Goal: Task Accomplishment & Management: Use online tool/utility

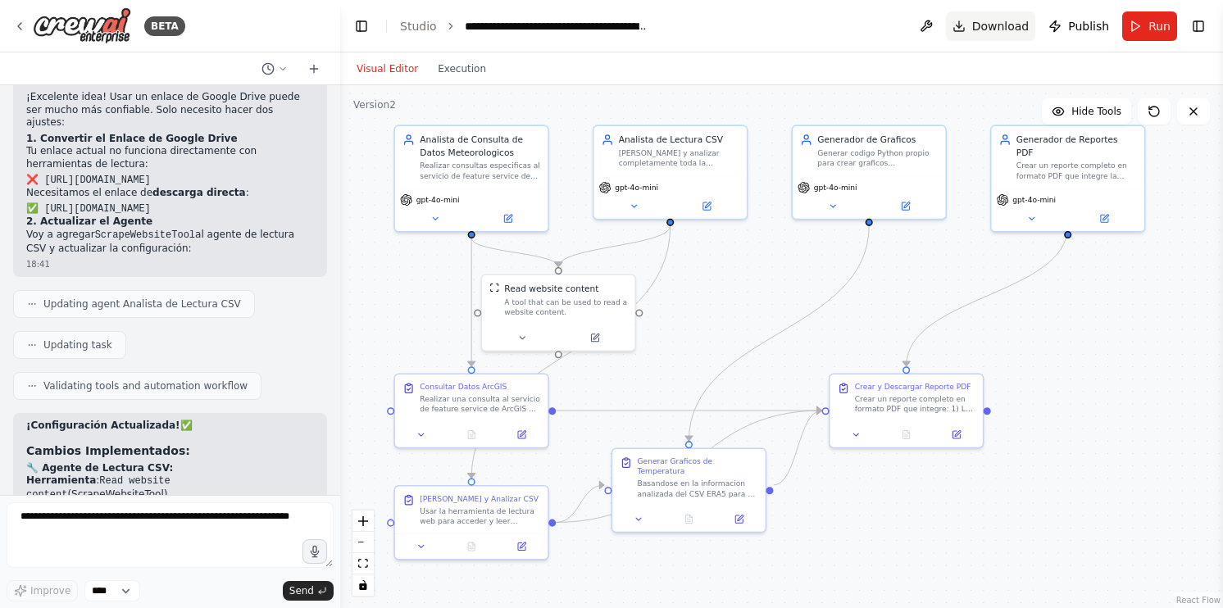
click at [1016, 31] on span "Download" at bounding box center [1000, 26] width 57 height 16
click at [1166, 280] on div ".deletable-edge-delete-btn { width: 20px; height: 20px; border: 0px solid #ffff…" at bounding box center [781, 346] width 883 height 523
click at [1097, 29] on span "Publish" at bounding box center [1088, 26] width 41 height 16
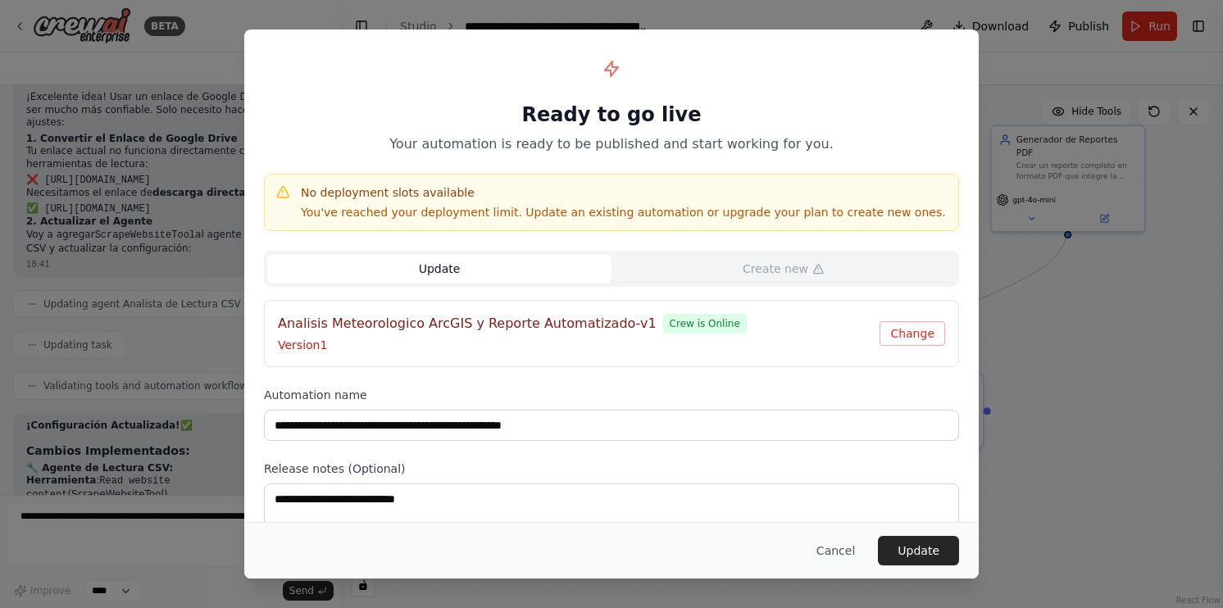
click at [1090, 448] on div "**********" at bounding box center [611, 304] width 1223 height 608
click at [842, 547] on button "Cancel" at bounding box center [835, 551] width 65 height 30
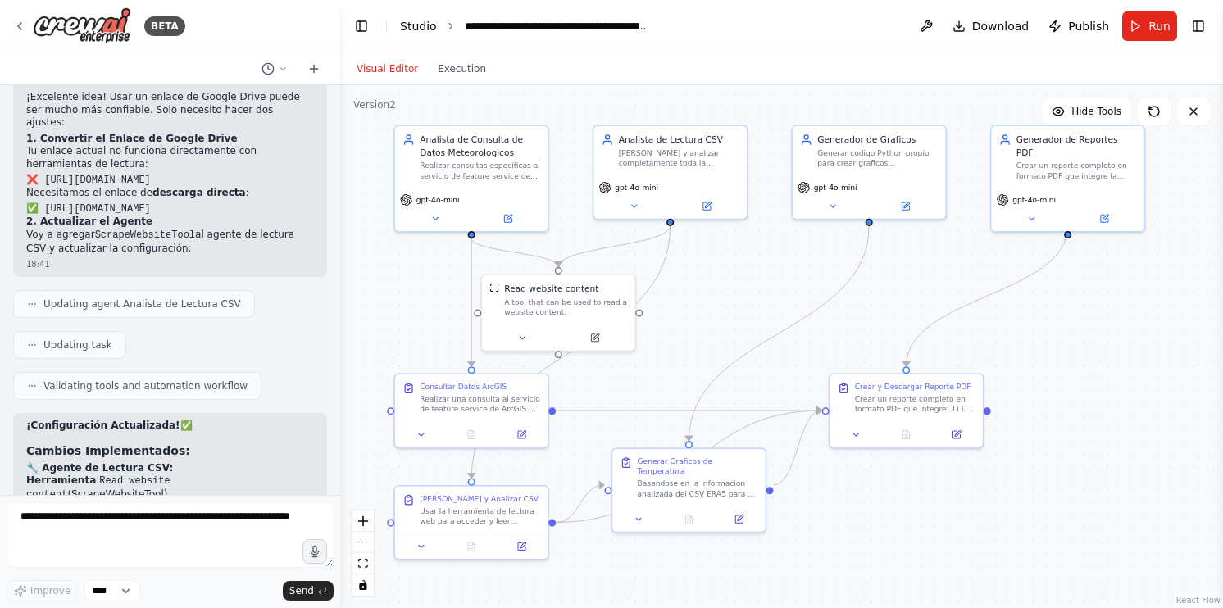
click at [403, 28] on link "Studio" at bounding box center [418, 26] width 37 height 13
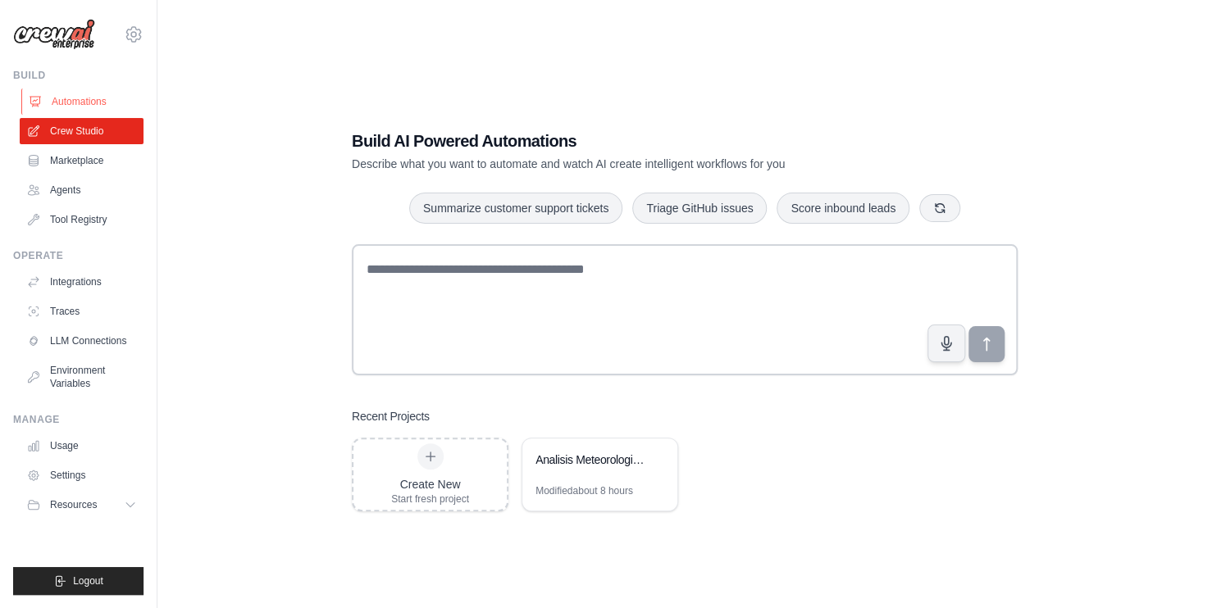
click at [81, 94] on link "Automations" at bounding box center [83, 102] width 124 height 26
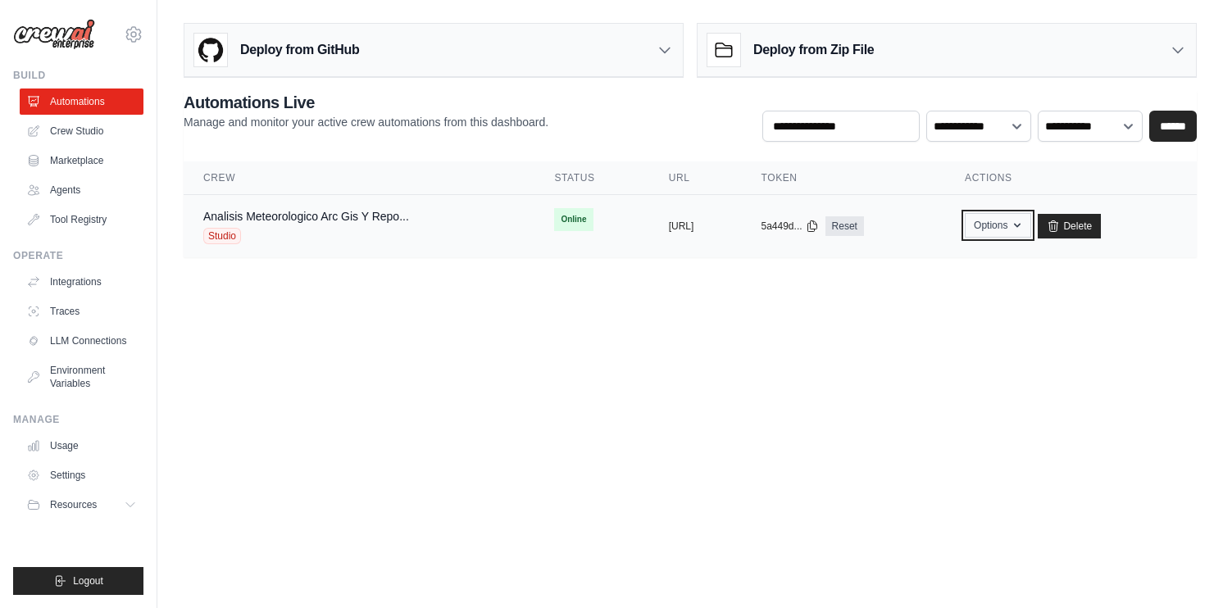
click at [1031, 231] on button "Options" at bounding box center [998, 225] width 66 height 25
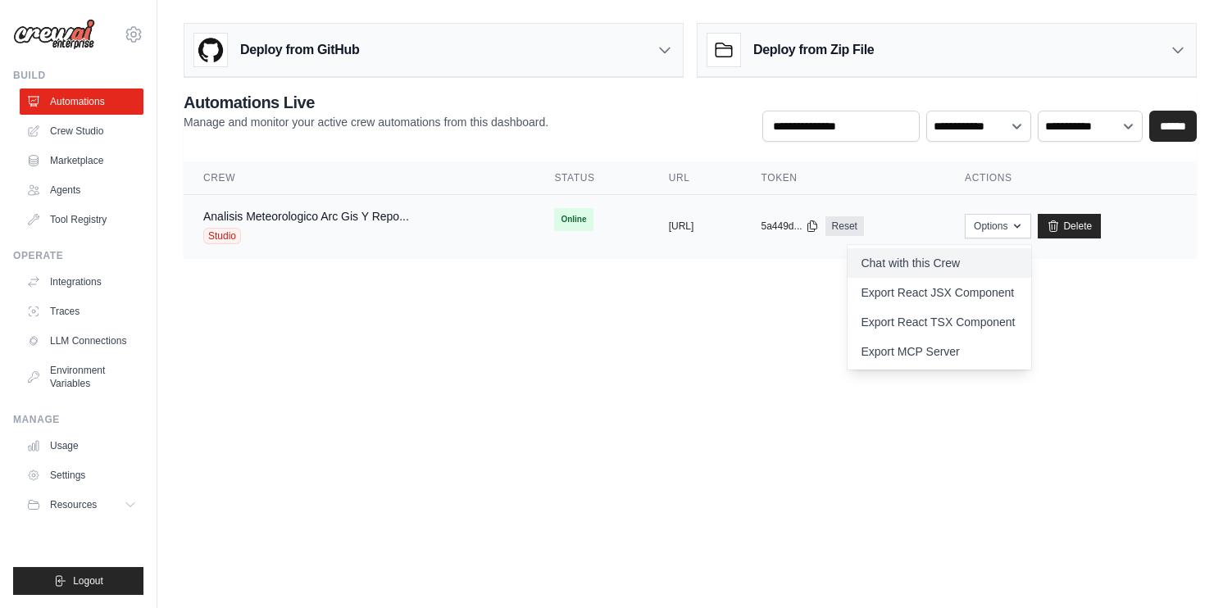
click at [1007, 261] on link "Chat with this Crew" at bounding box center [940, 263] width 184 height 30
click at [495, 332] on body "tylerhenderson139@gmail.com Settings Build Automations Crew Studio" at bounding box center [611, 304] width 1223 height 608
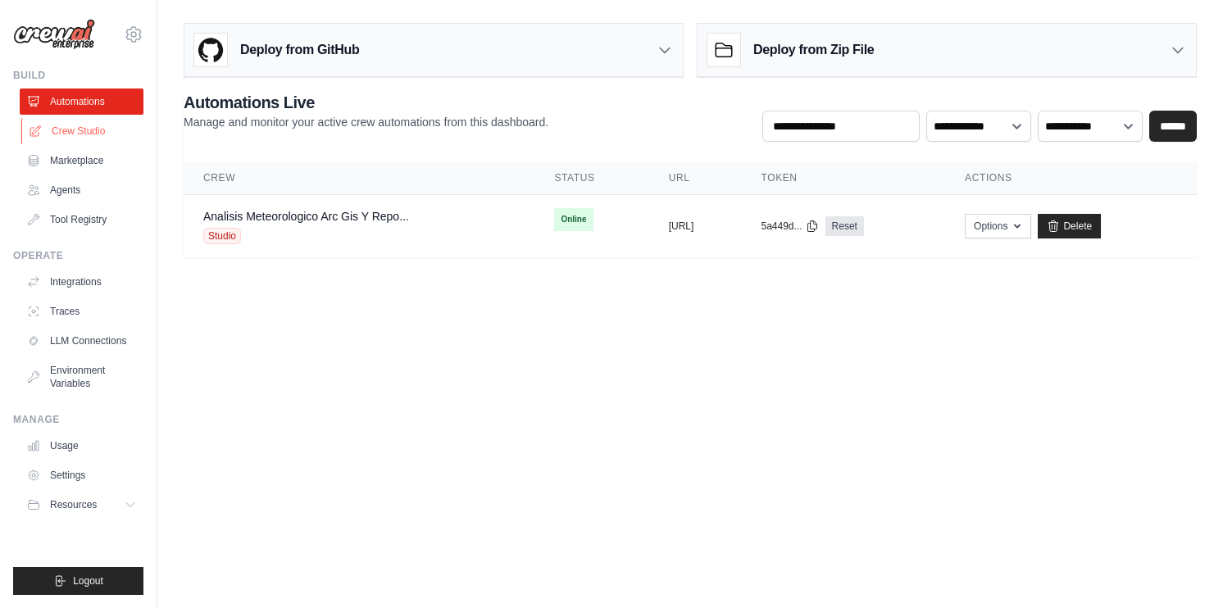
click at [98, 133] on link "Crew Studio" at bounding box center [83, 131] width 124 height 26
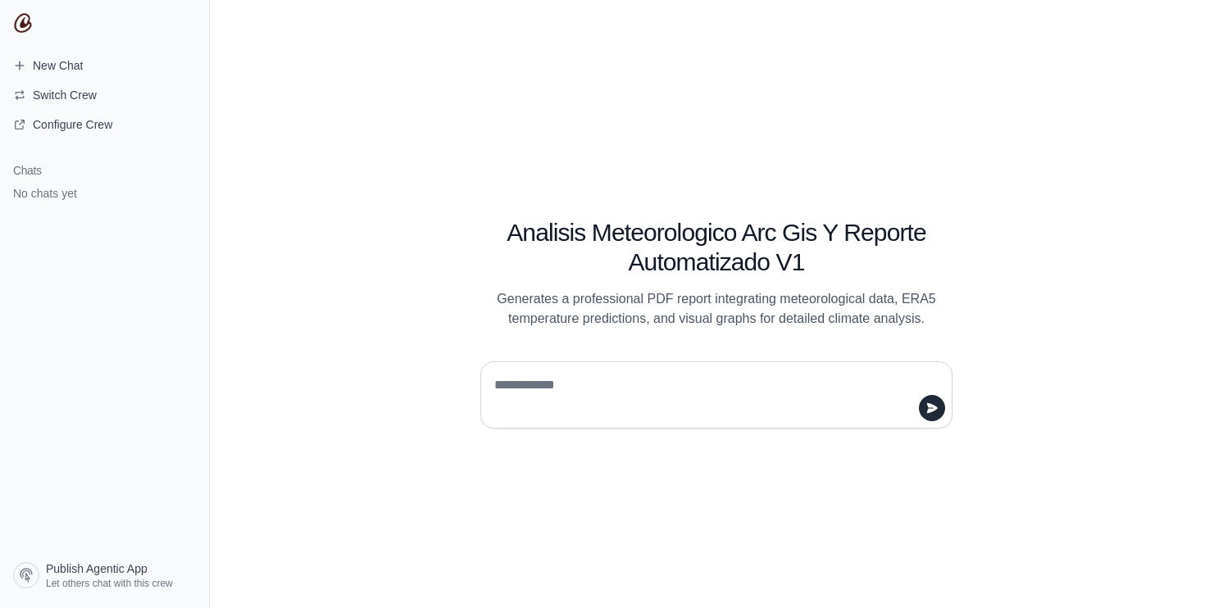
click at [586, 362] on div at bounding box center [716, 395] width 472 height 67
click at [573, 376] on textarea at bounding box center [711, 395] width 441 height 46
type textarea "**********"
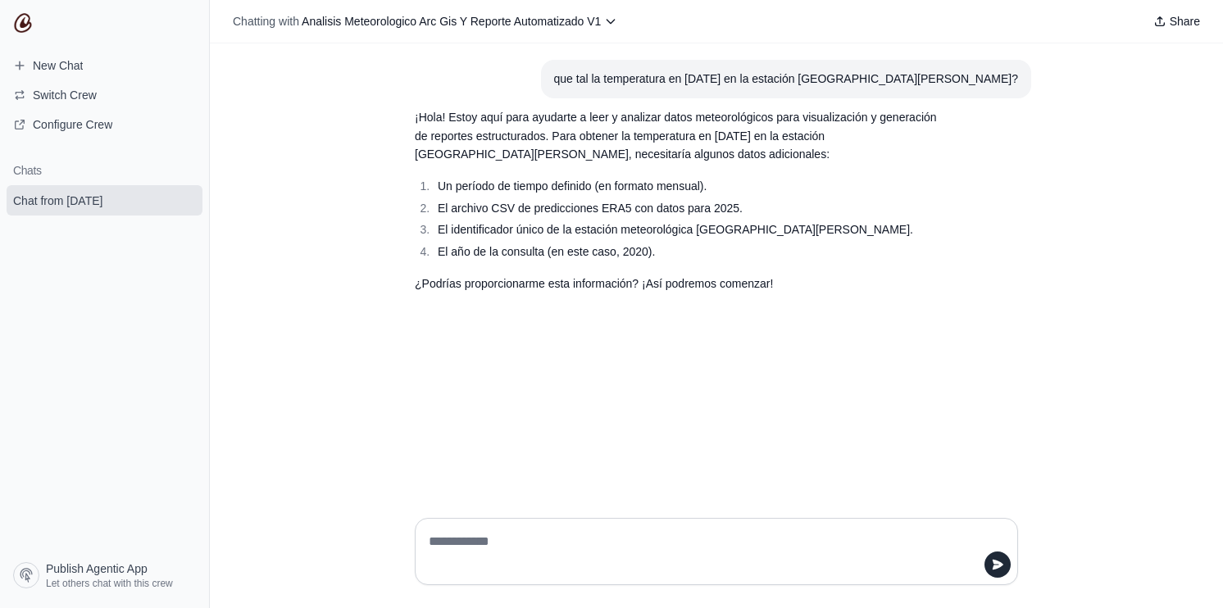
click at [530, 562] on textarea at bounding box center [712, 552] width 572 height 46
paste textarea "**********"
type textarea "**********"
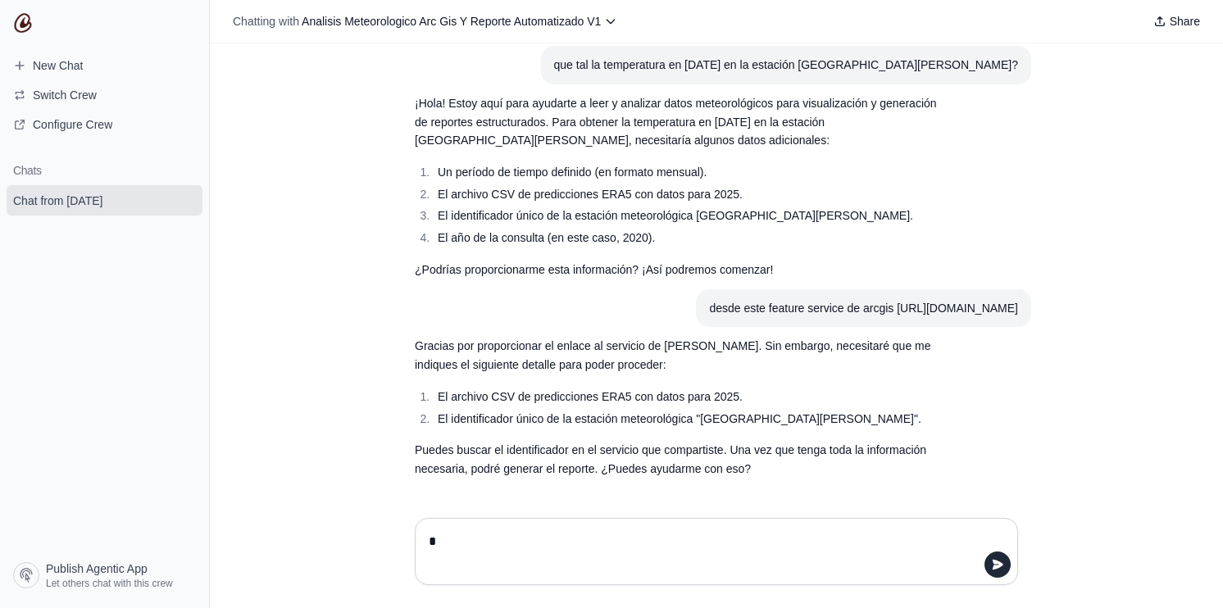
scroll to position [31, 0]
paste textarea "**********"
type textarea "**********"
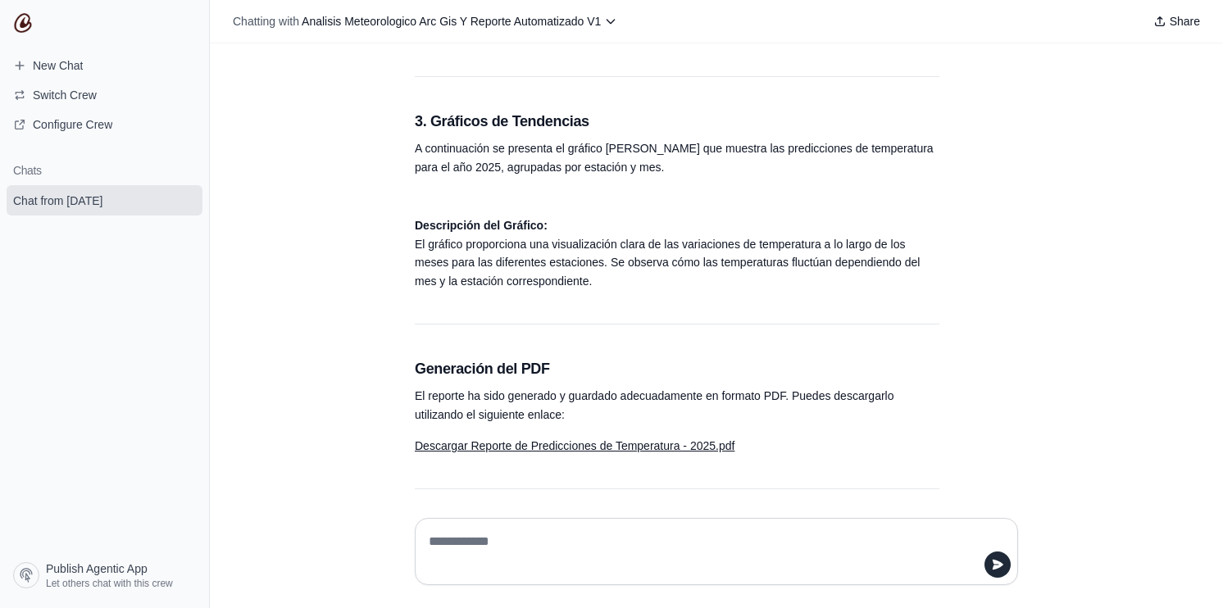
scroll to position [1345, 0]
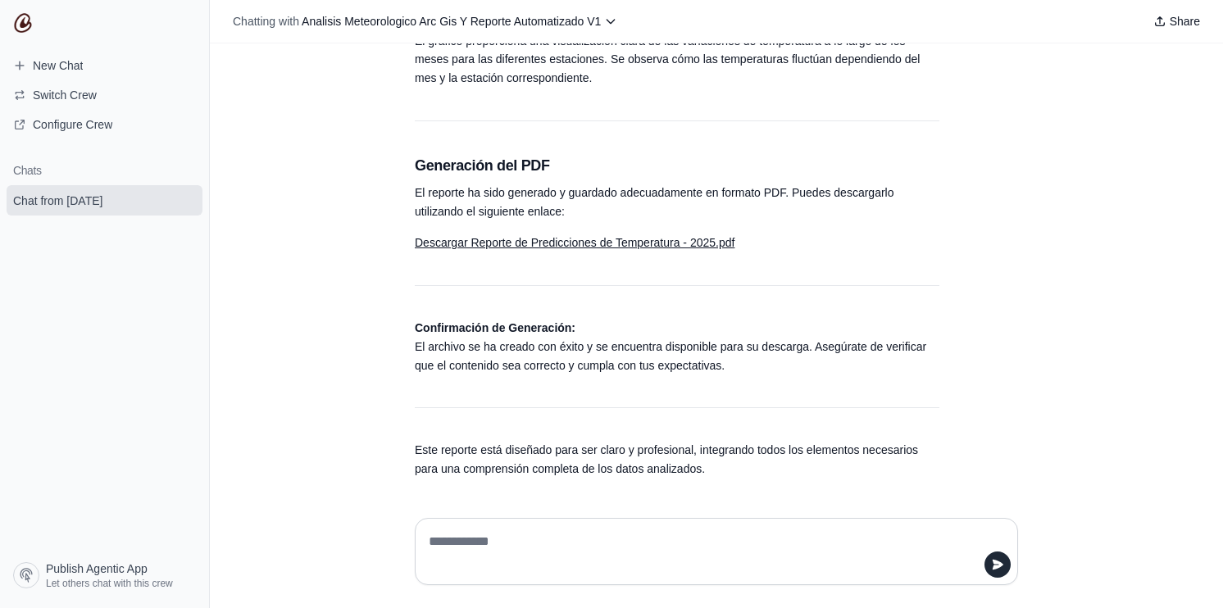
click at [669, 249] on link "Descargar Reporte de Predicciones de Temperatura - 2025.pdf" at bounding box center [575, 242] width 320 height 13
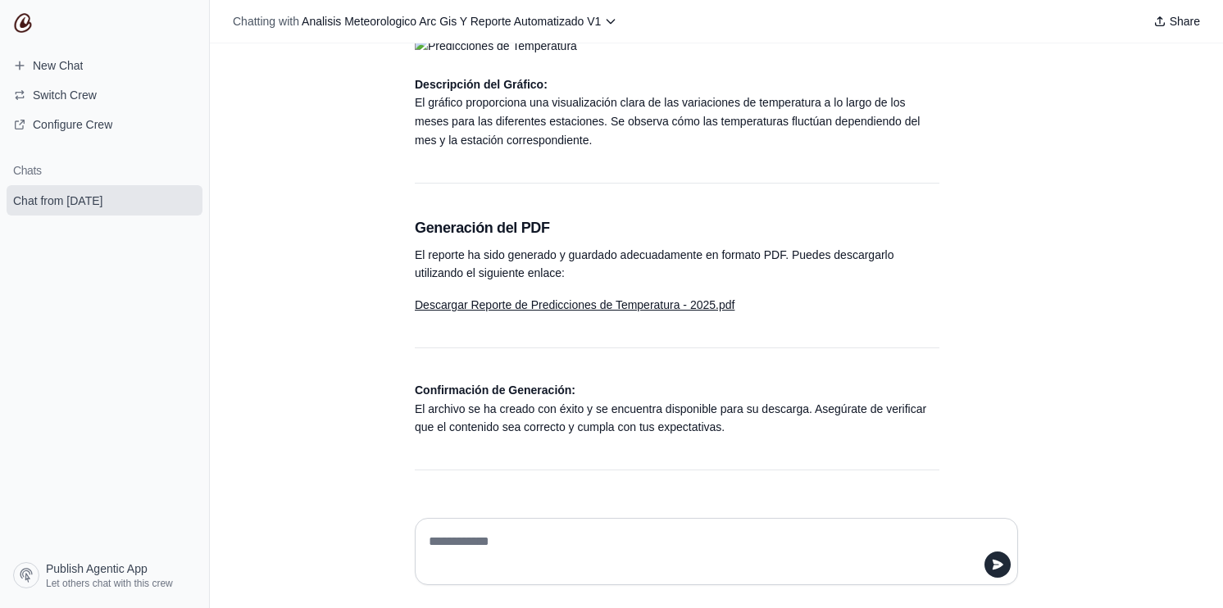
scroll to position [1148, 0]
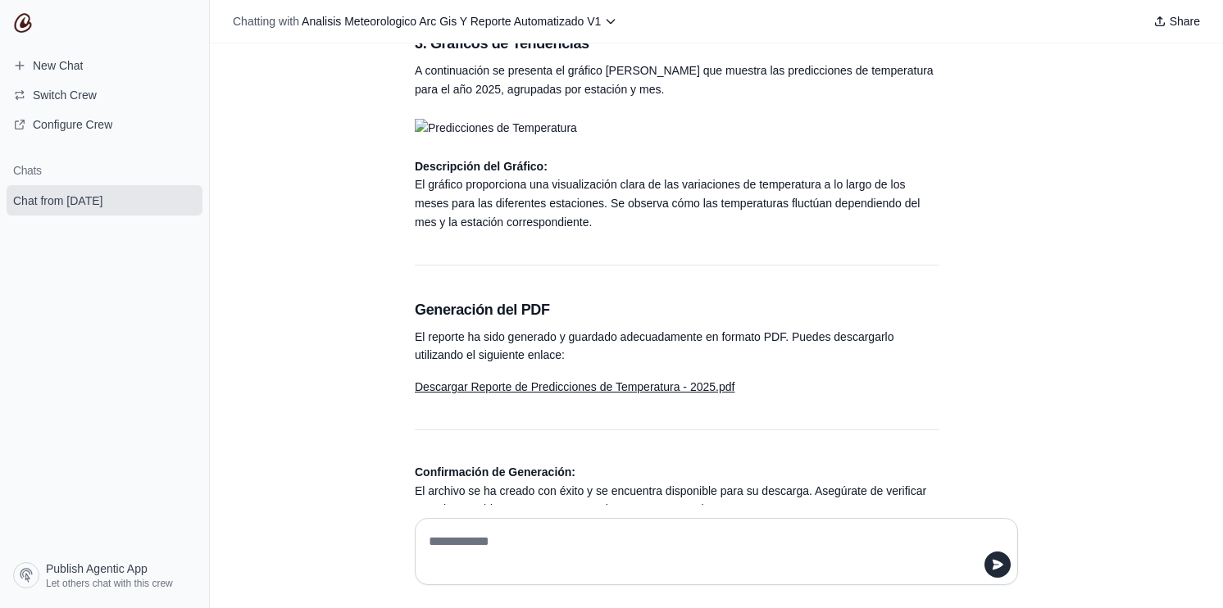
click at [434, 138] on img "Response" at bounding box center [677, 128] width 525 height 19
drag, startPoint x: 420, startPoint y: 198, endPoint x: 471, endPoint y: 207, distance: 52.4
click at [451, 138] on img "Response" at bounding box center [677, 128] width 525 height 19
drag, startPoint x: 624, startPoint y: 204, endPoint x: 439, endPoint y: 199, distance: 184.5
click at [544, 138] on img "Response" at bounding box center [677, 128] width 525 height 19
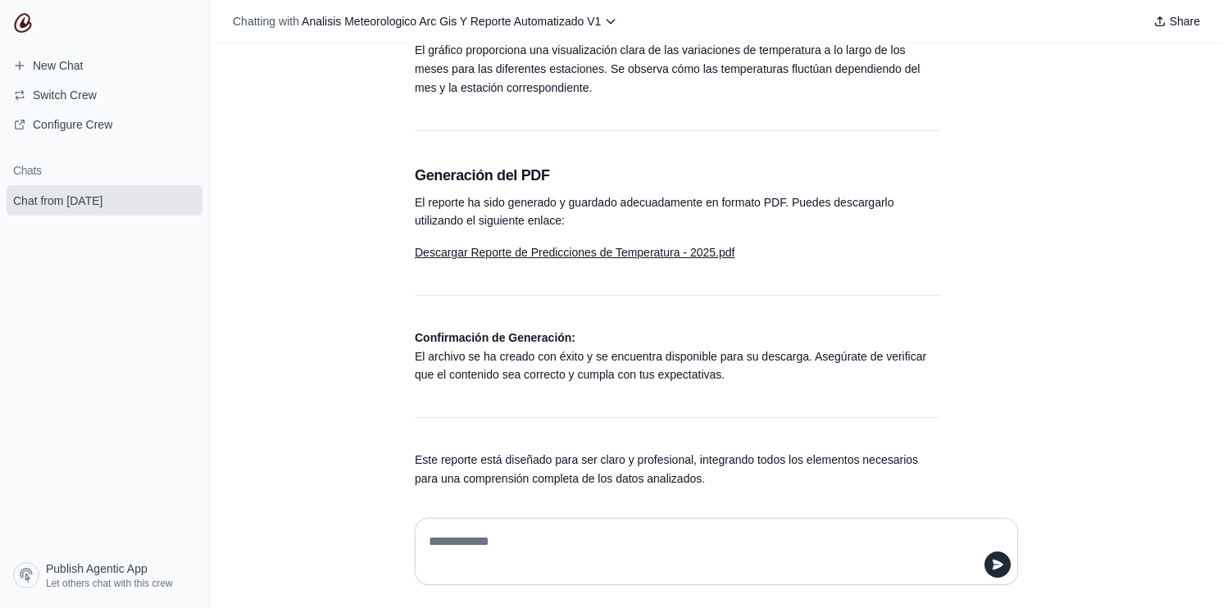
scroll to position [1364, 0]
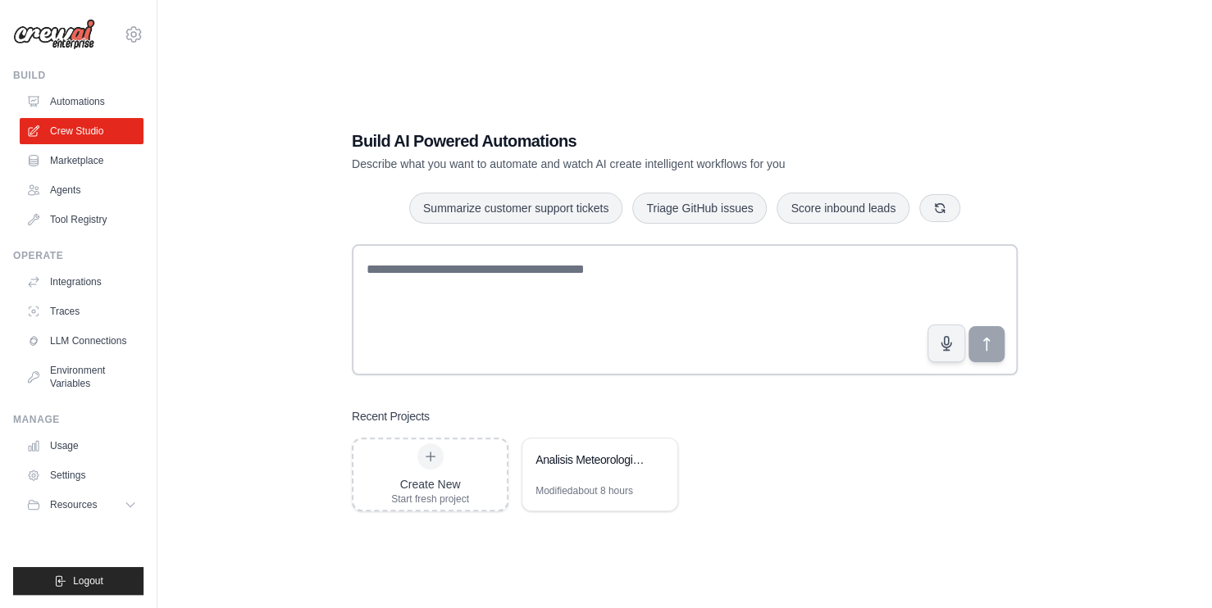
click at [879, 532] on div "Build AI Powered Automations Describe what you want to automate and watch AI cr…" at bounding box center [684, 320] width 705 height 435
click at [572, 500] on div "Modified about 8 hours" at bounding box center [599, 498] width 155 height 26
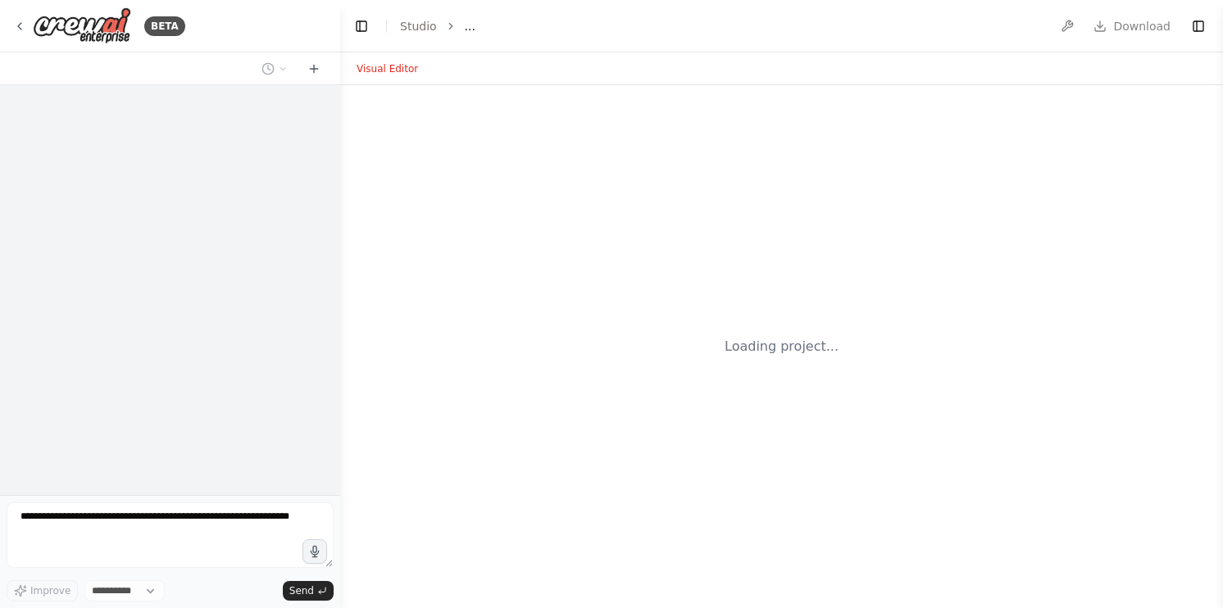
select select "****"
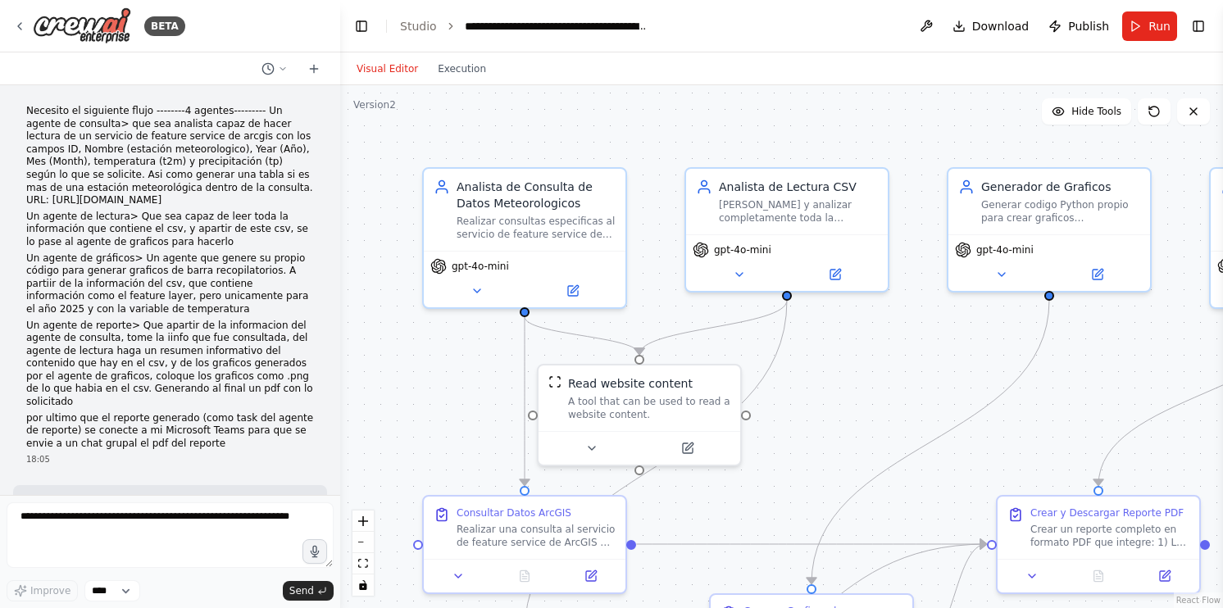
scroll to position [9586, 0]
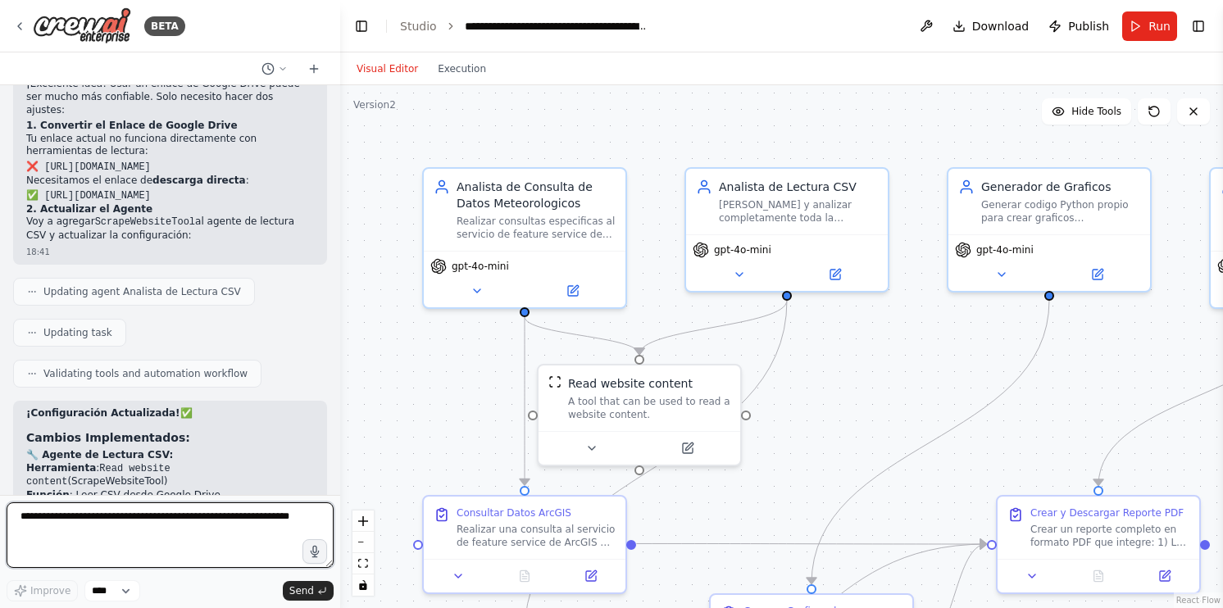
click at [117, 530] on textarea at bounding box center [170, 536] width 327 height 66
paste textarea "**********"
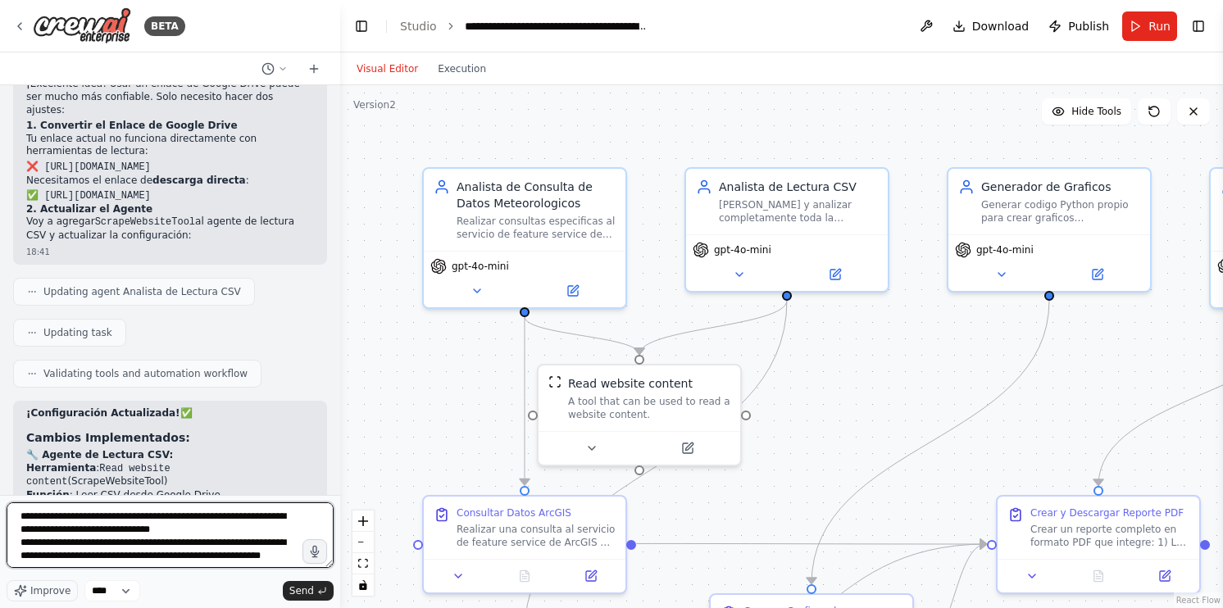
scroll to position [20, 0]
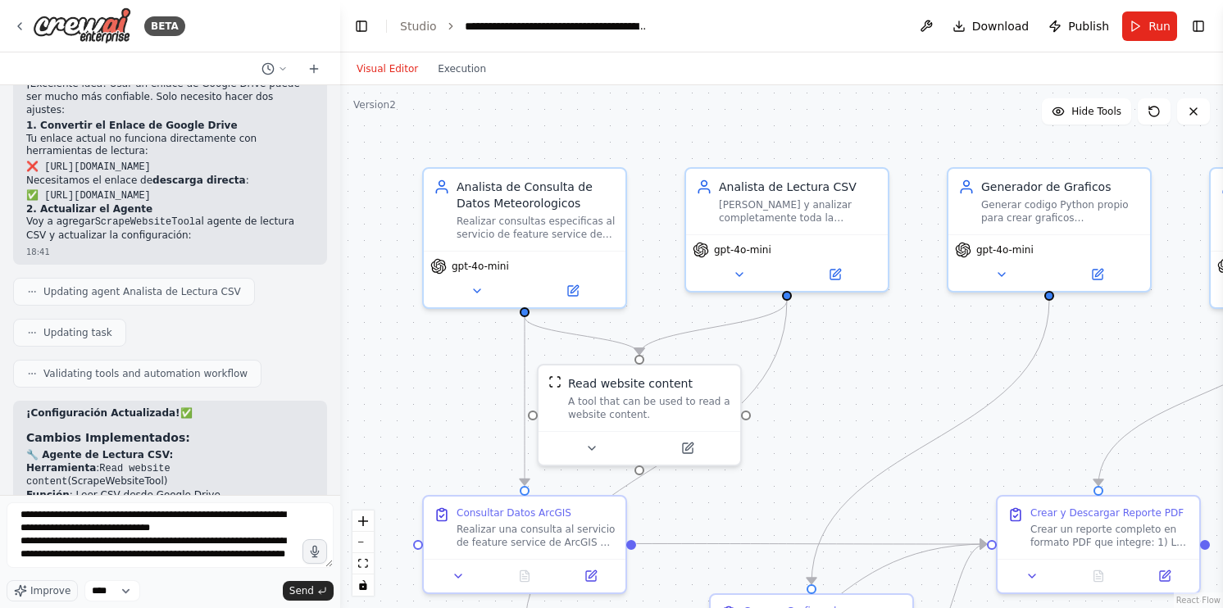
click at [890, 406] on div ".deletable-edge-delete-btn { width: 20px; height: 20px; border: 0px solid #ffff…" at bounding box center [781, 346] width 883 height 523
click at [81, 563] on textarea "**********" at bounding box center [170, 536] width 327 height 66
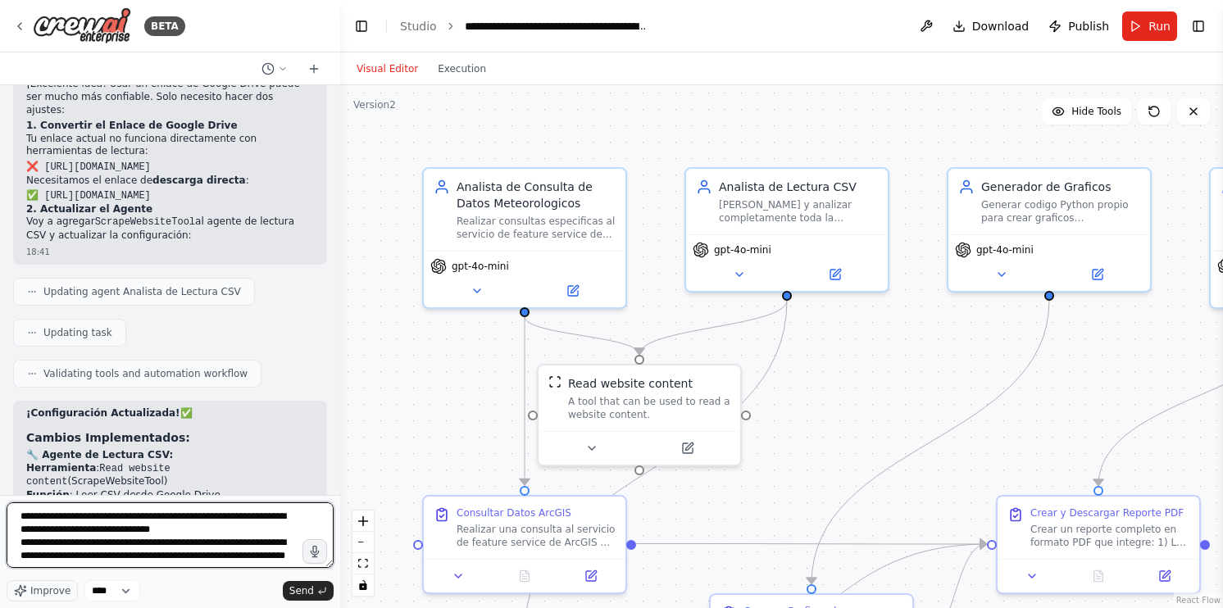
drag, startPoint x: 36, startPoint y: 517, endPoint x: 3, endPoint y: 520, distance: 33.0
click at [3, 520] on div "BETA Necesito el siguiente flujo --------4 agentes--------- Un agente de consul…" at bounding box center [170, 304] width 340 height 608
click at [102, 553] on textarea "**********" at bounding box center [170, 536] width 327 height 66
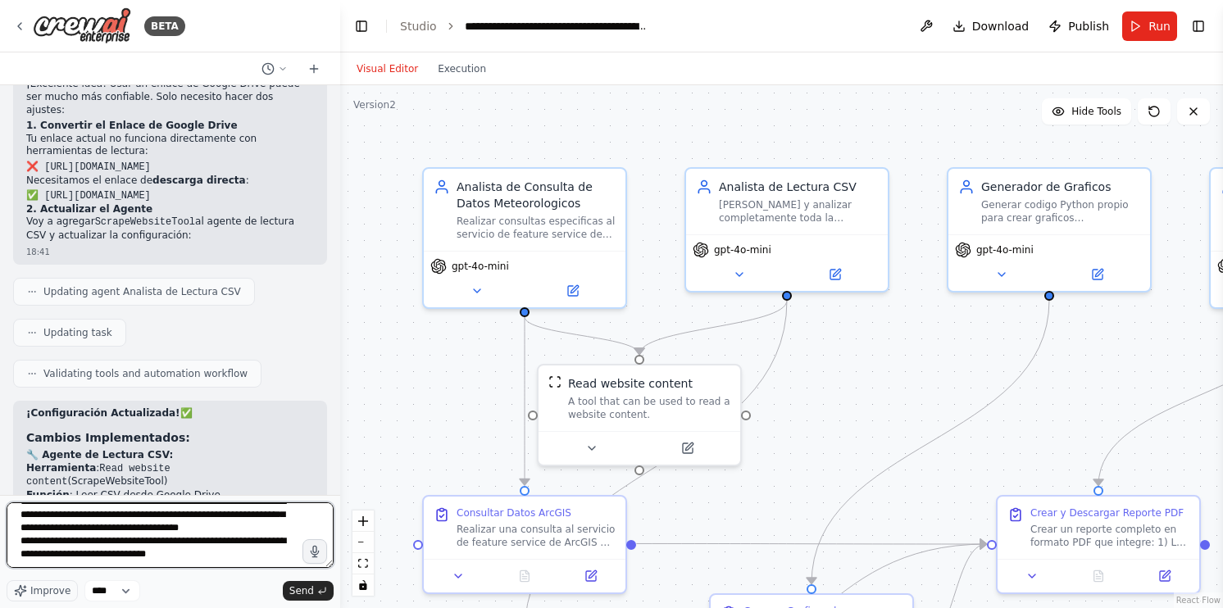
scroll to position [119, 0]
click at [489, 407] on div ".deletable-edge-delete-btn { width: 20px; height: 20px; border: 0px solid #ffff…" at bounding box center [781, 346] width 883 height 523
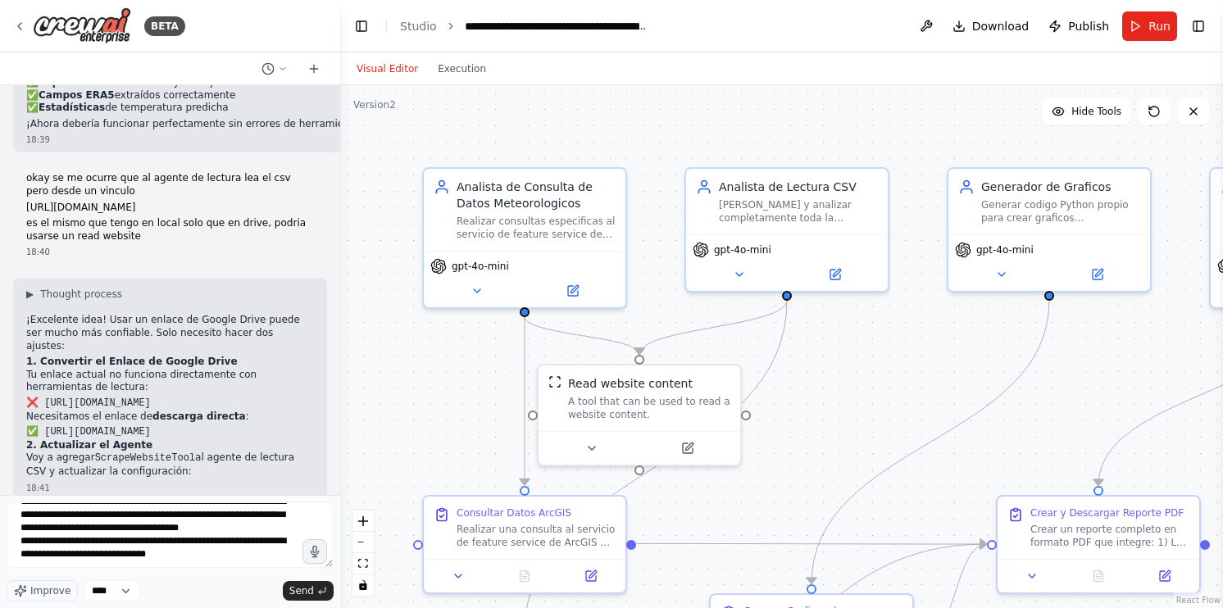
scroll to position [9340, 0]
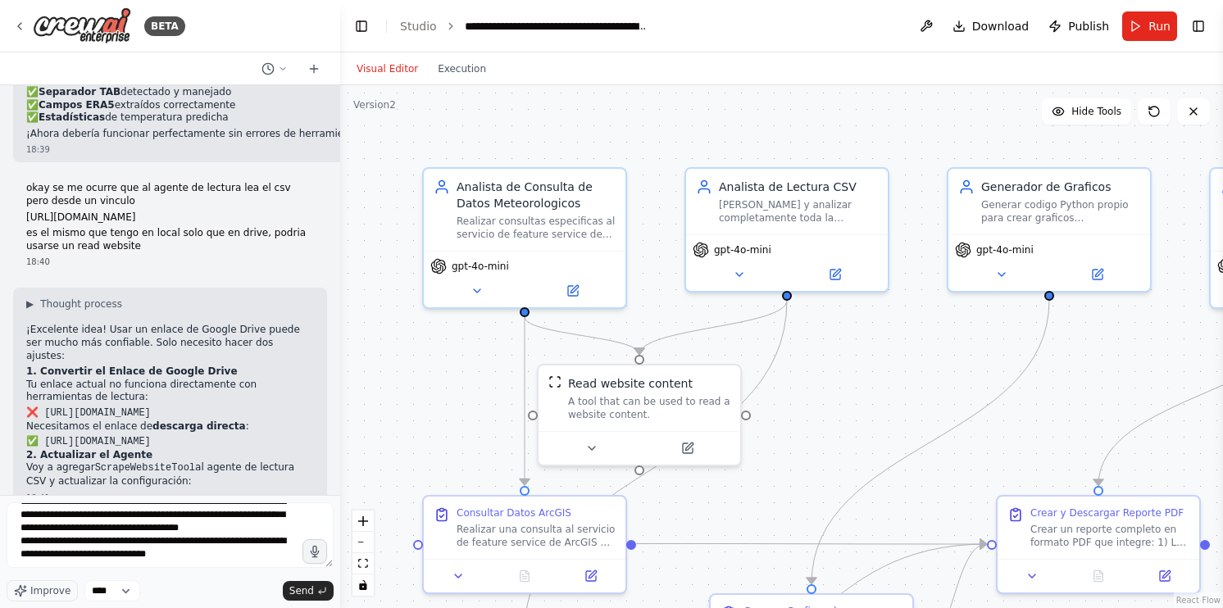
drag, startPoint x: 57, startPoint y: 472, endPoint x: 20, endPoint y: 272, distance: 203.4
click at [74, 556] on textarea "**********" at bounding box center [170, 536] width 327 height 66
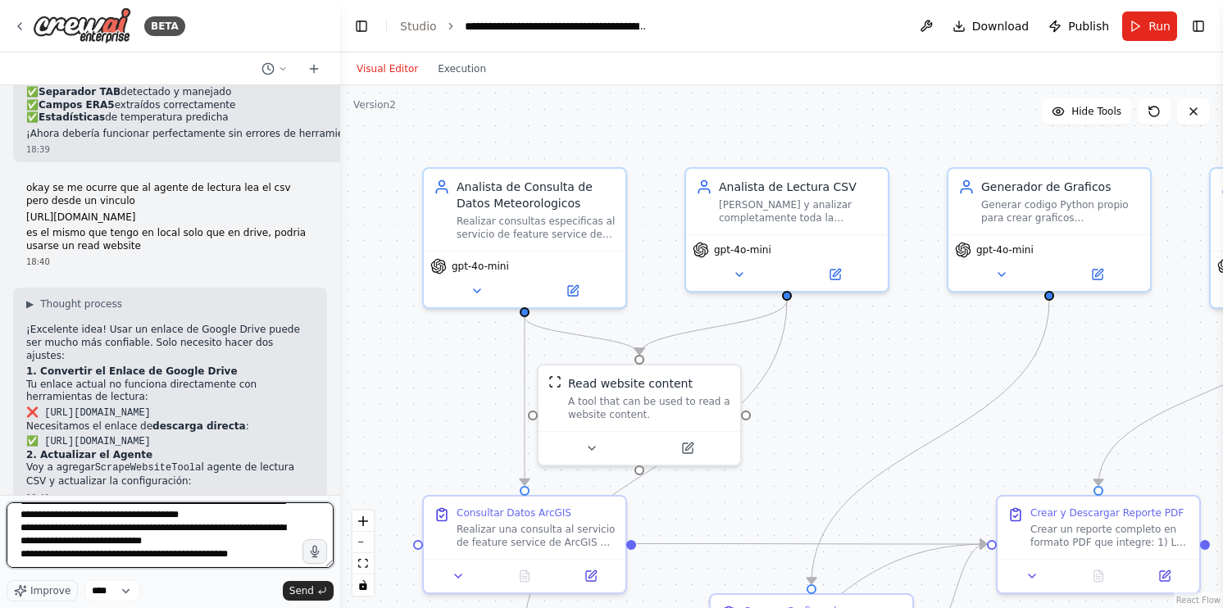
scroll to position [145, 0]
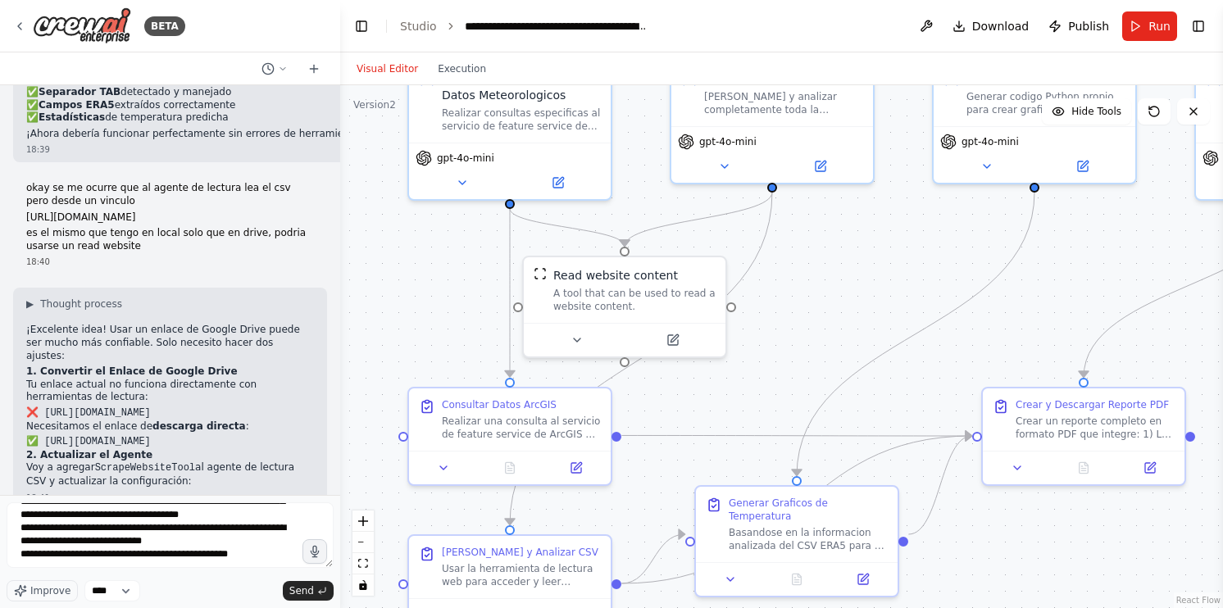
drag, startPoint x: 818, startPoint y: 462, endPoint x: 803, endPoint y: 353, distance: 109.2
click at [803, 353] on div ".deletable-edge-delete-btn { width: 20px; height: 20px; border: 0px solid #ffff…" at bounding box center [781, 346] width 883 height 523
click at [197, 560] on textarea "**********" at bounding box center [170, 536] width 327 height 66
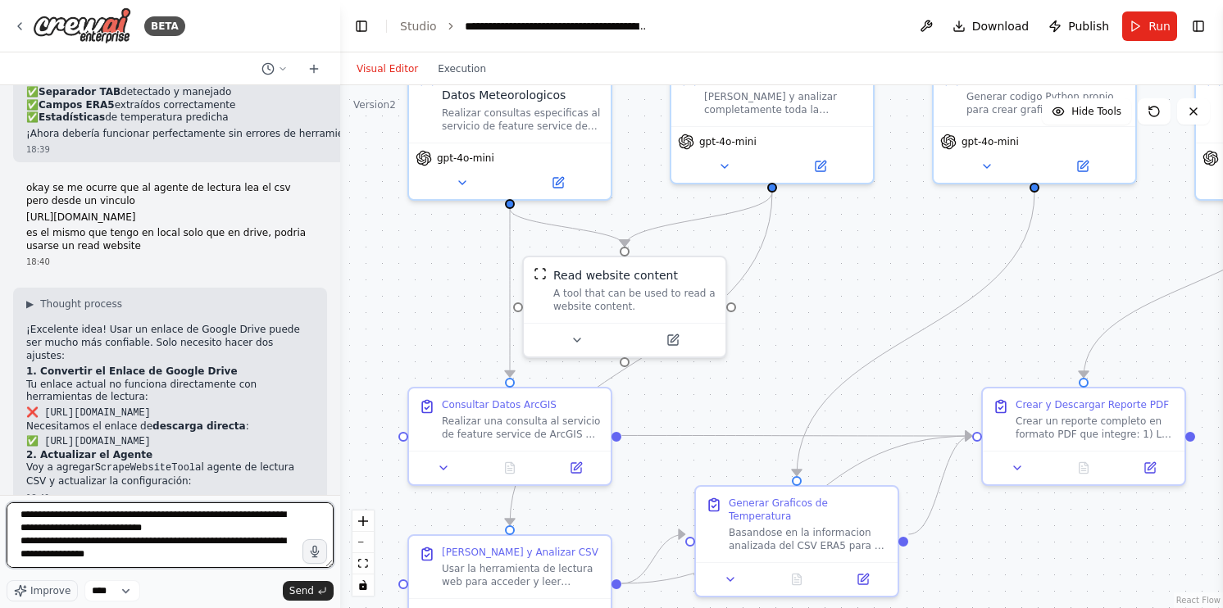
scroll to position [230, 0]
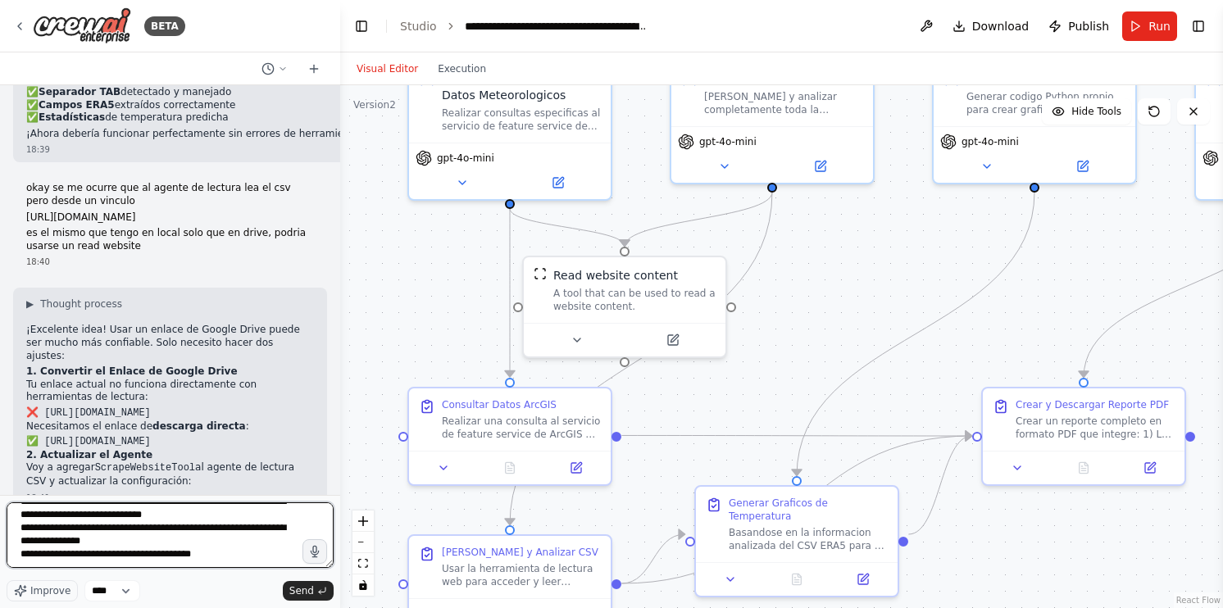
click at [217, 562] on textarea "**********" at bounding box center [170, 536] width 327 height 66
paste textarea "**********"
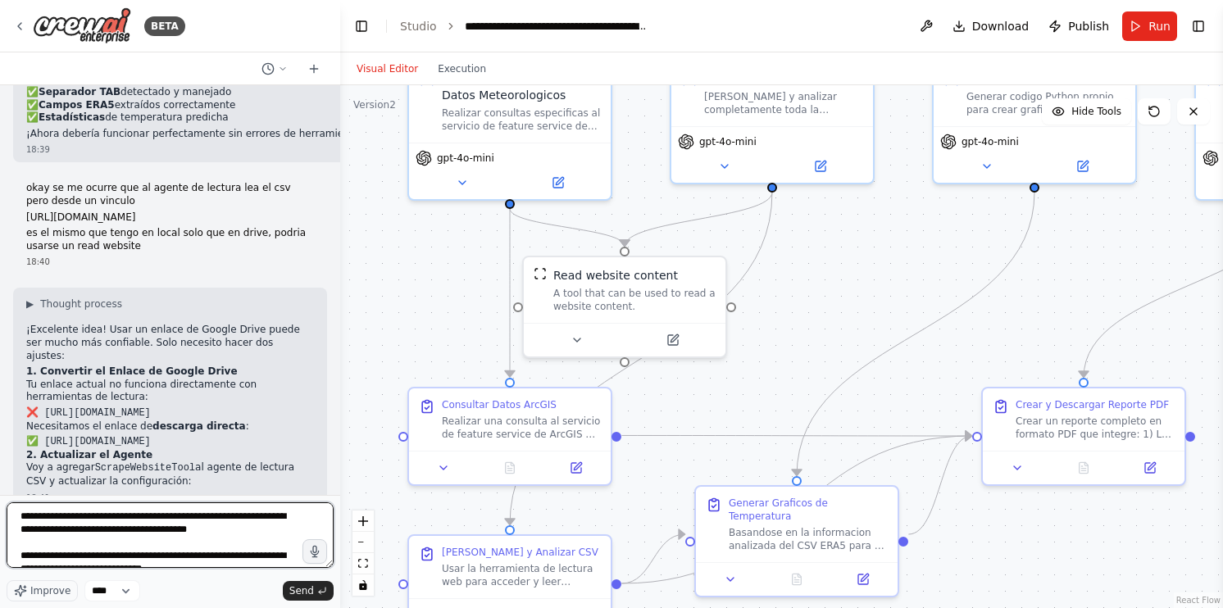
scroll to position [0, 0]
type textarea "**********"
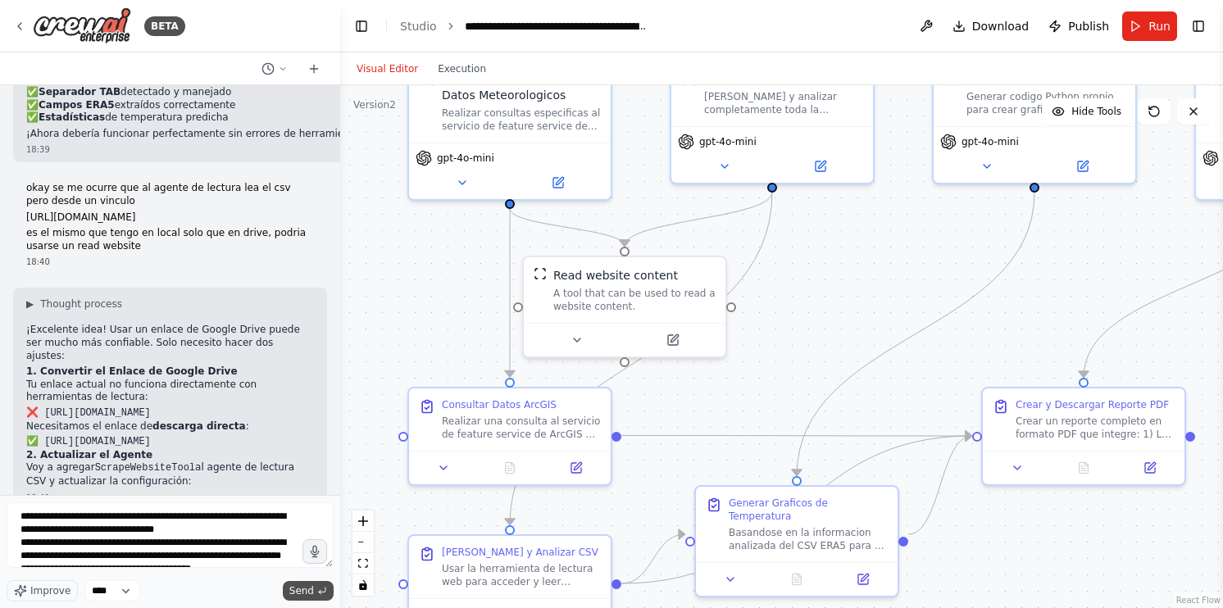
click at [298, 589] on span "Send" at bounding box center [301, 591] width 25 height 13
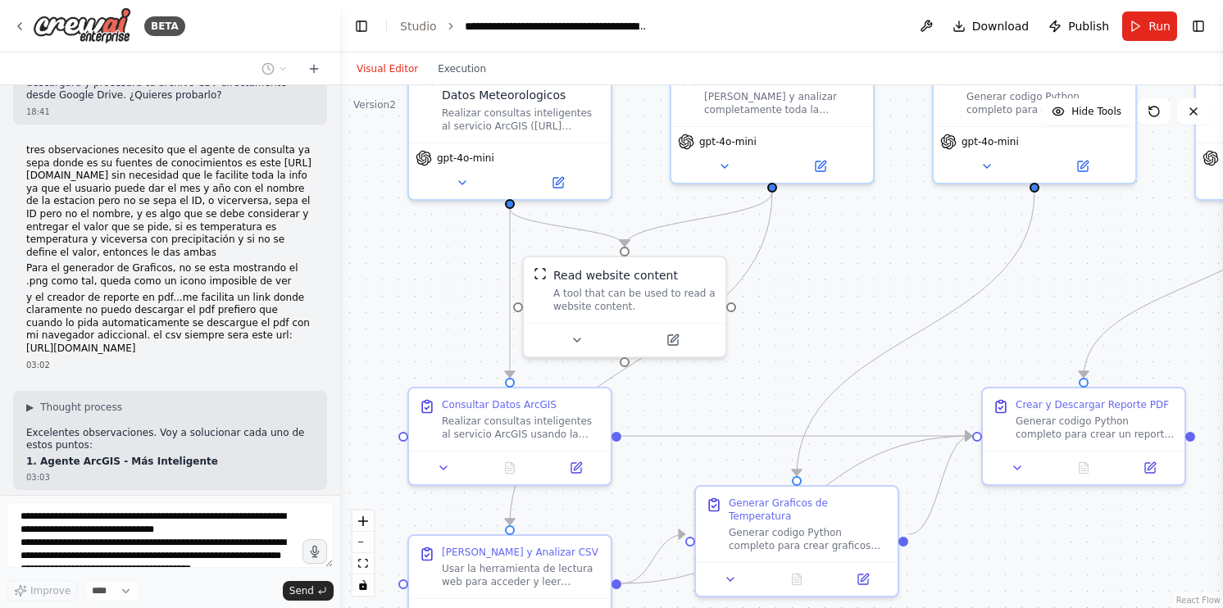
scroll to position [10407, 0]
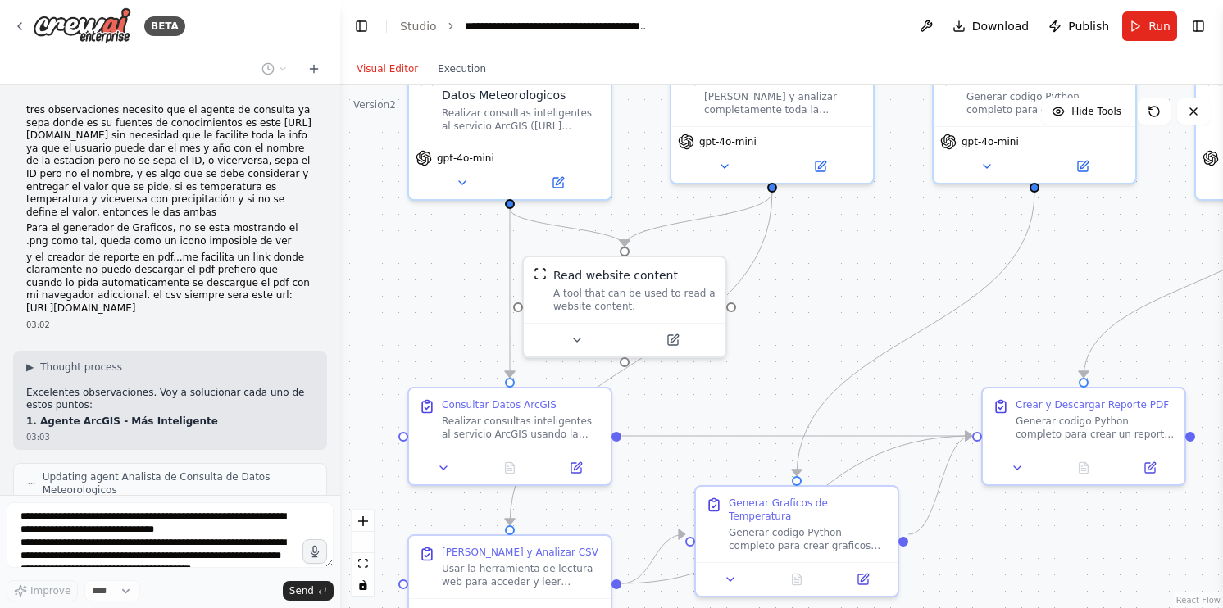
click at [485, 316] on div ".deletable-edge-delete-btn { width: 20px; height: 20px; border: 0px solid #ffff…" at bounding box center [781, 346] width 883 height 523
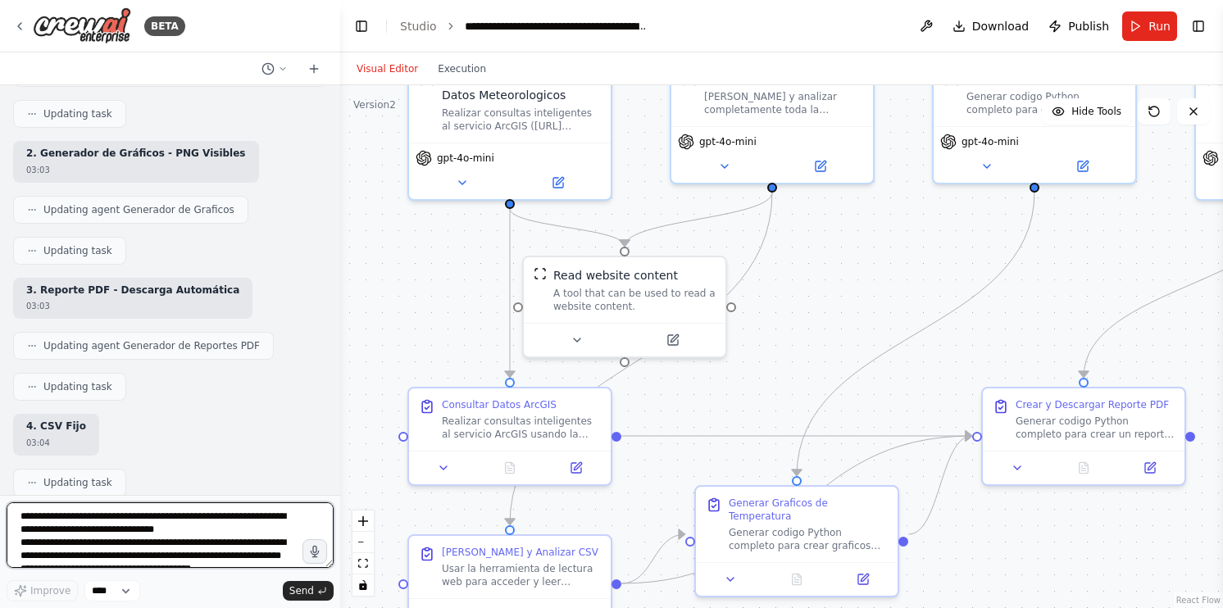
scroll to position [10841, 0]
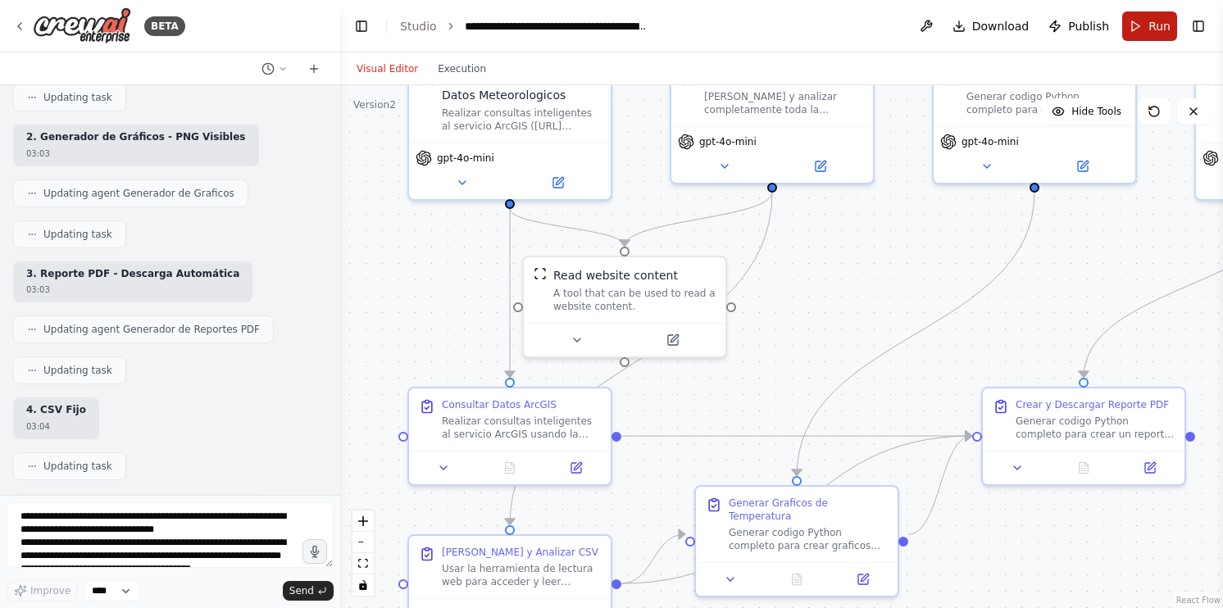
click at [1138, 25] on button "Run" at bounding box center [1149, 26] width 55 height 30
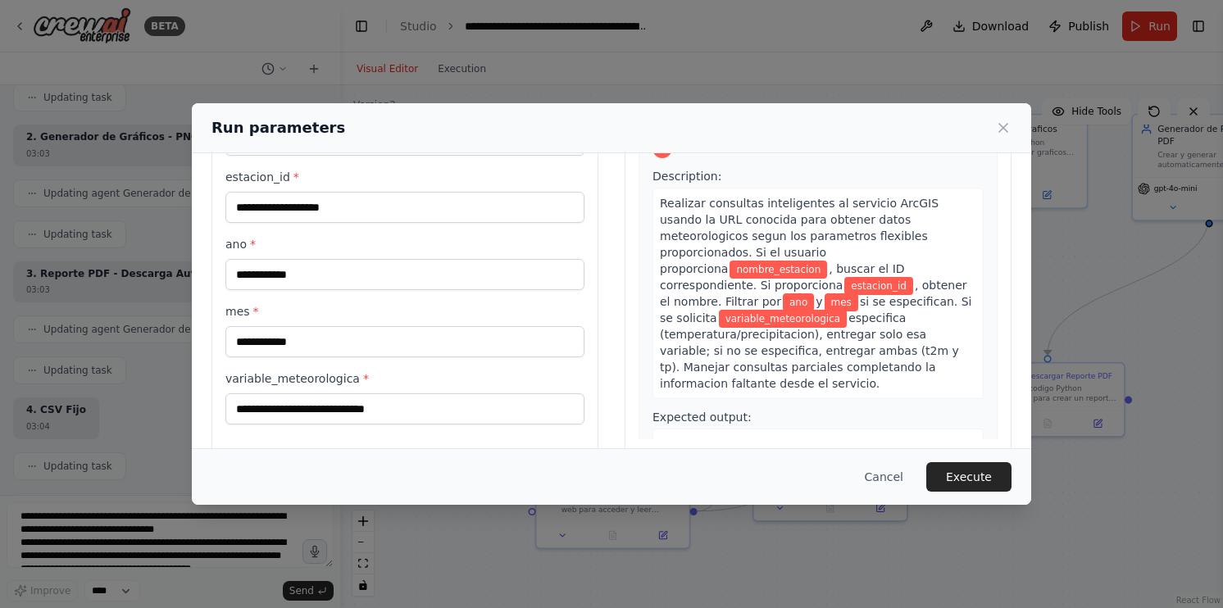
scroll to position [132, 0]
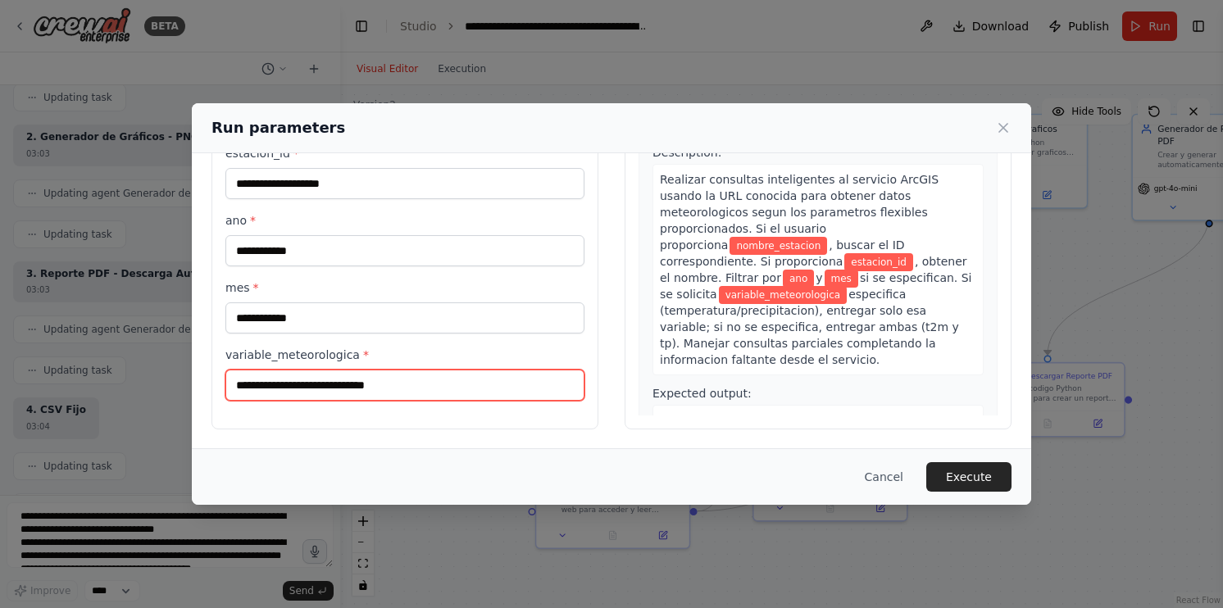
click at [376, 392] on input "variable_meteorologica *" at bounding box center [404, 385] width 359 height 31
type input "***"
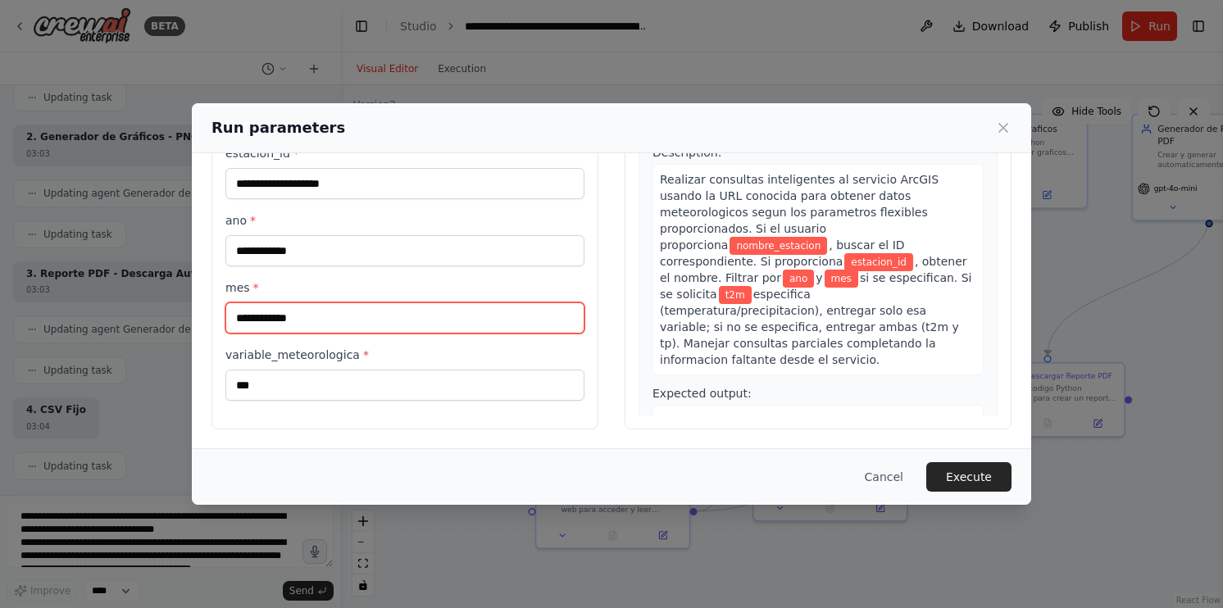
click at [393, 326] on input "mes *" at bounding box center [404, 318] width 359 height 31
type input "*"
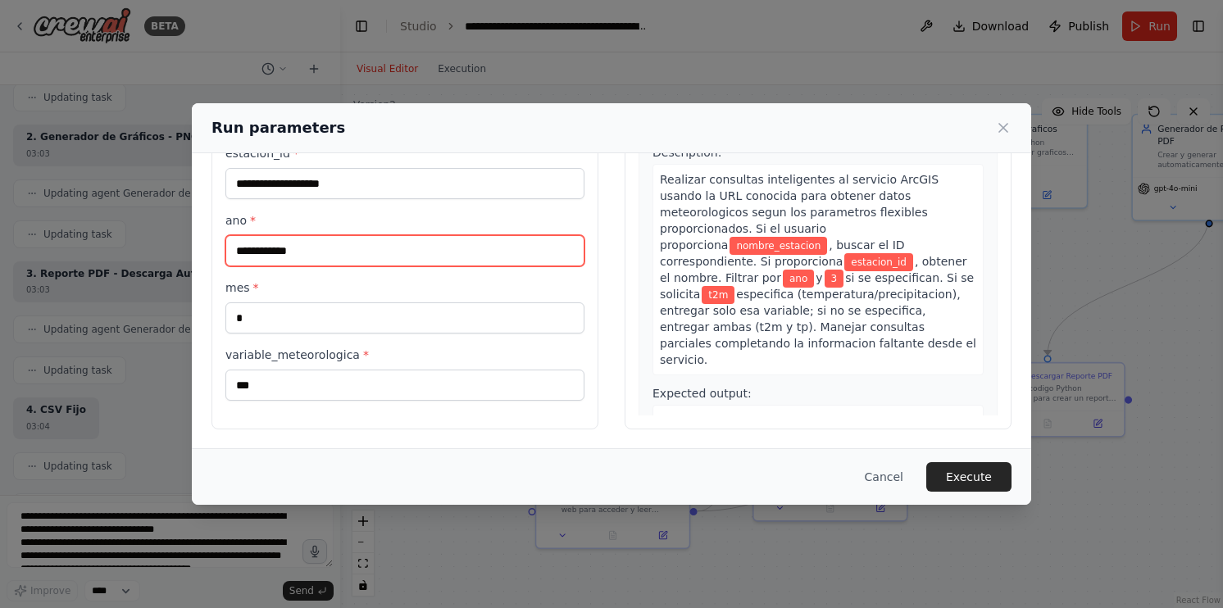
click at [344, 241] on input "ano *" at bounding box center [404, 250] width 359 height 31
type input "****"
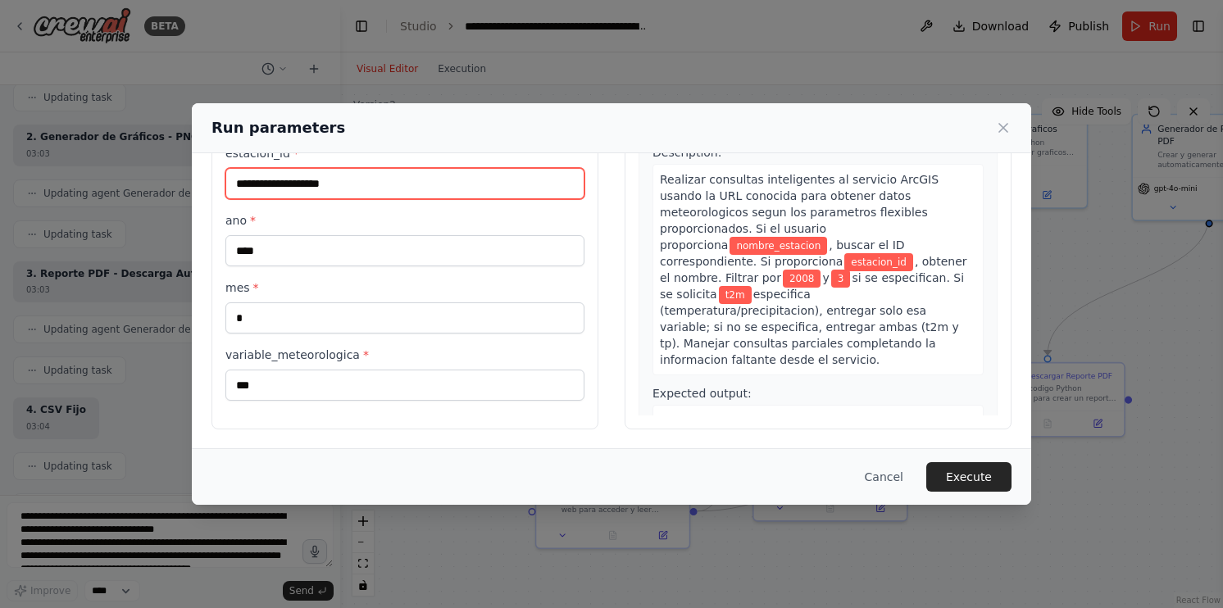
click at [321, 184] on input "estacion_id *" at bounding box center [404, 183] width 359 height 31
type input "********"
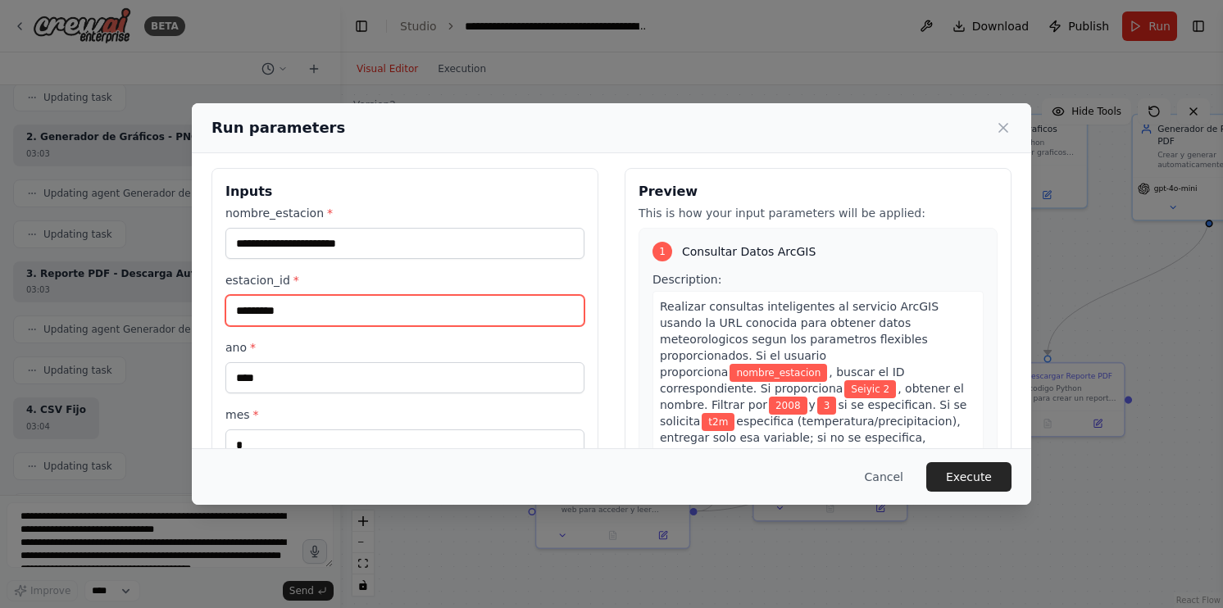
scroll to position [0, 0]
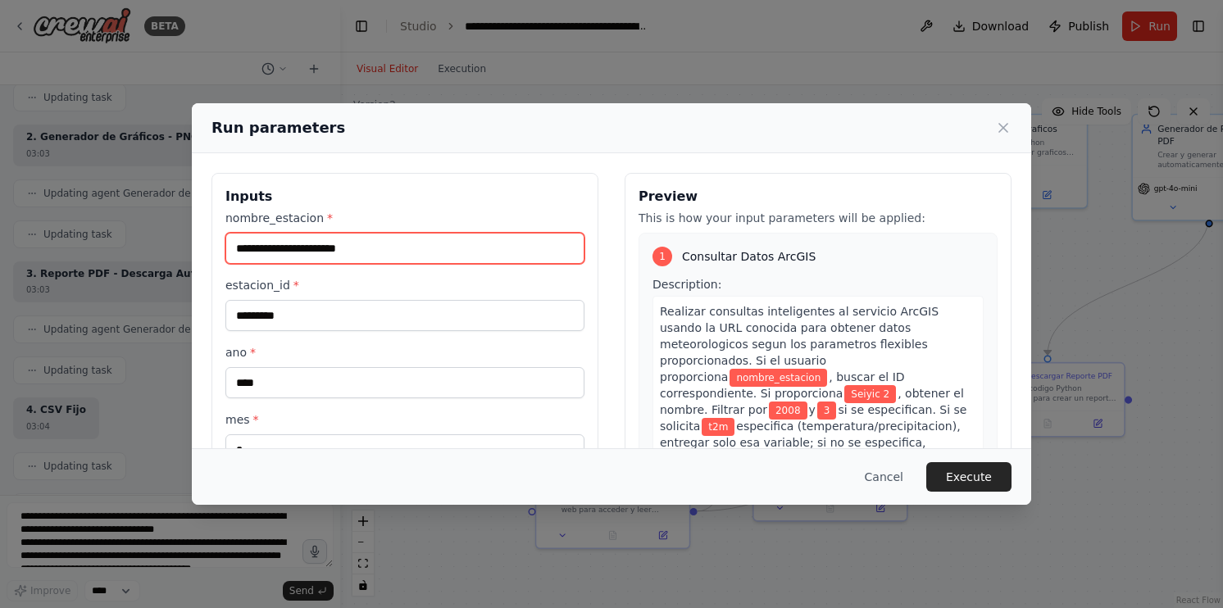
click at [331, 248] on input "nombre_estacion *" at bounding box center [404, 248] width 359 height 31
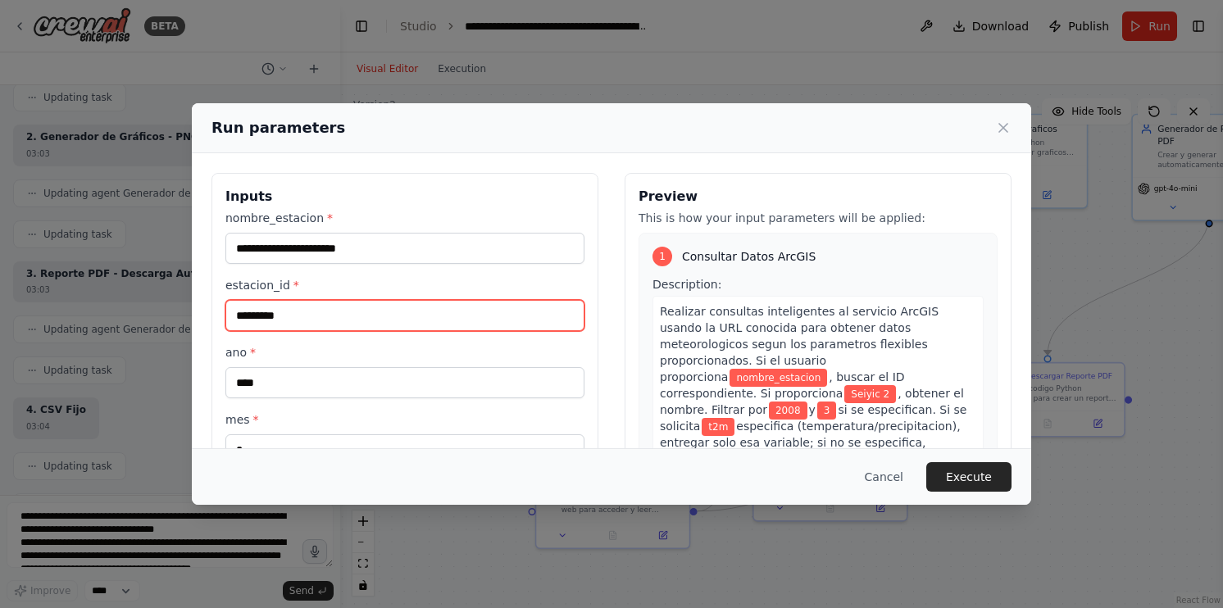
drag, startPoint x: 294, startPoint y: 312, endPoint x: 195, endPoint y: 313, distance: 99.2
click at [195, 313] on div "Inputs nombre_estacion * estacion_id * ******** ano * **** mes * * variable_met…" at bounding box center [612, 367] width 840 height 428
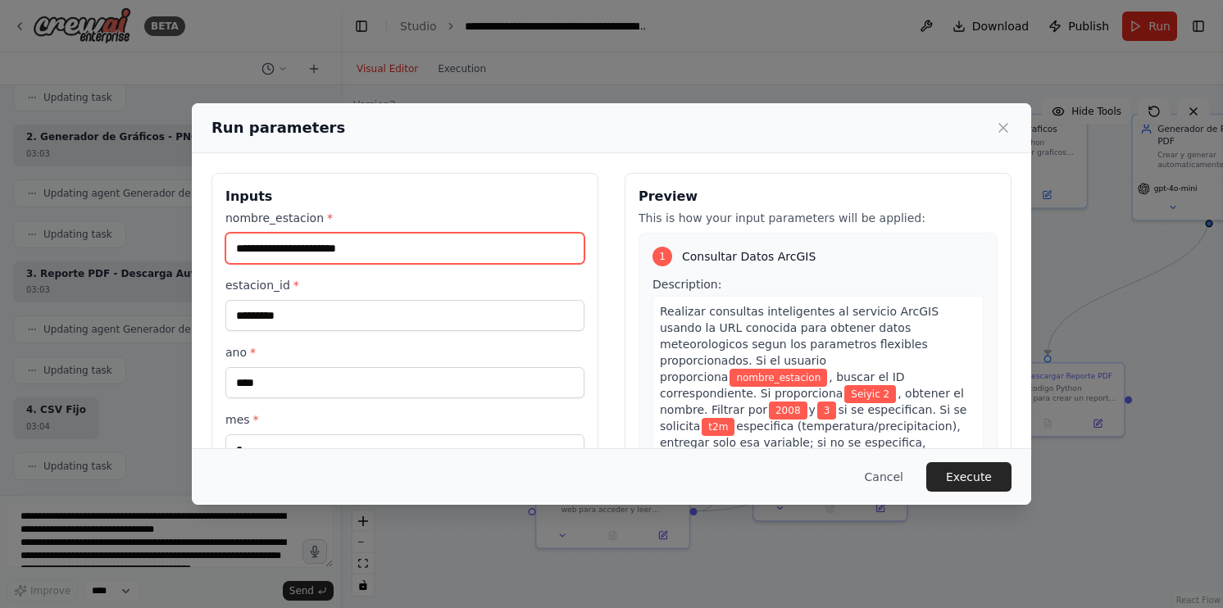
click at [327, 252] on input "nombre_estacion *" at bounding box center [404, 248] width 359 height 31
paste input "********"
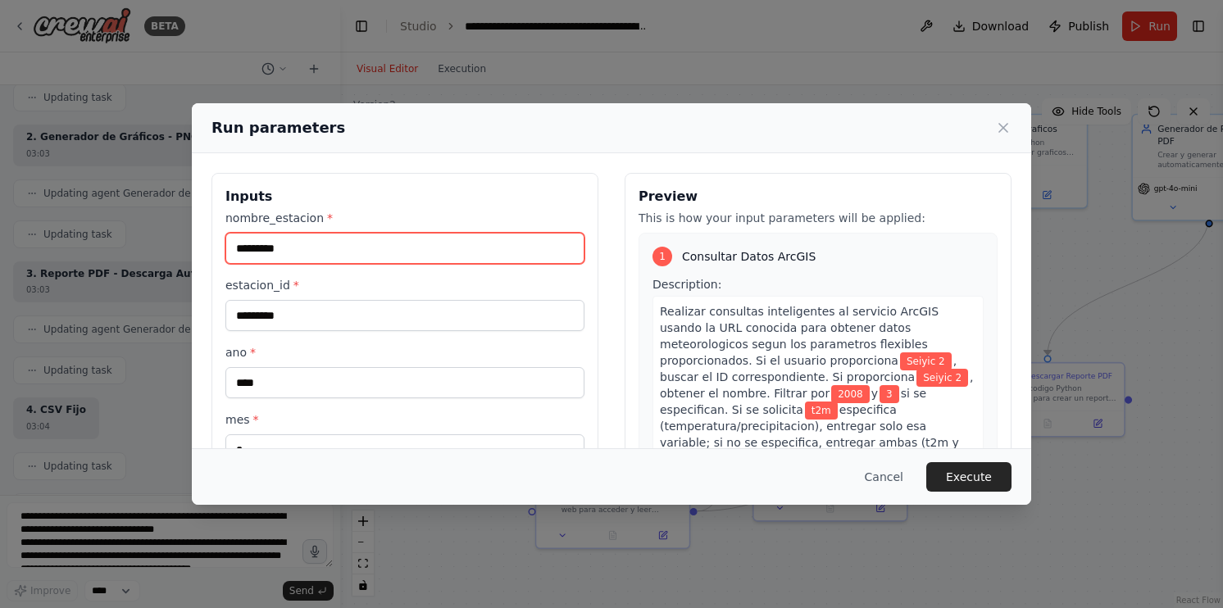
type input "********"
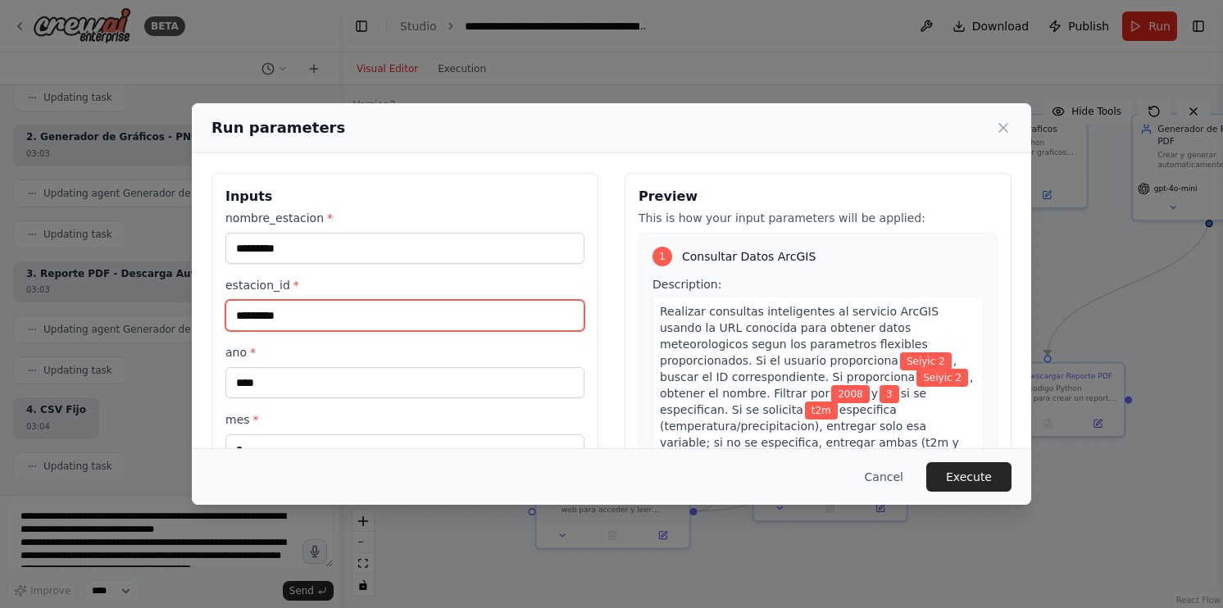
drag, startPoint x: 241, startPoint y: 313, endPoint x: 193, endPoint y: 313, distance: 47.6
click at [193, 313] on div "Inputs nombre_estacion * ******** estacion_id * ******** ano * **** mes * * var…" at bounding box center [612, 367] width 840 height 428
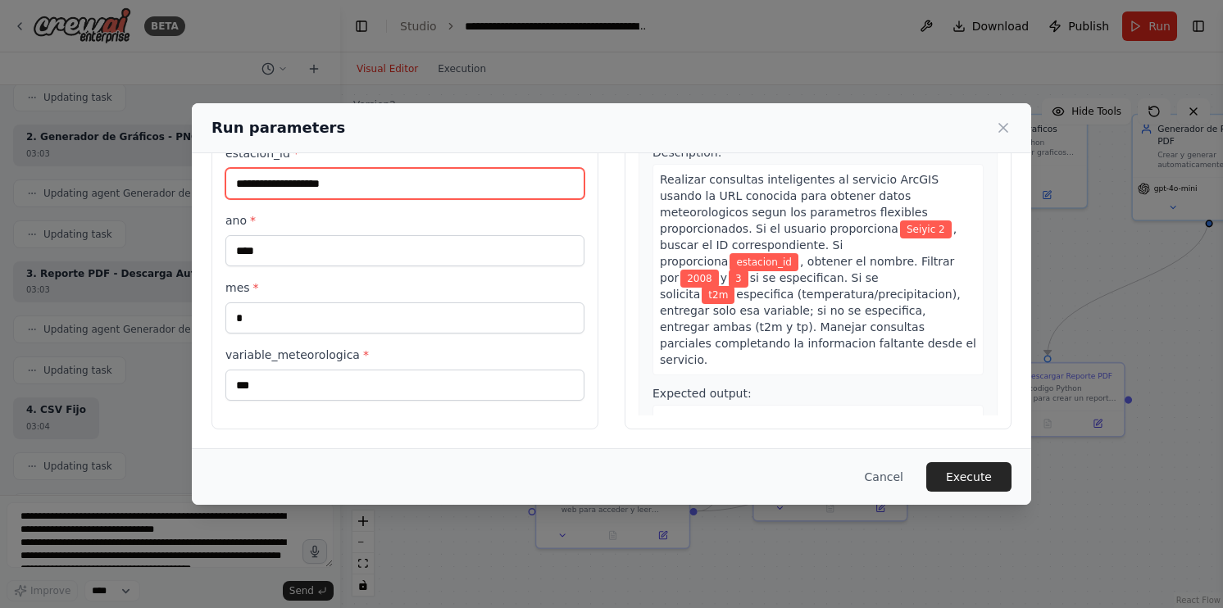
scroll to position [50, 0]
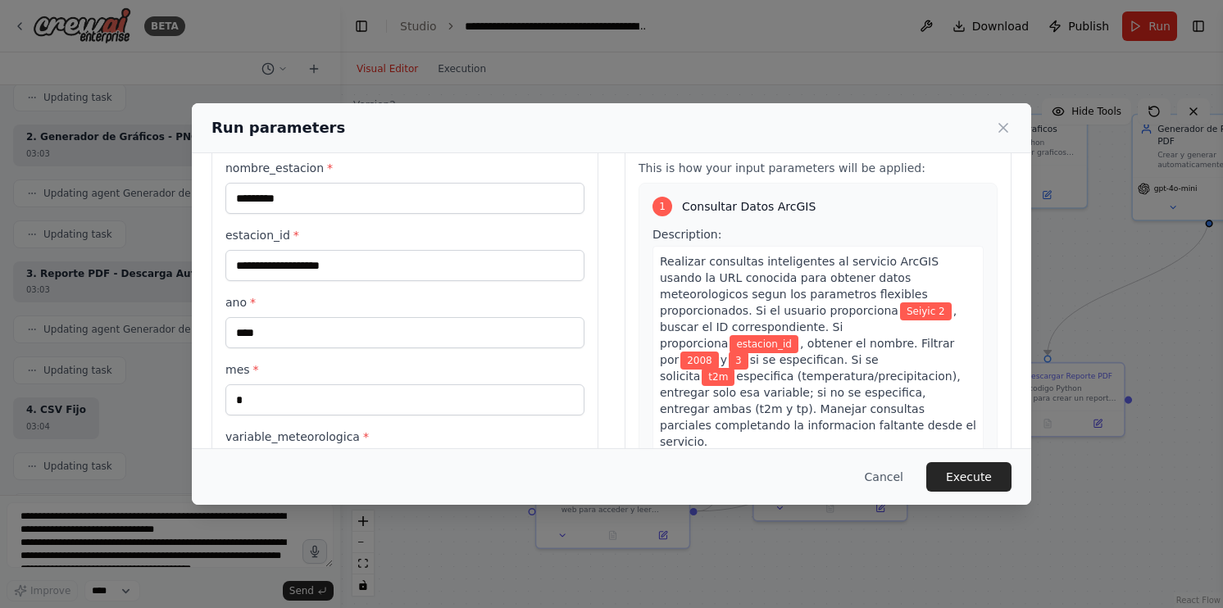
click at [467, 315] on div "ano * ****" at bounding box center [404, 321] width 359 height 54
click at [471, 269] on input "estacion_id *" at bounding box center [404, 265] width 359 height 31
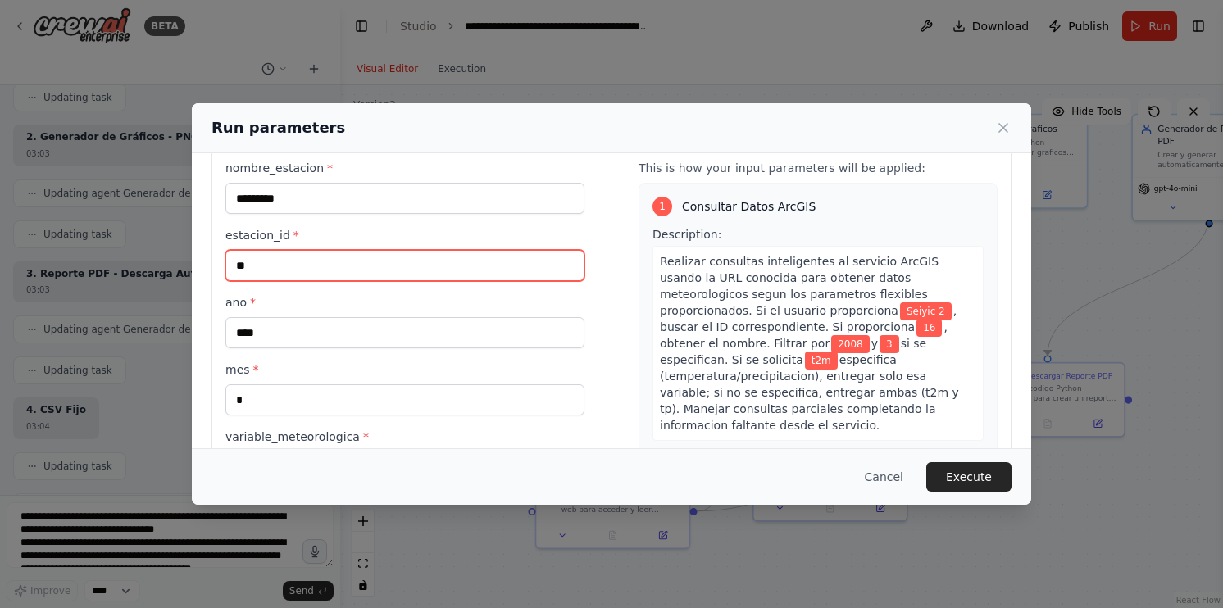
type input "**"
click at [505, 303] on label "ano *" at bounding box center [404, 302] width 359 height 16
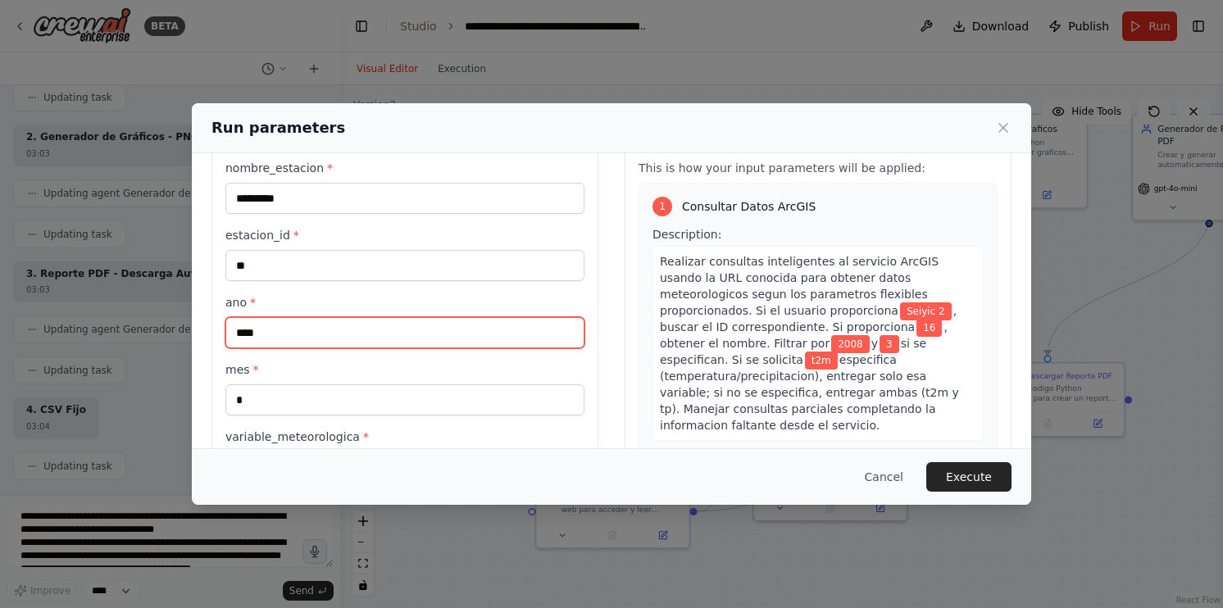
click at [505, 317] on input "****" at bounding box center [404, 332] width 359 height 31
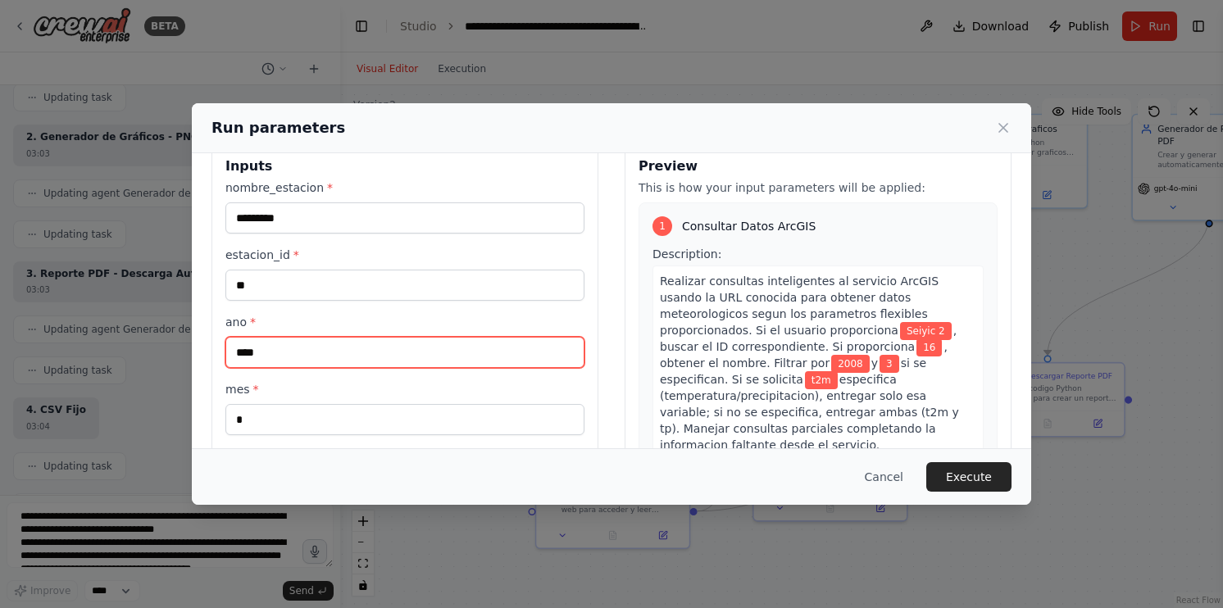
scroll to position [0, 0]
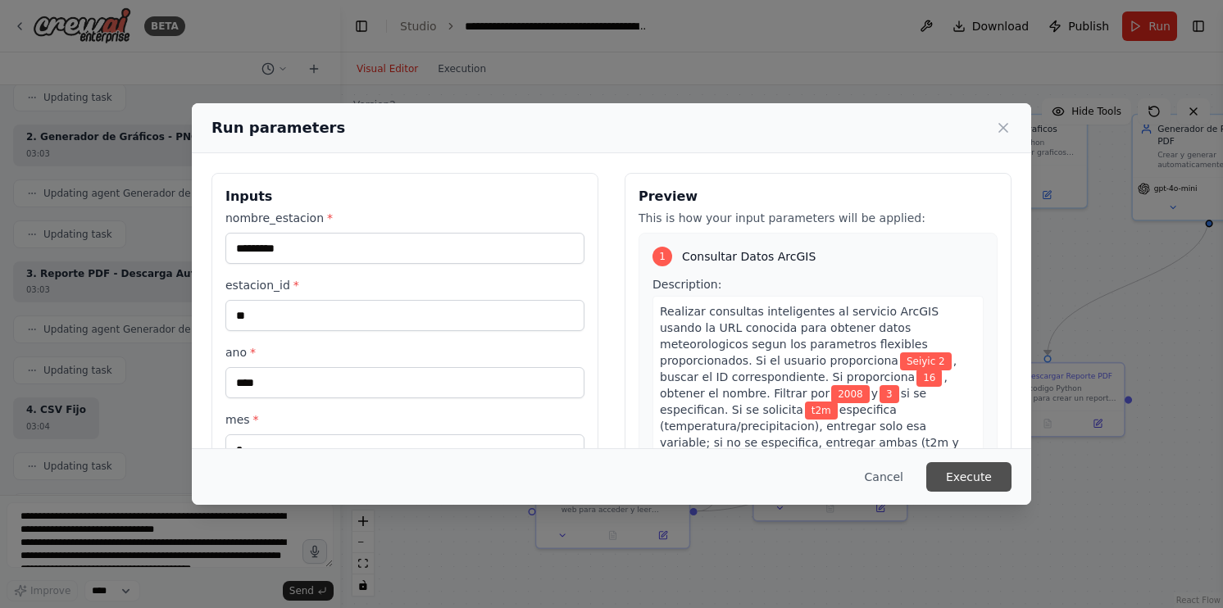
click at [954, 467] on button "Execute" at bounding box center [968, 477] width 85 height 30
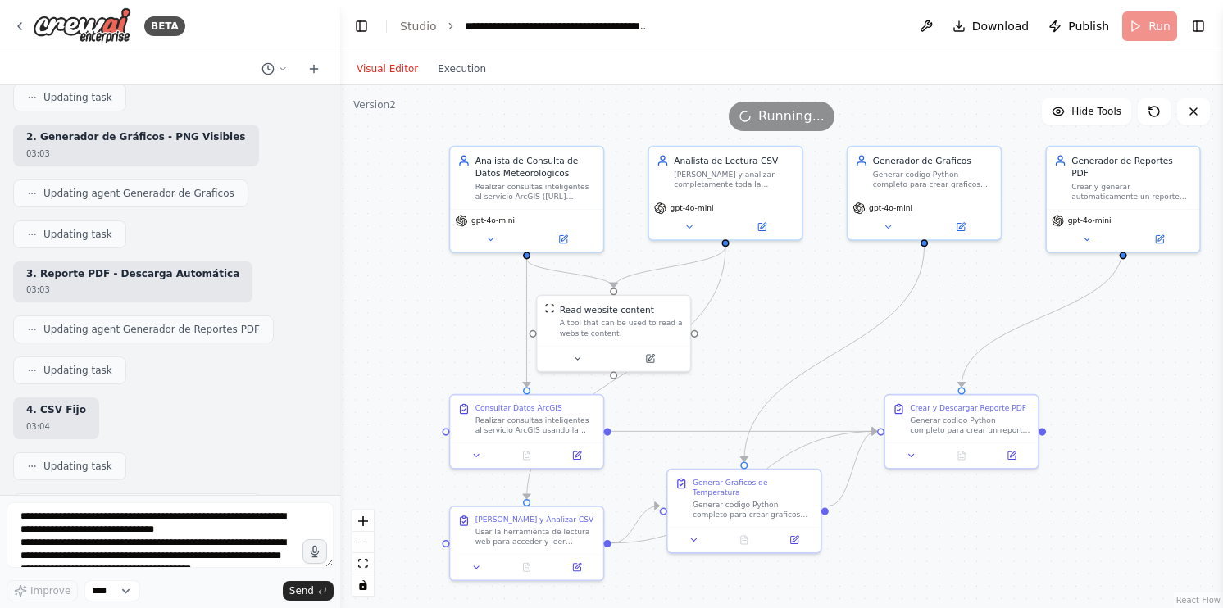
drag, startPoint x: 877, startPoint y: 289, endPoint x: 799, endPoint y: 314, distance: 82.5
click at [800, 315] on div ".deletable-edge-delete-btn { width: 20px; height: 20px; border: 0px solid #ffff…" at bounding box center [781, 346] width 883 height 523
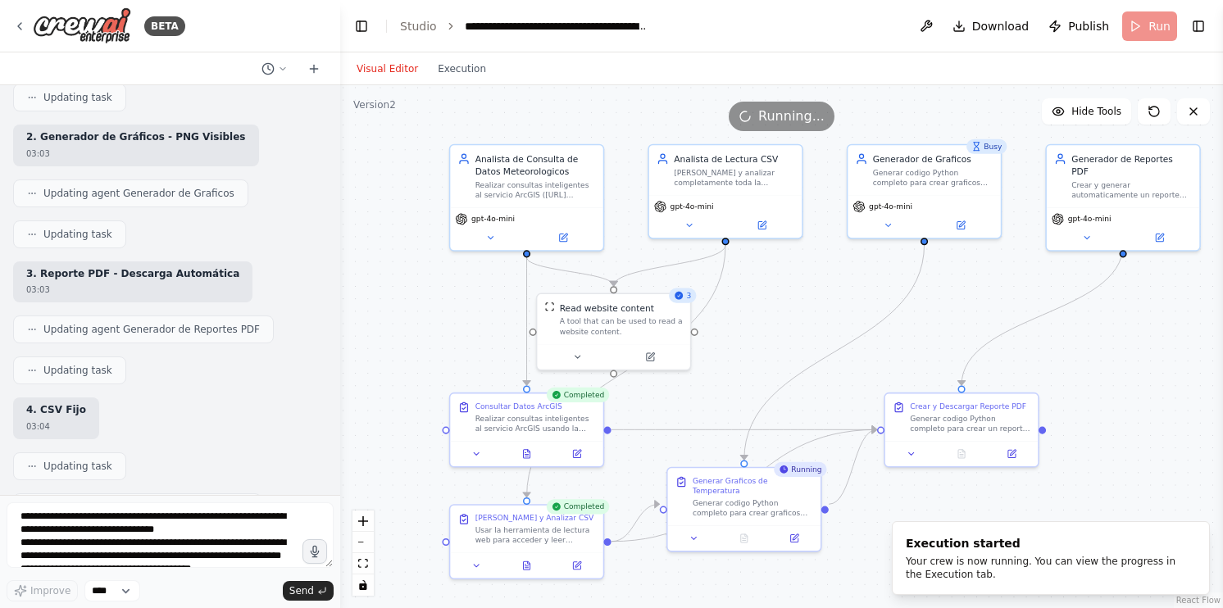
click at [842, 302] on div ".deletable-edge-delete-btn { width: 20px; height: 20px; border: 0px solid #ffff…" at bounding box center [781, 346] width 883 height 523
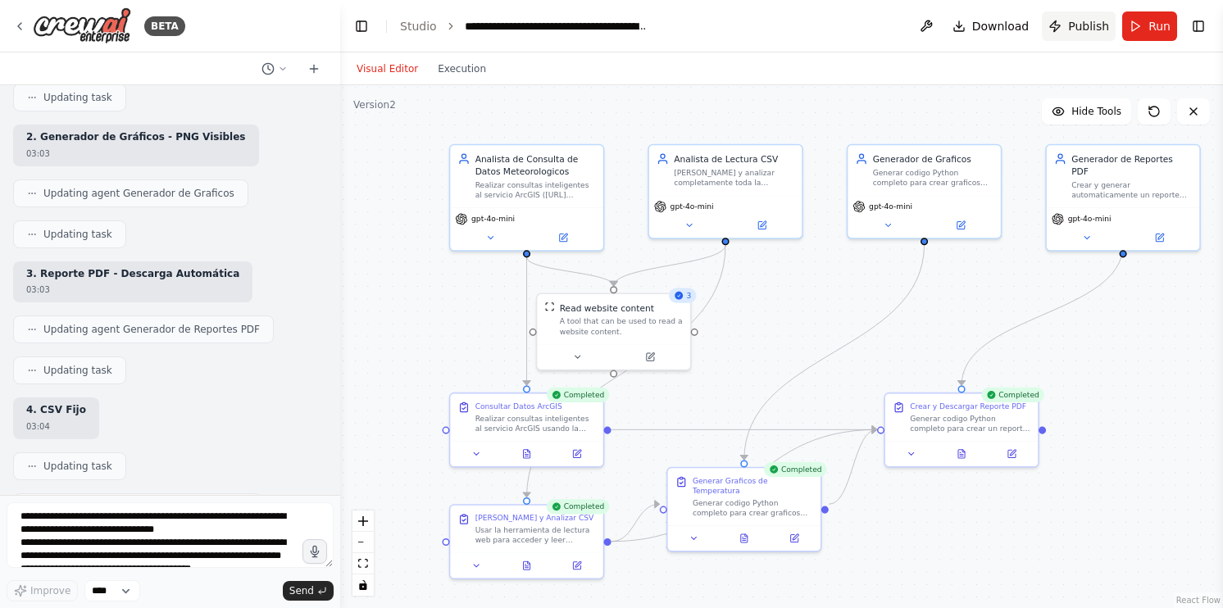
click at [1069, 31] on button "Publish" at bounding box center [1079, 26] width 74 height 30
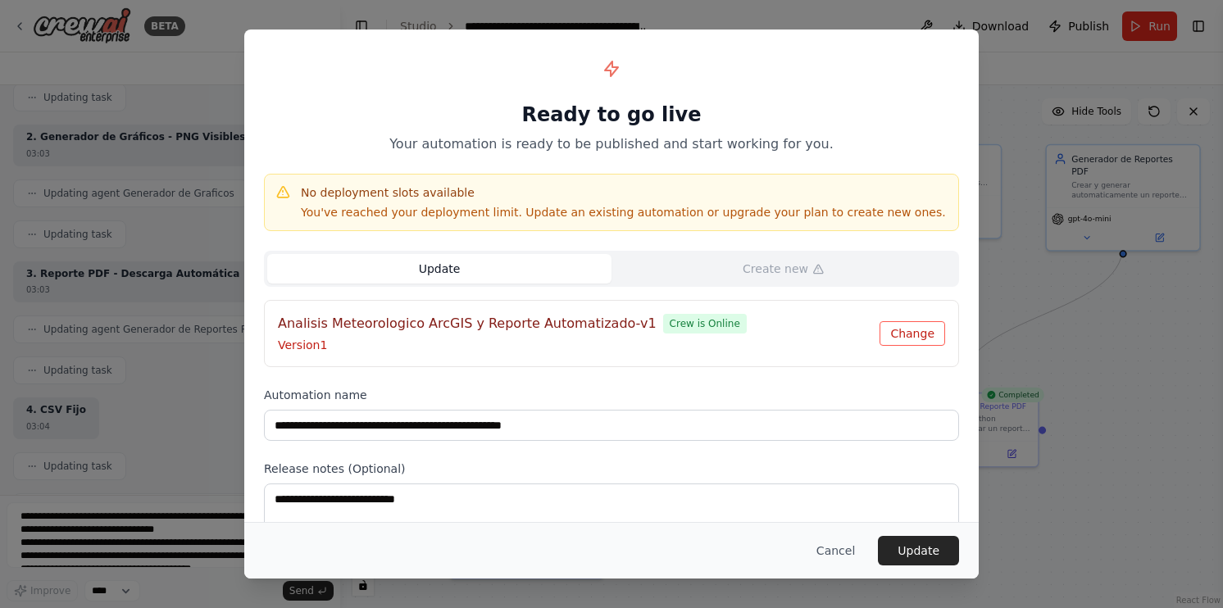
click at [910, 332] on button "Change" at bounding box center [913, 333] width 66 height 25
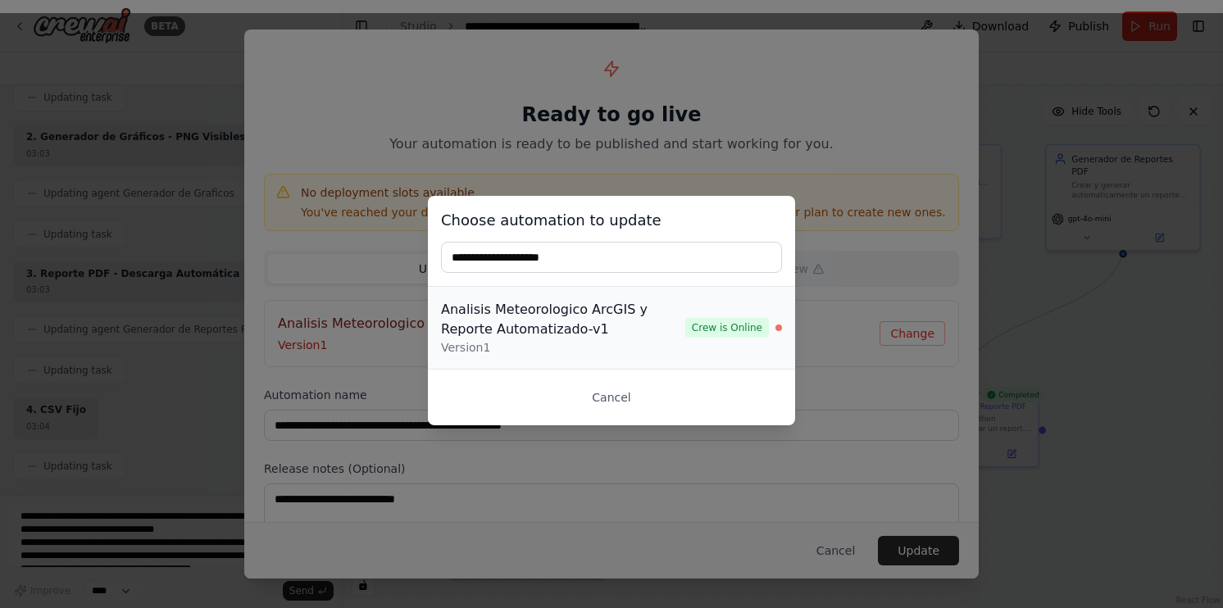
click at [669, 316] on div "Analisis Meteorologico ArcGIS y Reporte Automatizado-v1" at bounding box center [563, 319] width 244 height 39
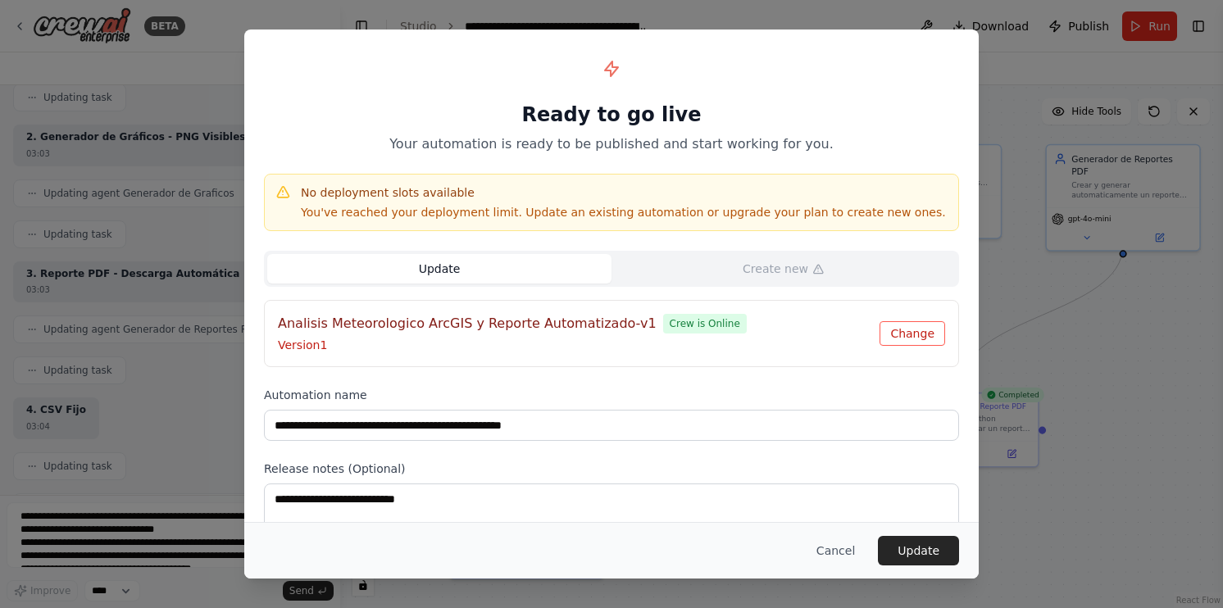
click at [901, 335] on button "Change" at bounding box center [913, 333] width 66 height 25
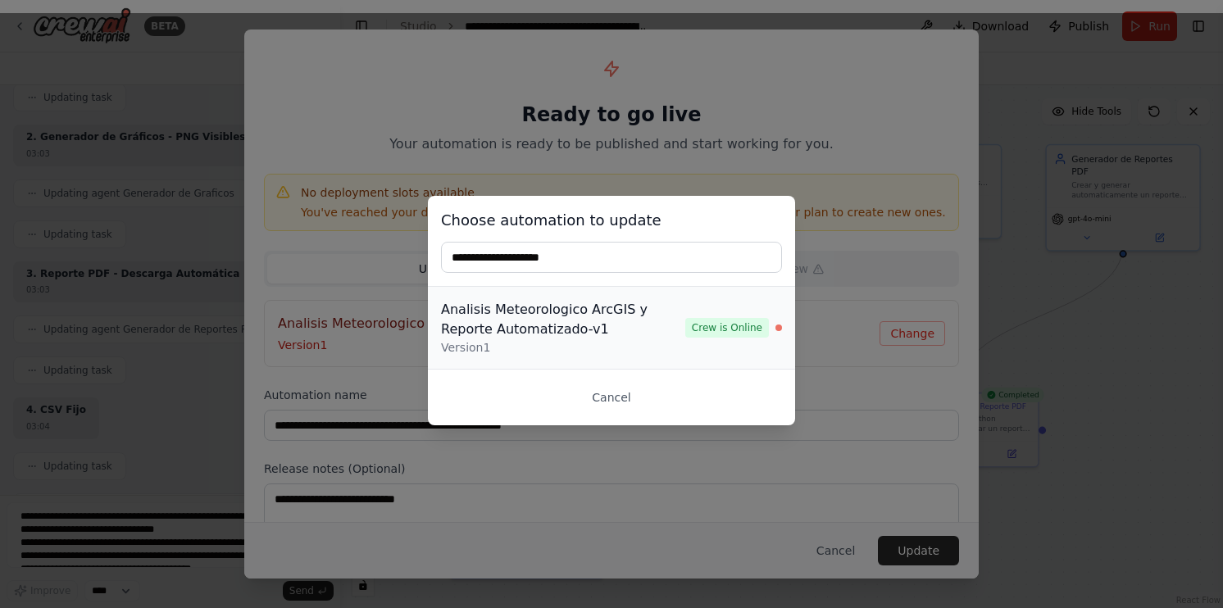
drag, startPoint x: 456, startPoint y: 316, endPoint x: 731, endPoint y: 385, distance: 283.2
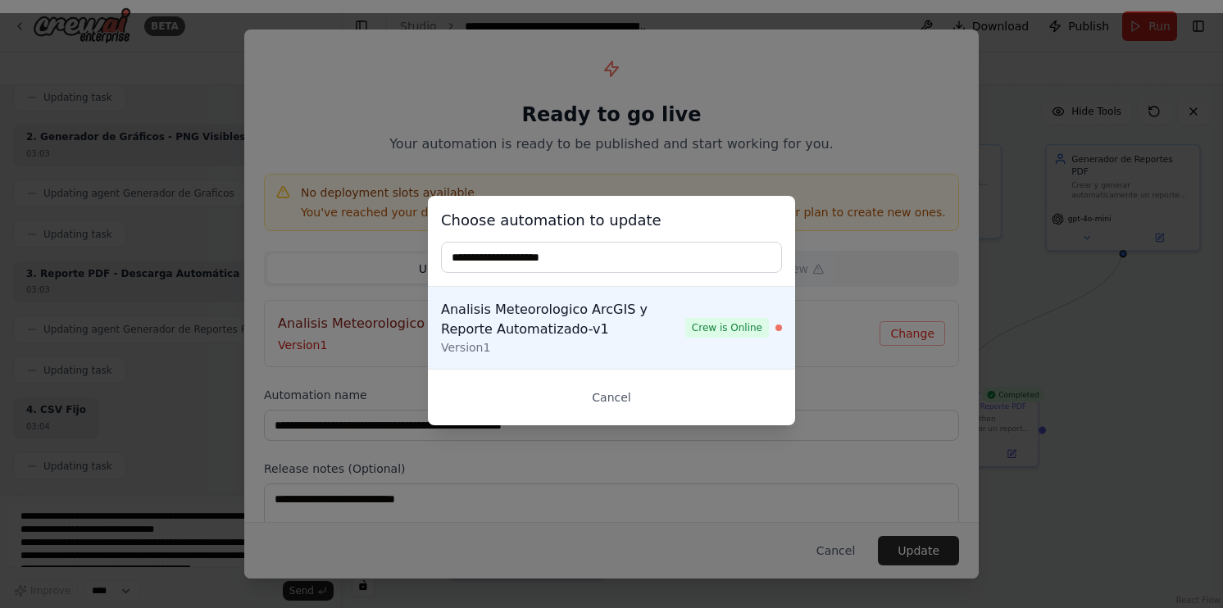
click at [458, 316] on div "Analisis Meteorologico ArcGIS y Reporte Automatizado-v1" at bounding box center [563, 319] width 244 height 39
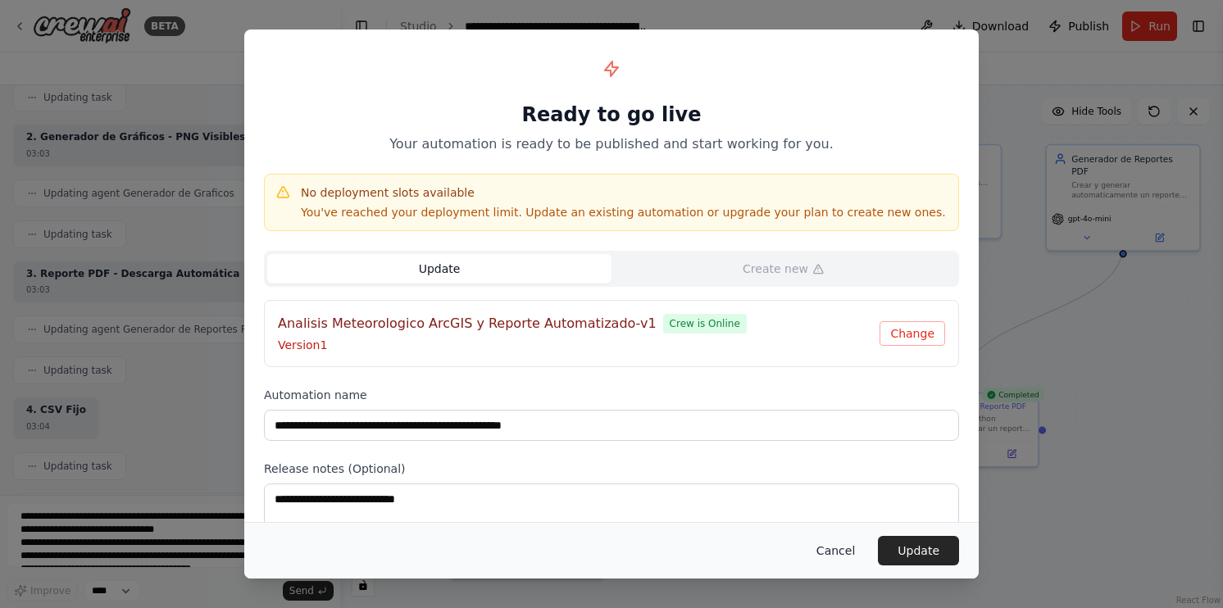
click at [840, 544] on button "Cancel" at bounding box center [835, 551] width 65 height 30
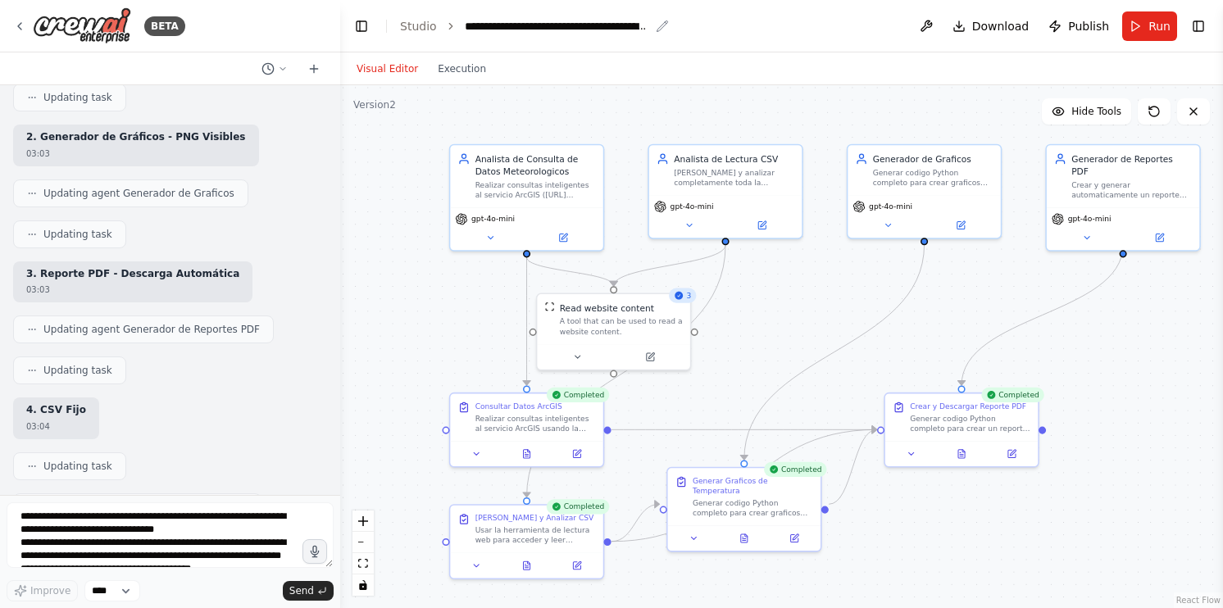
click at [535, 31] on div "**********" at bounding box center [557, 26] width 184 height 16
drag, startPoint x: 746, startPoint y: 34, endPoint x: 462, endPoint y: 41, distance: 283.8
click at [462, 41] on header "**********" at bounding box center [781, 26] width 883 height 52
click at [807, 64] on div "Visual Editor Execution" at bounding box center [781, 68] width 883 height 33
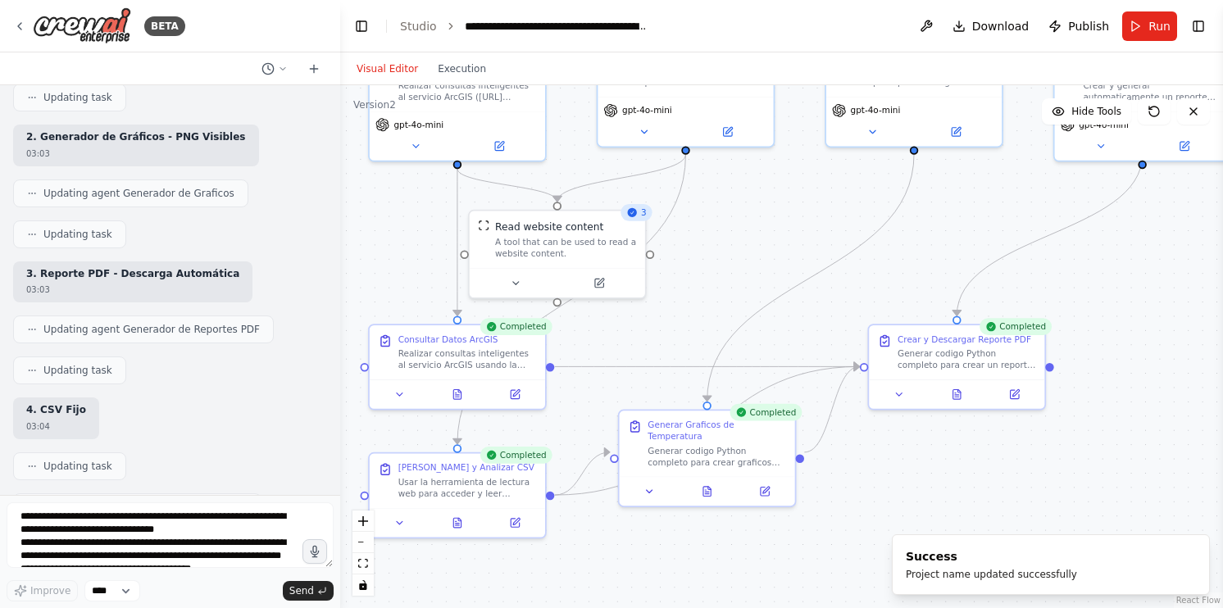
drag, startPoint x: 794, startPoint y: 310, endPoint x: 888, endPoint y: 207, distance: 139.3
click at [817, 222] on div ".deletable-edge-delete-btn { width: 20px; height: 20px; border: 0px solid #ffff…" at bounding box center [781, 346] width 883 height 523
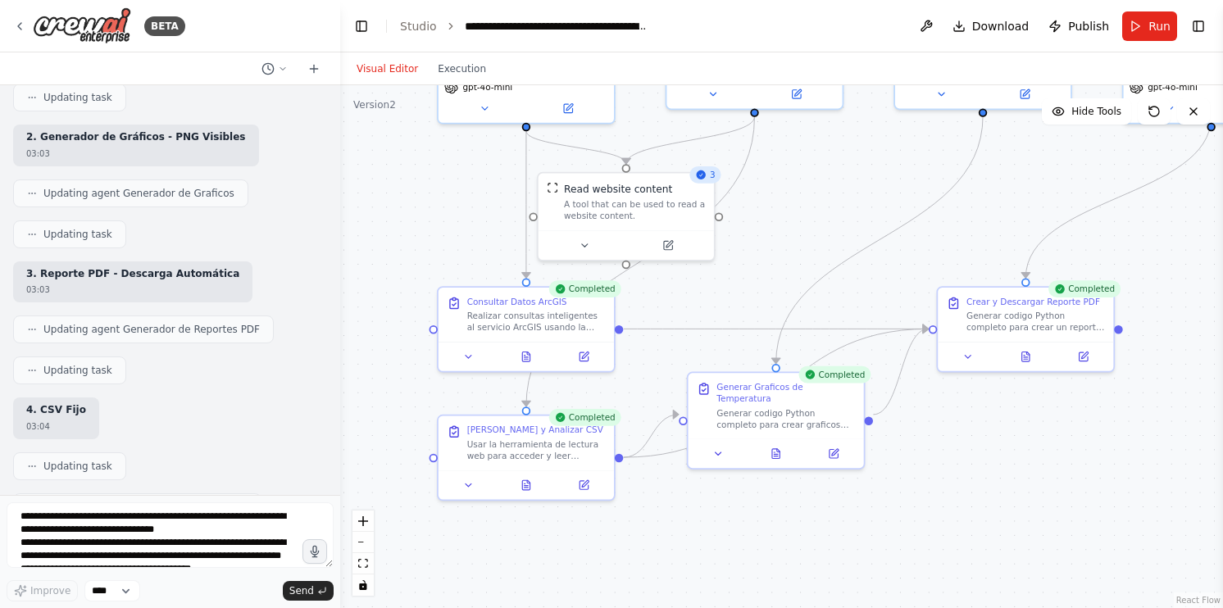
drag, startPoint x: 769, startPoint y: 239, endPoint x: 833, endPoint y: 205, distance: 72.6
click at [833, 205] on div ".deletable-edge-delete-btn { width: 20px; height: 20px; border: 0px solid #ffff…" at bounding box center [781, 346] width 883 height 523
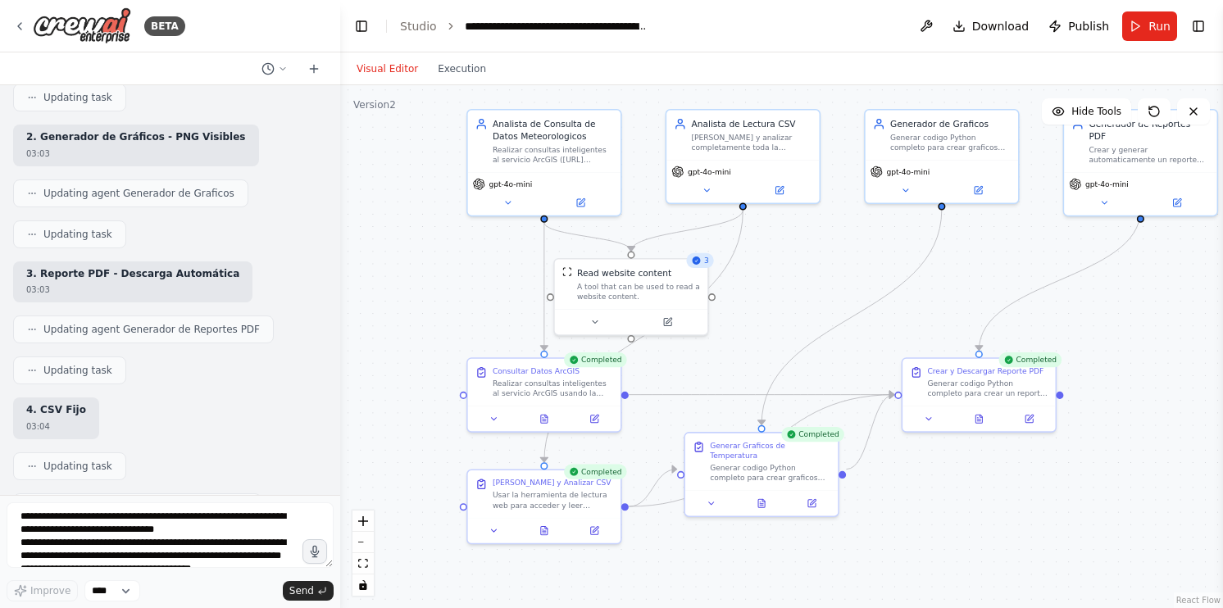
drag, startPoint x: 840, startPoint y: 193, endPoint x: 816, endPoint y: 279, distance: 89.3
click at [816, 279] on div ".deletable-edge-delete-btn { width: 20px; height: 20px; border: 0px solid #ffff…" at bounding box center [781, 346] width 883 height 523
click at [584, 323] on button at bounding box center [595, 319] width 71 height 15
click at [784, 277] on div ".deletable-edge-delete-btn { width: 20px; height: 20px; border: 0px solid #ffff…" at bounding box center [781, 346] width 883 height 523
click at [708, 195] on div "gpt-4o-mini" at bounding box center [743, 178] width 152 height 43
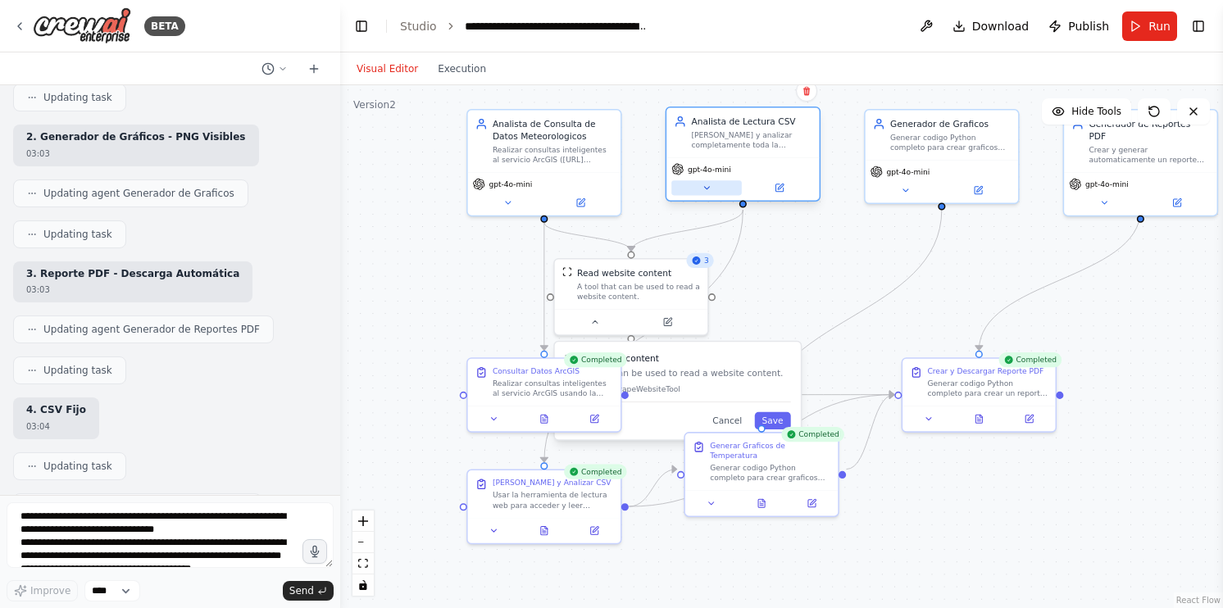
click at [708, 189] on icon at bounding box center [707, 188] width 10 height 10
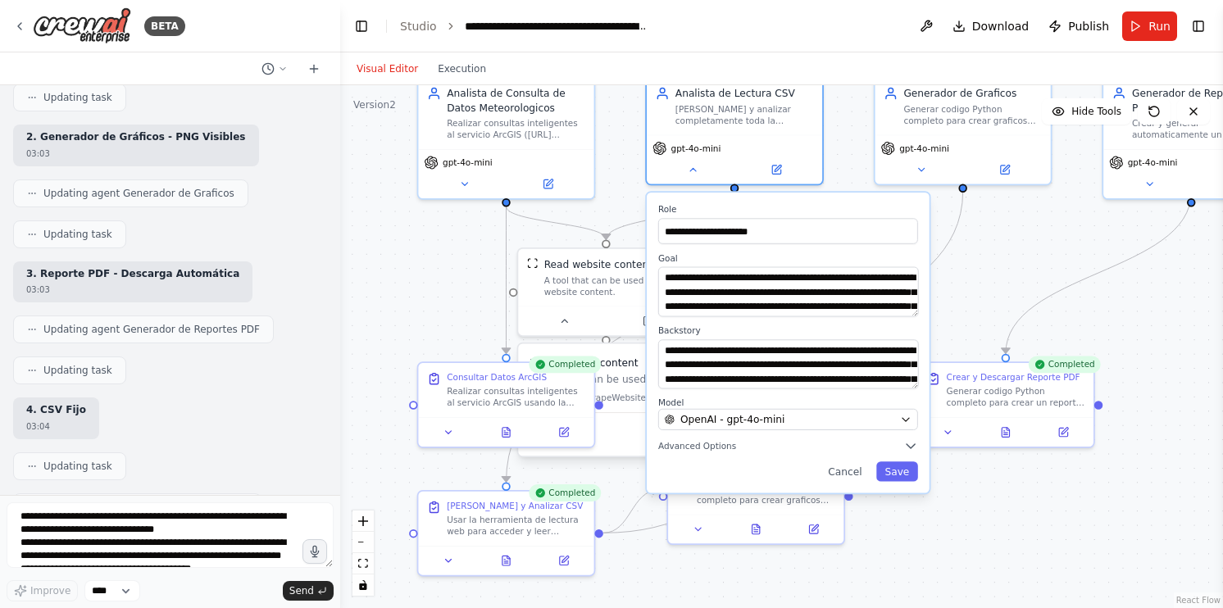
click at [967, 261] on div ".deletable-edge-delete-btn { width: 20px; height: 20px; border: 0px solid #ffff…" at bounding box center [781, 346] width 883 height 523
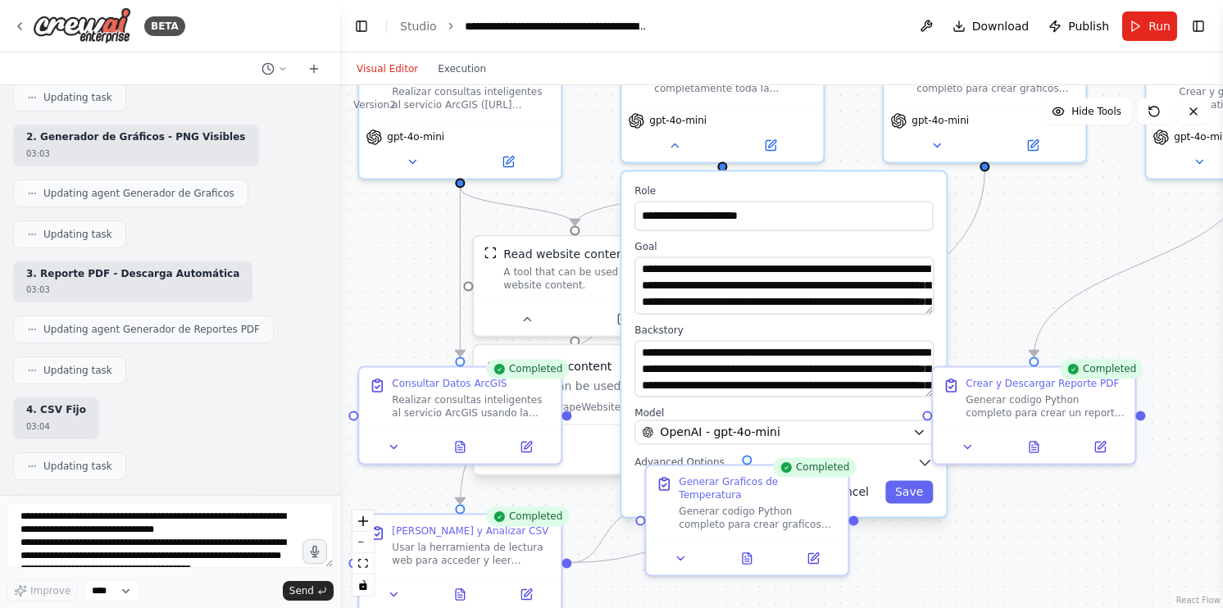
click at [867, 490] on button "Cancel" at bounding box center [850, 492] width 58 height 23
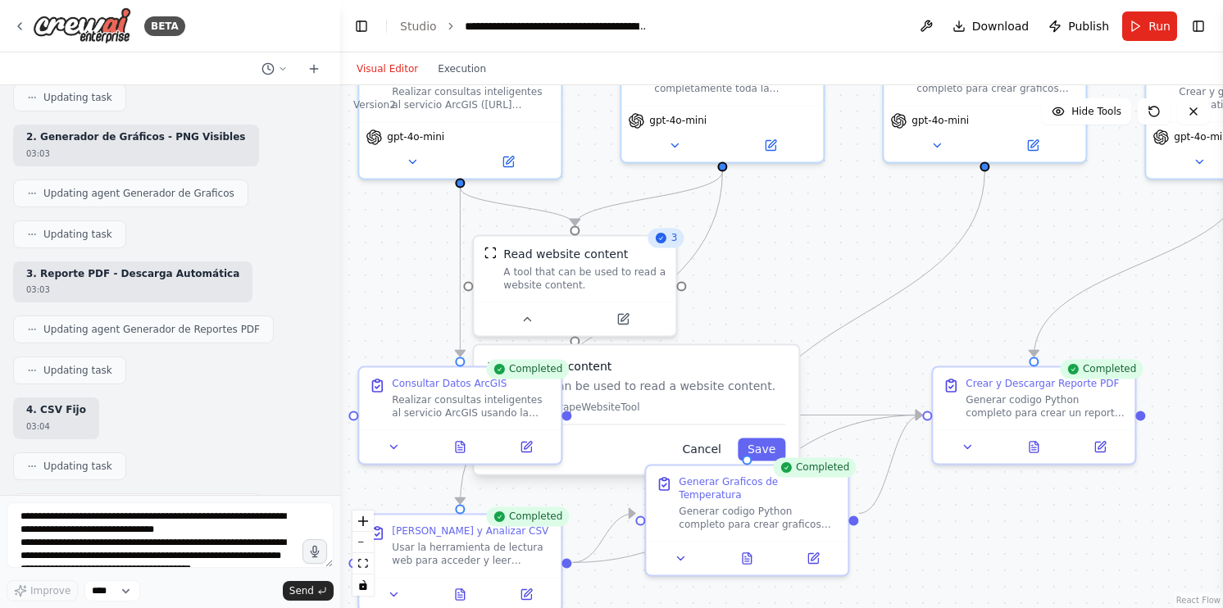
click at [705, 450] on button "Cancel" at bounding box center [702, 449] width 58 height 23
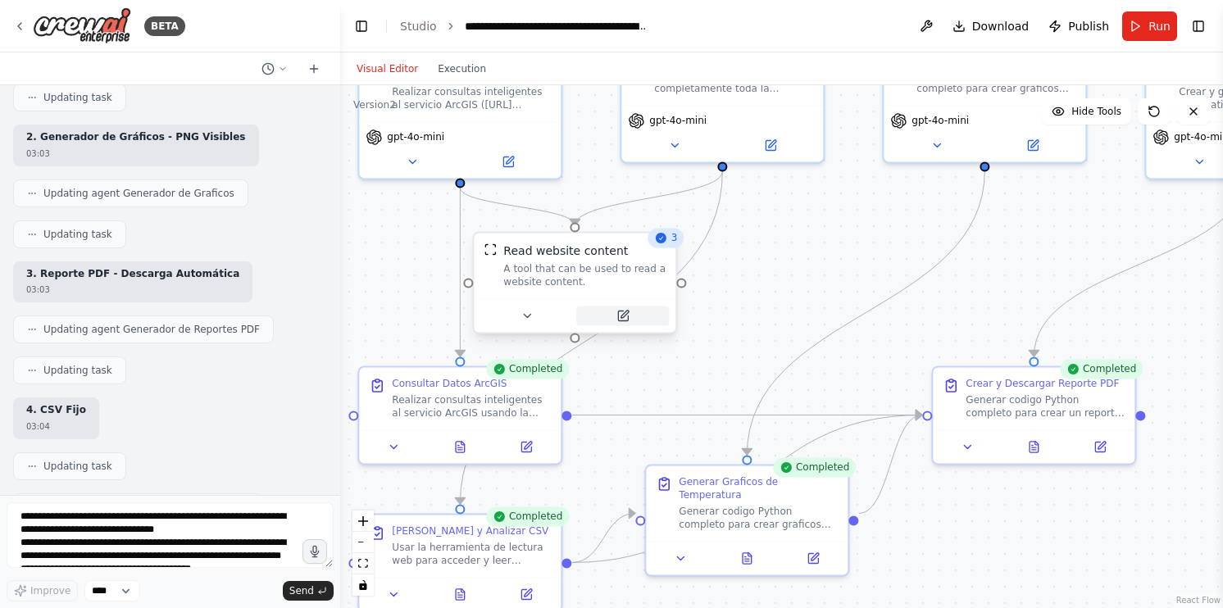
click at [633, 326] on div at bounding box center [575, 315] width 202 height 34
click at [629, 313] on icon at bounding box center [623, 315] width 13 height 13
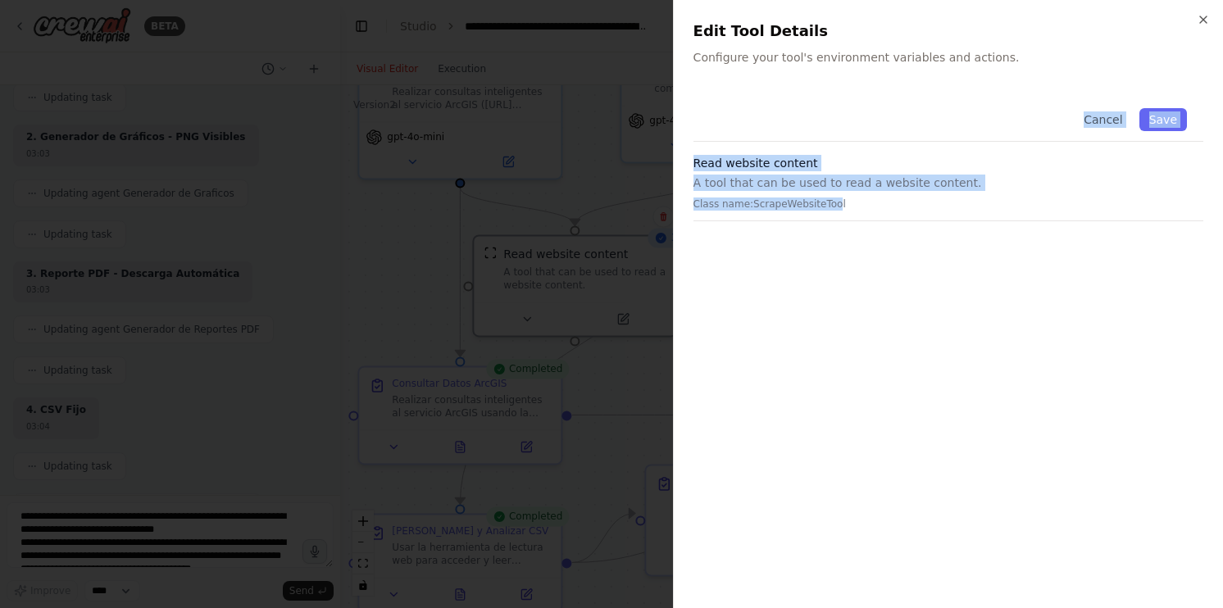
drag, startPoint x: 813, startPoint y: 79, endPoint x: 824, endPoint y: 113, distance: 36.0
click at [824, 175] on div "Close Edit Tool Details Configure your tool's environment variables and actions…" at bounding box center [948, 304] width 550 height 608
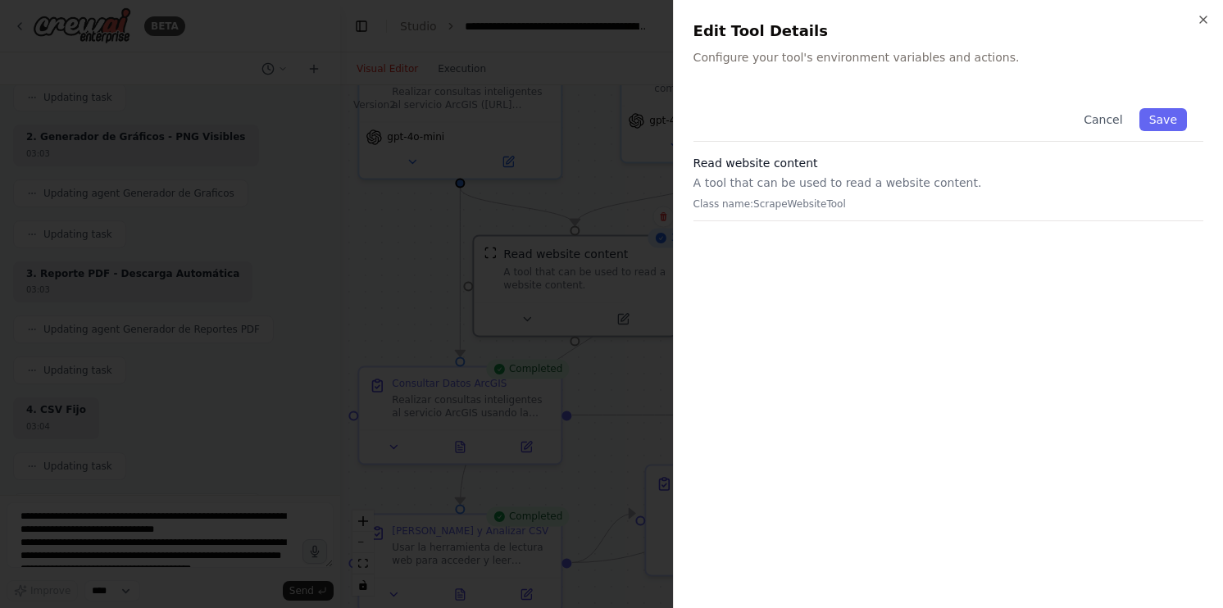
click at [860, 225] on div "Cancel Save Read website content A tool that can be used to read a website cont…" at bounding box center [949, 340] width 510 height 497
click at [1202, 16] on icon "button" at bounding box center [1203, 19] width 13 height 13
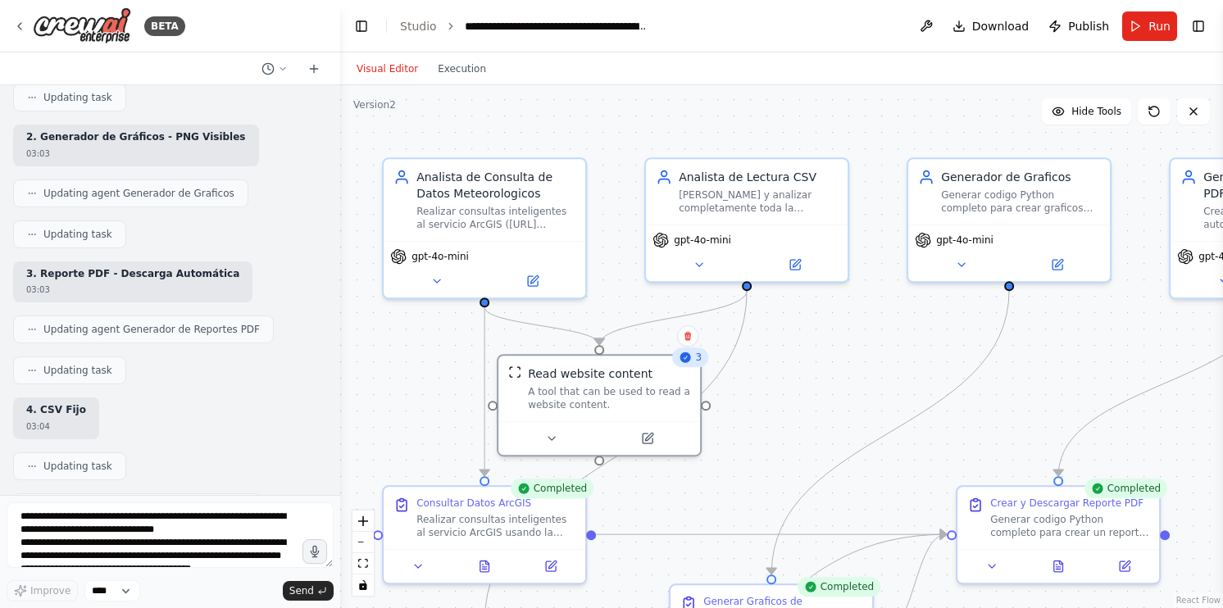
drag, startPoint x: 767, startPoint y: 249, endPoint x: 786, endPoint y: 357, distance: 109.0
click at [786, 357] on div ".deletable-edge-delete-btn { width: 20px; height: 20px; border: 0px solid #ffff…" at bounding box center [781, 346] width 883 height 523
click at [417, 327] on div ".deletable-edge-delete-btn { width: 20px; height: 20px; border: 0px solid #ffff…" at bounding box center [781, 346] width 883 height 523
click at [558, 271] on button at bounding box center [532, 278] width 93 height 20
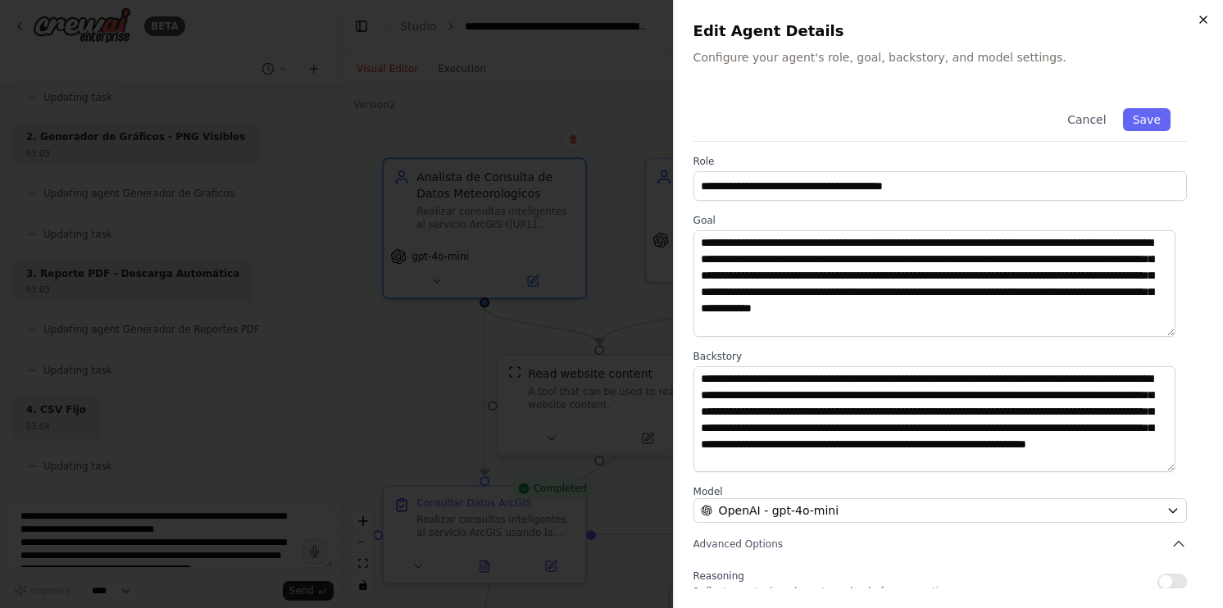
click at [1209, 18] on icon "button" at bounding box center [1203, 19] width 13 height 13
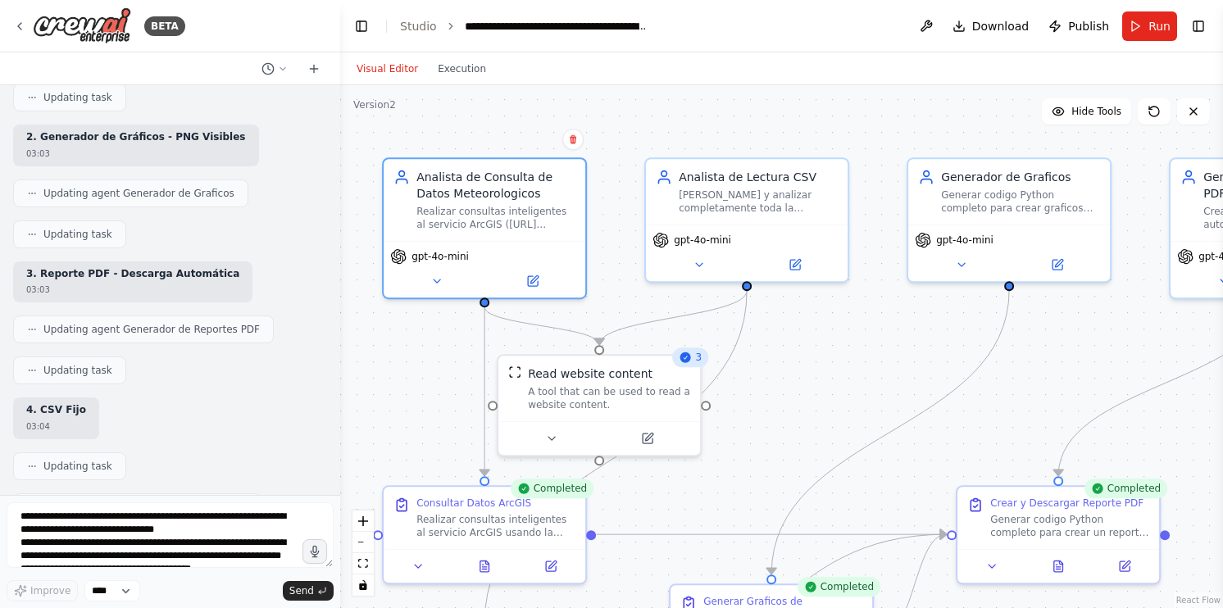
click at [868, 151] on div ".deletable-edge-delete-btn { width: 20px; height: 20px; border: 0px solid #ffff…" at bounding box center [781, 346] width 883 height 523
drag, startPoint x: 818, startPoint y: 332, endPoint x: 856, endPoint y: 312, distance: 42.9
click at [856, 312] on div ".deletable-edge-delete-btn { width: 20px; height: 20px; border: 0px solid #ffff…" at bounding box center [781, 346] width 883 height 523
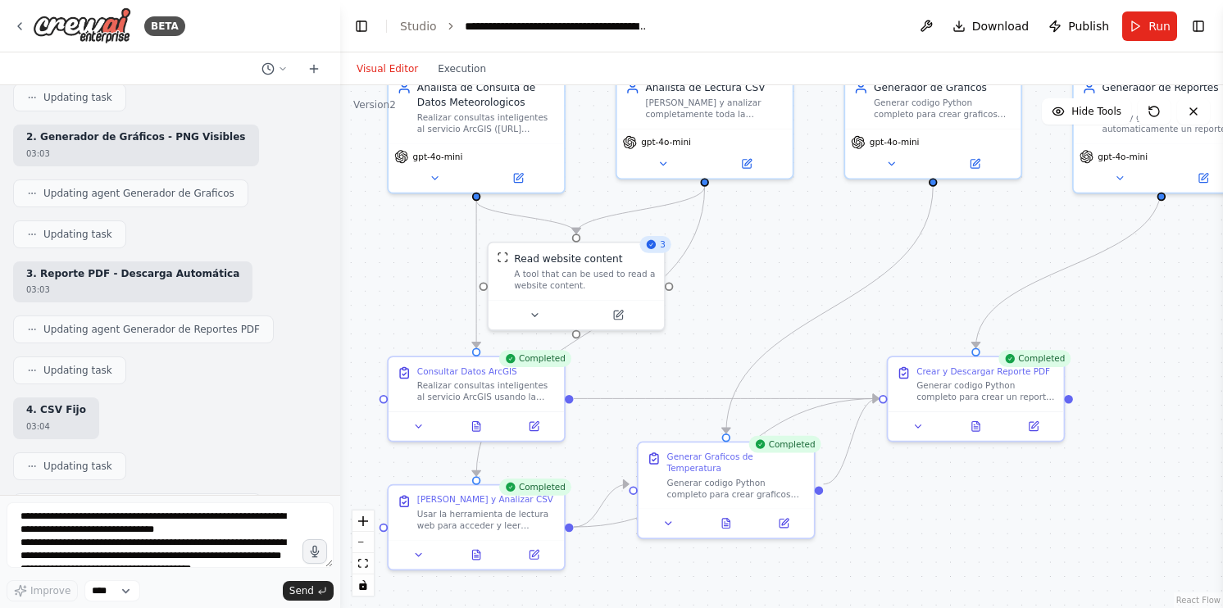
drag, startPoint x: 867, startPoint y: 335, endPoint x: 731, endPoint y: 205, distance: 188.5
click at [734, 208] on div ".deletable-edge-delete-btn { width: 20px; height: 20px; border: 0px solid #ffff…" at bounding box center [781, 346] width 883 height 523
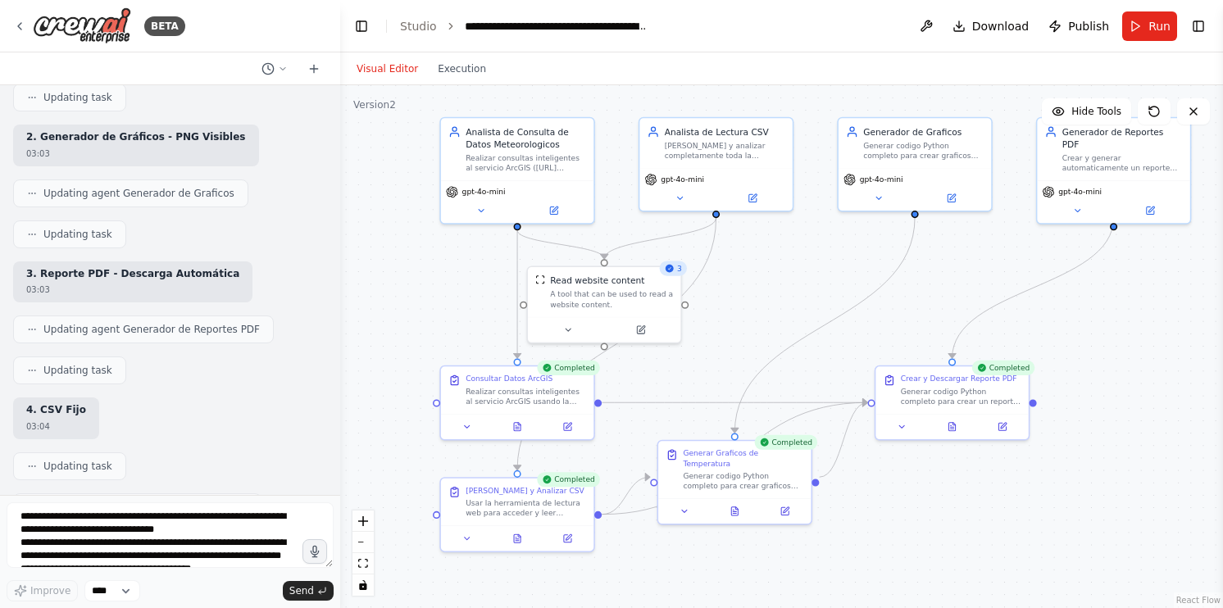
drag, startPoint x: 712, startPoint y: 239, endPoint x: 762, endPoint y: 300, distance: 79.8
click at [762, 300] on div ".deletable-edge-delete-btn { width: 20px; height: 20px; border: 0px solid #ffff…" at bounding box center [781, 346] width 883 height 523
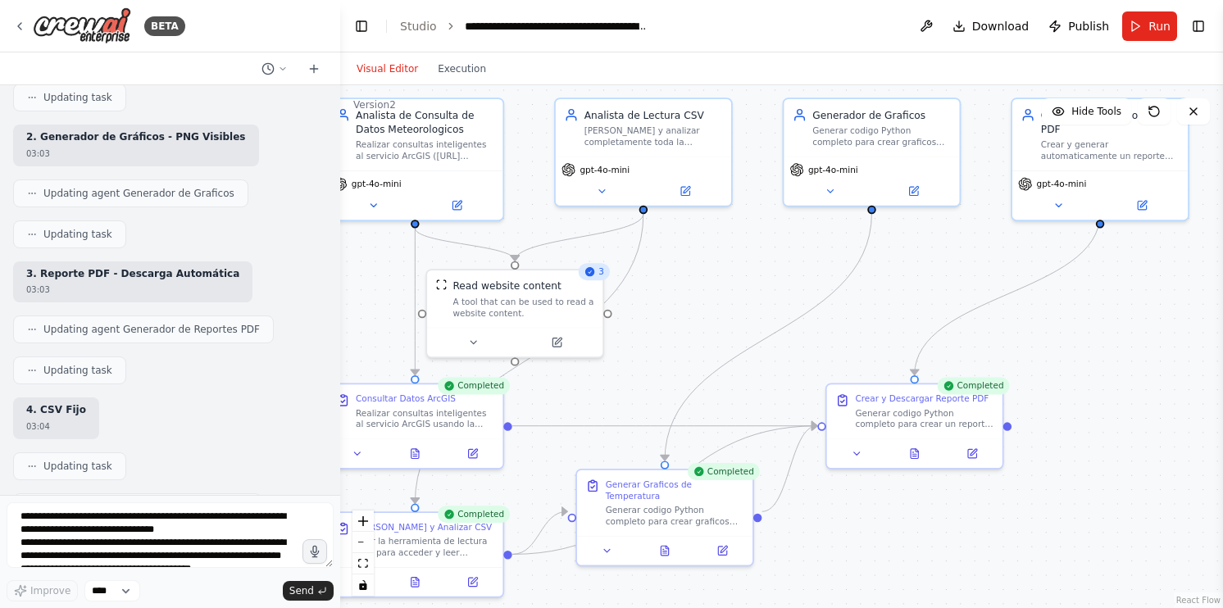
drag, startPoint x: 753, startPoint y: 297, endPoint x: 687, endPoint y: 305, distance: 66.9
click at [687, 305] on div ".deletable-edge-delete-btn { width: 20px; height: 20px; border: 0px solid #ffff…" at bounding box center [781, 346] width 883 height 523
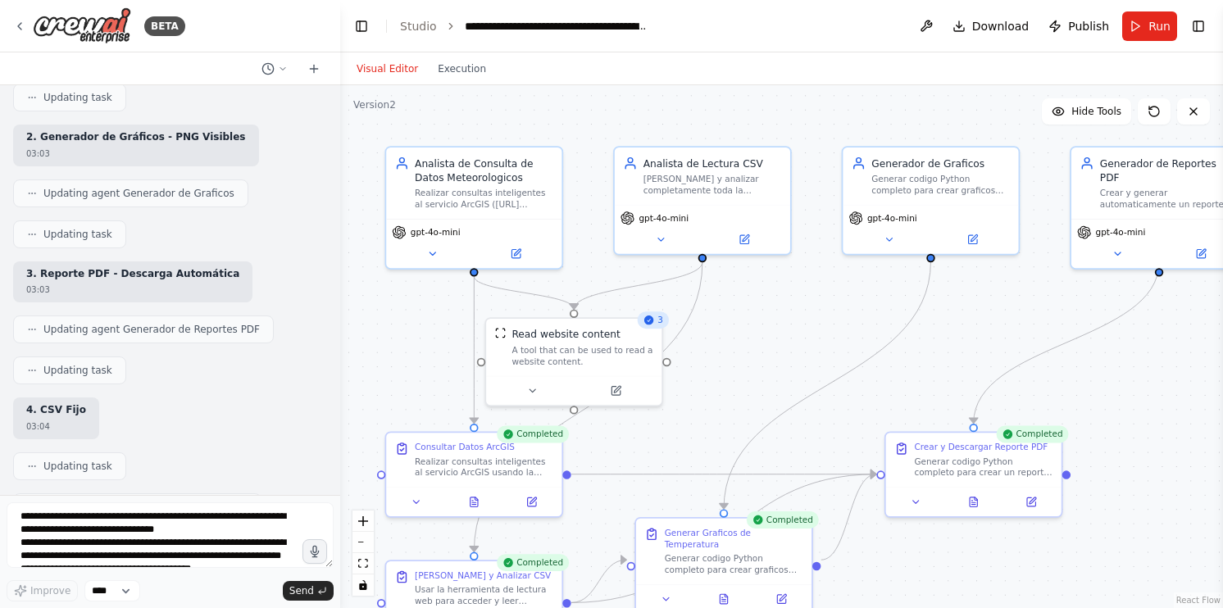
drag, startPoint x: 917, startPoint y: 288, endPoint x: 1010, endPoint y: 282, distance: 92.8
click at [1008, 289] on div ".deletable-edge-delete-btn { width: 20px; height: 20px; border: 0px solid #ffff…" at bounding box center [781, 346] width 883 height 523
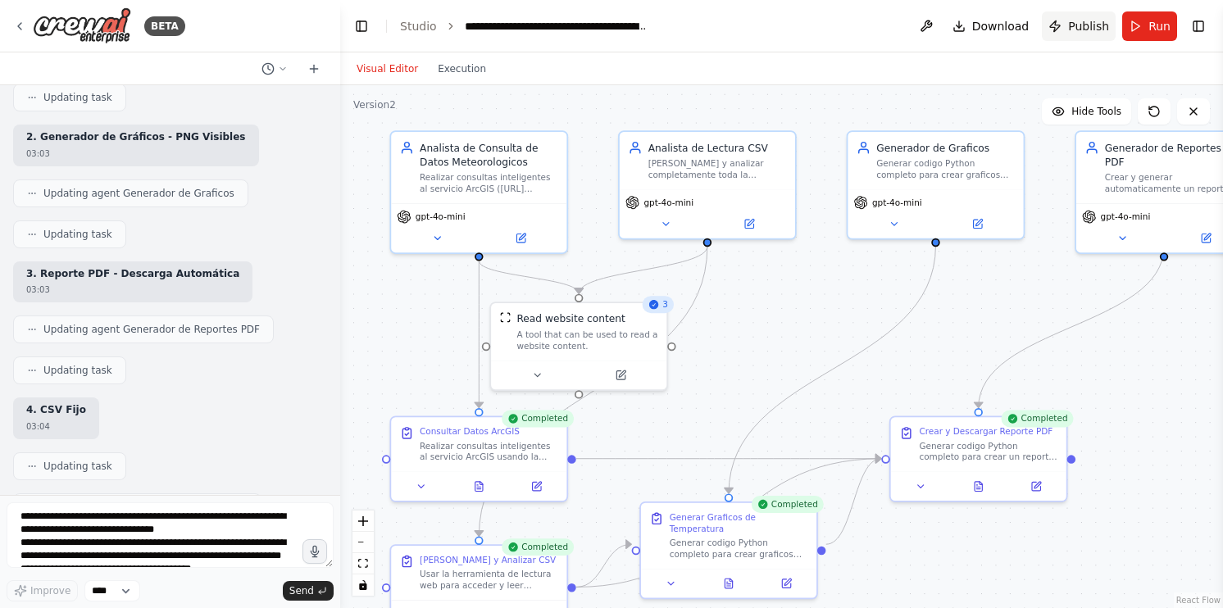
click at [1080, 34] on button "Publish" at bounding box center [1079, 26] width 74 height 30
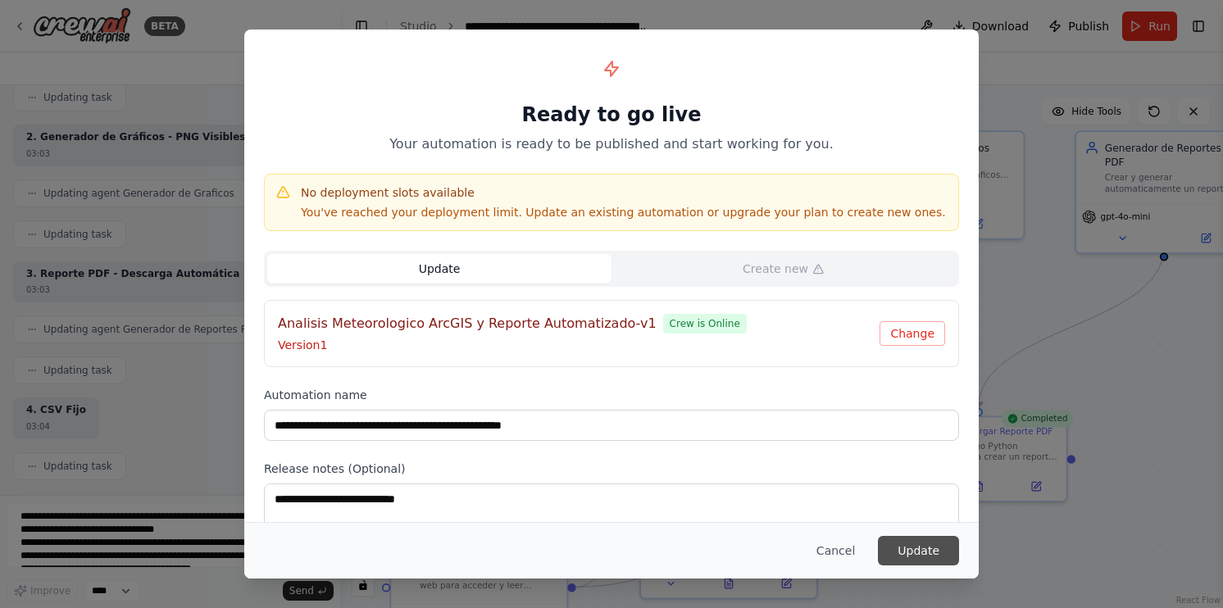
click at [918, 546] on button "Update" at bounding box center [918, 551] width 81 height 30
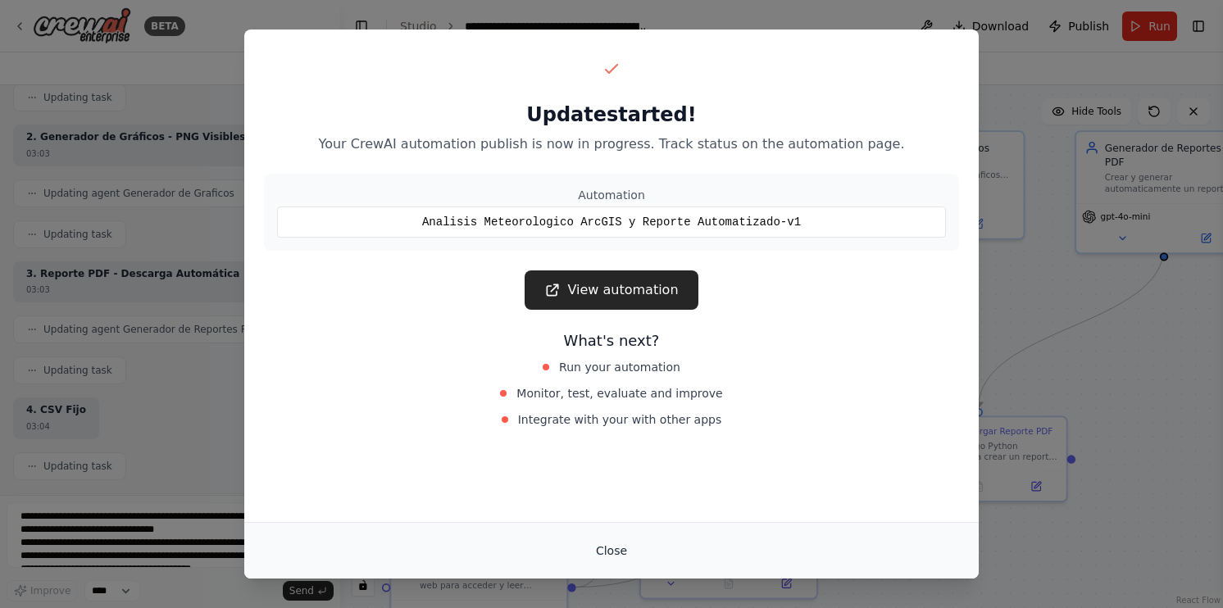
click at [619, 557] on button "Close" at bounding box center [611, 551] width 57 height 30
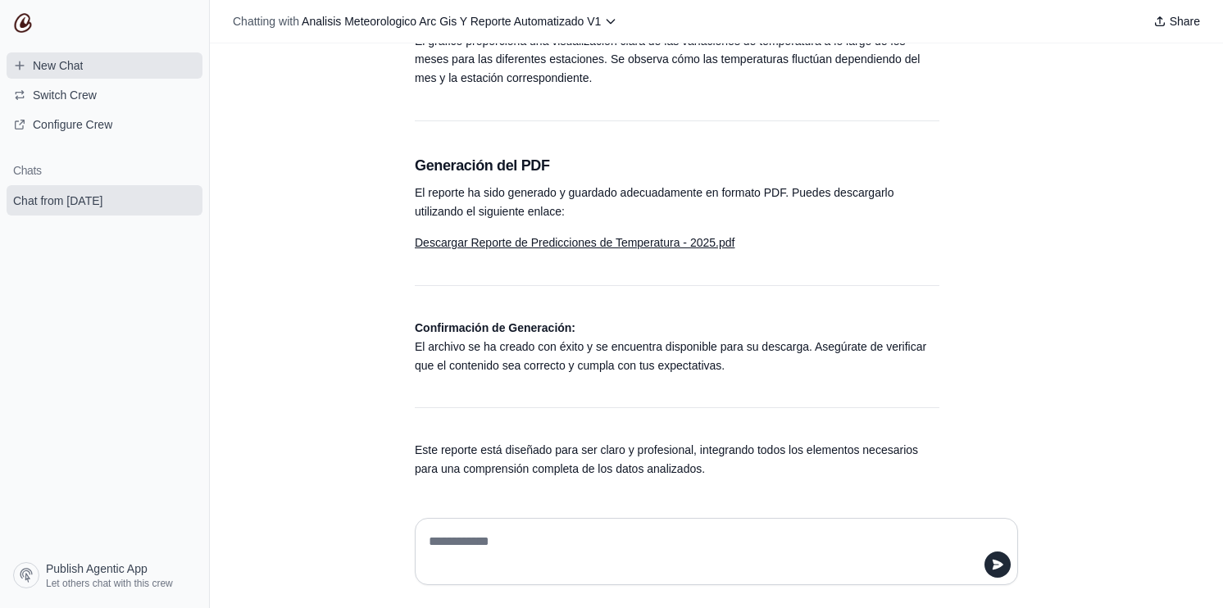
click at [88, 71] on span "New Chat" at bounding box center [48, 65] width 96 height 16
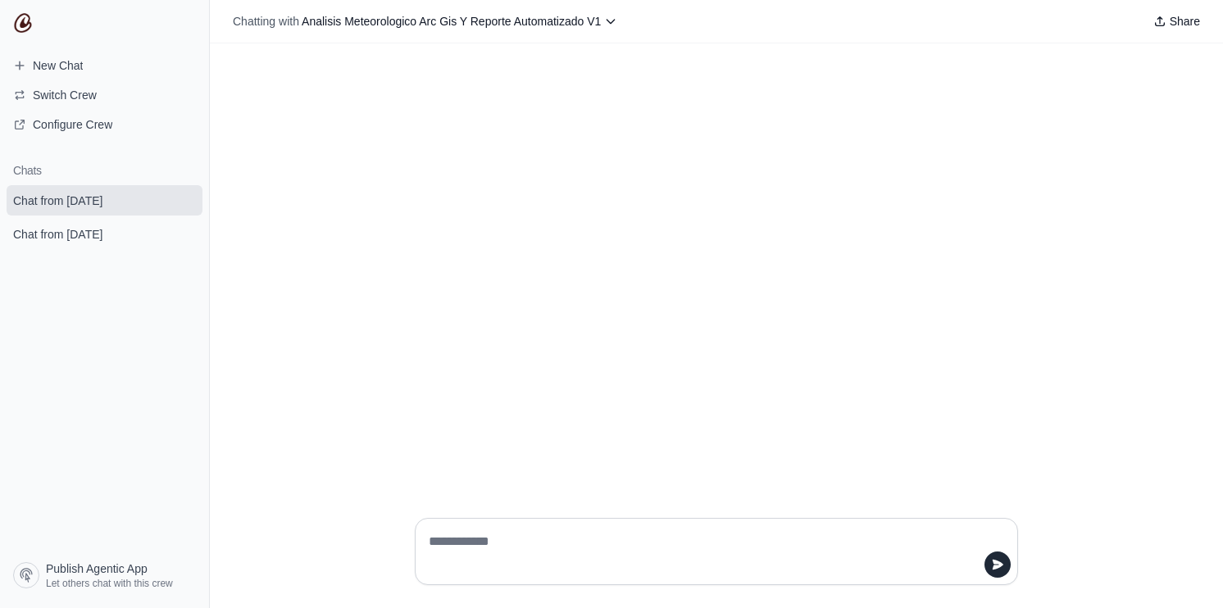
click at [524, 539] on textarea at bounding box center [712, 552] width 572 height 46
type textarea "**********"
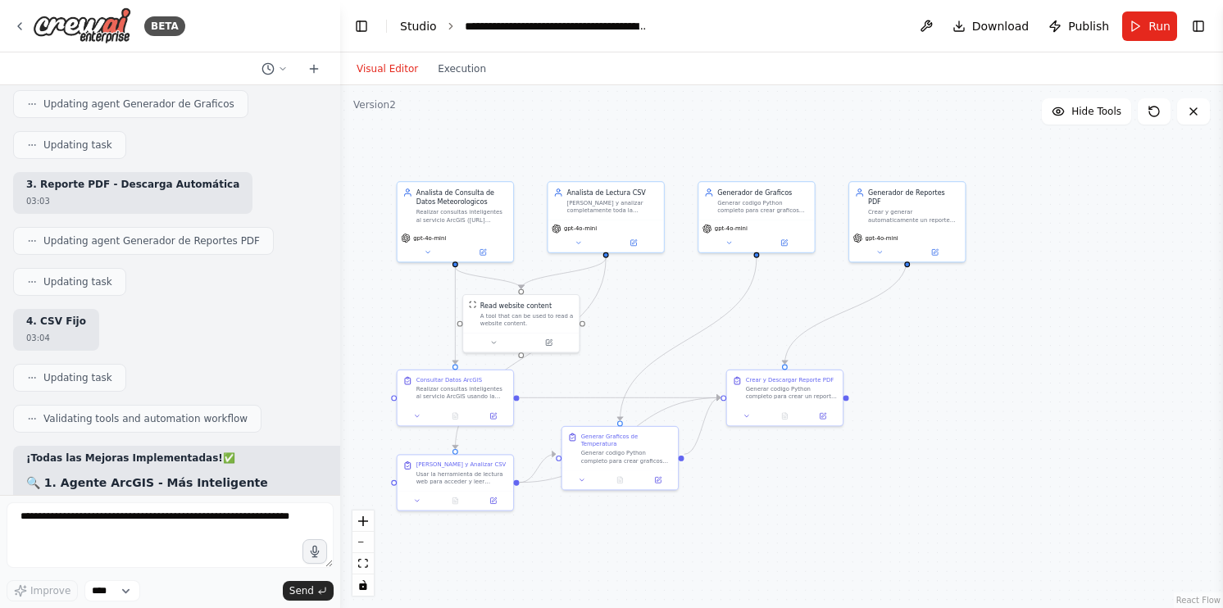
click at [407, 25] on link "Studio" at bounding box center [418, 26] width 37 height 13
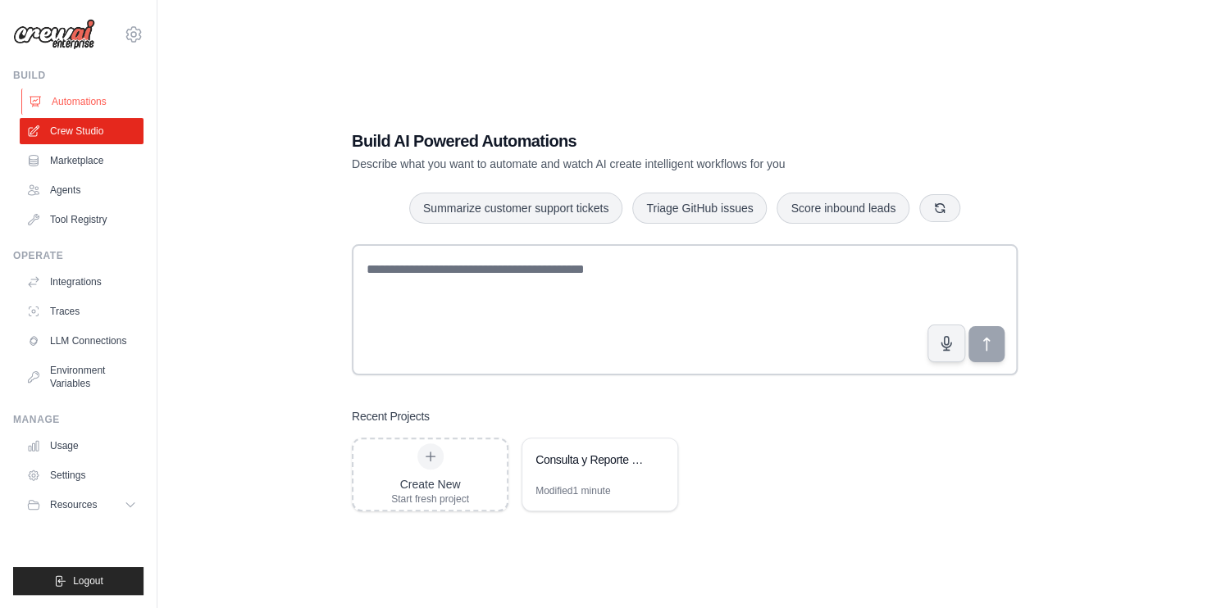
click at [64, 104] on link "Automations" at bounding box center [83, 102] width 124 height 26
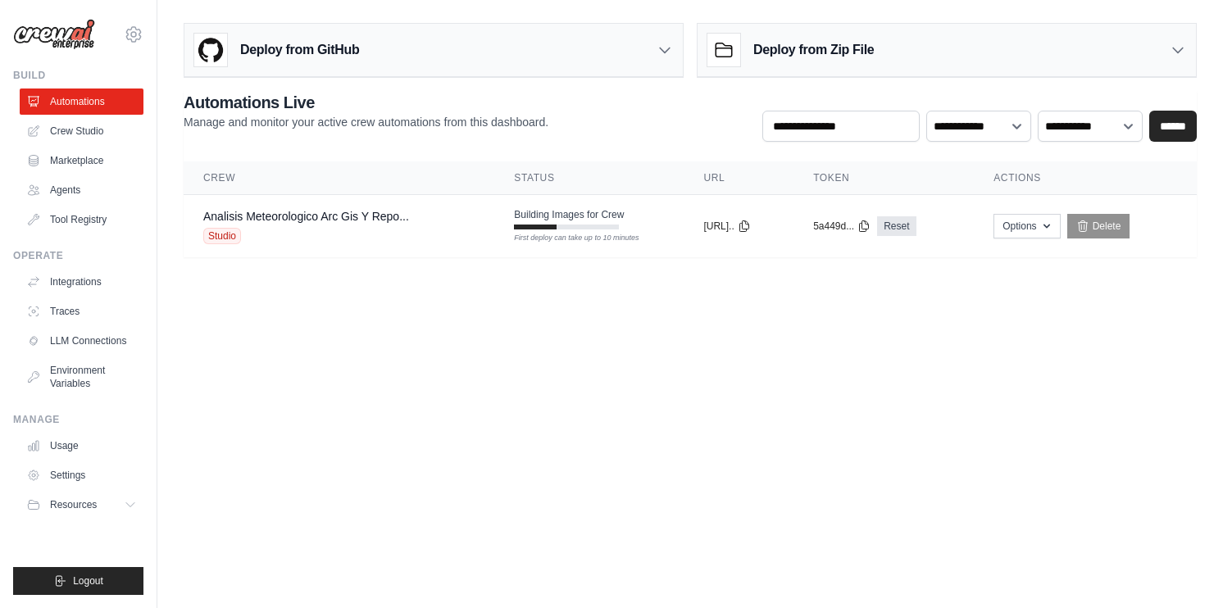
click at [725, 476] on body "tylerhenderson139@gmail.com Settings Build Automations Crew Studio" at bounding box center [611, 304] width 1223 height 608
click at [751, 224] on icon at bounding box center [744, 225] width 13 height 13
click at [809, 355] on body "tylerhenderson139@gmail.com Settings Build Automations Crew Studio" at bounding box center [611, 304] width 1223 height 608
click at [672, 485] on body "tylerhenderson139@gmail.com Settings Build Automations Crew Studio" at bounding box center [611, 304] width 1223 height 608
drag, startPoint x: 495, startPoint y: 212, endPoint x: 186, endPoint y: 202, distance: 309.3
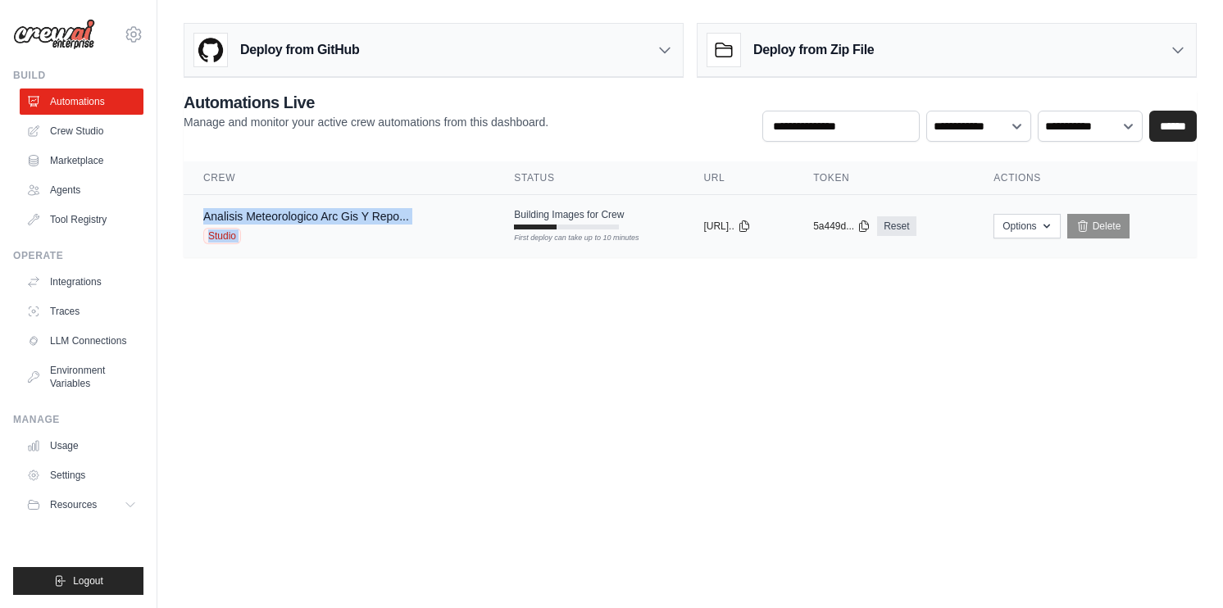
click at [186, 202] on tr "Analisis Meteorologico Arc Gis Y Repo... Studio Building Images for Crew First …" at bounding box center [690, 226] width 1013 height 63
click at [597, 383] on body "tylerhenderson139@gmail.com Settings Build Automations Crew Studio" at bounding box center [611, 304] width 1223 height 608
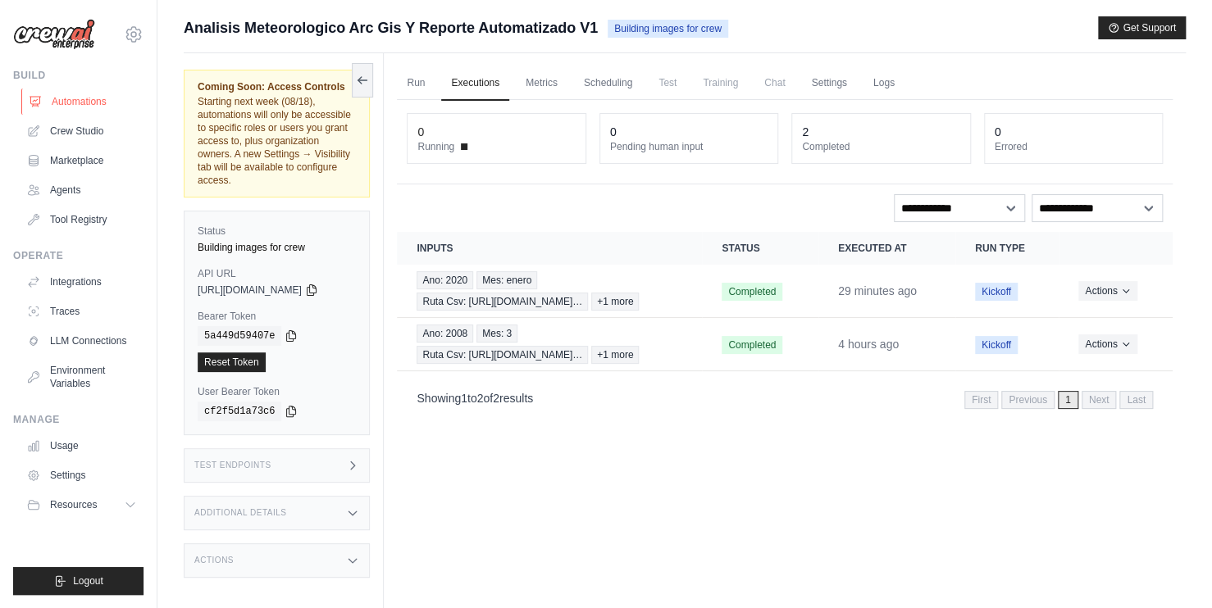
click at [89, 110] on link "Automations" at bounding box center [83, 102] width 124 height 26
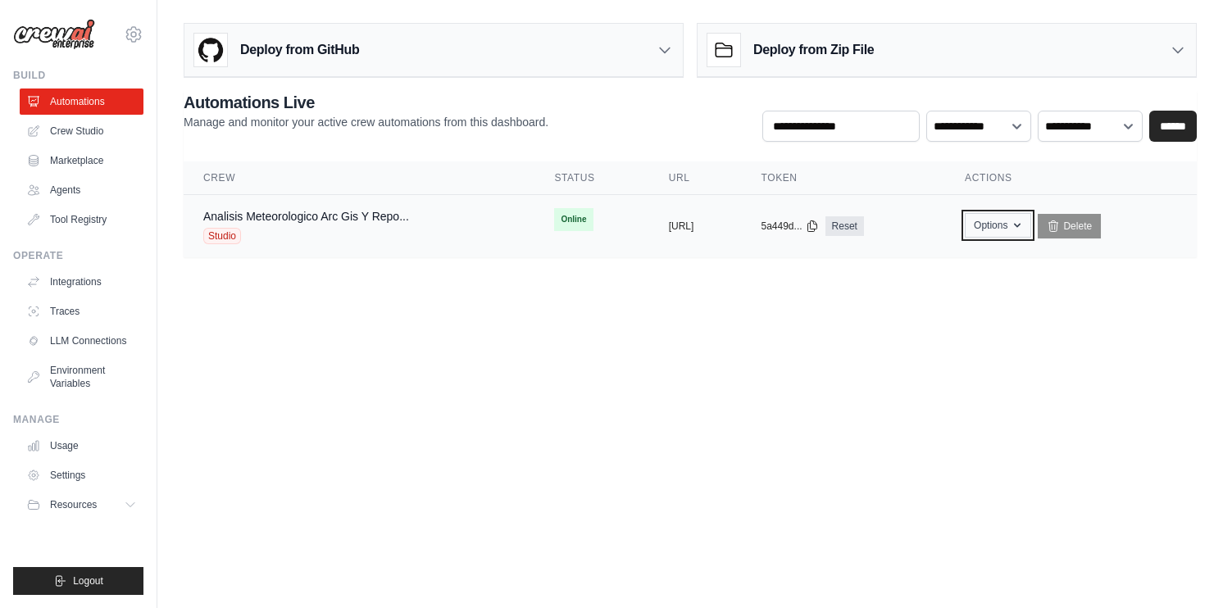
click at [1031, 222] on button "Options" at bounding box center [998, 225] width 66 height 25
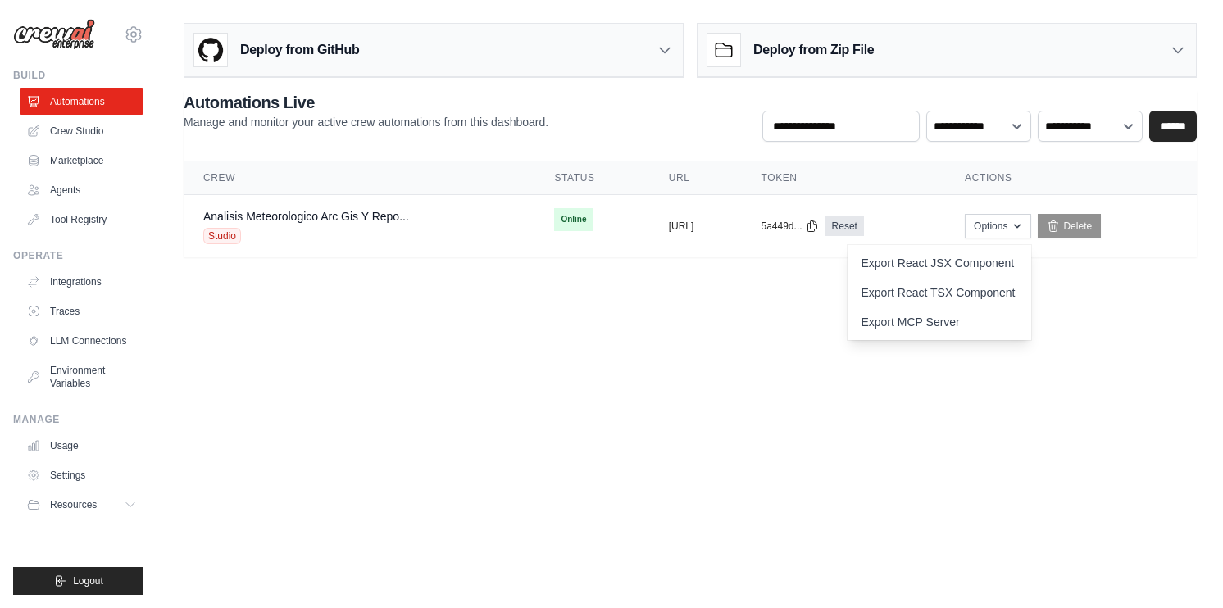
click at [1092, 372] on body "[EMAIL_ADDRESS][DOMAIN_NAME] Settings Build Automations Crew Studio" at bounding box center [611, 304] width 1223 height 608
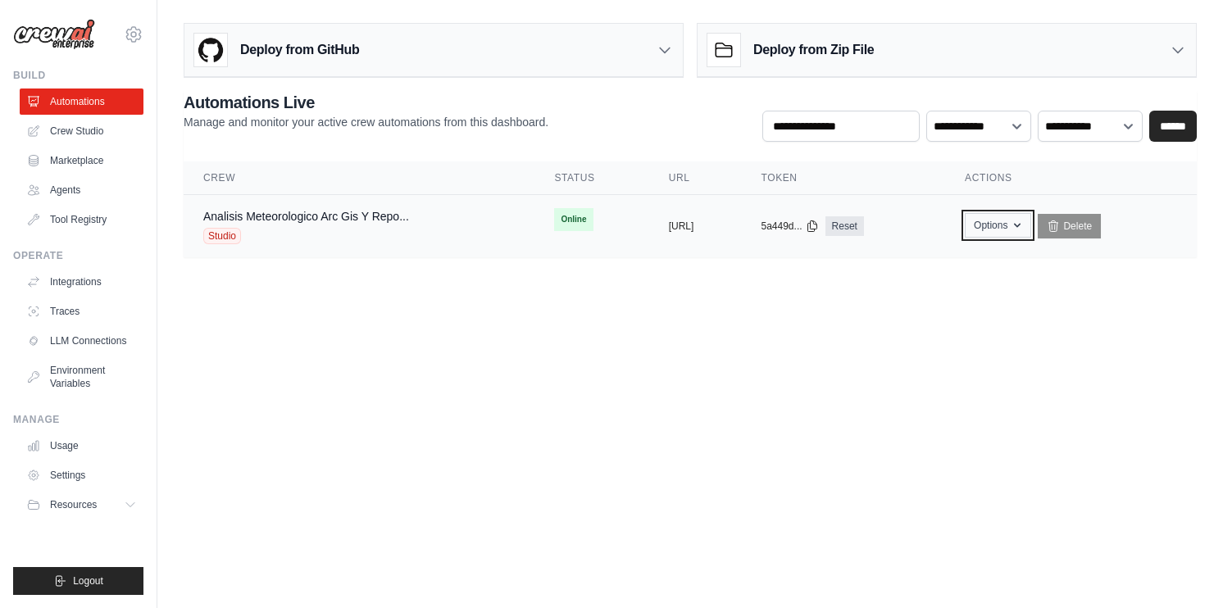
click at [1031, 232] on button "Options" at bounding box center [998, 225] width 66 height 25
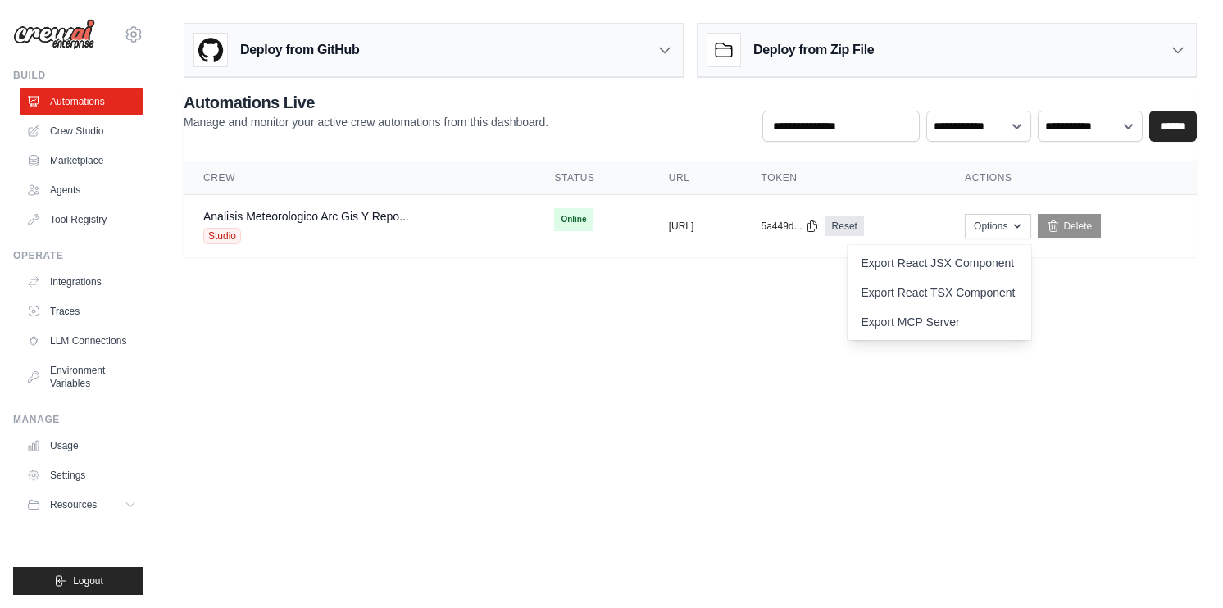
click at [712, 408] on body "[EMAIL_ADDRESS][DOMAIN_NAME] Settings Build Automations Crew Studio" at bounding box center [611, 304] width 1223 height 608
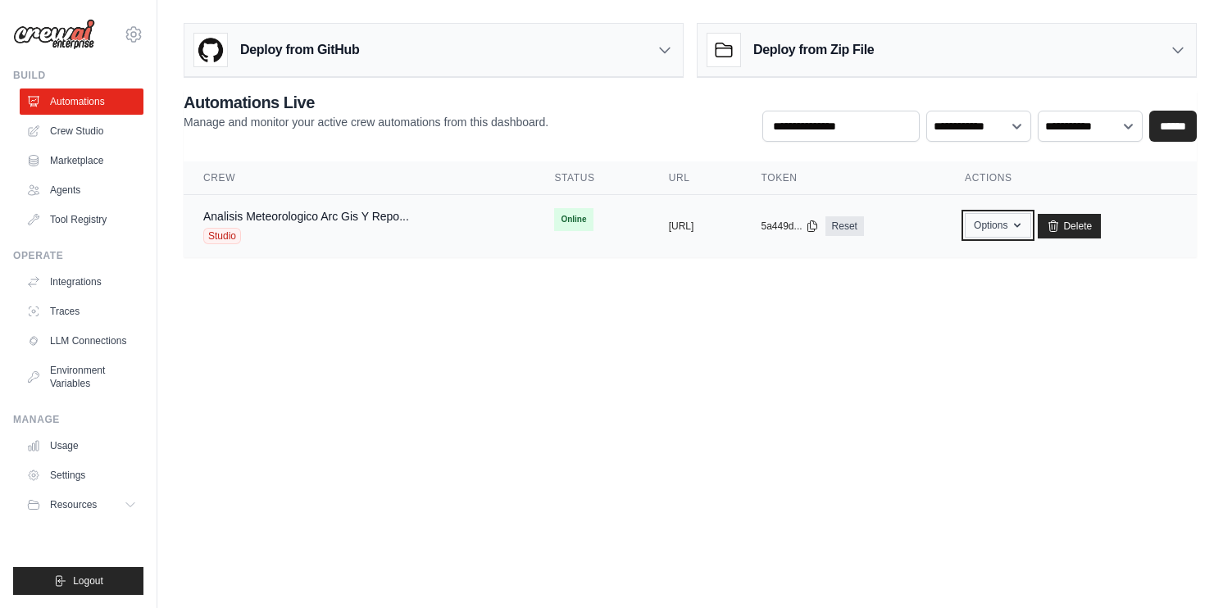
click at [1024, 225] on icon "button" at bounding box center [1017, 225] width 13 height 13
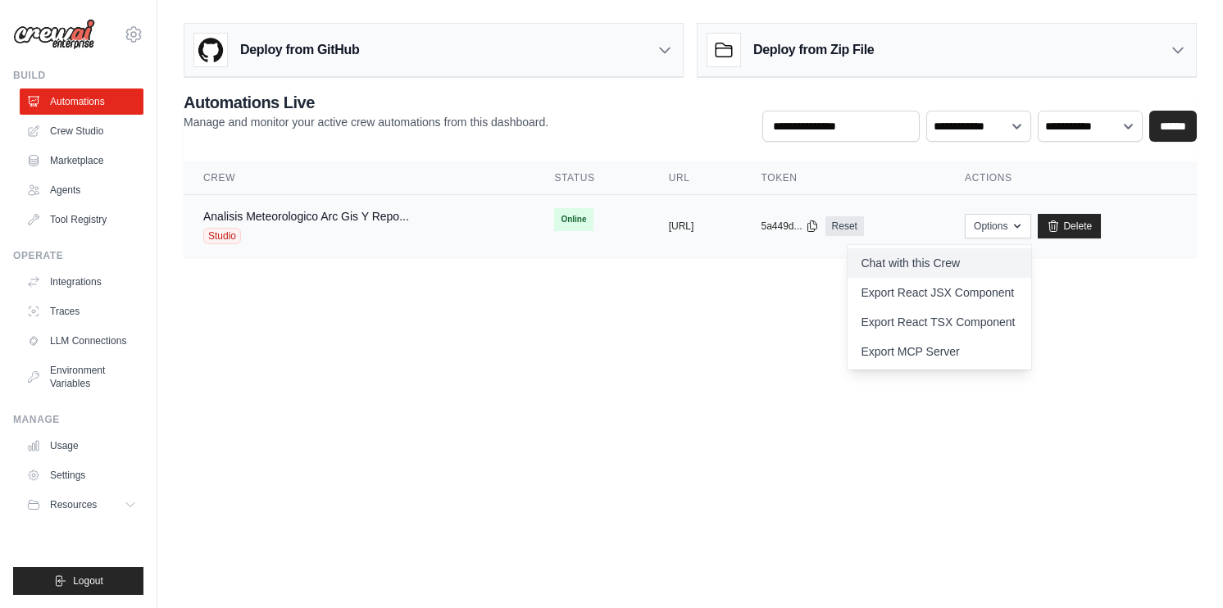
click at [995, 264] on link "Chat with this Crew" at bounding box center [940, 263] width 184 height 30
click at [531, 310] on body "tylerhenderson139@gmail.com Settings Build Automations Crew Studio" at bounding box center [611, 304] width 1223 height 608
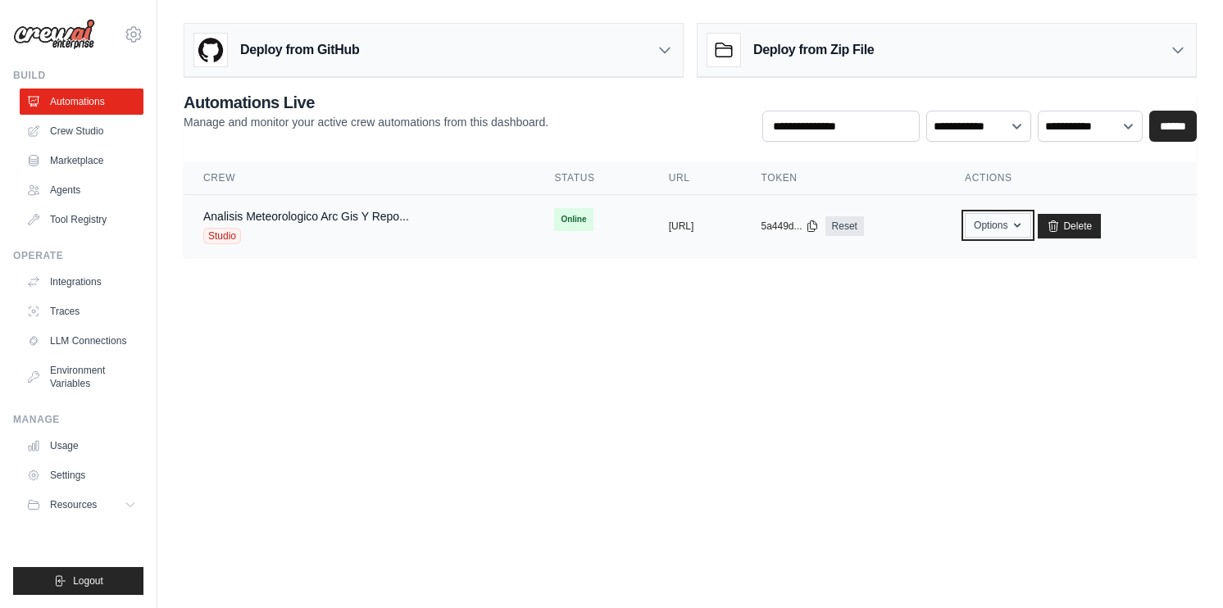
click at [1024, 227] on icon "button" at bounding box center [1017, 225] width 13 height 13
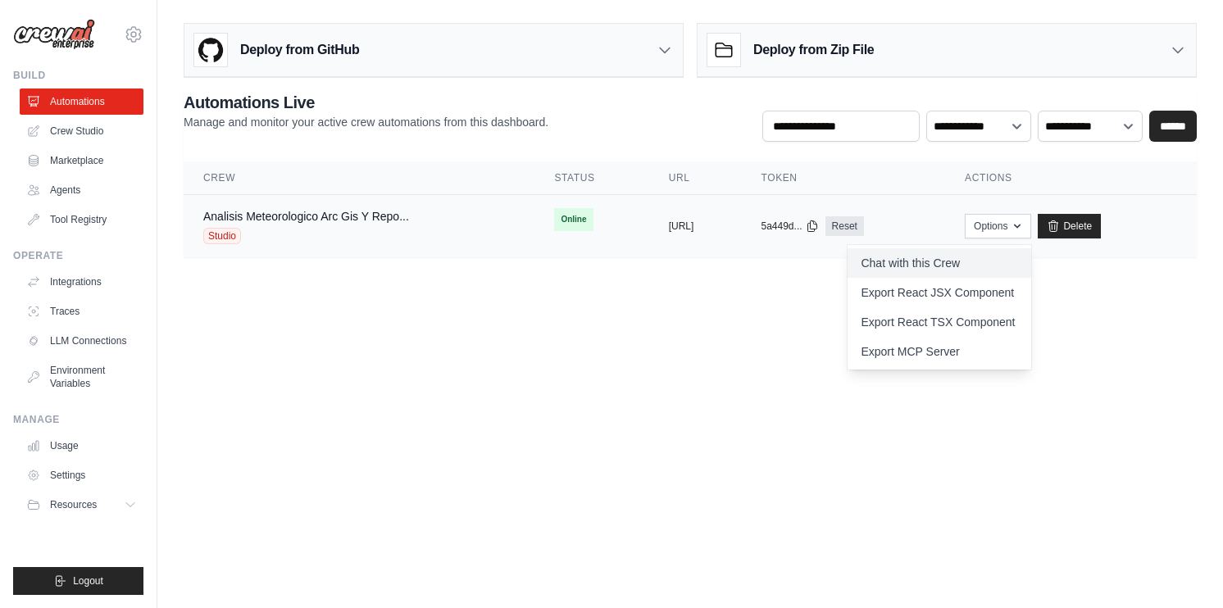
click at [1031, 266] on link "Chat with this Crew" at bounding box center [940, 263] width 184 height 30
click at [633, 466] on body "tylerhenderson139@gmail.com Settings Build Automations Crew Studio" at bounding box center [611, 304] width 1223 height 608
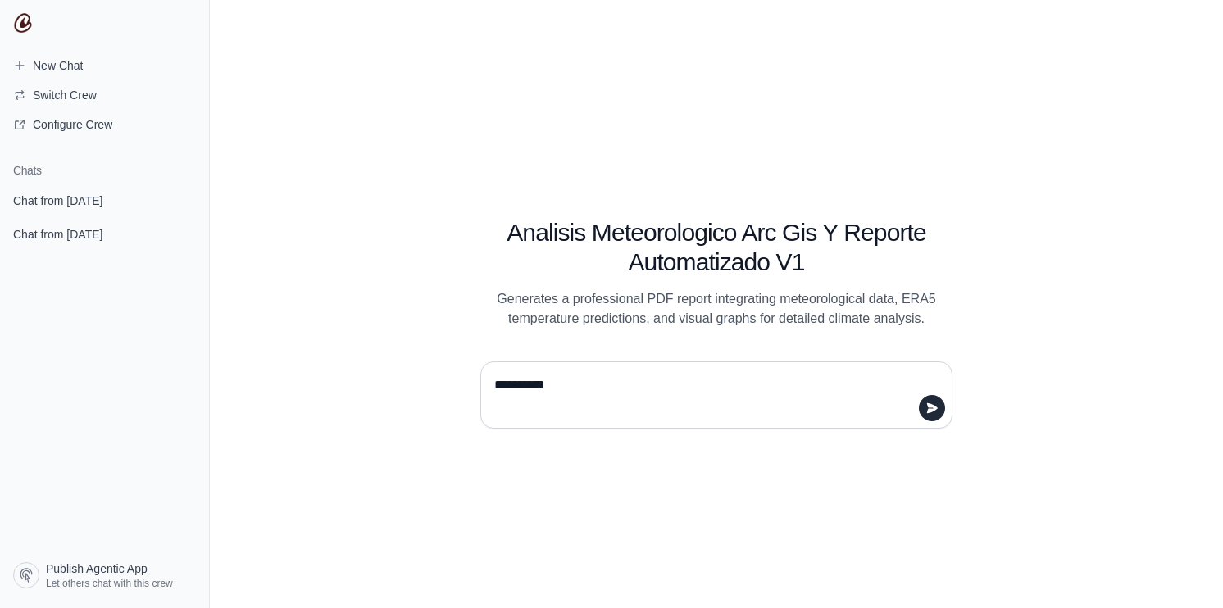
click at [685, 166] on div "Analisis Meteorologico Arc Gis Y Reporte Automatizado V1 Generates a profession…" at bounding box center [716, 304] width 1013 height 608
click at [558, 382] on textarea "*********" at bounding box center [711, 395] width 441 height 46
type textarea "**********"
click at [678, 392] on textarea at bounding box center [711, 395] width 441 height 46
type textarea "**********"
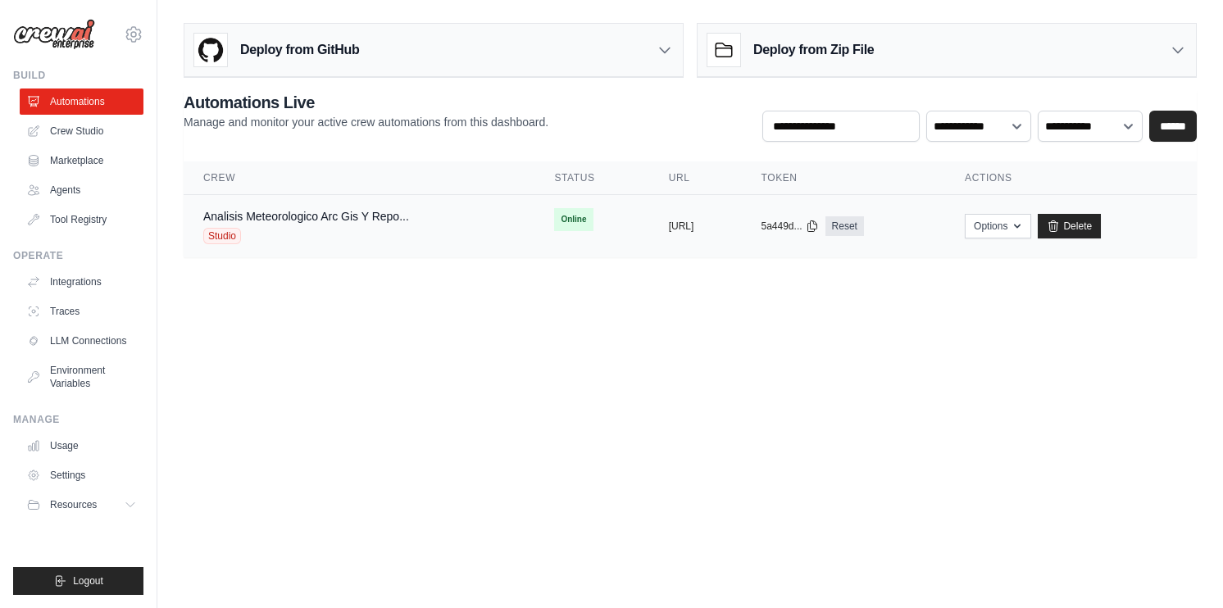
drag, startPoint x: 717, startPoint y: 225, endPoint x: 649, endPoint y: 233, distance: 67.7
click at [649, 233] on td "copied [URL]" at bounding box center [695, 226] width 93 height 63
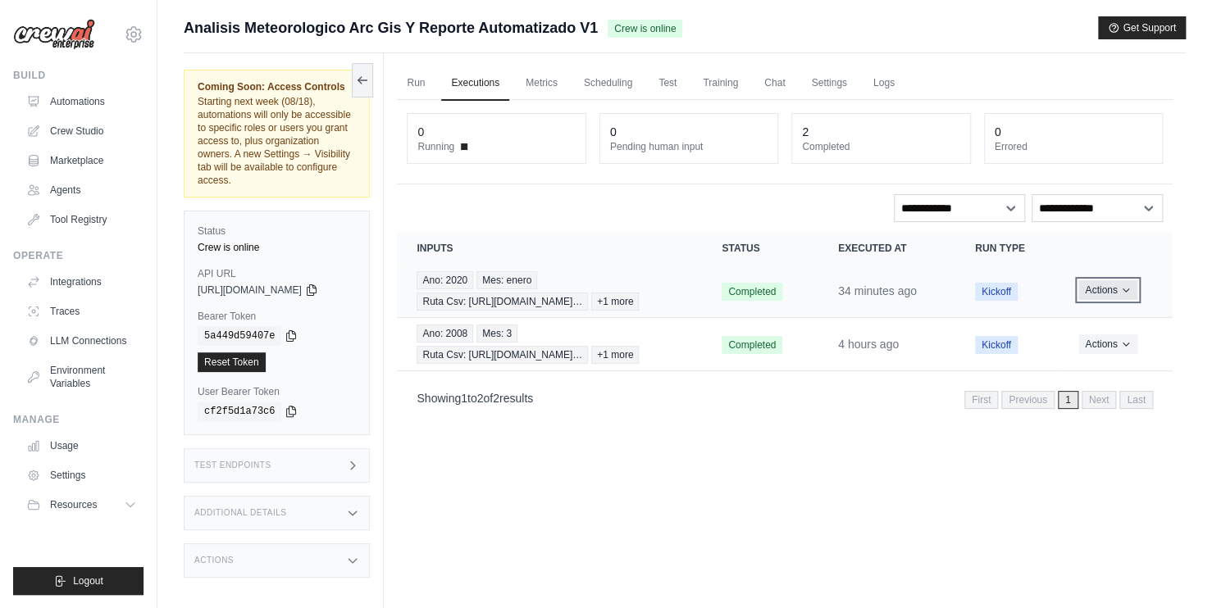
click at [1119, 289] on button "Actions" at bounding box center [1107, 290] width 58 height 20
click at [1122, 289] on icon "Actions for execution" at bounding box center [1126, 290] width 10 height 10
click at [1125, 345] on icon "Actions for execution" at bounding box center [1126, 344] width 10 height 10
click at [1129, 285] on icon "Actions for execution" at bounding box center [1126, 290] width 10 height 10
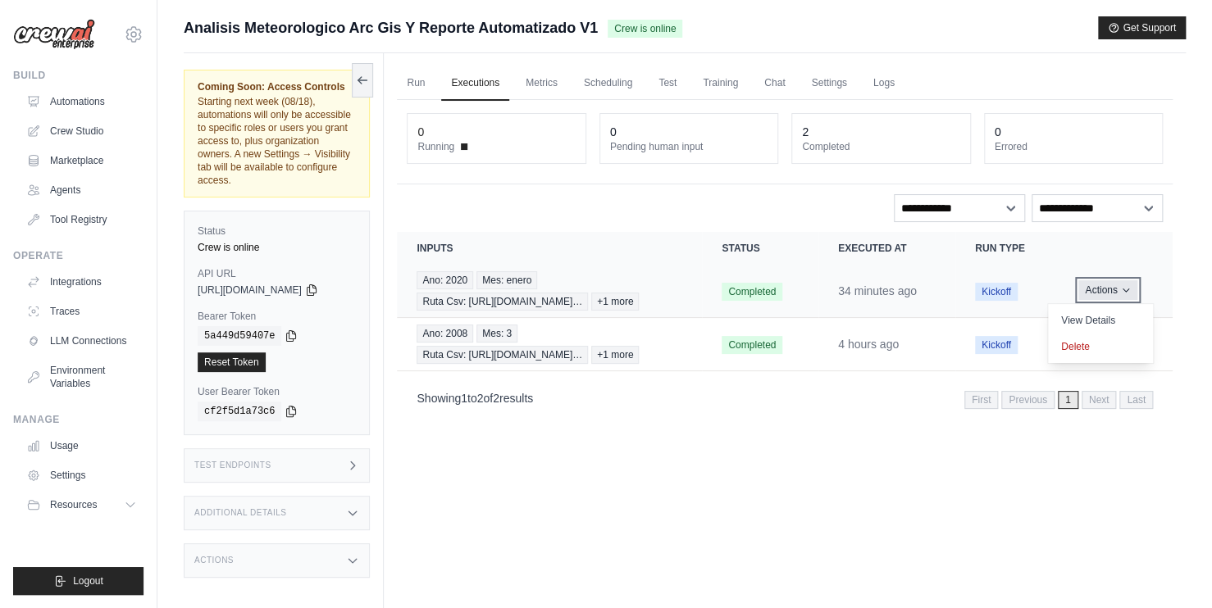
click at [1129, 285] on icon "Actions for execution" at bounding box center [1126, 290] width 10 height 10
click at [1112, 290] on button "Actions" at bounding box center [1107, 290] width 58 height 20
click at [1129, 298] on div "Actions View Details Delete" at bounding box center [1115, 291] width 75 height 20
click at [1119, 289] on button "Actions" at bounding box center [1107, 290] width 58 height 20
click at [1104, 316] on link "View Details" at bounding box center [1100, 320] width 105 height 26
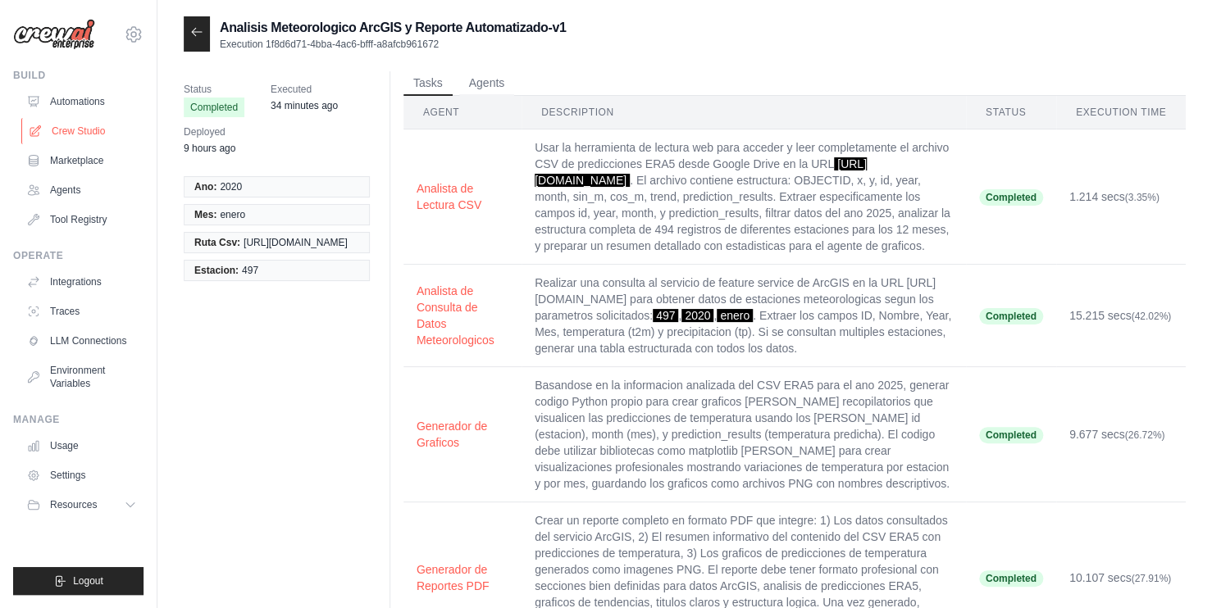
click at [80, 133] on link "Crew Studio" at bounding box center [83, 131] width 124 height 26
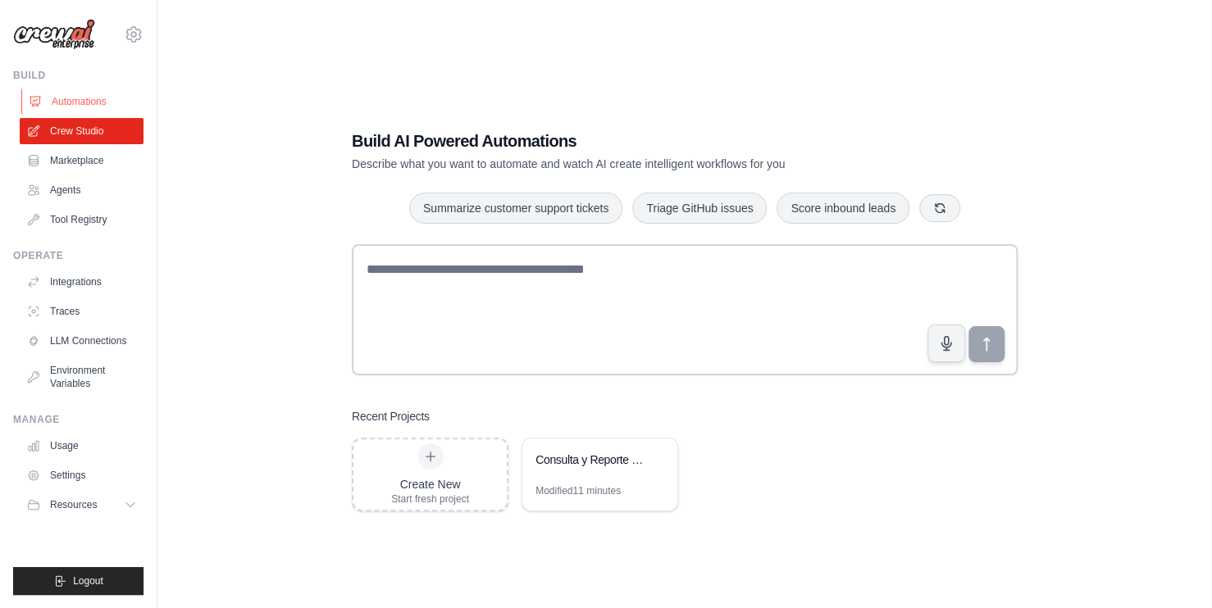
click at [90, 107] on link "Automations" at bounding box center [83, 102] width 124 height 26
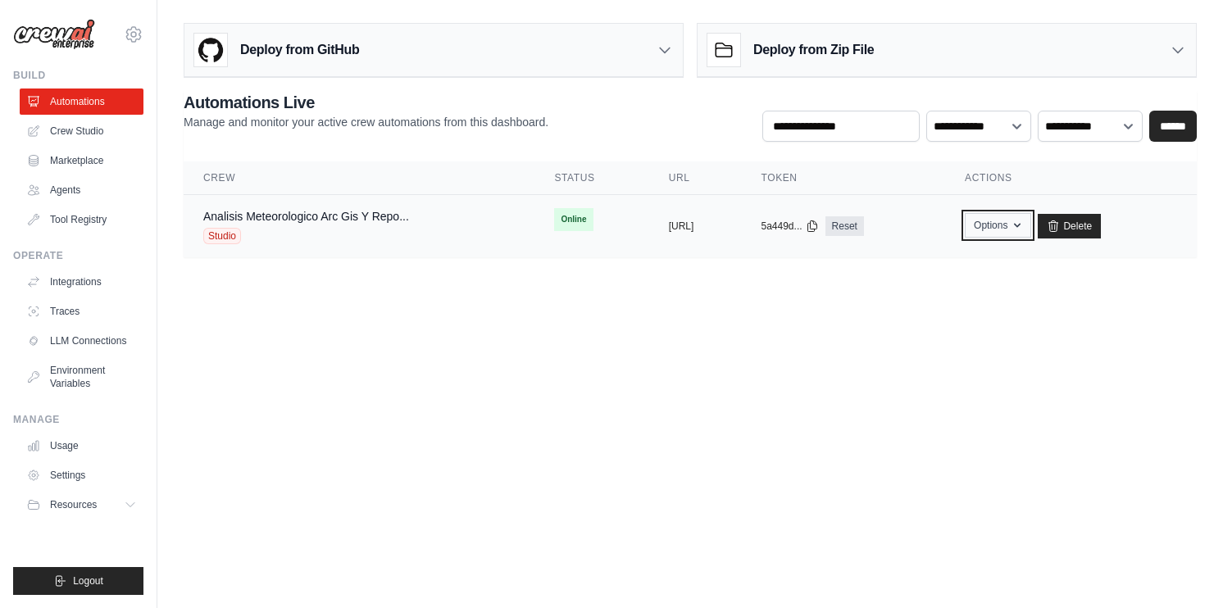
click at [1024, 227] on icon "button" at bounding box center [1017, 225] width 13 height 13
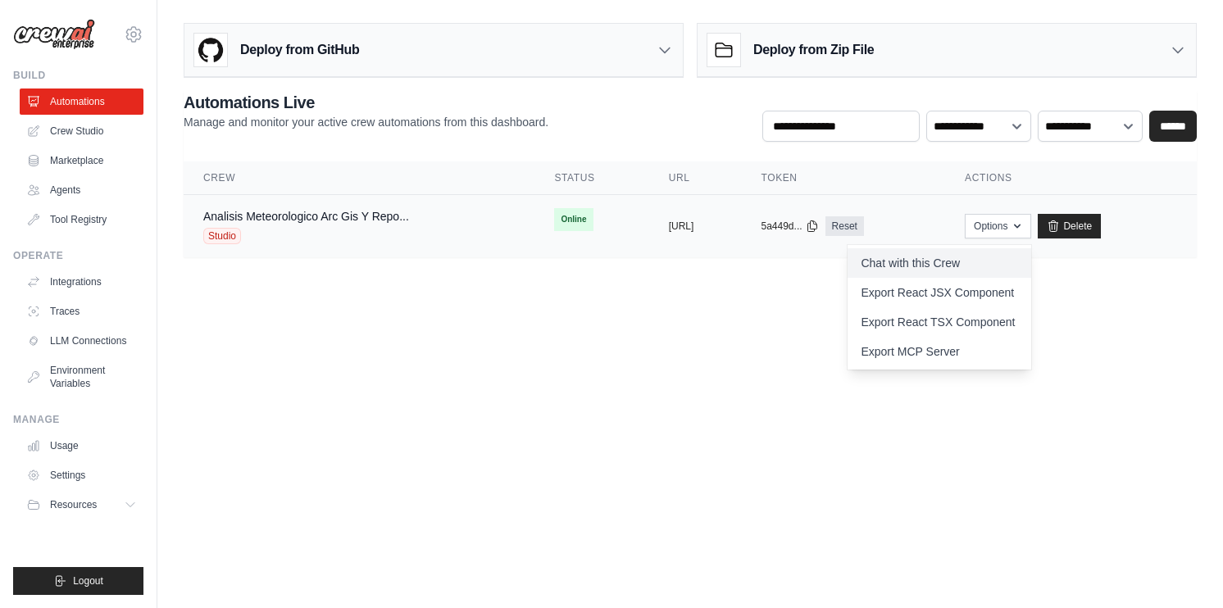
click at [1028, 258] on link "Chat with this Crew" at bounding box center [940, 263] width 184 height 30
click at [92, 133] on link "Crew Studio" at bounding box center [83, 131] width 124 height 26
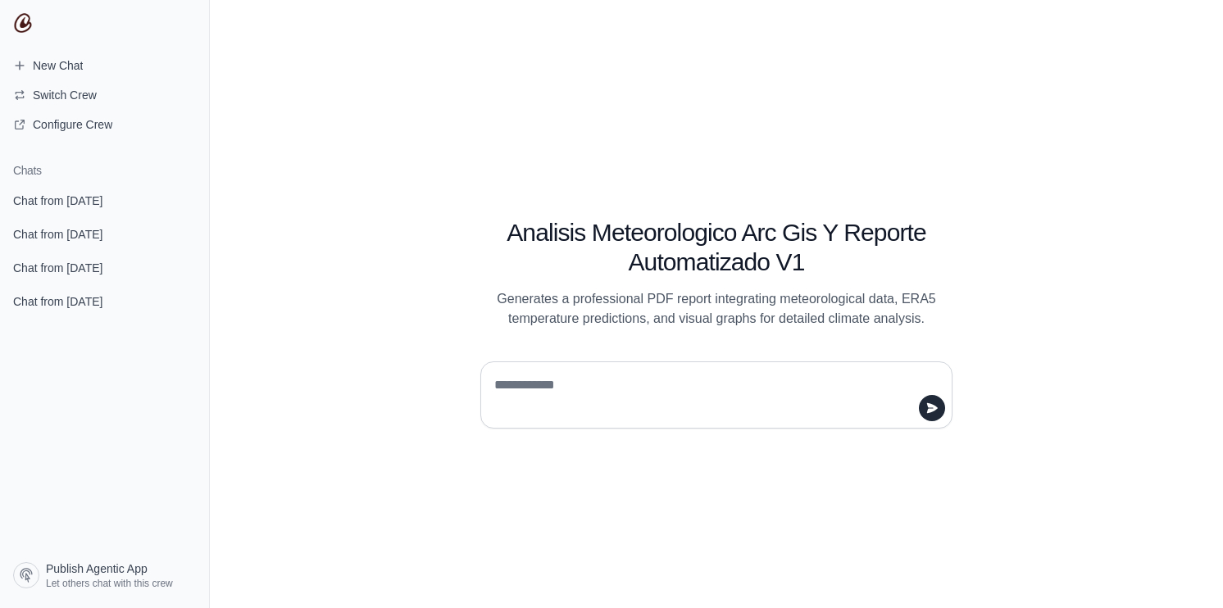
click at [584, 376] on textarea at bounding box center [711, 395] width 441 height 46
type textarea "****"
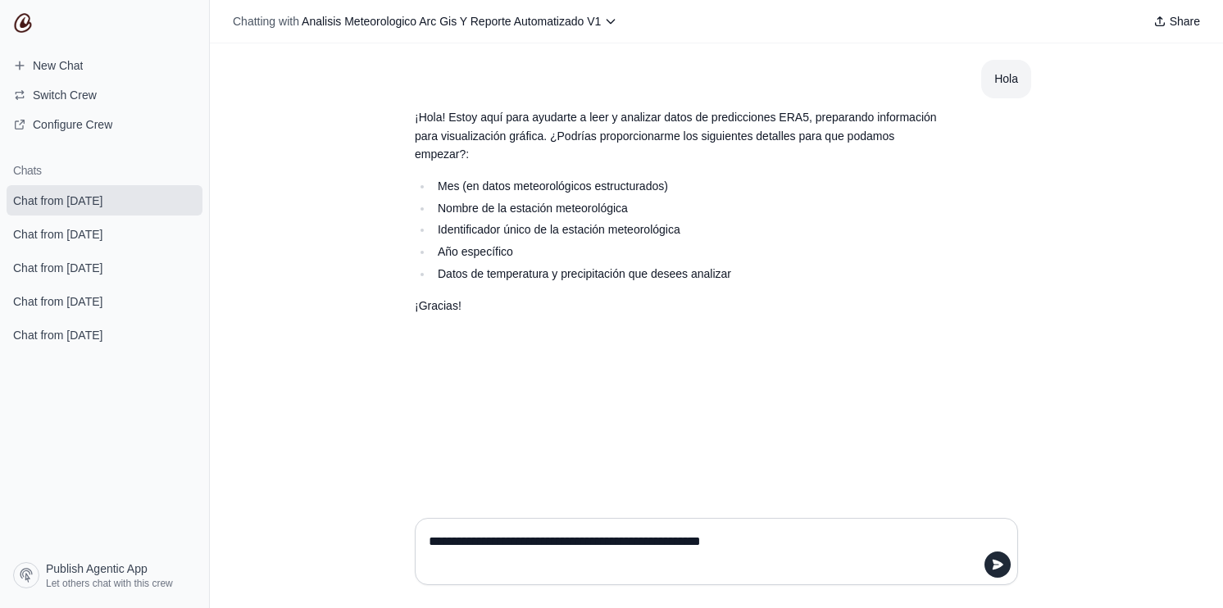
type textarea "**********"
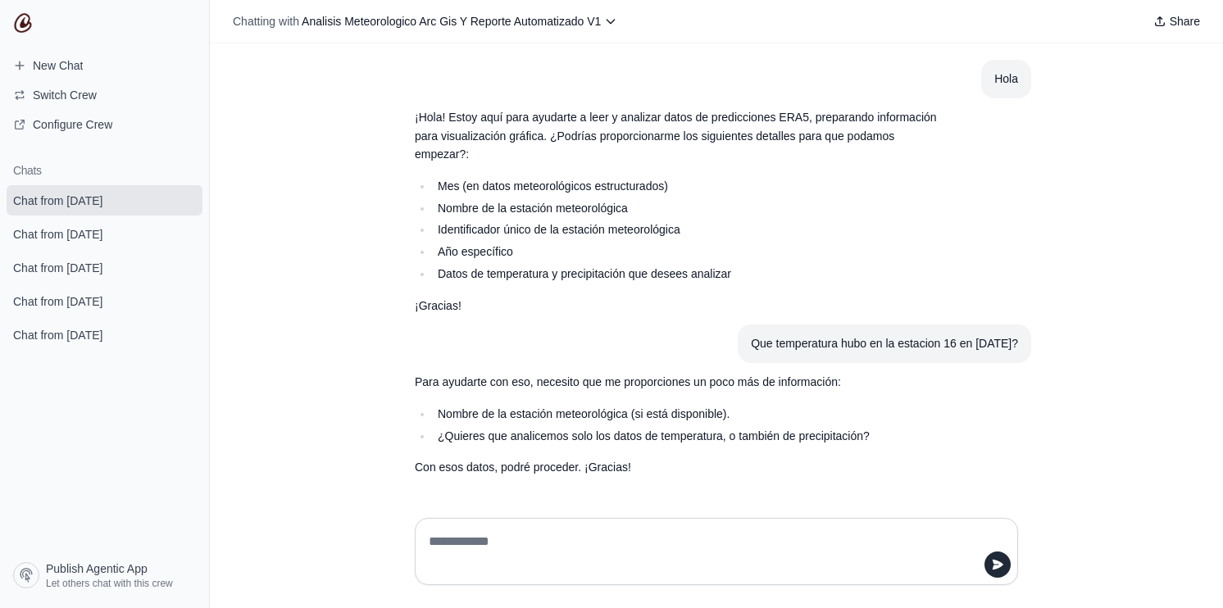
click at [519, 542] on textarea at bounding box center [712, 552] width 572 height 46
paste textarea "**********"
type textarea "**********"
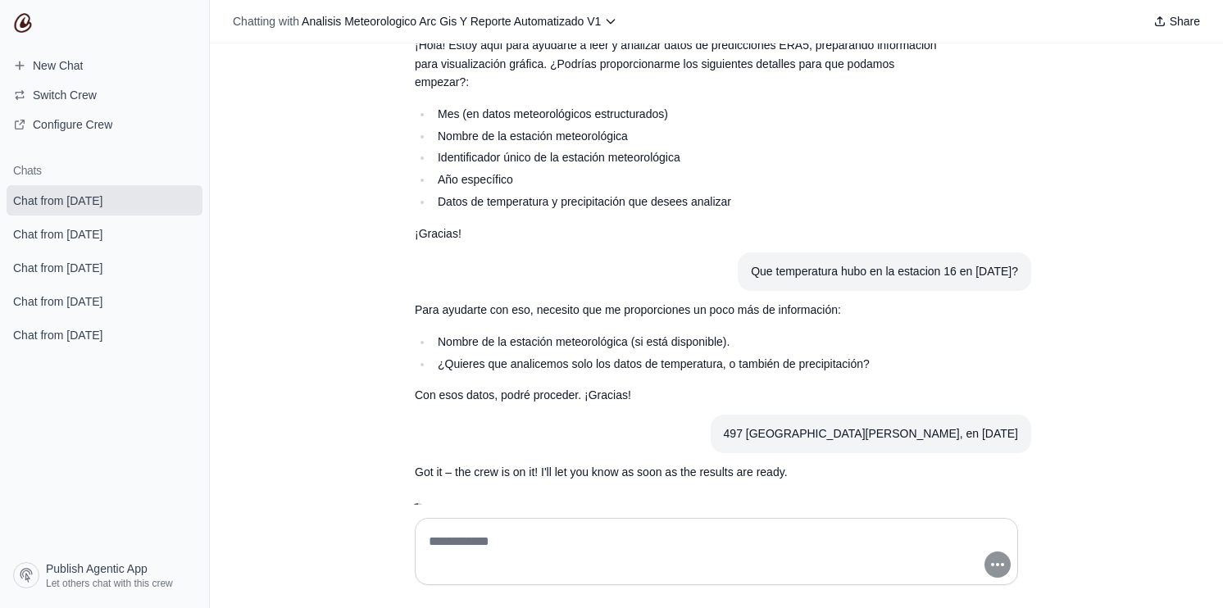
scroll to position [110, 0]
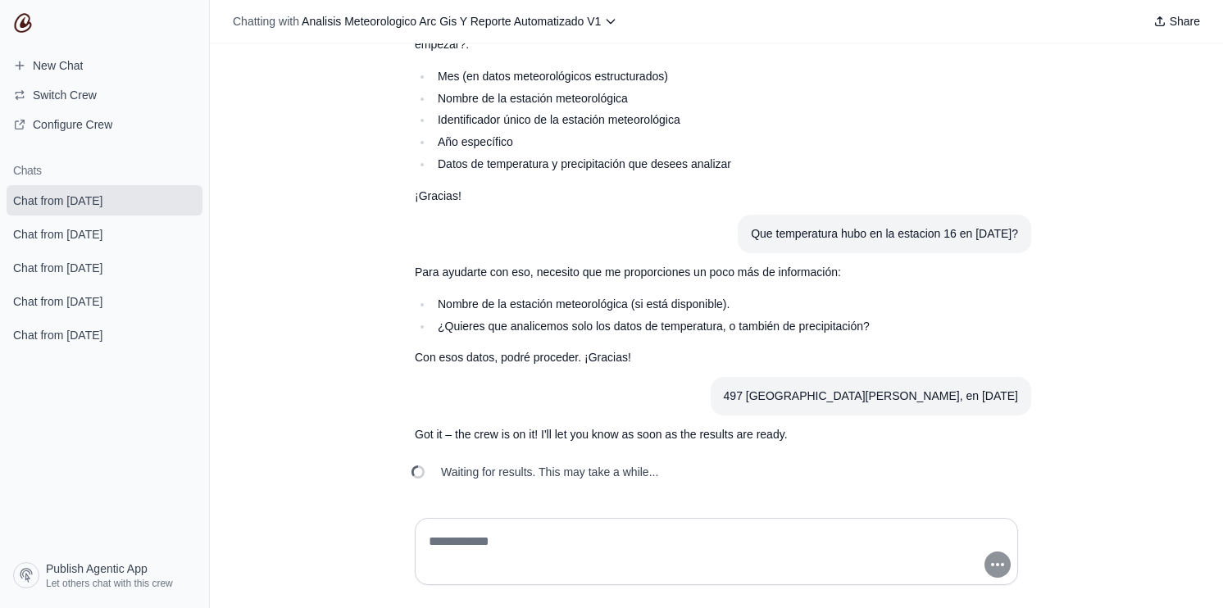
click at [567, 240] on article "Que temperatura hubo en la estacion 16 en enero de 2012?" at bounding box center [717, 234] width 630 height 39
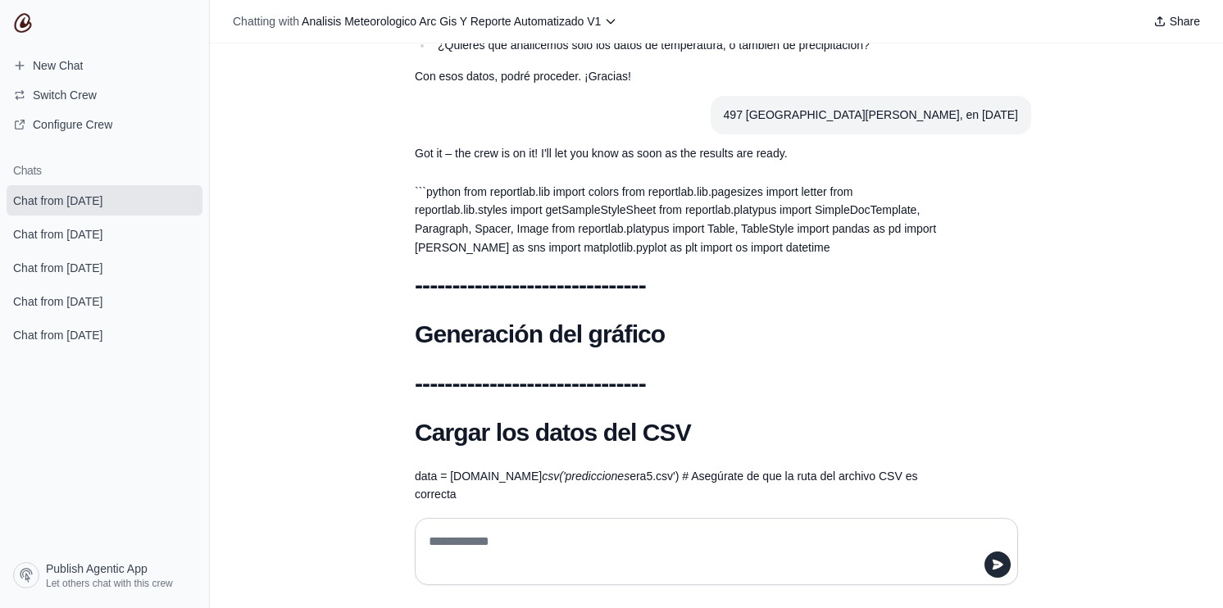
scroll to position [363, 0]
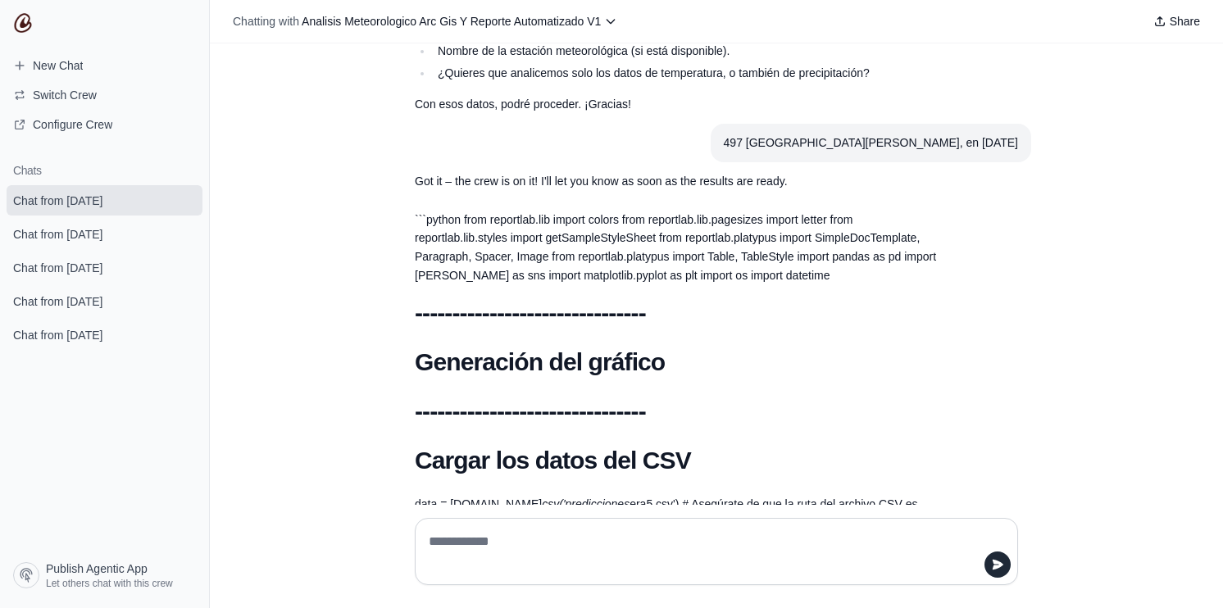
click at [589, 539] on textarea at bounding box center [717, 552] width 582 height 46
drag, startPoint x: 1015, startPoint y: 135, endPoint x: 786, endPoint y: 148, distance: 229.1
click at [786, 148] on article "497 Altos de Pacora, en enero de 2012" at bounding box center [717, 143] width 630 height 39
copy div "497 Altos de Pacora, en enero de 2012"
click at [717, 527] on div "**********" at bounding box center [716, 551] width 603 height 67
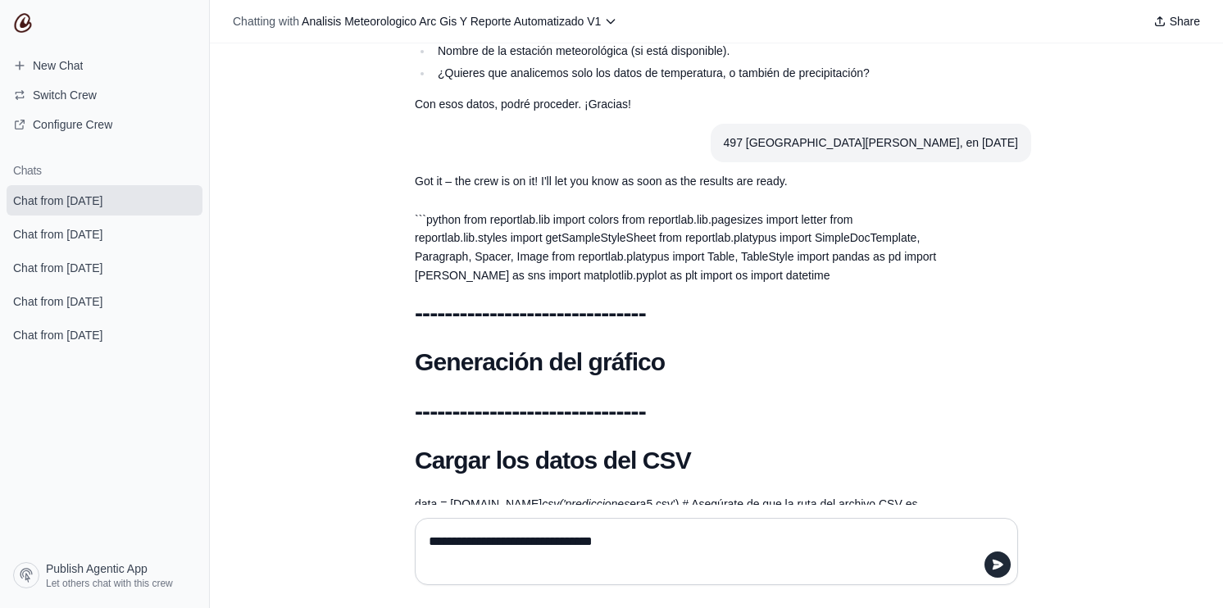
click at [695, 530] on textarea "**********" at bounding box center [717, 552] width 582 height 46
paste textarea "**********"
type textarea "**********"
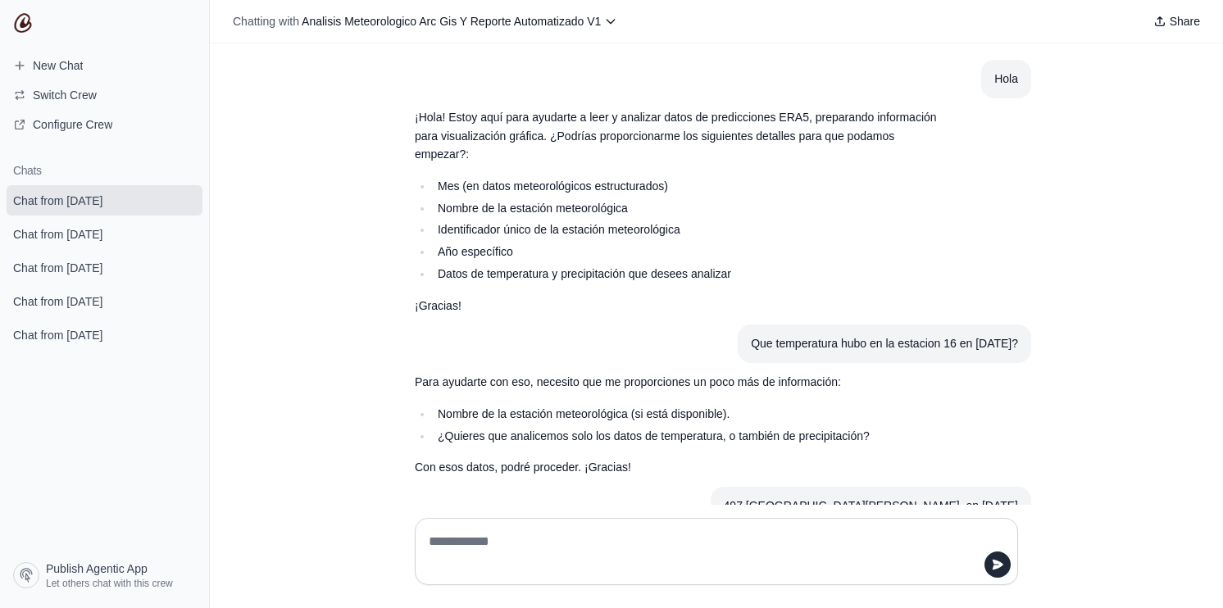
scroll to position [164, 0]
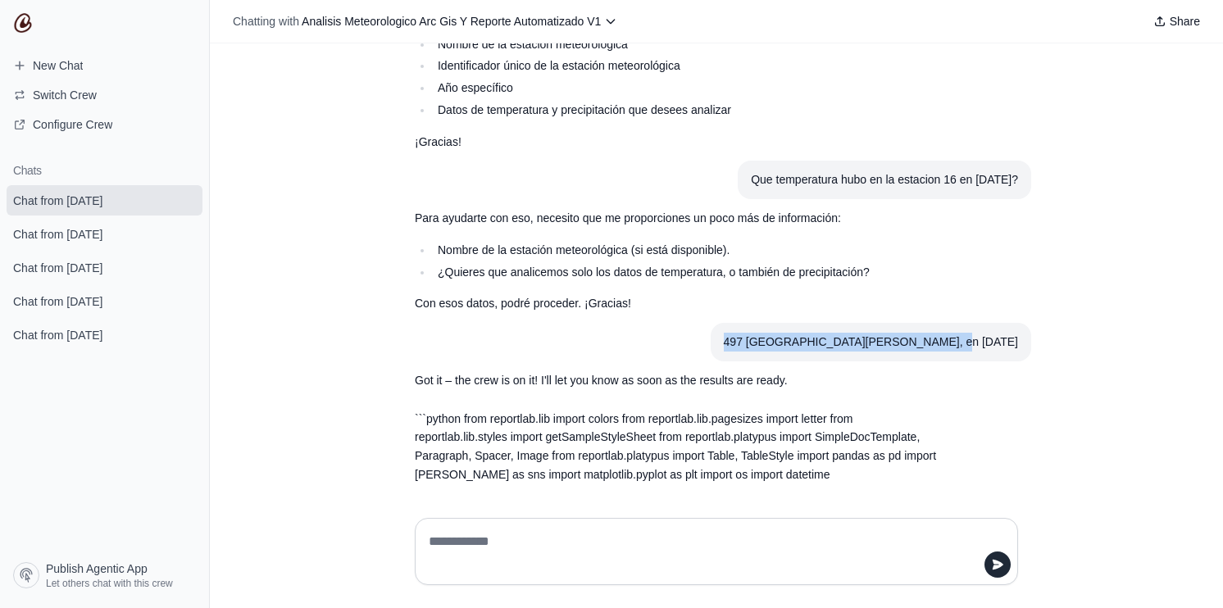
drag, startPoint x: 1017, startPoint y: 344, endPoint x: 788, endPoint y: 350, distance: 228.8
click at [788, 350] on article "497 Altos de Pacora, en enero de 2012" at bounding box center [717, 342] width 630 height 39
copy div "497 Altos de Pacora, en enero de 2012"
click at [79, 75] on link "New Chat" at bounding box center [105, 65] width 196 height 26
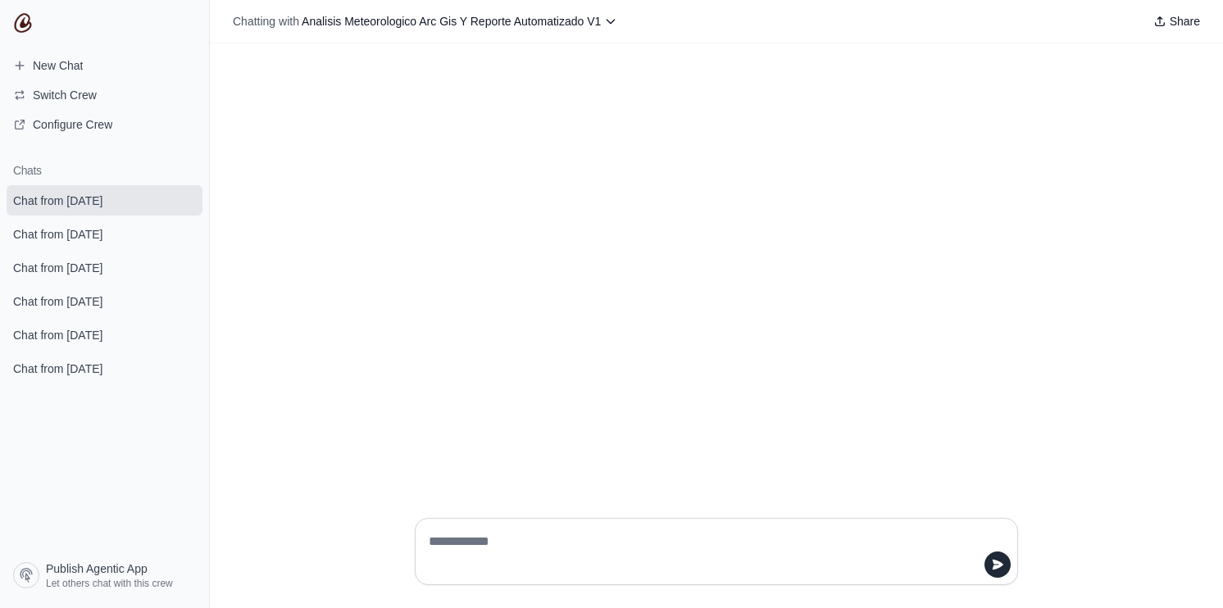
click at [636, 536] on textarea at bounding box center [712, 552] width 572 height 46
type textarea "**********"
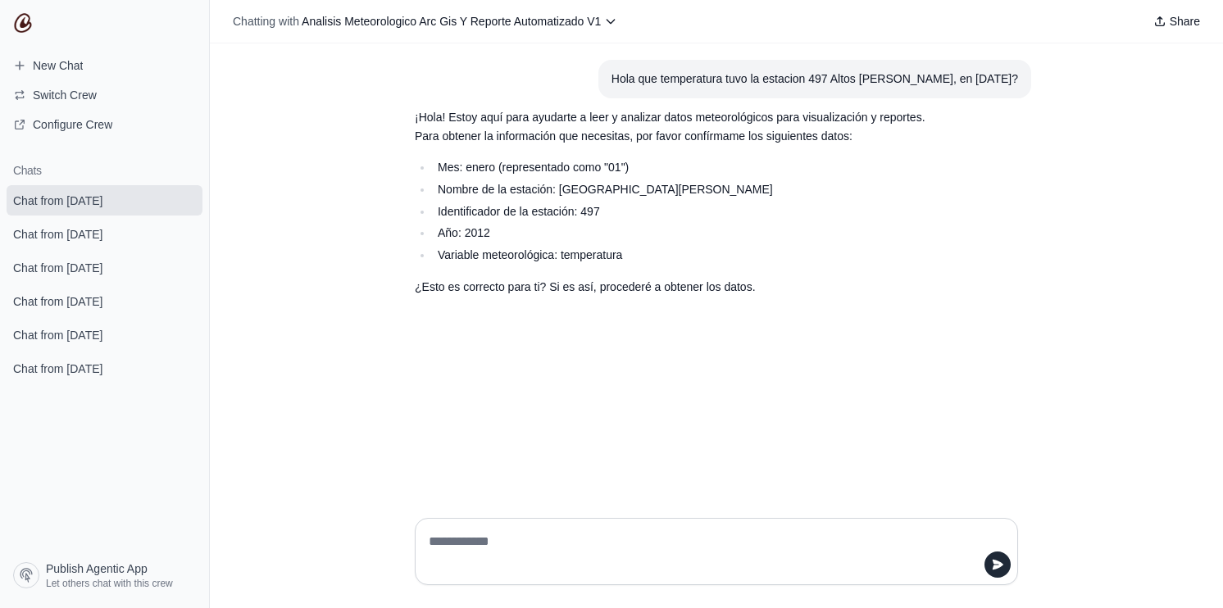
click at [582, 542] on textarea at bounding box center [712, 552] width 572 height 46
type textarea "**"
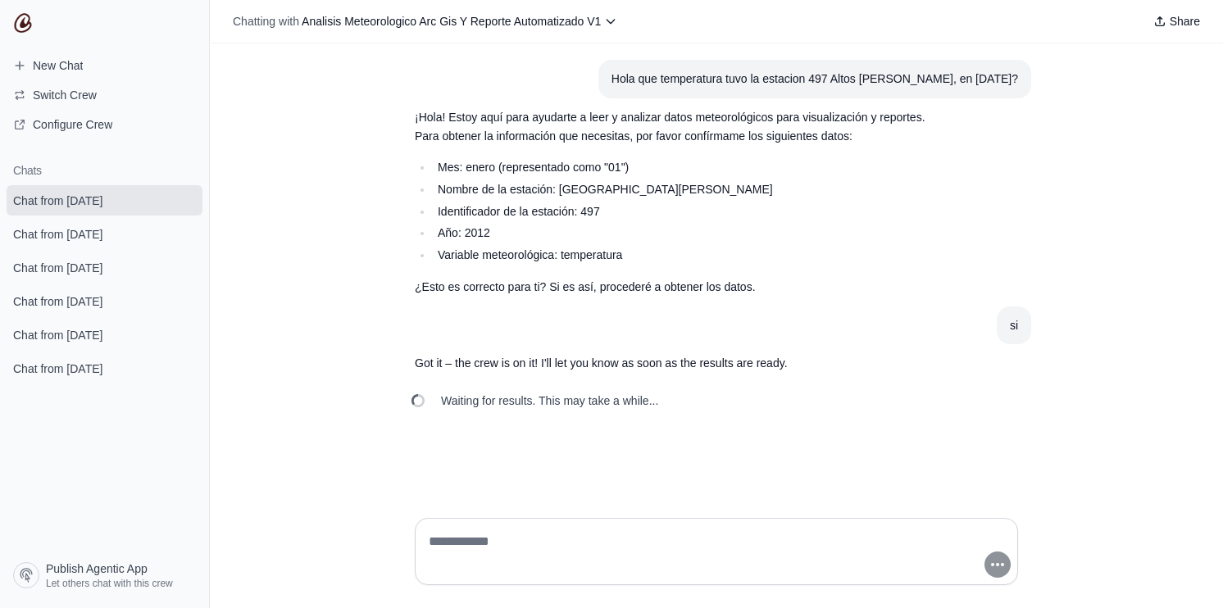
click at [617, 398] on span "Waiting for results. This may take a while..." at bounding box center [549, 401] width 217 height 16
click at [633, 363] on p "Got it – the crew is on it! I'll let you know as soon as the results are ready." at bounding box center [677, 363] width 525 height 19
drag, startPoint x: 439, startPoint y: 393, endPoint x: 679, endPoint y: 407, distance: 240.6
click at [671, 407] on div "Waiting for results. This may take a while..." at bounding box center [537, 401] width 270 height 36
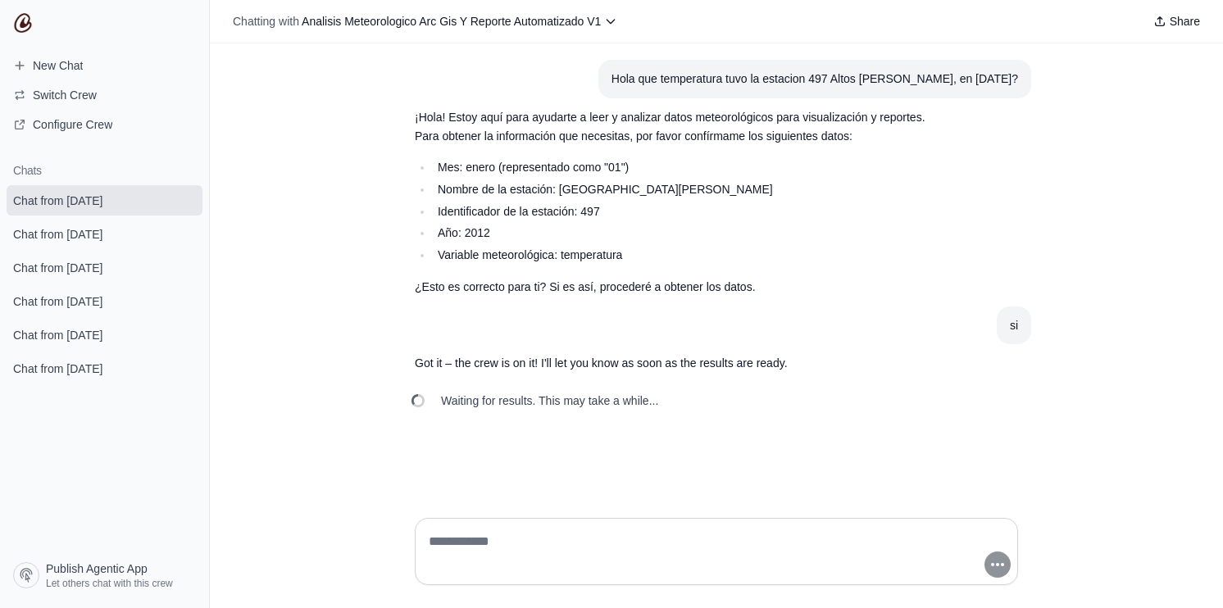
click at [640, 395] on span "Waiting for results. This may take a while..." at bounding box center [549, 401] width 217 height 16
drag, startPoint x: 695, startPoint y: 403, endPoint x: 440, endPoint y: 409, distance: 255.1
click at [440, 409] on div "Waiting for results. This may take a while..." at bounding box center [717, 401] width 630 height 36
click at [459, 398] on span "Waiting for results. This may take a while..." at bounding box center [549, 401] width 217 height 16
drag, startPoint x: 437, startPoint y: 402, endPoint x: 671, endPoint y: 403, distance: 234.5
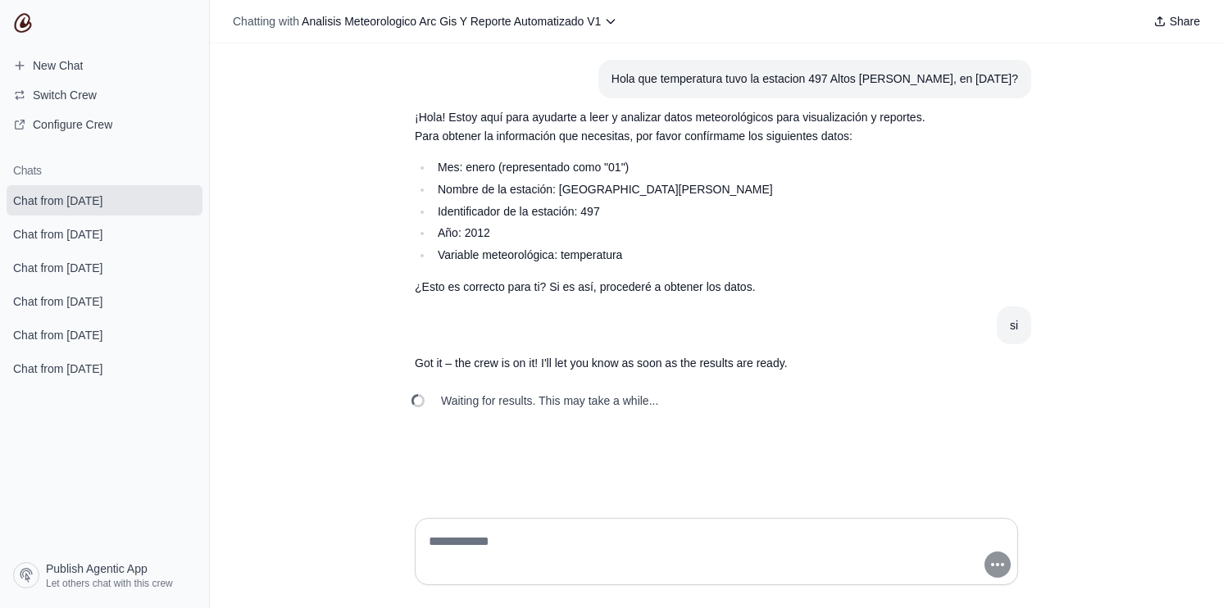
click at [658, 403] on div "Waiting for results. This may take a while..." at bounding box center [537, 401] width 244 height 16
click at [671, 403] on div "Waiting for results. This may take a while..." at bounding box center [537, 401] width 270 height 36
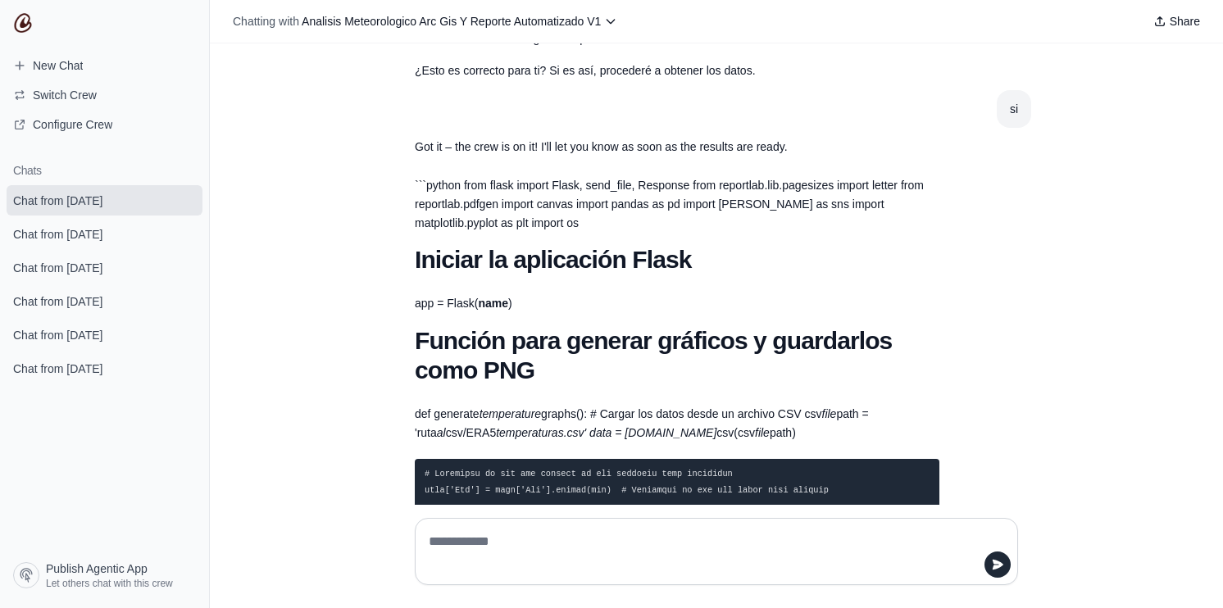
scroll to position [246, 0]
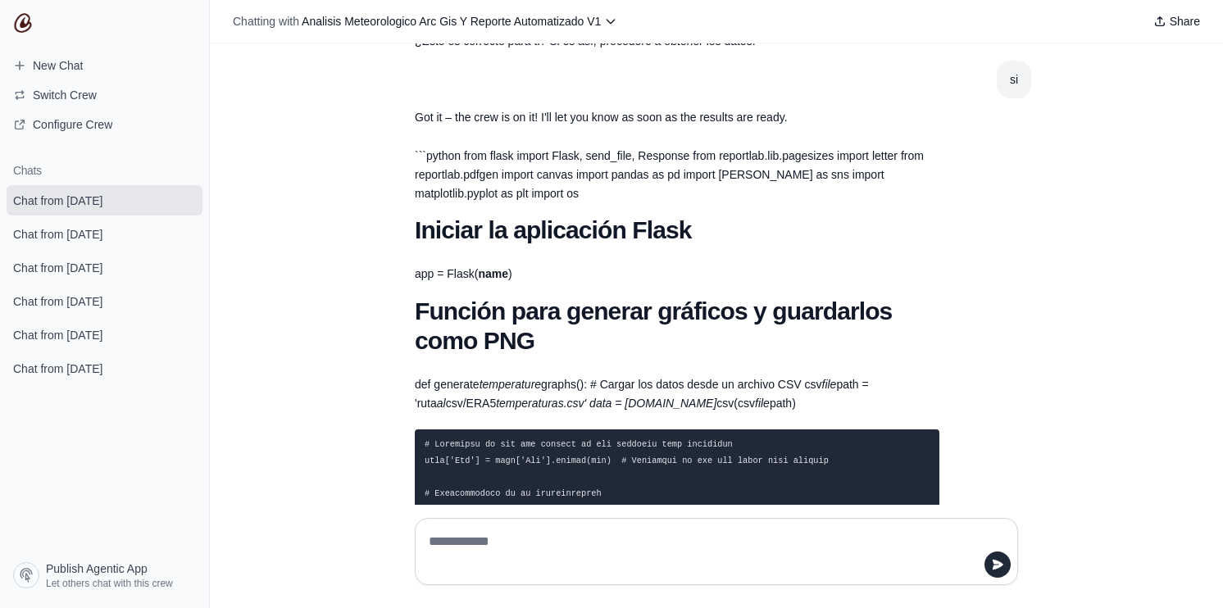
click at [495, 559] on textarea at bounding box center [717, 552] width 582 height 46
type textarea "**********"
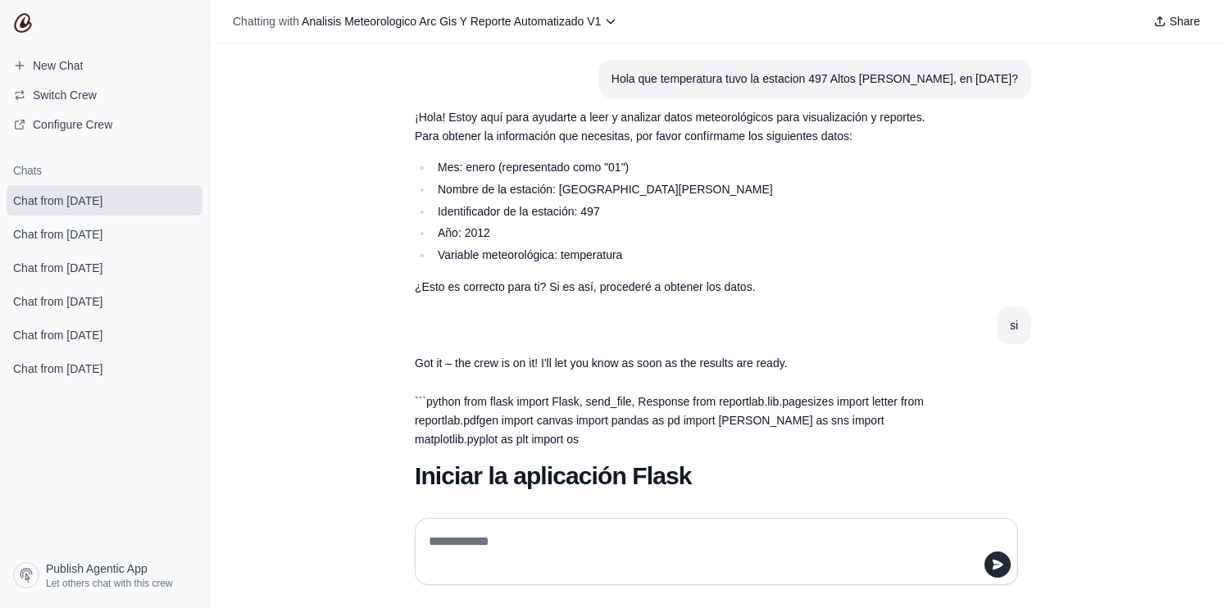
scroll to position [0, 0]
drag, startPoint x: 1015, startPoint y: 79, endPoint x: 577, endPoint y: 83, distance: 437.8
click at [599, 83] on section "Hola que temperatura tuvo la estacion 497 Altos de Pacora, en enero de 2012?" at bounding box center [815, 79] width 433 height 39
copy div "Hola que temperatura tuvo la estacion 497 Altos de Pacora, en enero de 2012?"
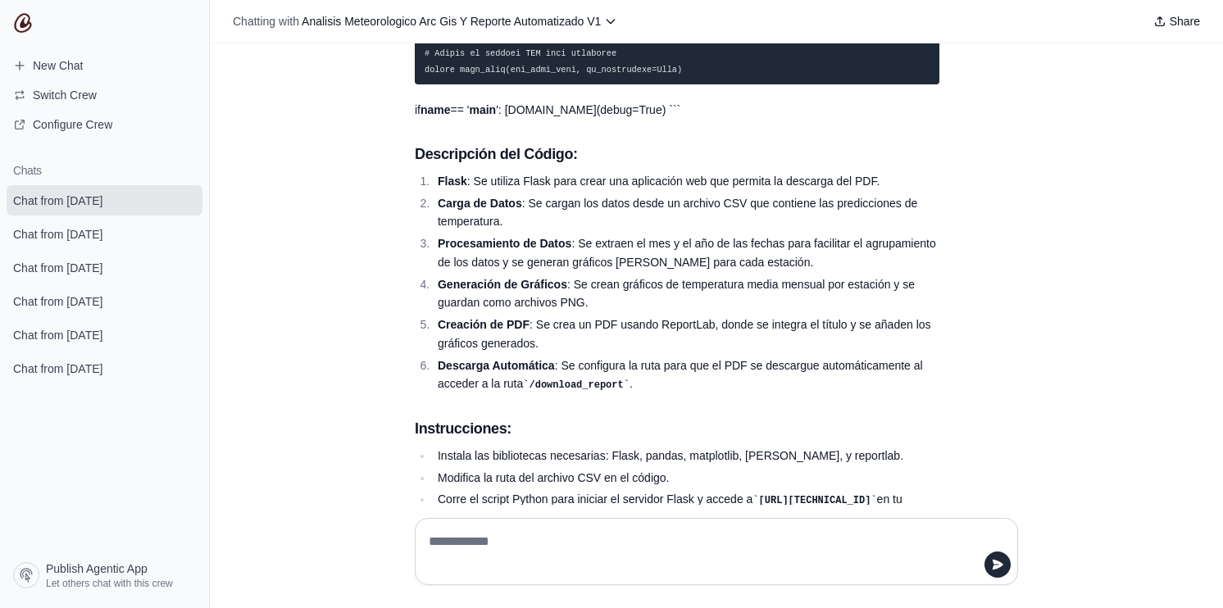
scroll to position [3398, 0]
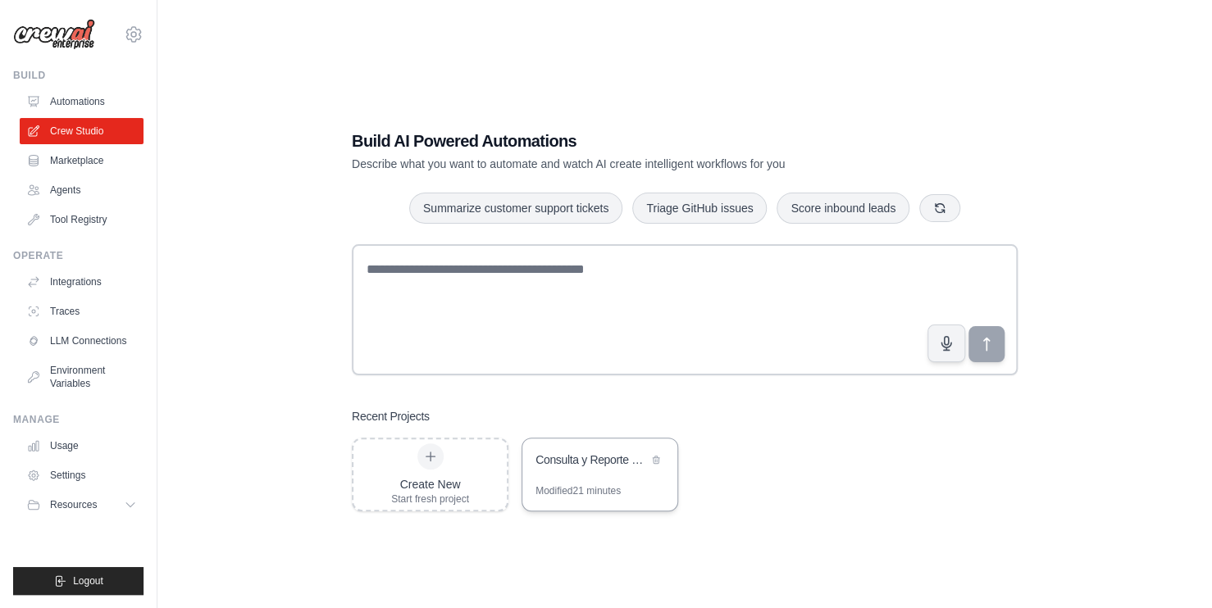
click at [601, 493] on div "Modified 21 minutes" at bounding box center [577, 491] width 85 height 13
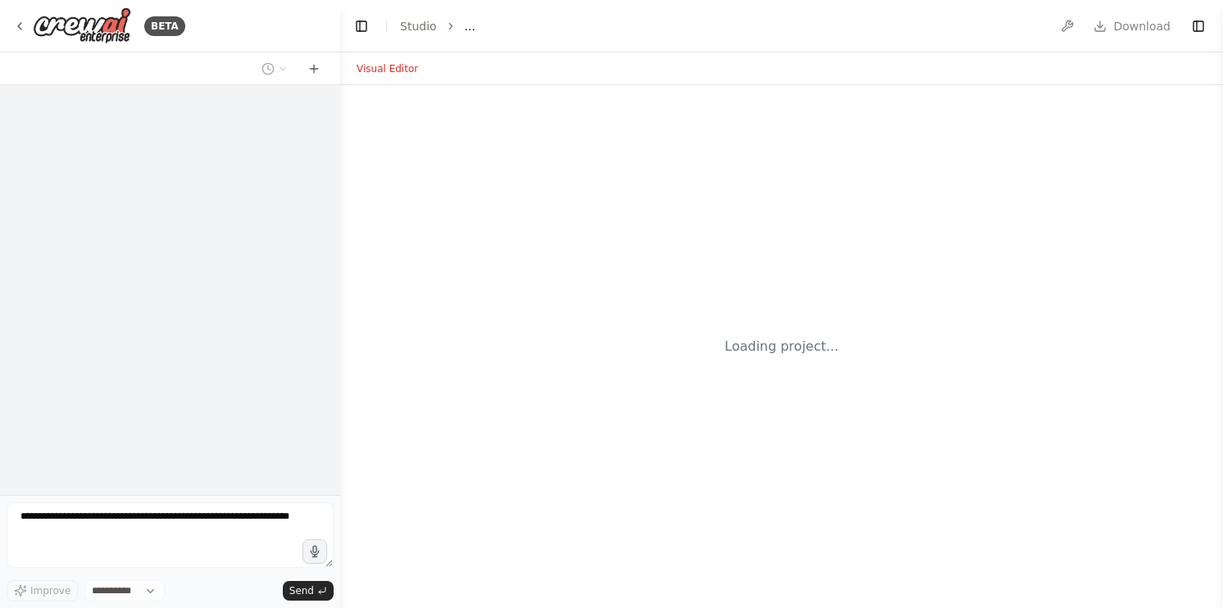
select select "****"
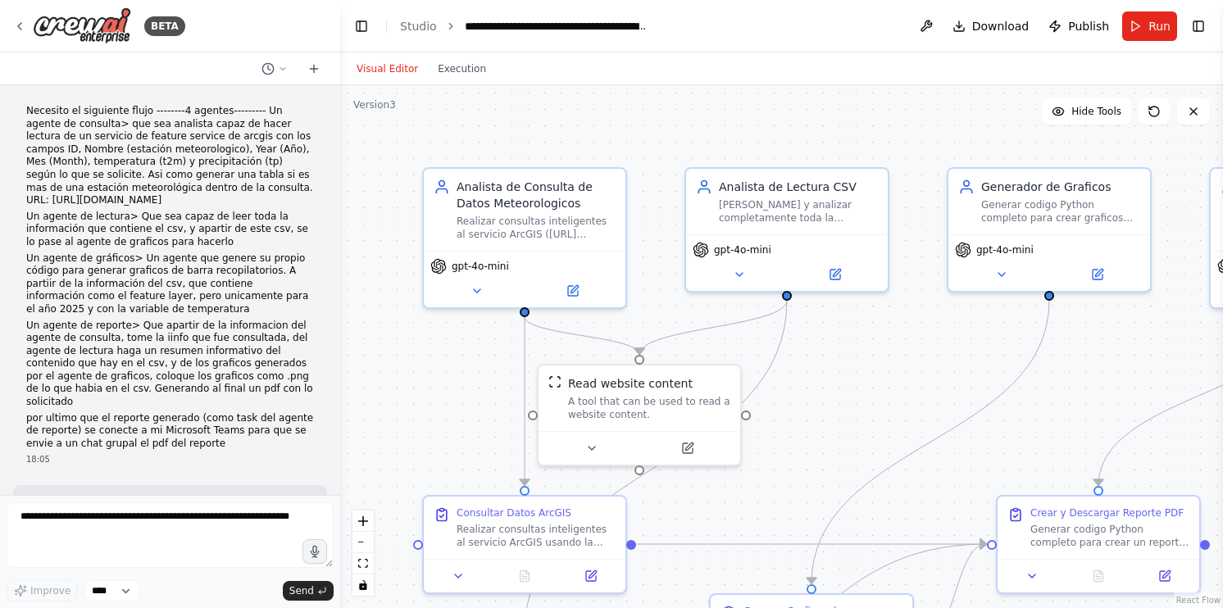
scroll to position [10841, 0]
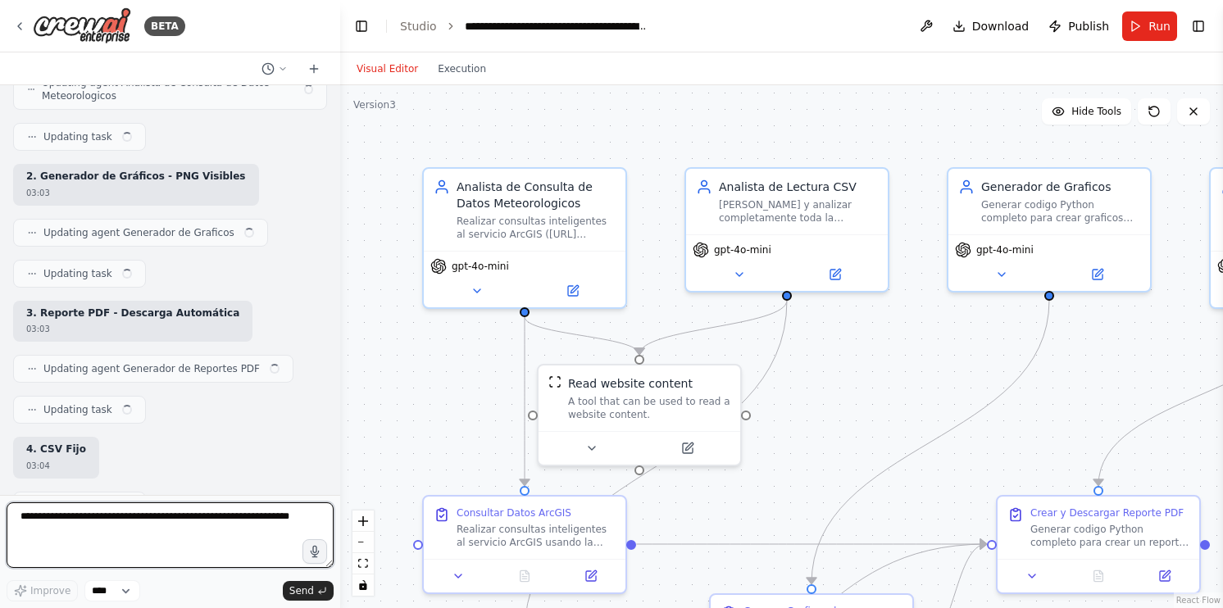
click at [175, 517] on textarea at bounding box center [170, 536] width 327 height 66
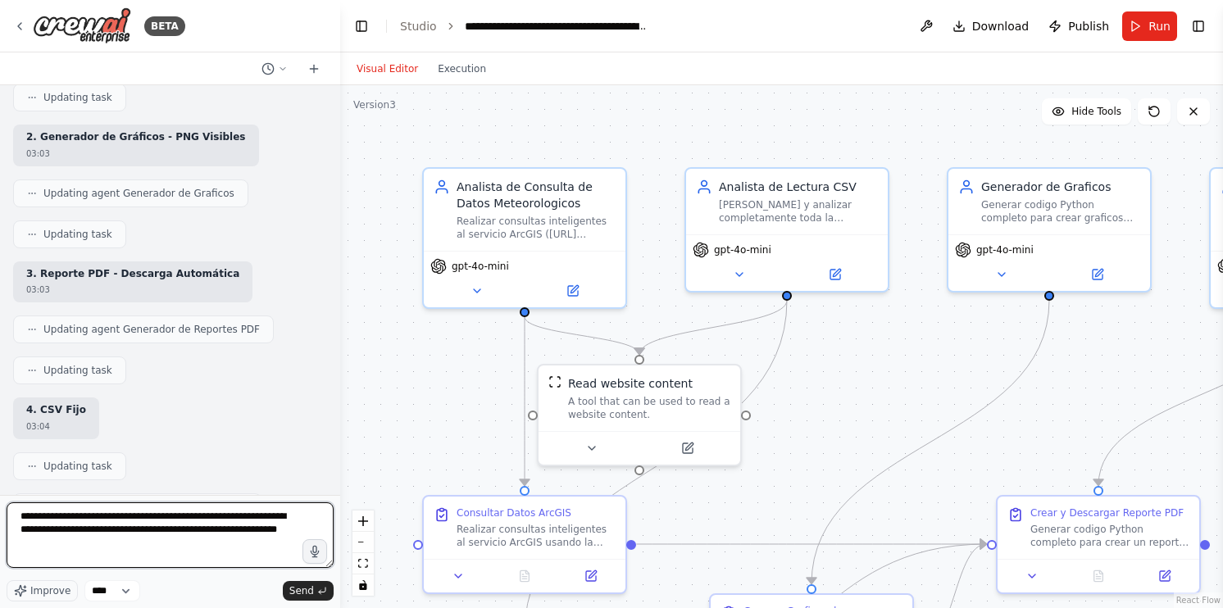
paste textarea "**********"
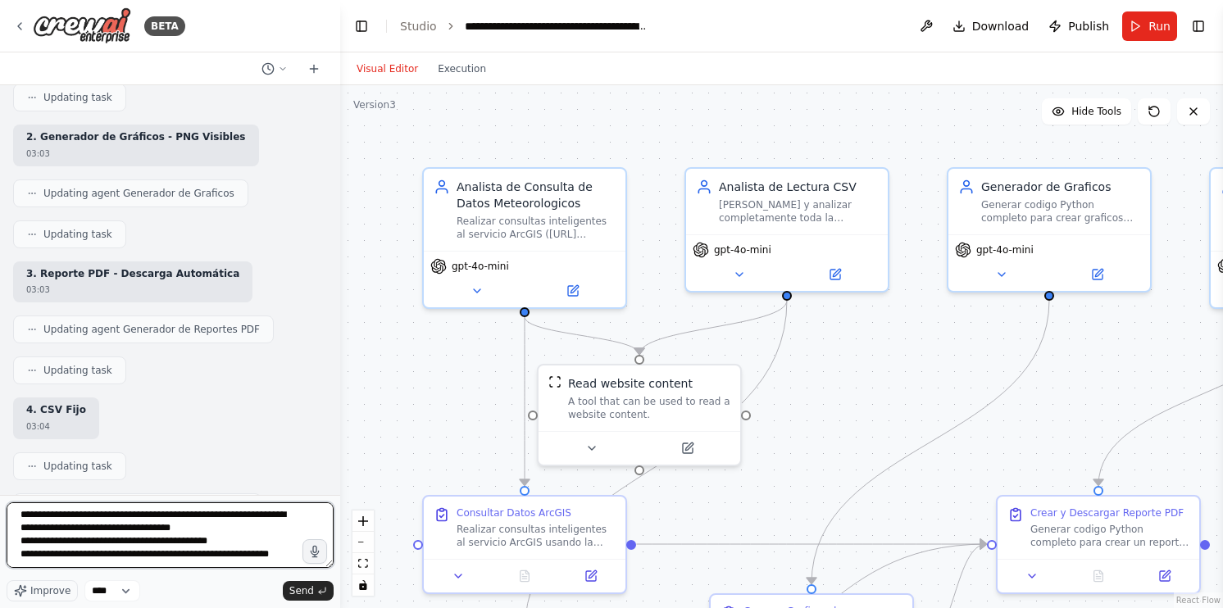
scroll to position [99, 0]
type textarea "**********"
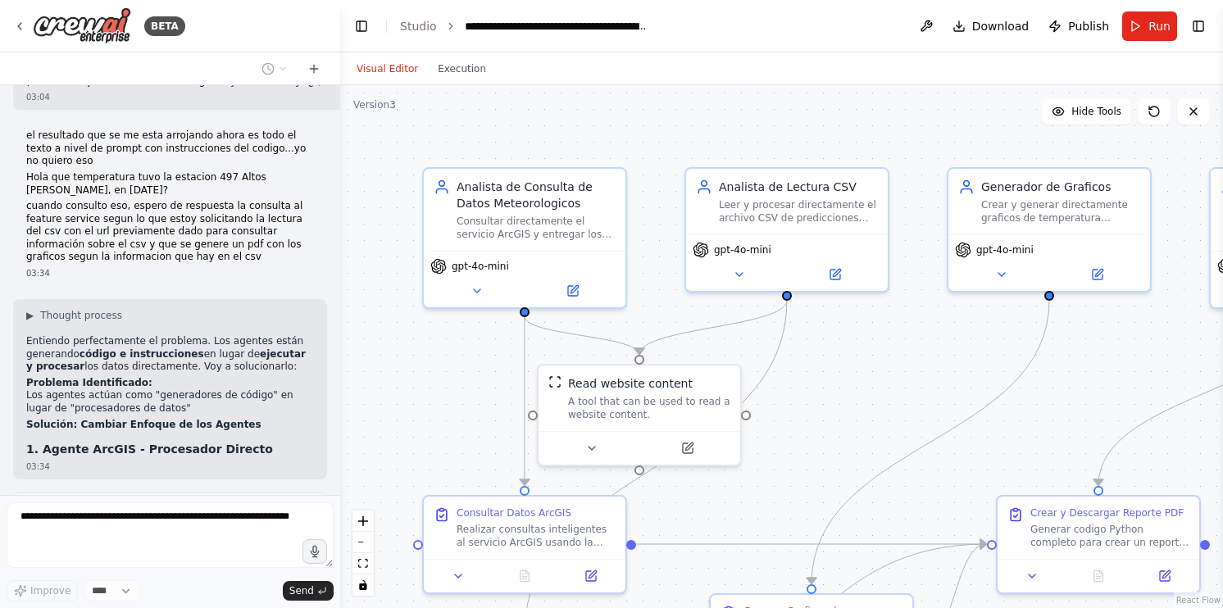
scroll to position [11769, 0]
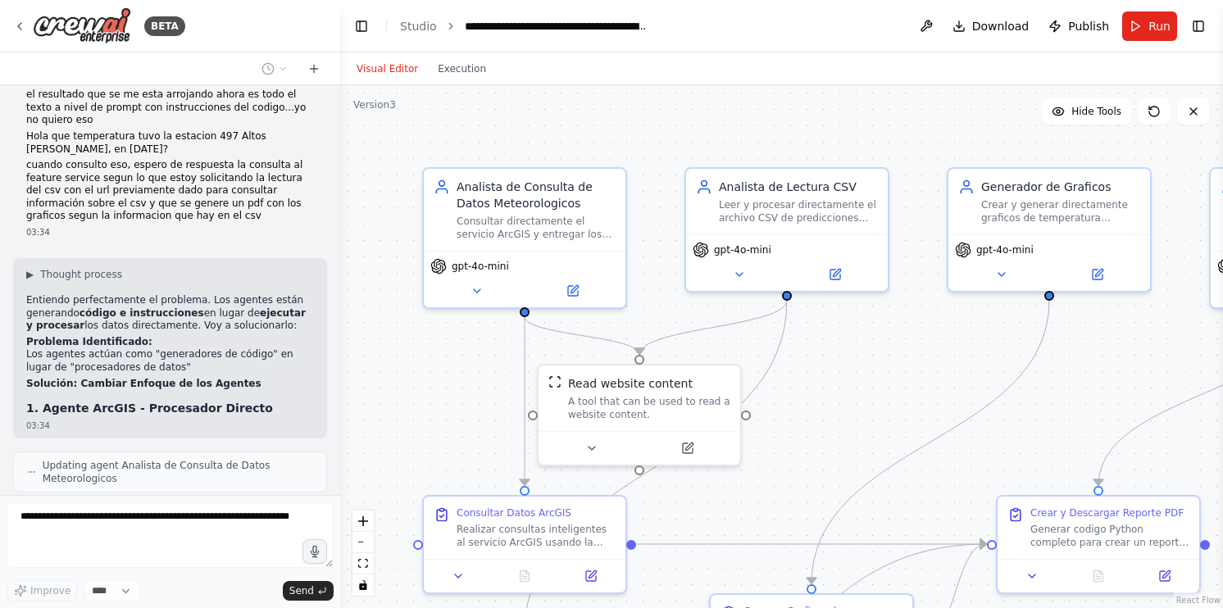
click at [482, 373] on div ".deletable-edge-delete-btn { width: 20px; height: 20px; border: 0px solid #ffff…" at bounding box center [781, 346] width 883 height 523
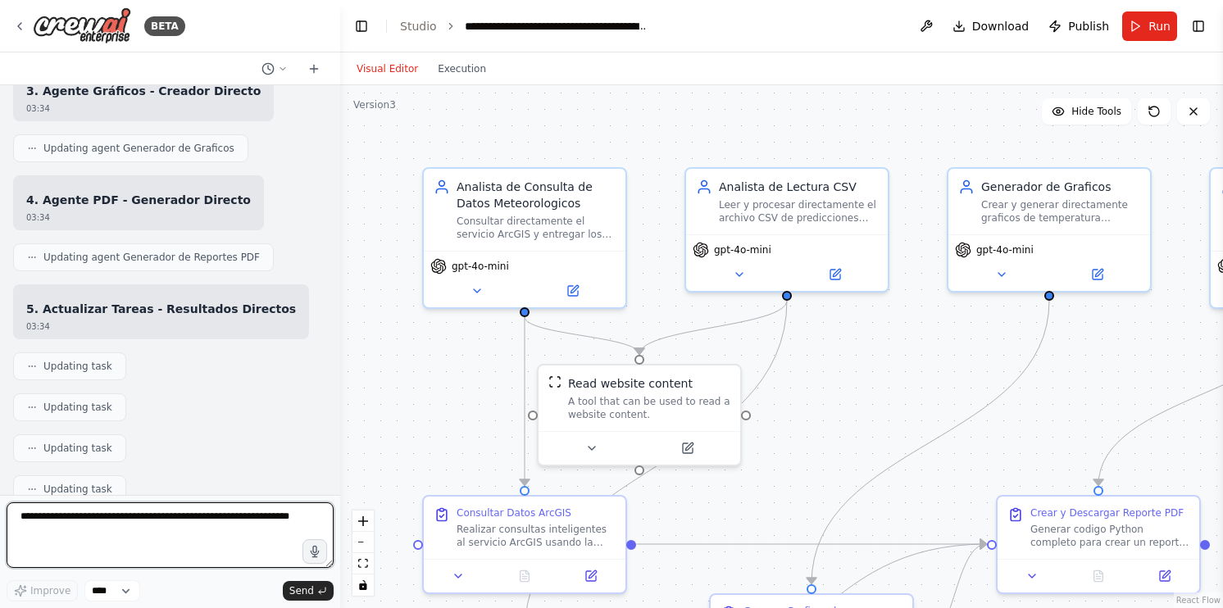
scroll to position [12331, 0]
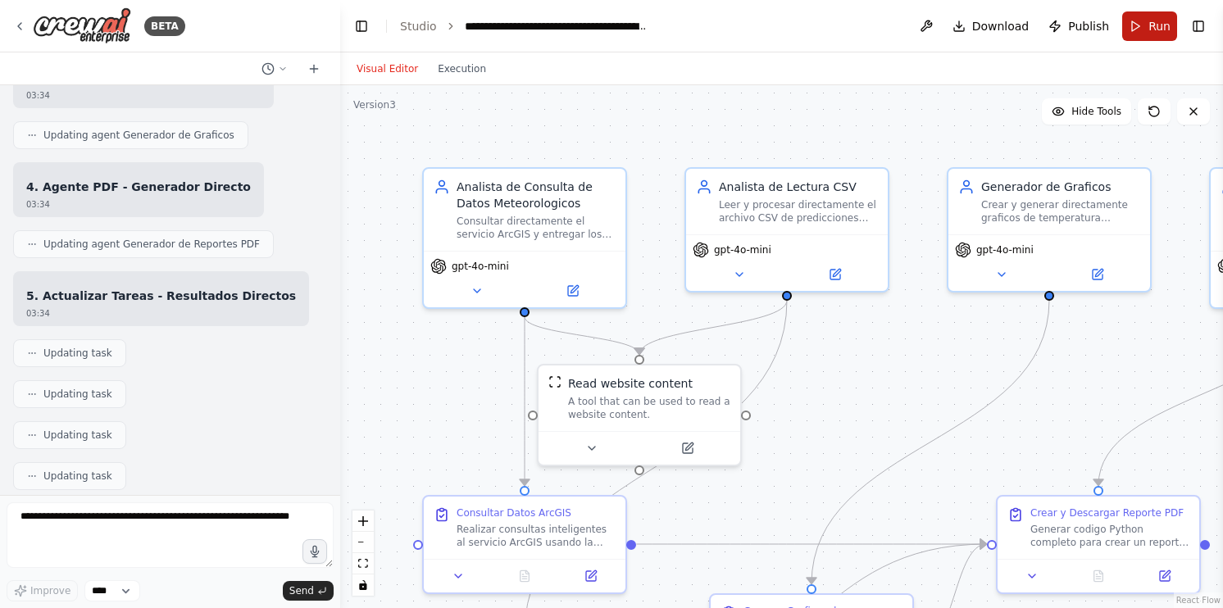
click at [1147, 29] on button "Run" at bounding box center [1149, 26] width 55 height 30
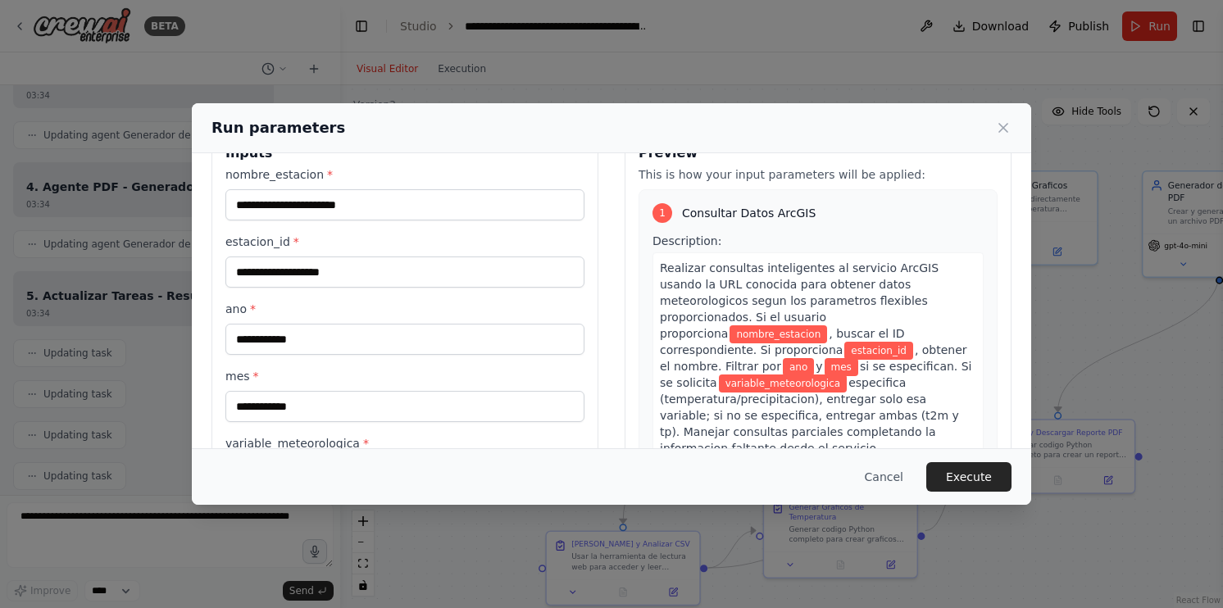
scroll to position [0, 0]
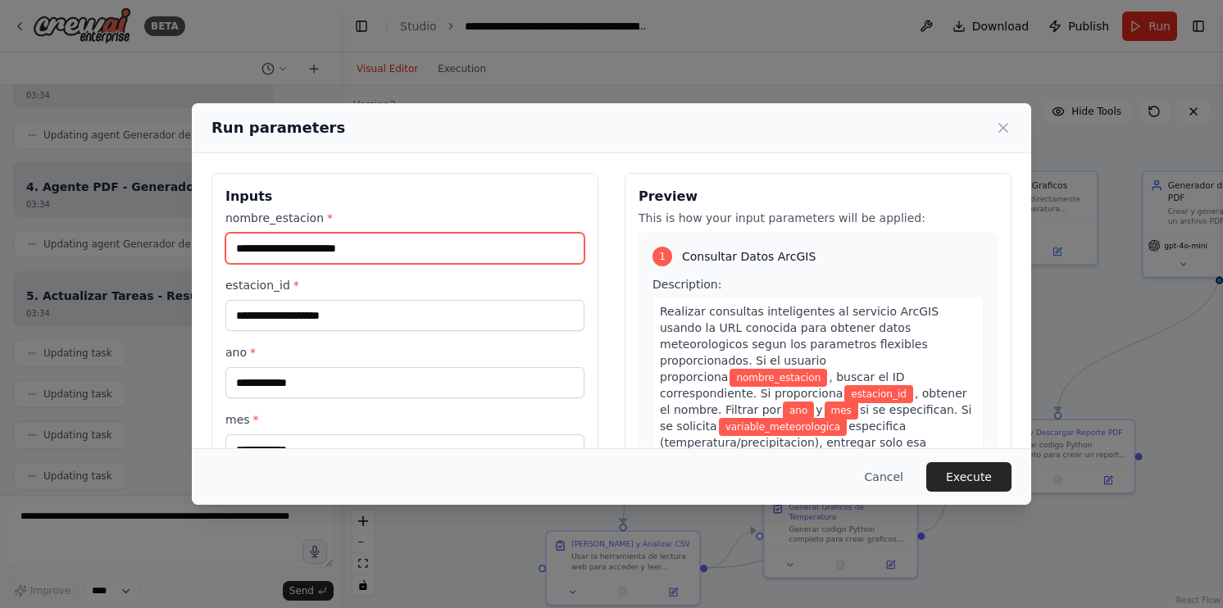
click at [331, 254] on input "nombre_estacion *" at bounding box center [404, 248] width 359 height 31
click at [286, 248] on input "nombre_estacion *" at bounding box center [404, 248] width 359 height 31
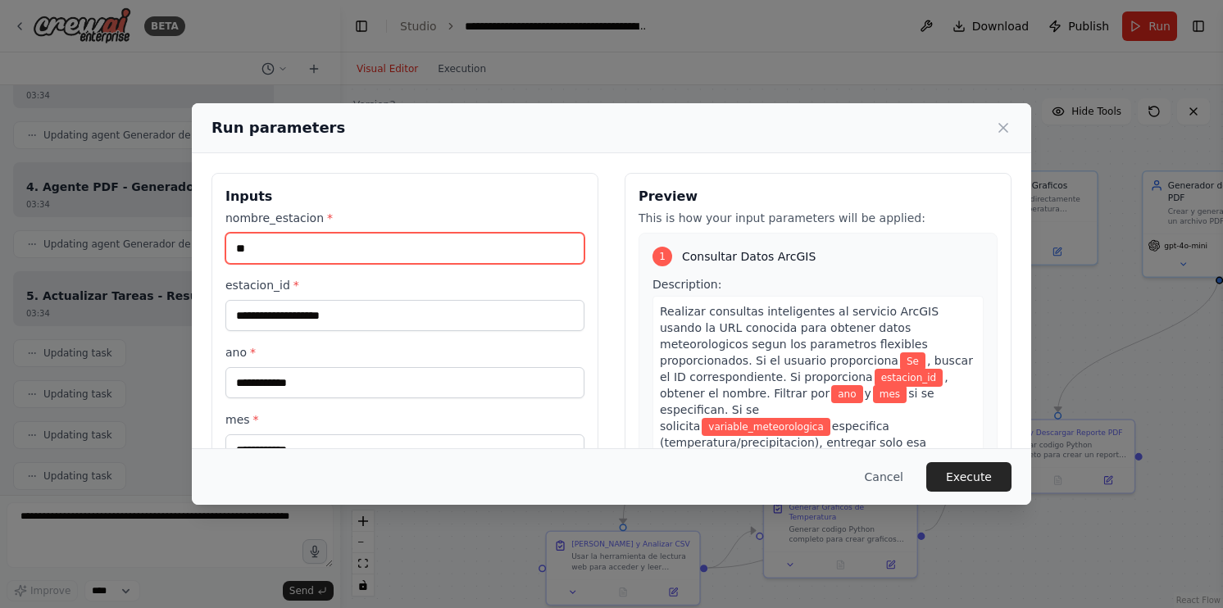
type input "**"
drag, startPoint x: 300, startPoint y: 239, endPoint x: 147, endPoint y: 248, distance: 153.5
click at [147, 248] on div "Run parameters Inputs nombre_estacion * ** estacion_id * ano * mes * variable_m…" at bounding box center [611, 304] width 1223 height 608
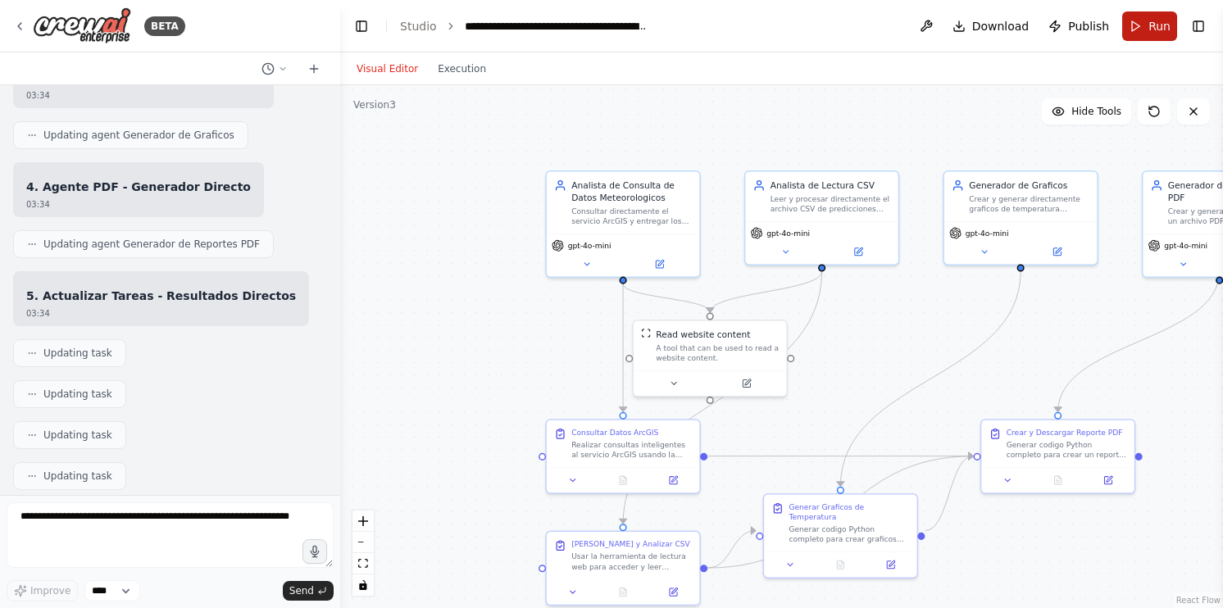
click at [1145, 30] on button "Run" at bounding box center [1149, 26] width 55 height 30
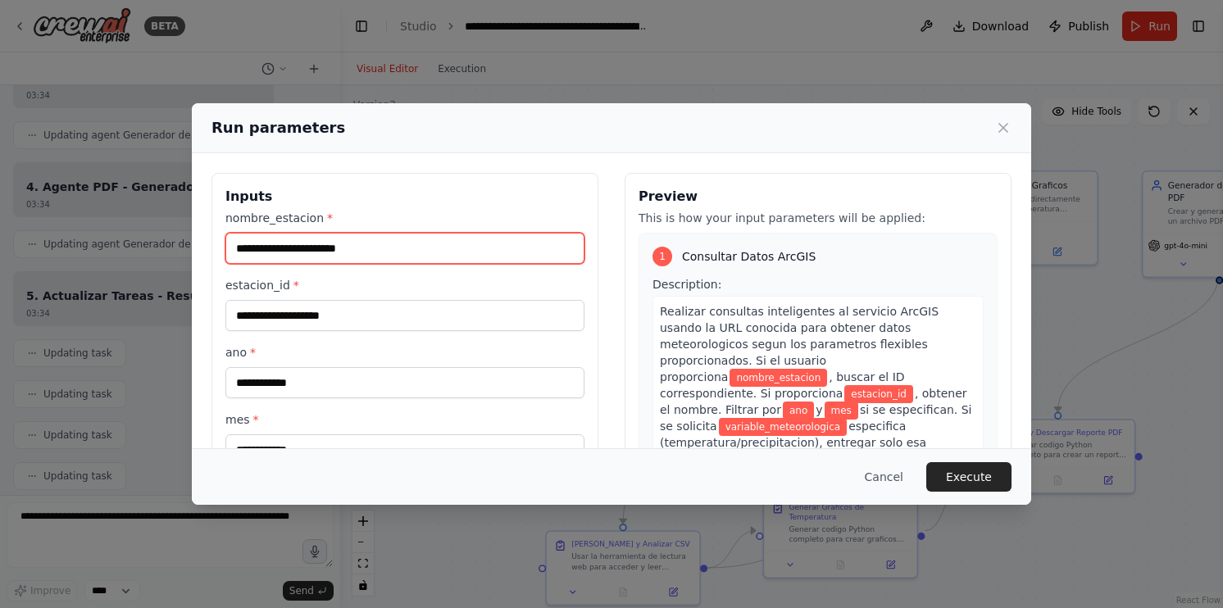
click at [373, 246] on input "nombre_estacion *" at bounding box center [404, 248] width 359 height 31
paste input "********"
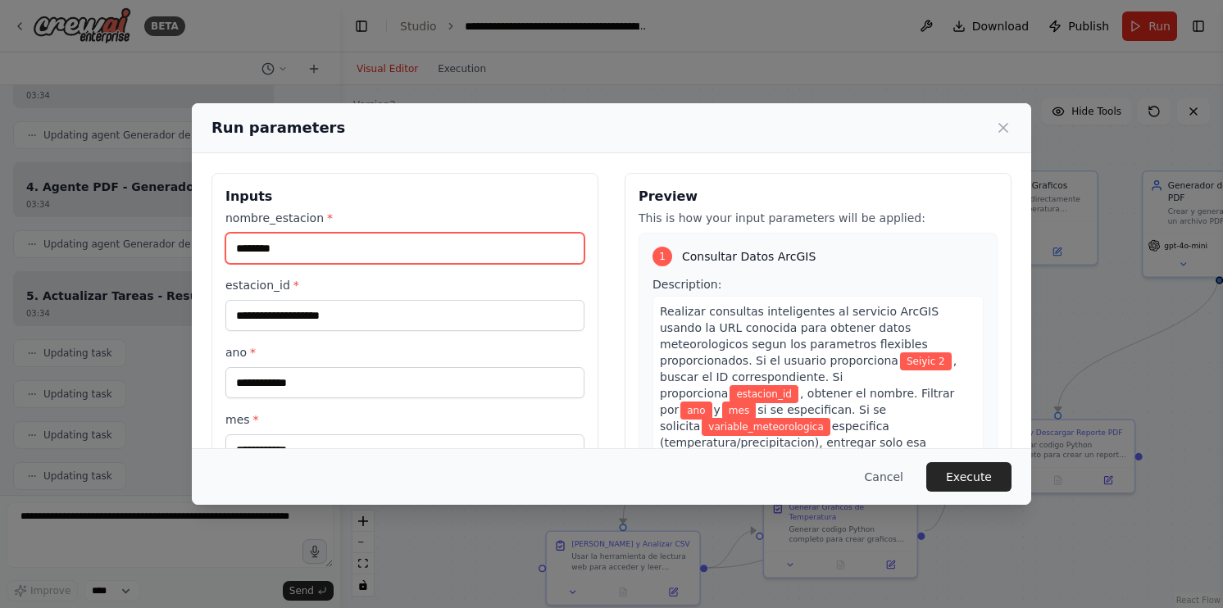
scroll to position [82, 0]
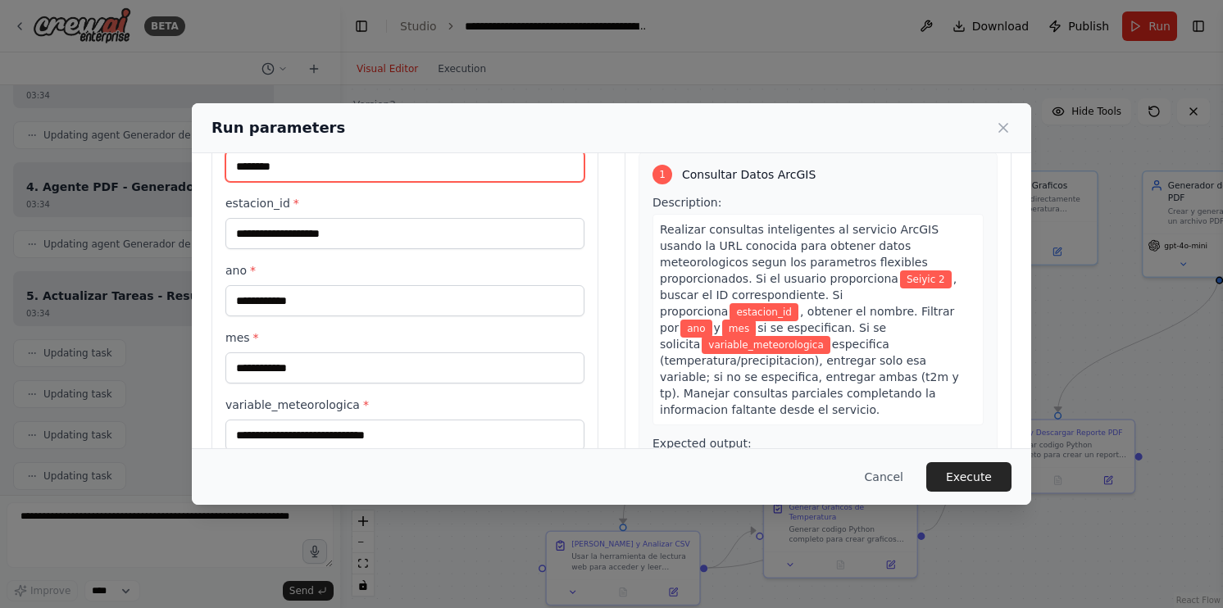
type input "********"
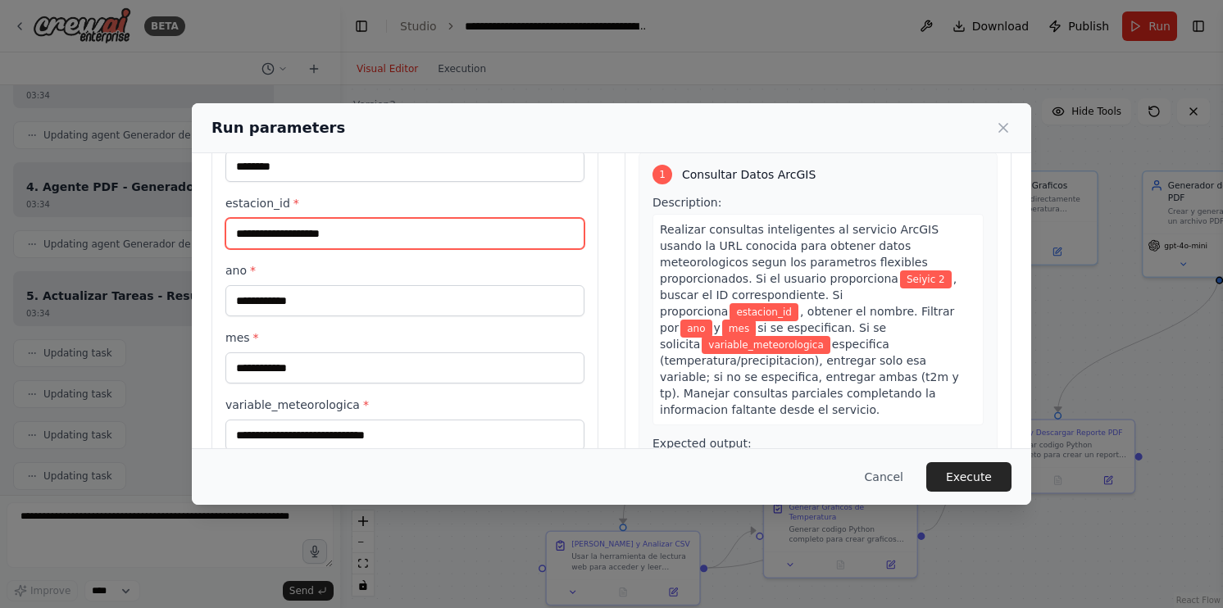
click at [313, 230] on input "estacion_id *" at bounding box center [404, 233] width 359 height 31
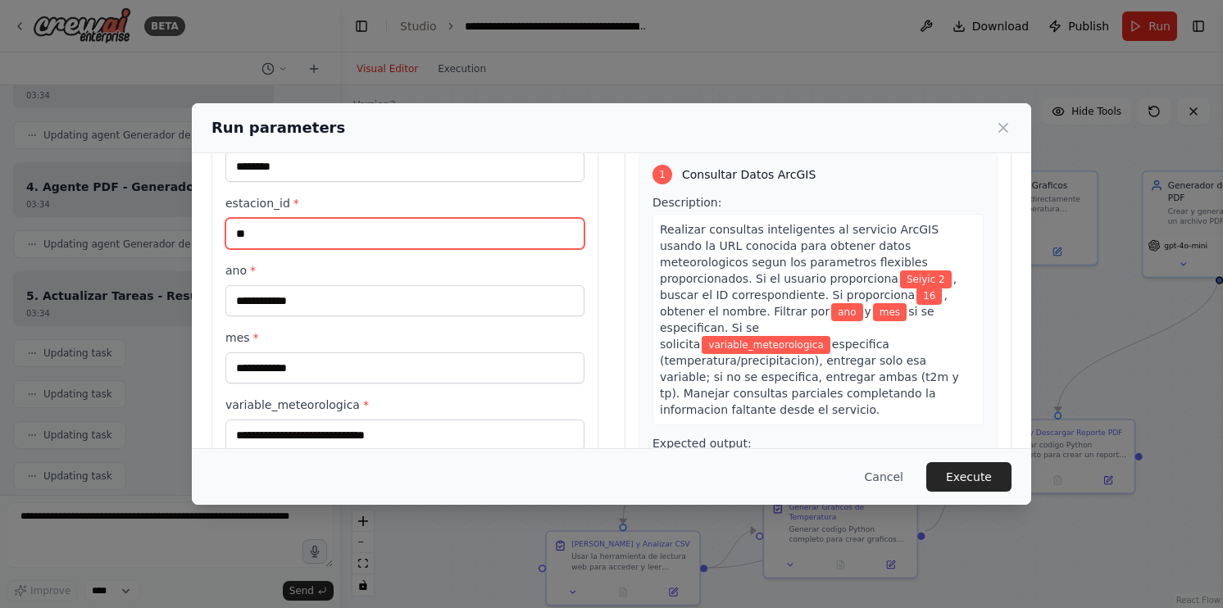
type input "**"
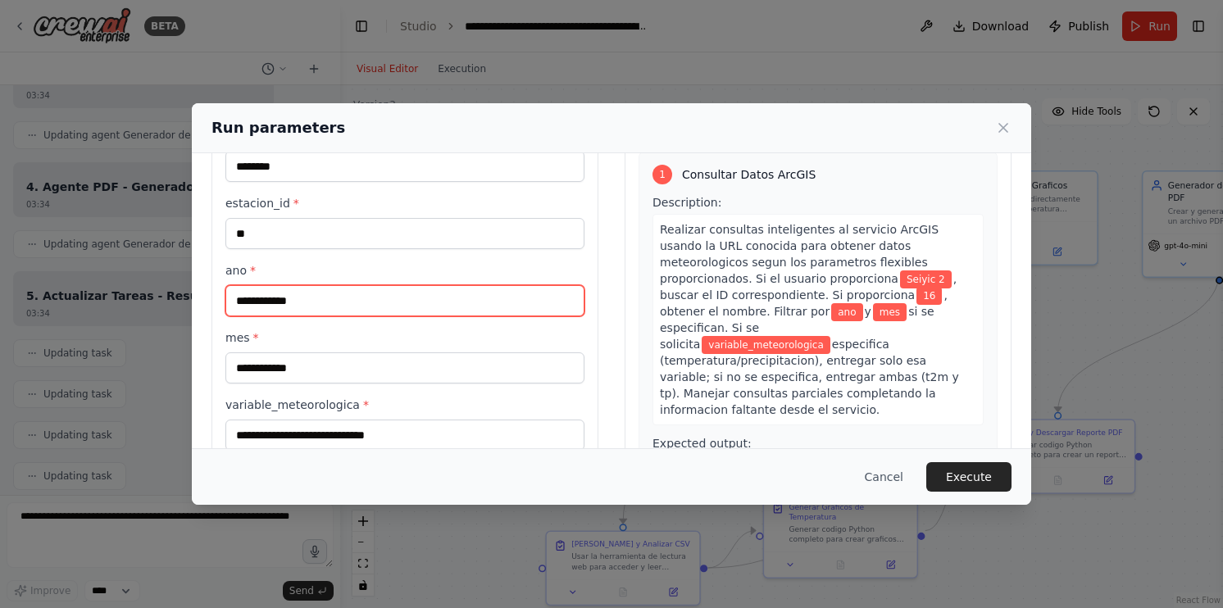
click at [339, 295] on input "ano *" at bounding box center [404, 300] width 359 height 31
type input "****"
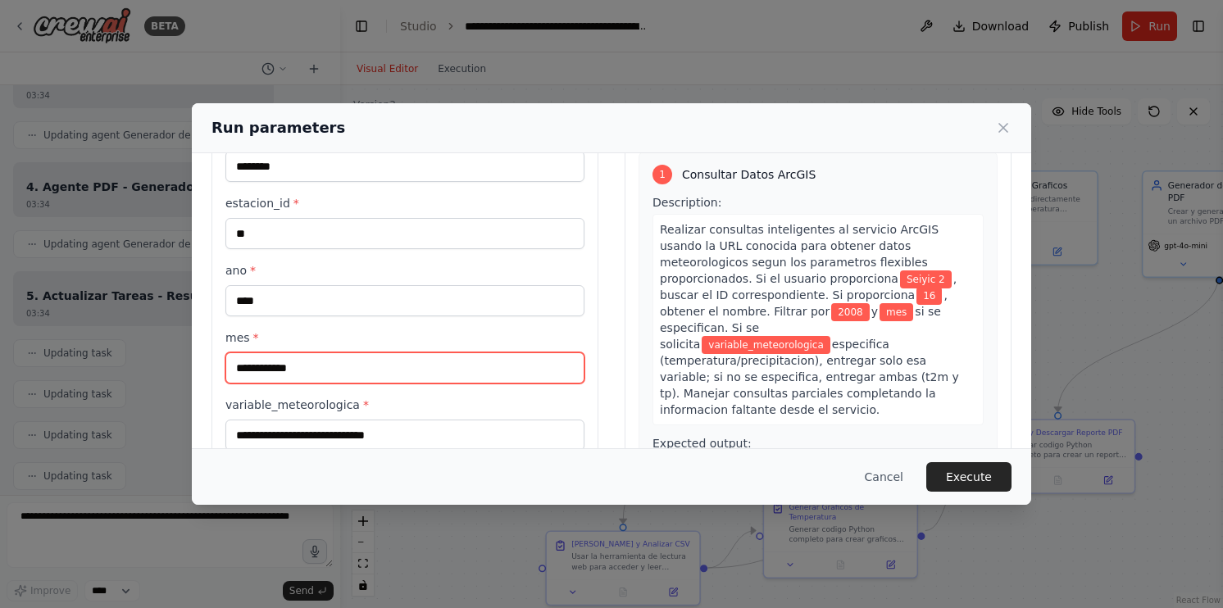
click at [298, 379] on input "mes *" at bounding box center [404, 368] width 359 height 31
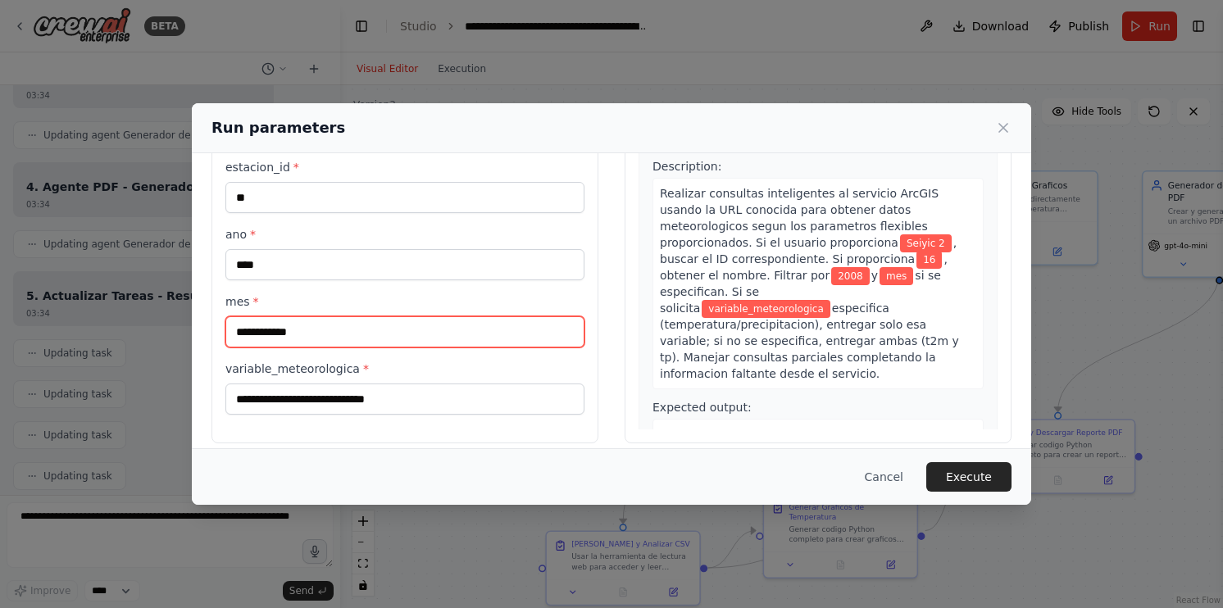
scroll to position [132, 0]
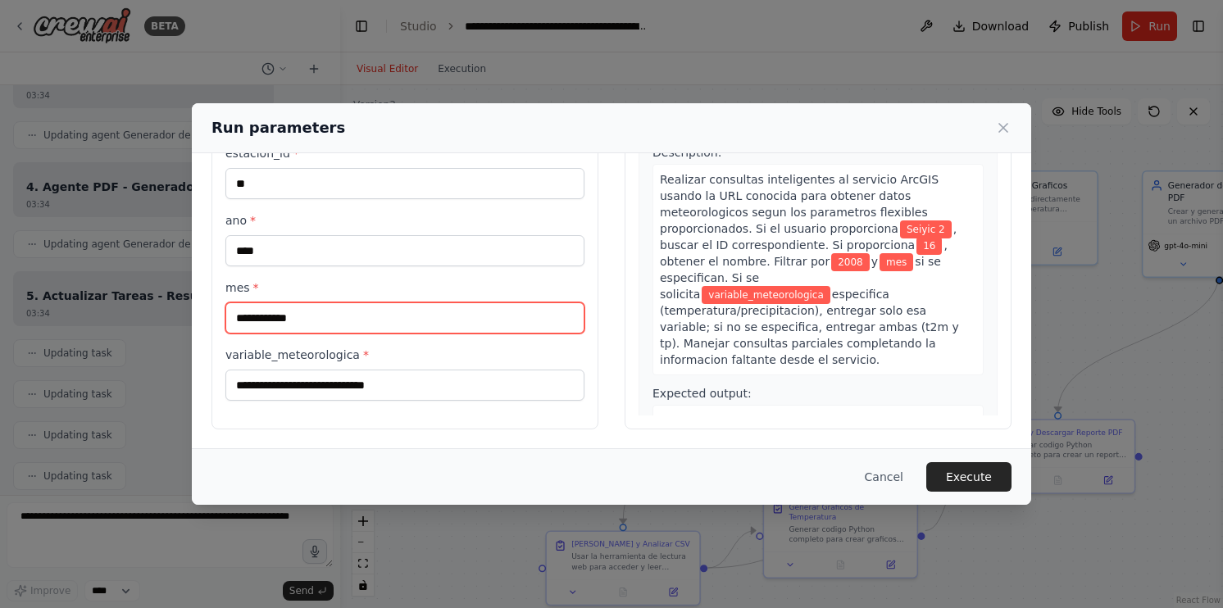
type input "*"
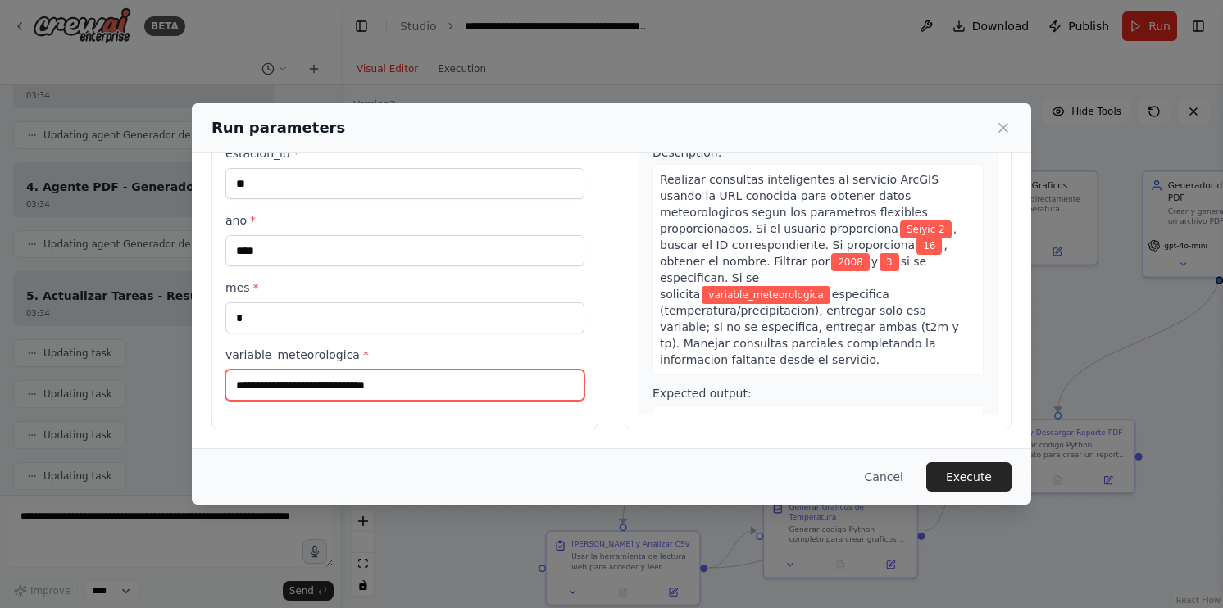
click at [368, 379] on input "variable_meteorologica *" at bounding box center [404, 385] width 359 height 31
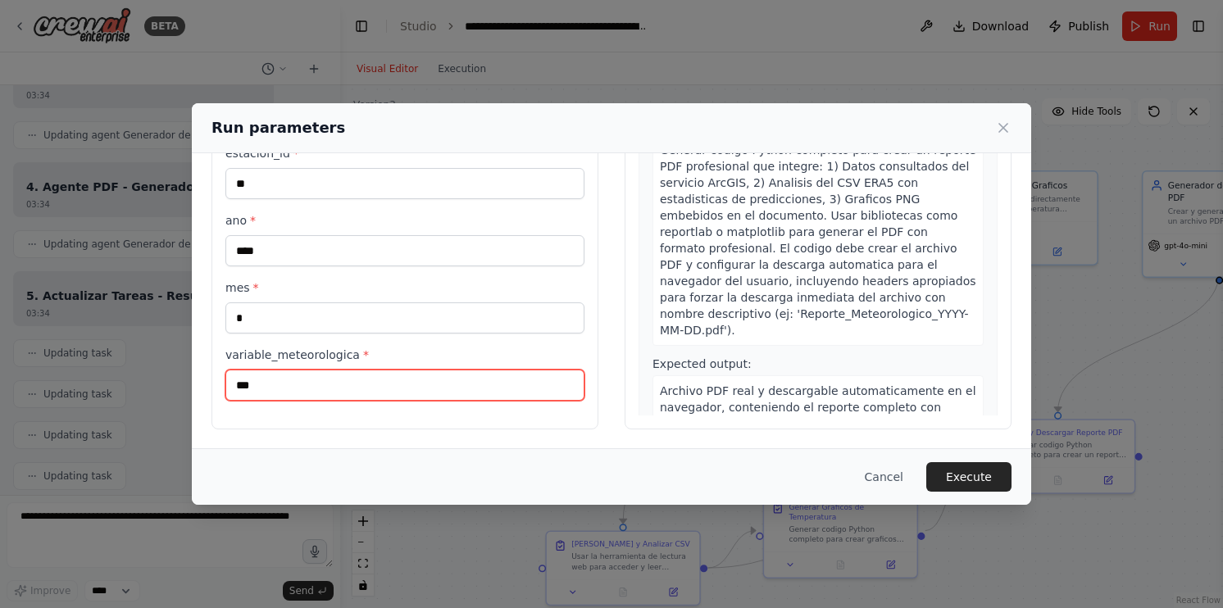
scroll to position [1249, 0]
type input "***"
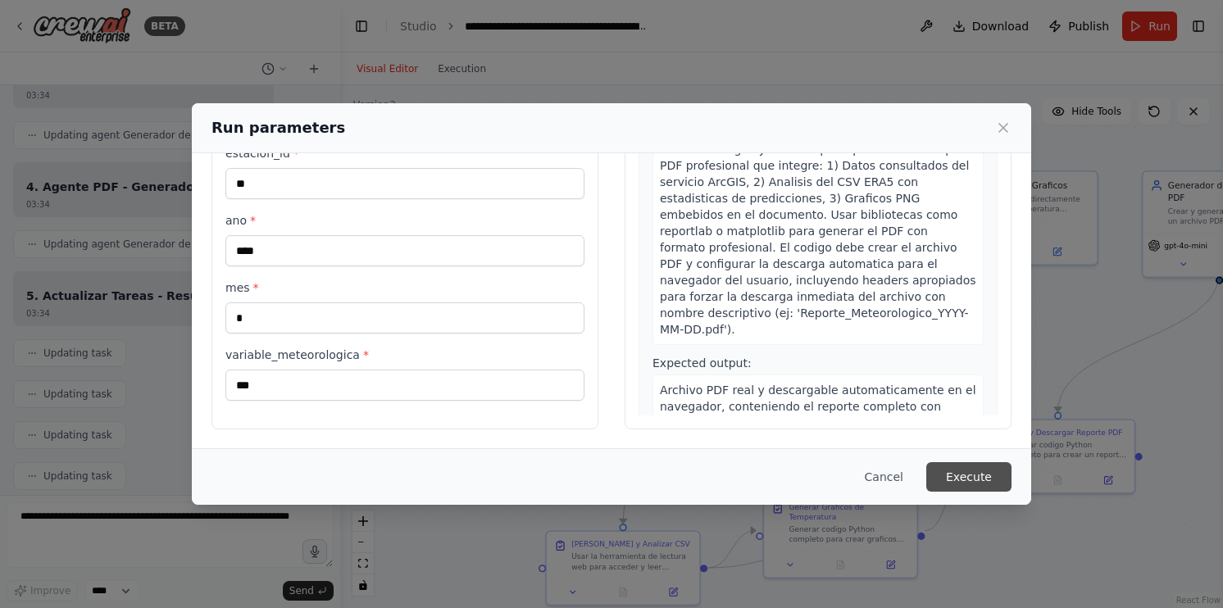
click at [960, 472] on button "Execute" at bounding box center [968, 477] width 85 height 30
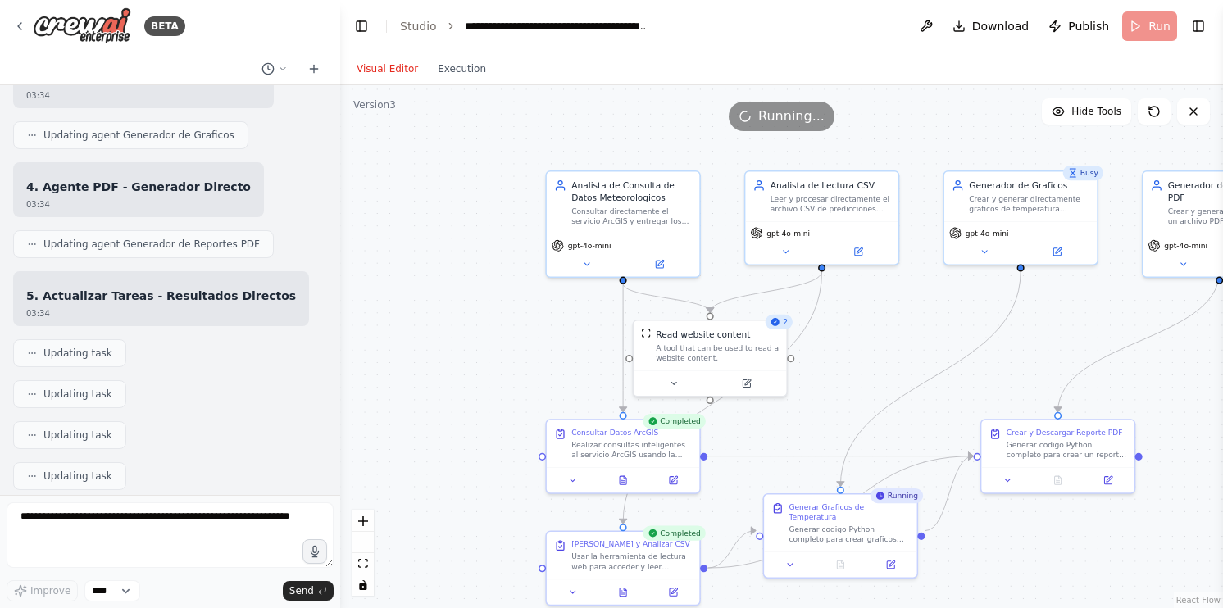
click at [476, 310] on div ".deletable-edge-delete-btn { width: 20px; height: 20px; border: 0px solid #ffff…" at bounding box center [781, 346] width 883 height 523
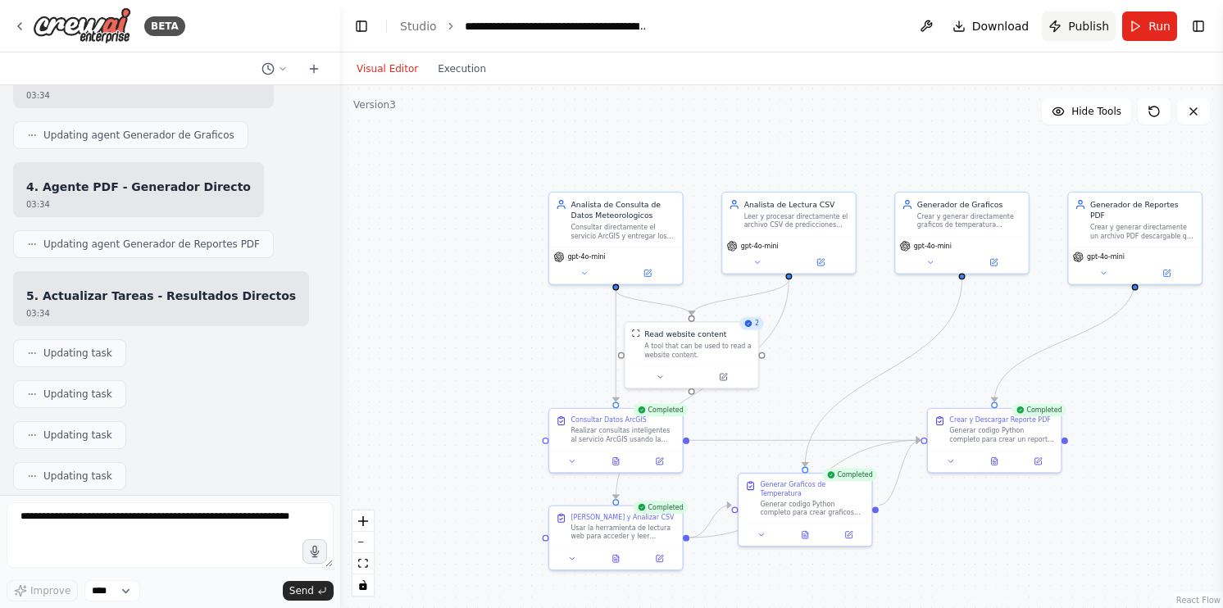
click at [1079, 30] on span "Publish" at bounding box center [1088, 26] width 41 height 16
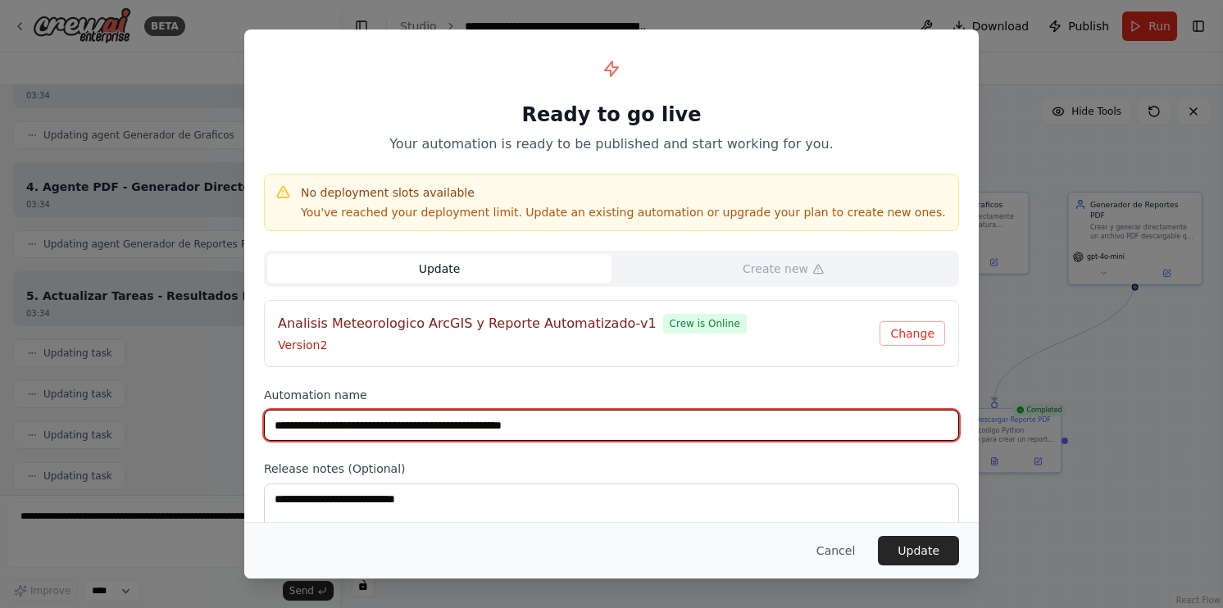
click at [603, 419] on input "**********" at bounding box center [611, 425] width 695 height 31
drag, startPoint x: 594, startPoint y: 428, endPoint x: 218, endPoint y: 432, distance: 375.5
click at [218, 432] on div "**********" at bounding box center [611, 304] width 1223 height 608
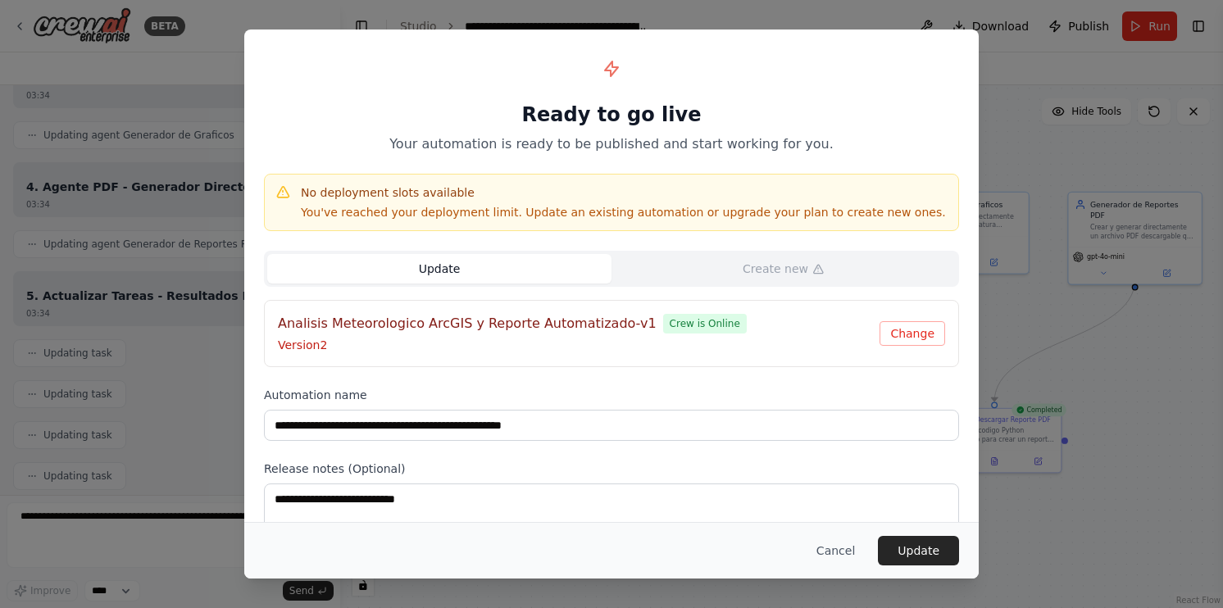
click at [645, 376] on div "**********" at bounding box center [611, 311] width 735 height 563
click at [915, 559] on button "Update" at bounding box center [918, 551] width 81 height 30
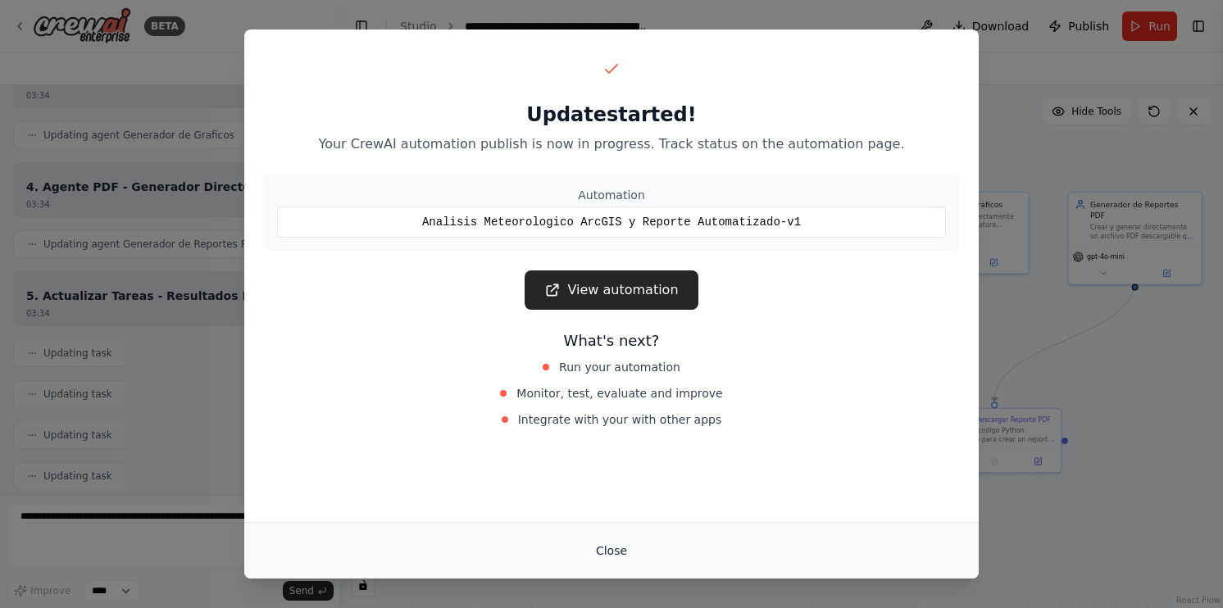
click at [625, 553] on button "Close" at bounding box center [611, 551] width 57 height 30
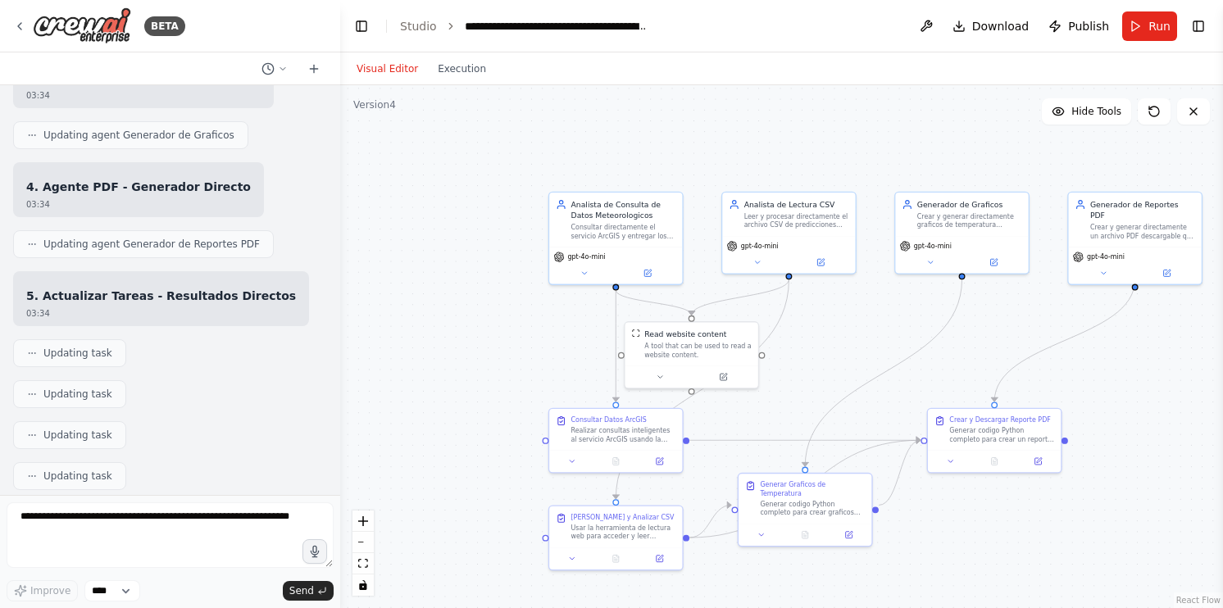
click at [430, 34] on header "**********" at bounding box center [781, 26] width 883 height 52
click at [420, 25] on link "Studio" at bounding box center [418, 26] width 37 height 13
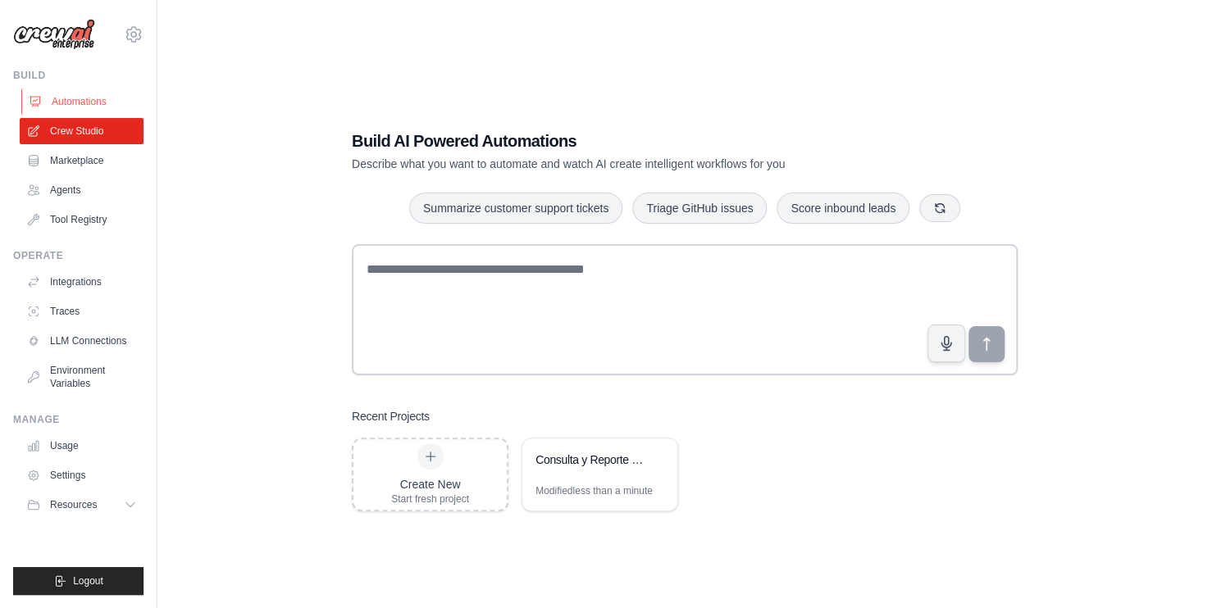
click at [81, 110] on link "Automations" at bounding box center [83, 102] width 124 height 26
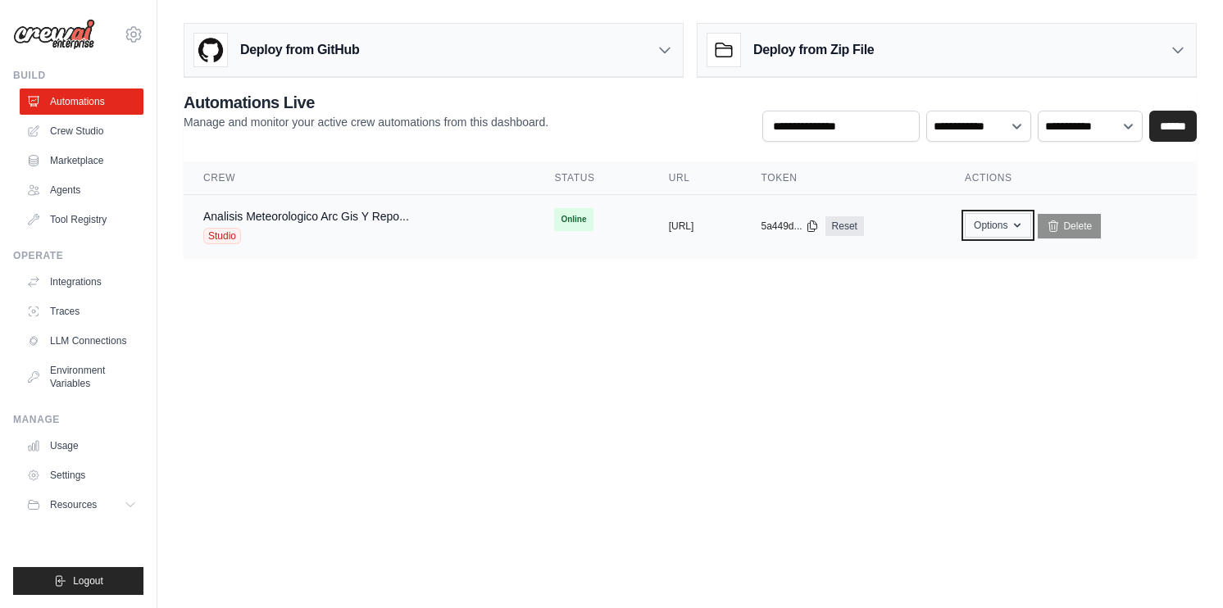
click at [1031, 228] on button "Options" at bounding box center [998, 225] width 66 height 25
click at [1024, 230] on icon "button" at bounding box center [1017, 225] width 13 height 13
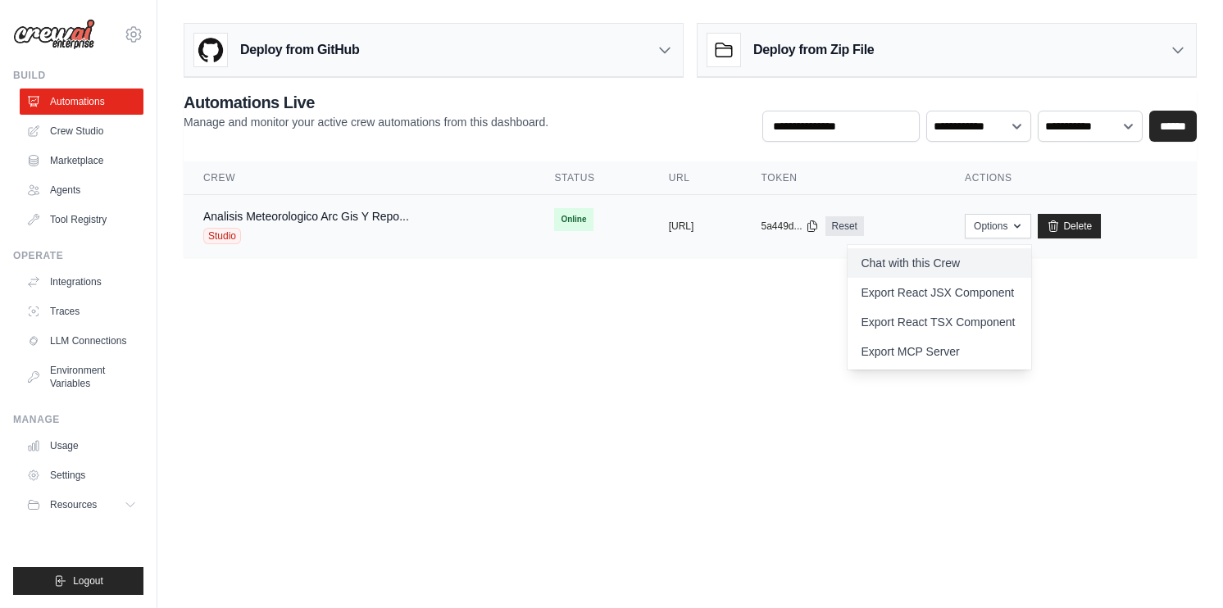
click at [1020, 261] on link "Chat with this Crew" at bounding box center [940, 263] width 184 height 30
click at [640, 496] on body "[EMAIL_ADDRESS][DOMAIN_NAME] Settings Build Automations Crew Studio" at bounding box center [611, 304] width 1223 height 608
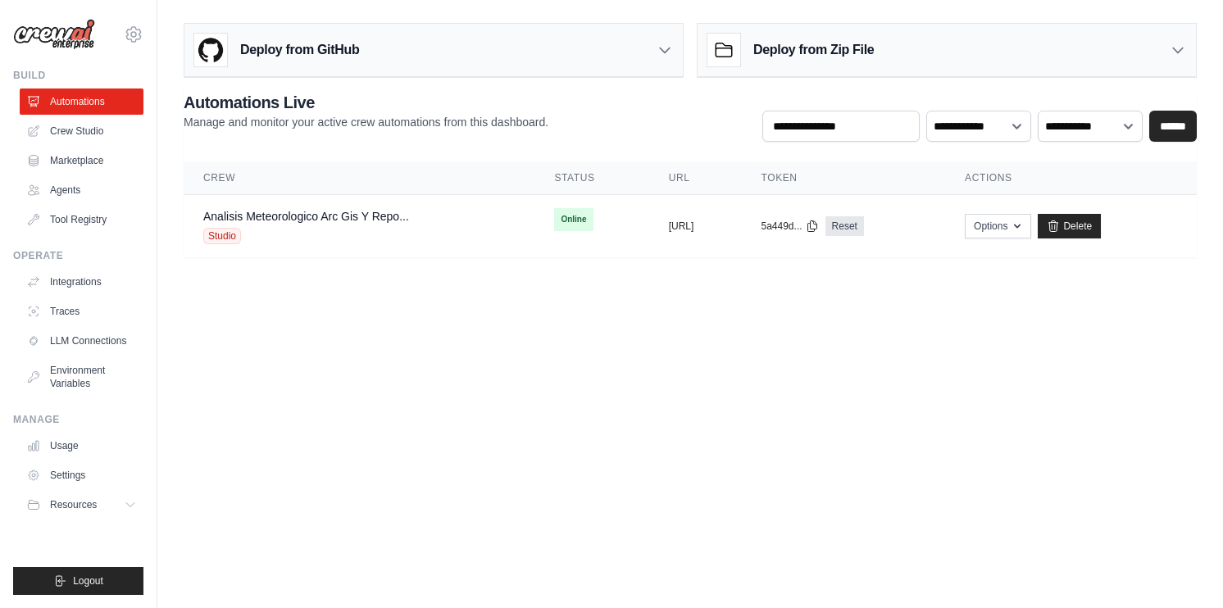
click at [740, 386] on body "[EMAIL_ADDRESS][DOMAIN_NAME] Settings Build Automations Crew Studio" at bounding box center [611, 304] width 1223 height 608
click at [1024, 229] on icon "button" at bounding box center [1017, 225] width 13 height 13
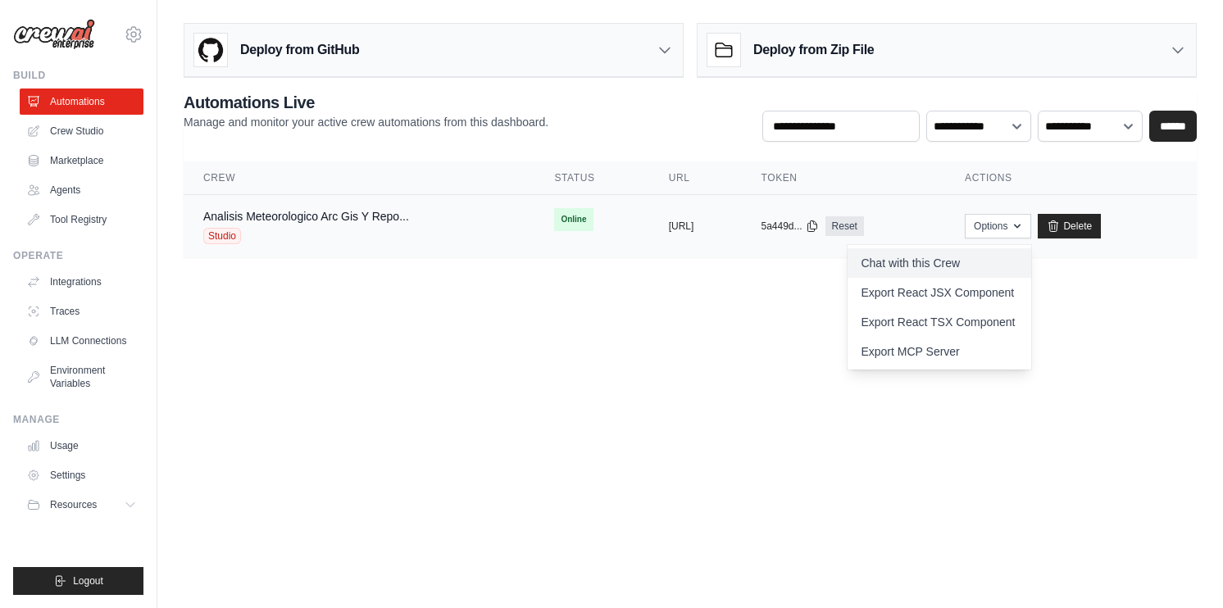
click at [1031, 254] on link "Chat with this Crew" at bounding box center [940, 263] width 184 height 30
click at [396, 523] on body "[EMAIL_ADDRESS][DOMAIN_NAME] Settings Build Automations Crew Studio" at bounding box center [611, 304] width 1223 height 608
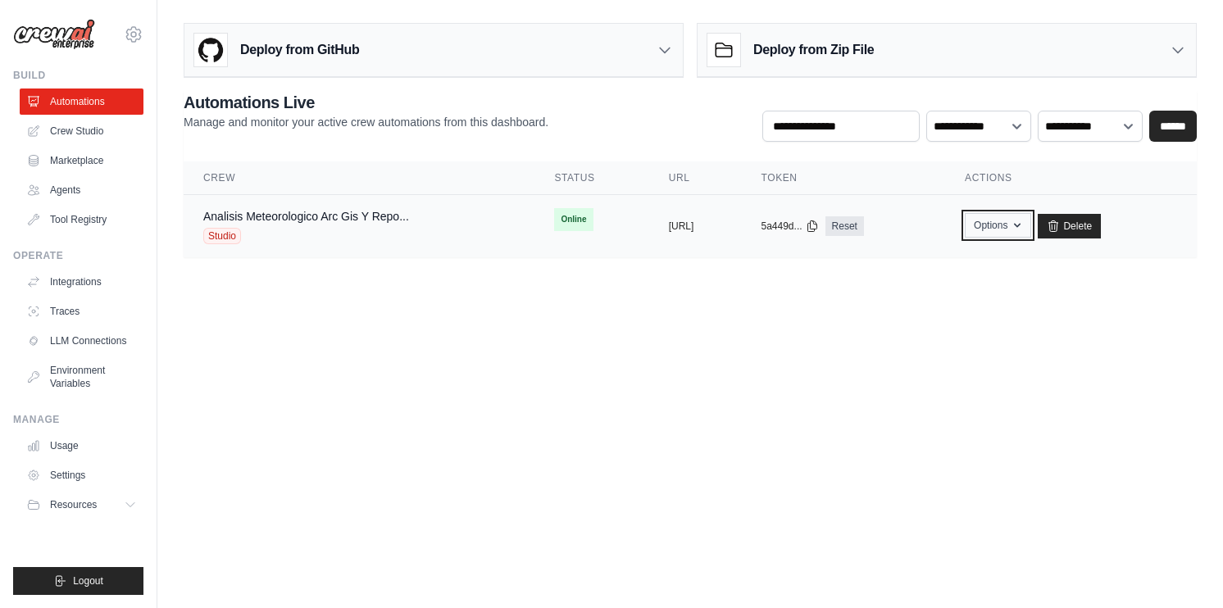
click at [1024, 230] on icon "button" at bounding box center [1017, 225] width 13 height 13
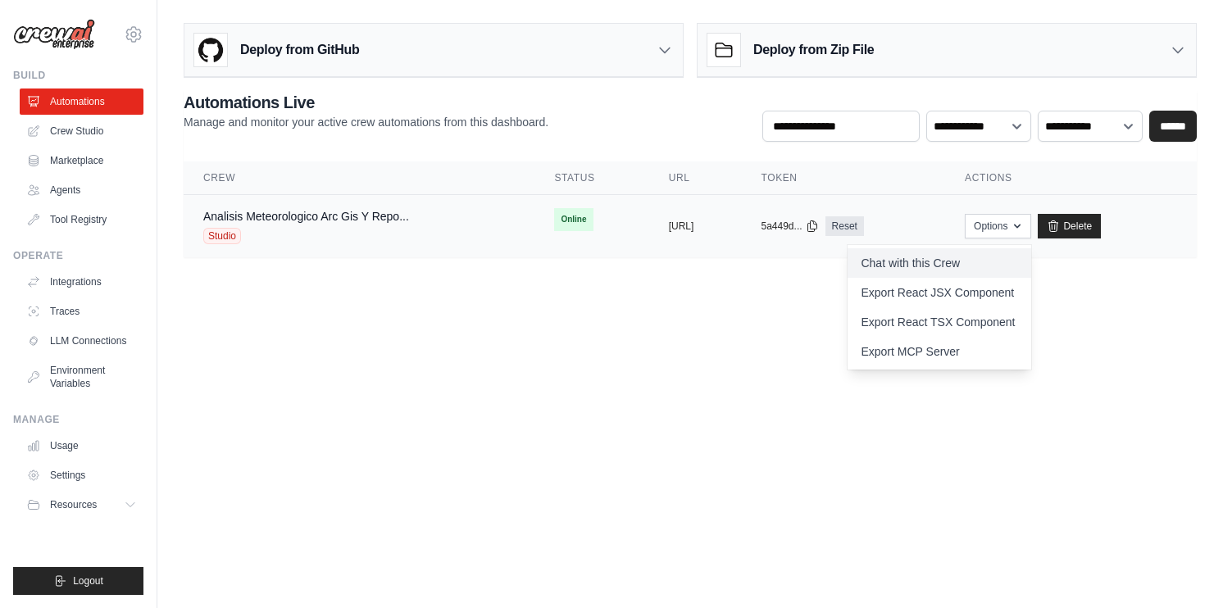
click at [962, 261] on link "Chat with this Crew" at bounding box center [940, 263] width 184 height 30
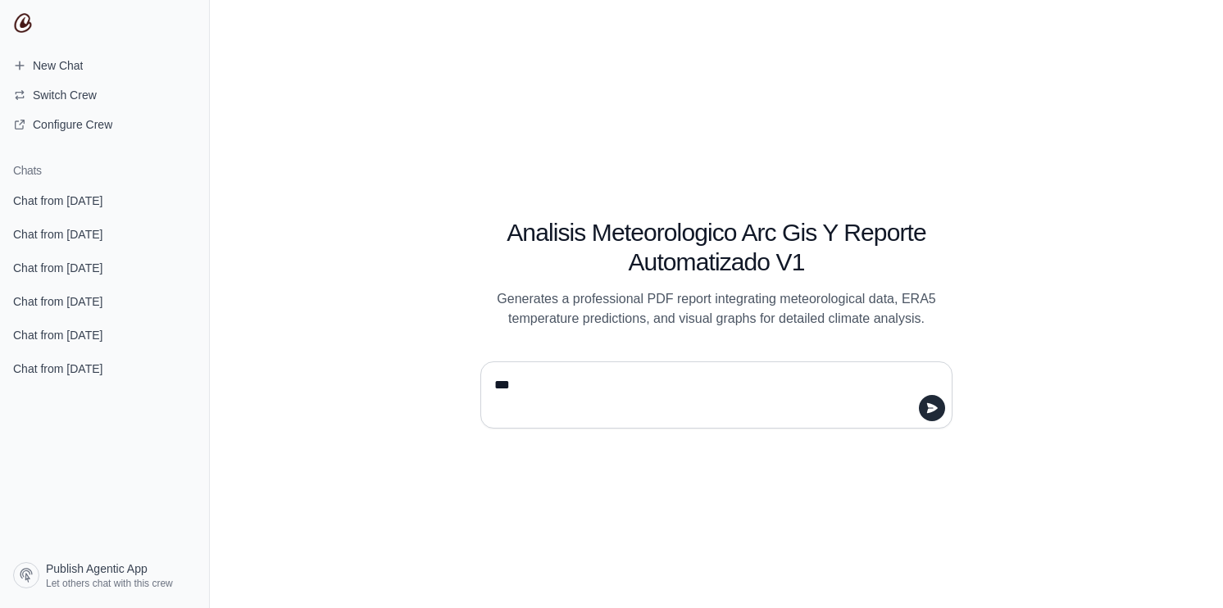
type textarea "****"
click at [636, 411] on textarea at bounding box center [711, 395] width 441 height 46
type textarea "****"
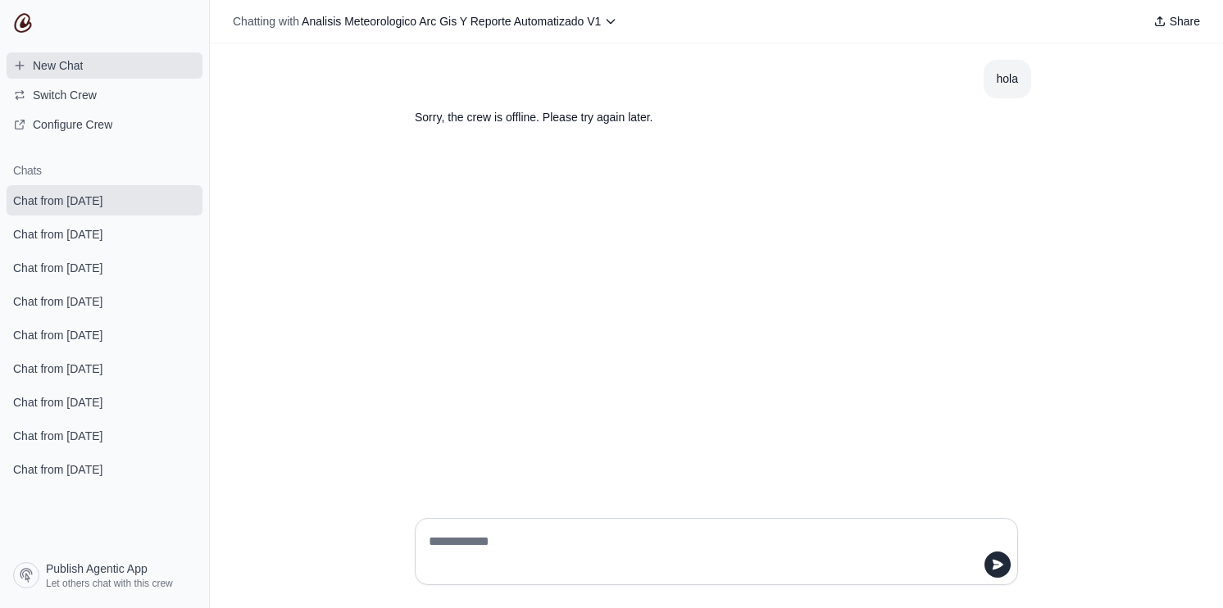
click at [104, 74] on link "New Chat" at bounding box center [105, 65] width 196 height 26
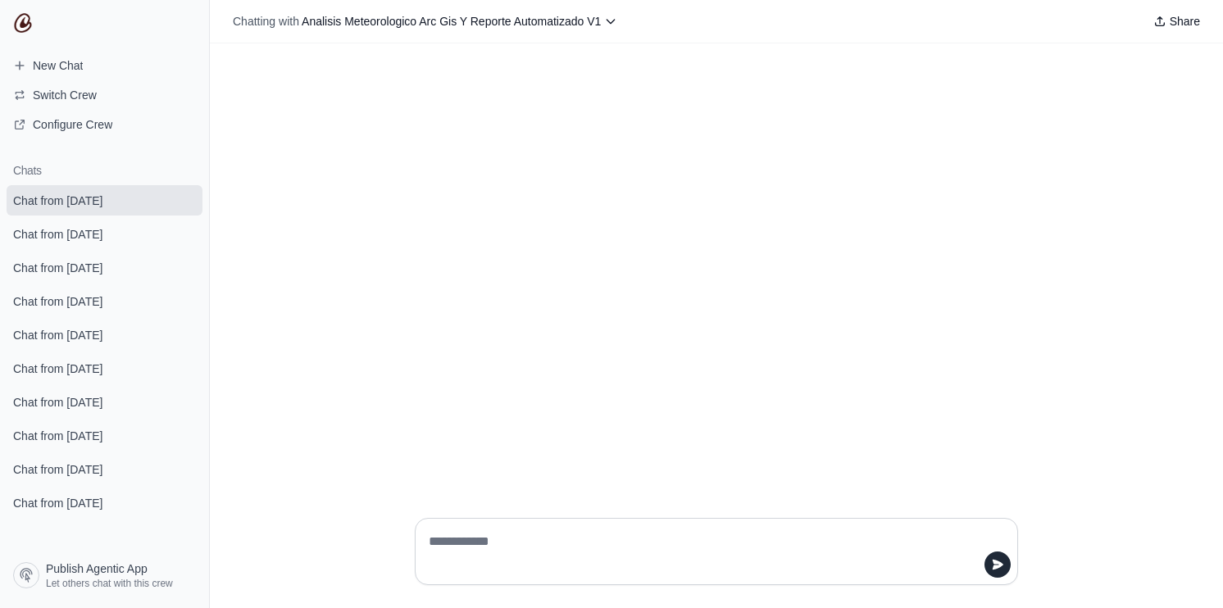
click at [609, 555] on textarea at bounding box center [712, 552] width 572 height 46
type textarea "****"
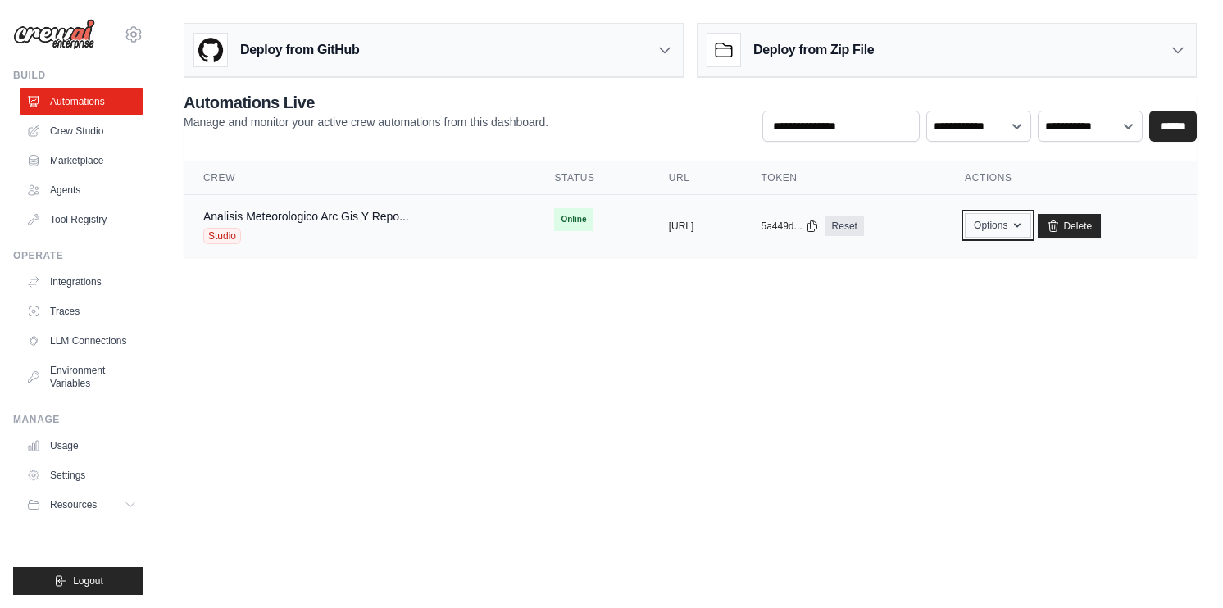
click at [1025, 223] on button "Options" at bounding box center [998, 225] width 66 height 25
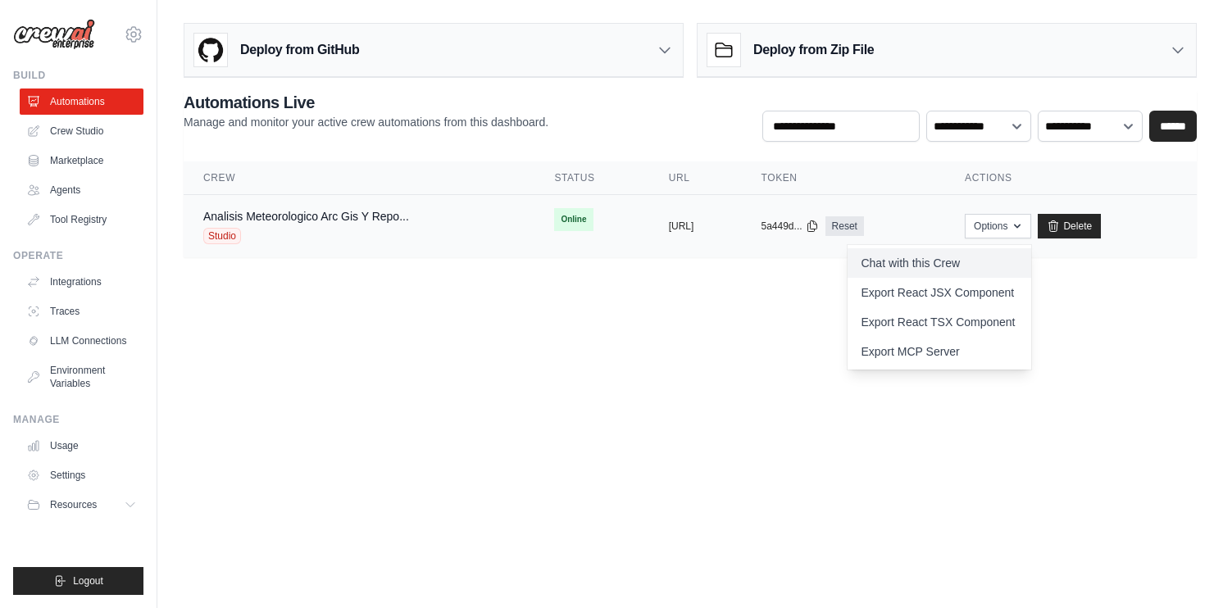
click at [1022, 255] on link "Chat with this Crew" at bounding box center [940, 263] width 184 height 30
click at [1020, 261] on link "Chat with this Crew" at bounding box center [940, 263] width 184 height 30
click at [590, 281] on main "Deploy from GitHub Deploy your project directly from GitHub. Select a repositor…" at bounding box center [690, 147] width 1066 height 294
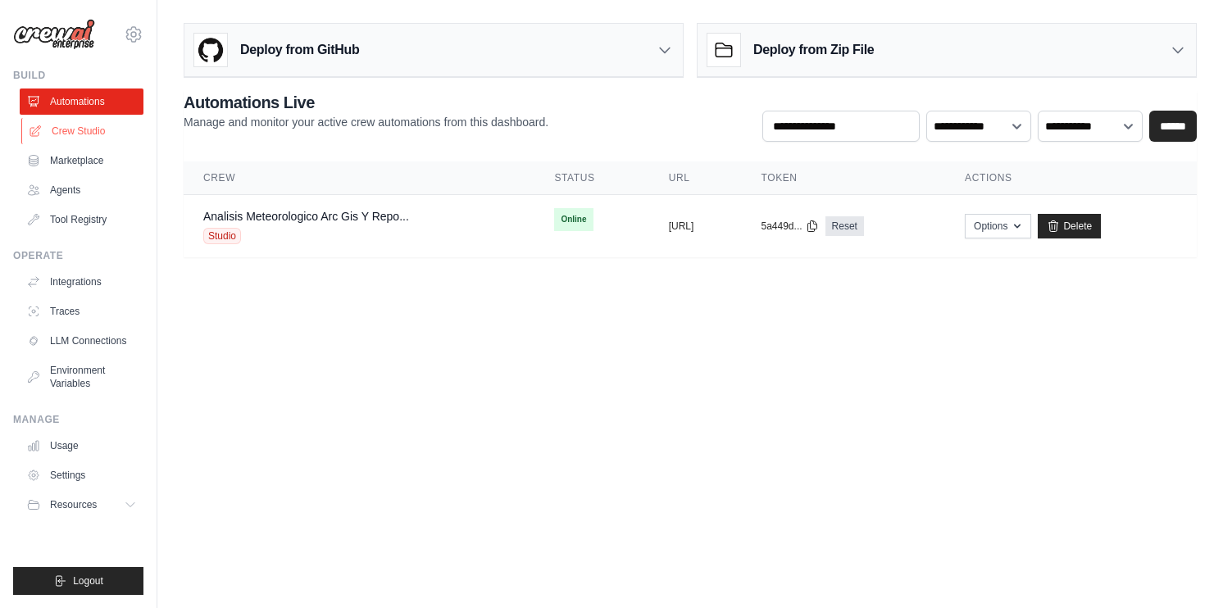
click at [101, 136] on link "Crew Studio" at bounding box center [83, 131] width 124 height 26
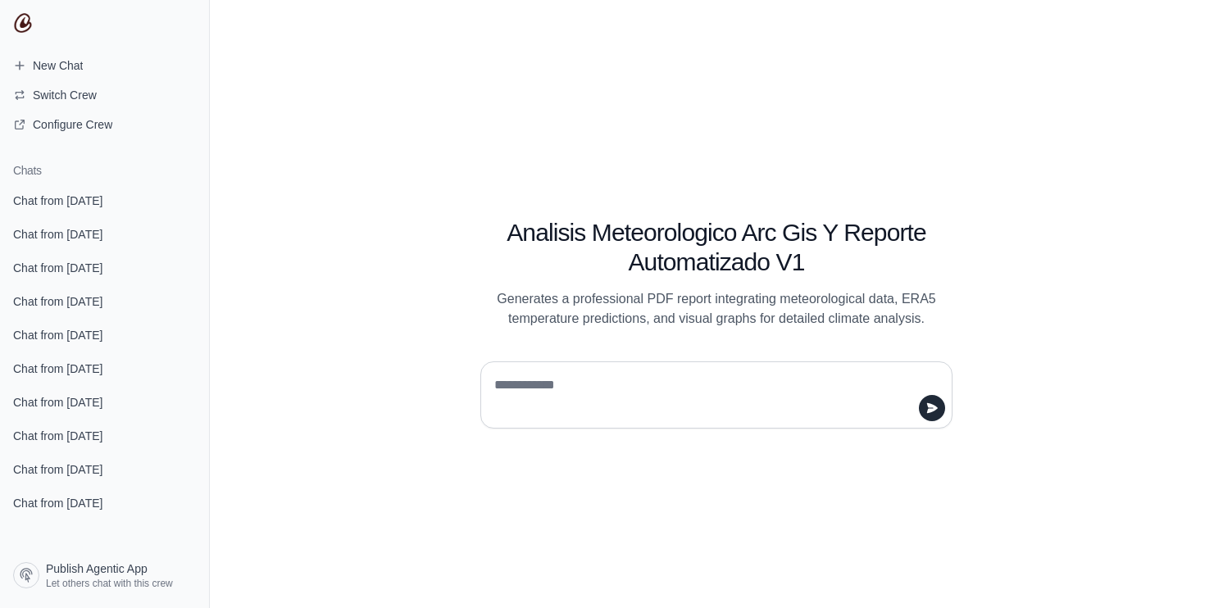
click at [608, 394] on textarea at bounding box center [711, 395] width 441 height 46
type textarea "****"
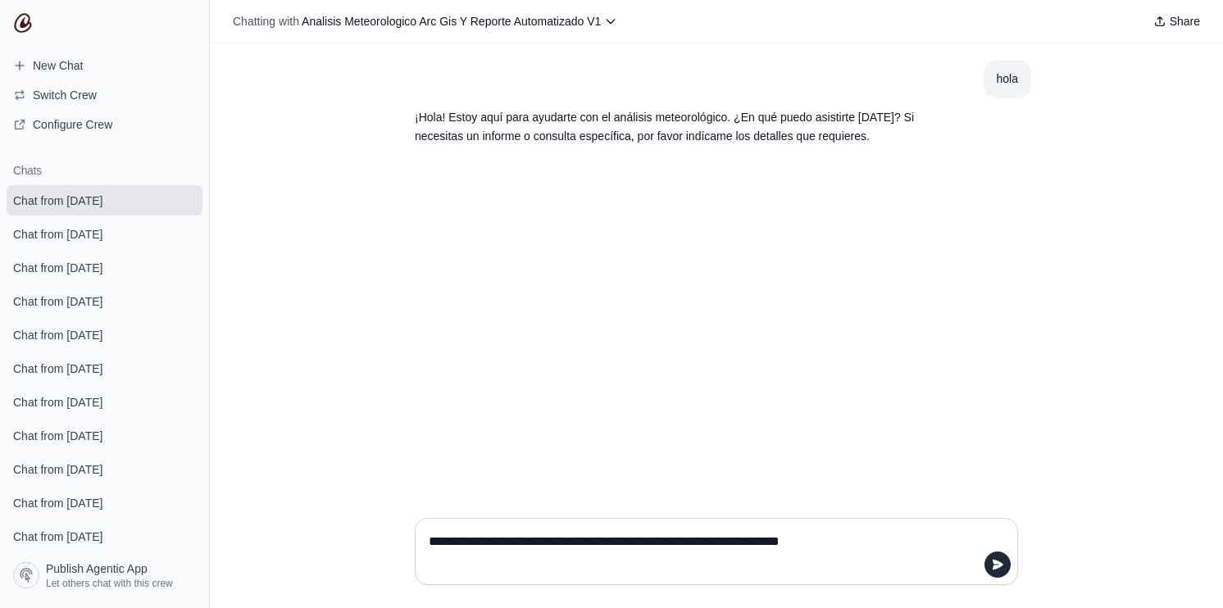
type textarea "**********"
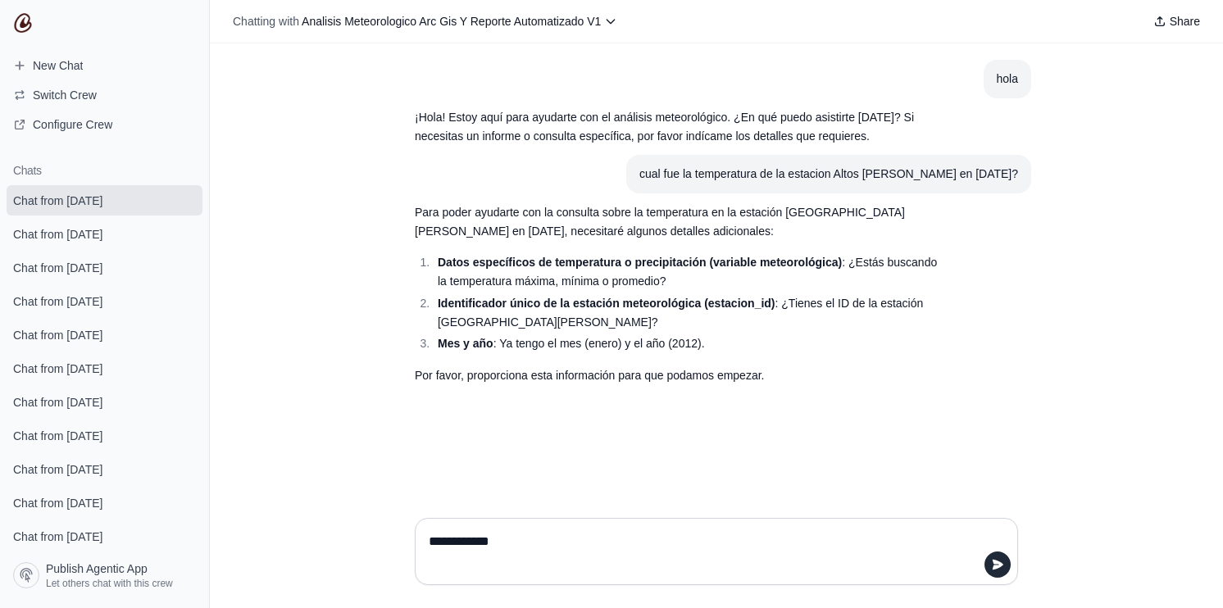
type textarea "**********"
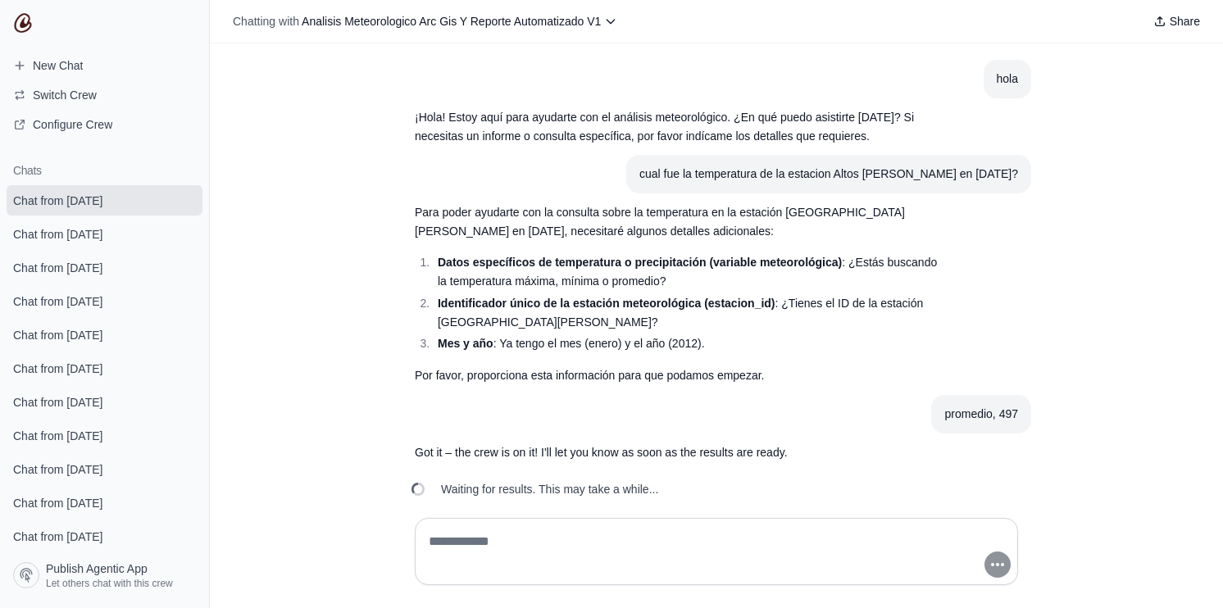
scroll to position [18, 0]
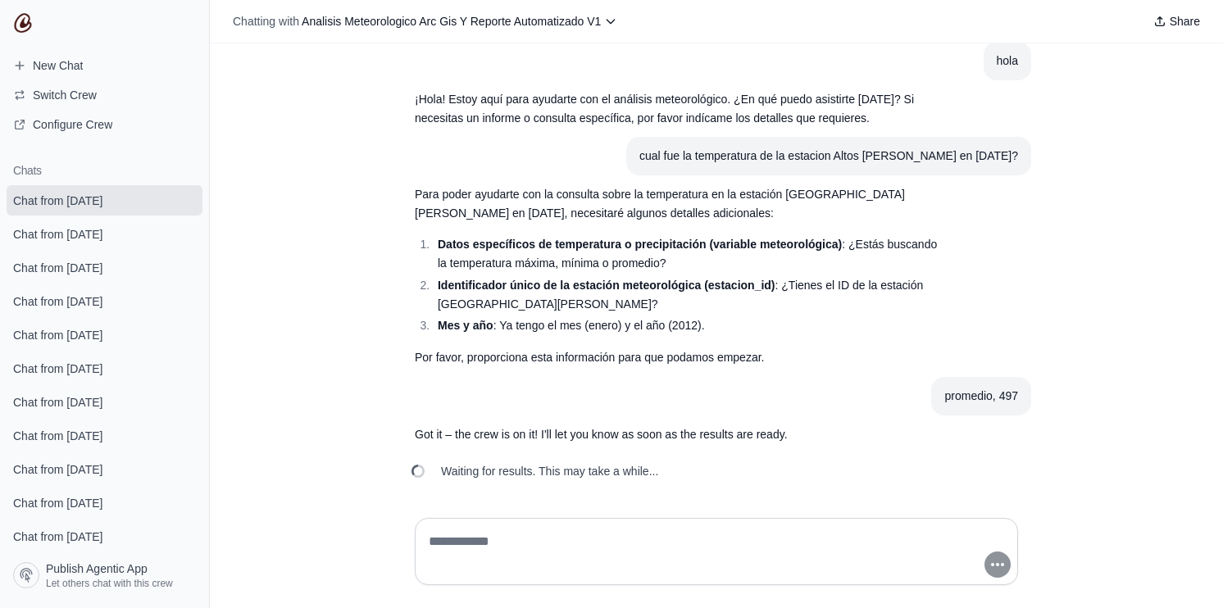
click at [941, 297] on section "Para poder ayudarte con la consulta sobre la temperatura en la estación [GEOGRA…" at bounding box center [677, 276] width 551 height 202
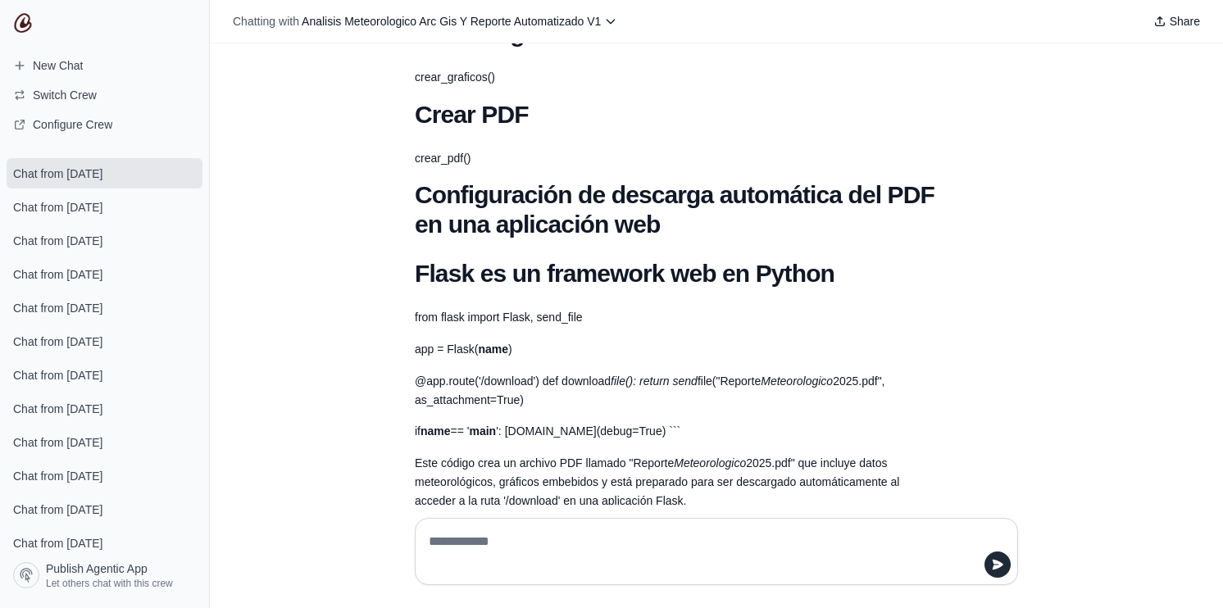
scroll to position [2630, 0]
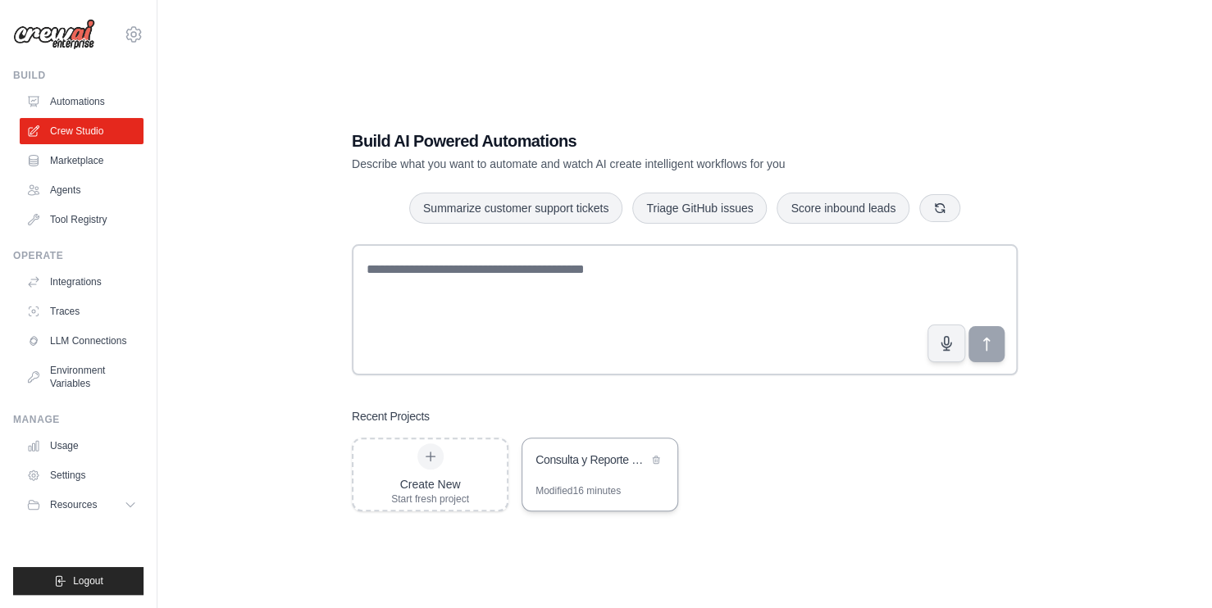
click at [567, 487] on div "Modified 16 minutes" at bounding box center [577, 491] width 85 height 13
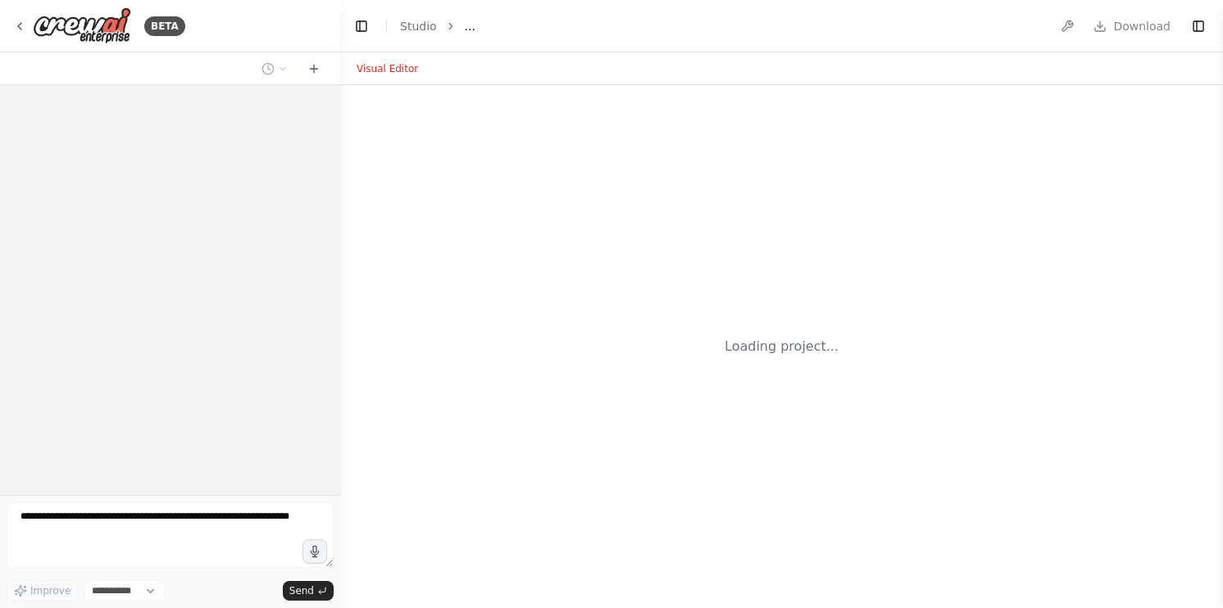
select select "****"
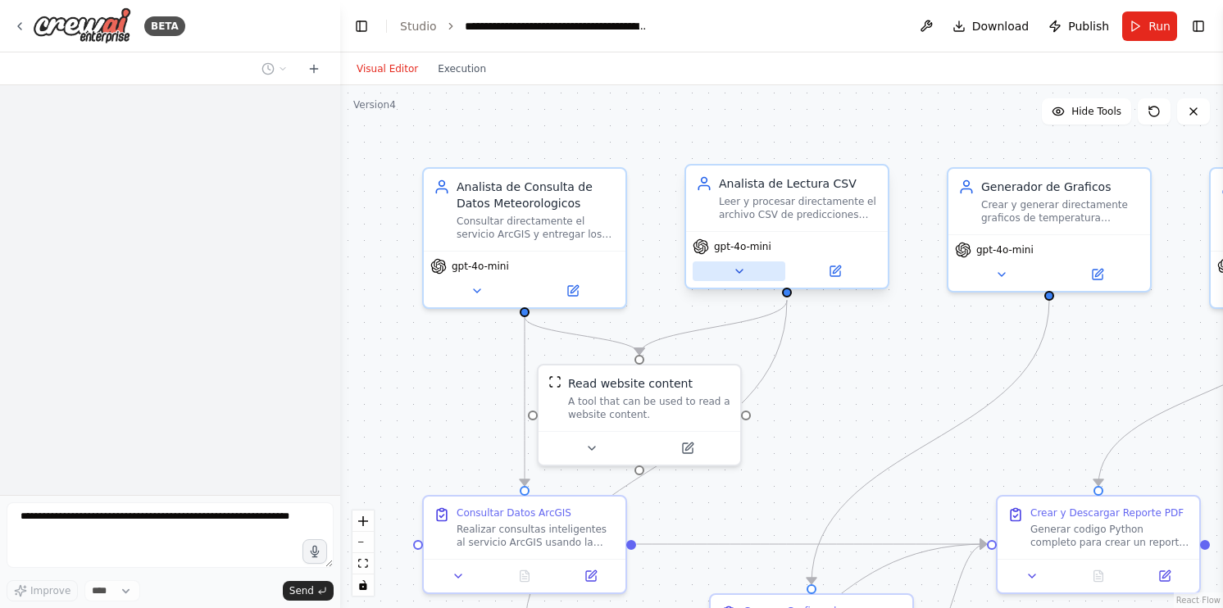
click at [759, 280] on button at bounding box center [739, 272] width 93 height 20
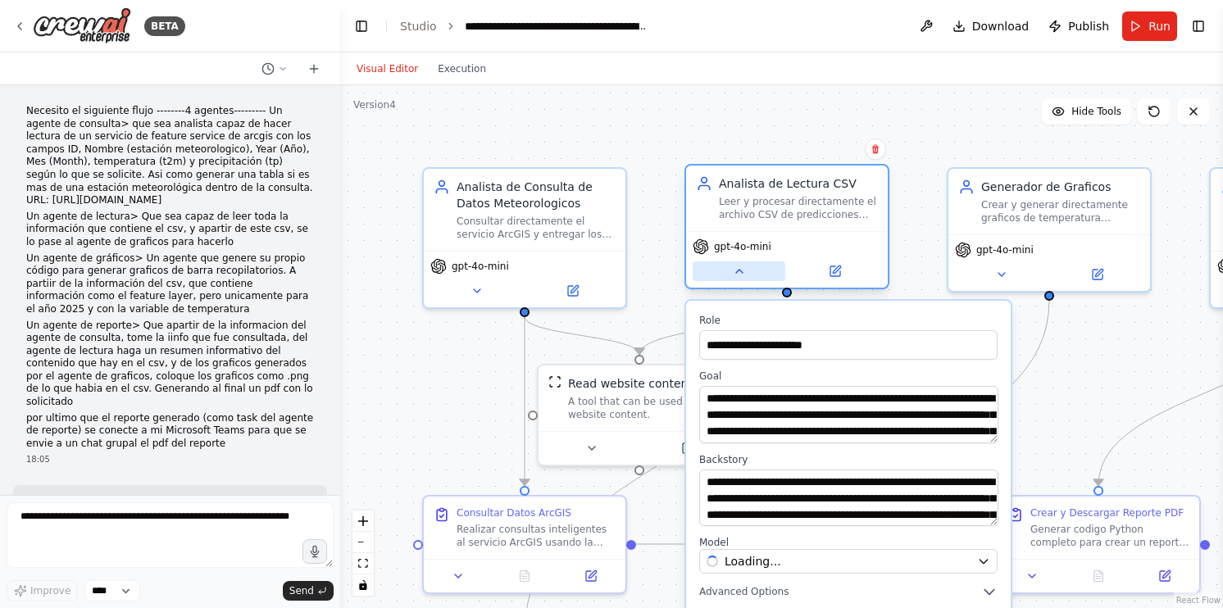
scroll to position [12331, 0]
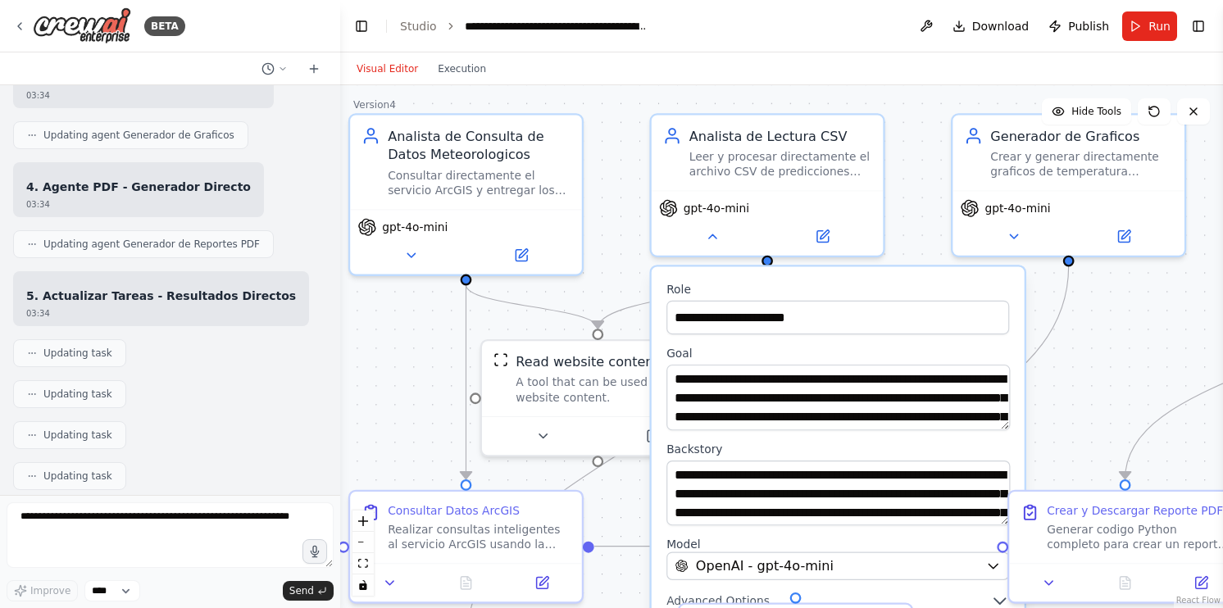
click at [1059, 375] on div ".deletable-edge-delete-btn { width: 20px; height: 20px; border: 0px solid #ffff…" at bounding box center [781, 346] width 883 height 523
click at [514, 267] on div "gpt-4o-mini" at bounding box center [466, 238] width 232 height 65
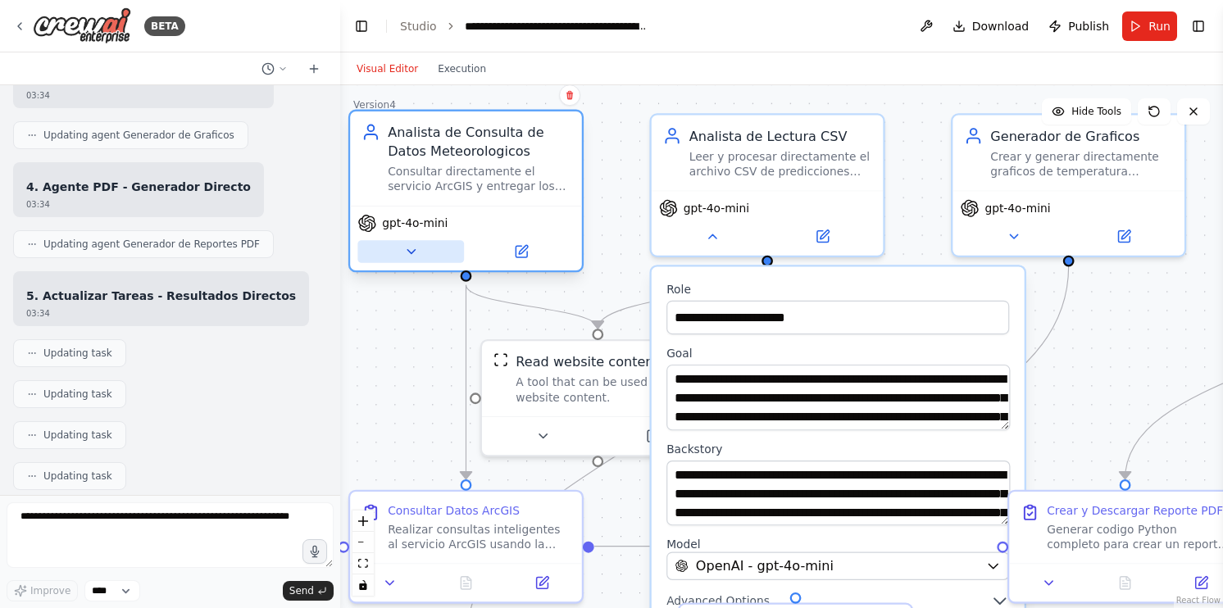
click at [380, 251] on button at bounding box center [410, 251] width 107 height 23
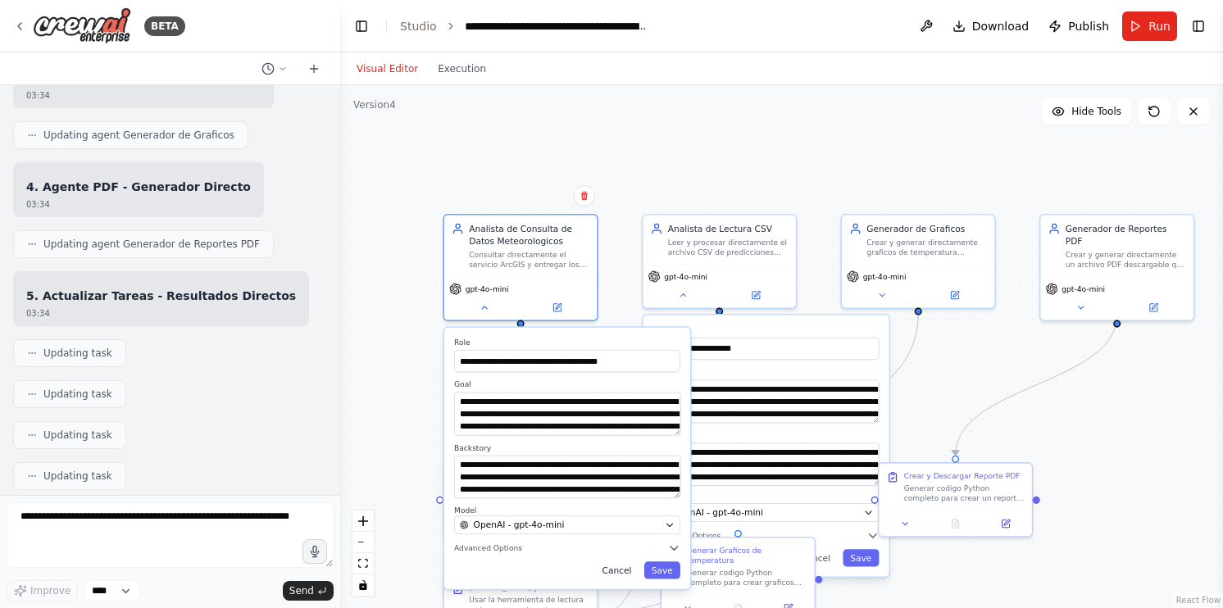
click at [624, 569] on button "Cancel" at bounding box center [616, 570] width 44 height 17
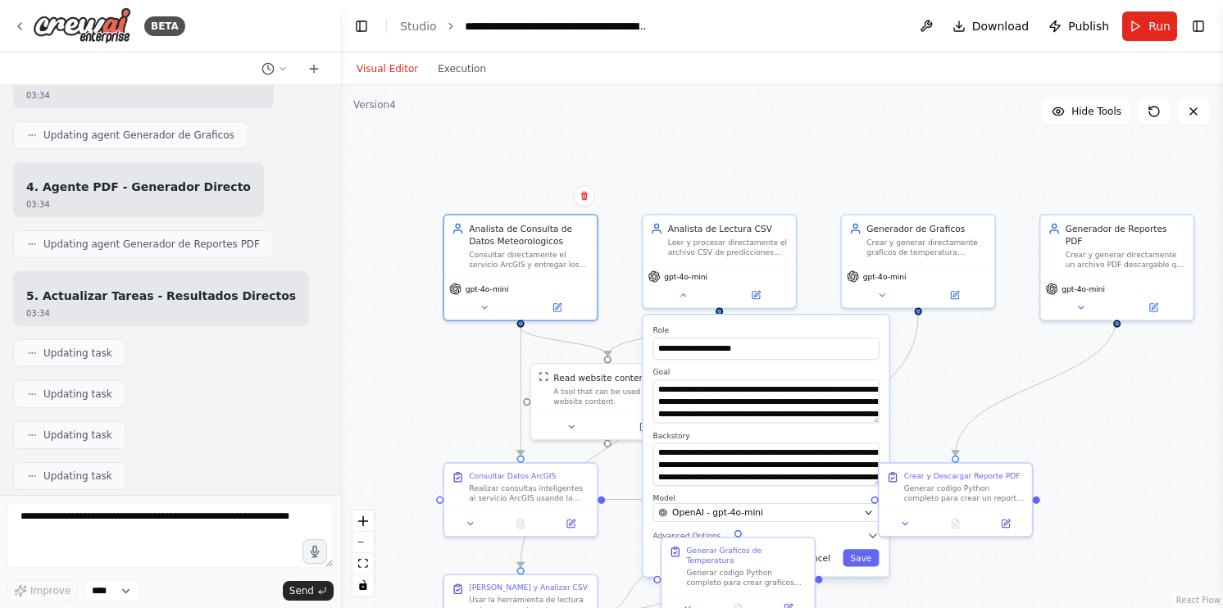
click at [825, 560] on button "Cancel" at bounding box center [816, 557] width 44 height 17
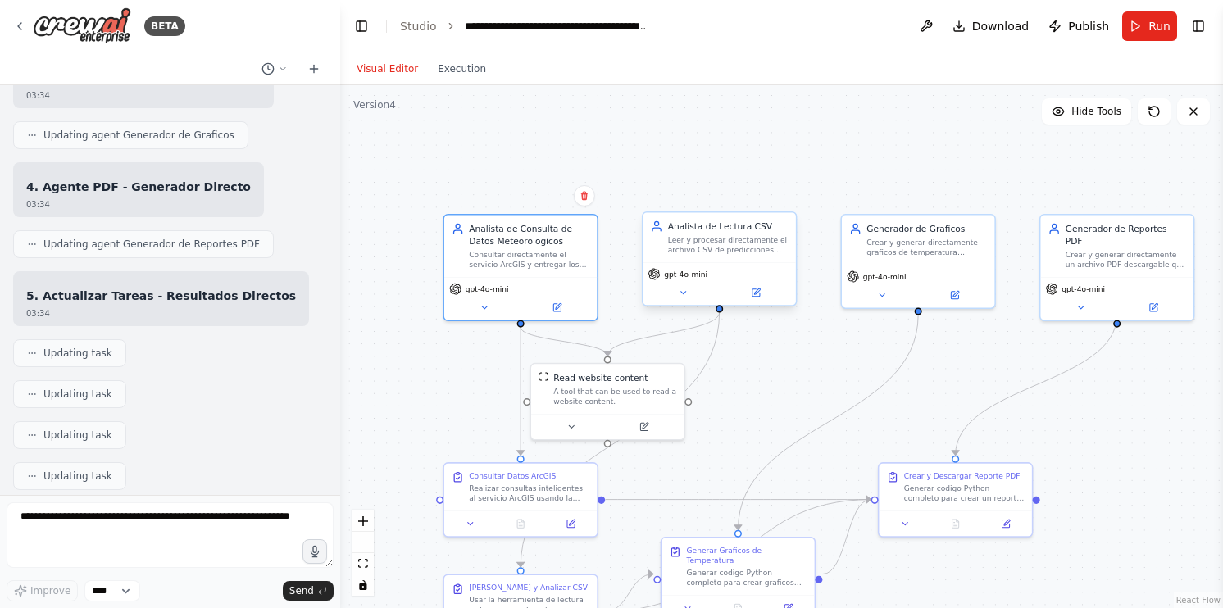
click at [731, 260] on div "Analista de Lectura CSV Leer y procesar directamente el archivo CSV de predicci…" at bounding box center [719, 237] width 152 height 50
click at [671, 298] on button at bounding box center [684, 292] width 71 height 15
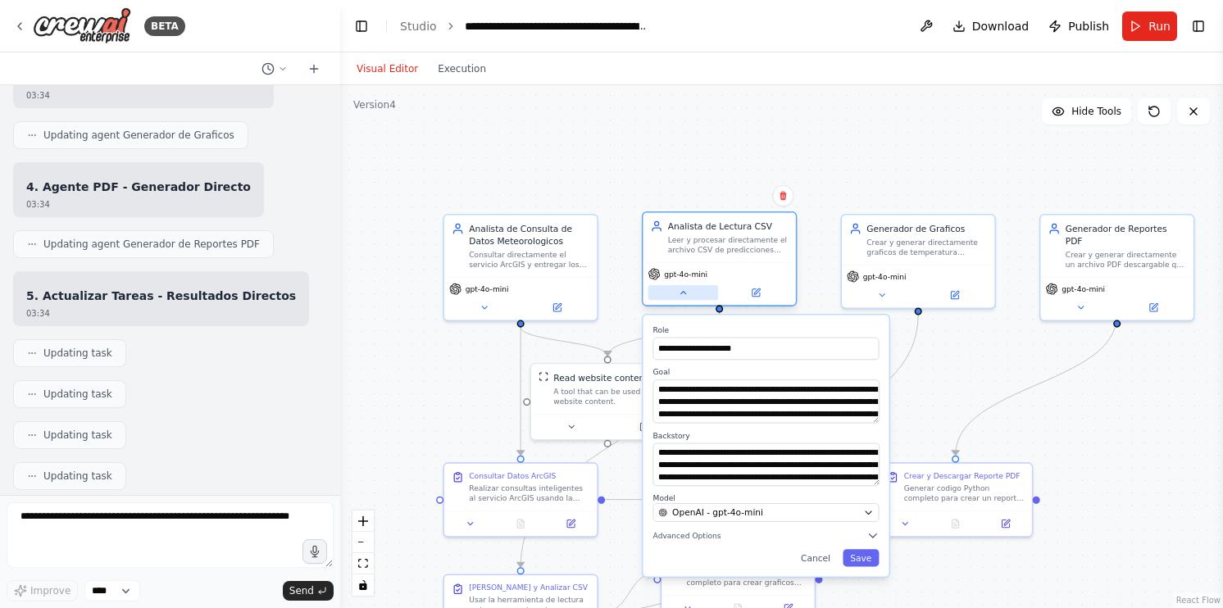
click at [671, 298] on button at bounding box center [684, 292] width 71 height 15
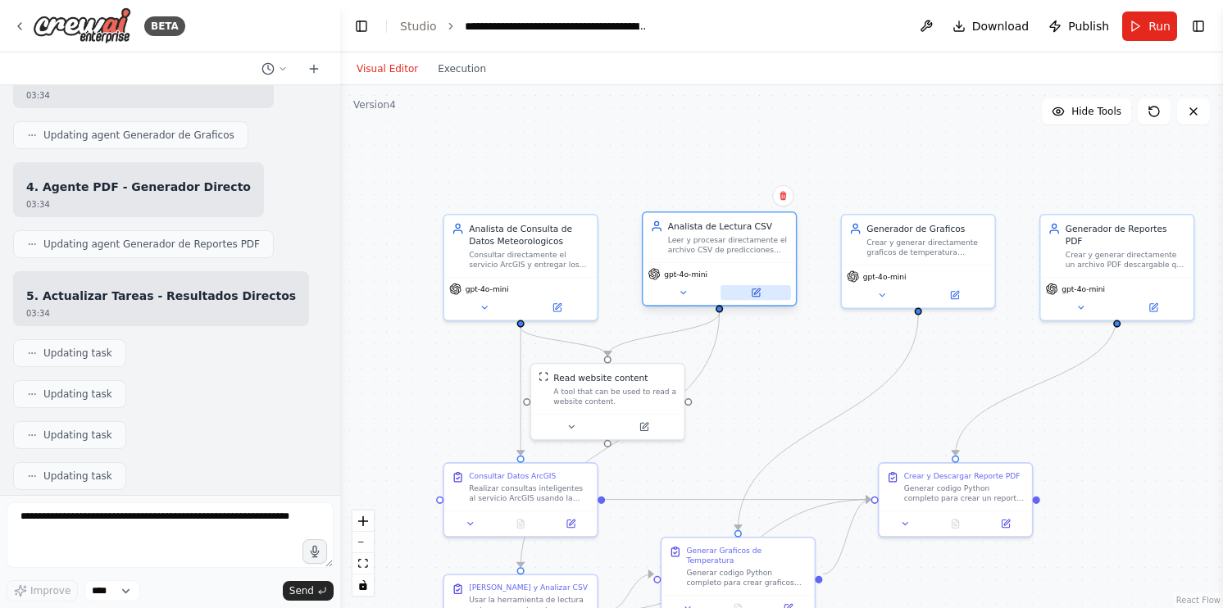
click at [763, 297] on button at bounding box center [756, 292] width 71 height 15
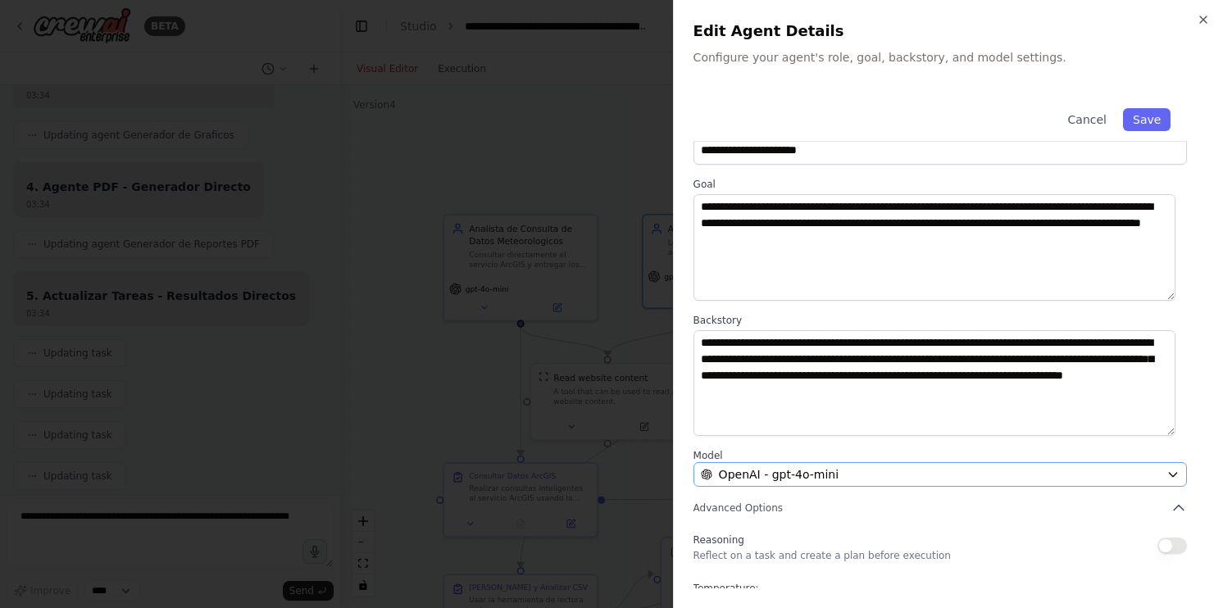
scroll to position [0, 0]
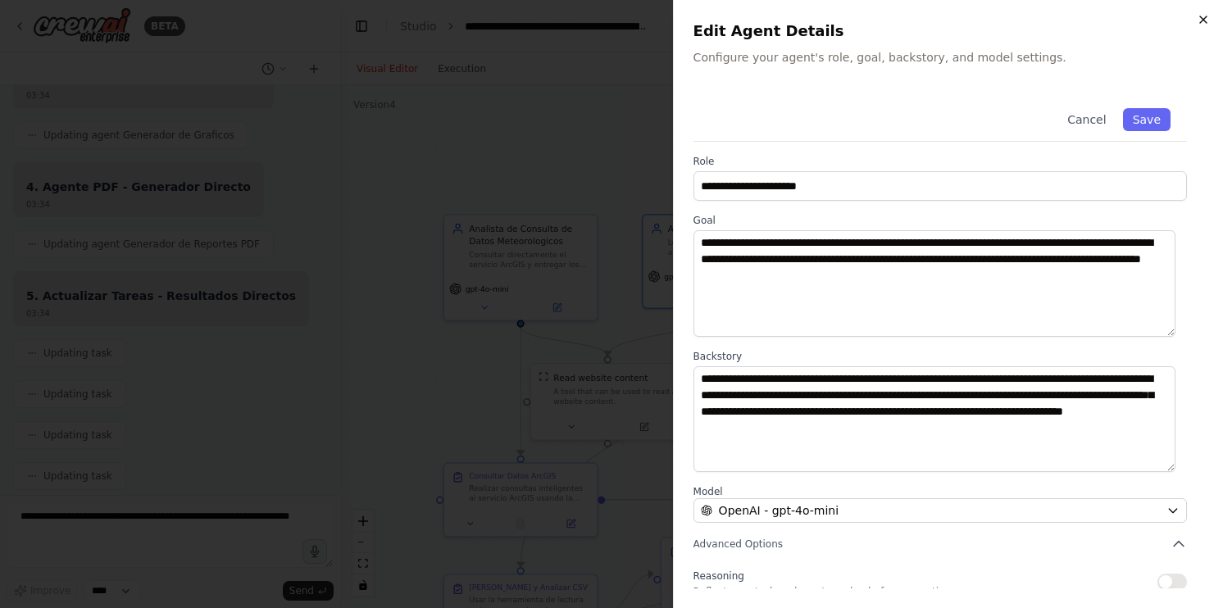
click at [1199, 21] on icon "button" at bounding box center [1203, 19] width 13 height 13
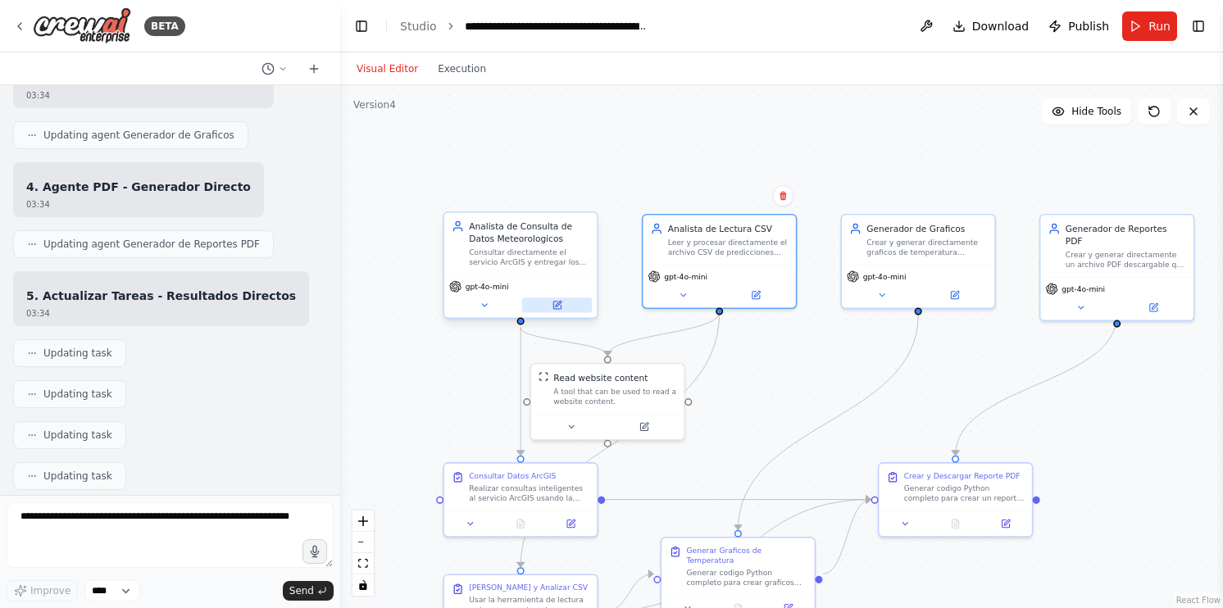
click at [555, 305] on icon at bounding box center [556, 305] width 7 height 7
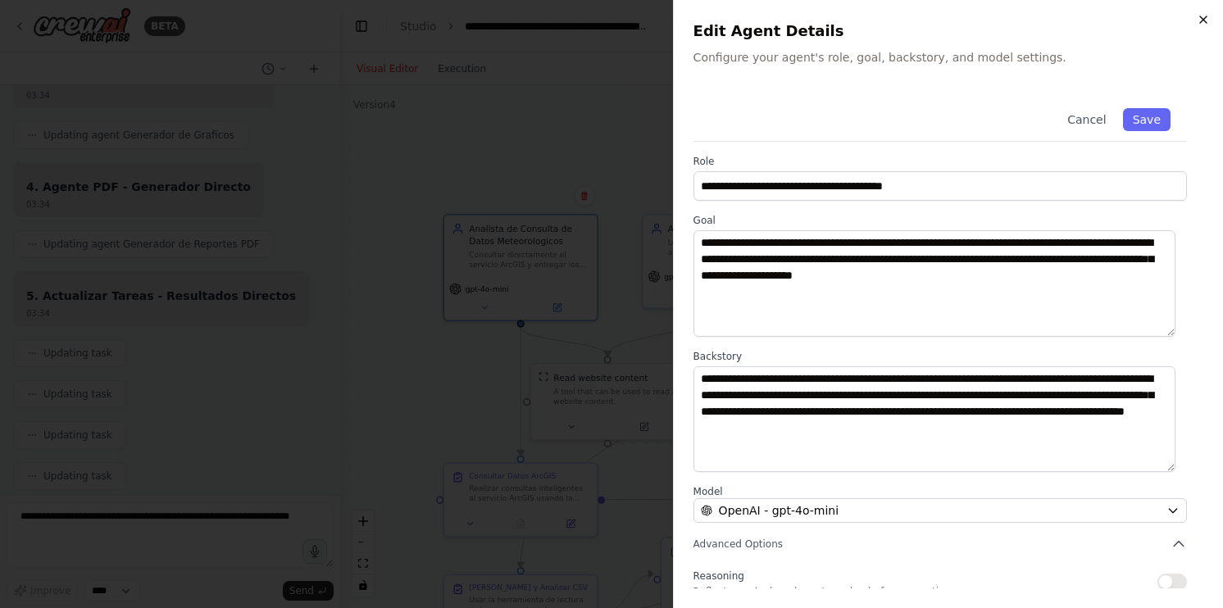
click at [1205, 25] on icon "button" at bounding box center [1203, 19] width 13 height 13
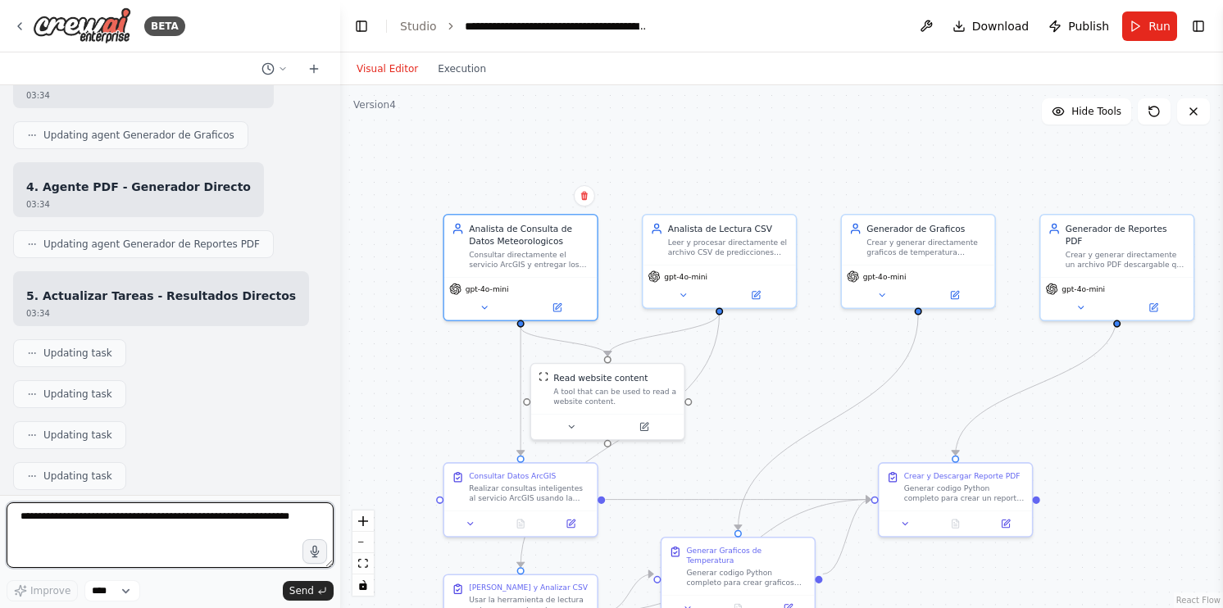
click at [166, 513] on textarea at bounding box center [170, 536] width 327 height 66
paste textarea "**********"
type textarea "**********"
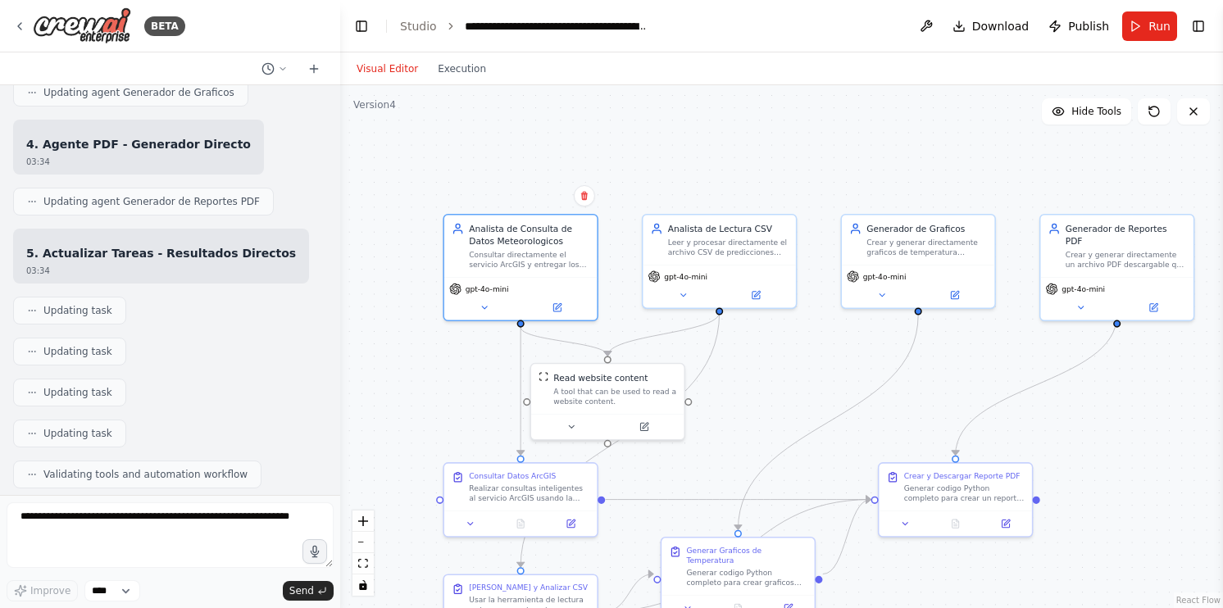
scroll to position [12704, 0]
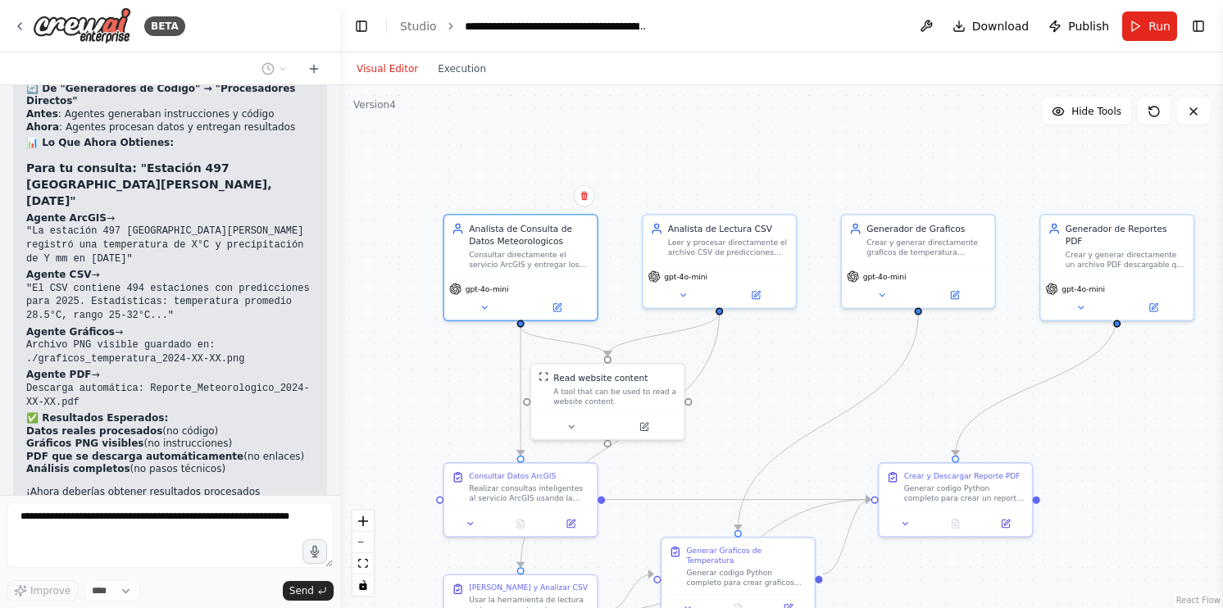
drag, startPoint x: 89, startPoint y: 330, endPoint x: 139, endPoint y: 333, distance: 49.3
click at [136, 334] on div "Necesito el siguiente flujo --------4 agentes--------- Un agente de consulta> q…" at bounding box center [170, 290] width 340 height 410
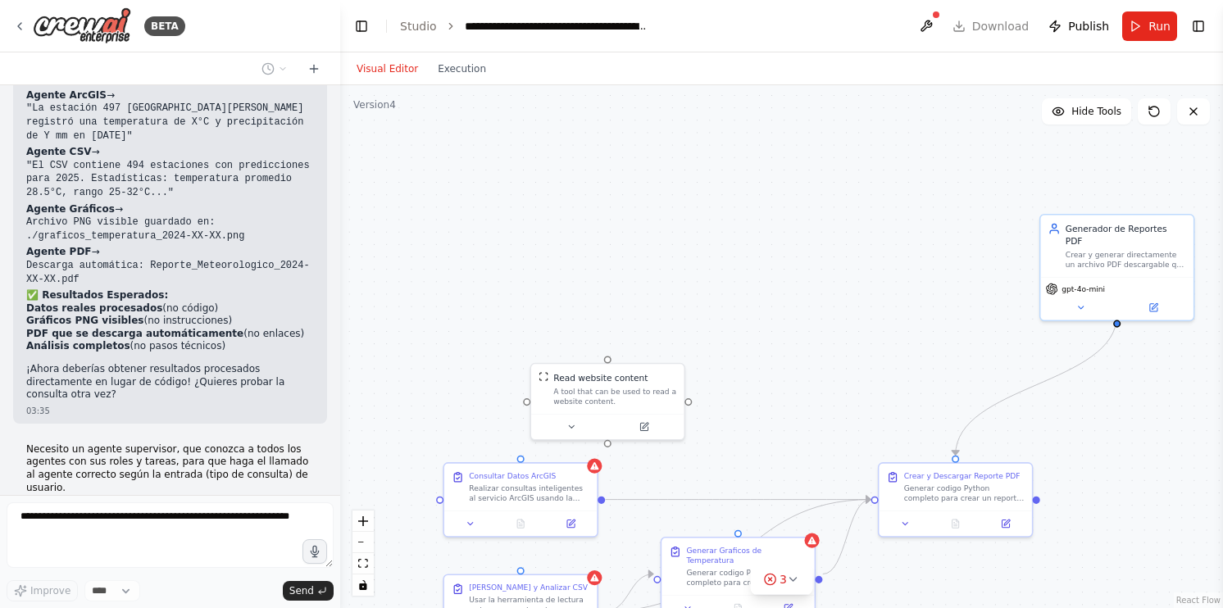
scroll to position [13006, 0]
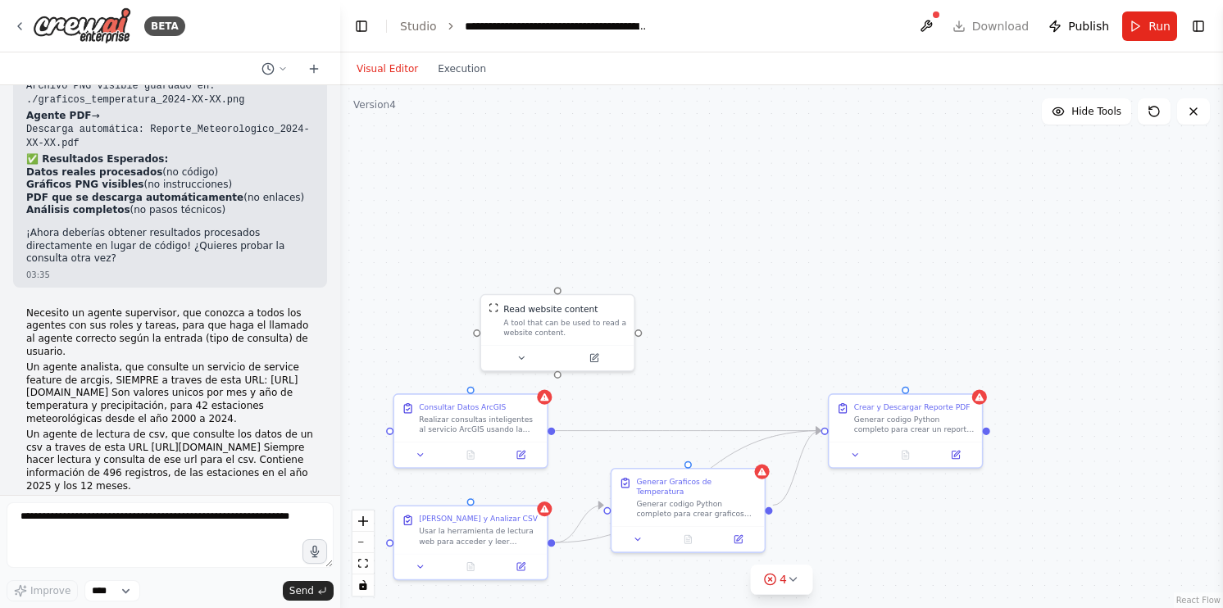
drag, startPoint x: 729, startPoint y: 309, endPoint x: 731, endPoint y: 188, distance: 121.4
click at [695, 207] on div ".deletable-edge-delete-btn { width: 20px; height: 20px; border: 0px solid #ffff…" at bounding box center [781, 346] width 883 height 523
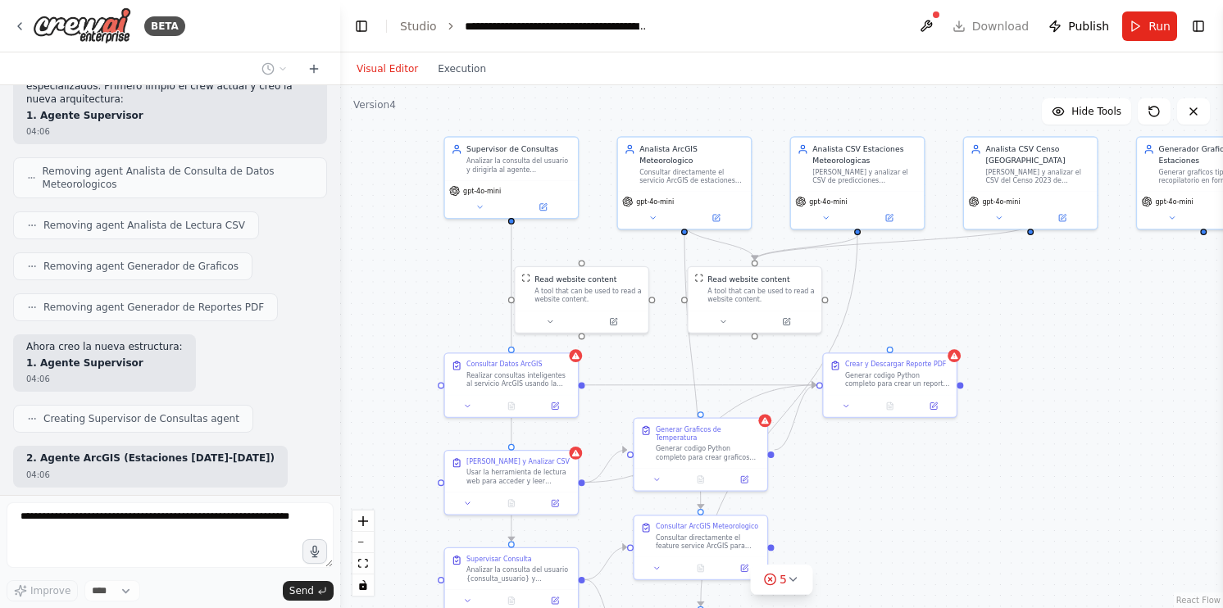
scroll to position [13945, 0]
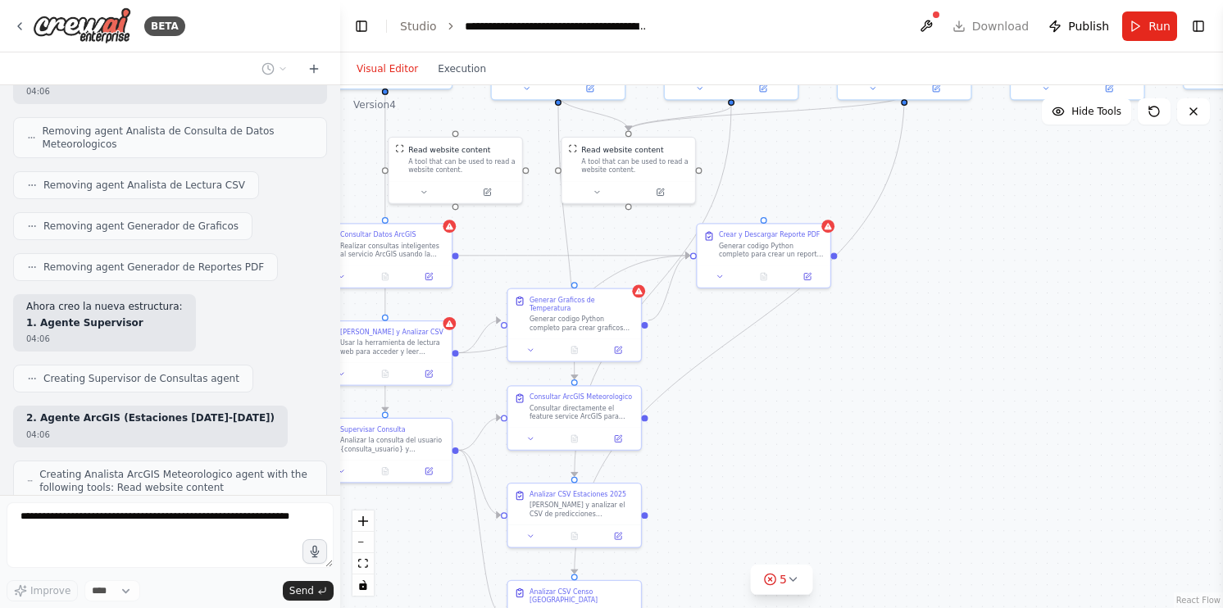
drag, startPoint x: 1127, startPoint y: 461, endPoint x: 1001, endPoint y: 331, distance: 180.9
click at [1001, 331] on div ".deletable-edge-delete-btn { width: 20px; height: 20px; border: 0px solid #ffff…" at bounding box center [781, 346] width 883 height 523
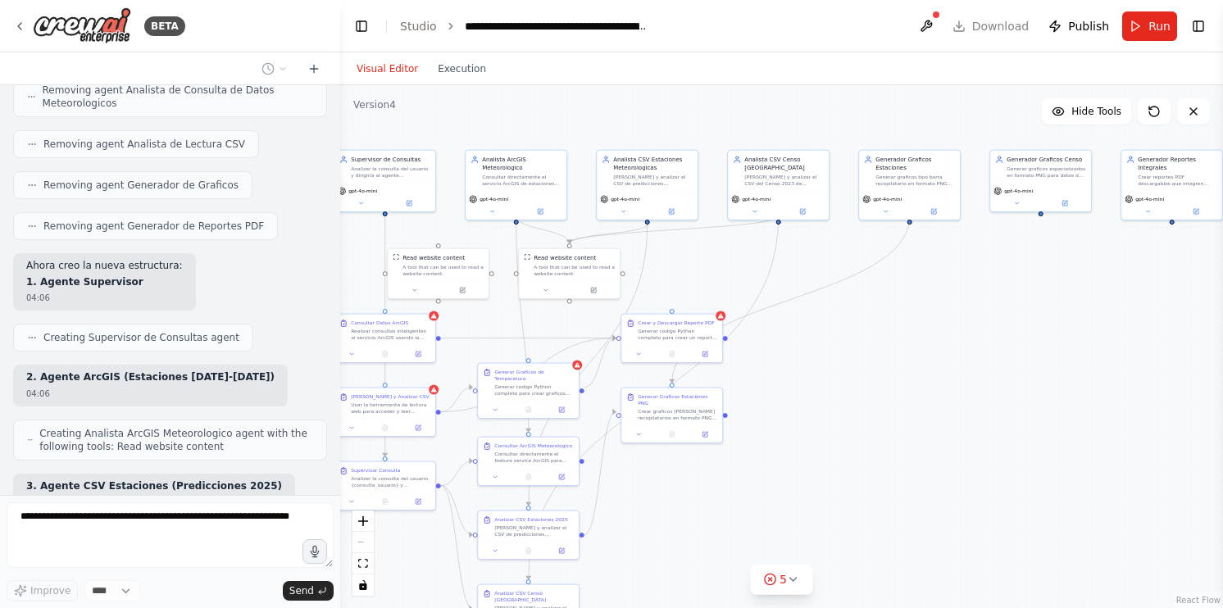
drag, startPoint x: 983, startPoint y: 431, endPoint x: 942, endPoint y: 477, distance: 61.6
click at [942, 477] on div ".deletable-edge-delete-btn { width: 20px; height: 20px; border: 0px solid #ffff…" at bounding box center [781, 346] width 883 height 523
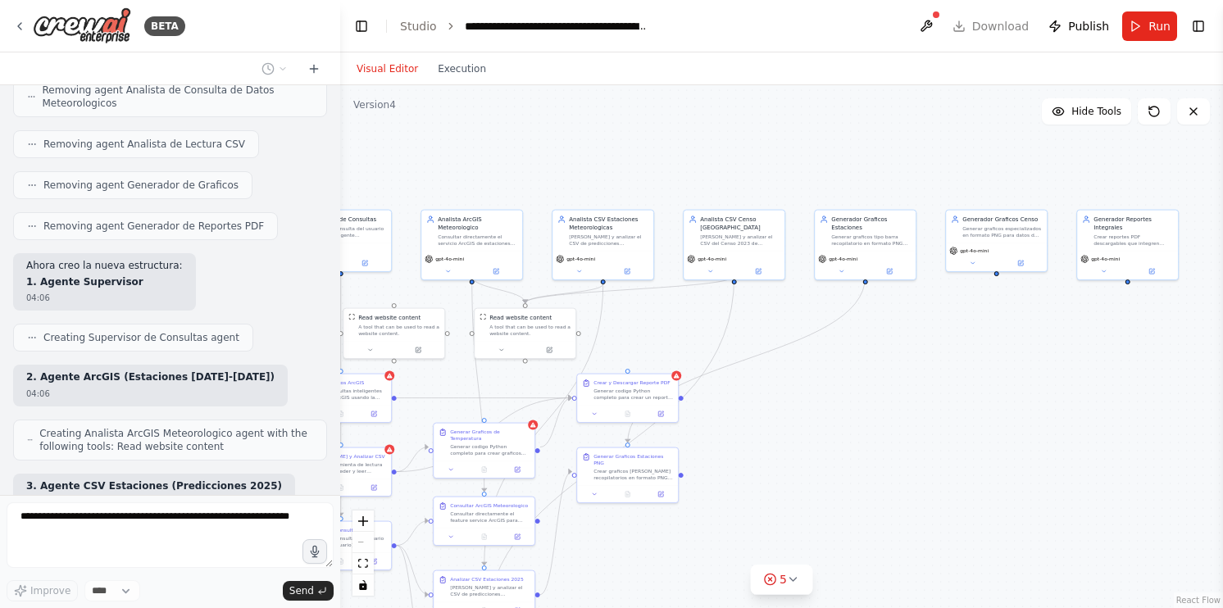
drag, startPoint x: 1036, startPoint y: 437, endPoint x: 901, endPoint y: 517, distance: 156.9
click at [901, 517] on div ".deletable-edge-delete-btn { width: 20px; height: 20px; border: 0px solid #ffff…" at bounding box center [781, 346] width 883 height 523
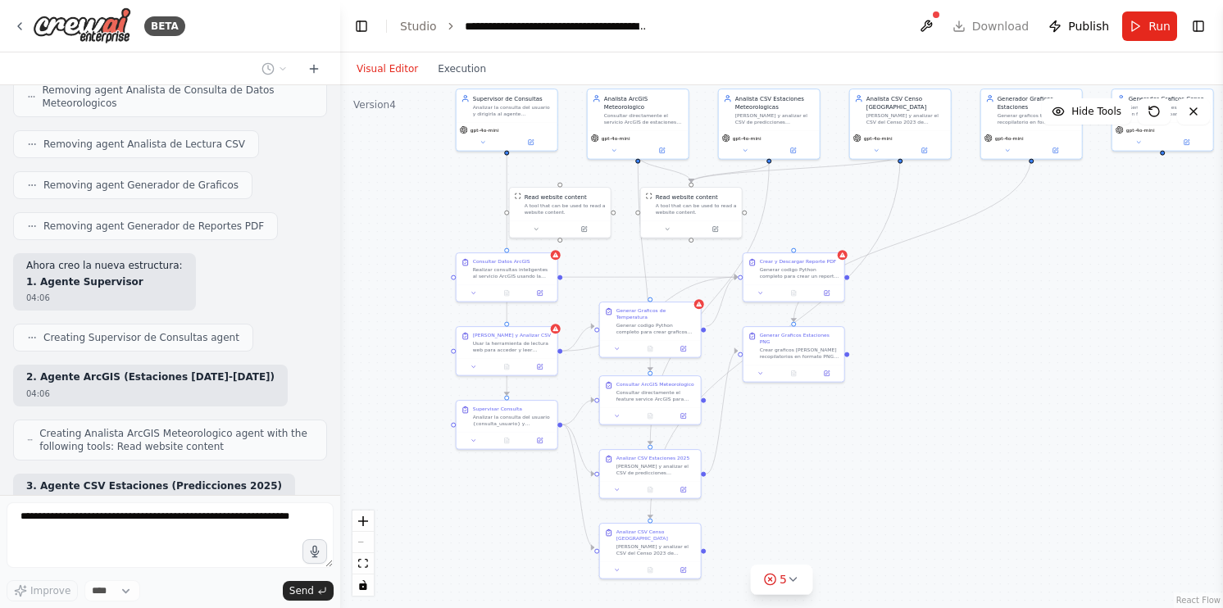
drag, startPoint x: 841, startPoint y: 413, endPoint x: 1008, endPoint y: 307, distance: 197.9
click at [1008, 307] on div ".deletable-edge-delete-btn { width: 20px; height: 20px; border: 0px solid #ffff…" at bounding box center [781, 346] width 883 height 523
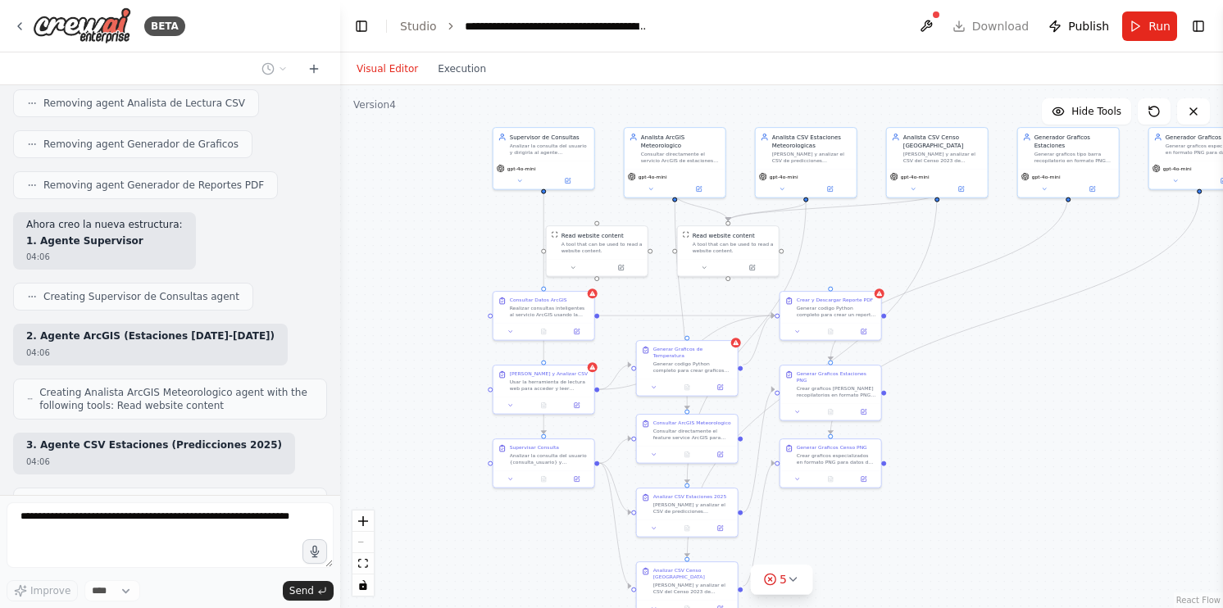
drag, startPoint x: 961, startPoint y: 435, endPoint x: 994, endPoint y: 446, distance: 34.5
click at [994, 457] on div ".deletable-edge-delete-btn { width: 20px; height: 20px; border: 0px solid #ffff…" at bounding box center [781, 346] width 883 height 523
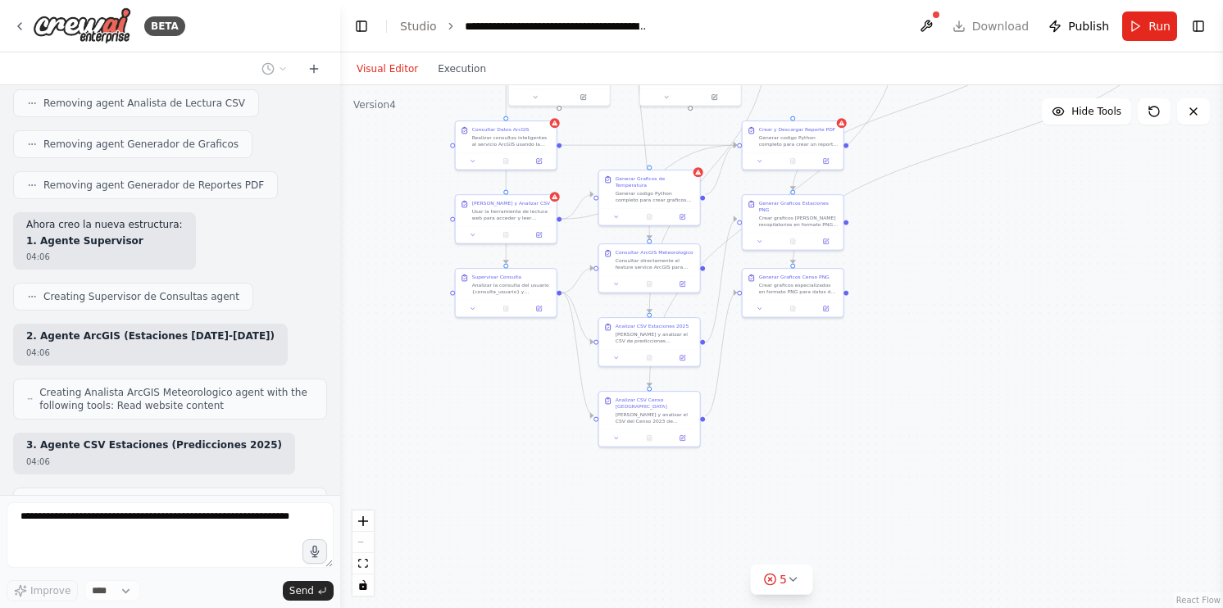
drag, startPoint x: 927, startPoint y: 489, endPoint x: 886, endPoint y: 321, distance: 173.0
click at [886, 321] on div ".deletable-edge-delete-btn { width: 20px; height: 20px; border: 0px solid #ffff…" at bounding box center [781, 346] width 883 height 523
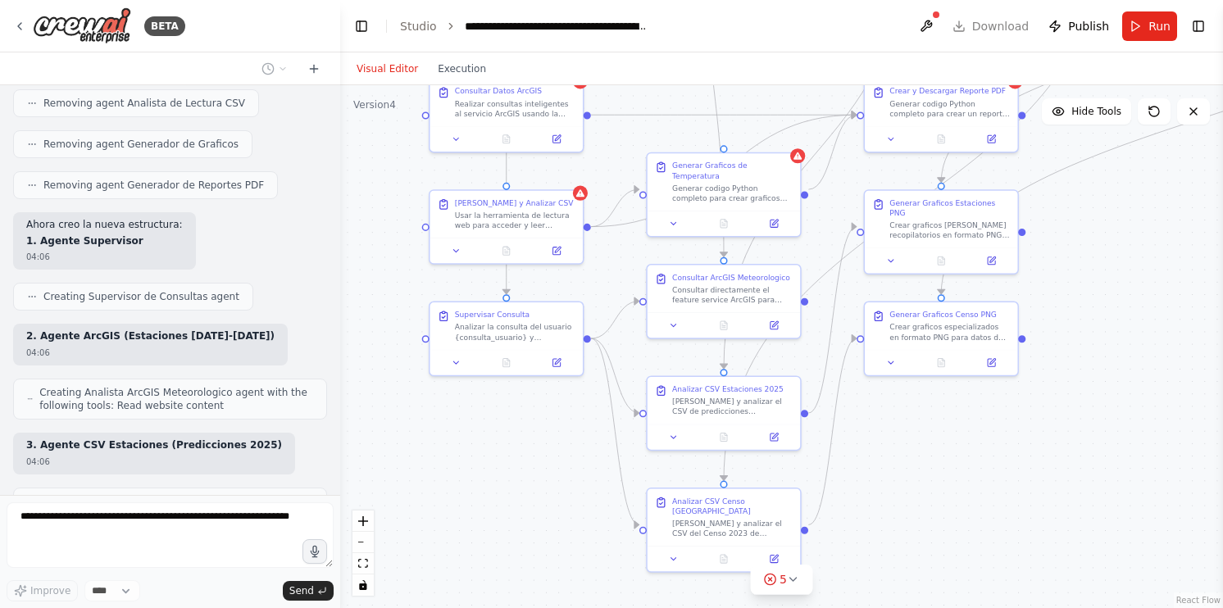
drag, startPoint x: 741, startPoint y: 376, endPoint x: 943, endPoint y: 480, distance: 227.4
click at [938, 483] on div ".deletable-edge-delete-btn { width: 20px; height: 20px; border: 0px solid #ffff…" at bounding box center [781, 346] width 883 height 523
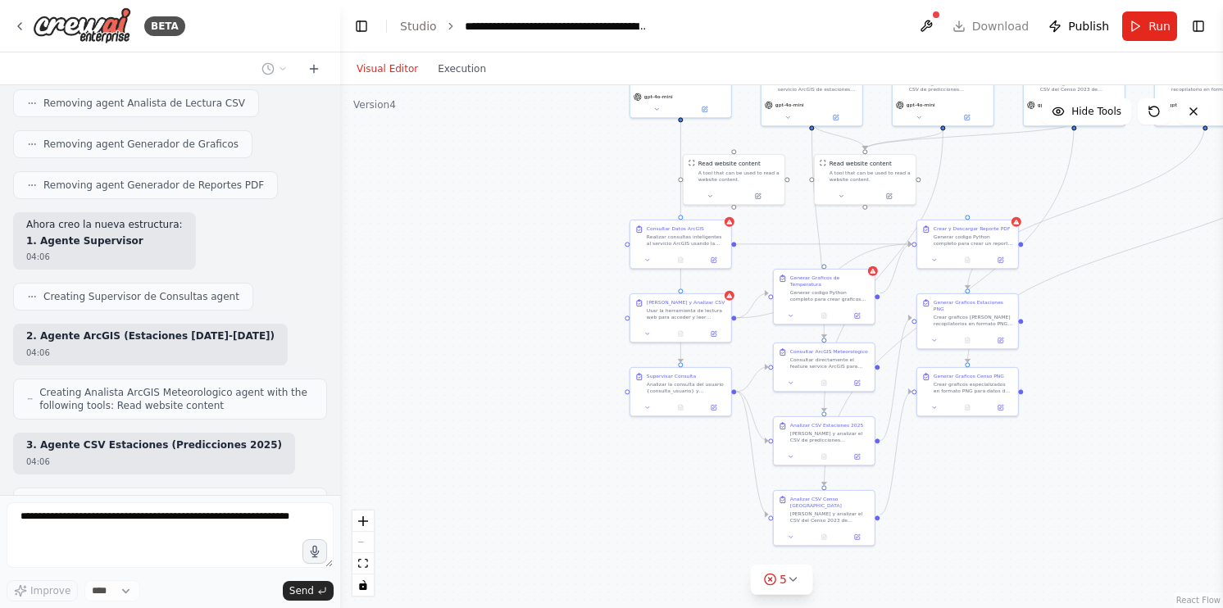
scroll to position [14067, 0]
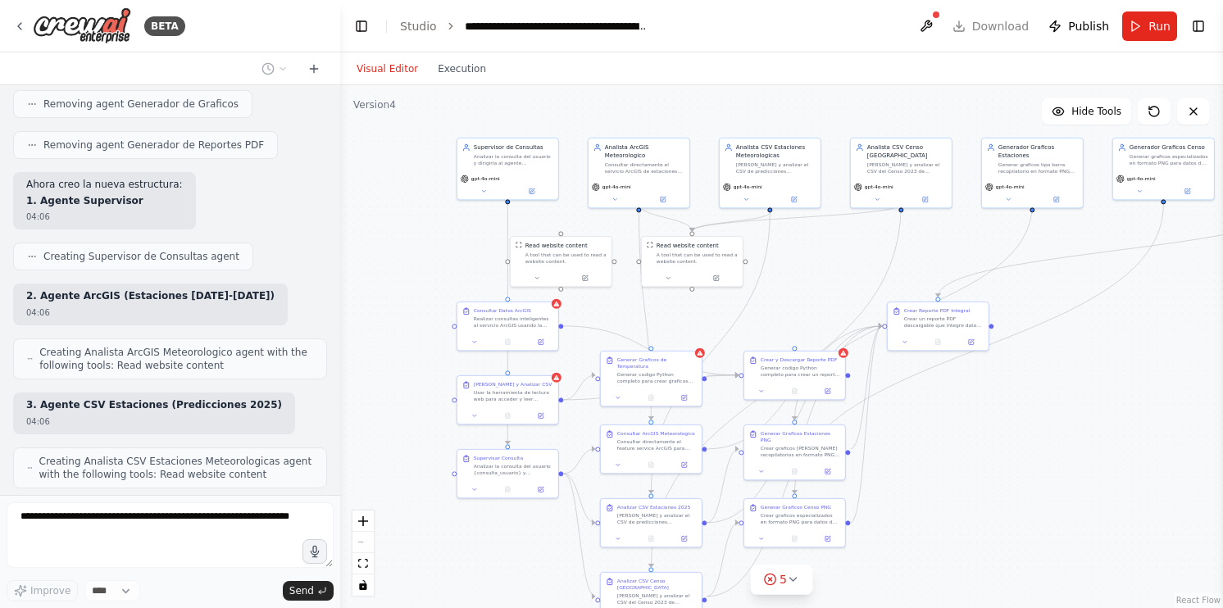
drag, startPoint x: 1104, startPoint y: 430, endPoint x: 931, endPoint y: 512, distance: 191.4
click at [931, 512] on div ".deletable-edge-delete-btn { width: 20px; height: 20px; border: 0px solid #ffff…" at bounding box center [781, 346] width 883 height 523
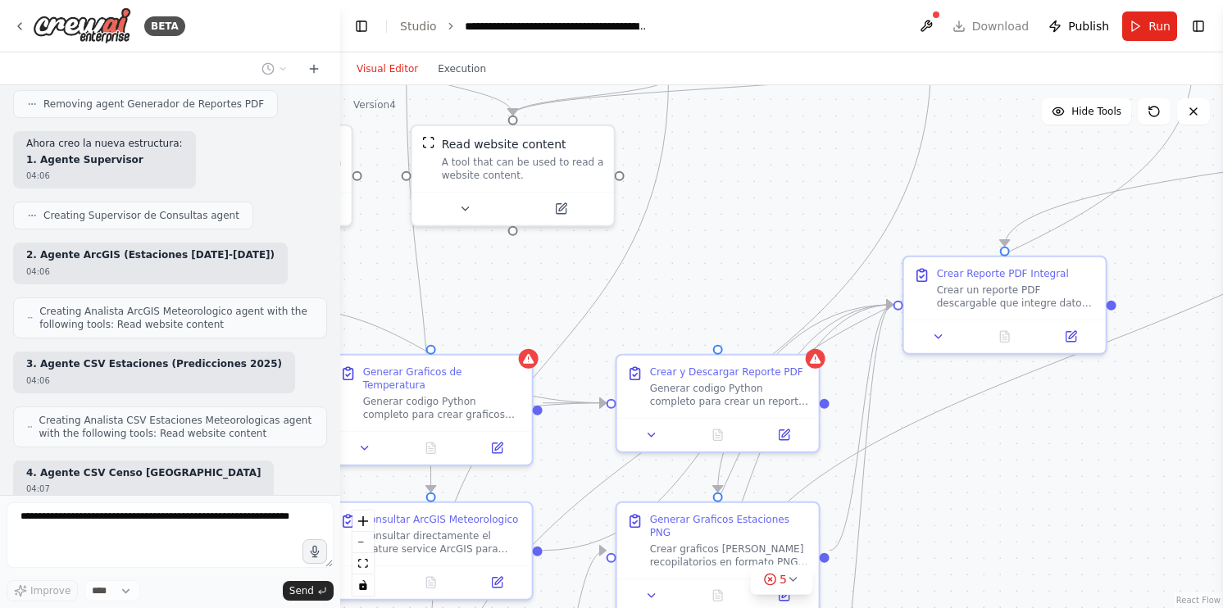
drag, startPoint x: 995, startPoint y: 256, endPoint x: 1088, endPoint y: 391, distance: 164.4
click at [1088, 391] on div ".deletable-edge-delete-btn { width: 20px; height: 20px; border: 0px solid #ffff…" at bounding box center [781, 346] width 883 height 523
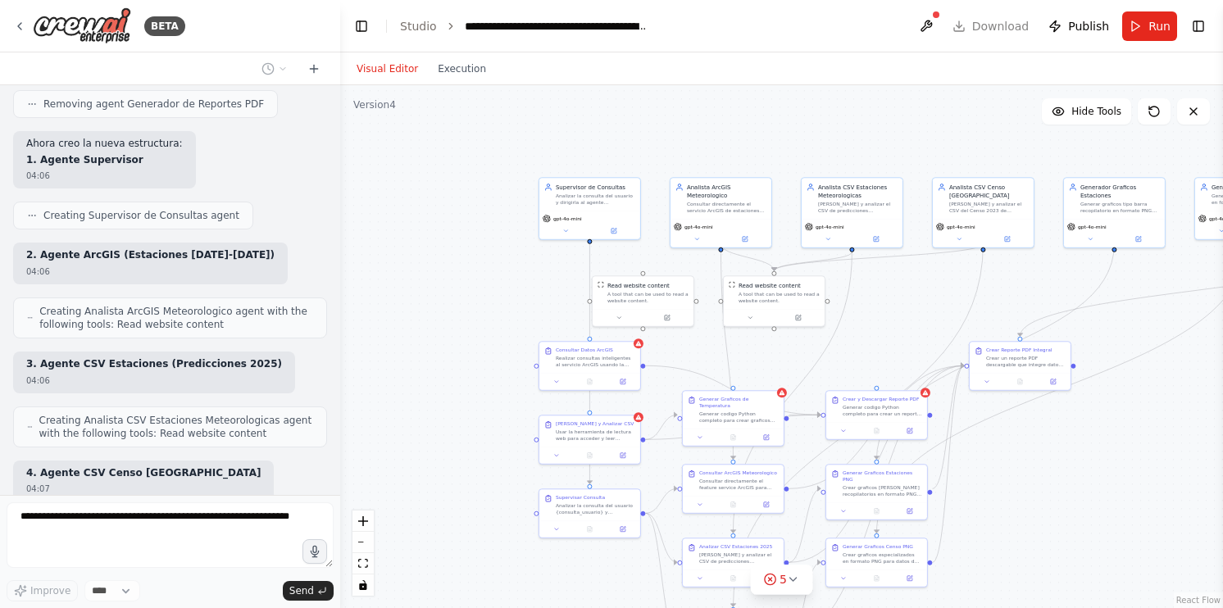
scroll to position [14204, 0]
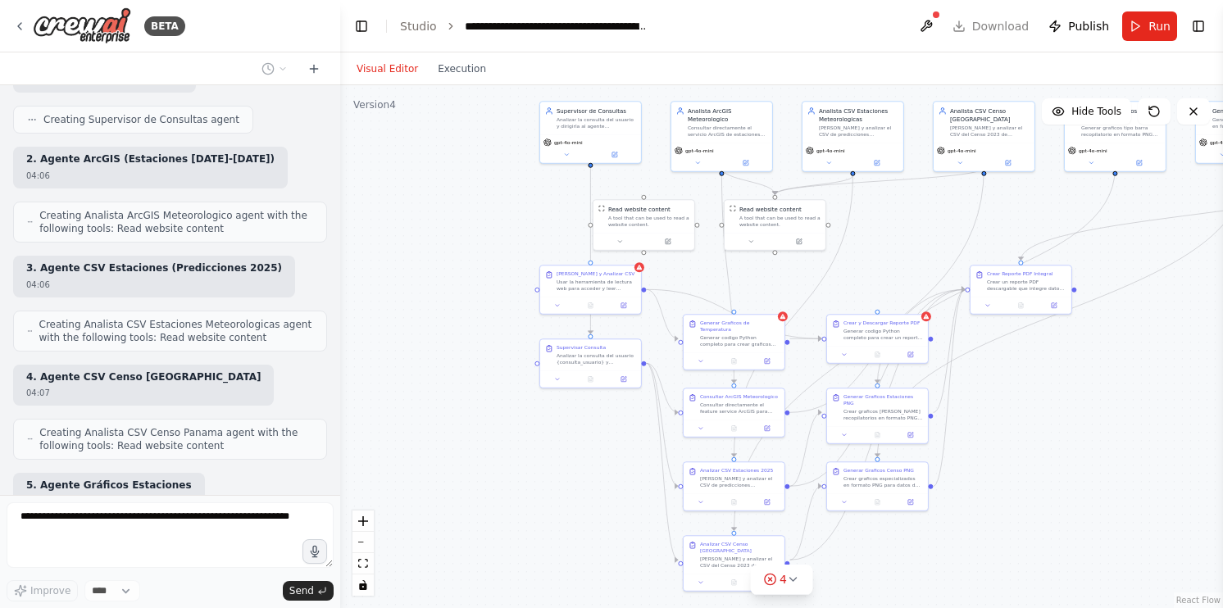
drag, startPoint x: 1044, startPoint y: 461, endPoint x: 1047, endPoint y: 370, distance: 91.1
click at [1047, 372] on div ".deletable-edge-delete-btn { width: 20px; height: 20px; border: 0px solid #ffff…" at bounding box center [781, 346] width 883 height 523
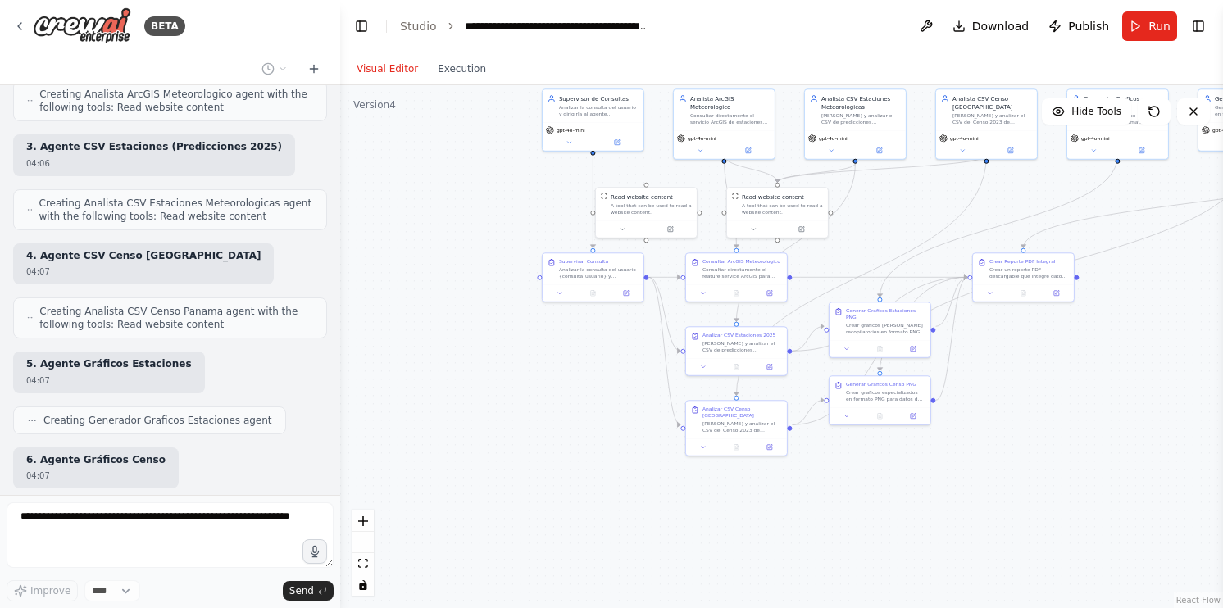
scroll to position [14366, 0]
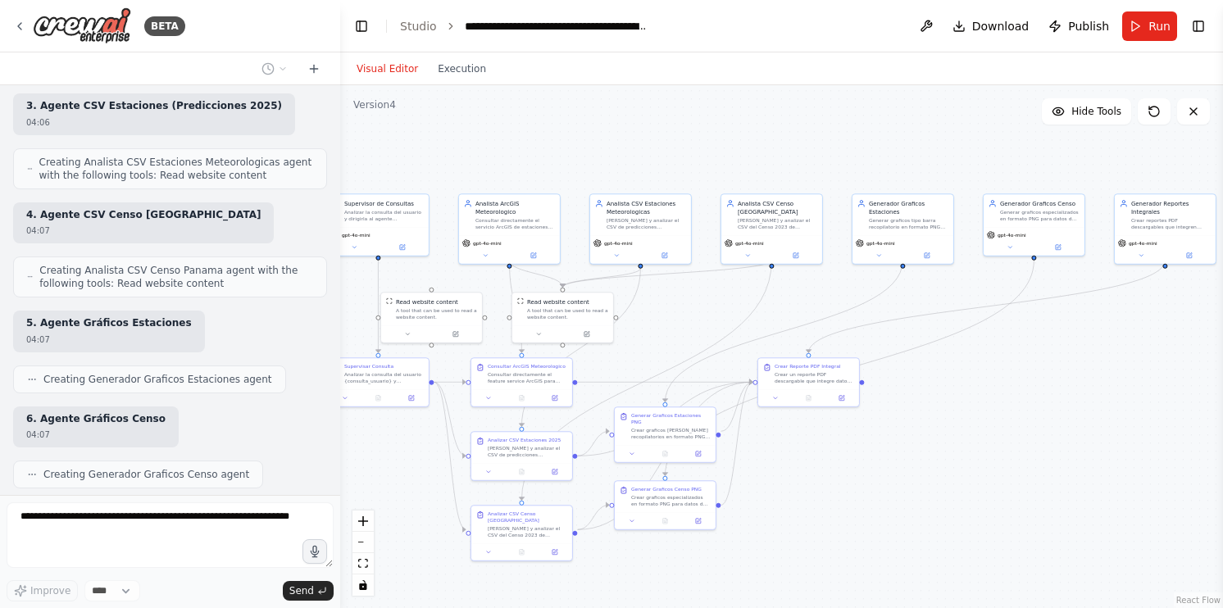
drag, startPoint x: 1013, startPoint y: 337, endPoint x: 797, endPoint y: 440, distance: 239.8
click at [797, 440] on div ".deletable-edge-delete-btn { width: 20px; height: 20px; border: 0px solid #ffff…" at bounding box center [781, 346] width 883 height 523
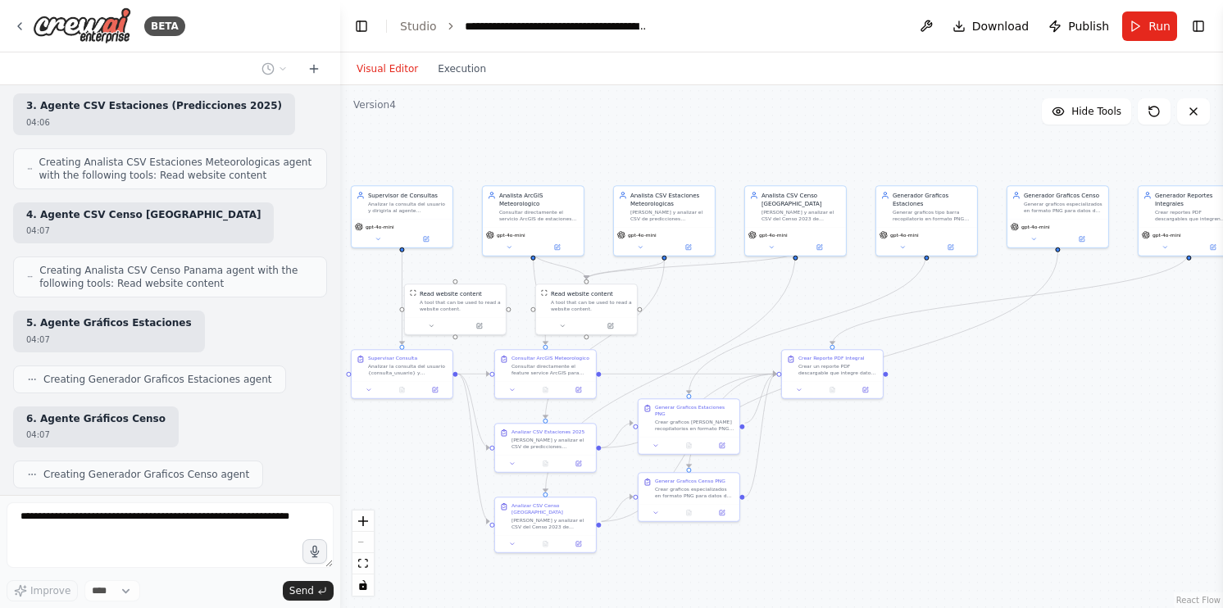
scroll to position [14420, 0]
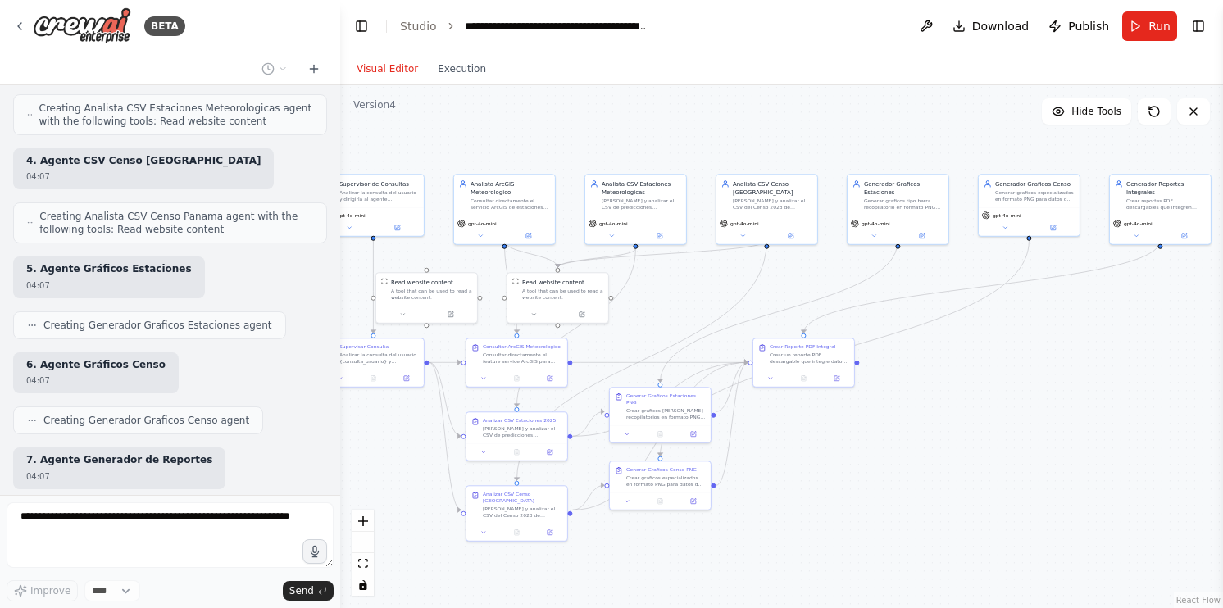
drag, startPoint x: 890, startPoint y: 443, endPoint x: 887, endPoint y: 425, distance: 18.3
click at [887, 425] on div ".deletable-edge-delete-btn { width: 20px; height: 20px; border: 0px solid #ffff…" at bounding box center [781, 346] width 883 height 523
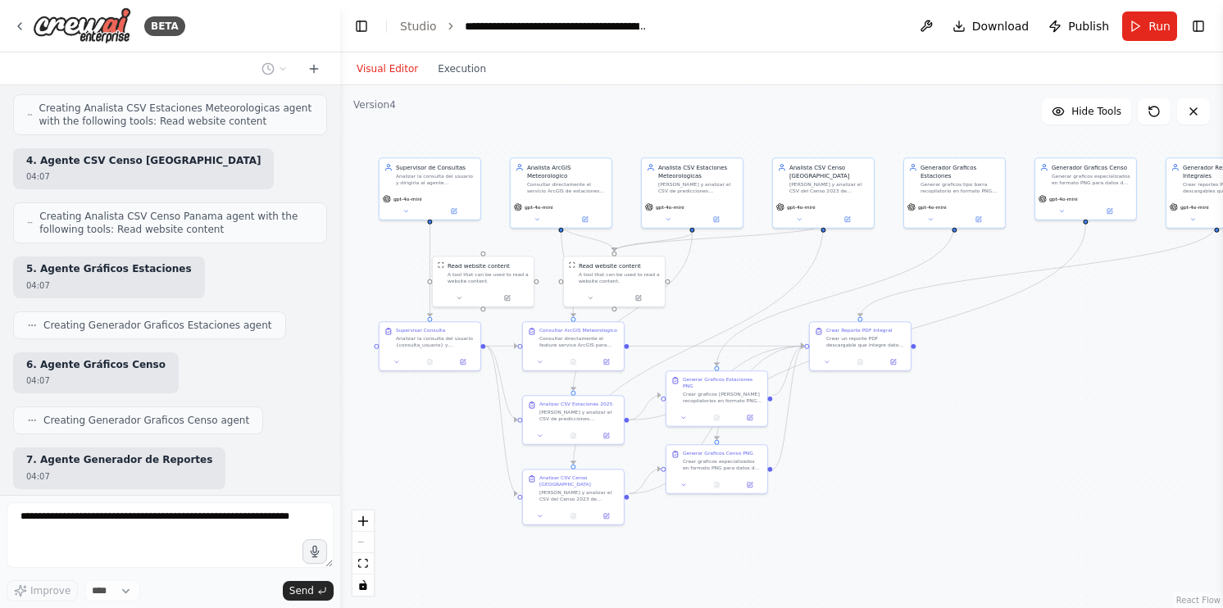
drag, startPoint x: 872, startPoint y: 430, endPoint x: 940, endPoint y: 407, distance: 72.1
click at [940, 407] on div ".deletable-edge-delete-btn { width: 20px; height: 20px; border: 0px solid #ffff…" at bounding box center [781, 346] width 883 height 523
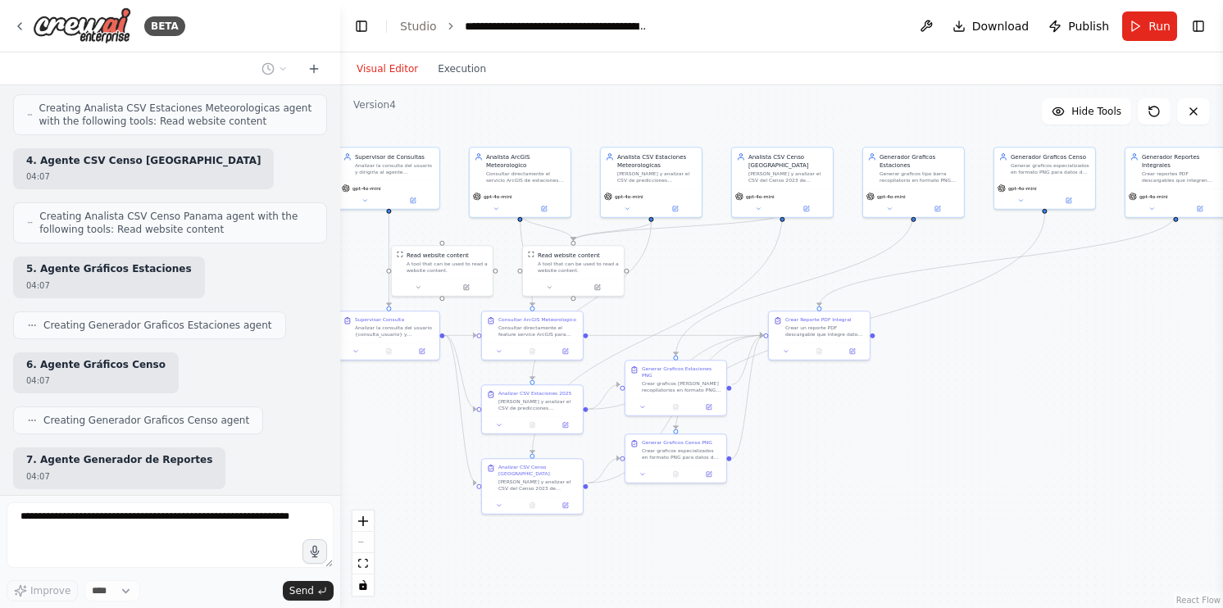
drag, startPoint x: 823, startPoint y: 301, endPoint x: 770, endPoint y: 297, distance: 53.5
click at [770, 297] on div ".deletable-edge-delete-btn { width: 20px; height: 20px; border: 0px solid #ffff…" at bounding box center [781, 346] width 883 height 523
drag, startPoint x: 821, startPoint y: 331, endPoint x: 900, endPoint y: 359, distance: 84.3
click at [900, 359] on div "Crear un reporte PDF descargable que integre datos de estaciones meteorologicas…" at bounding box center [903, 353] width 80 height 13
click at [855, 462] on div ".deletable-edge-delete-btn { width: 20px; height: 20px; border: 0px solid #ffff…" at bounding box center [781, 346] width 883 height 523
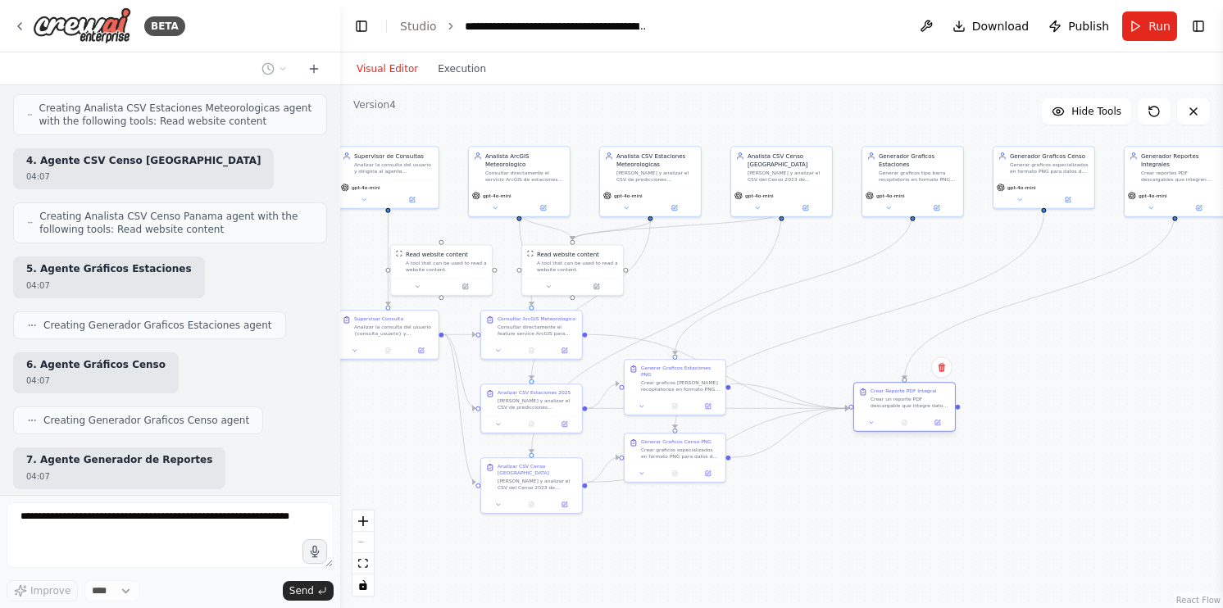
drag, startPoint x: 917, startPoint y: 354, endPoint x: 925, endPoint y: 407, distance: 53.0
click at [925, 407] on div "Crear un reporte PDF descargable que integre datos de estaciones meteorologicas…" at bounding box center [911, 402] width 80 height 13
click at [1071, 424] on div ".deletable-edge-delete-btn { width: 20px; height: 20px; border: 0px solid #ffff…" at bounding box center [781, 346] width 883 height 523
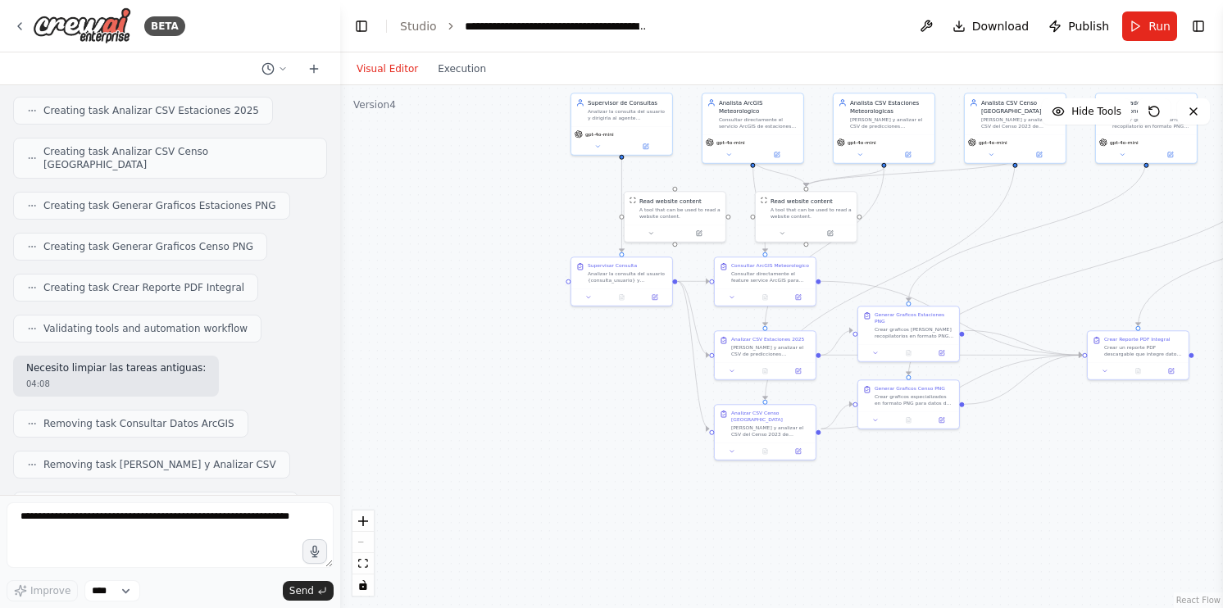
scroll to position [15016, 0]
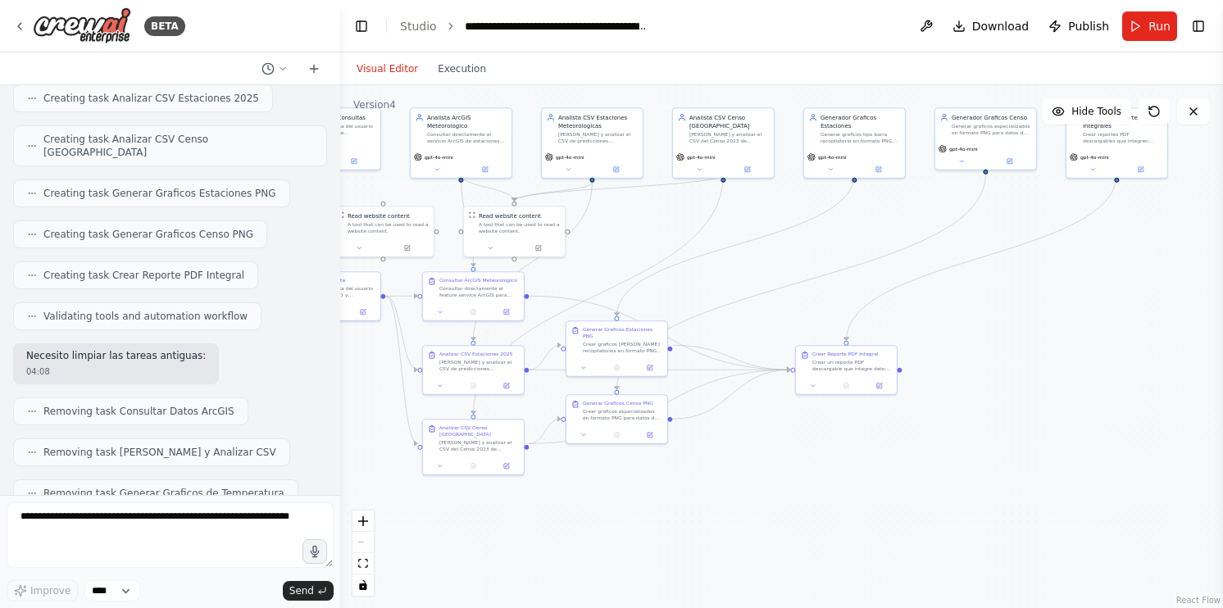
drag, startPoint x: 849, startPoint y: 562, endPoint x: 807, endPoint y: 513, distance: 64.6
click at [803, 517] on div ".deletable-edge-delete-btn { width: 20px; height: 20px; border: 0px solid #ffff…" at bounding box center [781, 346] width 883 height 523
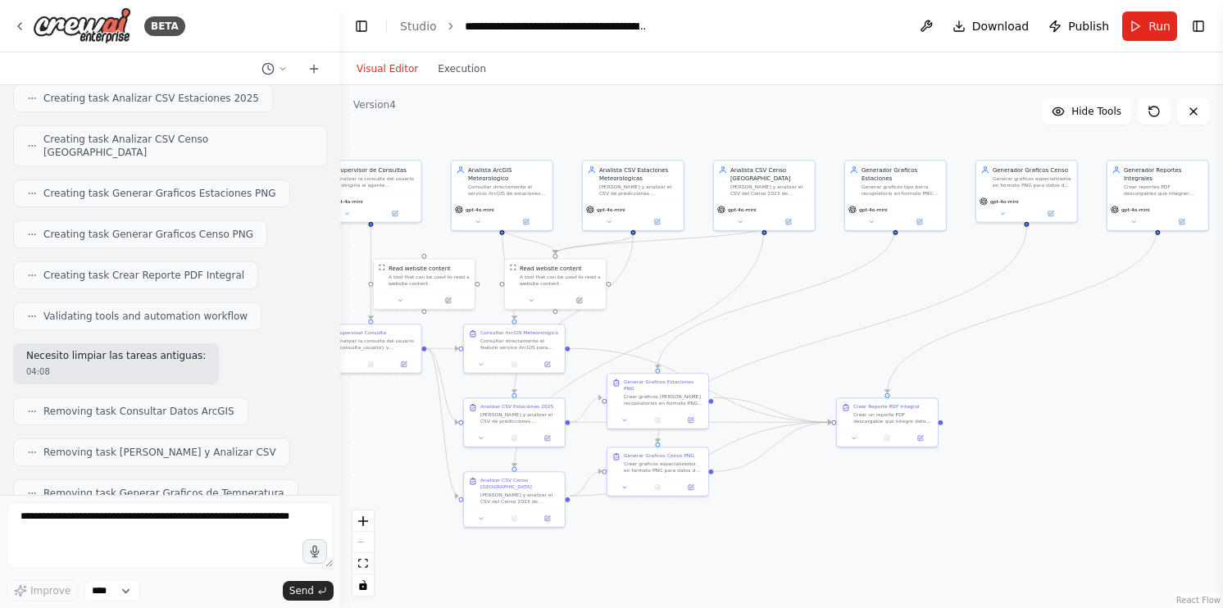
drag, startPoint x: 1009, startPoint y: 425, endPoint x: 1039, endPoint y: 487, distance: 68.9
click at [1039, 487] on div ".deletable-edge-delete-btn { width: 20px; height: 20px; border: 0px solid #ffff…" at bounding box center [781, 346] width 883 height 523
click at [1145, 26] on button "Run" at bounding box center [1149, 26] width 55 height 30
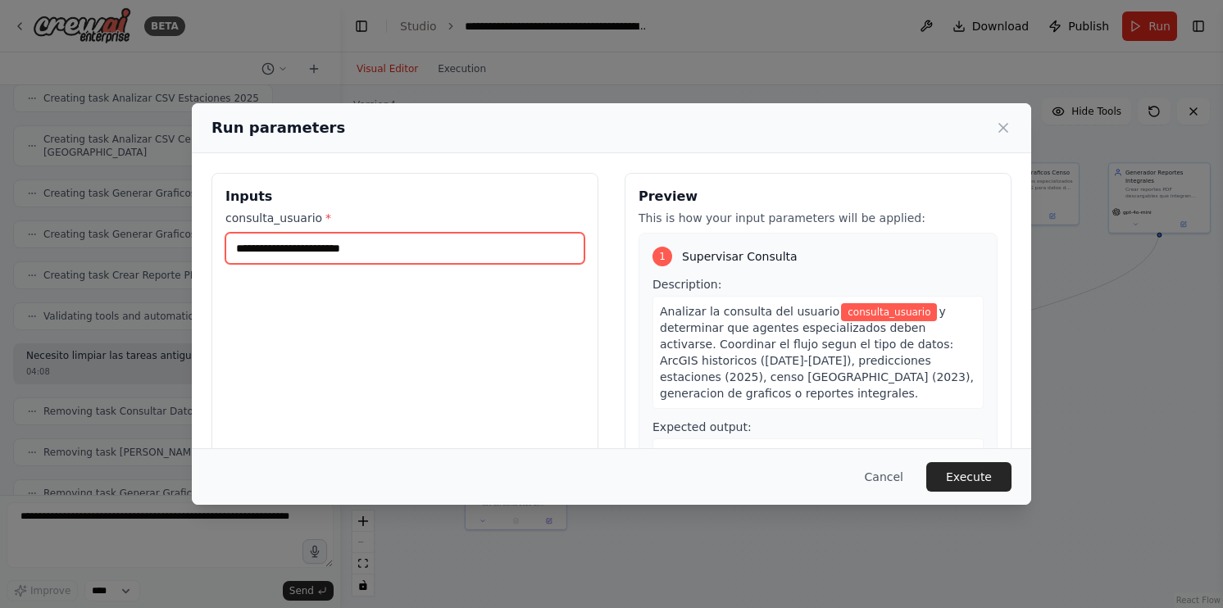
click at [399, 255] on input "consulta_usuario *" at bounding box center [404, 248] width 359 height 31
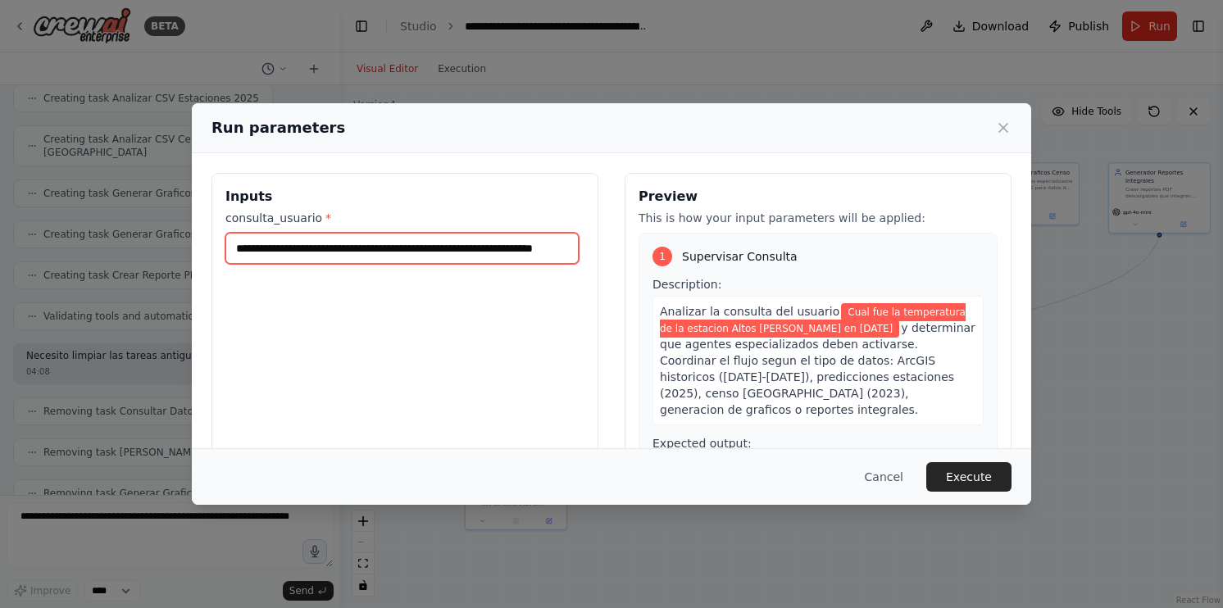
scroll to position [0, 37]
type input "**********"
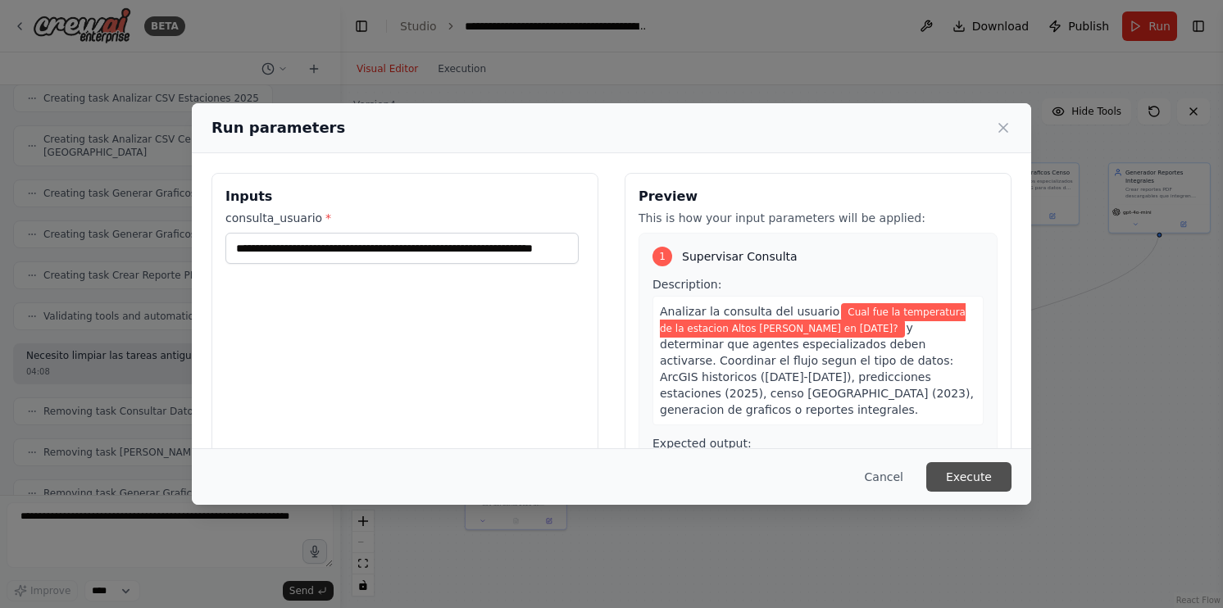
click at [994, 480] on button "Execute" at bounding box center [968, 477] width 85 height 30
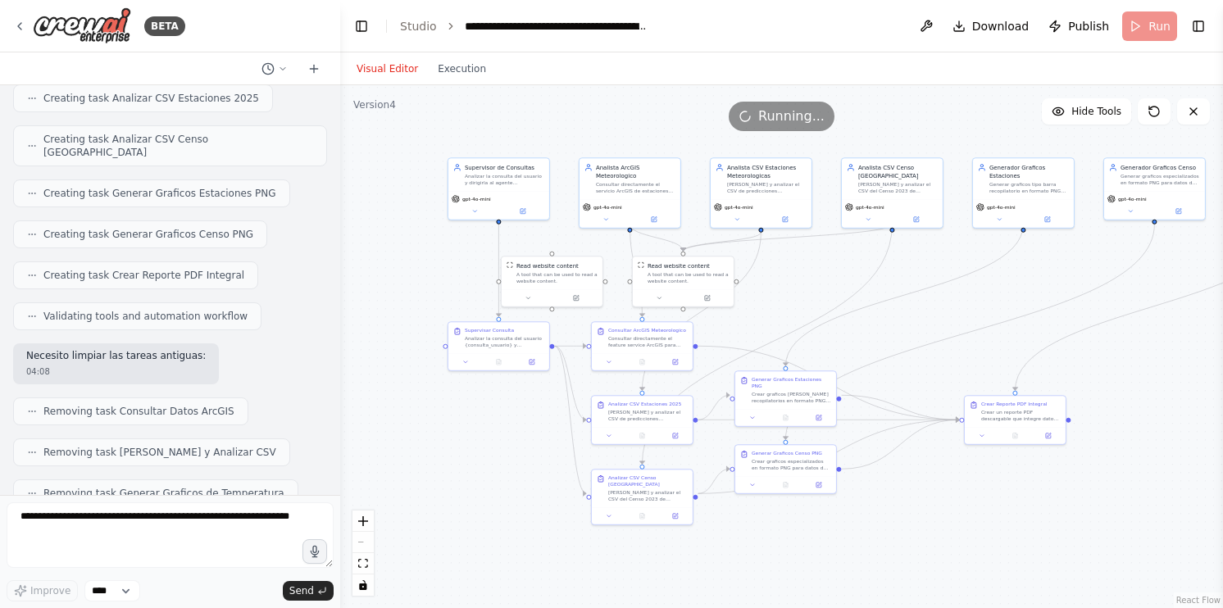
drag, startPoint x: 851, startPoint y: 512, endPoint x: 977, endPoint y: 507, distance: 126.4
click at [977, 507] on div ".deletable-edge-delete-btn { width: 20px; height: 20px; border: 0px solid #ffff…" at bounding box center [781, 346] width 883 height 523
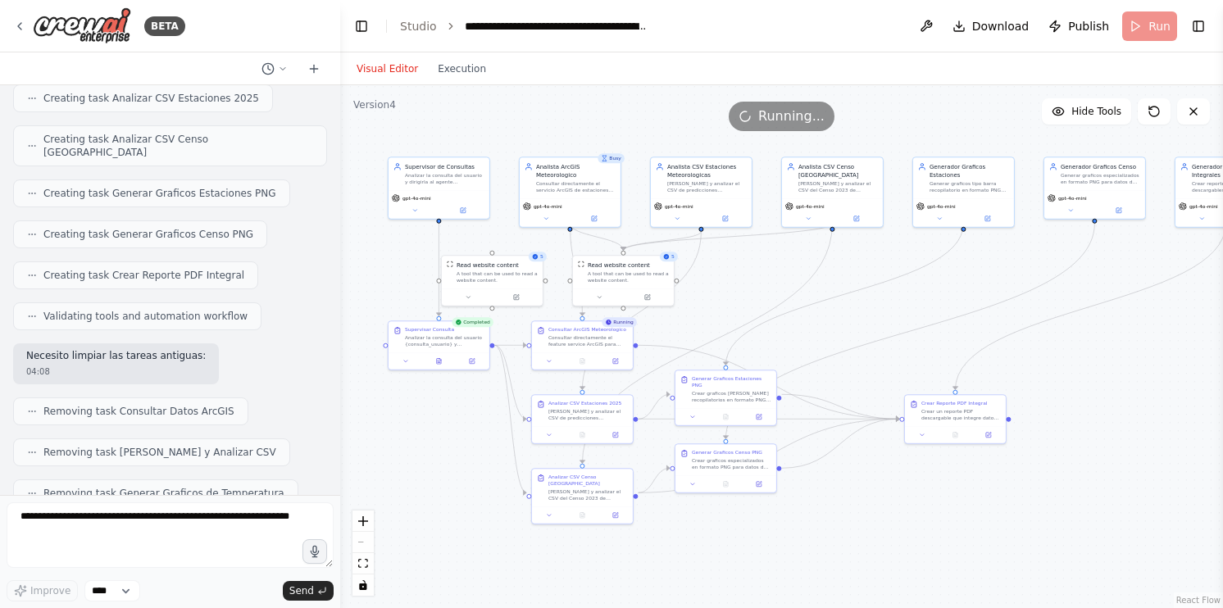
drag, startPoint x: 928, startPoint y: 502, endPoint x: 808, endPoint y: 500, distance: 119.7
click at [808, 500] on div ".deletable-edge-delete-btn { width: 20px; height: 20px; border: 0px solid #ffff…" at bounding box center [781, 346] width 883 height 523
drag, startPoint x: 702, startPoint y: 275, endPoint x: 788, endPoint y: 275, distance: 86.1
click at [788, 275] on div ".deletable-edge-delete-btn { width: 20px; height: 20px; border: 0px solid #ffff…" at bounding box center [781, 346] width 883 height 523
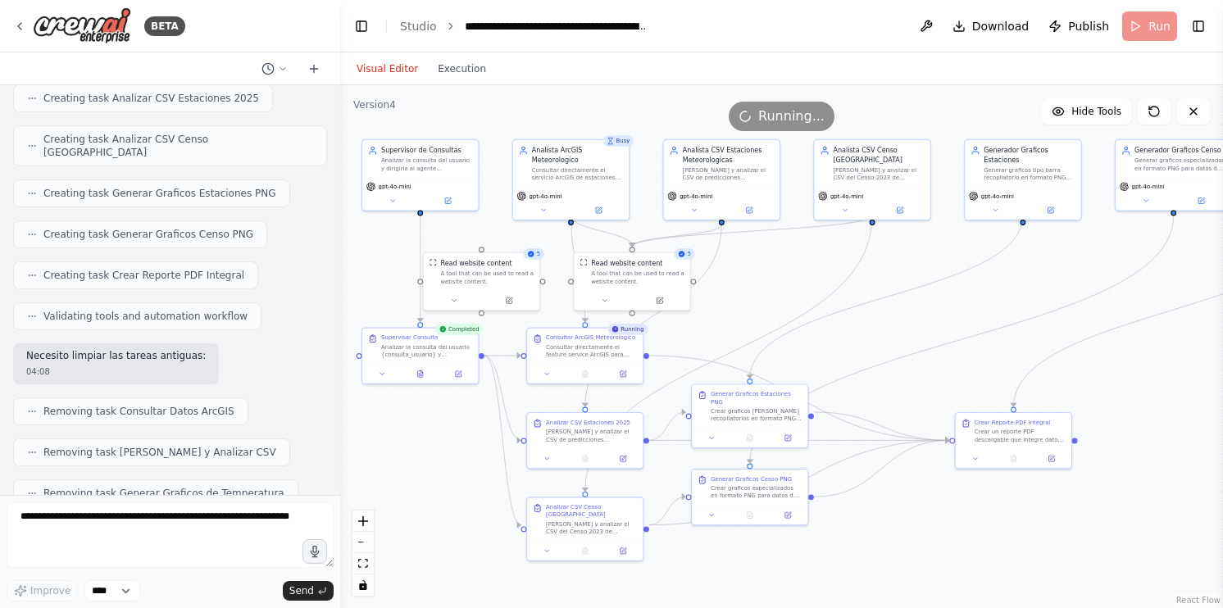
drag, startPoint x: 767, startPoint y: 275, endPoint x: 854, endPoint y: 275, distance: 86.9
click at [854, 275] on div ".deletable-edge-delete-btn { width: 20px; height: 20px; border: 0px solid #ffff…" at bounding box center [781, 346] width 883 height 523
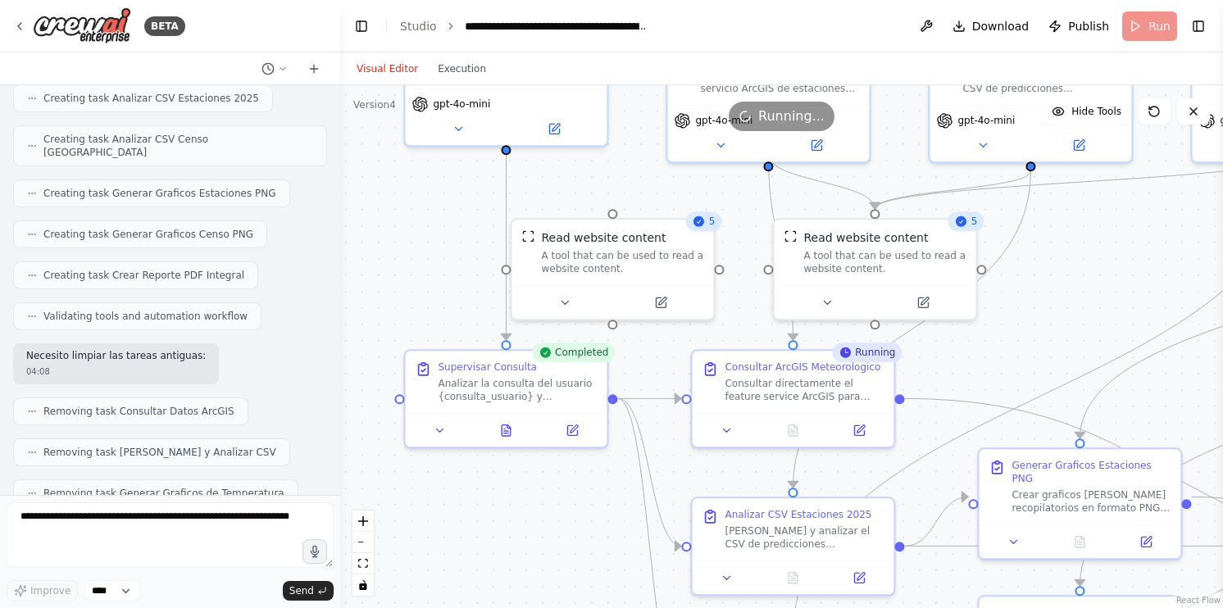
drag, startPoint x: 836, startPoint y: 287, endPoint x: 1094, endPoint y: 270, distance: 258.0
click at [1094, 270] on div ".deletable-edge-delete-btn { width: 20px; height: 20px; border: 0px solid #ffff…" at bounding box center [781, 346] width 883 height 523
drag, startPoint x: 643, startPoint y: 265, endPoint x: 671, endPoint y: 256, distance: 29.3
click at [671, 256] on div "A tool that can be used to read a website content." at bounding box center [647, 259] width 162 height 26
click at [1064, 277] on div ".deletable-edge-delete-btn { width: 20px; height: 20px; border: 0px solid #ffff…" at bounding box center [781, 346] width 883 height 523
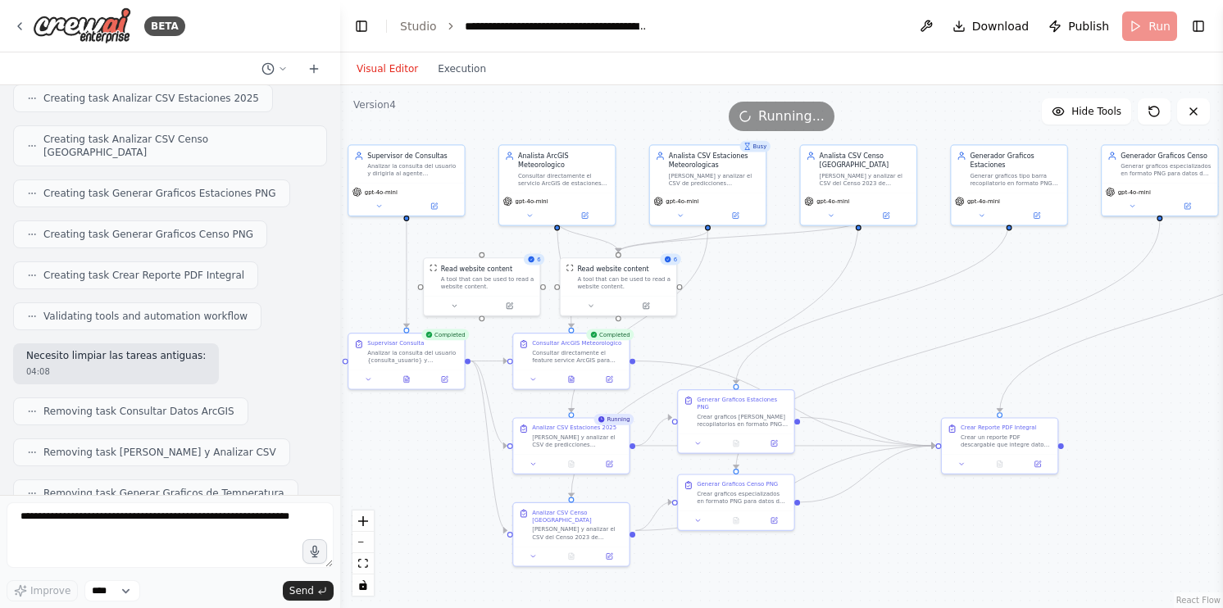
drag, startPoint x: 1066, startPoint y: 278, endPoint x: 728, endPoint y: 292, distance: 338.1
click at [728, 292] on div ".deletable-edge-delete-btn { width: 20px; height: 20px; border: 0px solid #ffff…" at bounding box center [781, 346] width 883 height 523
click at [722, 183] on div "Leer y analizar el CSV de predicciones meteorologicas 2025 desde URL fija y ent…" at bounding box center [714, 177] width 91 height 15
click at [695, 214] on button at bounding box center [679, 213] width 53 height 11
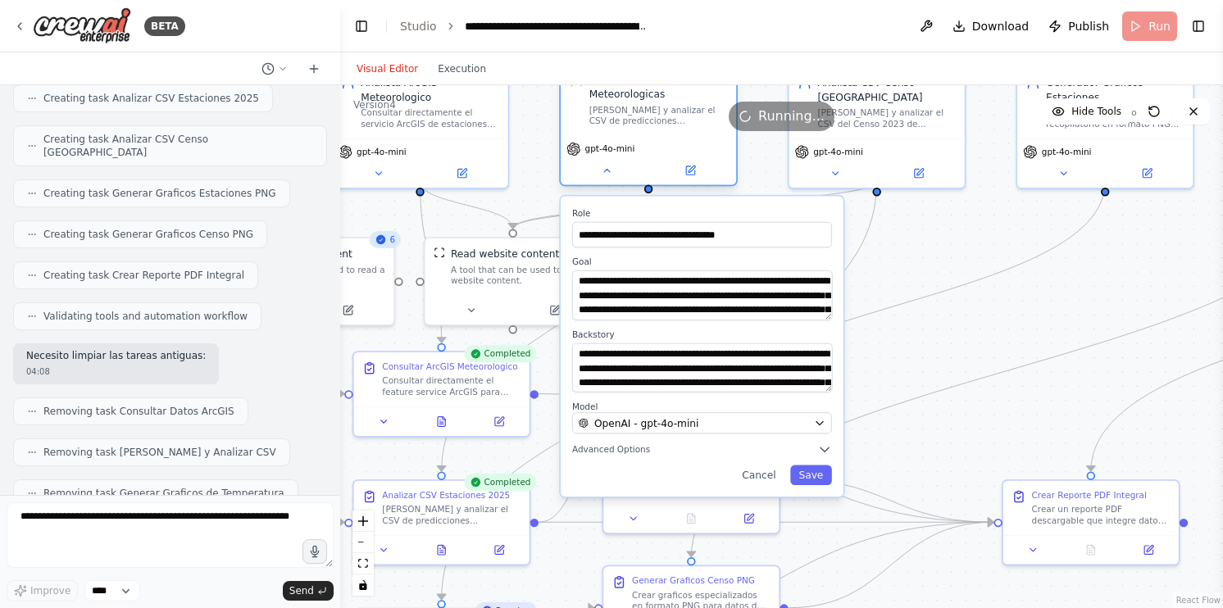
click at [617, 188] on div "**********" at bounding box center [648, 128] width 179 height 124
click at [611, 181] on div "gpt-4o-mini" at bounding box center [648, 159] width 175 height 49
click at [604, 175] on icon at bounding box center [606, 170] width 11 height 11
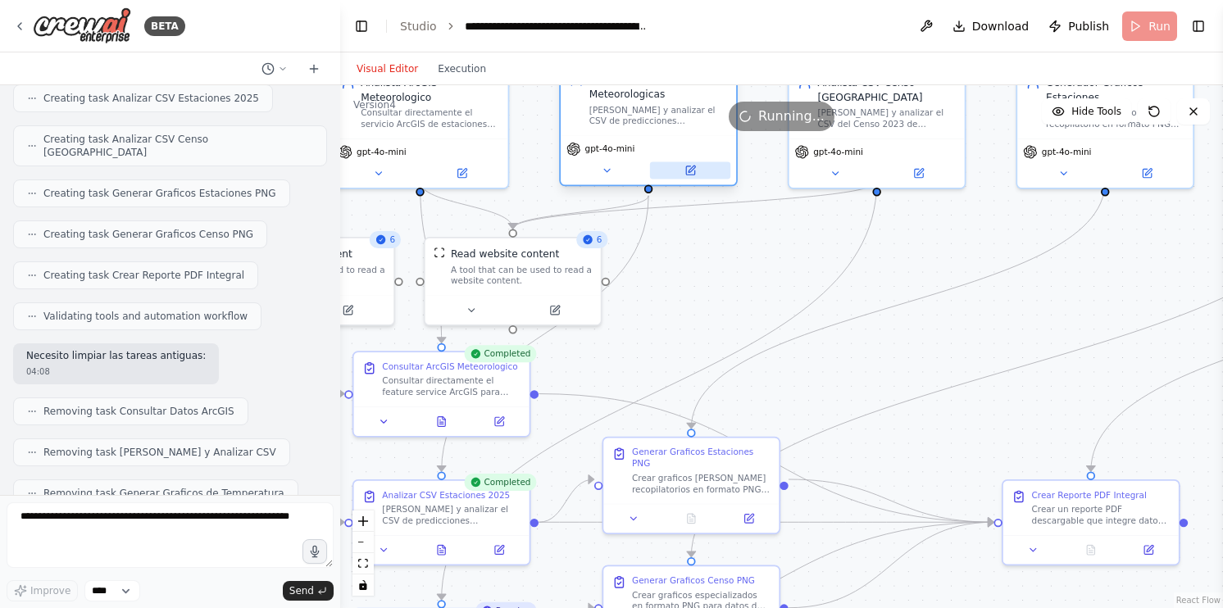
click at [679, 175] on button at bounding box center [690, 170] width 80 height 17
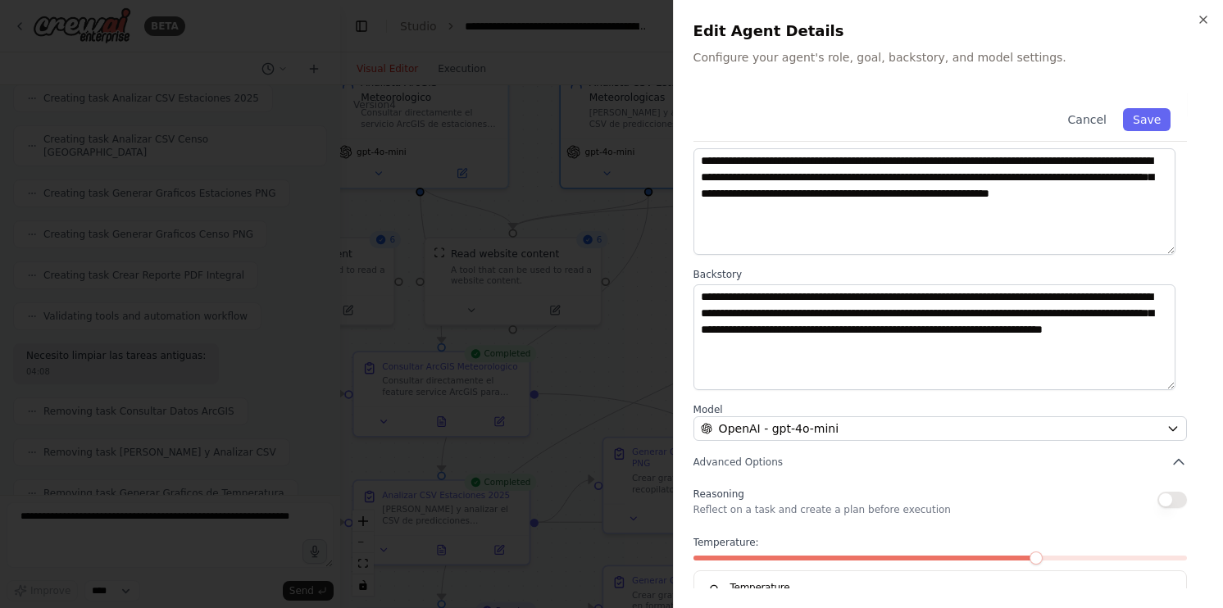
scroll to position [0, 0]
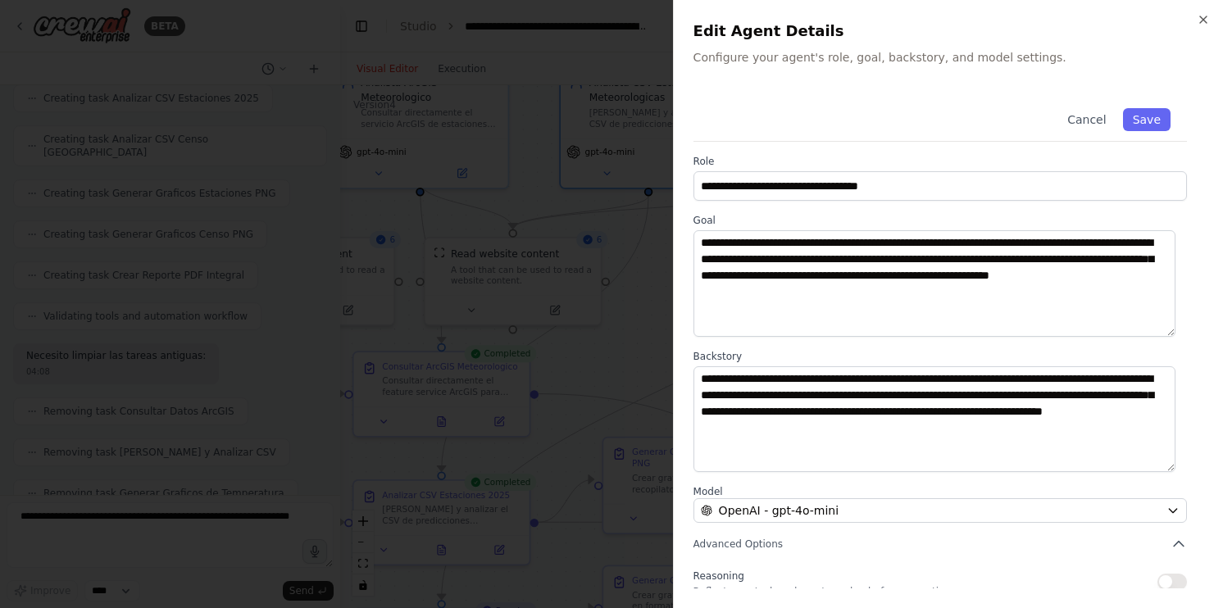
click at [1196, 24] on h2 "Edit Agent Details" at bounding box center [949, 31] width 510 height 23
click at [1199, 16] on icon "button" at bounding box center [1203, 19] width 13 height 13
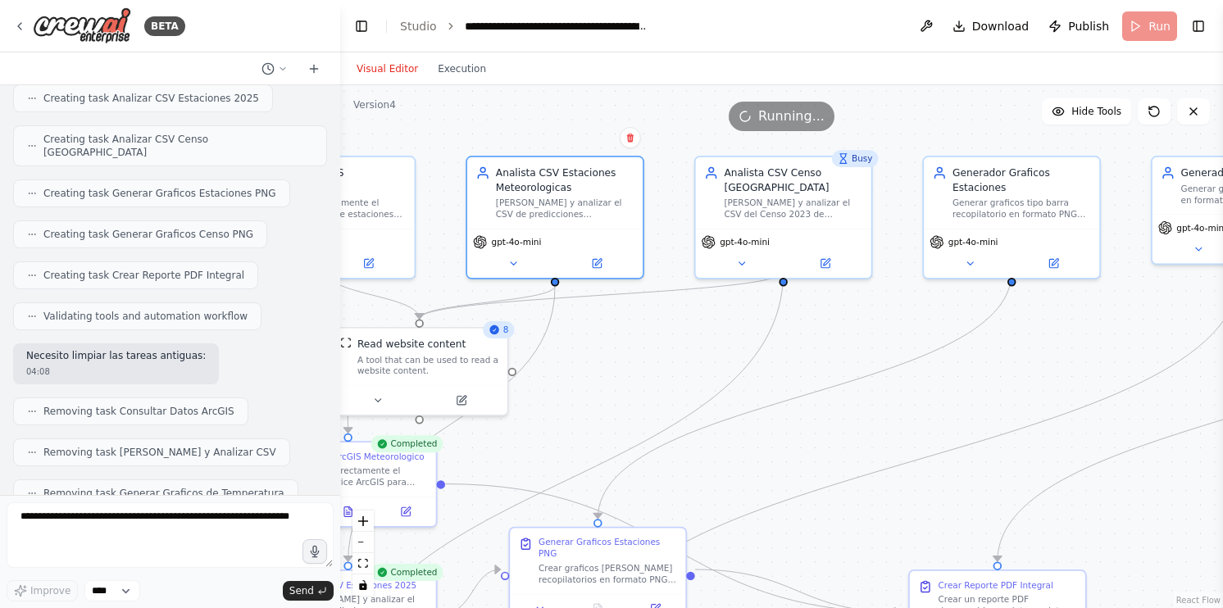
scroll to position [15016, 0]
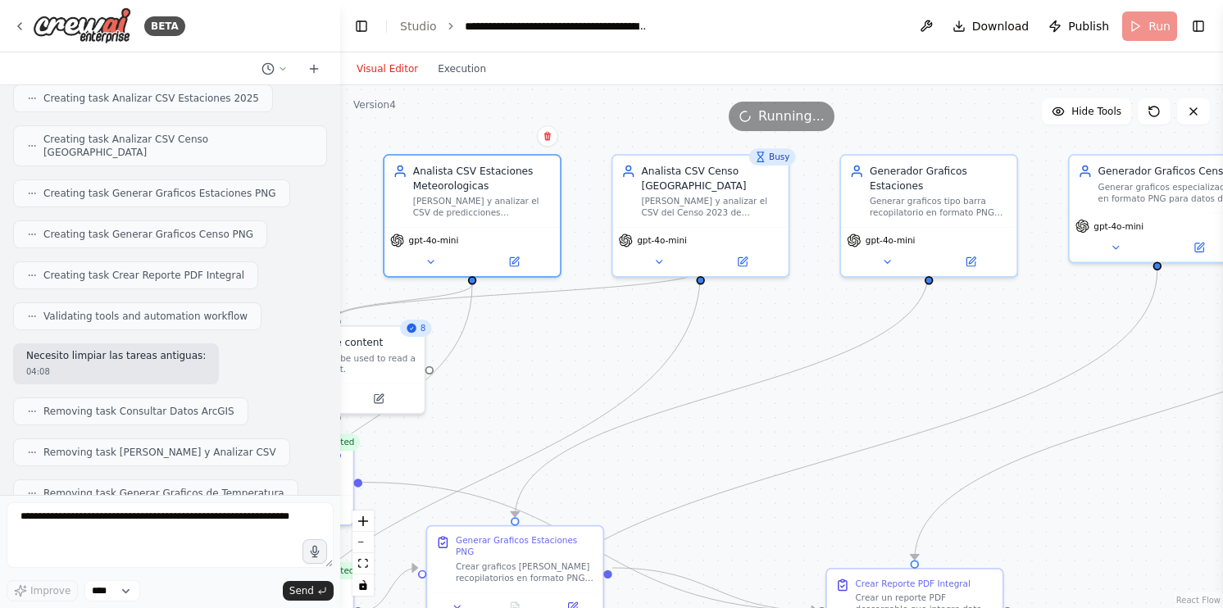
drag, startPoint x: 708, startPoint y: 246, endPoint x: 530, endPoint y: 335, distance: 198.7
click at [530, 335] on div ".deletable-edge-delete-btn { width: 20px; height: 20px; border: 0px solid #ffff…" at bounding box center [781, 346] width 883 height 523
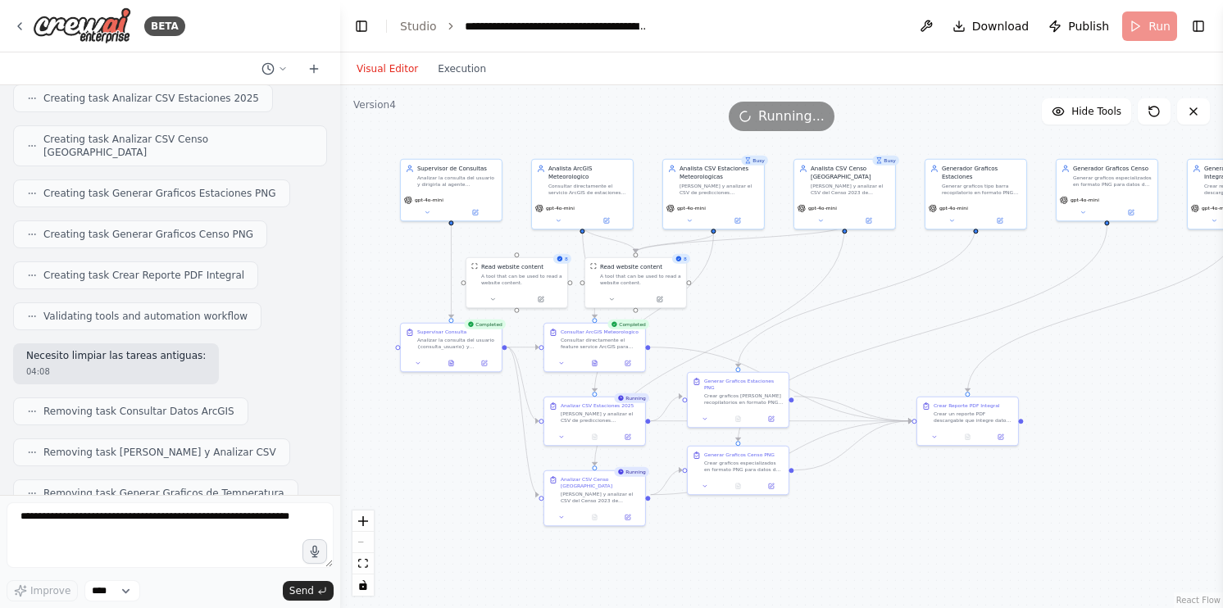
drag, startPoint x: 895, startPoint y: 394, endPoint x: 975, endPoint y: 307, distance: 118.4
click at [975, 307] on div ".deletable-edge-delete-btn { width: 20px; height: 20px; border: 0px solid #ffff…" at bounding box center [781, 346] width 883 height 523
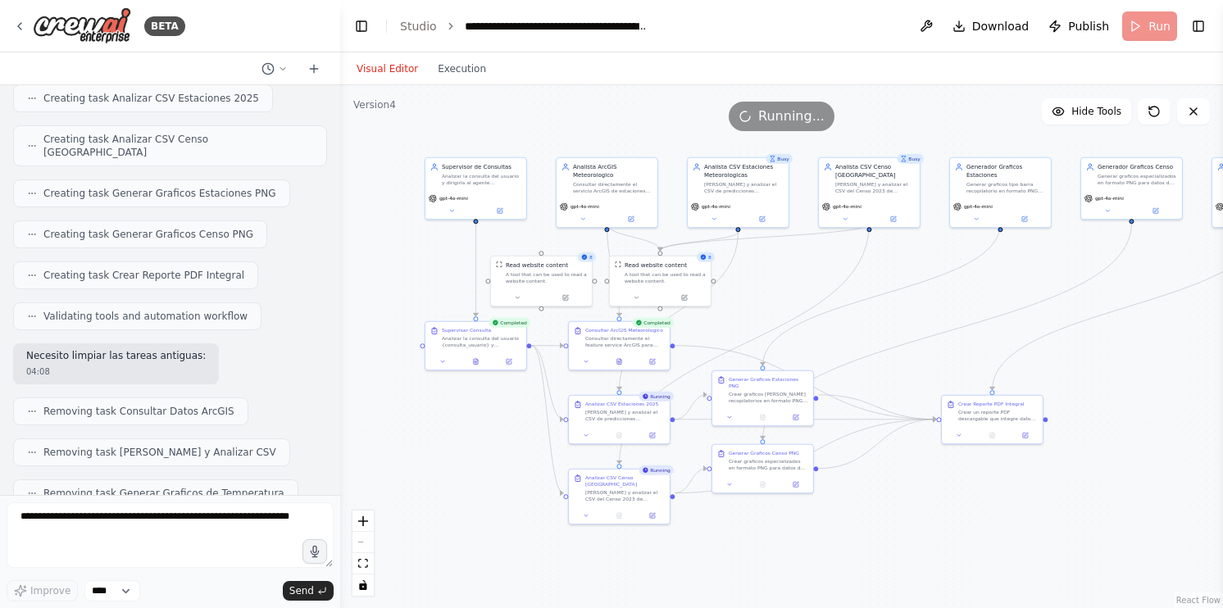
drag, startPoint x: 869, startPoint y: 257, endPoint x: 893, endPoint y: 256, distance: 23.8
click at [893, 256] on div ".deletable-edge-delete-btn { width: 20px; height: 20px; border: 0px solid #ffff…" at bounding box center [781, 346] width 883 height 523
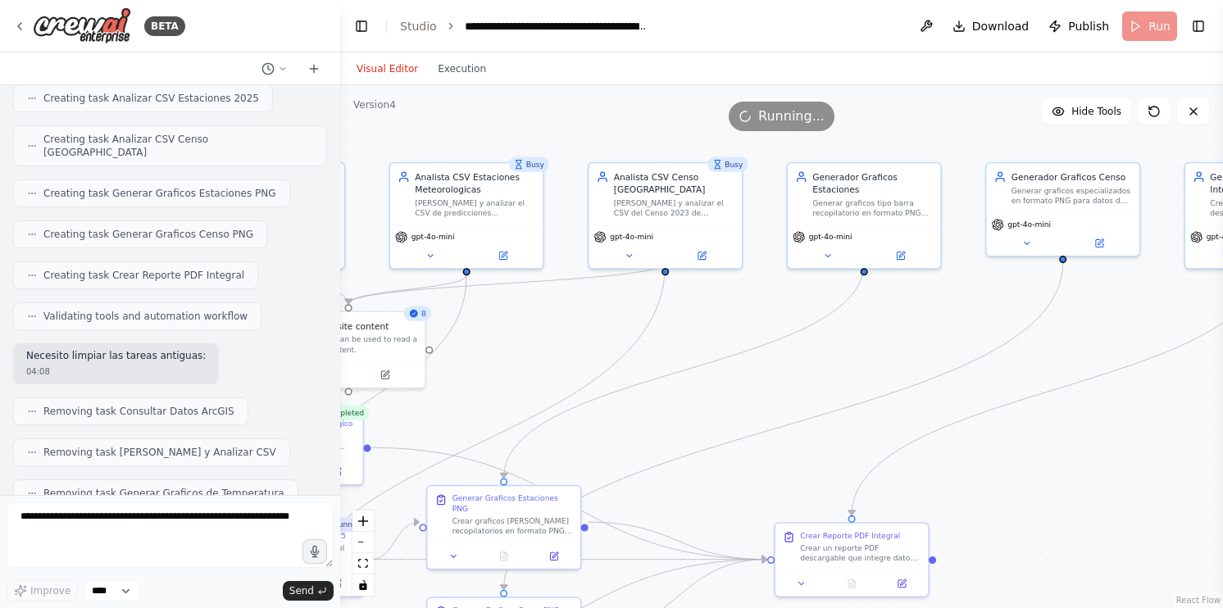
drag, startPoint x: 714, startPoint y: 284, endPoint x: 522, endPoint y: 341, distance: 200.3
click at [522, 341] on div ".deletable-edge-delete-btn { width: 20px; height: 20px; border: 0px solid #ffff…" at bounding box center [781, 346] width 883 height 523
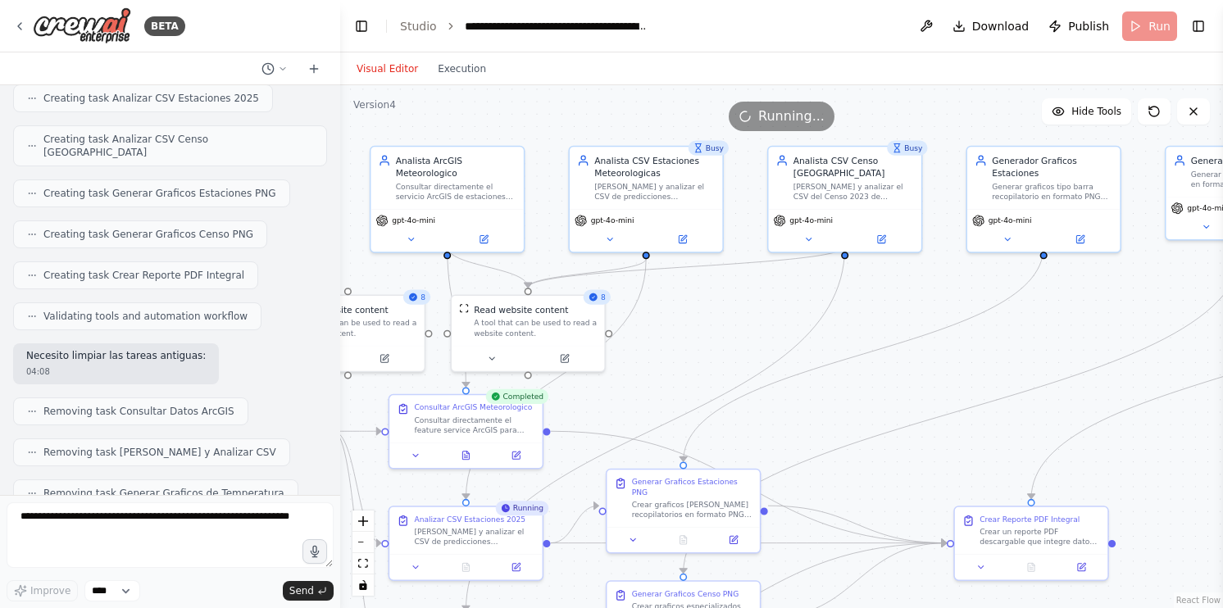
drag, startPoint x: 564, startPoint y: 314, endPoint x: 741, endPoint y: 291, distance: 178.6
click at [741, 291] on div ".deletable-edge-delete-btn { width: 20px; height: 20px; border: 0px solid #ffff…" at bounding box center [781, 346] width 883 height 523
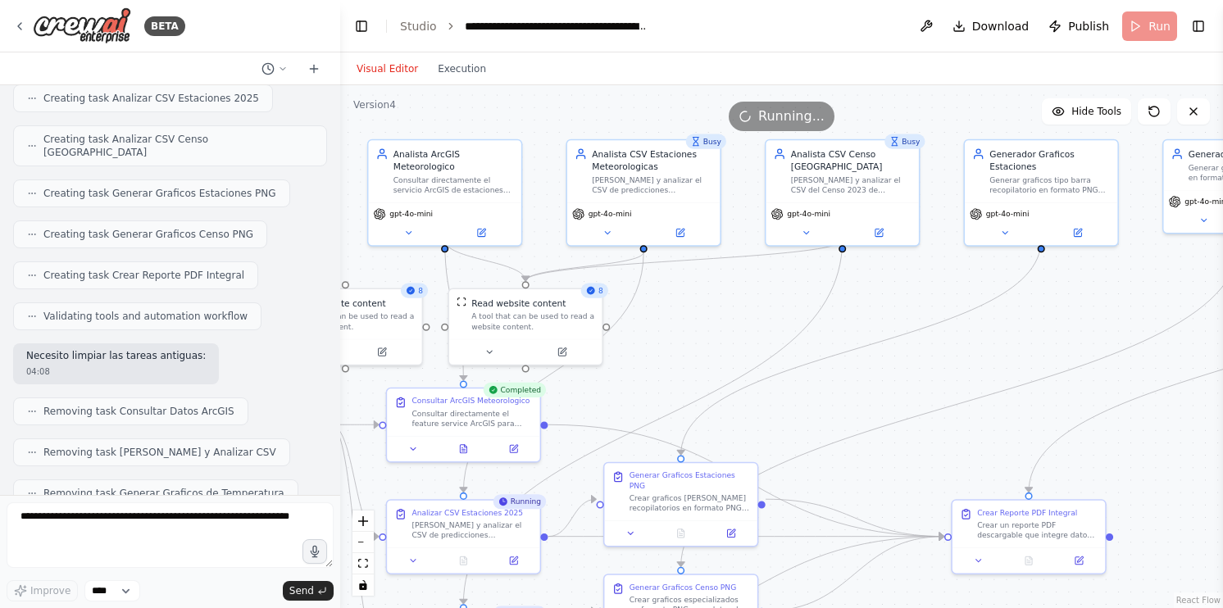
drag, startPoint x: 30, startPoint y: 398, endPoint x: 324, endPoint y: 395, distance: 294.4
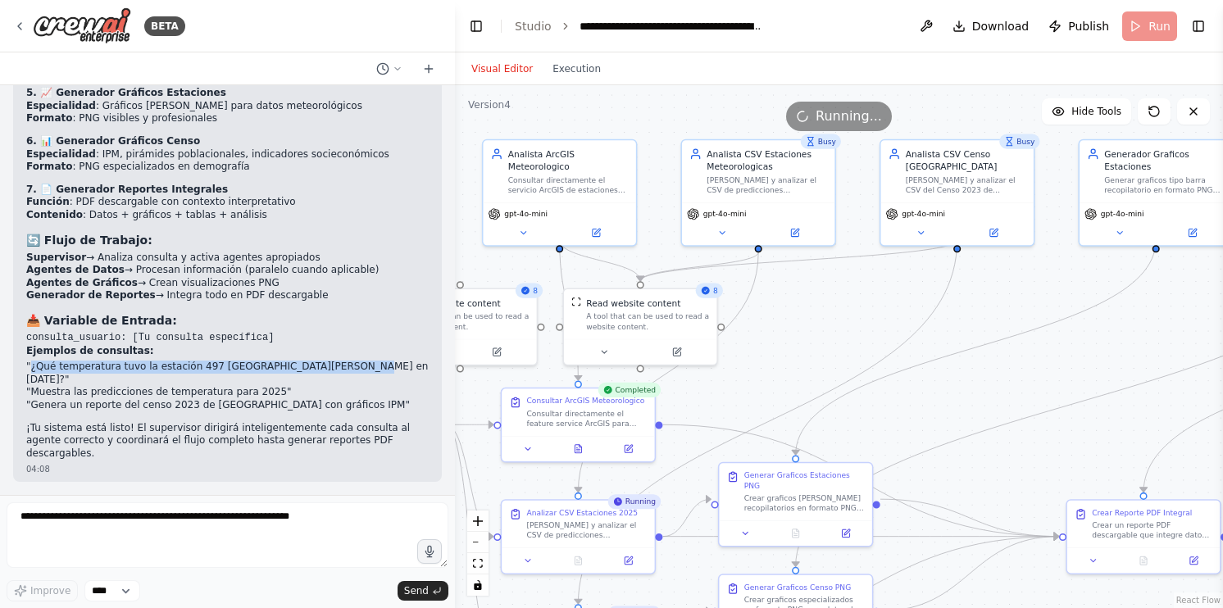
scroll to position [14109, 0]
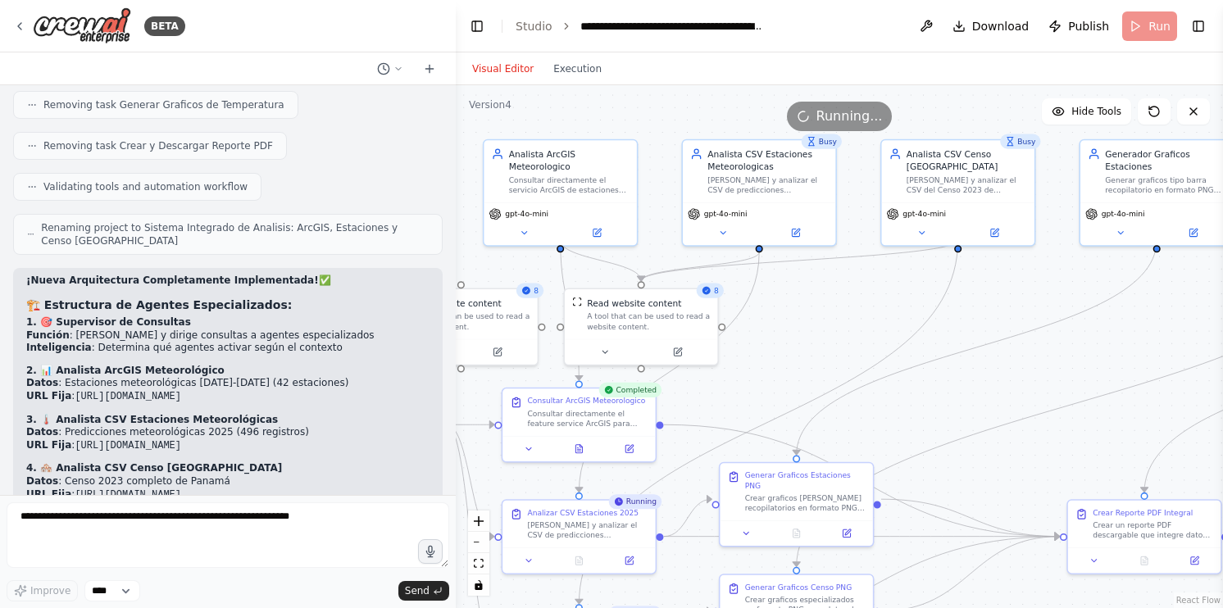
drag, startPoint x: 338, startPoint y: 393, endPoint x: 456, endPoint y: 406, distance: 118.8
click at [456, 406] on div "BETA Necesito el siguiente flujo --------4 agentes--------- Un agente de consul…" at bounding box center [611, 304] width 1223 height 608
drag, startPoint x: 350, startPoint y: 395, endPoint x: 29, endPoint y: 398, distance: 321.4
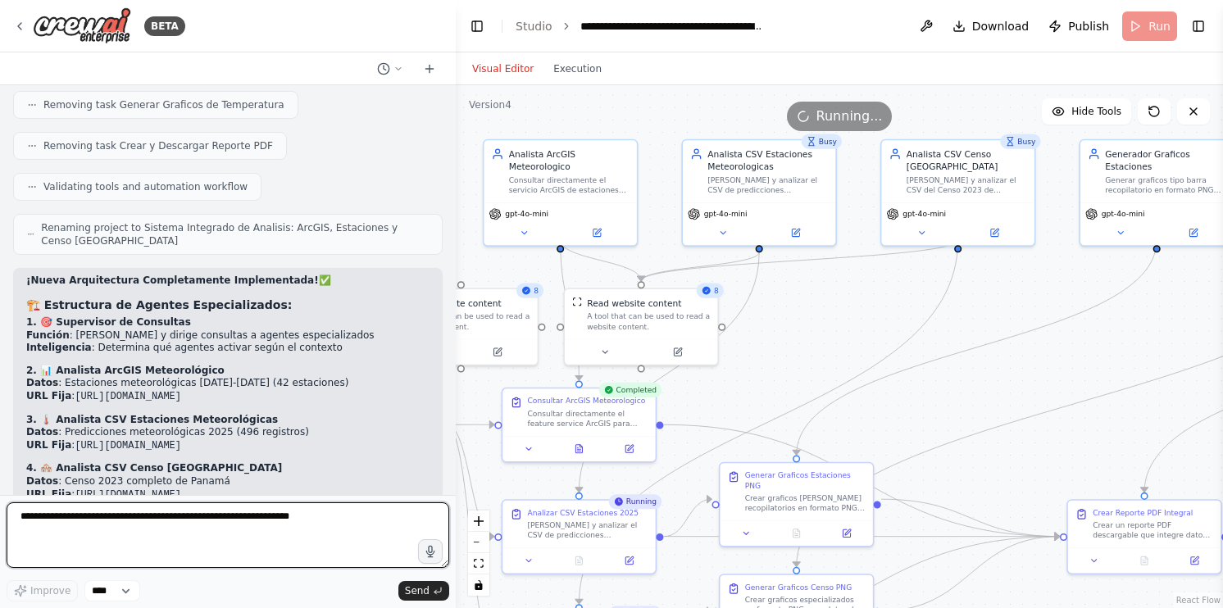
click at [201, 535] on textarea at bounding box center [228, 536] width 443 height 66
paste textarea "**********"
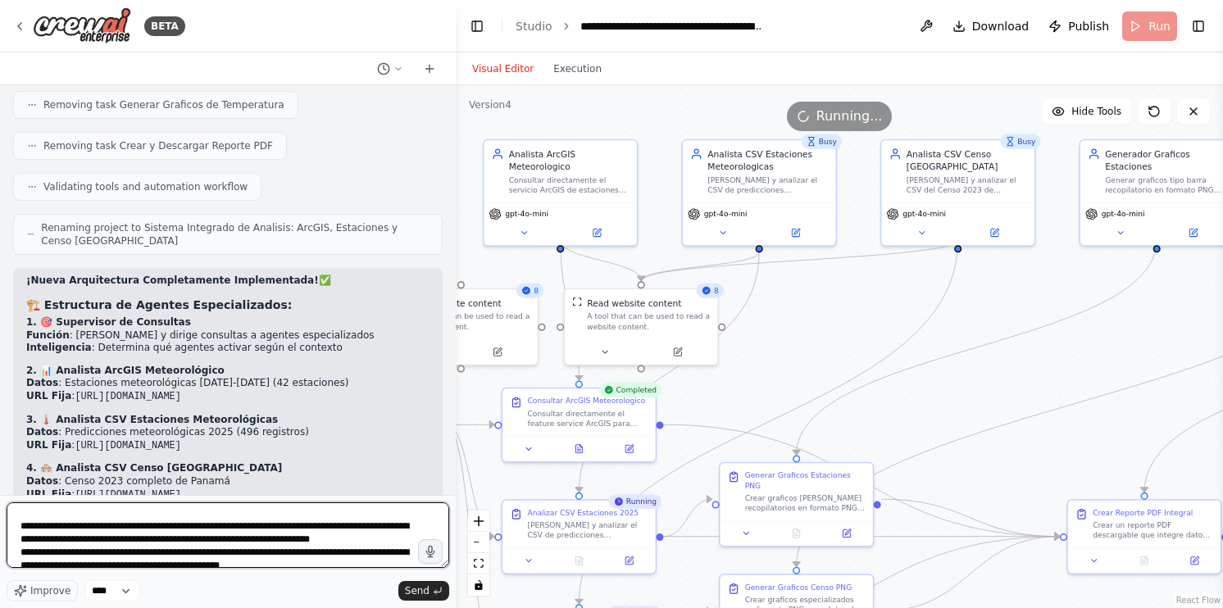
scroll to position [0, 0]
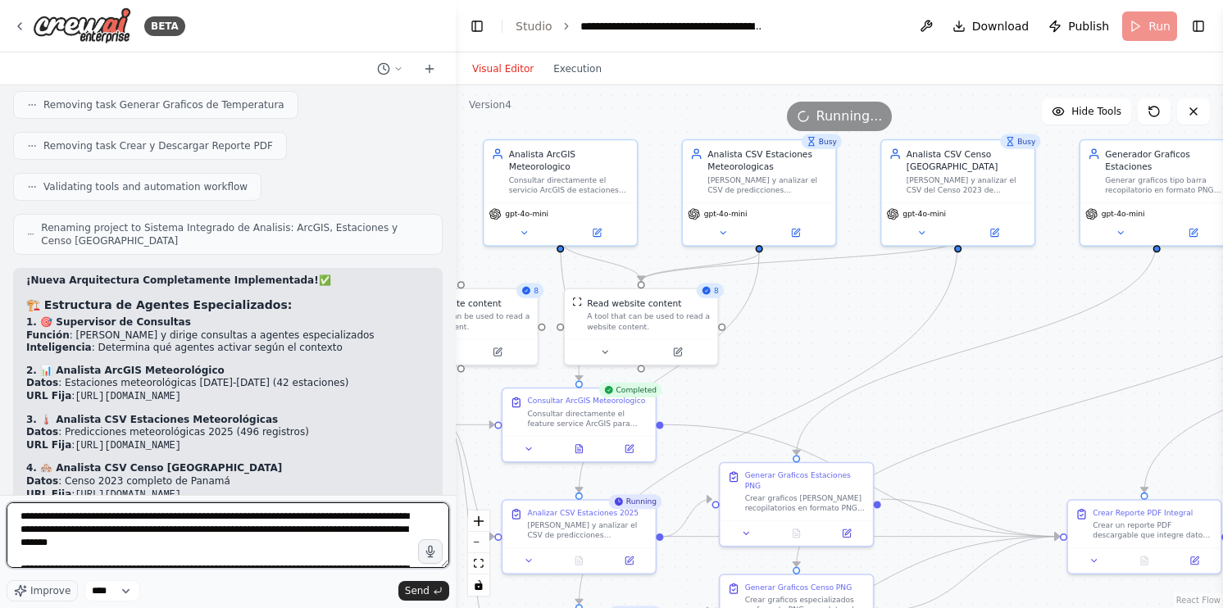
drag, startPoint x: 316, startPoint y: 565, endPoint x: 100, endPoint y: 517, distance: 221.8
click at [100, 517] on textarea at bounding box center [228, 536] width 443 height 66
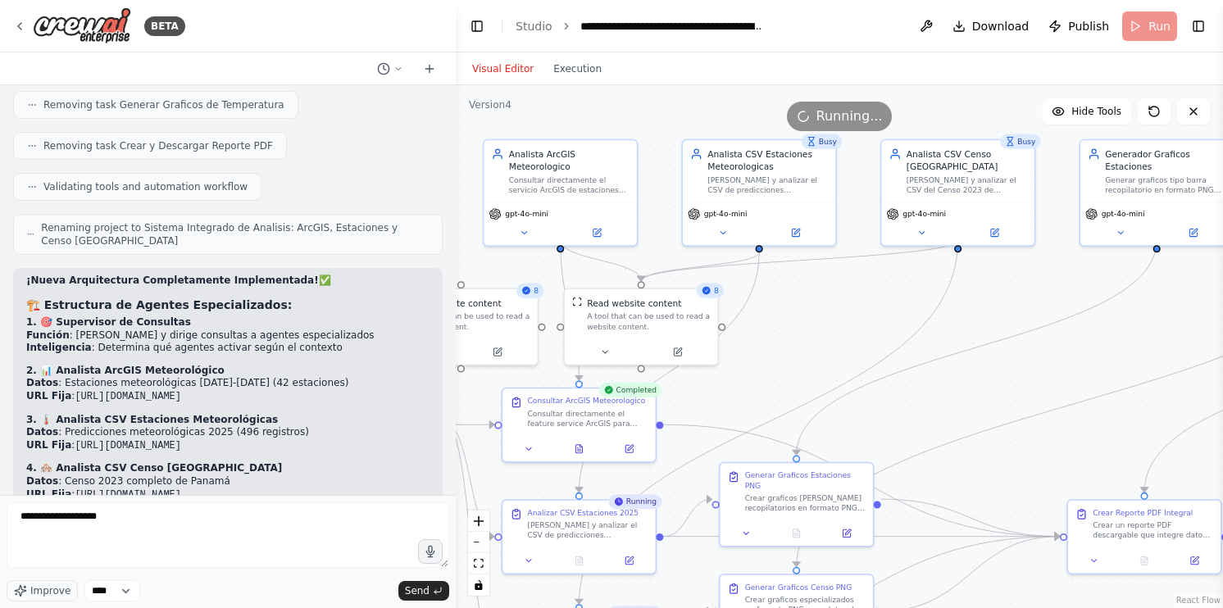
drag, startPoint x: 352, startPoint y: 394, endPoint x: 29, endPoint y: 394, distance: 323.0
copy li "¿Qué temperatura tuvo la estación 497 Altos de Pacora en enero de 2012?"
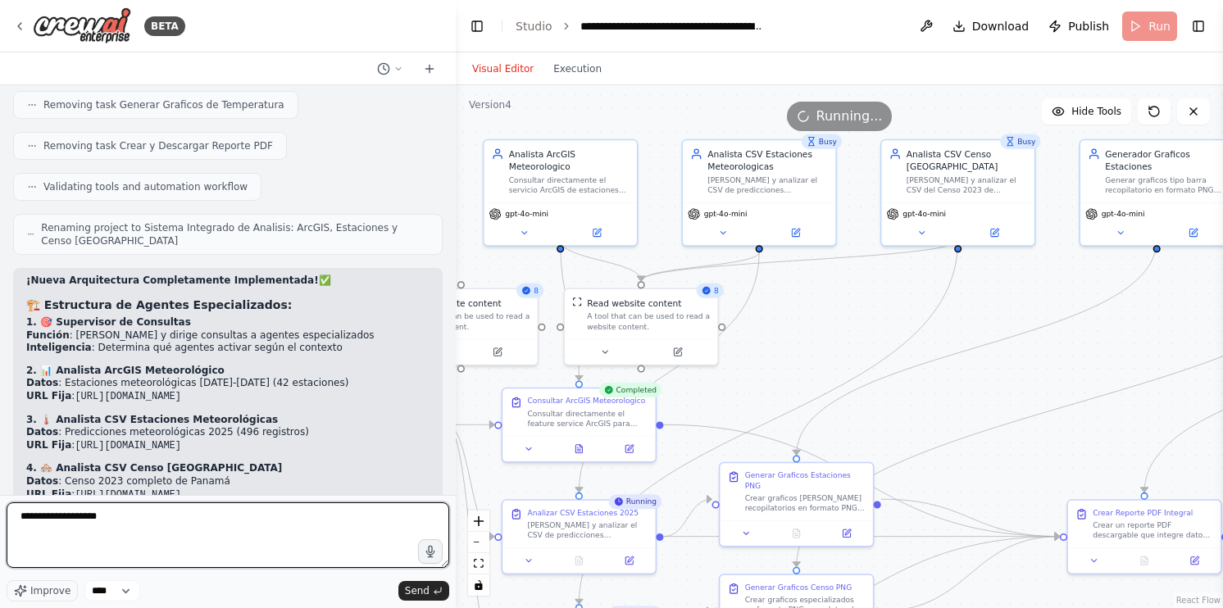
click at [142, 517] on textarea "**********" at bounding box center [228, 536] width 443 height 66
paste textarea "**********"
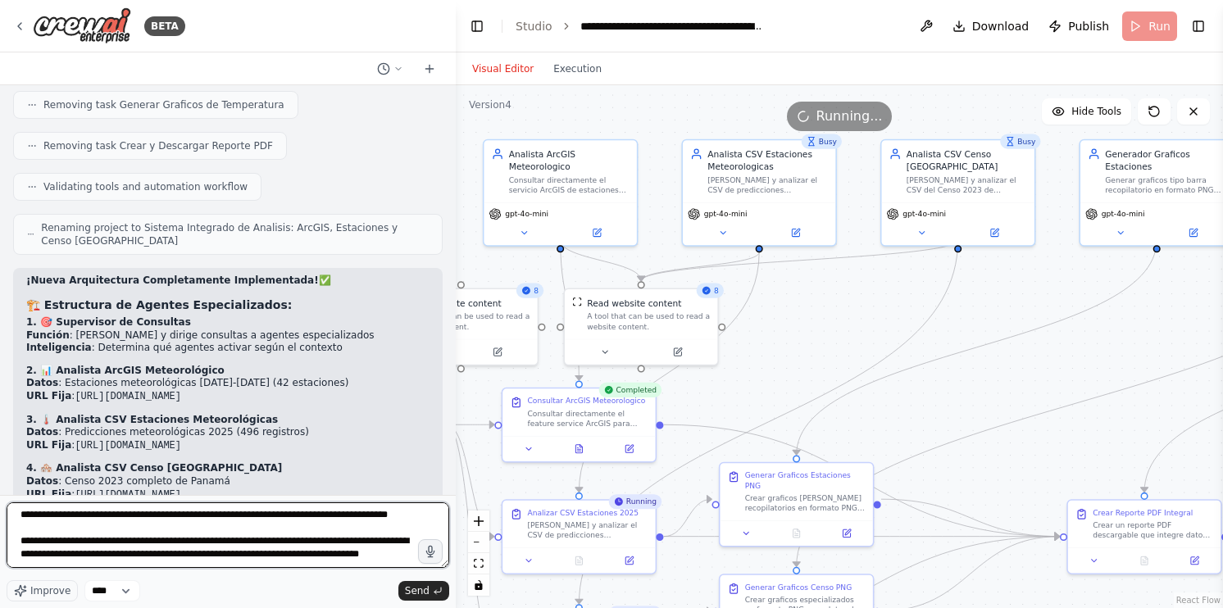
scroll to position [20, 0]
type textarea "**********"
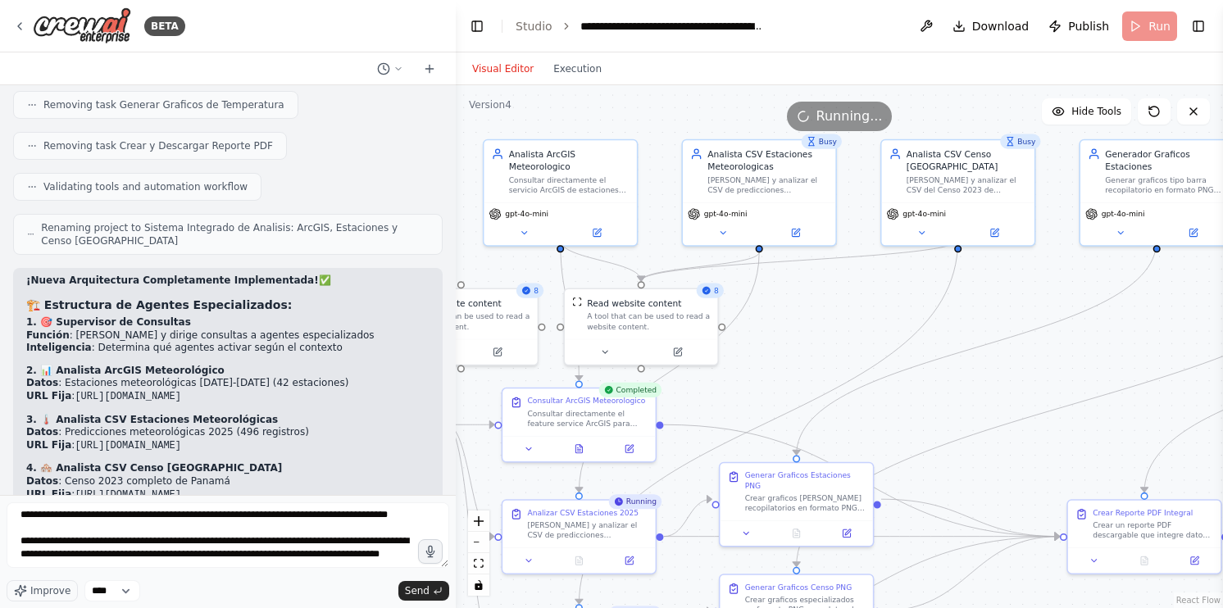
click at [582, 78] on div "Visual Editor Execution" at bounding box center [536, 68] width 149 height 33
click at [544, 76] on button "Execution" at bounding box center [578, 69] width 68 height 20
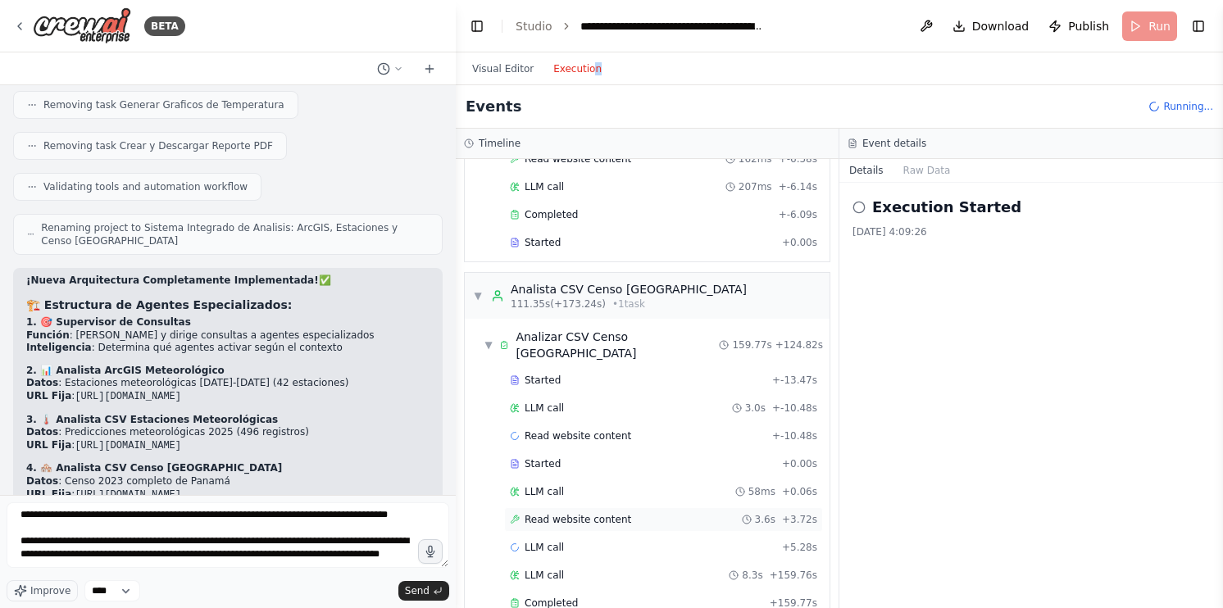
scroll to position [1233, 0]
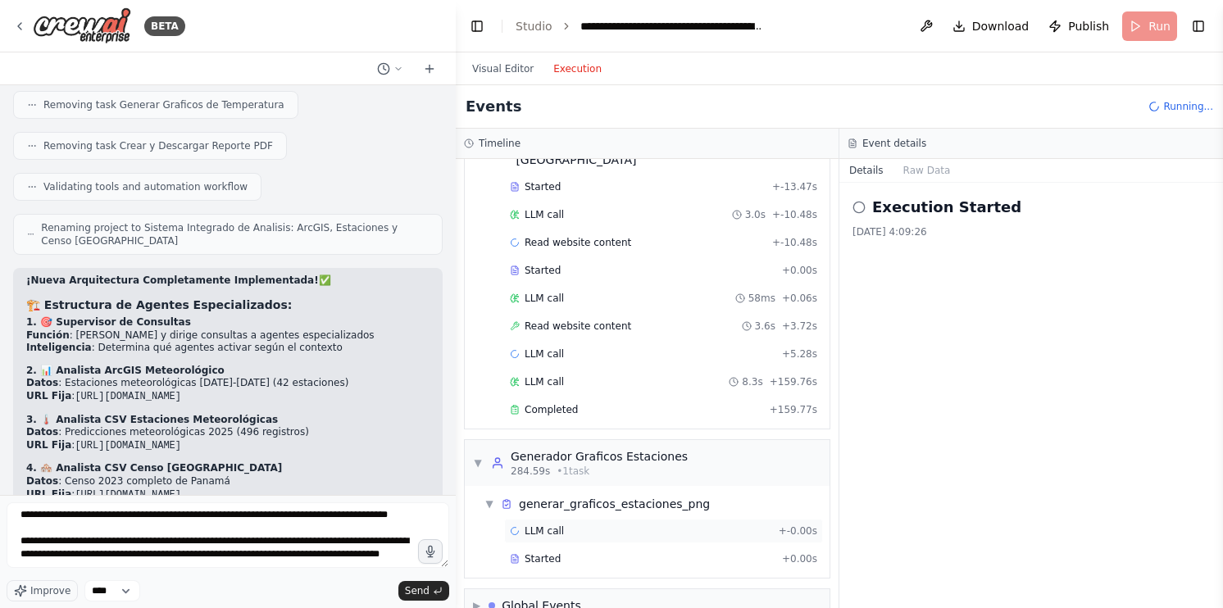
click at [543, 525] on span "LLM call" at bounding box center [544, 531] width 39 height 13
click at [929, 170] on button "Messages" at bounding box center [928, 170] width 68 height 23
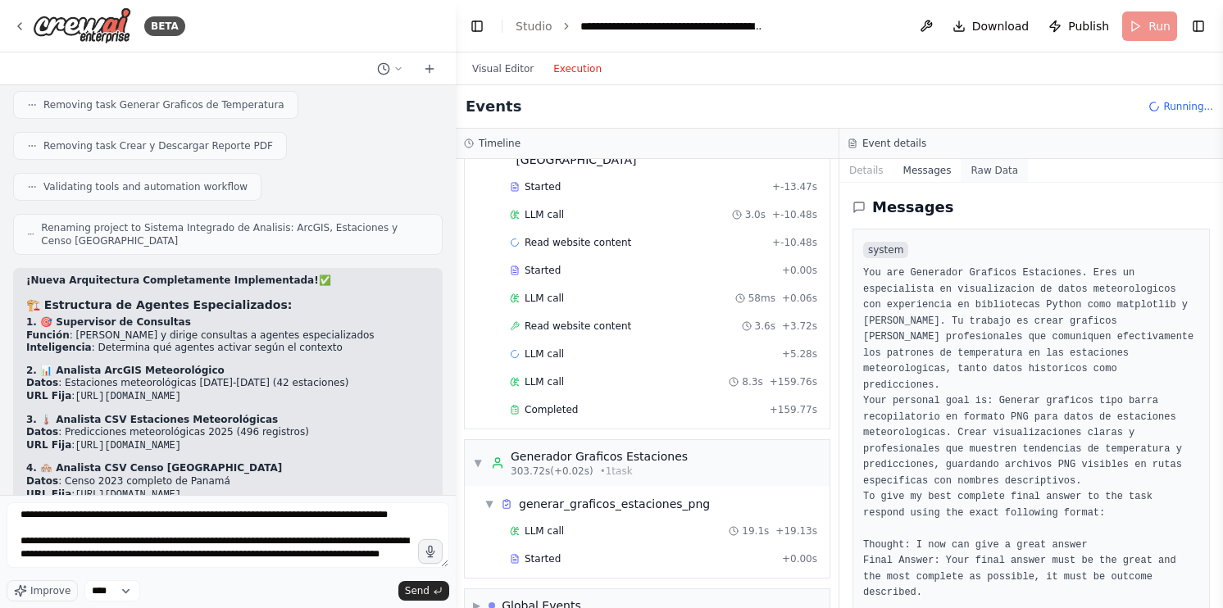
click at [981, 171] on button "Raw Data" at bounding box center [994, 170] width 67 height 23
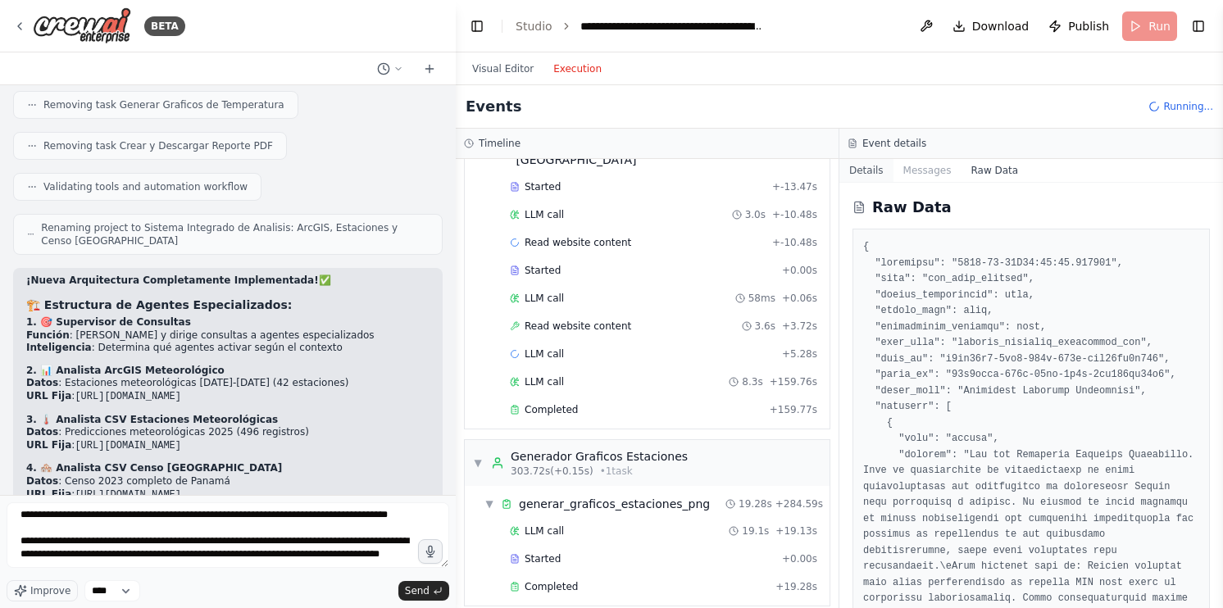
click at [862, 174] on button "Details" at bounding box center [867, 170] width 54 height 23
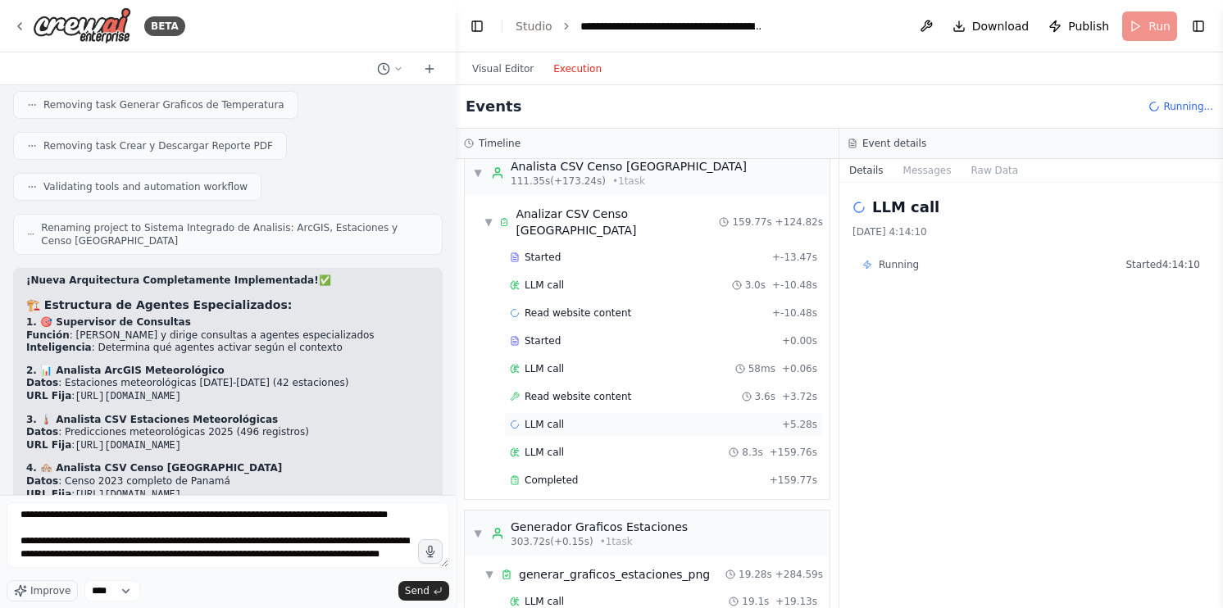
scroll to position [1081, 0]
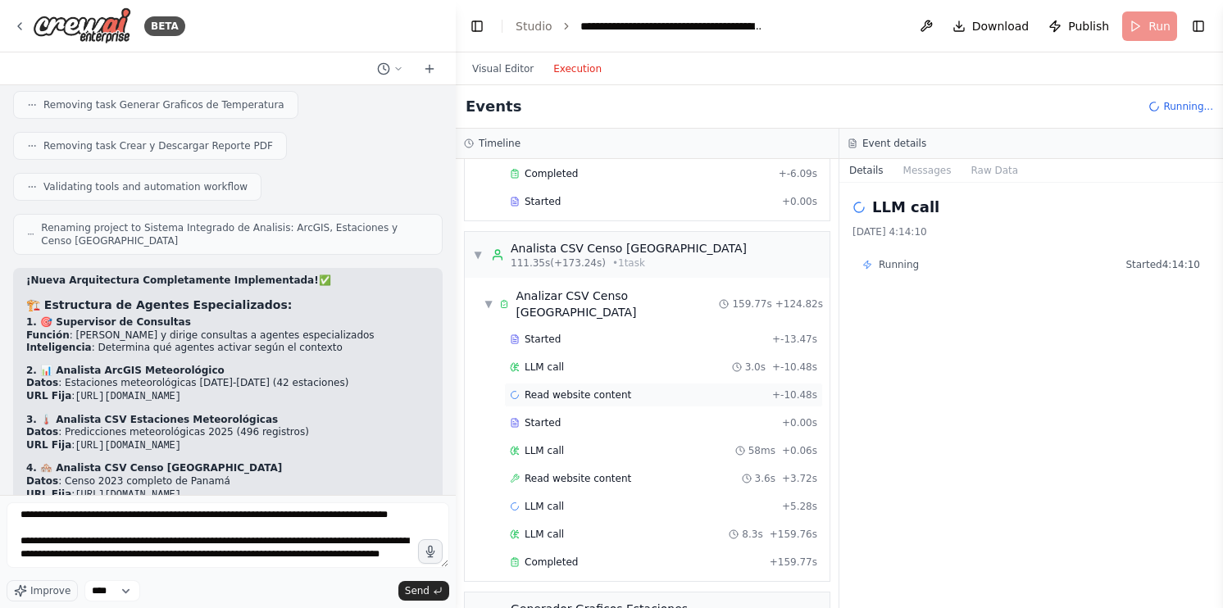
click at [598, 389] on span "Read website content" at bounding box center [578, 395] width 107 height 13
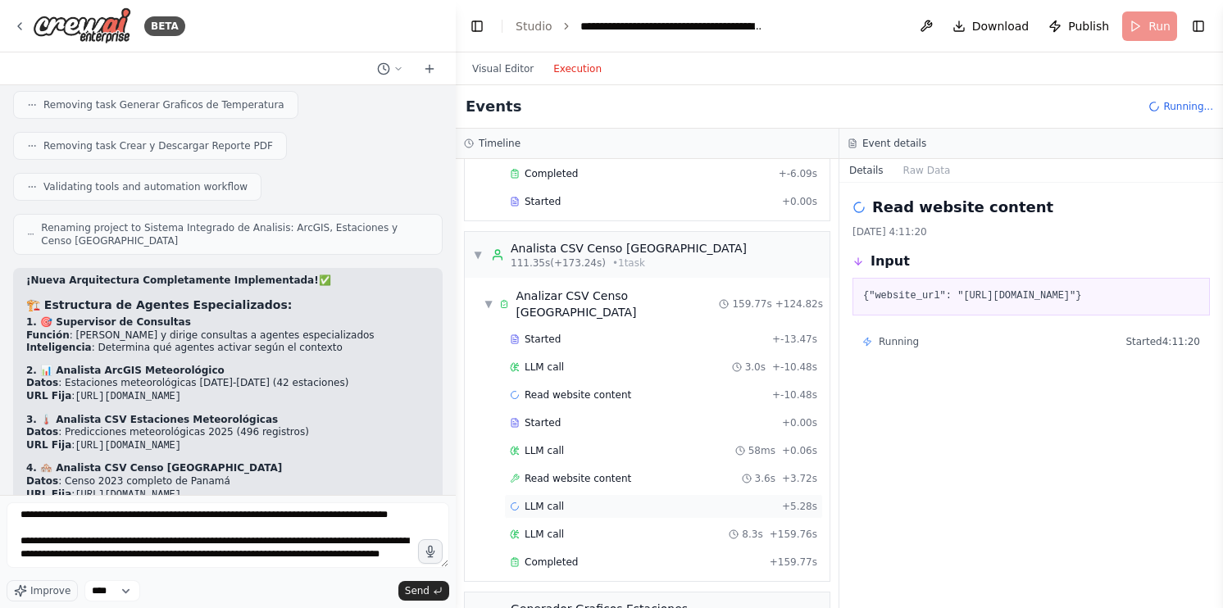
click at [562, 500] on div "LLM call + 5.28s" at bounding box center [663, 506] width 307 height 13
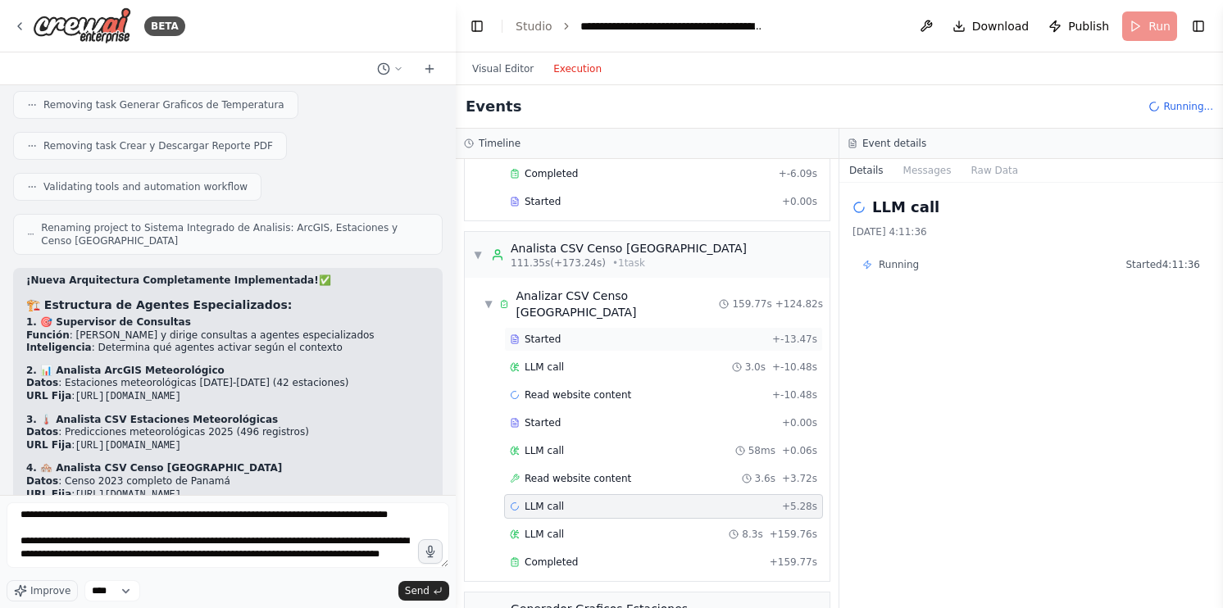
click at [599, 333] on div "Started" at bounding box center [638, 339] width 256 height 13
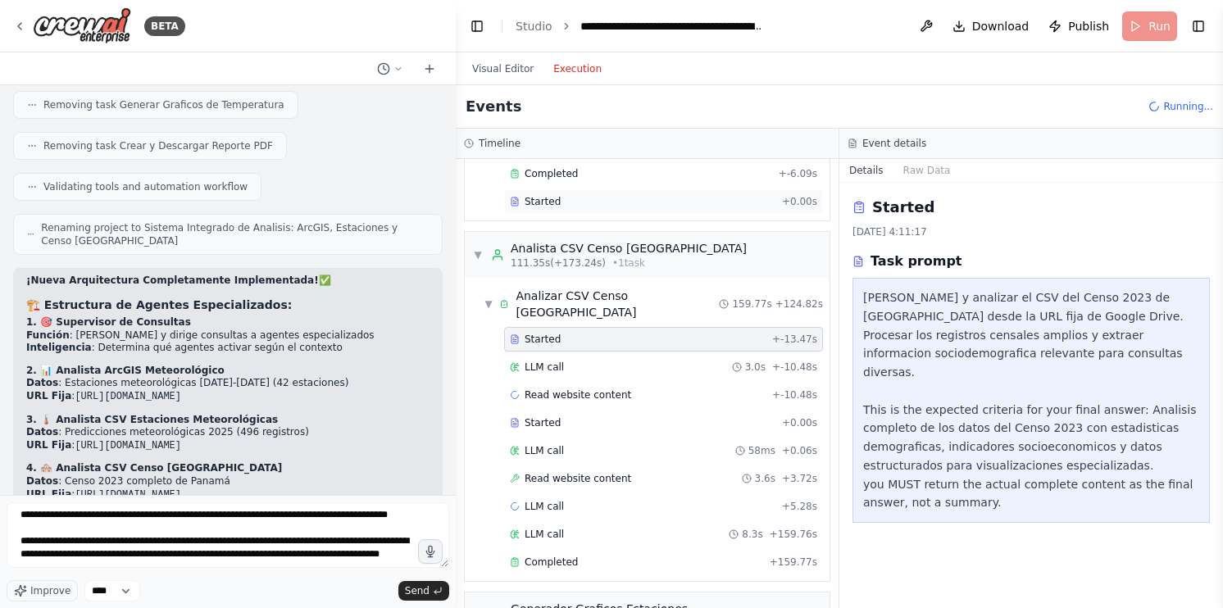
click at [632, 200] on div "Started + 0.00s" at bounding box center [663, 201] width 319 height 25
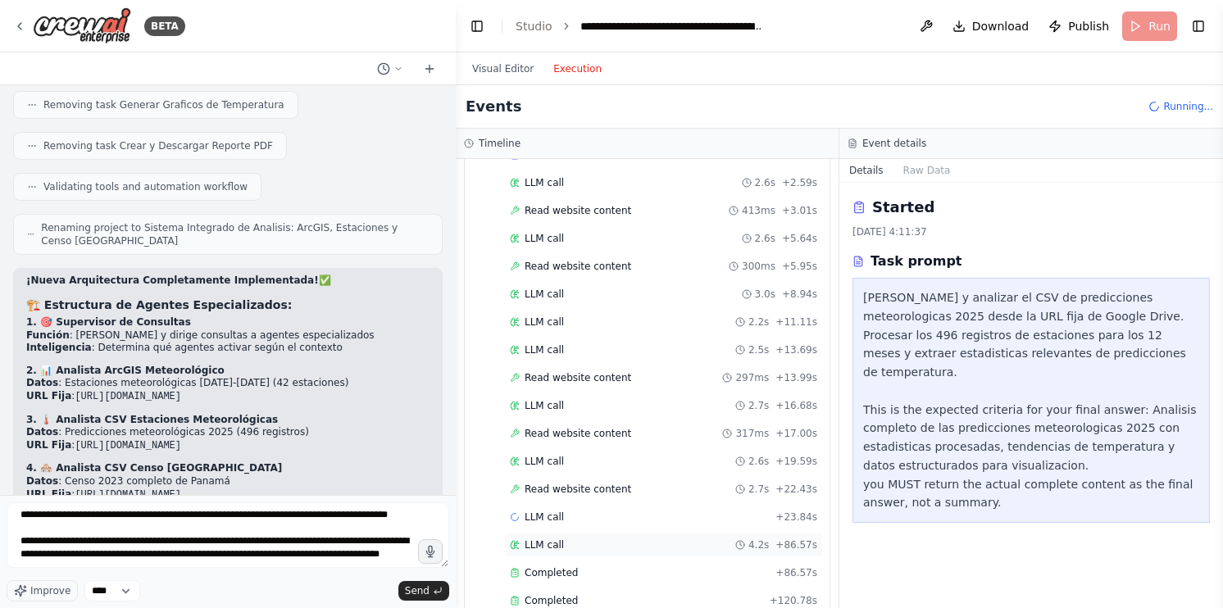
scroll to position [343, 0]
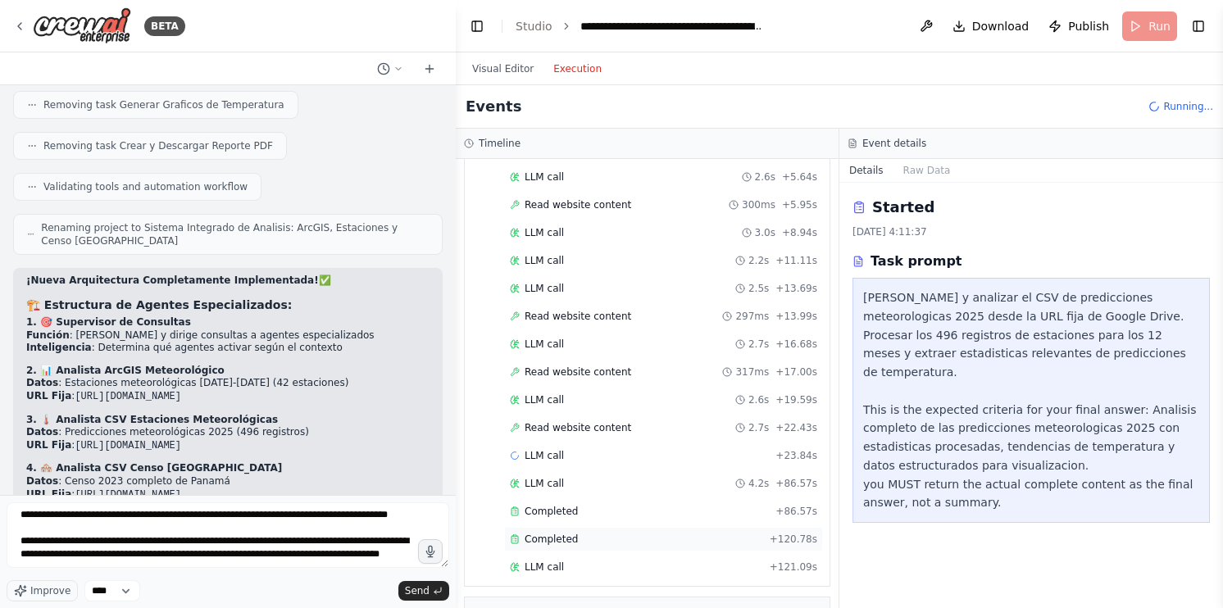
click at [578, 533] on div "Completed" at bounding box center [636, 539] width 253 height 13
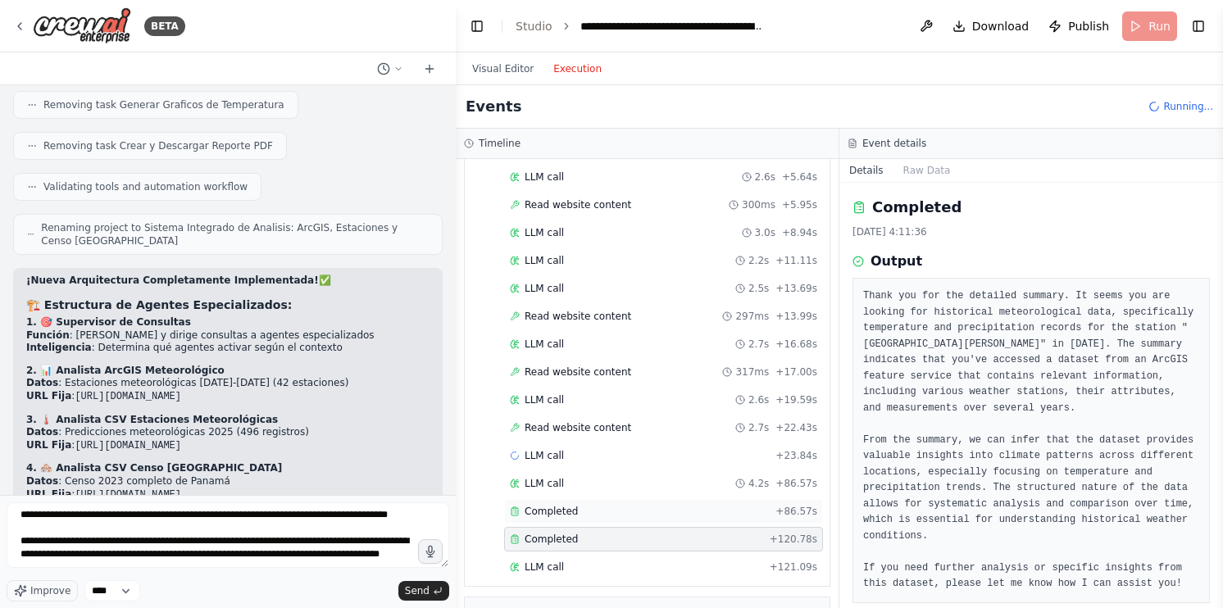
click at [621, 513] on div "Completed + 86.57s" at bounding box center [663, 511] width 319 height 25
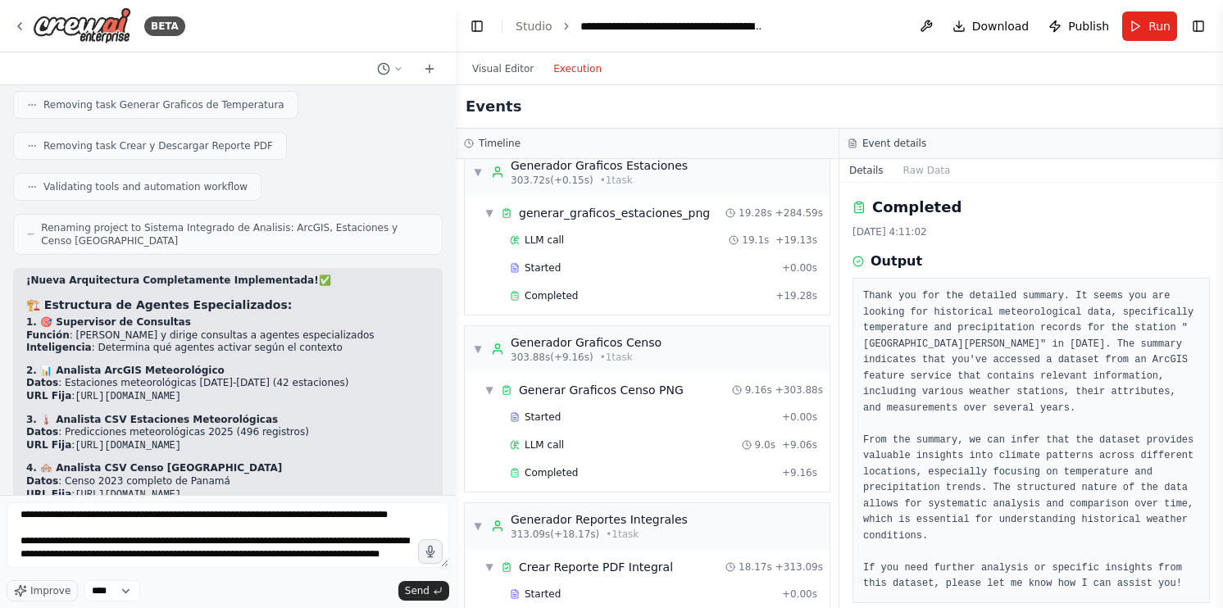
scroll to position [1612, 0]
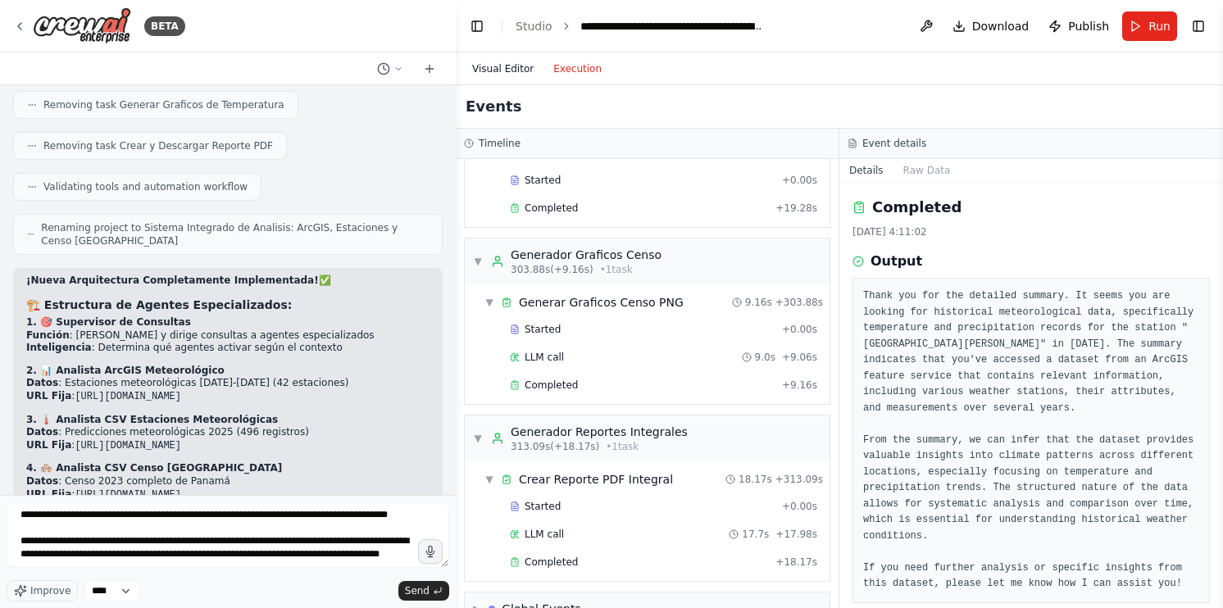
click at [522, 71] on button "Visual Editor" at bounding box center [502, 69] width 81 height 20
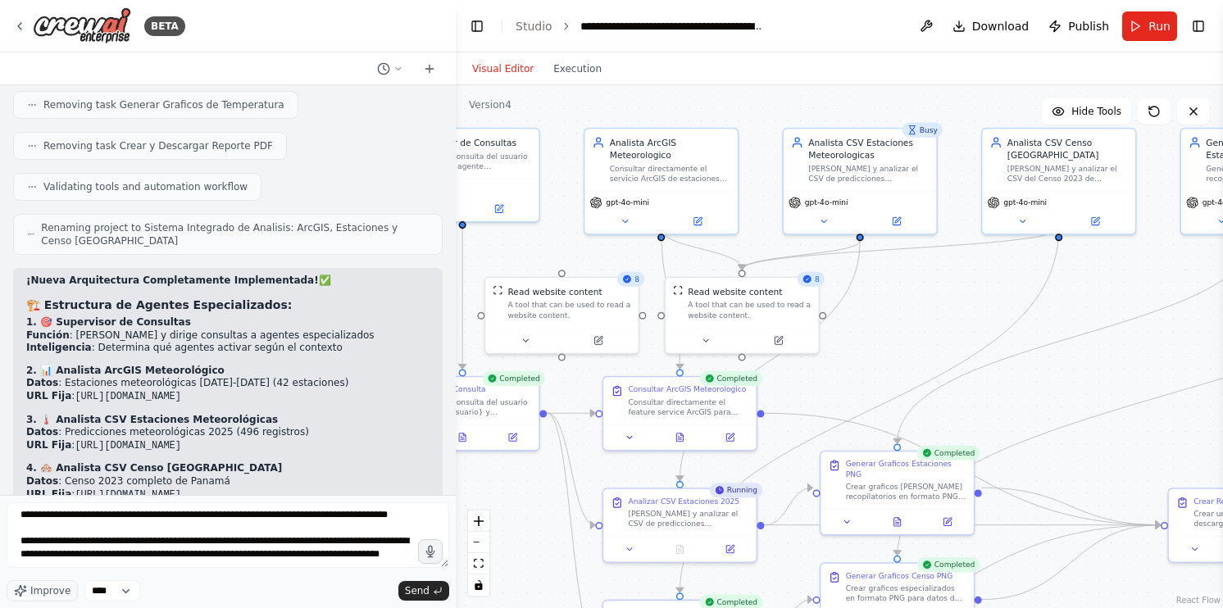
drag, startPoint x: 1082, startPoint y: 301, endPoint x: 1118, endPoint y: 303, distance: 36.1
click at [1118, 303] on div ".deletable-edge-delete-btn { width: 20px; height: 20px; border: 0px solid #ffff…" at bounding box center [839, 346] width 767 height 523
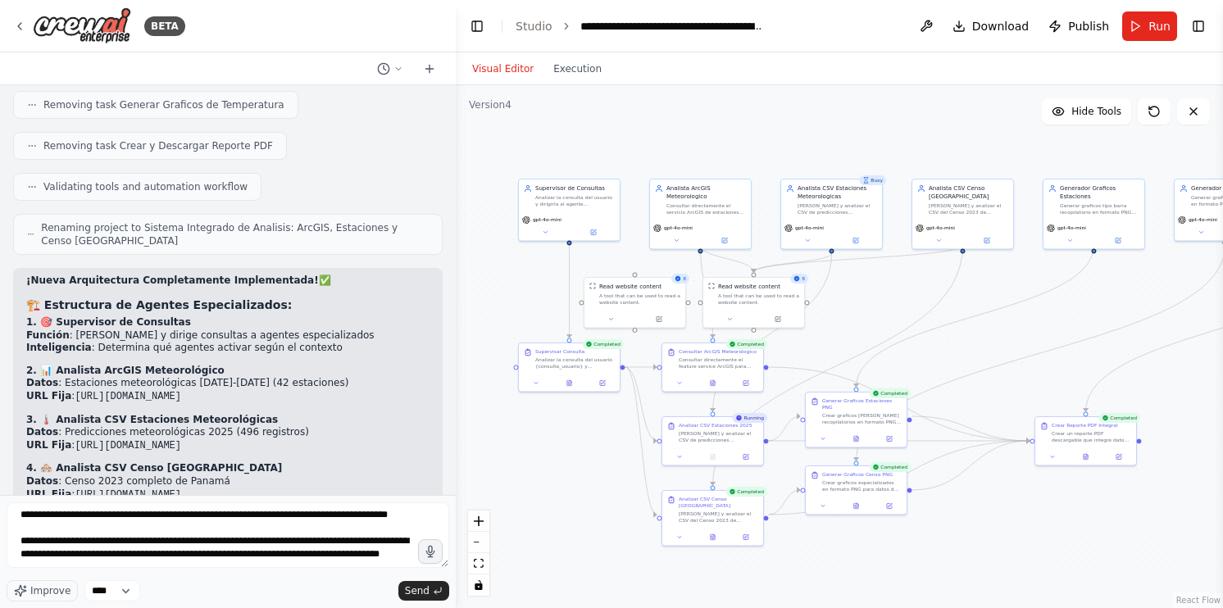
drag, startPoint x: 1061, startPoint y: 308, endPoint x: 972, endPoint y: 299, distance: 89.0
click at [972, 299] on div ".deletable-edge-delete-btn { width: 20px; height: 20px; border: 0px solid #ffff…" at bounding box center [839, 346] width 767 height 523
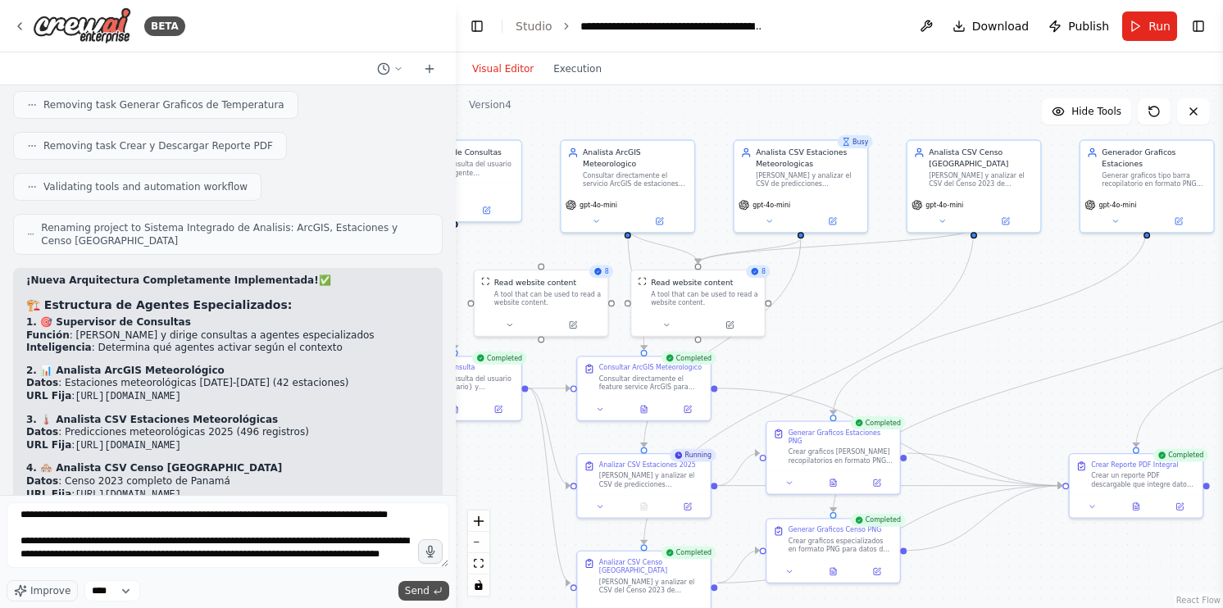
click at [406, 589] on button "Send" at bounding box center [423, 591] width 51 height 20
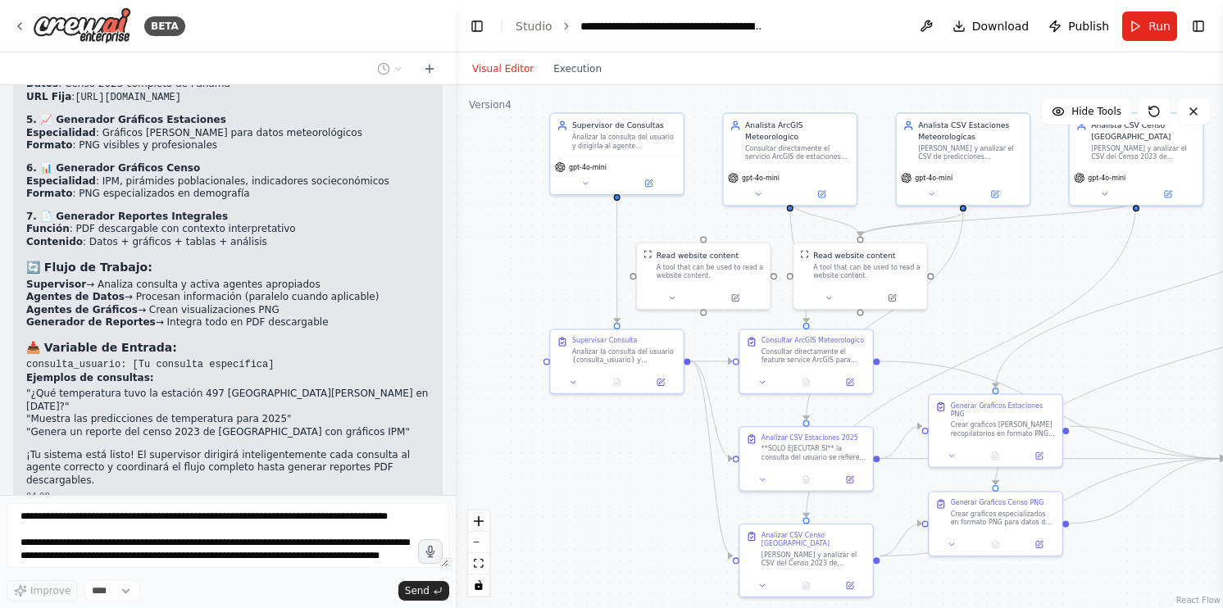
scroll to position [14520, 0]
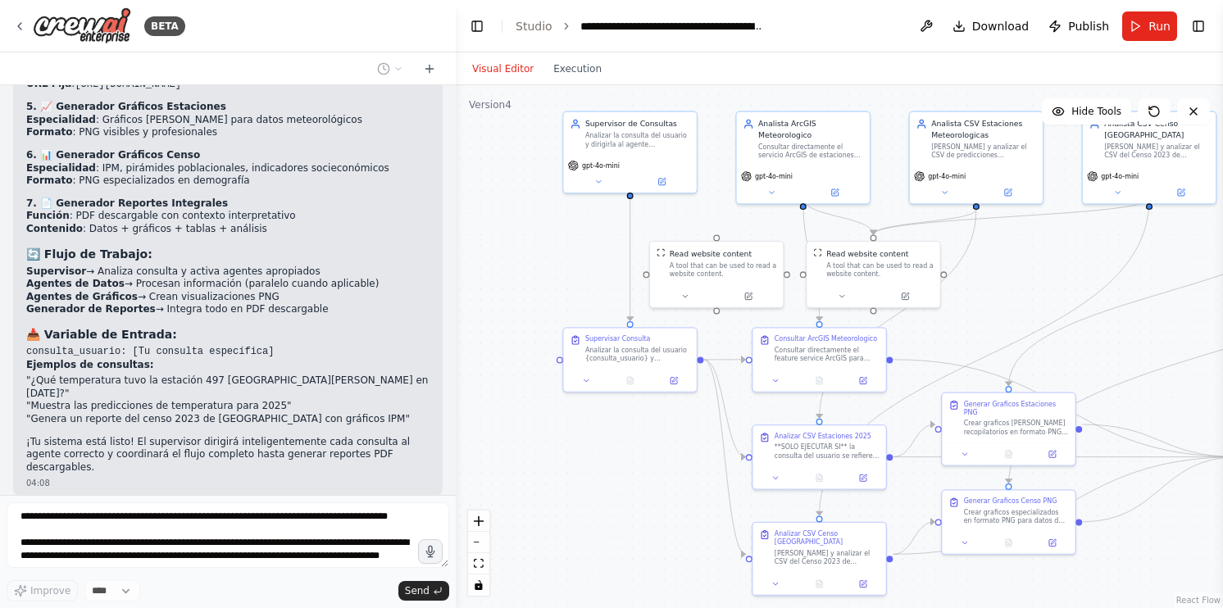
drag, startPoint x: 859, startPoint y: 316, endPoint x: 1035, endPoint y: 288, distance: 177.8
click at [1035, 288] on div ".deletable-edge-delete-btn { width: 20px; height: 20px; border: 0px solid #ffff…" at bounding box center [839, 346] width 767 height 523
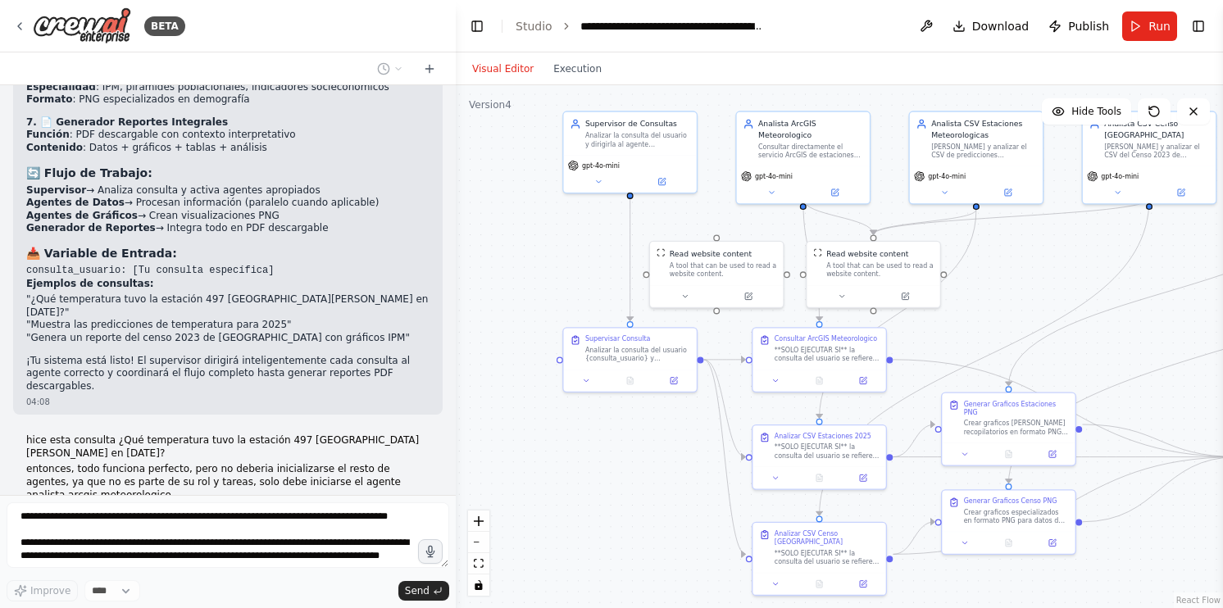
scroll to position [14642, 0]
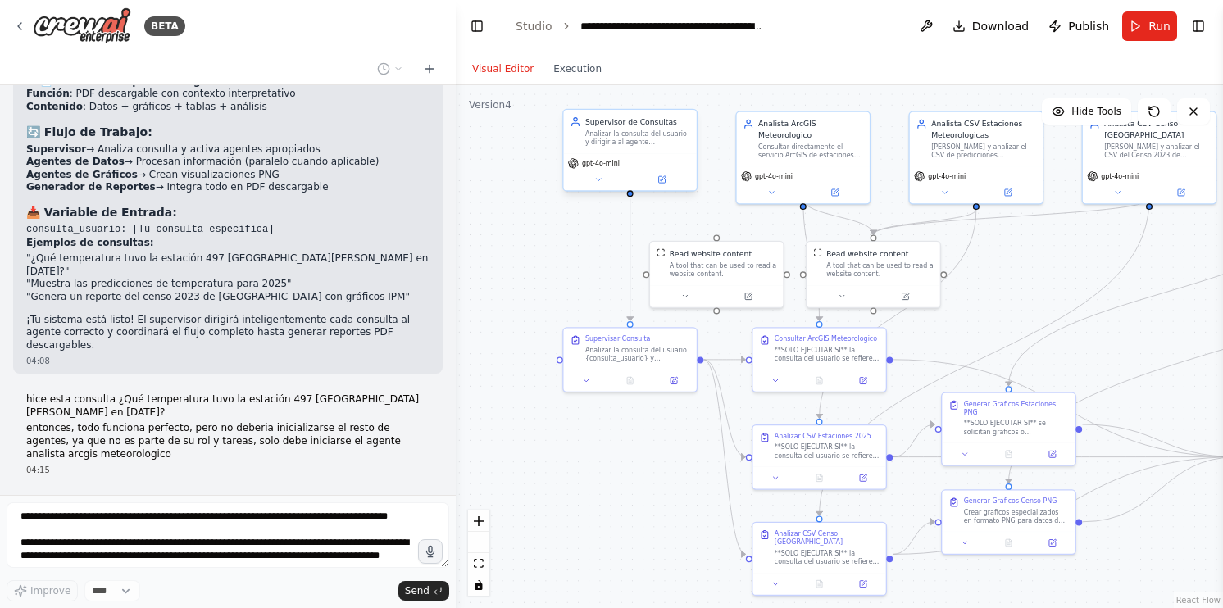
click at [666, 192] on div "Supervisor de Consultas Analizar la consulta del usuario y dirigirla al agente …" at bounding box center [629, 152] width 135 height 83
click at [666, 185] on div "gpt-4o-mini" at bounding box center [629, 172] width 133 height 38
click at [649, 179] on button at bounding box center [661, 179] width 61 height 13
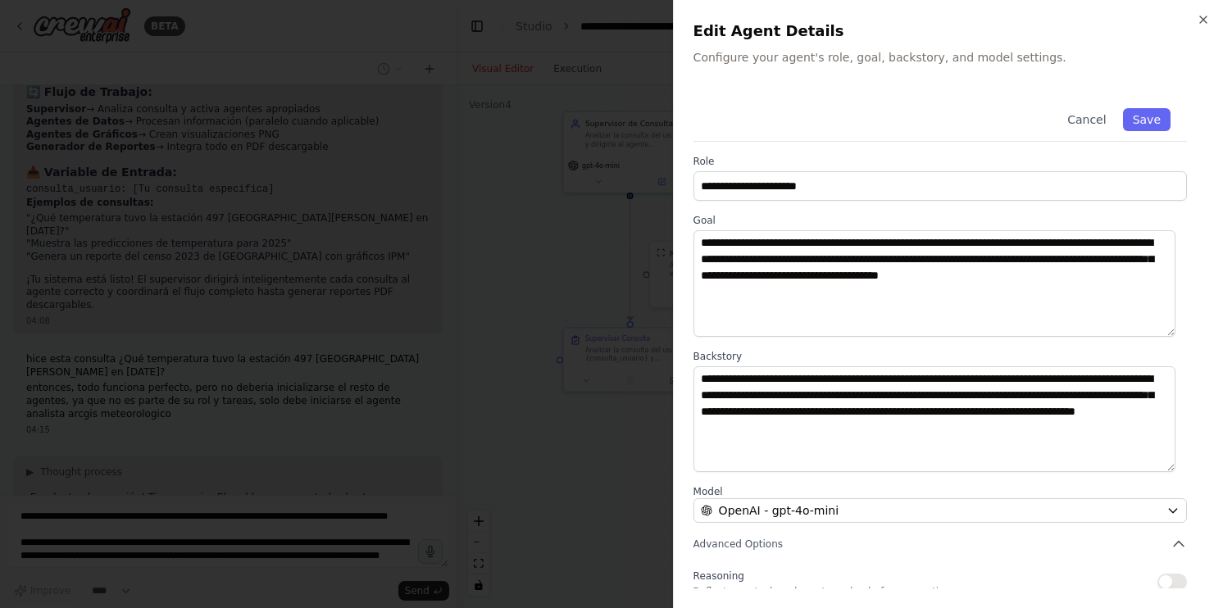
scroll to position [14724, 0]
click at [1082, 124] on button "Cancel" at bounding box center [1087, 119] width 58 height 23
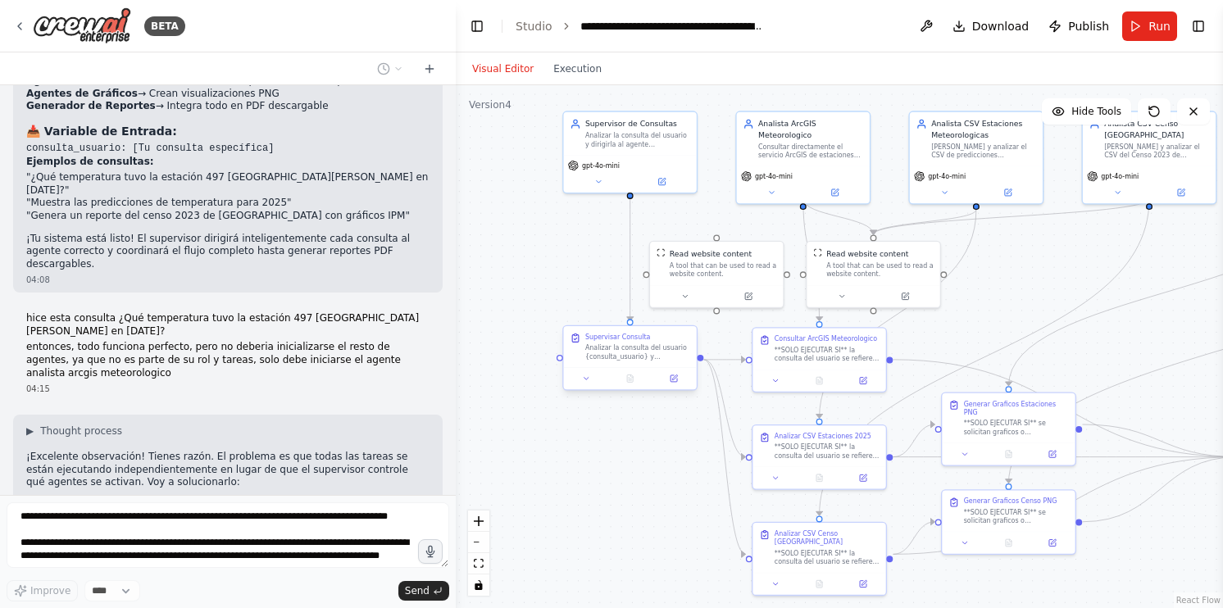
click at [685, 385] on div at bounding box center [629, 378] width 133 height 22
click at [675, 383] on button at bounding box center [673, 378] width 37 height 13
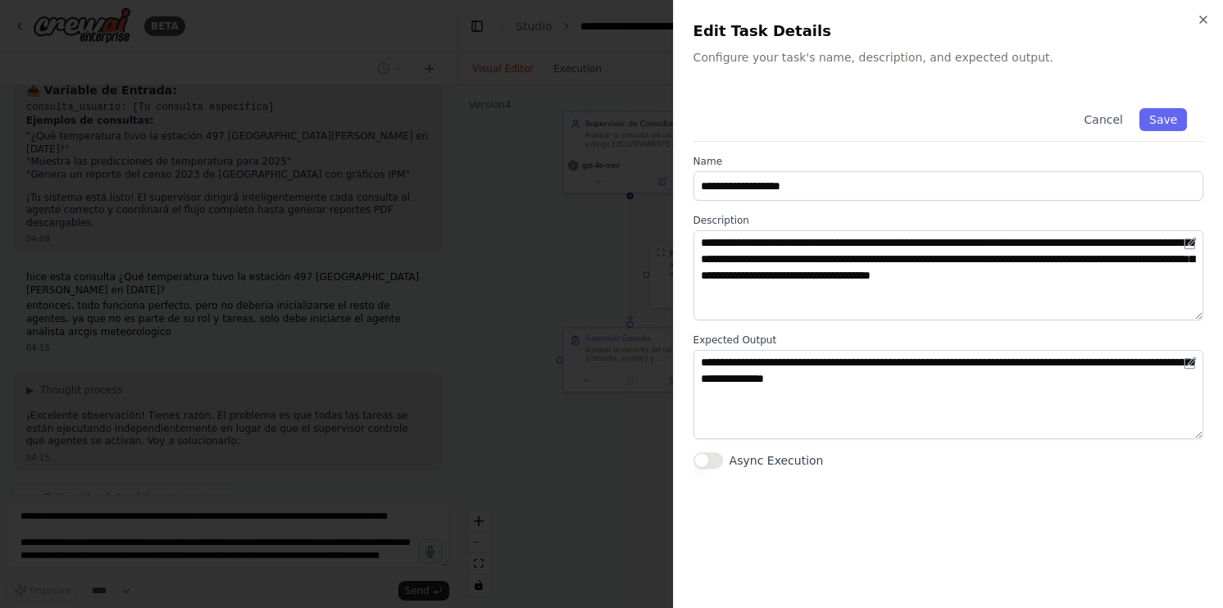
scroll to position [14805, 0]
click at [1197, 20] on icon "button" at bounding box center [1203, 19] width 13 height 13
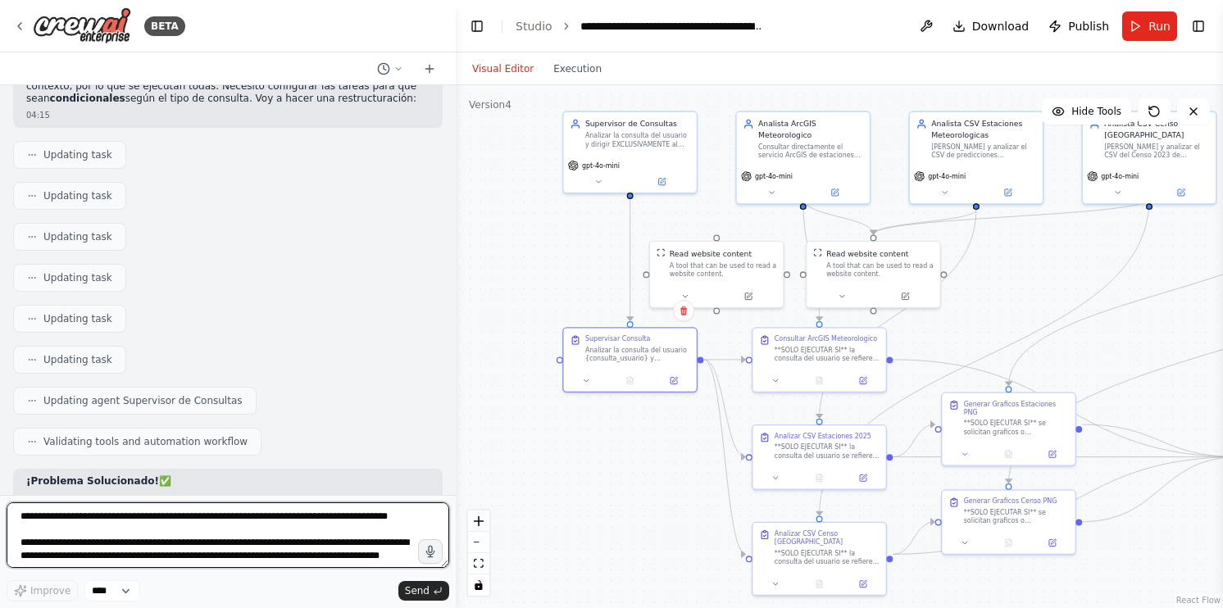
scroll to position [15242, 0]
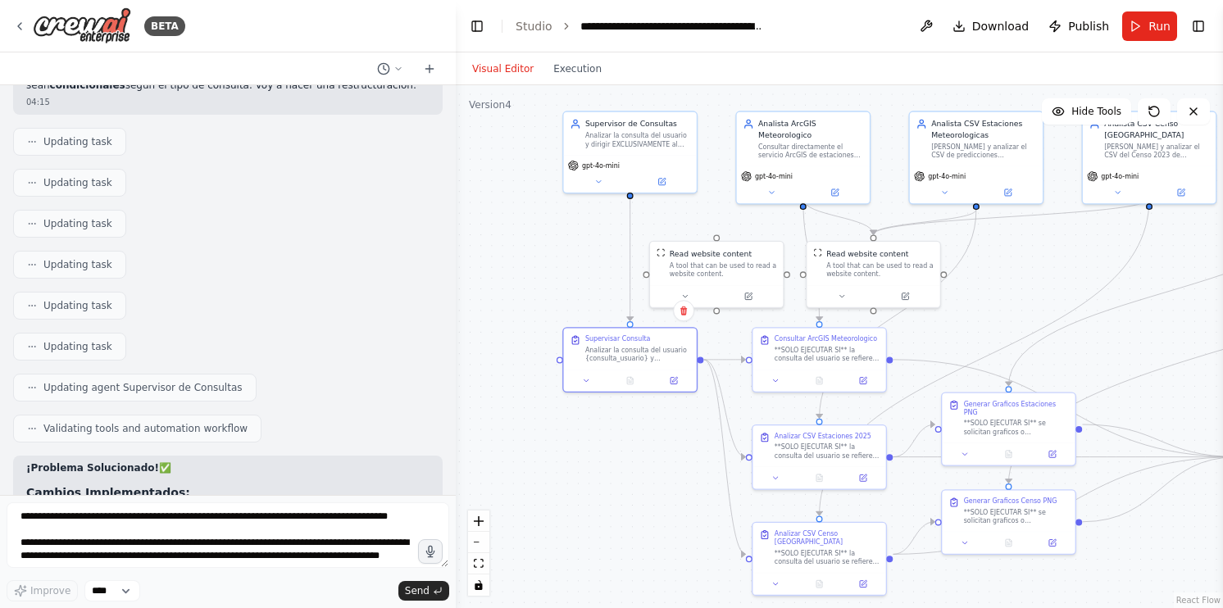
click at [480, 438] on div ".deletable-edge-delete-btn { width: 20px; height: 20px; border: 0px solid #ffff…" at bounding box center [839, 346] width 767 height 523
click at [1148, 25] on button "Run" at bounding box center [1149, 26] width 55 height 30
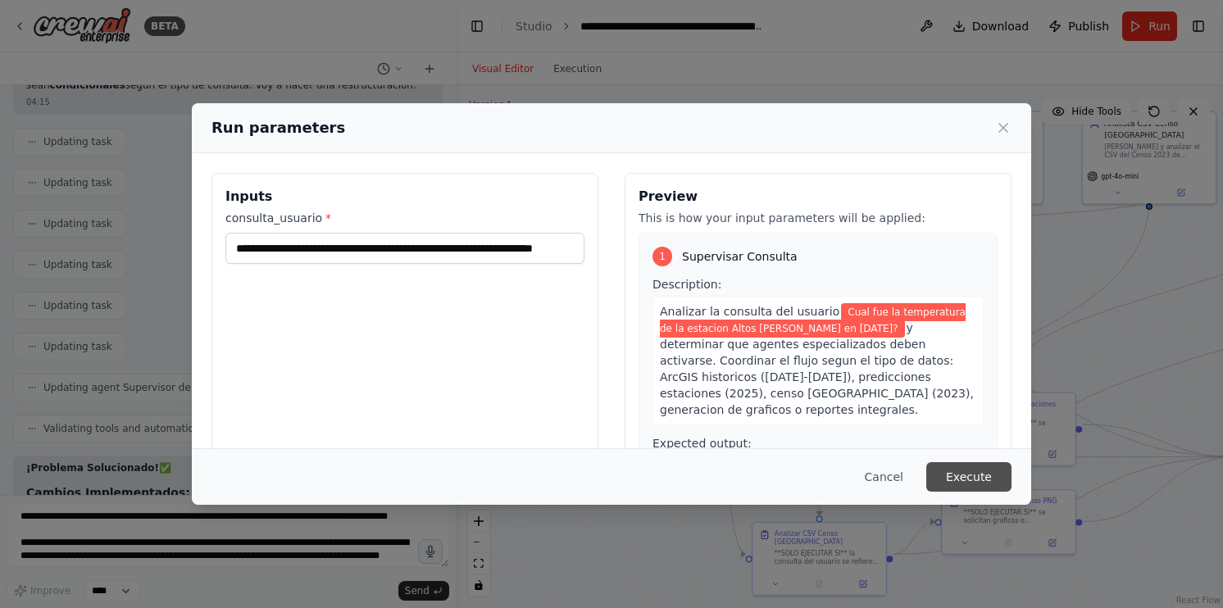
click at [979, 477] on button "Execute" at bounding box center [968, 477] width 85 height 30
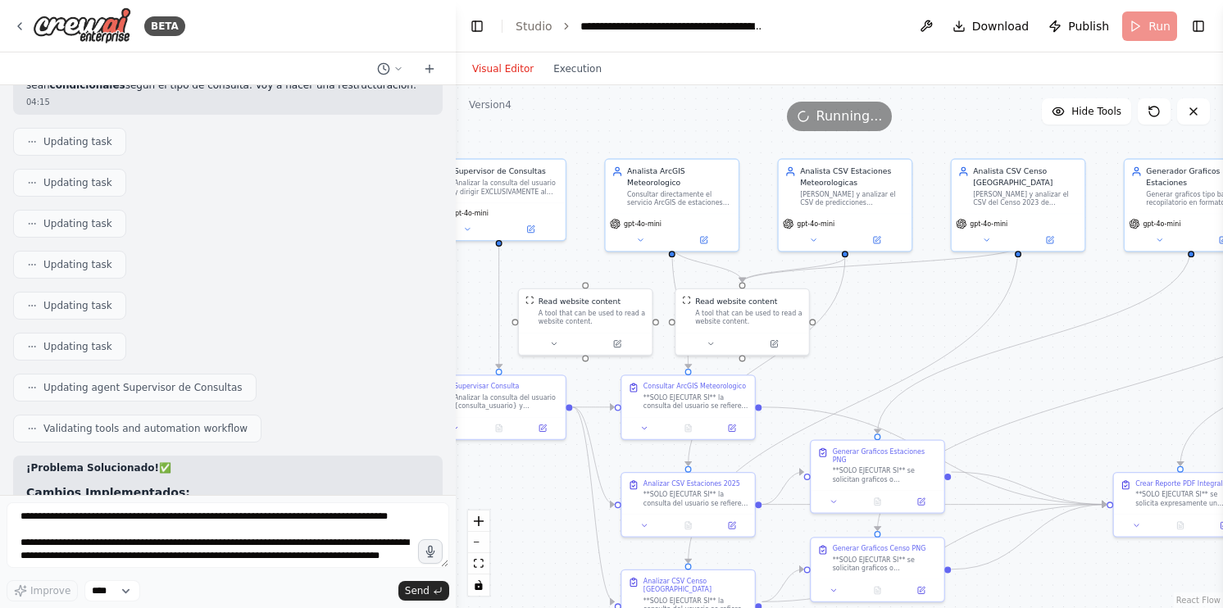
drag, startPoint x: 1027, startPoint y: 289, endPoint x: 898, endPoint y: 336, distance: 138.0
click at [898, 336] on div ".deletable-edge-delete-btn { width: 20px; height: 20px; border: 0px solid #ffff…" at bounding box center [839, 346] width 767 height 523
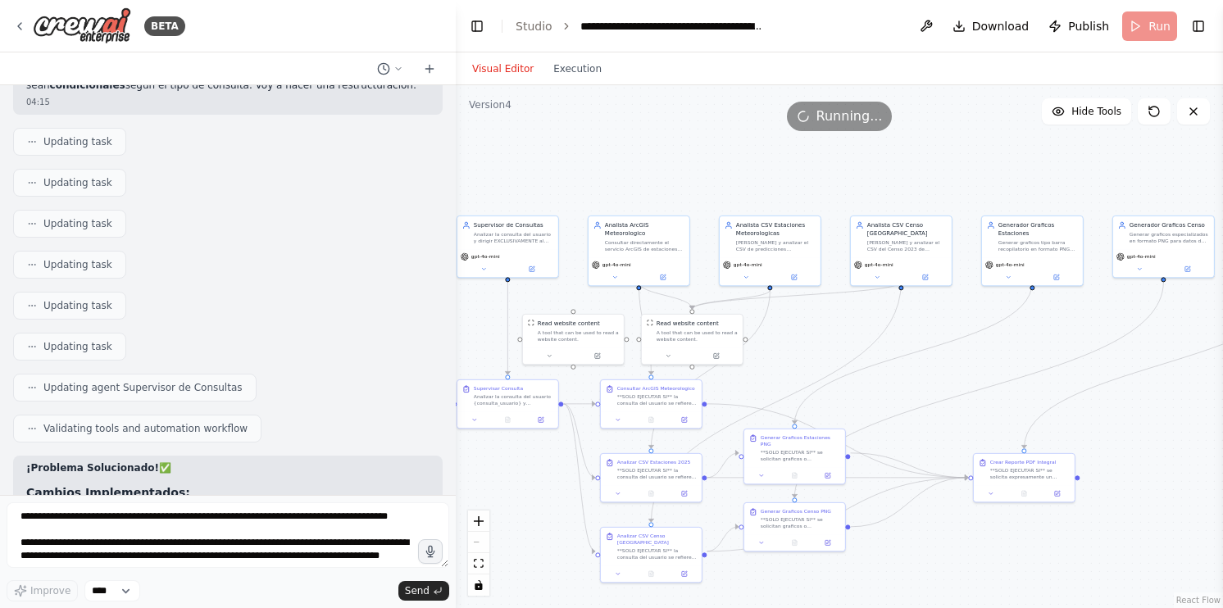
drag, startPoint x: 1049, startPoint y: 344, endPoint x: 958, endPoint y: 352, distance: 91.3
click at [958, 354] on div ".deletable-edge-delete-btn { width: 20px; height: 20px; border: 0px solid #ffff…" at bounding box center [839, 346] width 767 height 523
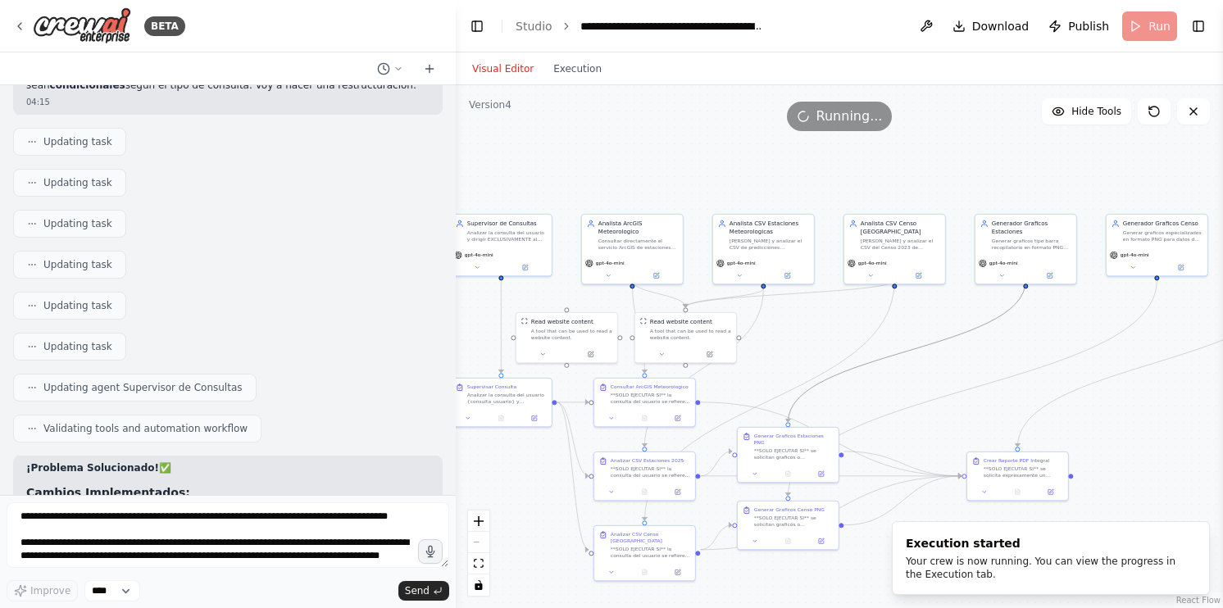
drag, startPoint x: 882, startPoint y: 355, endPoint x: 1037, endPoint y: 296, distance: 165.8
click at [1037, 296] on div ".deletable-edge-delete-btn { width: 20px; height: 20px; border: 0px solid #ffff…" at bounding box center [839, 346] width 767 height 523
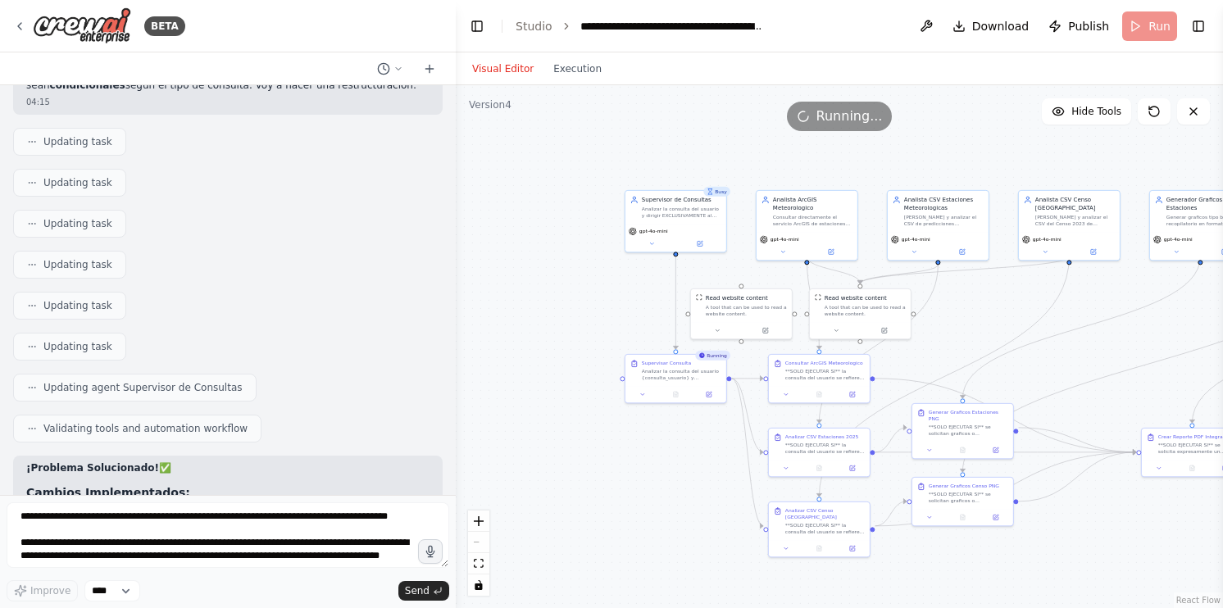
drag, startPoint x: 993, startPoint y: 351, endPoint x: 1208, endPoint y: 311, distance: 218.5
click at [1208, 311] on div ".deletable-edge-delete-btn { width: 20px; height: 20px; border: 0px solid #ffff…" at bounding box center [839, 346] width 767 height 523
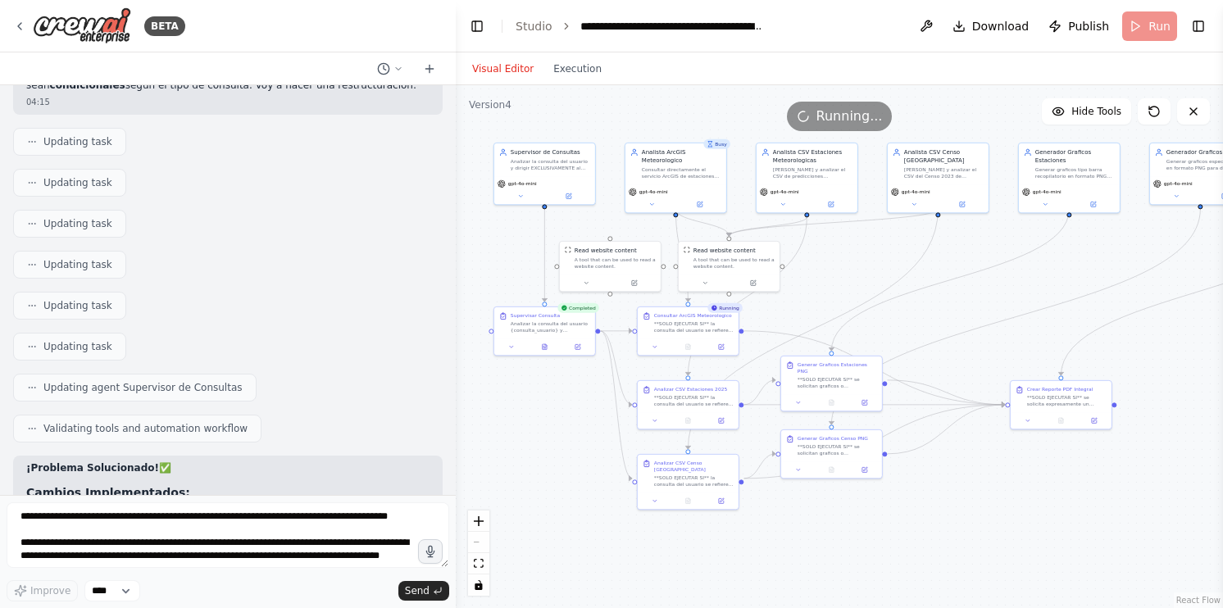
drag, startPoint x: 936, startPoint y: 326, endPoint x: 807, endPoint y: 248, distance: 151.2
click at [807, 248] on div ".deletable-edge-delete-btn { width: 20px; height: 20px; border: 0px solid #ffff…" at bounding box center [839, 346] width 767 height 523
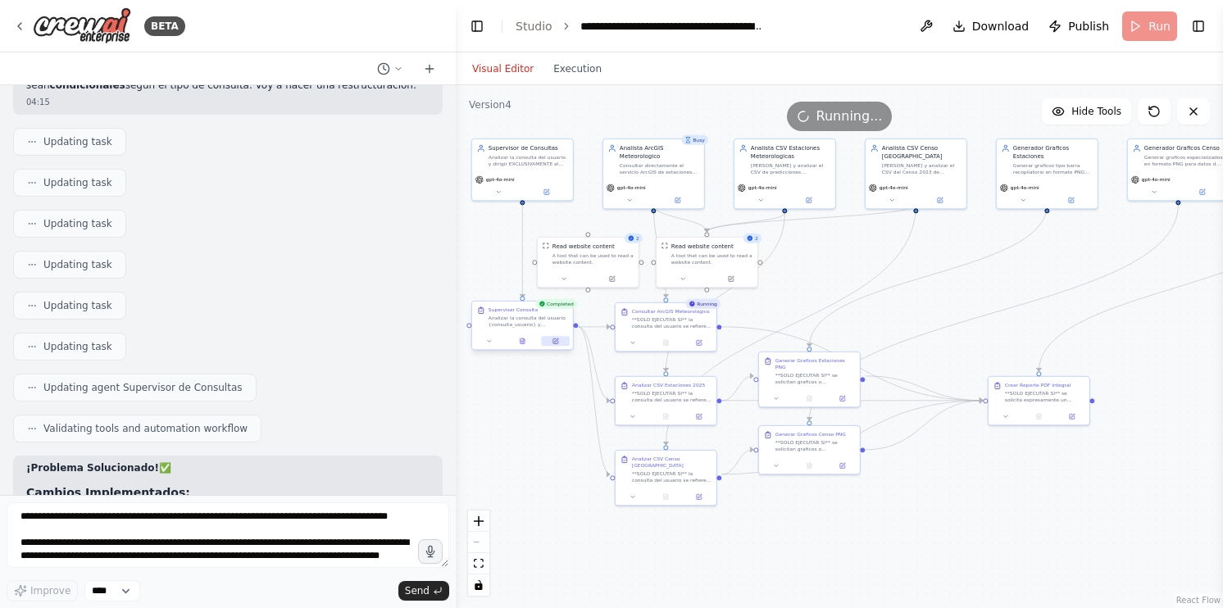
click at [558, 341] on icon at bounding box center [555, 341] width 5 height 5
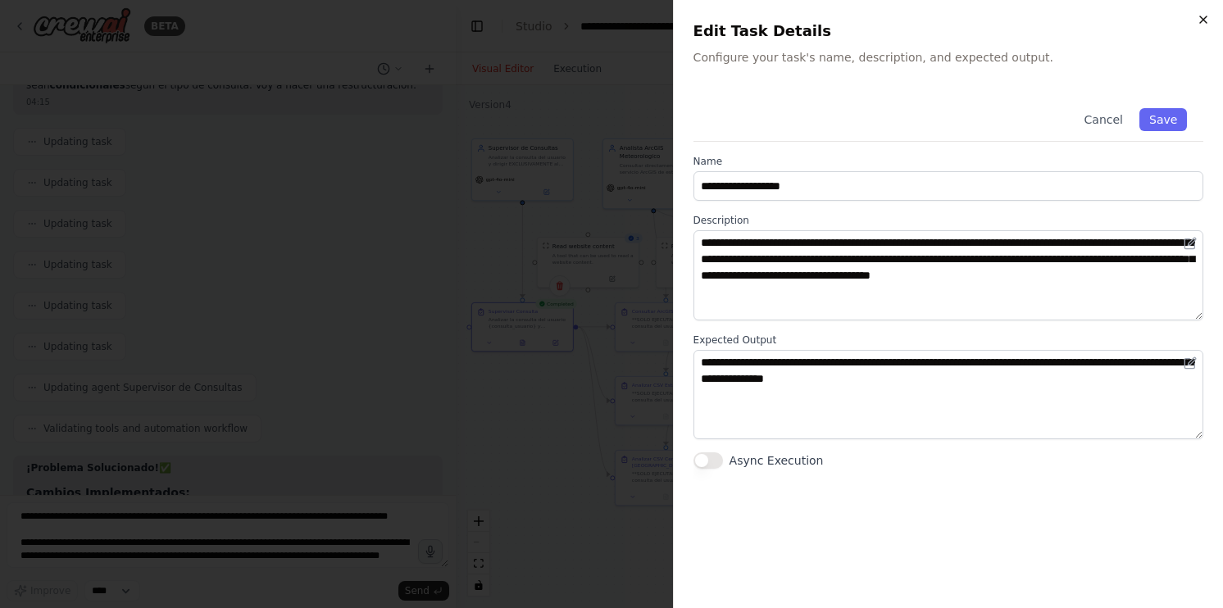
click at [1208, 25] on icon "button" at bounding box center [1203, 19] width 13 height 13
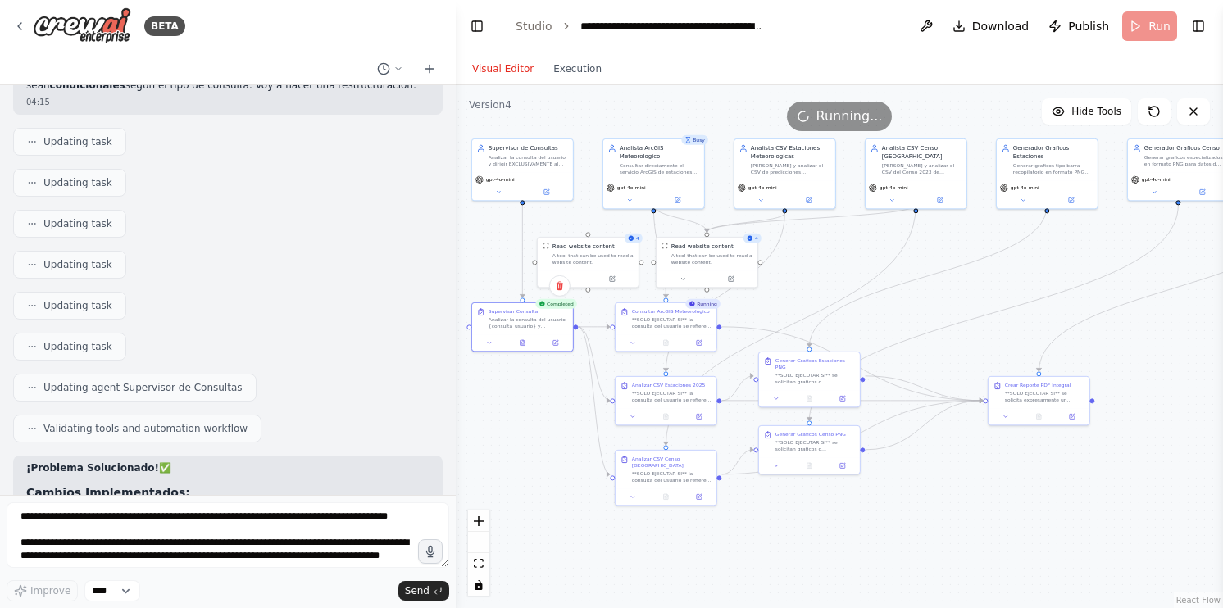
click at [817, 264] on div ".deletable-edge-delete-btn { width: 20px; height: 20px; border: 0px solid #ffff…" at bounding box center [839, 346] width 767 height 523
click at [806, 198] on icon at bounding box center [809, 198] width 7 height 7
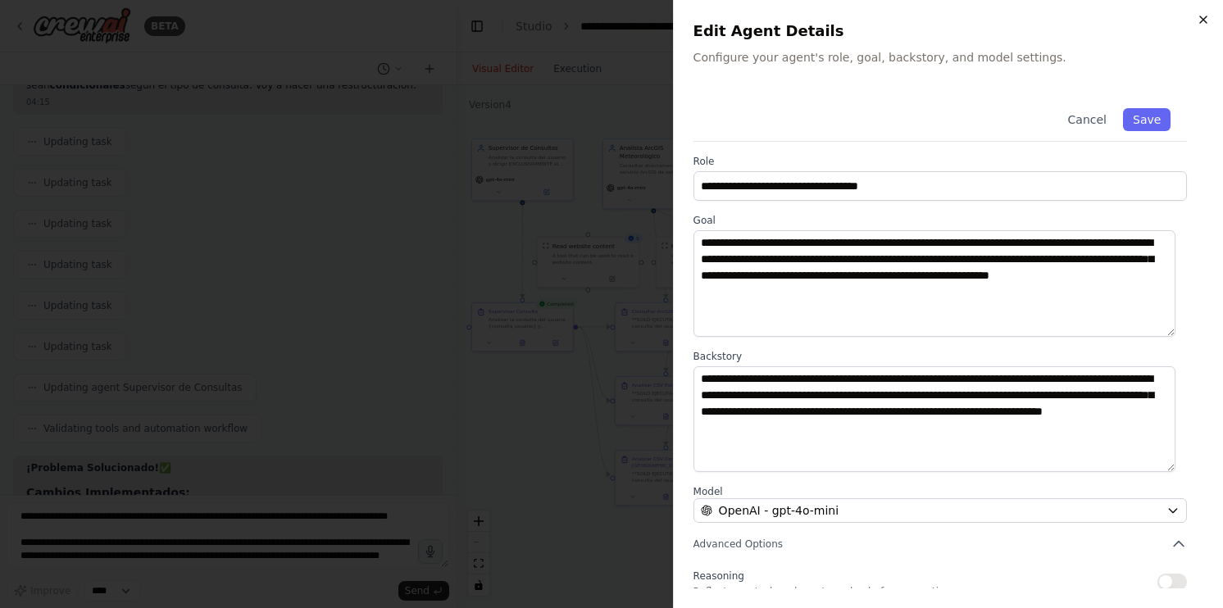
click at [1199, 16] on icon "button" at bounding box center [1203, 19] width 13 height 13
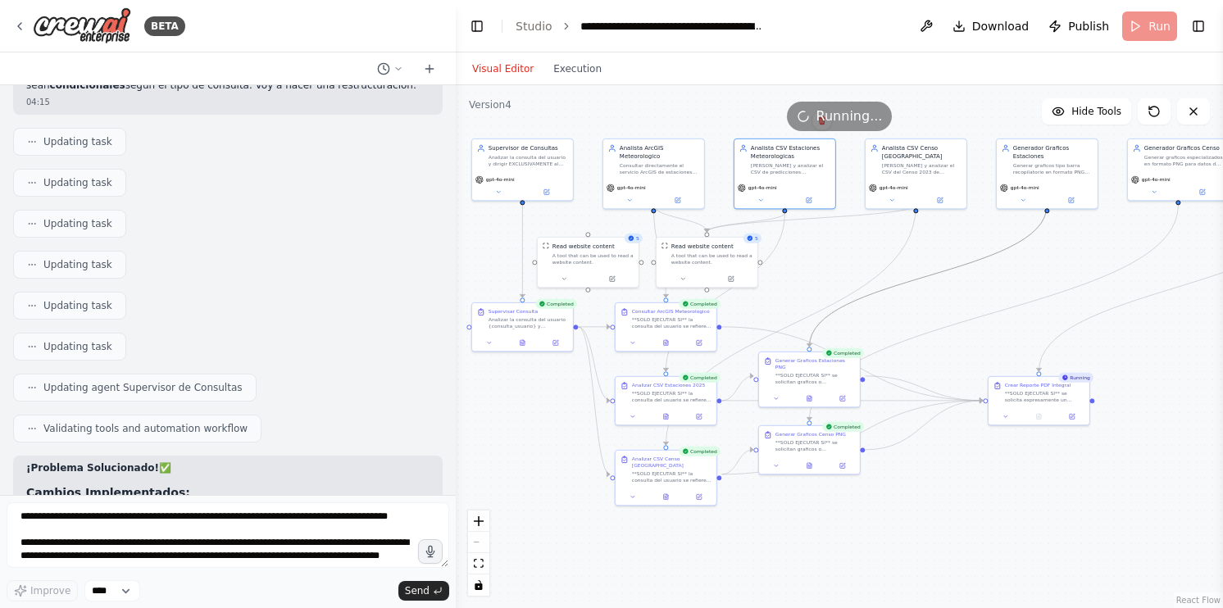
drag, startPoint x: 991, startPoint y: 259, endPoint x: 741, endPoint y: 326, distance: 258.9
click at [430, 98] on div ".deletable-edge-delete-btn { width: 20px; height: 20px; border: 0px solid #ffff…" at bounding box center [430, 98] width 0 height 0
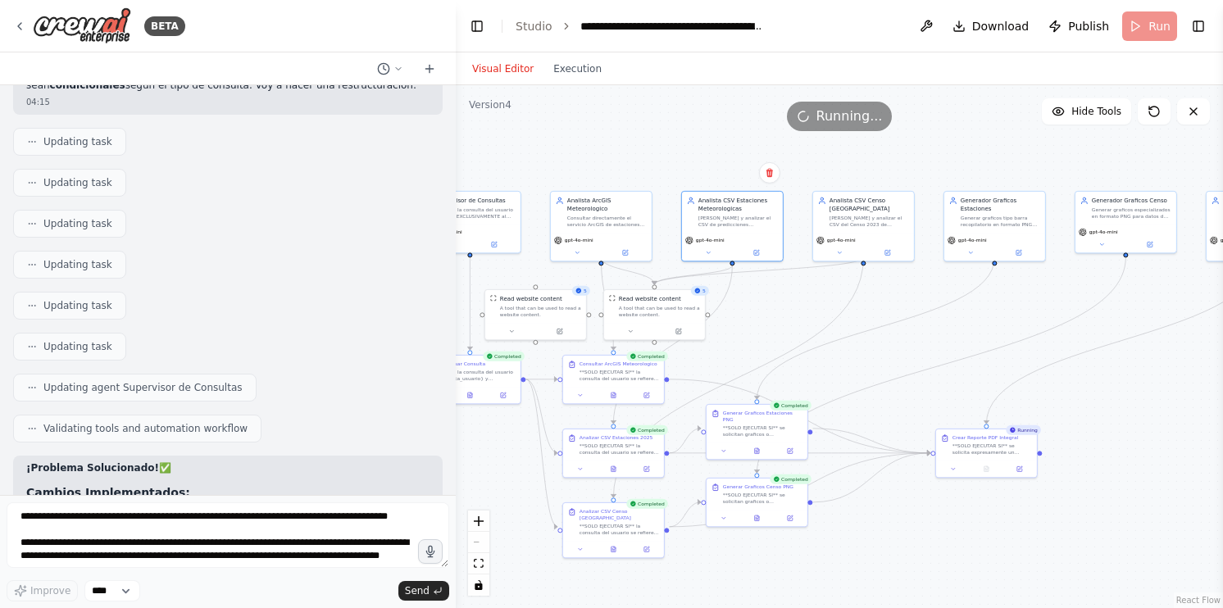
drag, startPoint x: 813, startPoint y: 262, endPoint x: 771, endPoint y: 307, distance: 61.5
click at [771, 307] on div ".deletable-edge-delete-btn { width: 20px; height: 20px; border: 0px solid #ffff…" at bounding box center [839, 346] width 767 height 523
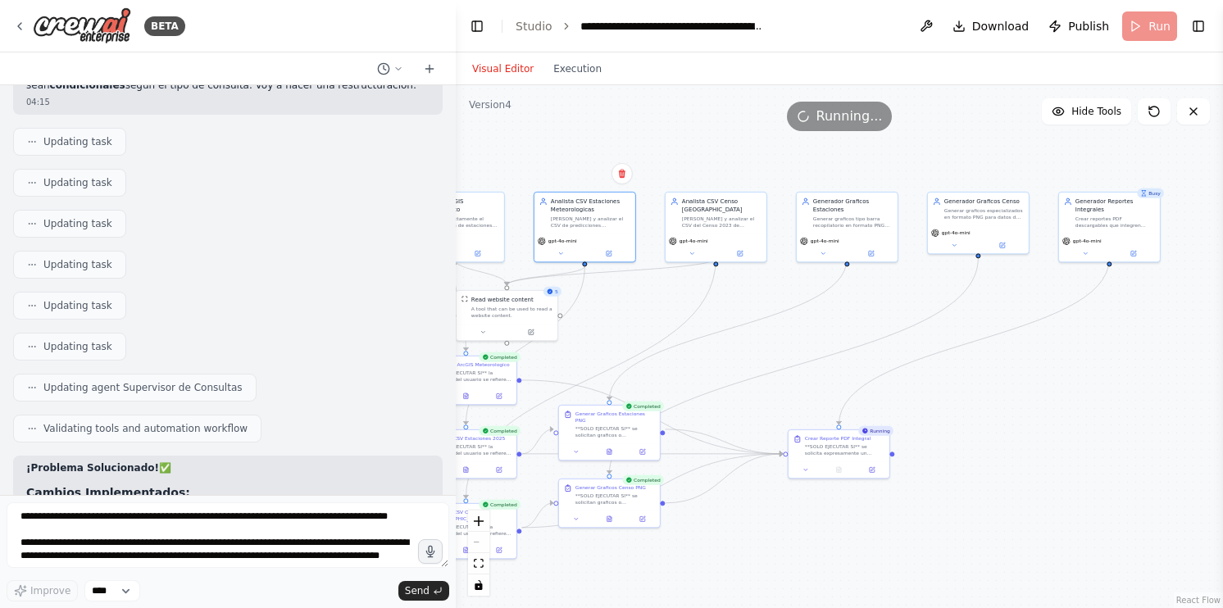
drag, startPoint x: 948, startPoint y: 316, endPoint x: 800, endPoint y: 317, distance: 147.6
click at [800, 317] on div ".deletable-edge-delete-btn { width: 20px; height: 20px; border: 0px solid #ffff…" at bounding box center [839, 346] width 767 height 523
click at [1028, 430] on div ".deletable-edge-delete-btn { width: 20px; height: 20px; border: 0px solid #ffff…" at bounding box center [839, 346] width 767 height 523
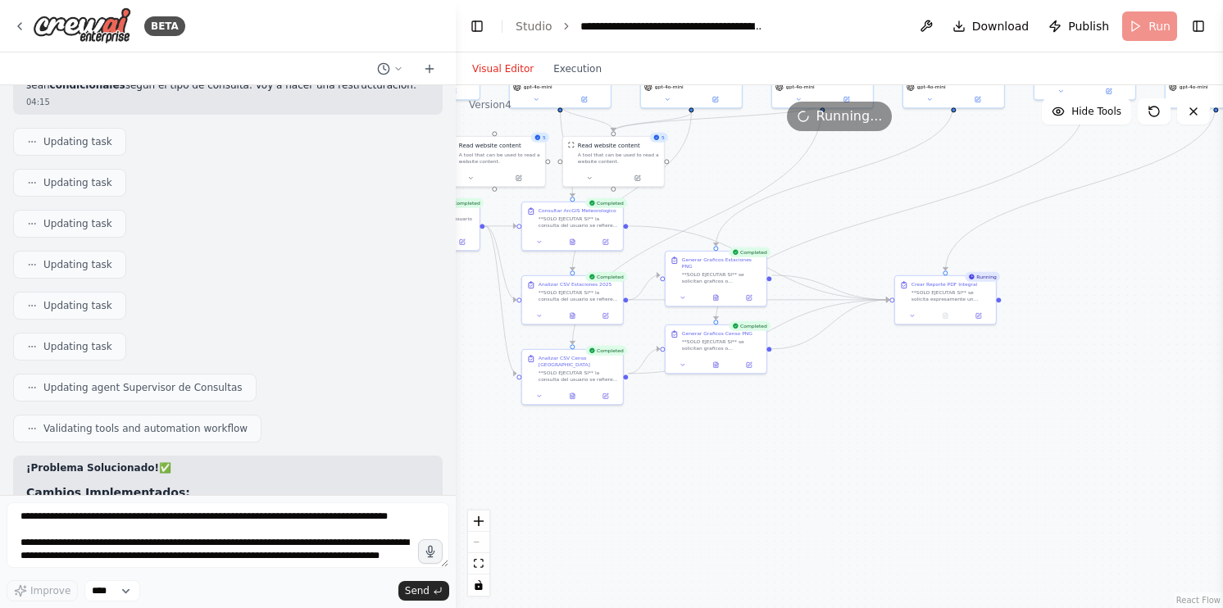
drag, startPoint x: 1004, startPoint y: 571, endPoint x: 1102, endPoint y: 418, distance: 181.5
click at [1102, 418] on div ".deletable-edge-delete-btn { width: 20px; height: 20px; border: 0px solid #ffff…" at bounding box center [839, 346] width 767 height 523
click at [896, 376] on div ".deletable-edge-delete-btn { width: 20px; height: 20px; border: 0px solid #ffff…" at bounding box center [839, 346] width 767 height 523
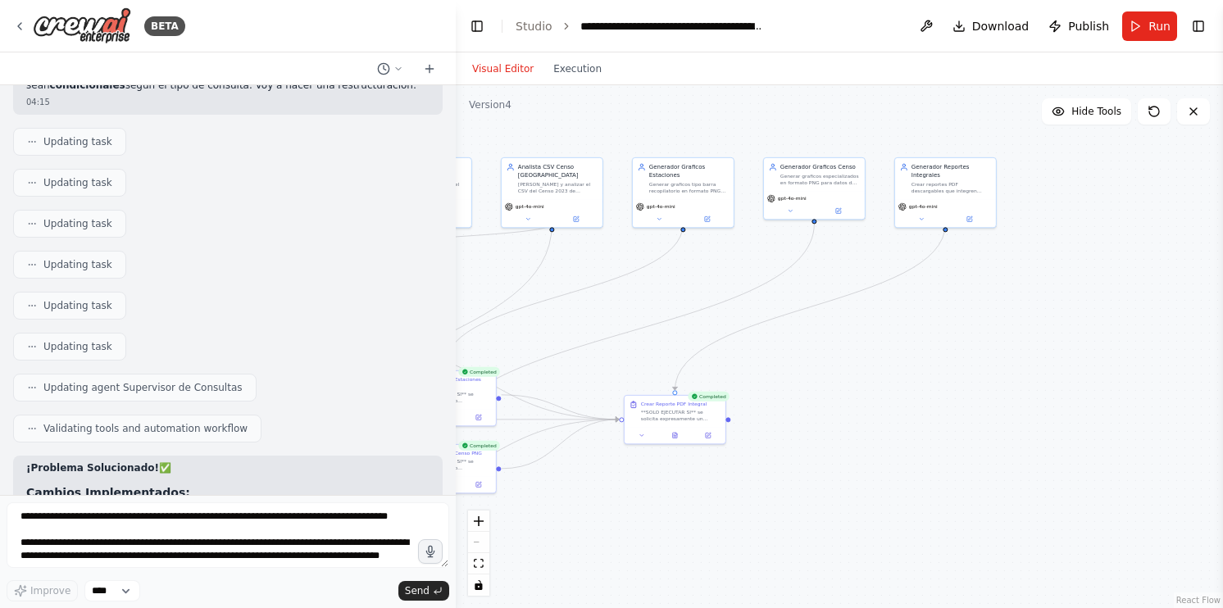
drag, startPoint x: 1083, startPoint y: 457, endPoint x: 843, endPoint y: 561, distance: 261.5
click at [843, 561] on div ".deletable-edge-delete-btn { width: 20px; height: 20px; border: 0px solid #ffff…" at bounding box center [839, 346] width 767 height 523
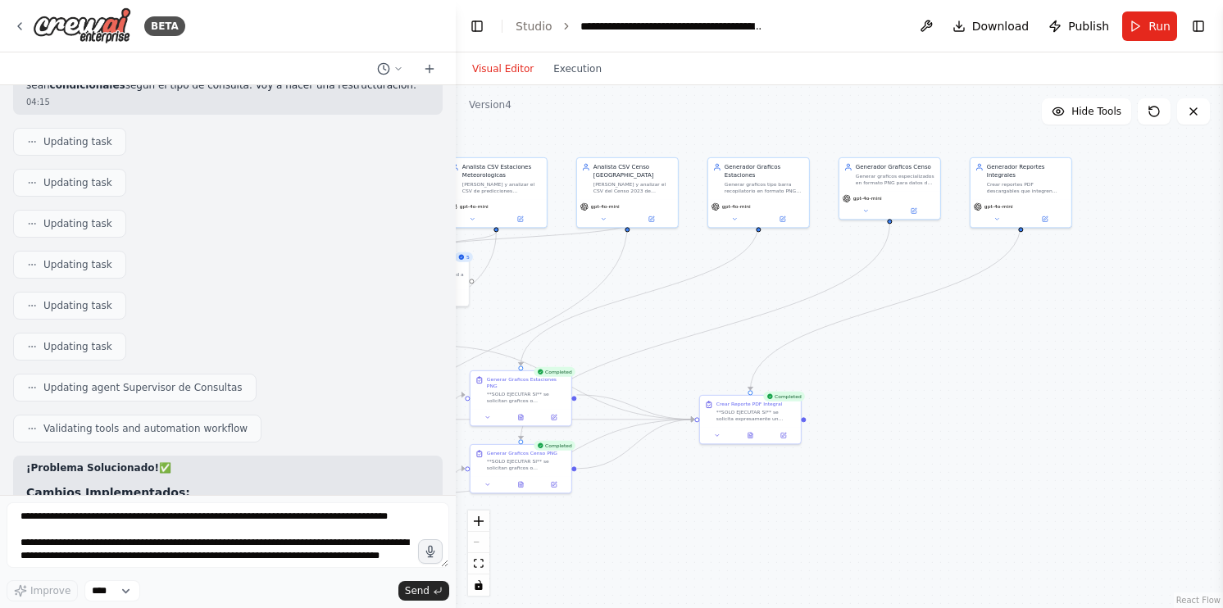
drag, startPoint x: 836, startPoint y: 431, endPoint x: 1025, endPoint y: 413, distance: 189.4
click at [1022, 415] on div ".deletable-edge-delete-btn { width: 20px; height: 20px; border: 0px solid #ffff…" at bounding box center [839, 346] width 767 height 523
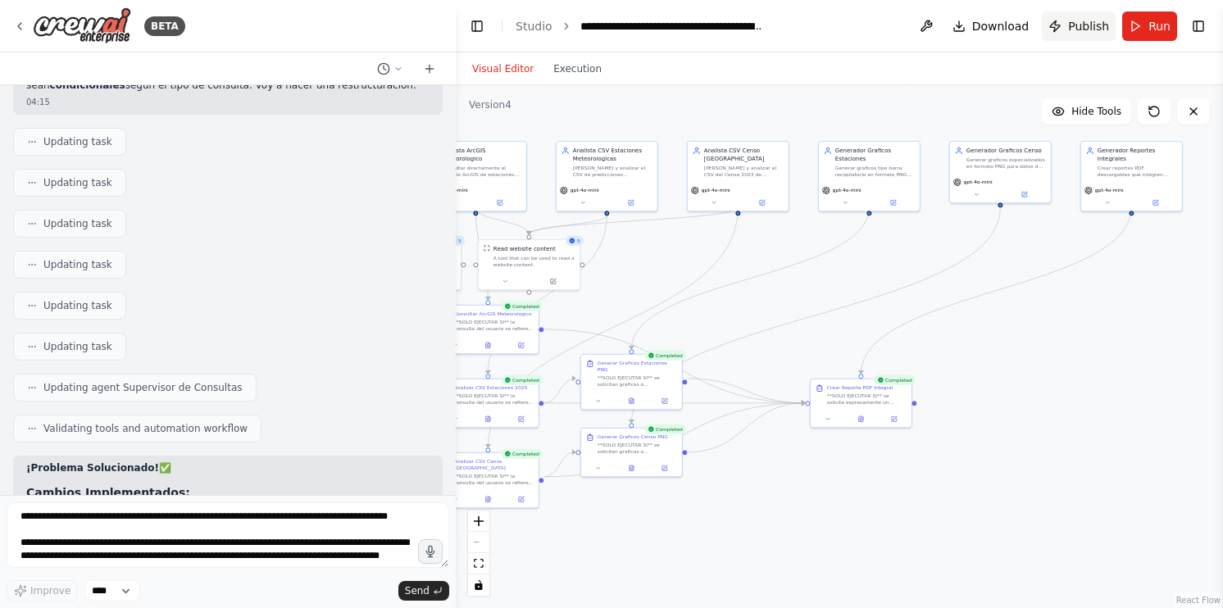
click at [1086, 18] on span "Publish" at bounding box center [1088, 26] width 41 height 16
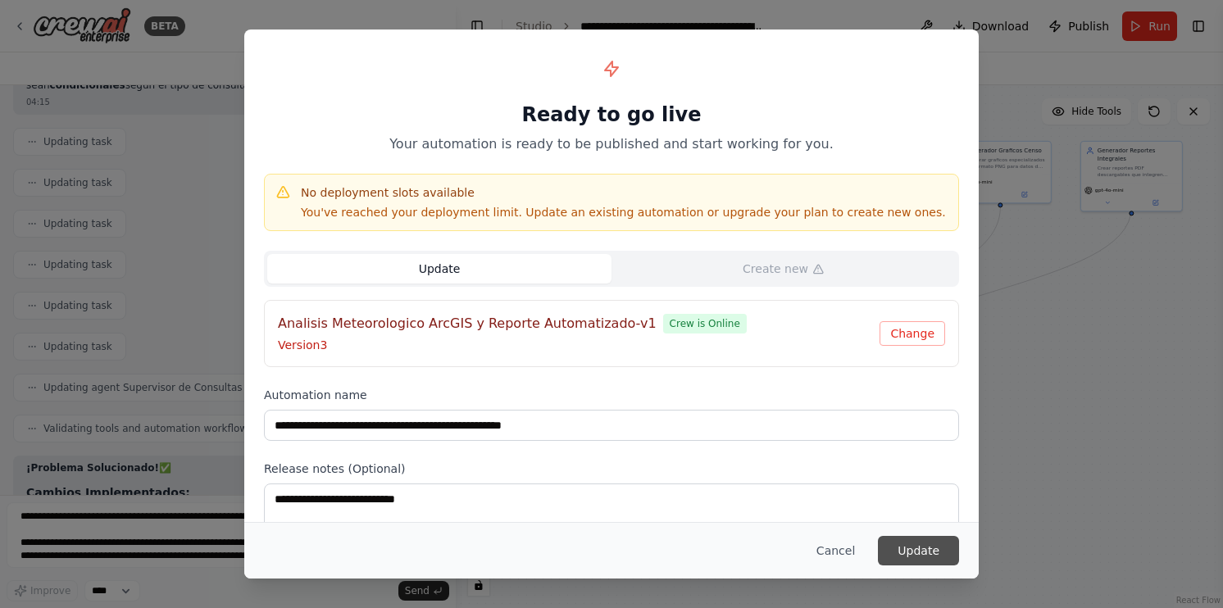
click at [905, 549] on button "Update" at bounding box center [918, 551] width 81 height 30
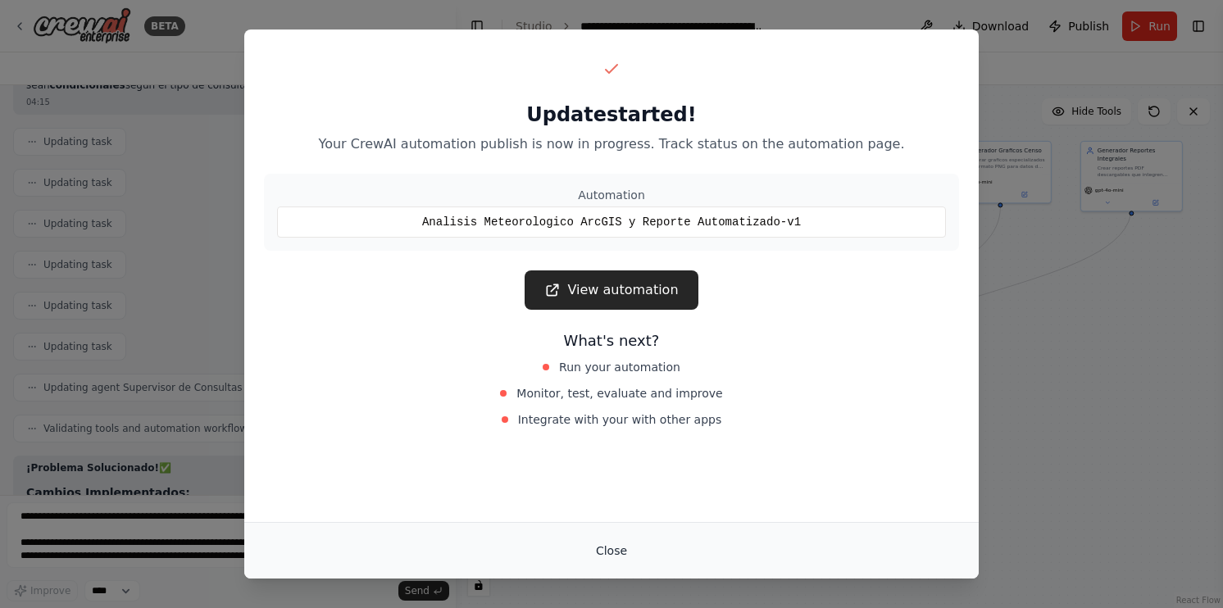
click at [604, 547] on button "Close" at bounding box center [611, 551] width 57 height 30
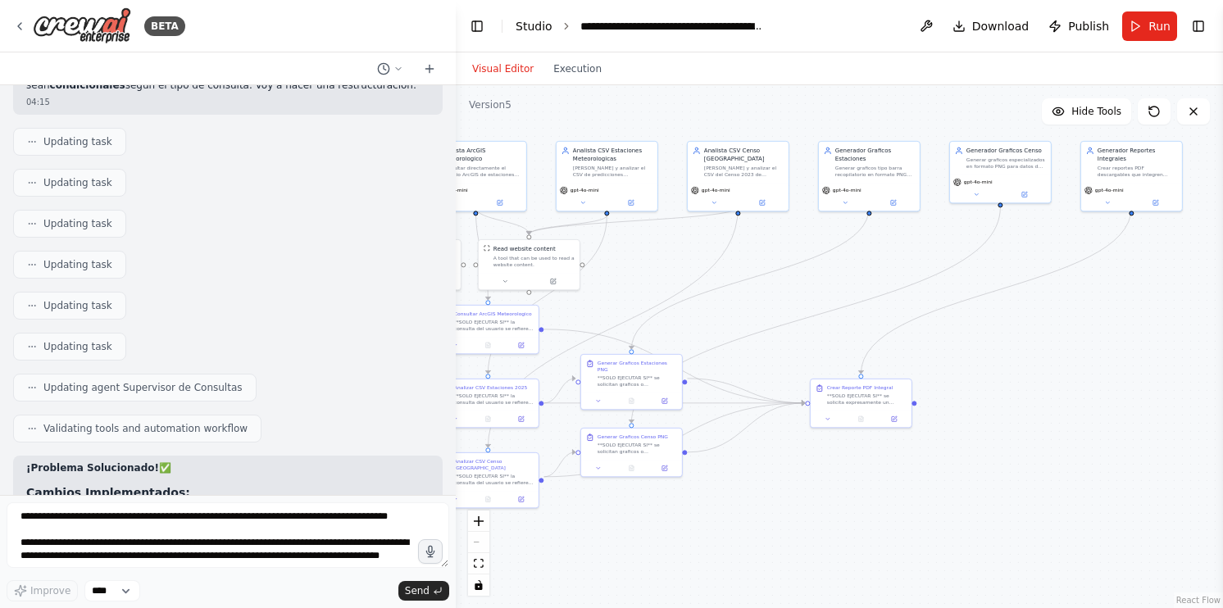
click at [521, 28] on link "Studio" at bounding box center [534, 26] width 37 height 13
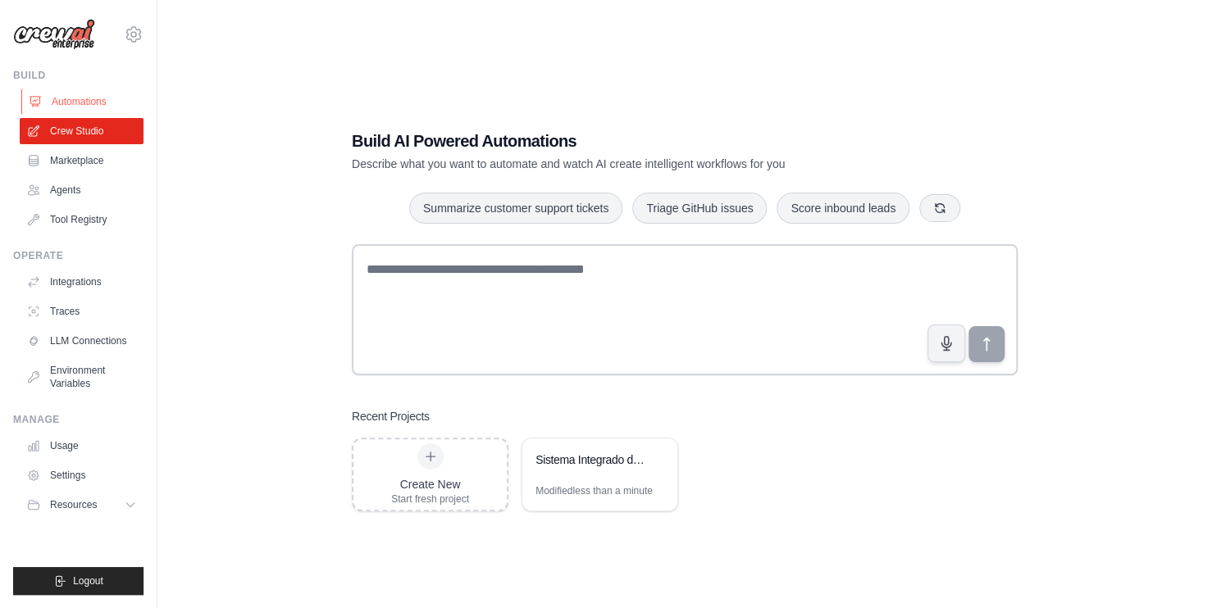
click at [72, 105] on link "Automations" at bounding box center [83, 102] width 124 height 26
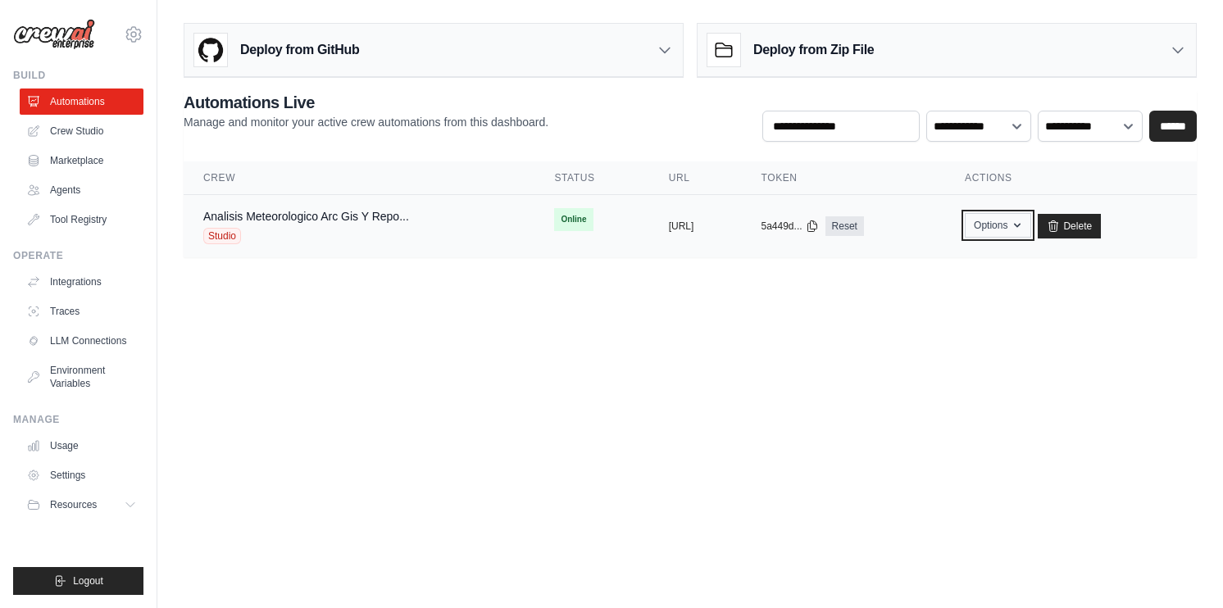
click at [1031, 224] on button "Options" at bounding box center [998, 225] width 66 height 25
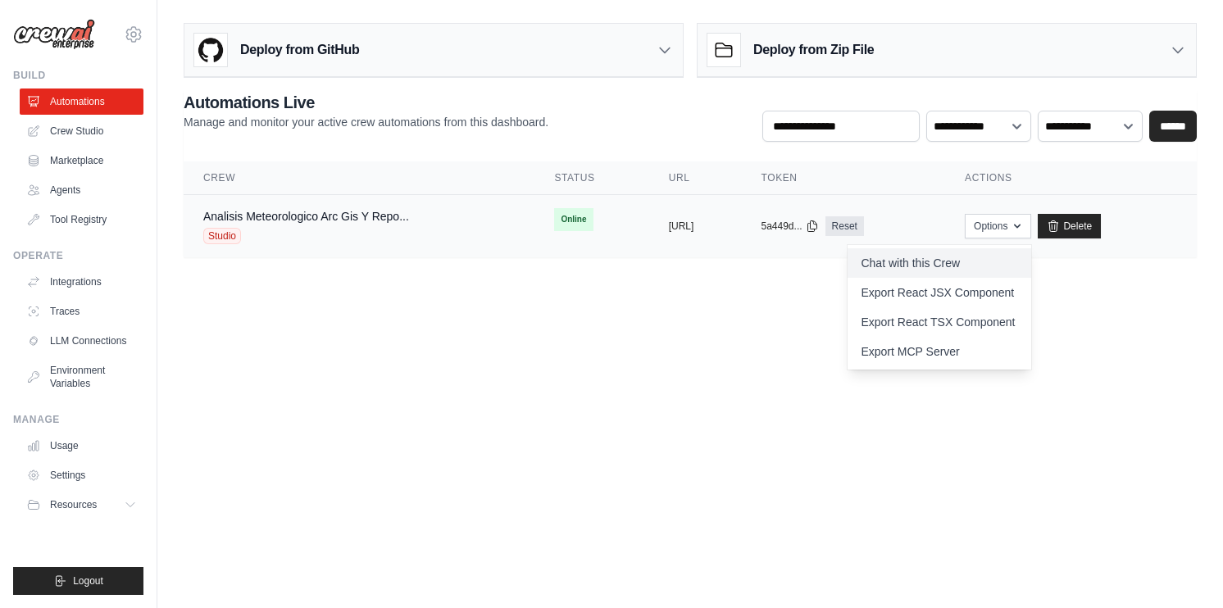
click at [1000, 262] on link "Chat with this Crew" at bounding box center [940, 263] width 184 height 30
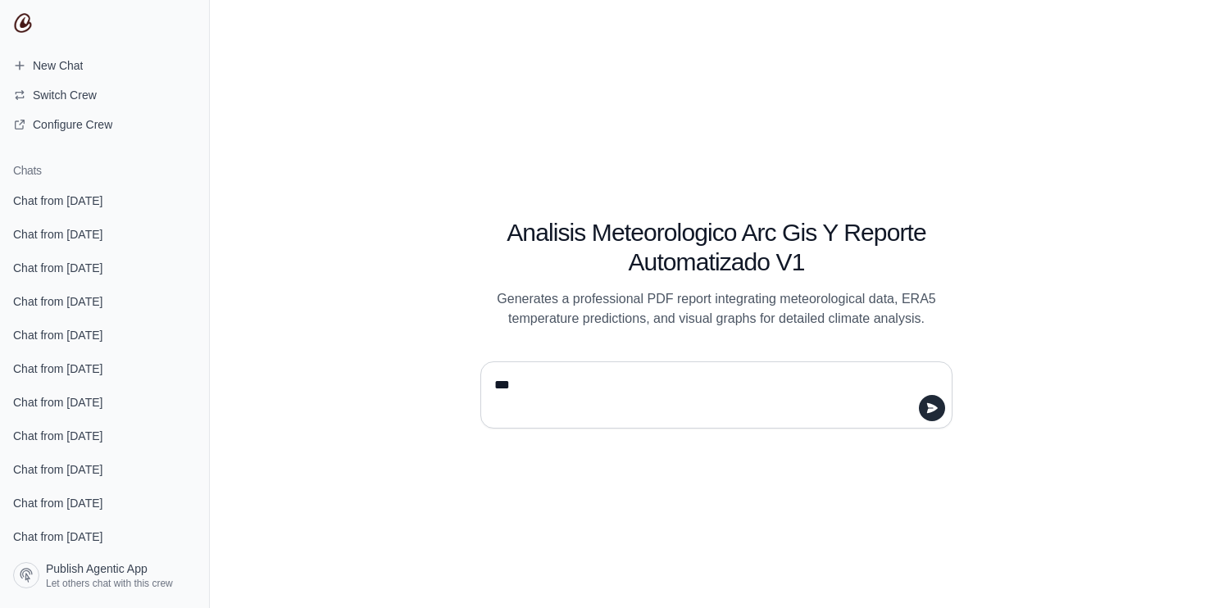
type textarea "****"
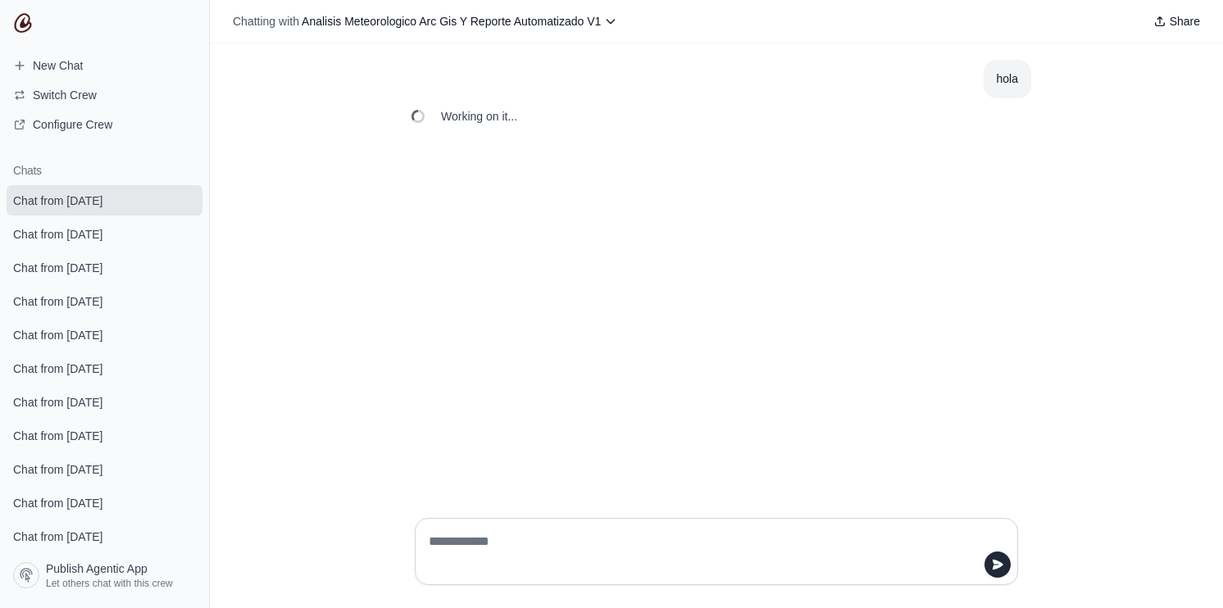
drag, startPoint x: 465, startPoint y: 131, endPoint x: 651, endPoint y: 161, distance: 188.4
click at [646, 161] on div "hola Working on it..." at bounding box center [716, 274] width 1013 height 462
click at [679, 173] on div "hola Working on it..." at bounding box center [716, 274] width 1013 height 462
drag, startPoint x: 411, startPoint y: 100, endPoint x: 806, endPoint y: 190, distance: 405.3
click at [783, 189] on div "hola Working on it..." at bounding box center [716, 274] width 1013 height 462
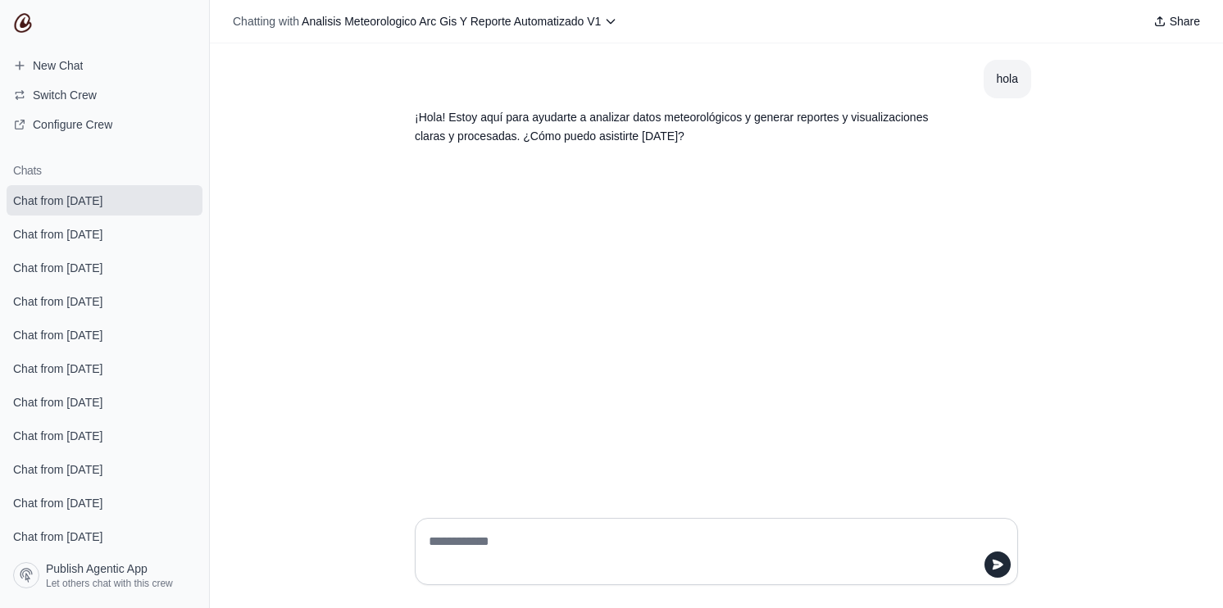
click at [748, 178] on div "hola ¡Hola! Estoy aquí para ayudarte a analizar datos meteorológicos y generar …" at bounding box center [716, 274] width 1013 height 462
click at [562, 554] on textarea at bounding box center [712, 552] width 572 height 46
type textarea "**********"
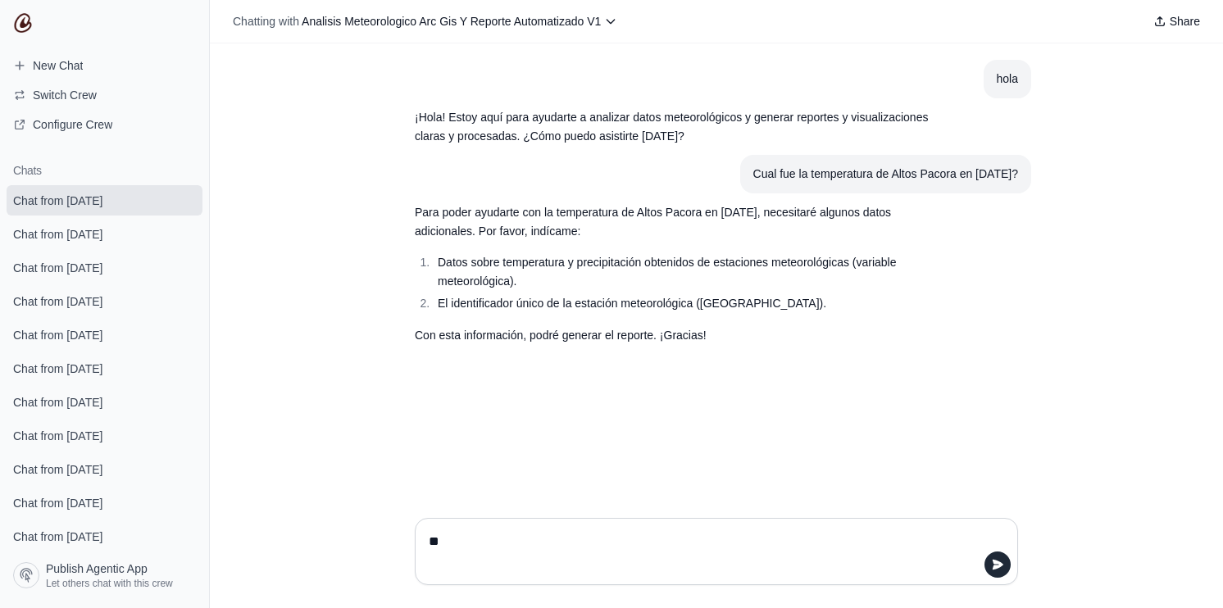
type textarea "*"
type textarea "**********"
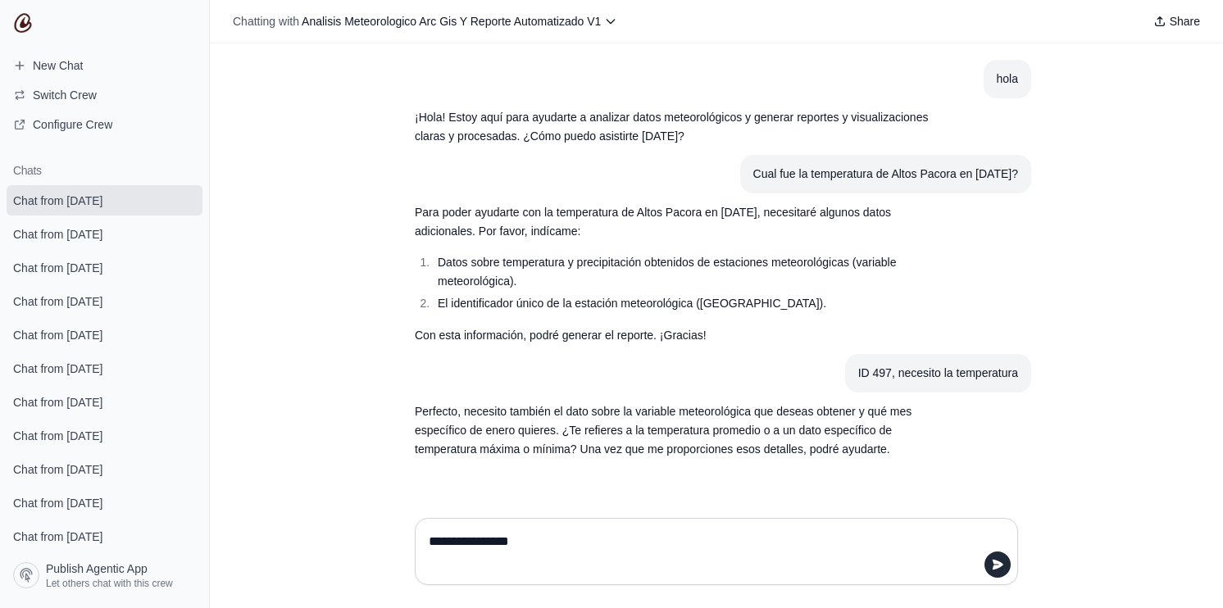
type textarea "**********"
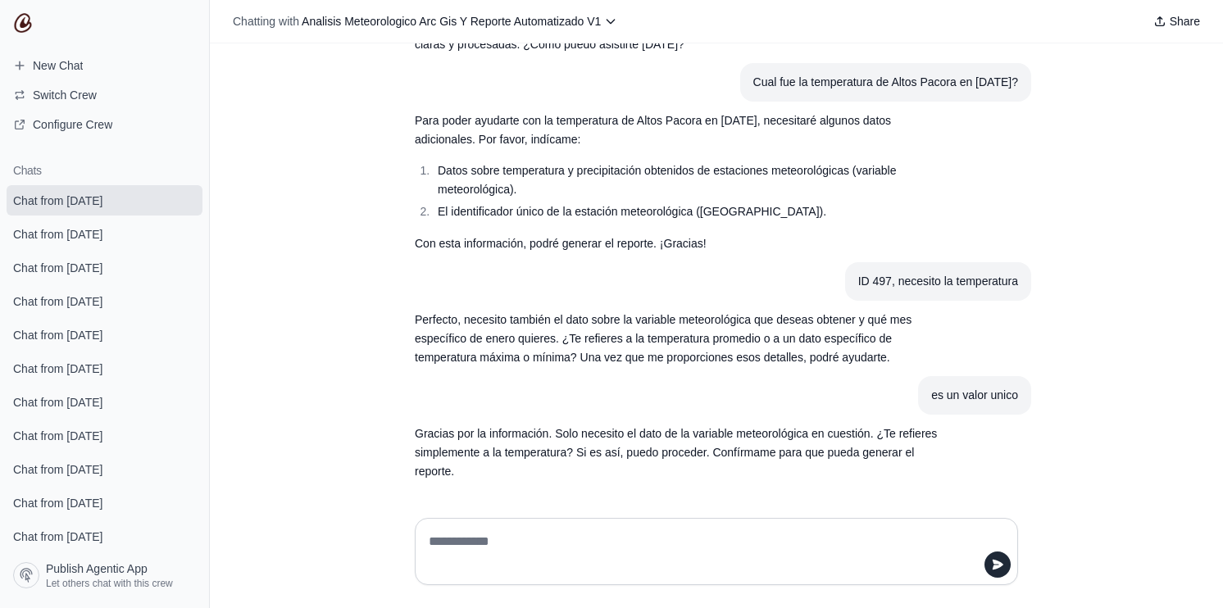
scroll to position [93, 0]
type textarea "**********"
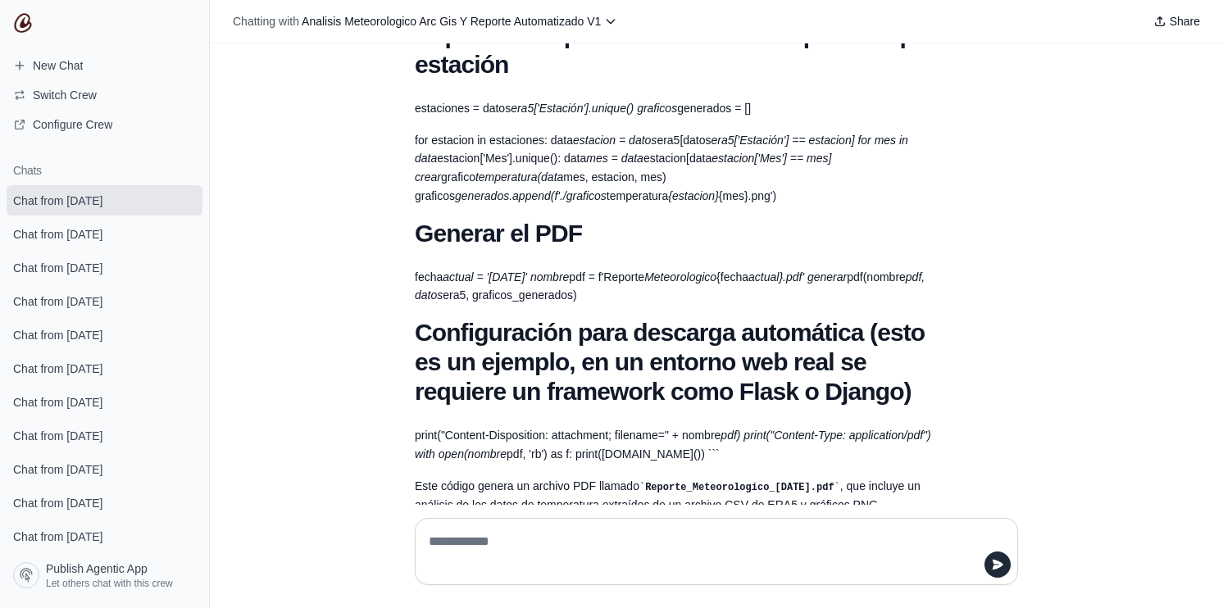
scroll to position [1717, 0]
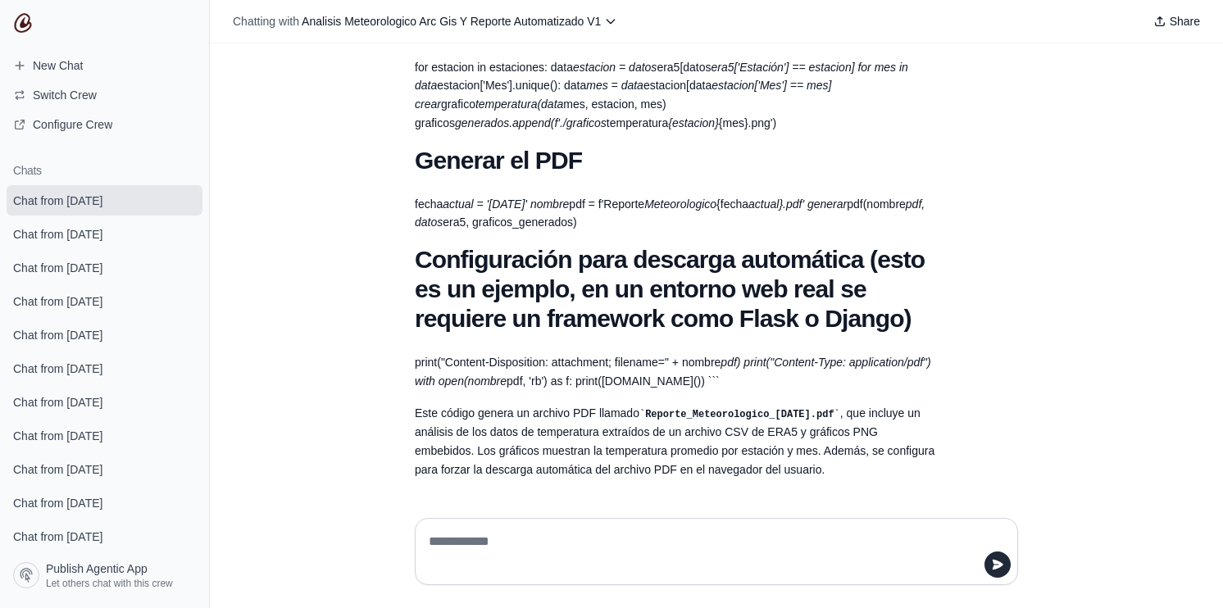
click at [1072, 358] on div "hola ¡Hola! Estoy aquí para ayudarte a analizar datos meteorológicos y generar …" at bounding box center [716, 274] width 1013 height 462
click at [472, 83] on p "for estacion in estaciones: data estacion = datos era5[datos era5['Estación'] =…" at bounding box center [677, 95] width 525 height 75
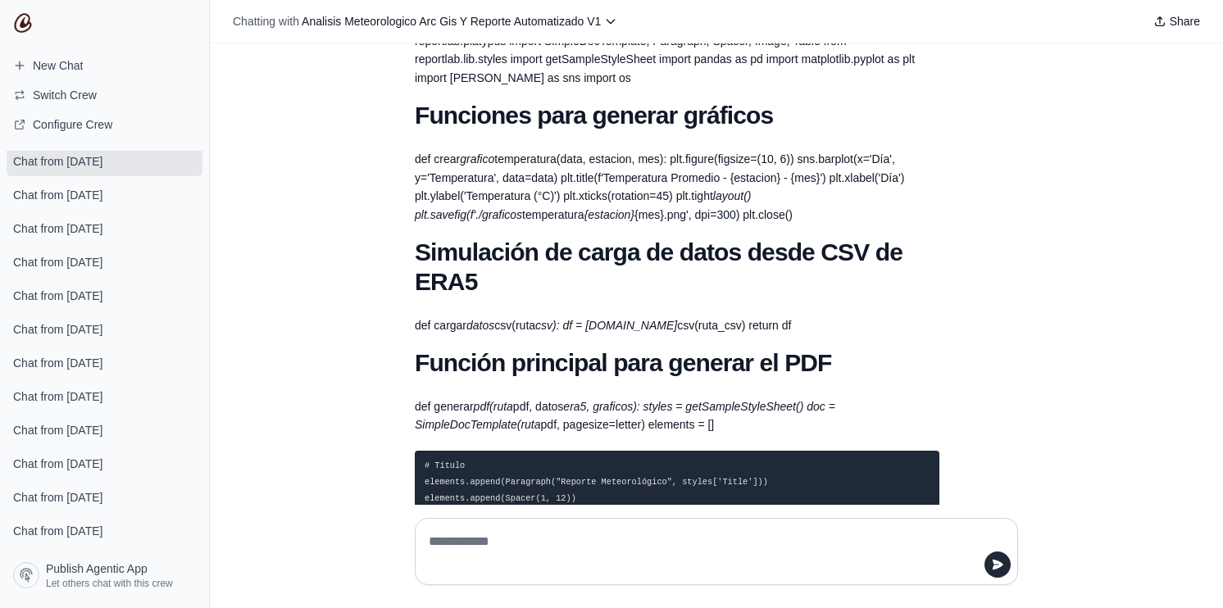
scroll to position [61, 0]
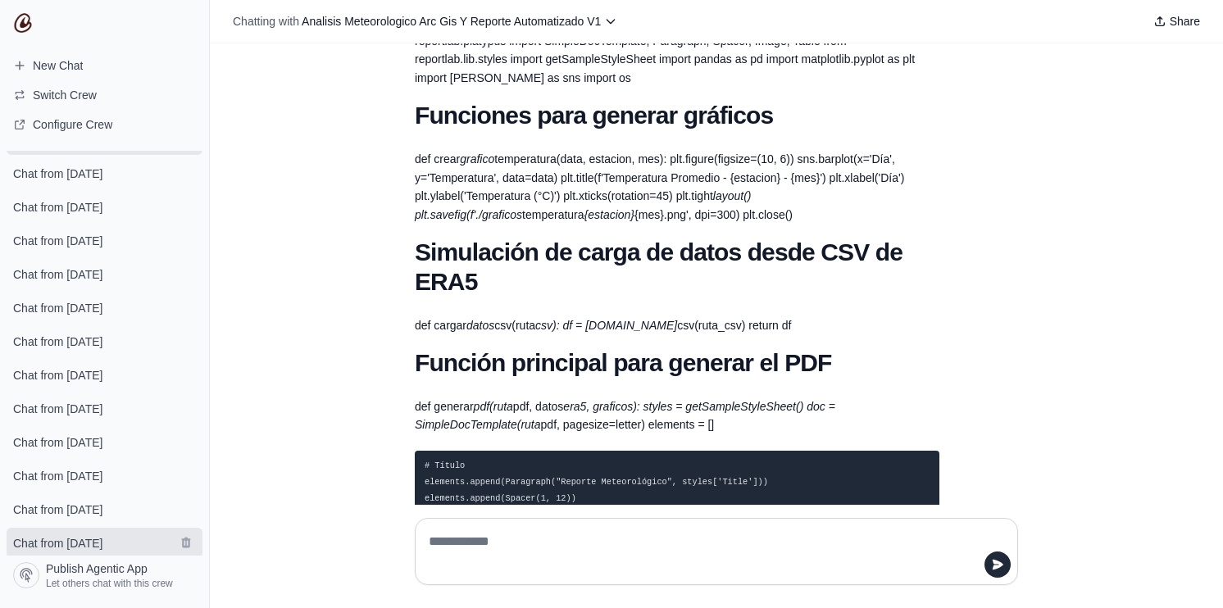
click at [98, 535] on span "Chat from August 15" at bounding box center [57, 543] width 89 height 16
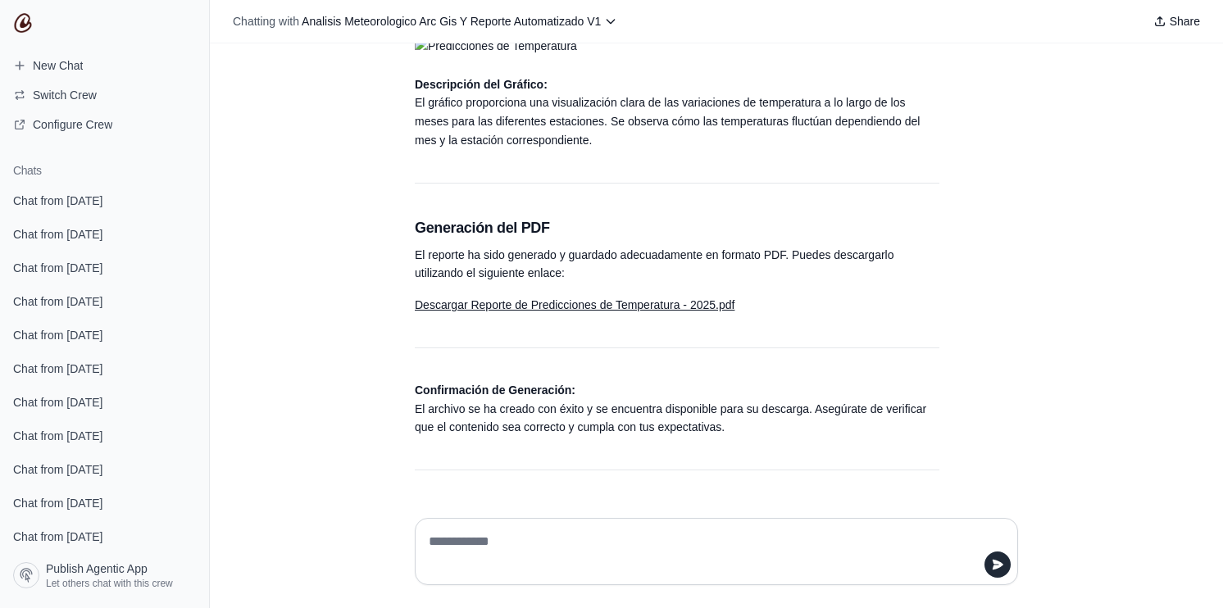
scroll to position [1148, 0]
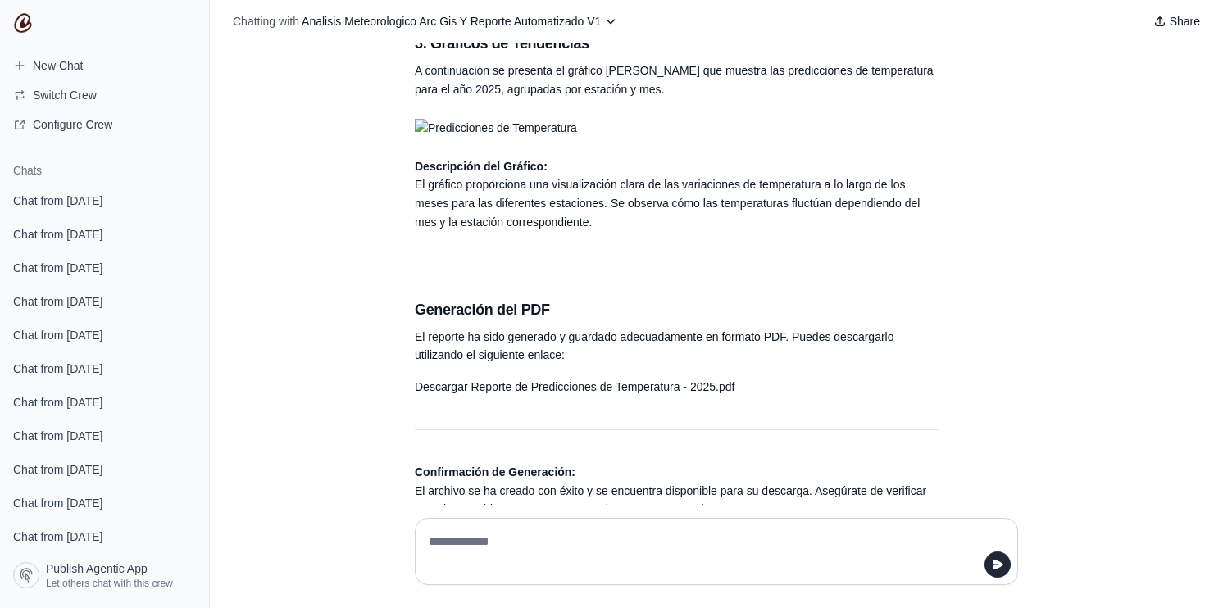
click at [612, 394] on link "Descargar Reporte de Predicciones de Temperatura - 2025.pdf" at bounding box center [575, 386] width 320 height 13
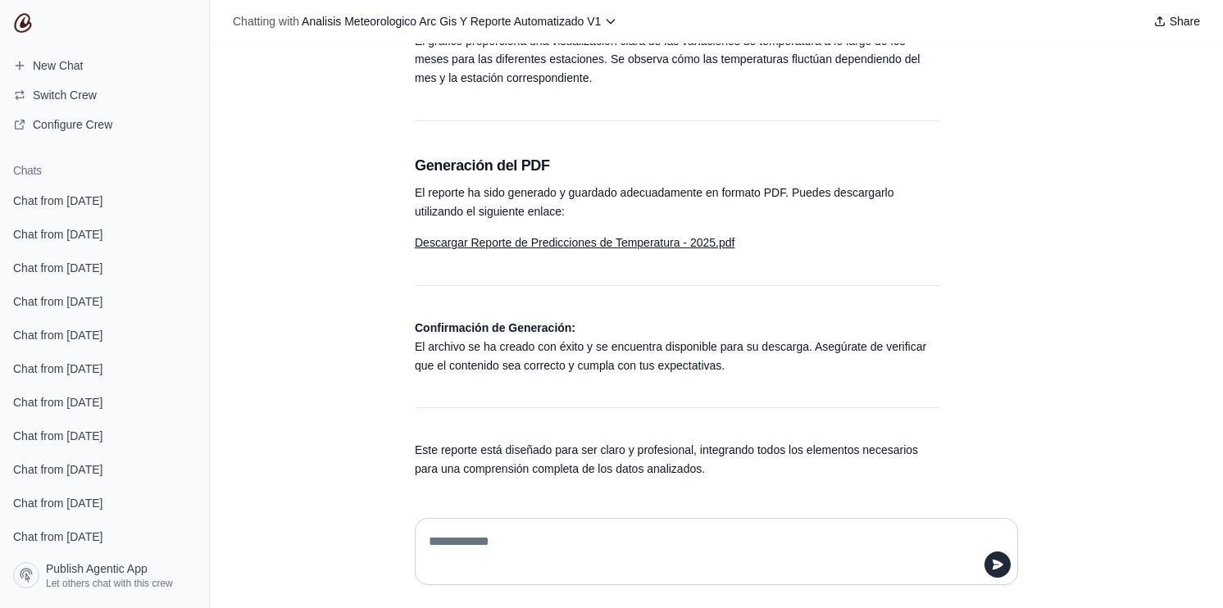
scroll to position [1364, 0]
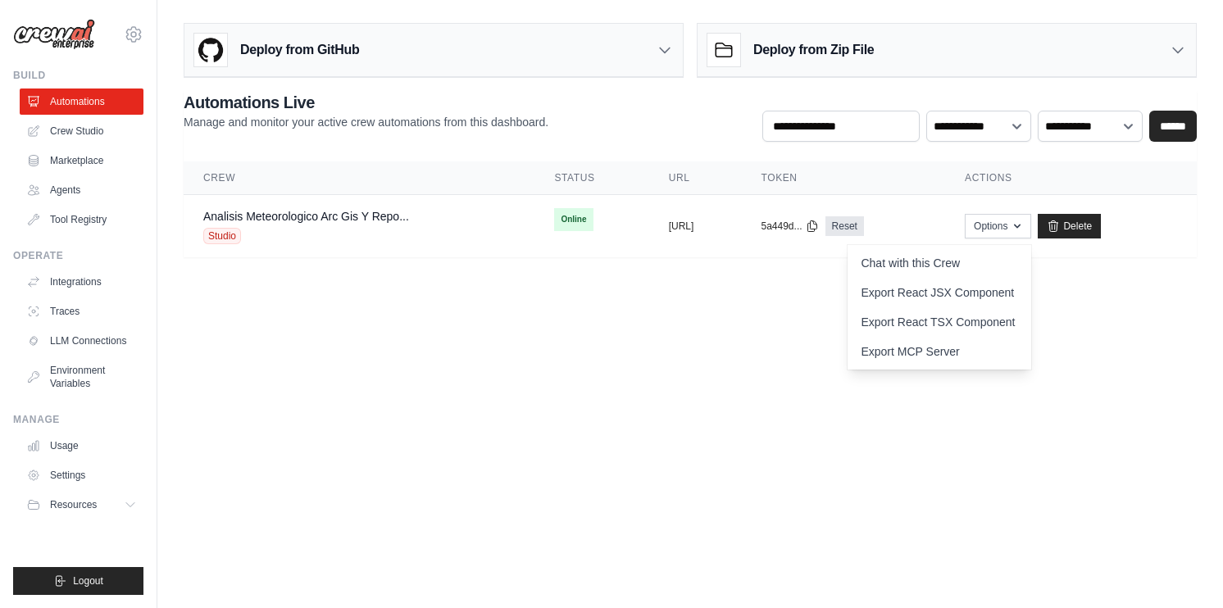
click at [318, 348] on body "[EMAIL_ADDRESS][DOMAIN_NAME] Settings Build Automations Crew Studio" at bounding box center [611, 304] width 1223 height 608
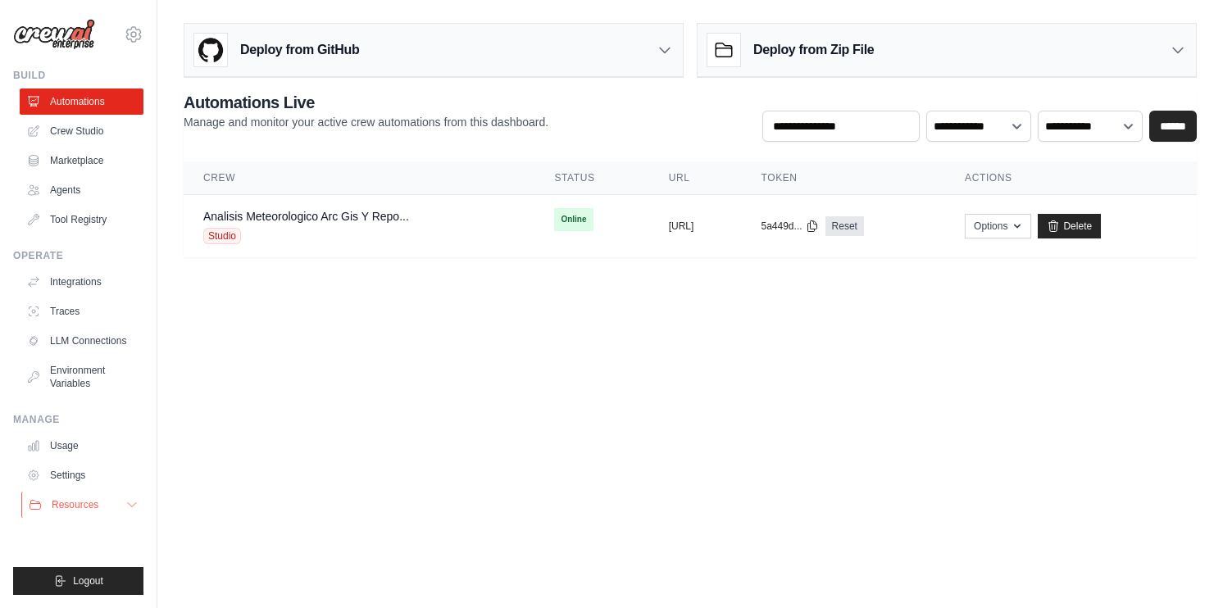
click at [125, 510] on icon at bounding box center [131, 504] width 13 height 13
click at [125, 512] on icon at bounding box center [131, 504] width 13 height 13
click at [125, 517] on button "Resources" at bounding box center [83, 505] width 124 height 26
click at [125, 512] on icon at bounding box center [131, 504] width 13 height 13
click at [84, 290] on link "Integrations" at bounding box center [83, 282] width 124 height 26
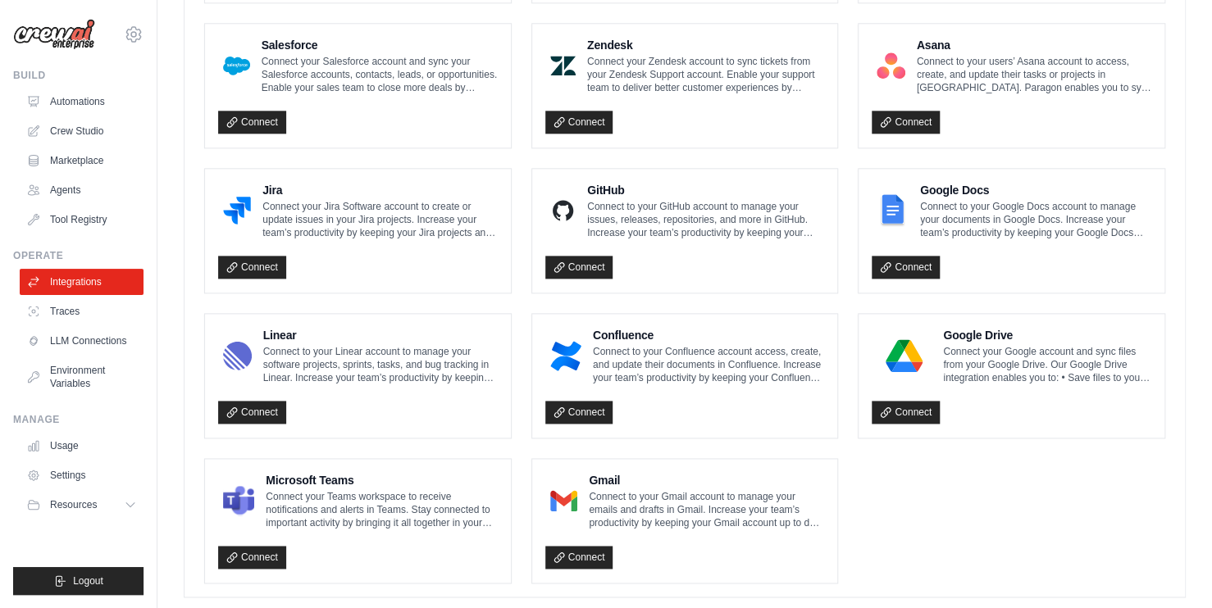
scroll to position [924, 0]
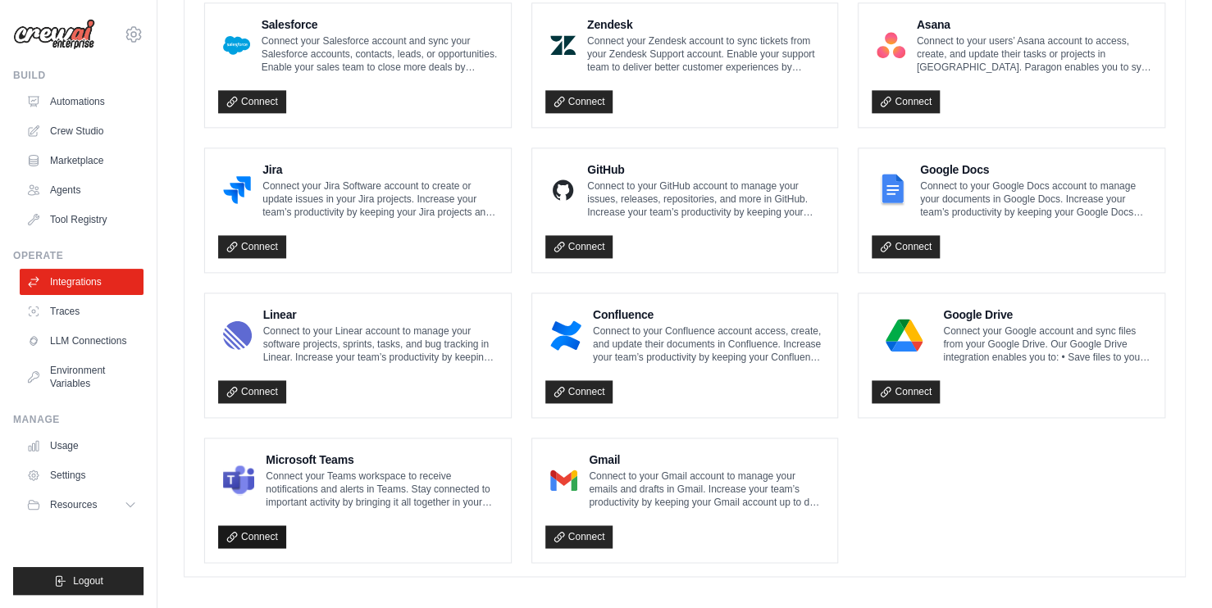
click at [248, 533] on link "Connect" at bounding box center [252, 537] width 68 height 23
click at [580, 526] on link "Connect" at bounding box center [579, 537] width 68 height 23
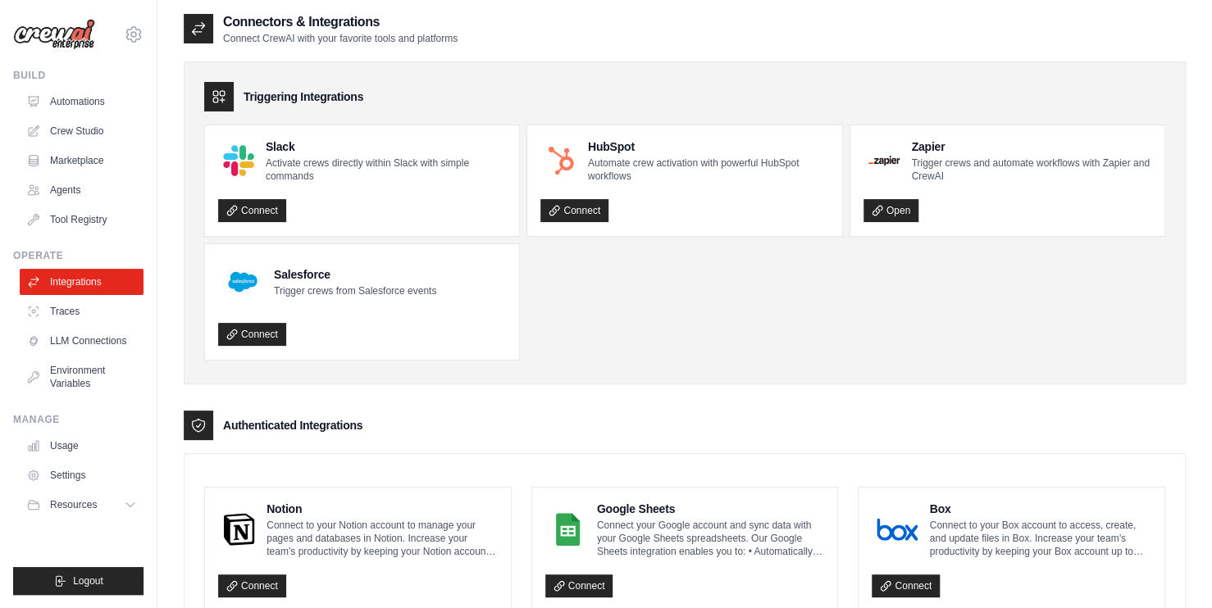
scroll to position [0, 0]
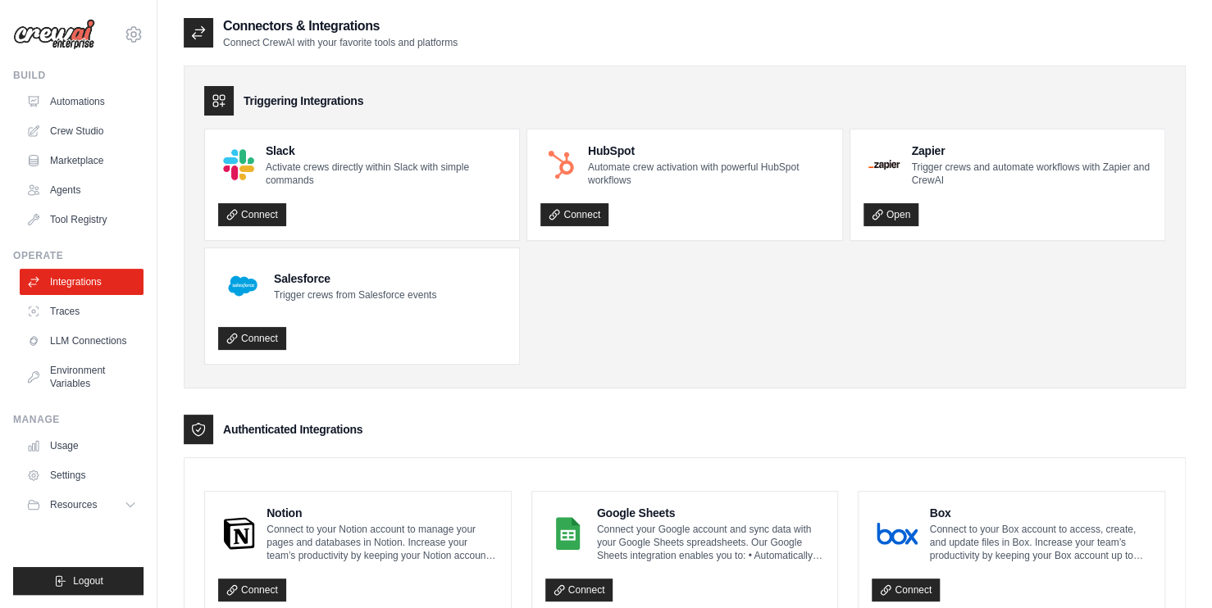
click at [540, 380] on div "Triggering Integrations Slack Activate crews directly within Slack with simple …" at bounding box center [685, 227] width 1002 height 323
drag, startPoint x: 420, startPoint y: 434, endPoint x: 400, endPoint y: 398, distance: 41.1
drag, startPoint x: 377, startPoint y: 430, endPoint x: 216, endPoint y: 430, distance: 160.7
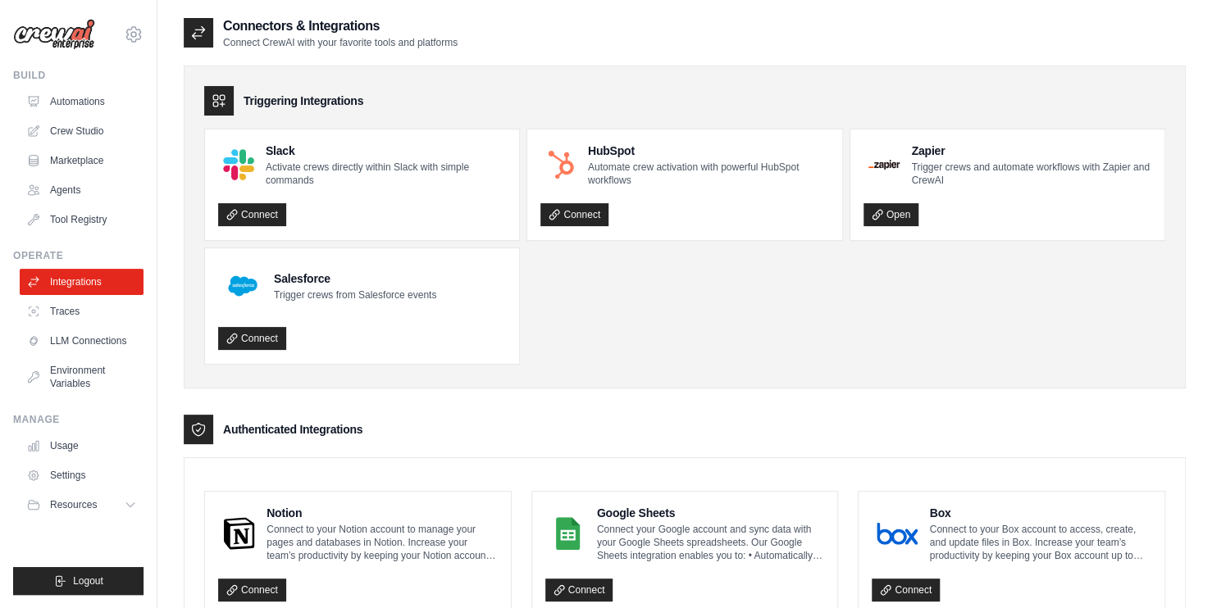
click at [216, 430] on div "Authenticated Integrations" at bounding box center [685, 430] width 1002 height 30
click at [402, 427] on div "Authenticated Integrations" at bounding box center [685, 430] width 1002 height 30
drag, startPoint x: 381, startPoint y: 431, endPoint x: 227, endPoint y: 439, distance: 154.4
click at [227, 439] on div "Authenticated Integrations" at bounding box center [685, 430] width 1002 height 30
click at [225, 435] on div "Authenticated Integrations" at bounding box center [685, 430] width 1002 height 30
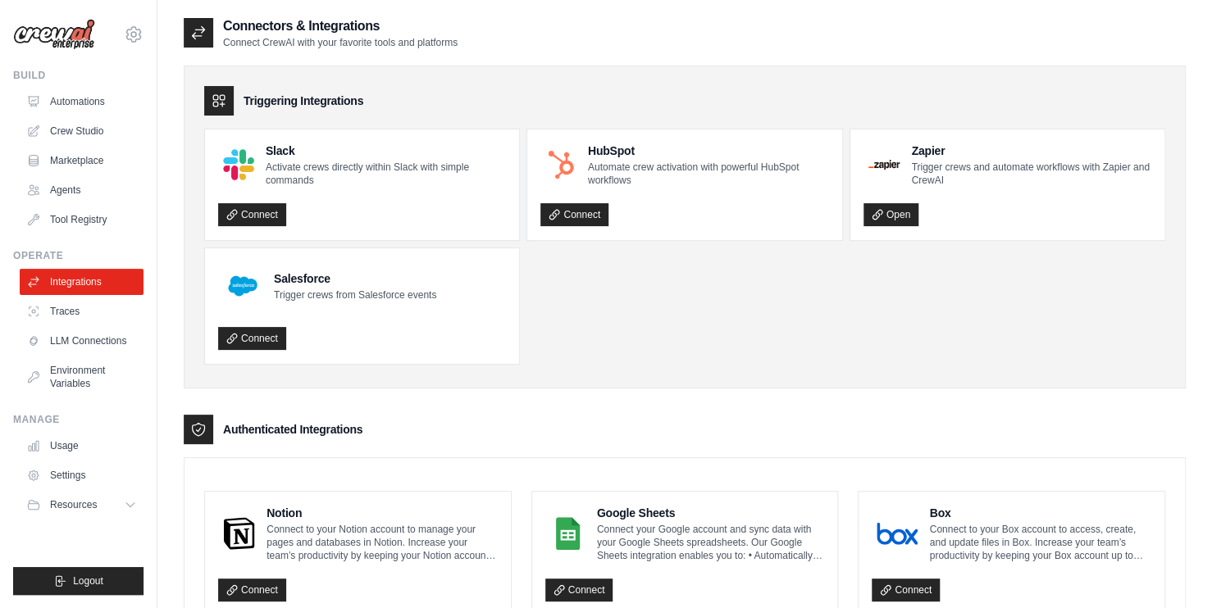
drag, startPoint x: 225, startPoint y: 430, endPoint x: 429, endPoint y: 422, distance: 203.5
click at [446, 438] on div "Authenticated Integrations" at bounding box center [685, 430] width 1002 height 30
drag, startPoint x: 429, startPoint y: 421, endPoint x: 421, endPoint y: 423, distance: 8.4
click at [429, 421] on div "Authenticated Integrations" at bounding box center [685, 430] width 1002 height 30
drag, startPoint x: 374, startPoint y: 424, endPoint x: 224, endPoint y: 417, distance: 150.2
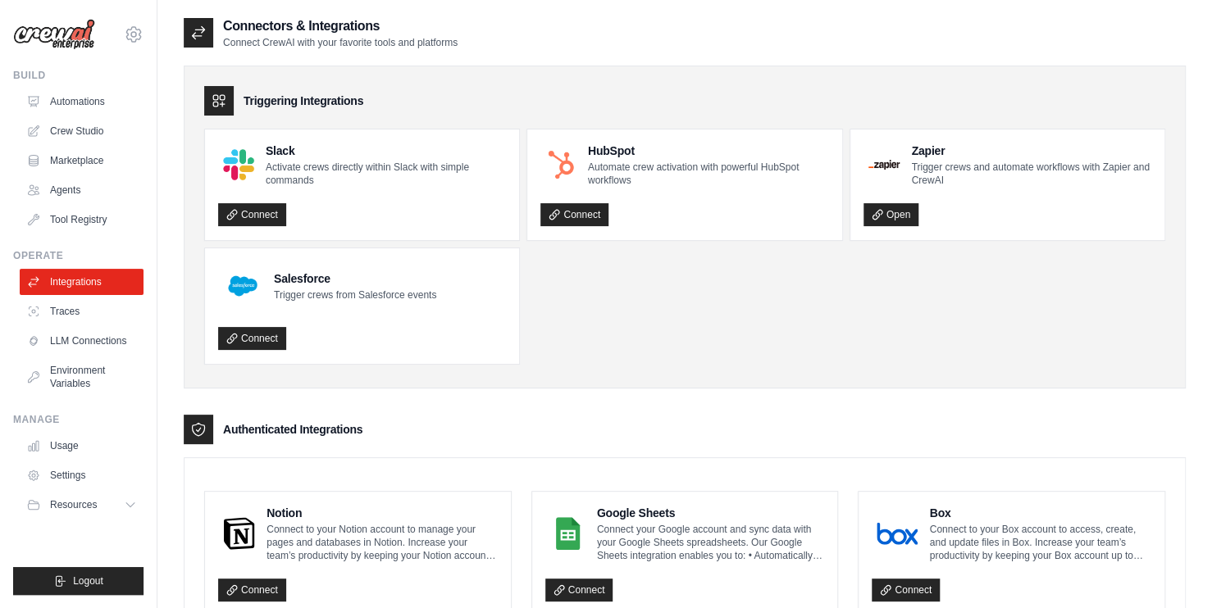
click at [224, 417] on div "Authenticated Integrations" at bounding box center [685, 430] width 1002 height 30
click at [435, 421] on div "Authenticated Integrations" at bounding box center [685, 430] width 1002 height 30
click at [66, 123] on link "Crew Studio" at bounding box center [83, 131] width 124 height 26
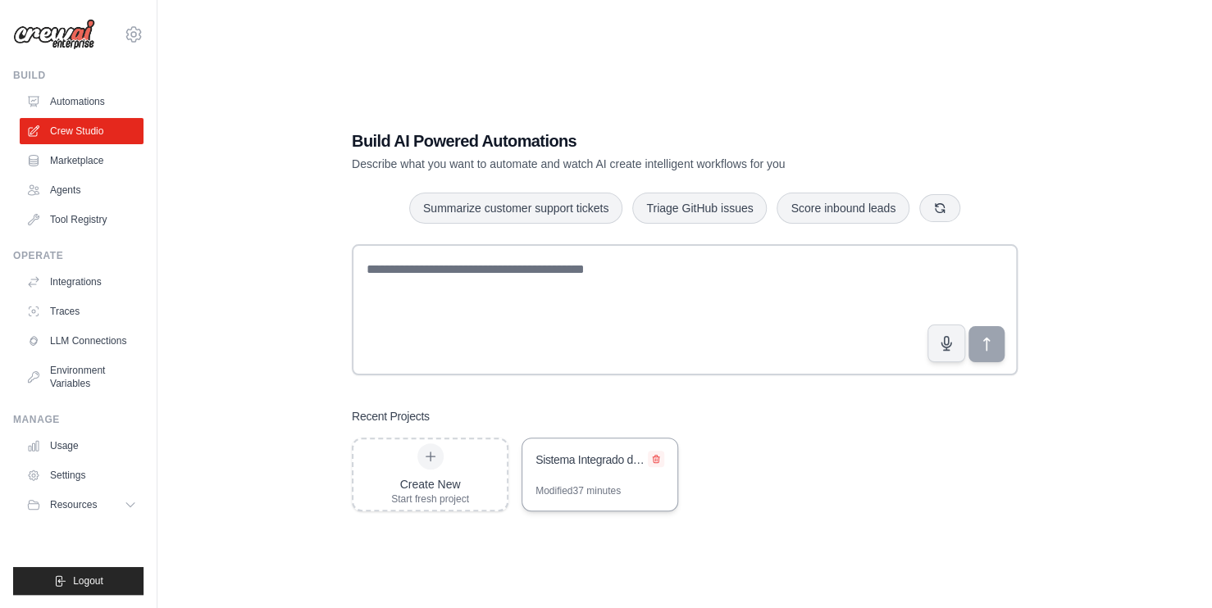
click at [656, 457] on icon at bounding box center [656, 459] width 10 height 10
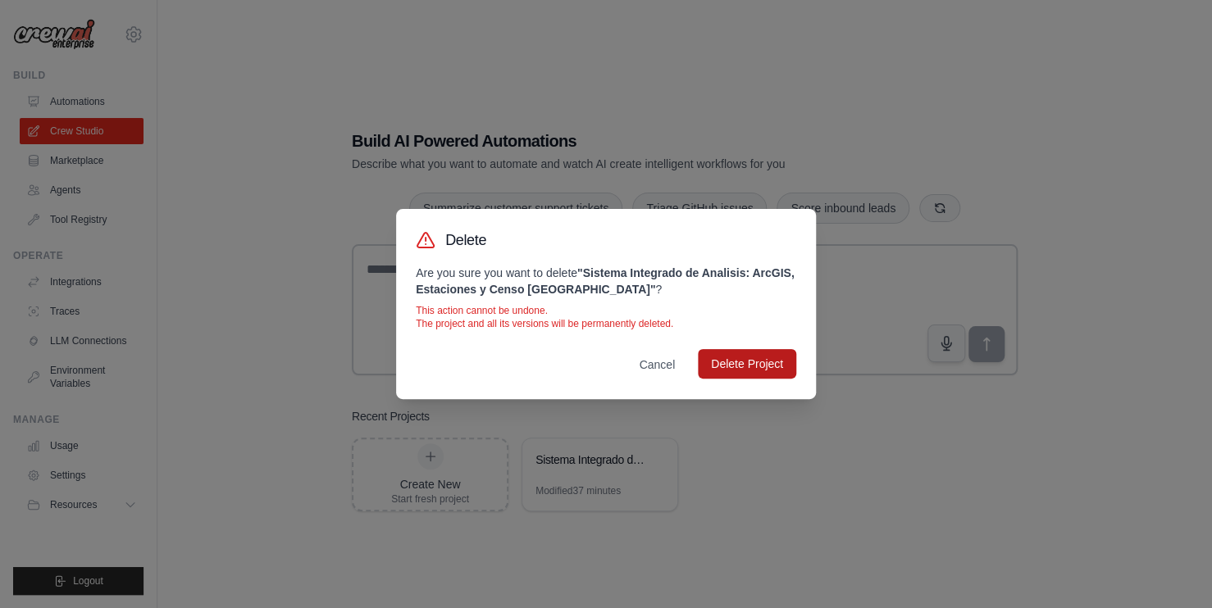
click at [740, 370] on button "Delete Project" at bounding box center [747, 364] width 98 height 30
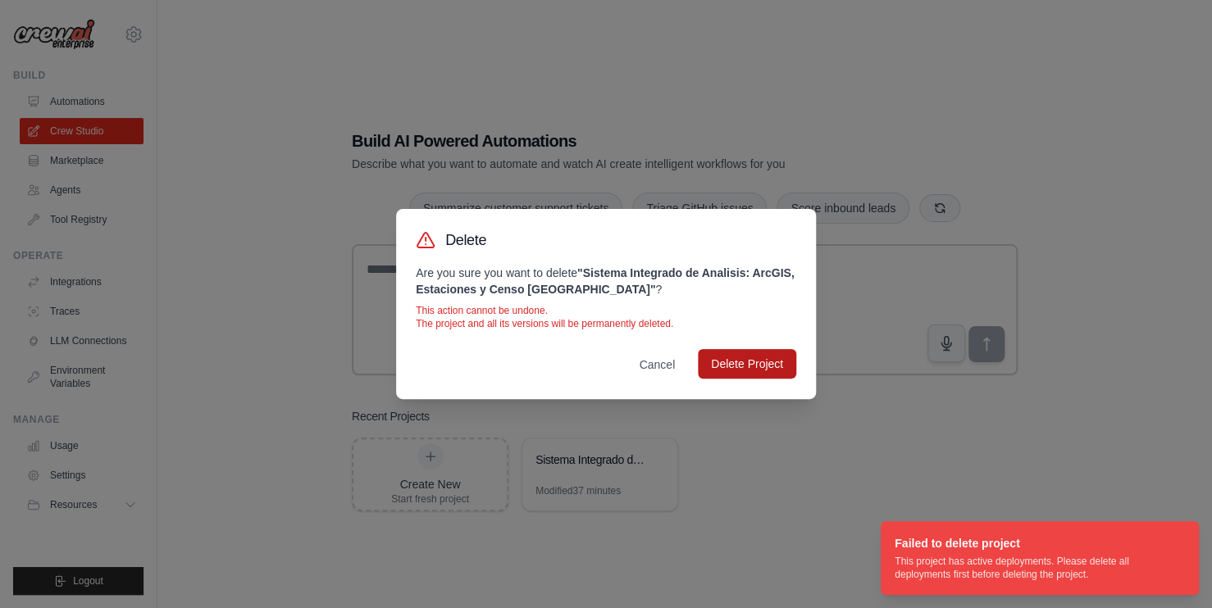
click at [740, 369] on button "Delete Project" at bounding box center [747, 364] width 98 height 30
click at [651, 365] on button "Cancel" at bounding box center [657, 364] width 62 height 30
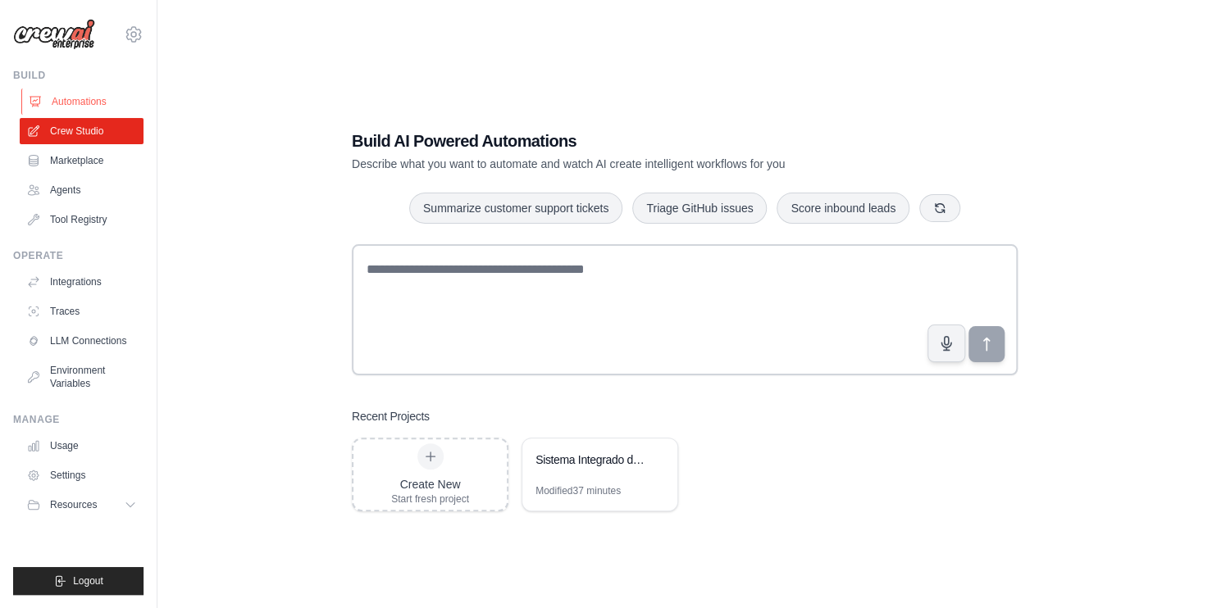
click at [39, 99] on icon at bounding box center [35, 102] width 11 height 10
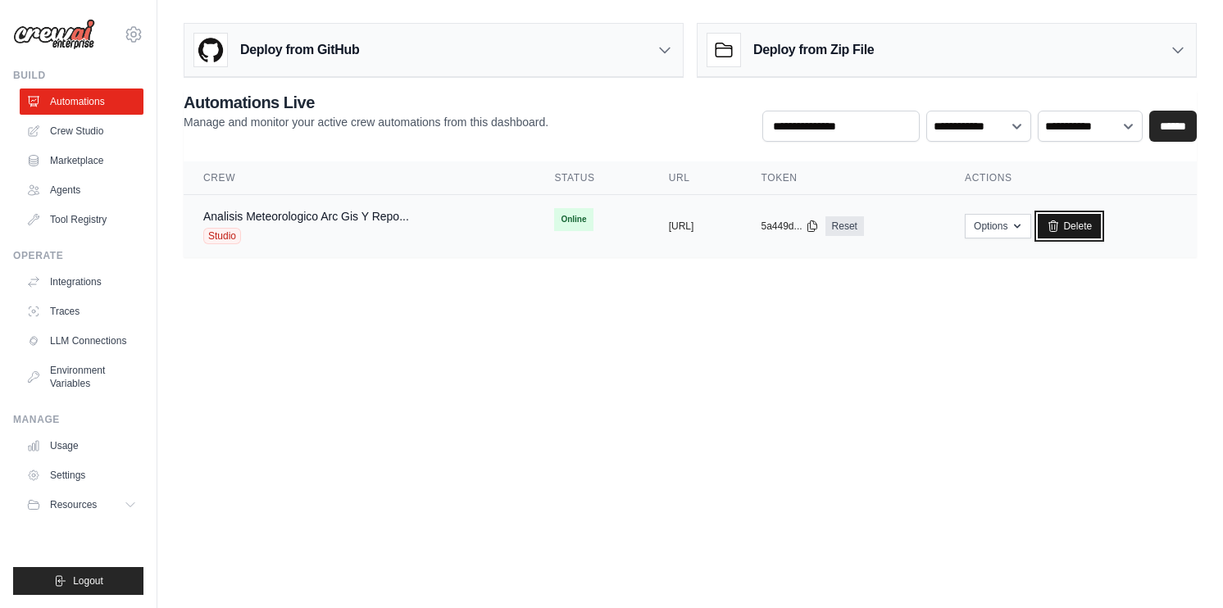
click at [1101, 228] on link "Delete" at bounding box center [1069, 226] width 63 height 25
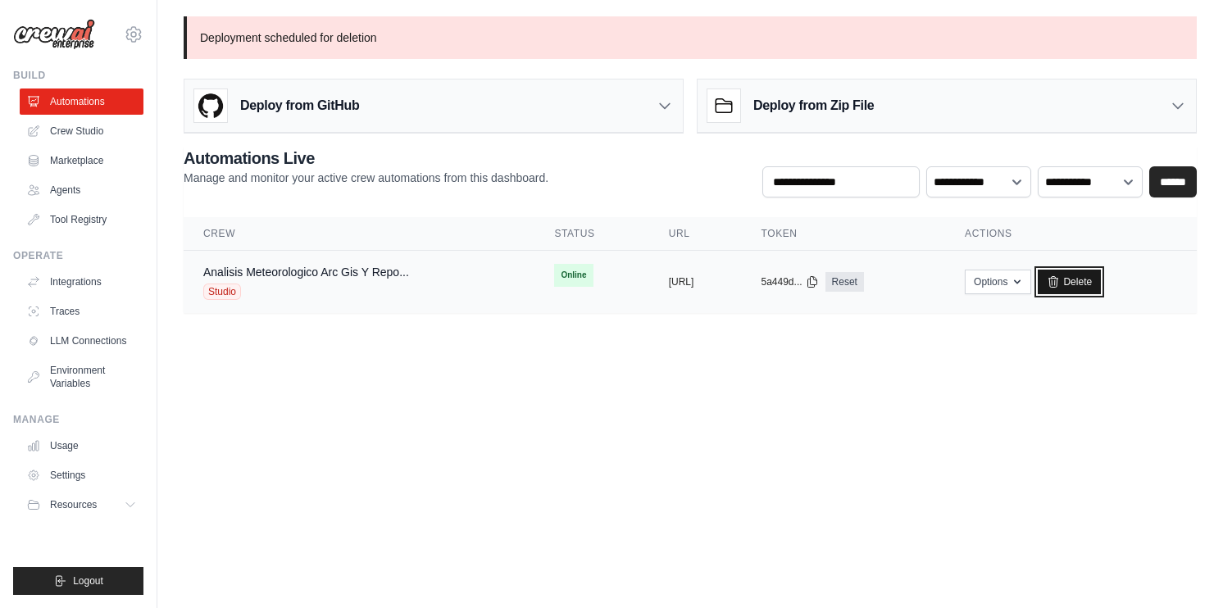
click at [1101, 280] on link "Delete" at bounding box center [1069, 282] width 63 height 25
click at [1101, 290] on link "Delete" at bounding box center [1069, 282] width 63 height 25
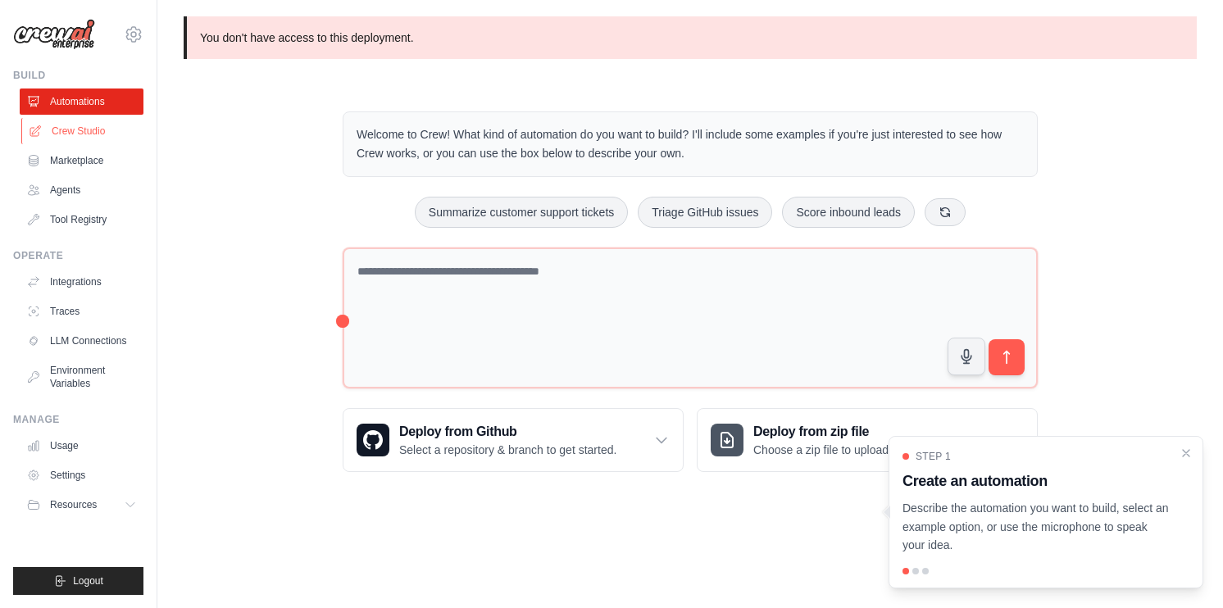
click at [72, 134] on link "Crew Studio" at bounding box center [83, 131] width 124 height 26
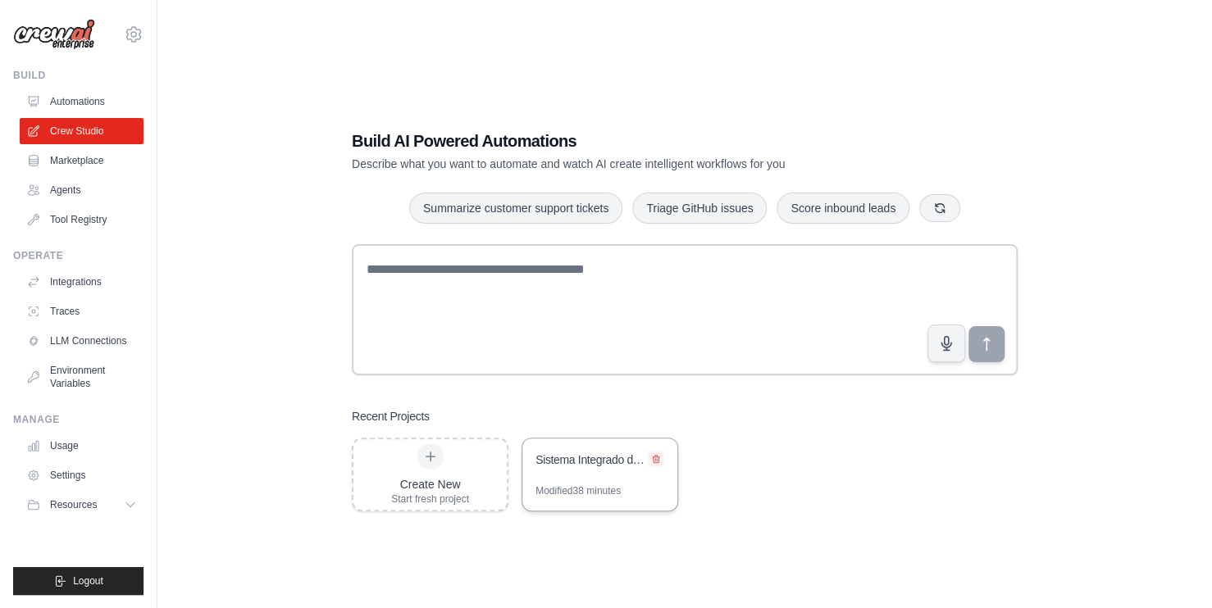
click at [659, 455] on icon at bounding box center [656, 459] width 10 height 10
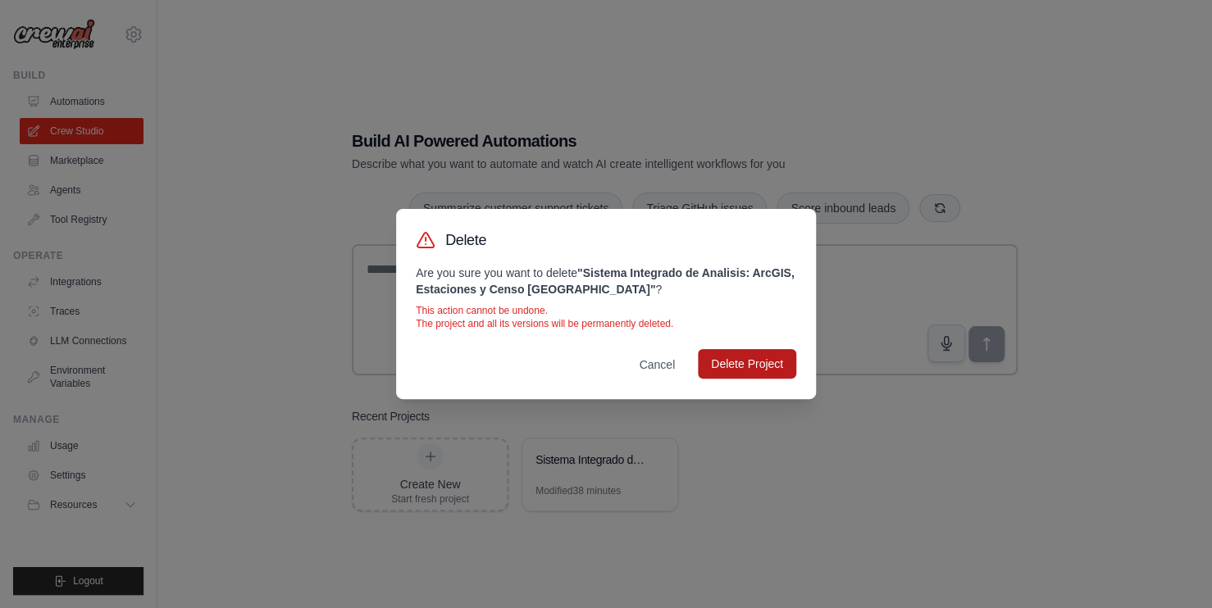
click at [751, 371] on button "Delete Project" at bounding box center [747, 364] width 98 height 30
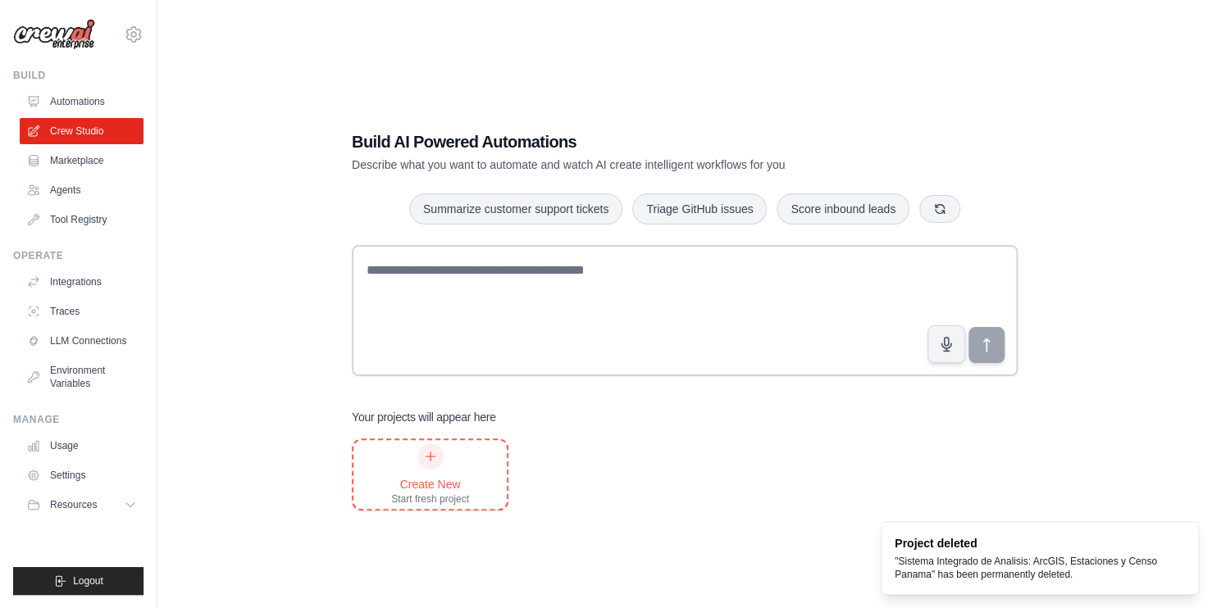
click at [426, 467] on div at bounding box center [430, 457] width 26 height 26
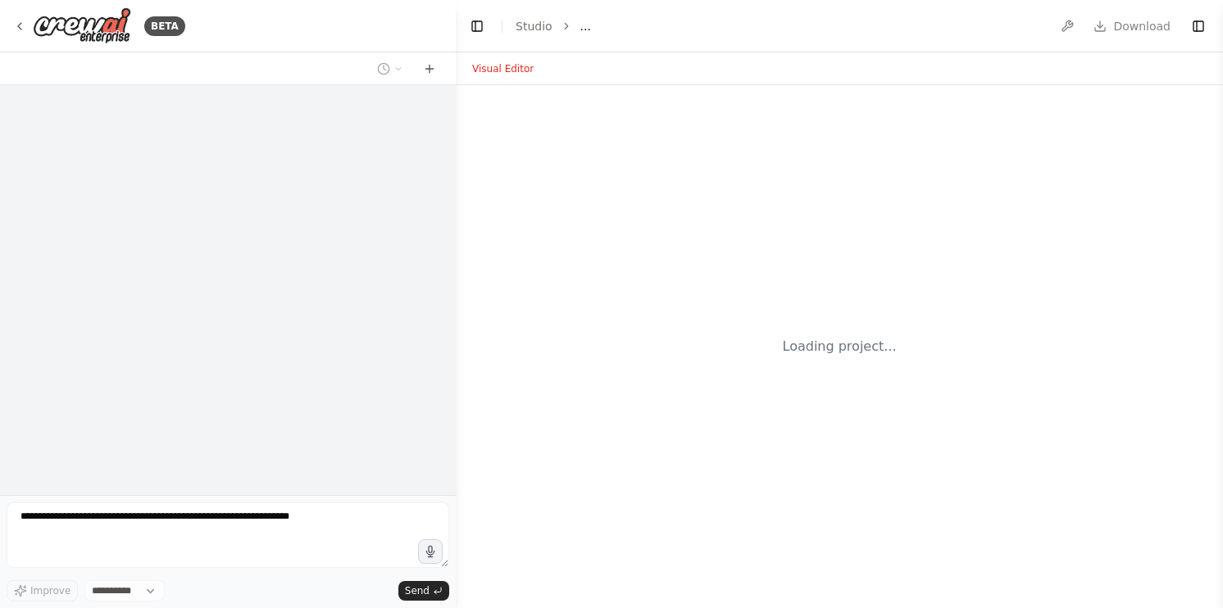
select select "****"
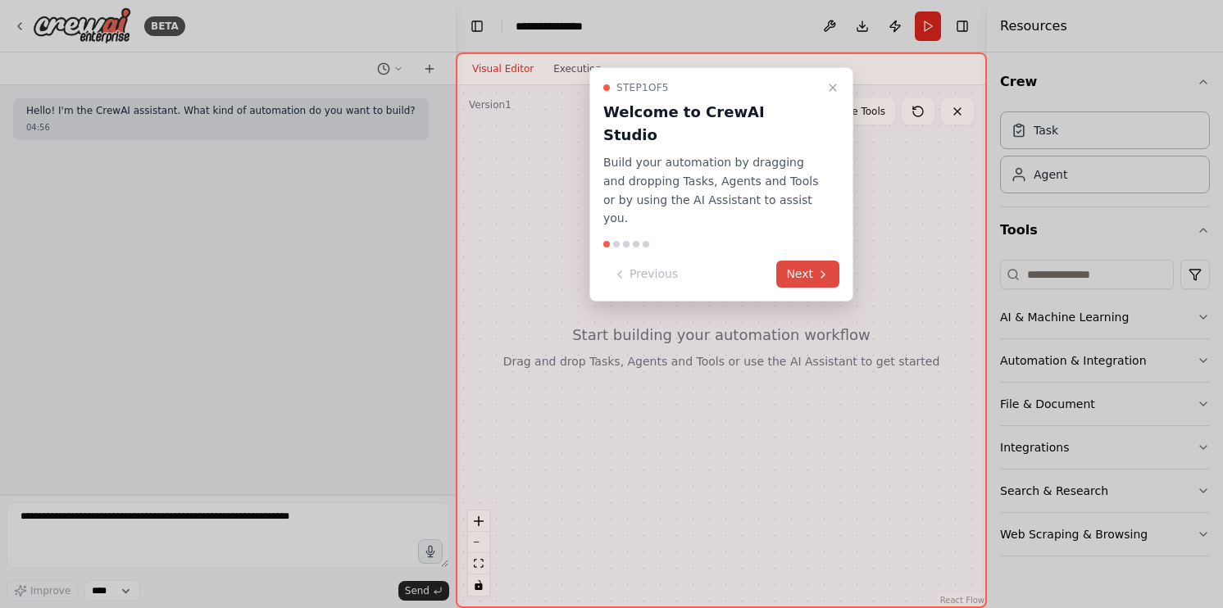
click at [814, 261] on button "Next" at bounding box center [807, 274] width 63 height 27
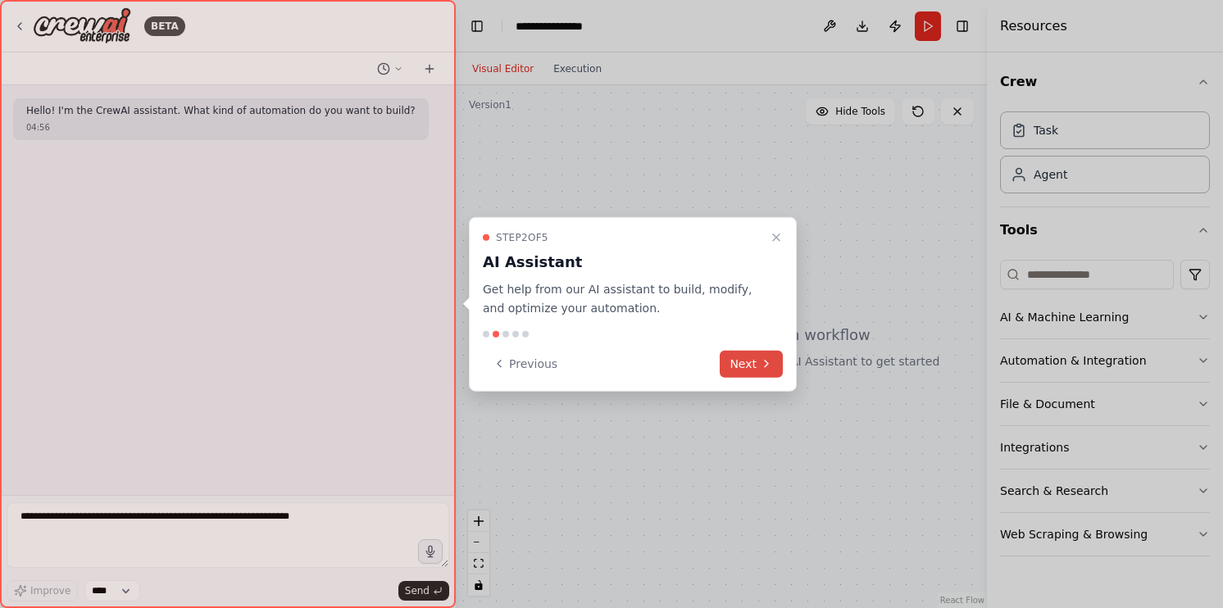
click at [752, 359] on button "Next" at bounding box center [751, 363] width 63 height 27
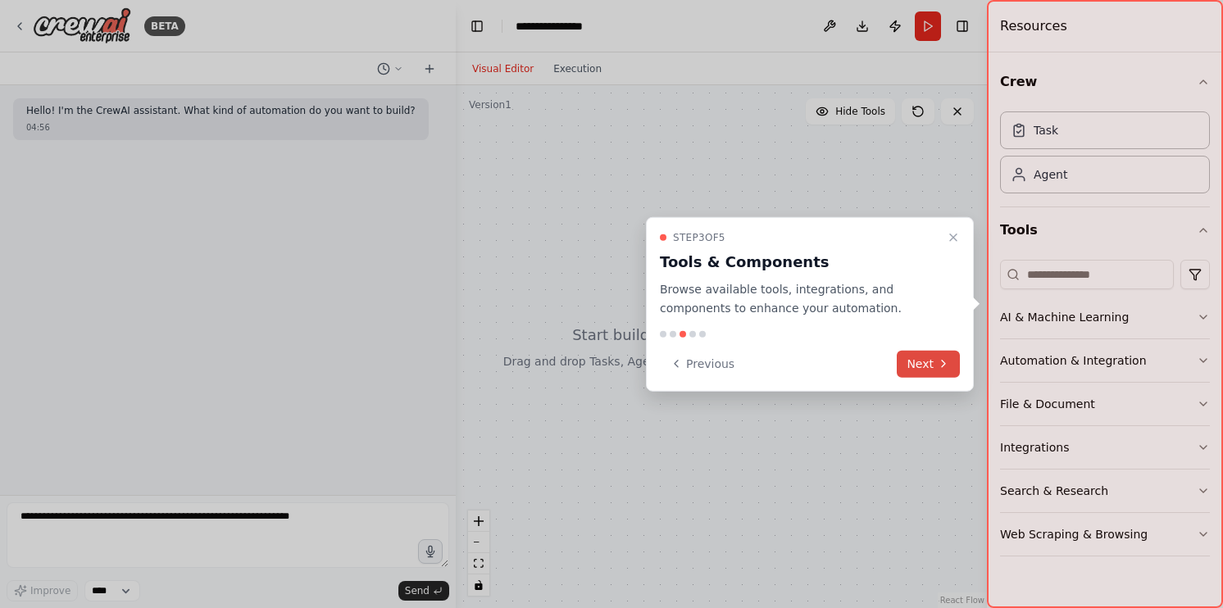
click at [912, 366] on button "Next" at bounding box center [928, 363] width 63 height 27
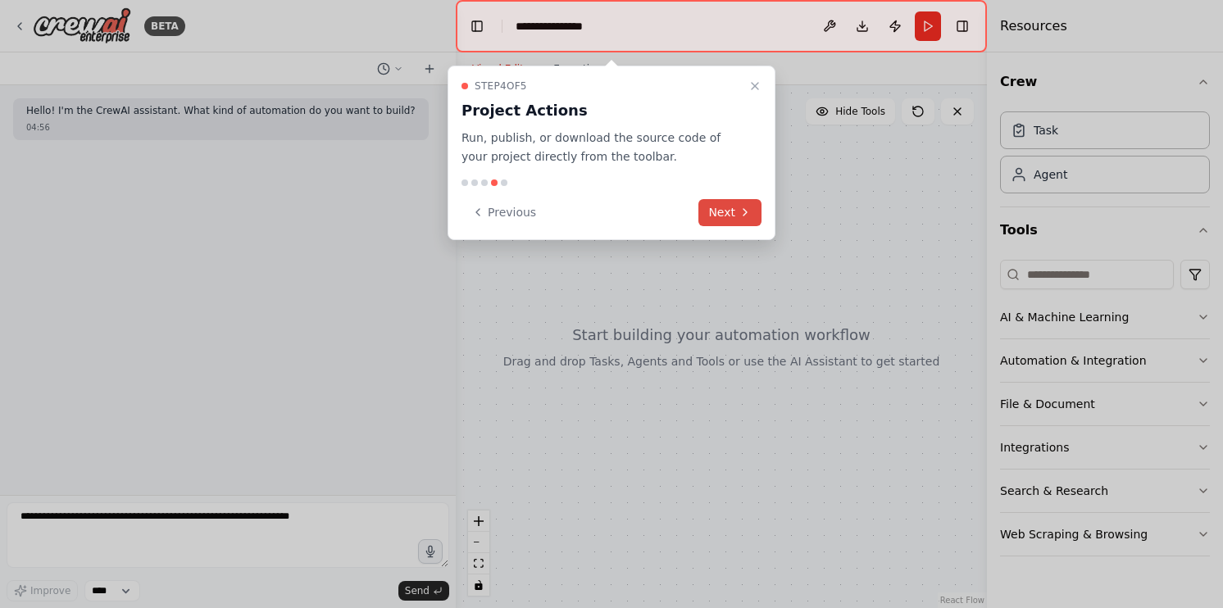
click at [731, 221] on button "Next" at bounding box center [730, 212] width 63 height 27
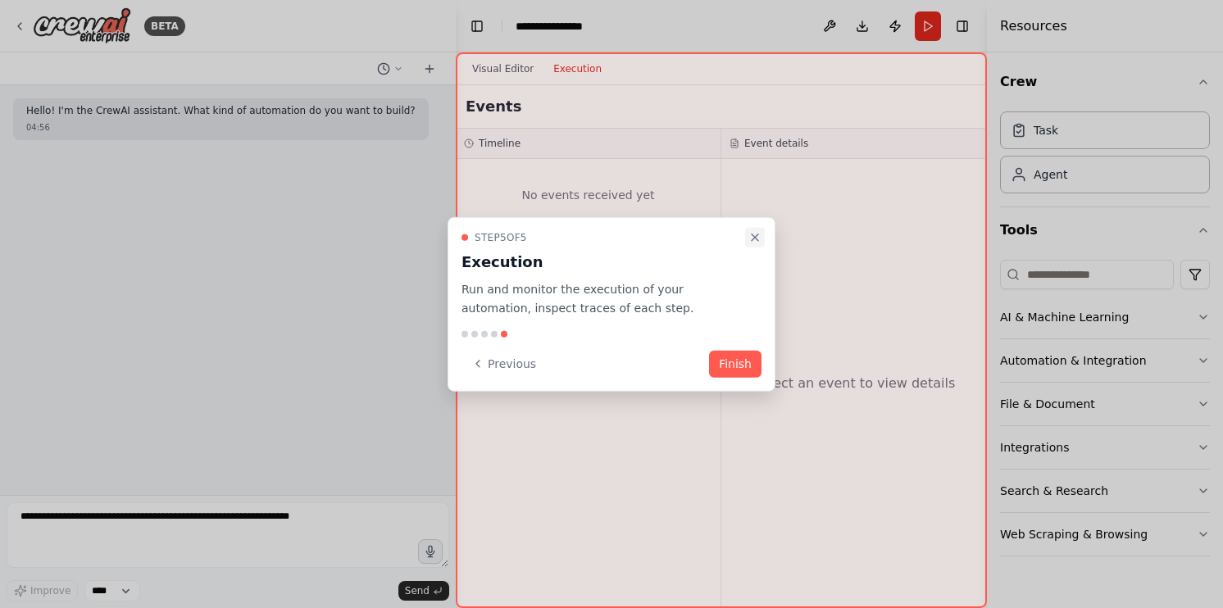
click at [749, 238] on icon "Close walkthrough" at bounding box center [755, 237] width 13 height 13
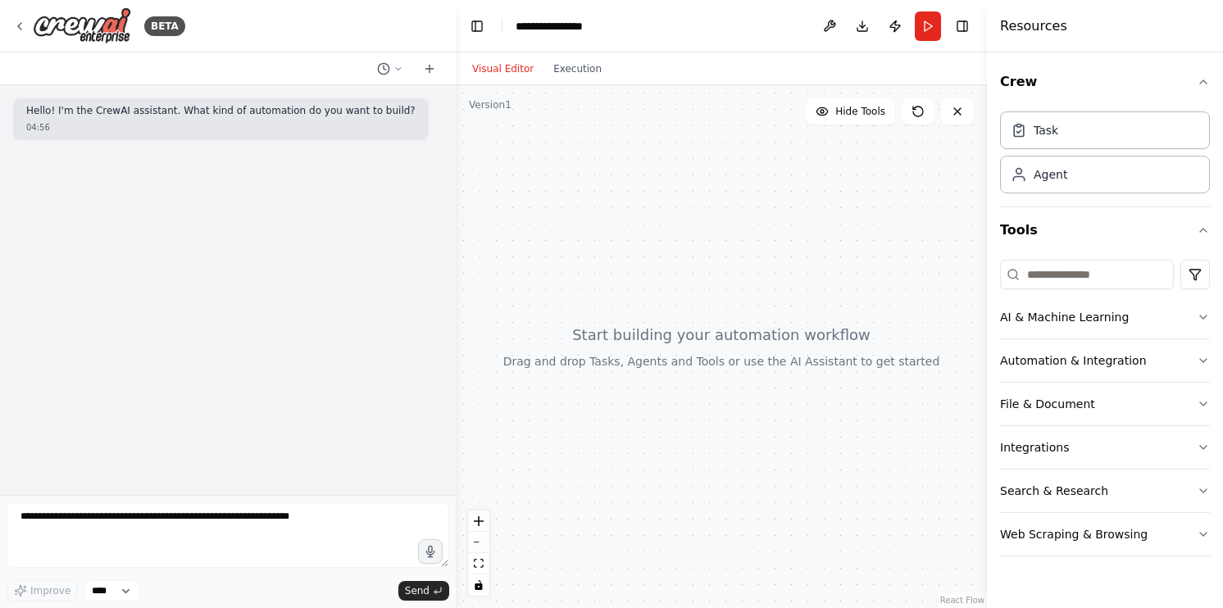
click at [485, 69] on button "Visual Editor" at bounding box center [502, 69] width 81 height 20
click at [505, 70] on button "Visual Editor" at bounding box center [502, 69] width 81 height 20
click at [471, 31] on button "Toggle Left Sidebar" at bounding box center [477, 26] width 23 height 23
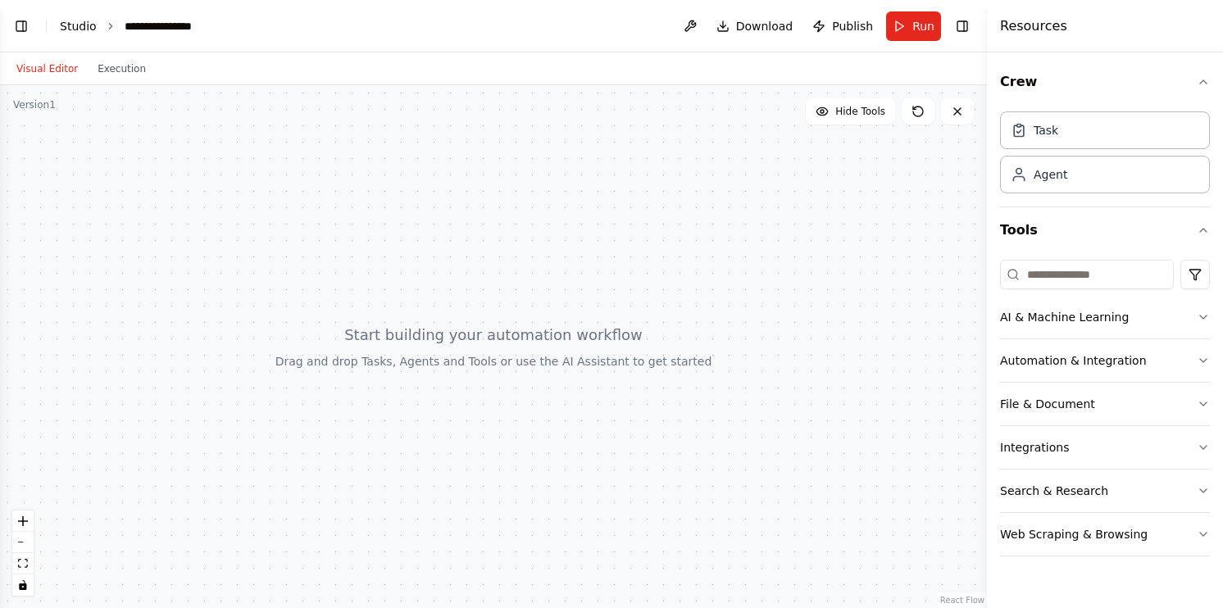
click at [64, 28] on link "Studio" at bounding box center [78, 26] width 37 height 13
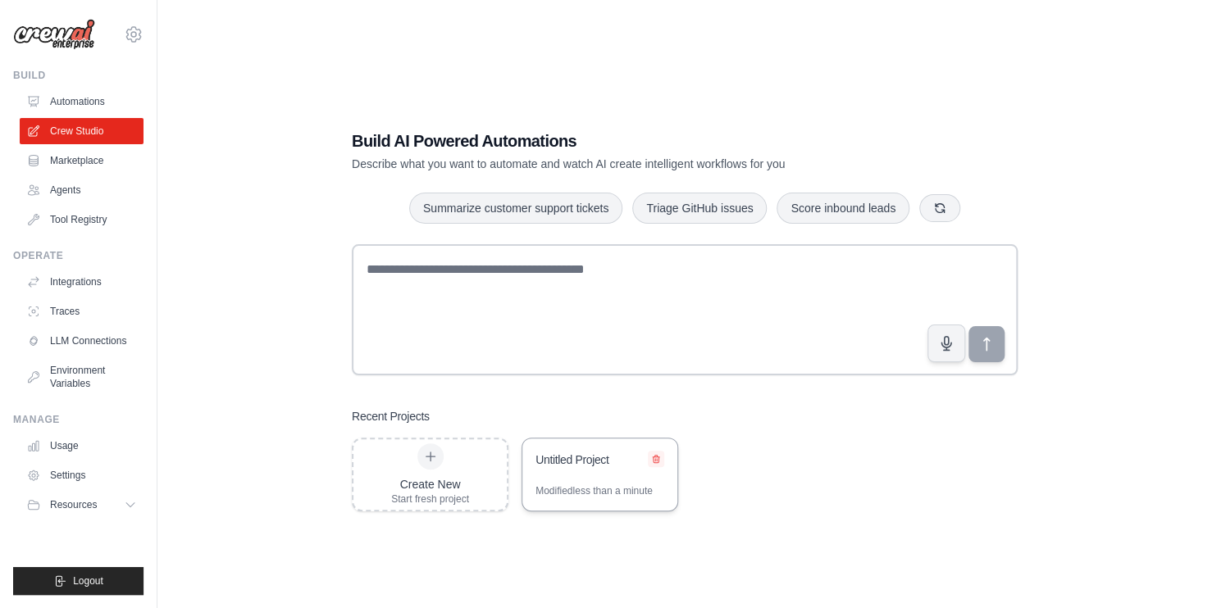
click at [651, 457] on icon at bounding box center [656, 459] width 10 height 10
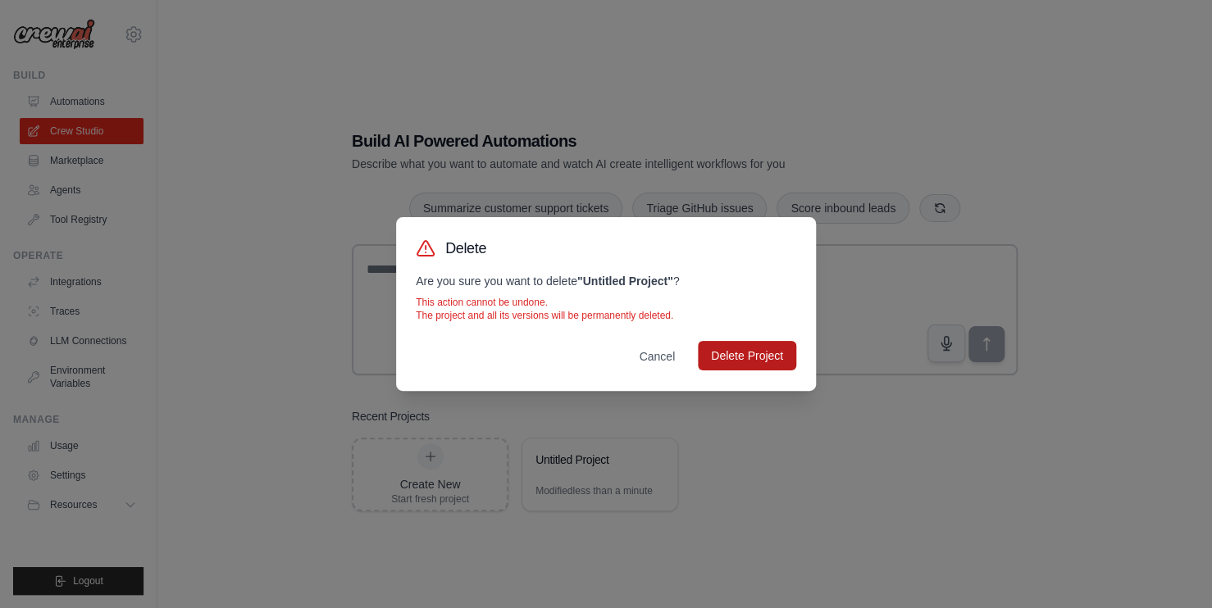
click at [717, 369] on button "Delete Project" at bounding box center [747, 356] width 98 height 30
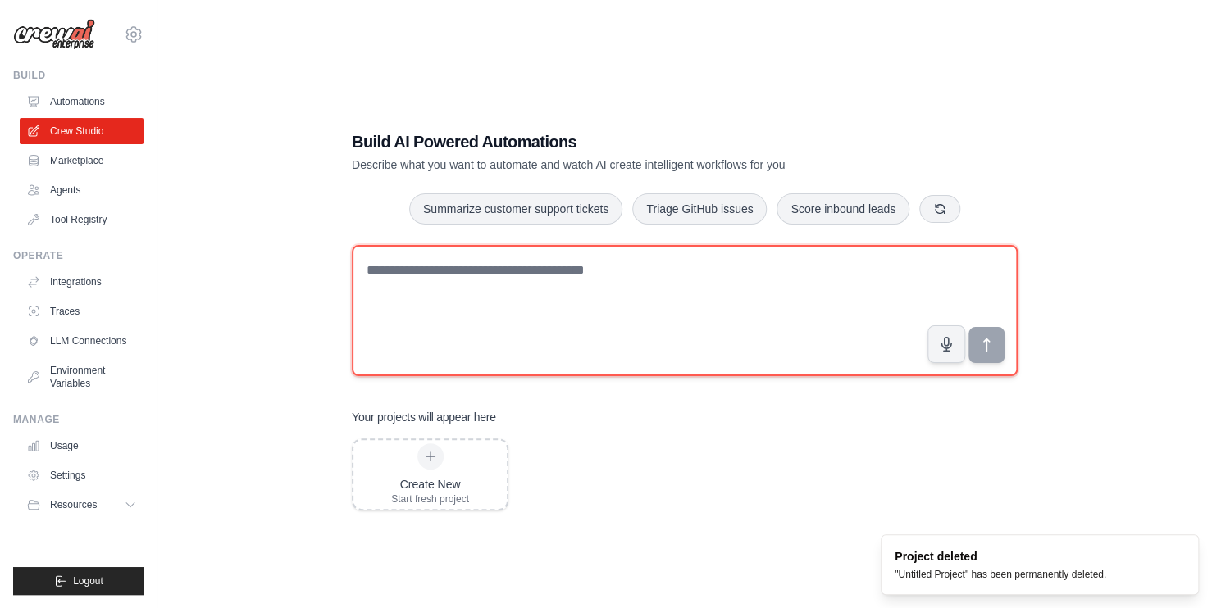
click at [463, 285] on textarea at bounding box center [685, 310] width 666 height 131
click at [512, 307] on textarea at bounding box center [685, 310] width 666 height 131
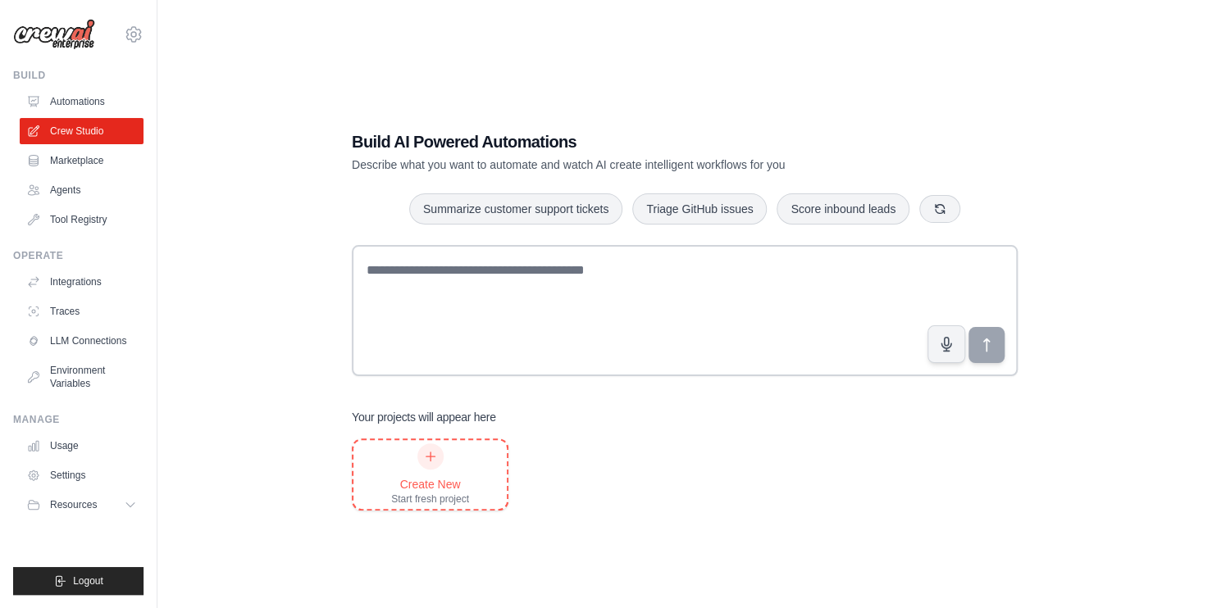
click at [444, 462] on div "Create New Start fresh project" at bounding box center [430, 475] width 78 height 62
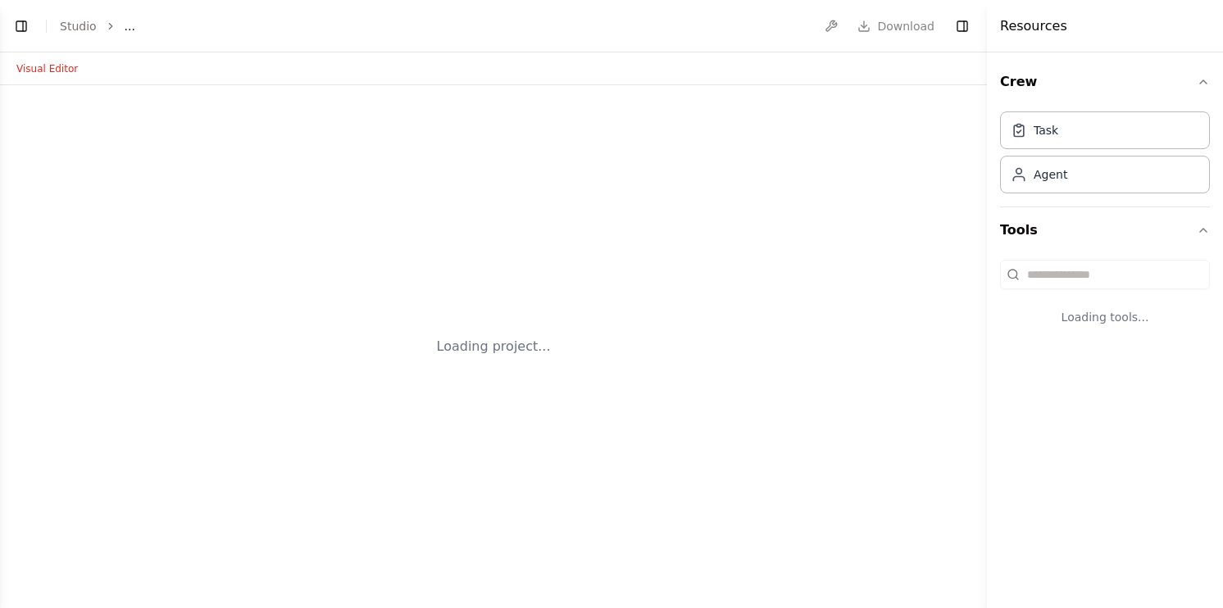
select select "****"
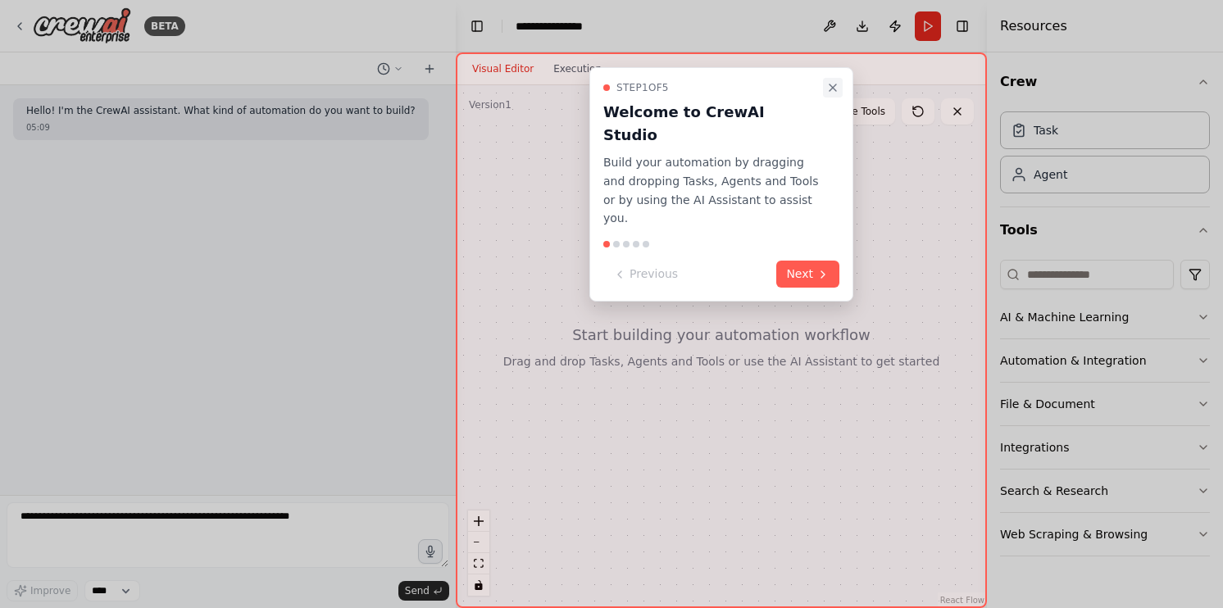
click at [830, 89] on icon "Close walkthrough" at bounding box center [833, 87] width 7 height 7
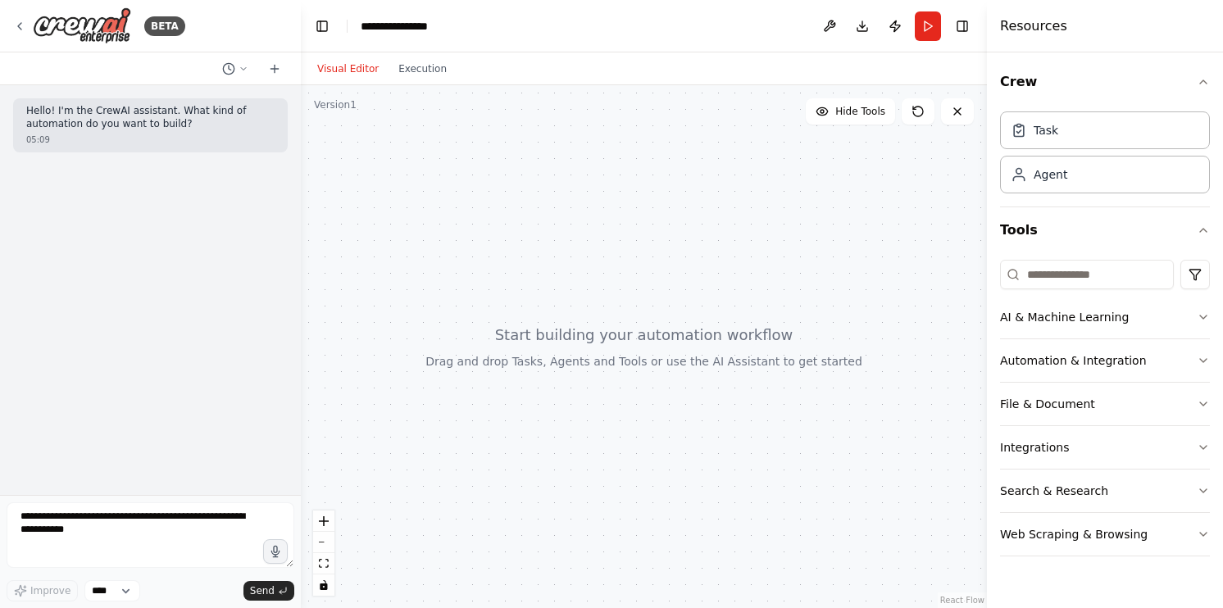
drag, startPoint x: 454, startPoint y: 198, endPoint x: 300, endPoint y: 200, distance: 154.1
click at [300, 200] on div "**********" at bounding box center [611, 304] width 1223 height 608
click at [321, 26] on button "Toggle Left Sidebar" at bounding box center [321, 26] width 23 height 23
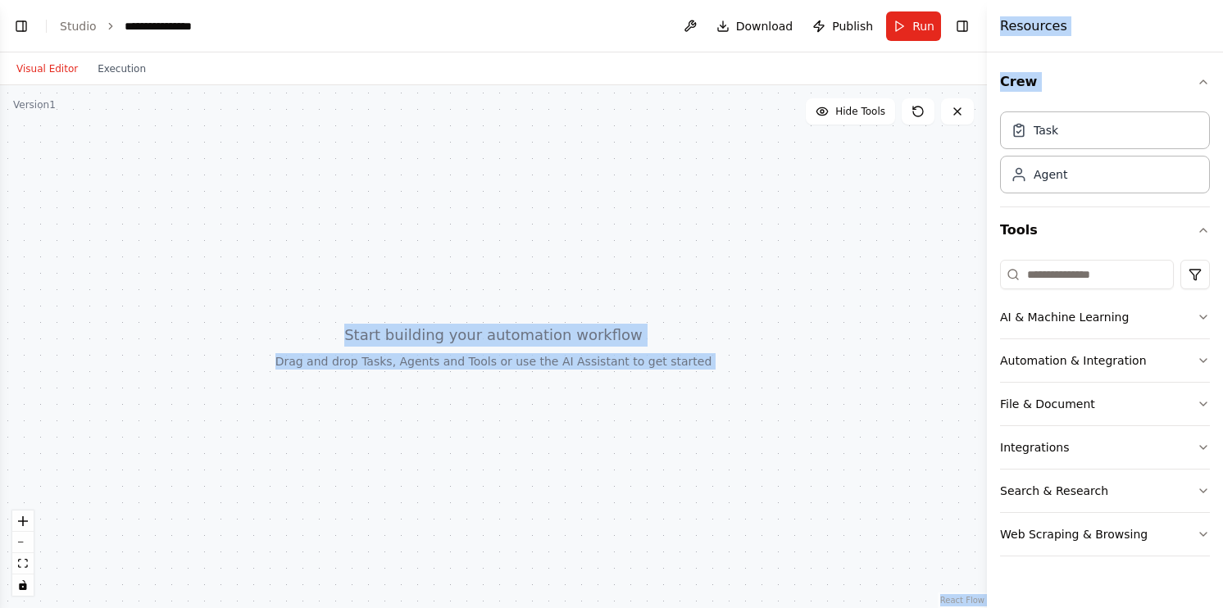
drag, startPoint x: 1092, startPoint y: 193, endPoint x: 943, endPoint y: 180, distance: 149.7
click at [943, 180] on div "**********" at bounding box center [611, 304] width 1223 height 608
click at [813, 173] on div at bounding box center [493, 346] width 987 height 523
click at [794, 181] on div at bounding box center [493, 346] width 987 height 523
click at [1022, 77] on button "Crew" at bounding box center [1105, 82] width 210 height 46
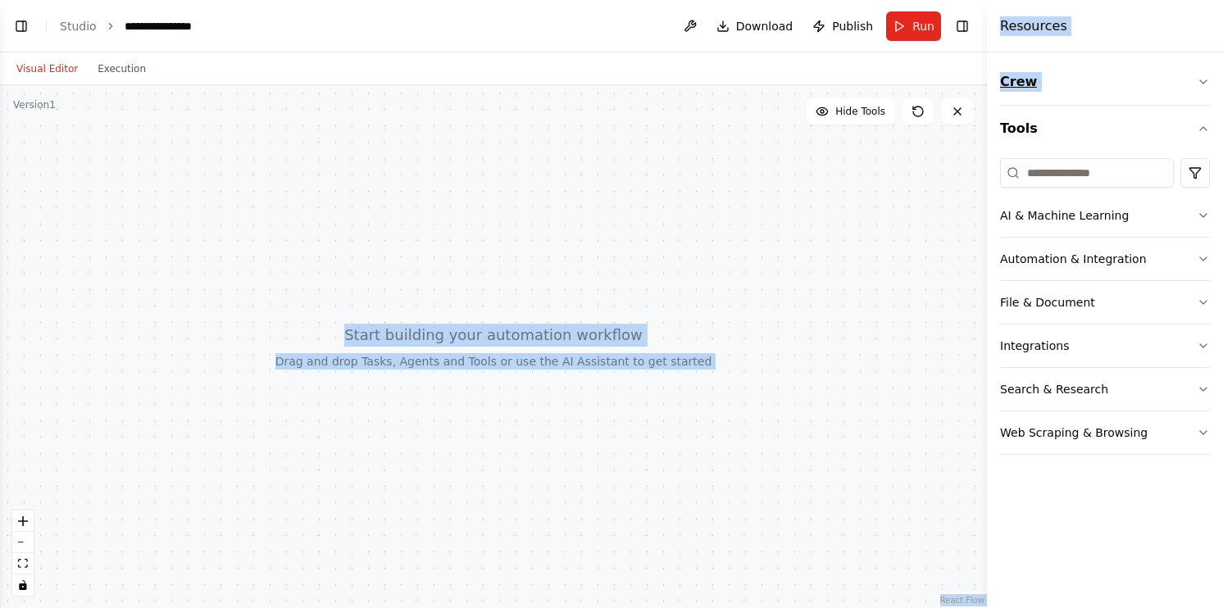
click at [1023, 86] on button "Crew" at bounding box center [1105, 82] width 210 height 46
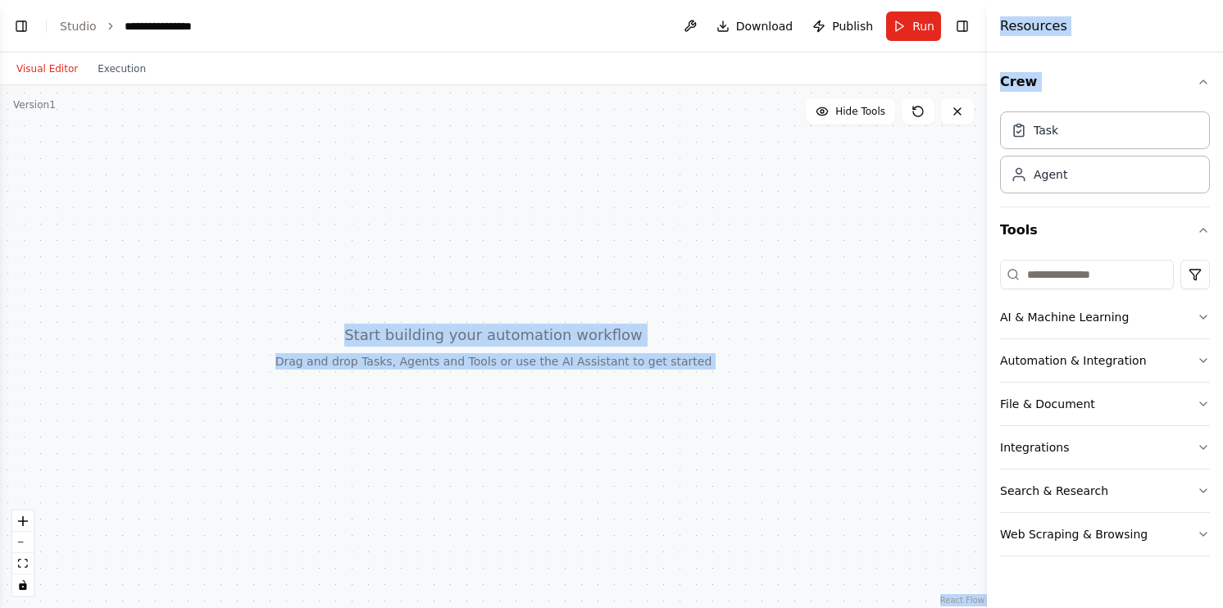
click at [1086, 25] on div "Resources" at bounding box center [1105, 26] width 236 height 52
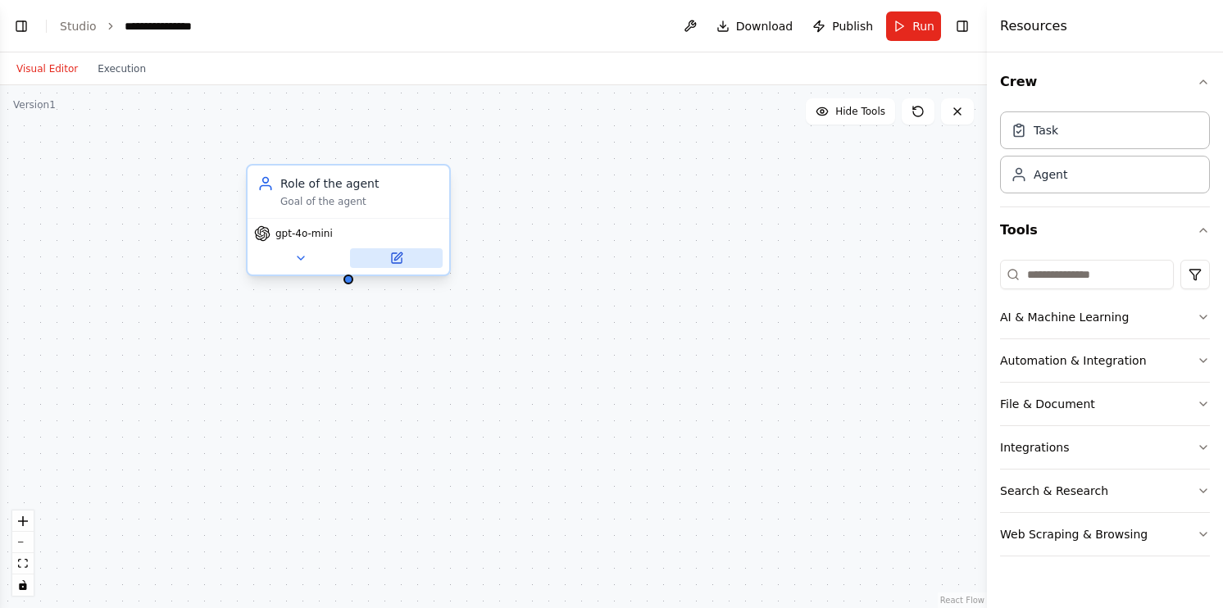
click at [407, 266] on button at bounding box center [396, 258] width 93 height 20
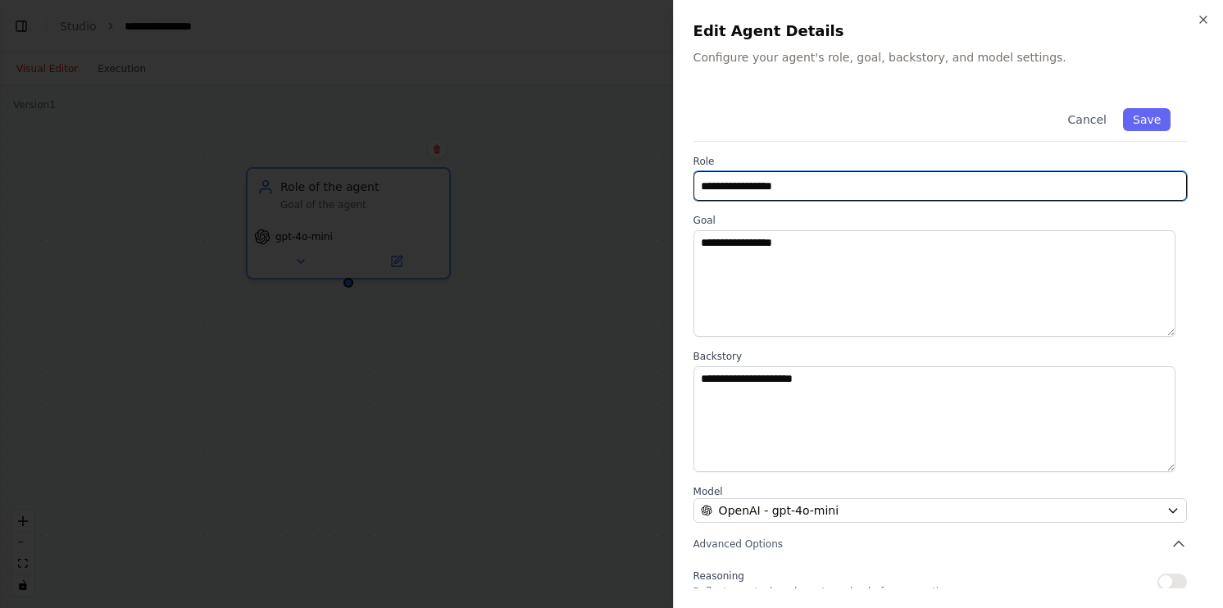
drag, startPoint x: 852, startPoint y: 184, endPoint x: 608, endPoint y: 203, distance: 245.1
click at [608, 203] on body "**********" at bounding box center [611, 304] width 1223 height 608
click at [736, 185] on input "**********" at bounding box center [941, 186] width 494 height 30
type input "**********"
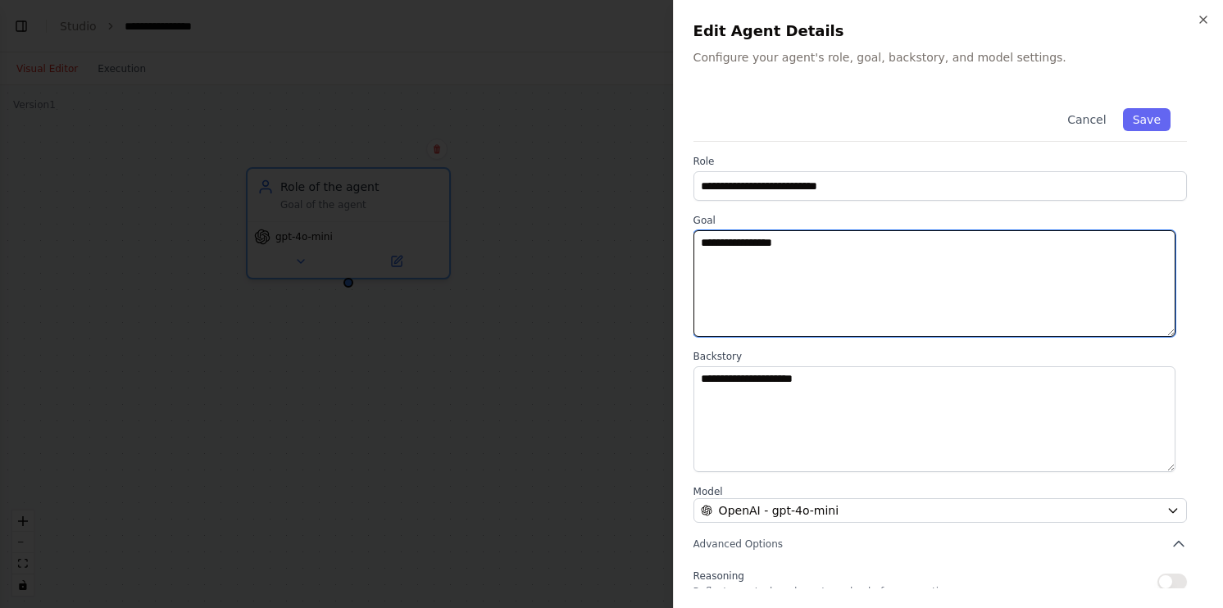
click at [826, 247] on textarea "**********" at bounding box center [935, 283] width 482 height 107
drag, startPoint x: 629, startPoint y: 248, endPoint x: 607, endPoint y: 248, distance: 22.1
click at [607, 248] on body "**********" at bounding box center [611, 304] width 1223 height 608
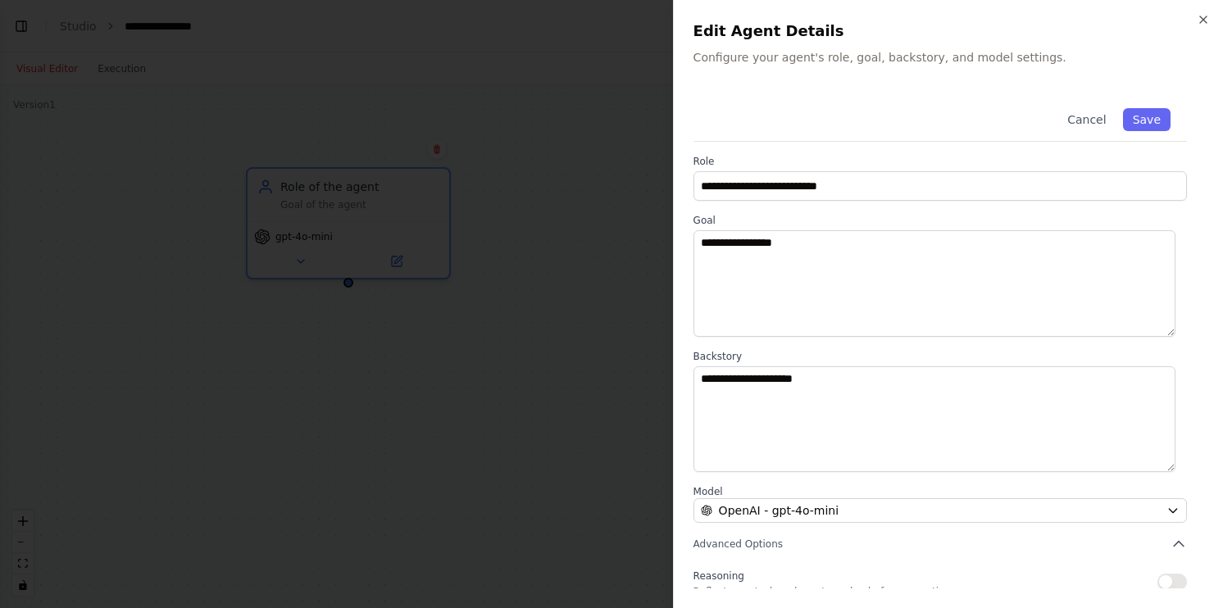
click at [524, 253] on div at bounding box center [611, 304] width 1223 height 608
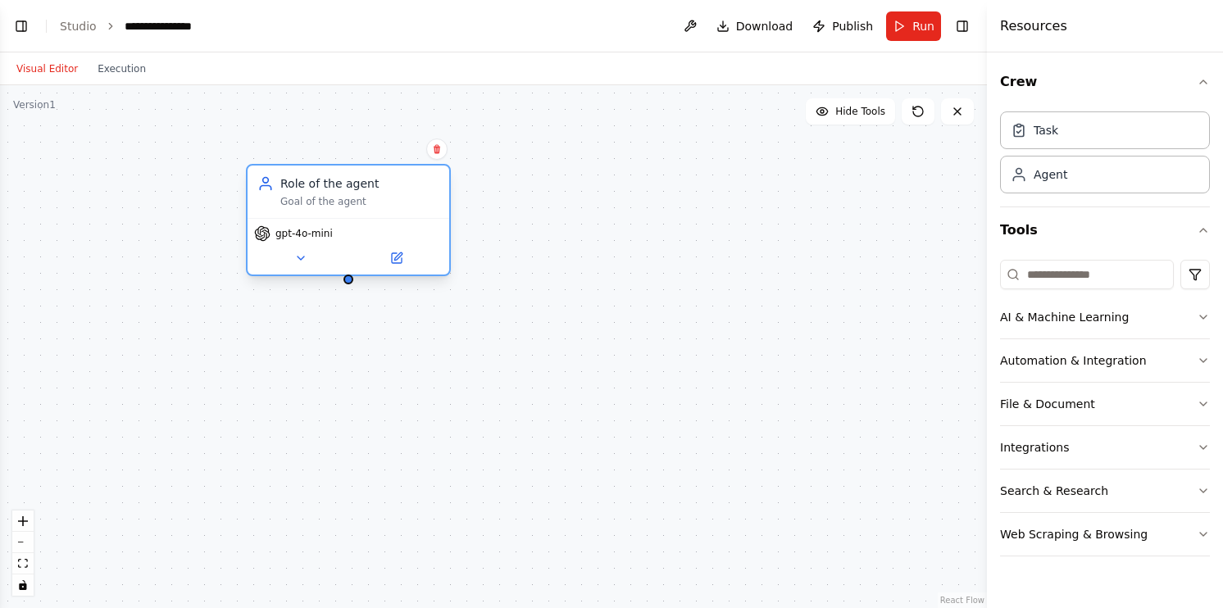
click at [405, 271] on div "gpt-4o-mini" at bounding box center [349, 246] width 202 height 57
click at [400, 266] on button at bounding box center [396, 258] width 93 height 20
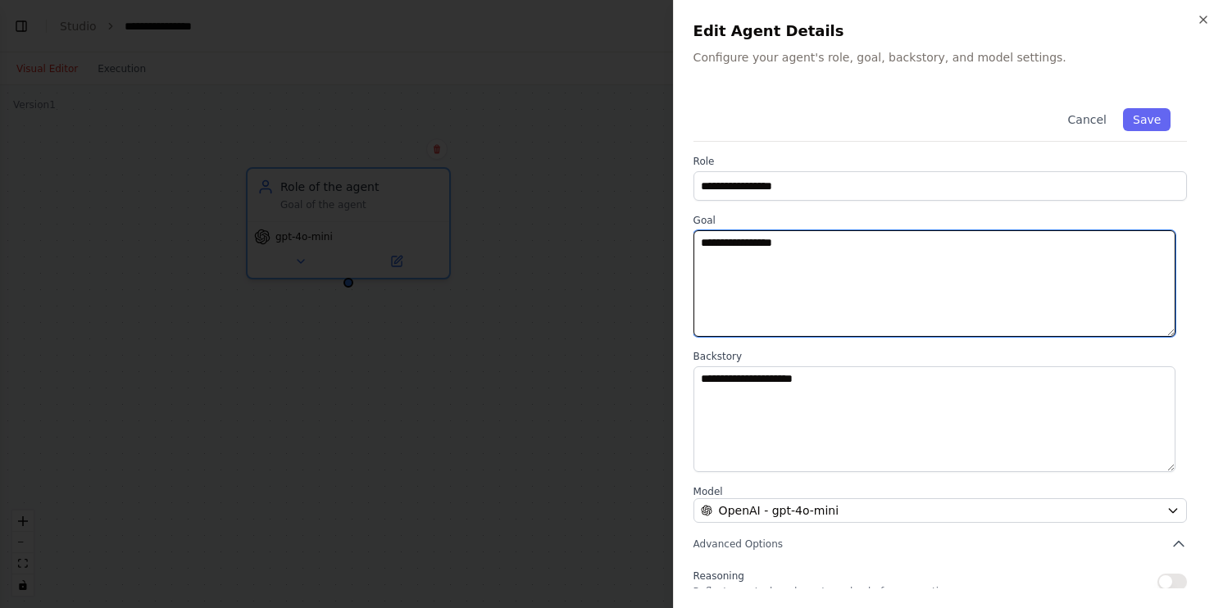
click at [882, 266] on textarea "**********" at bounding box center [935, 283] width 482 height 107
drag, startPoint x: 659, startPoint y: 234, endPoint x: 631, endPoint y: 233, distance: 27.9
click at [631, 233] on body "**********" at bounding box center [611, 304] width 1223 height 608
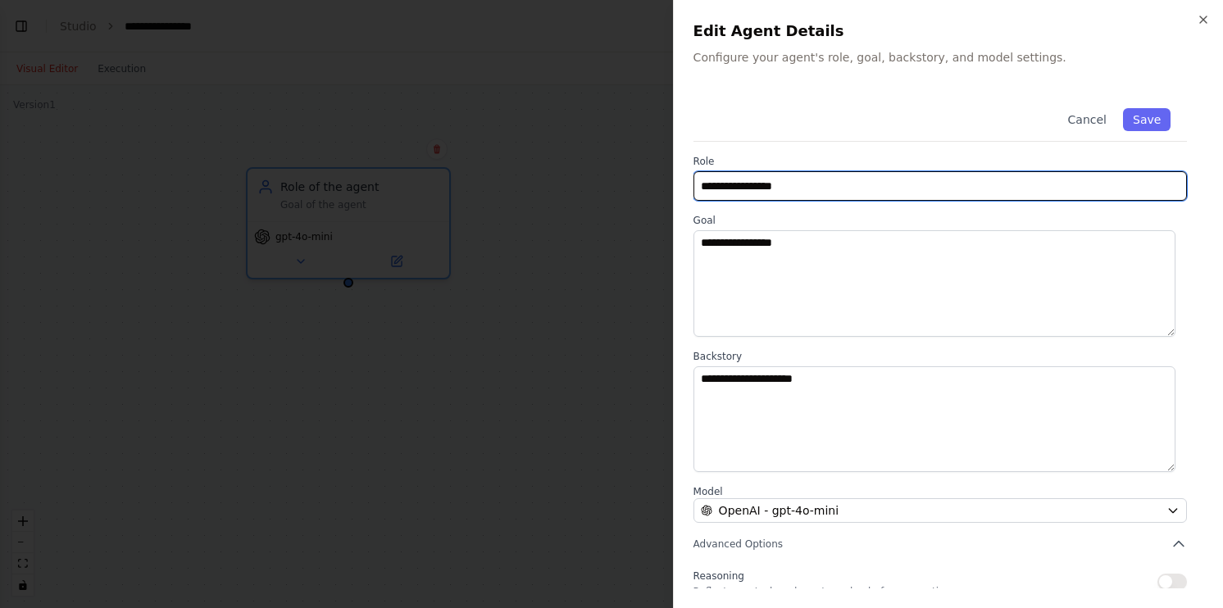
drag, startPoint x: 794, startPoint y: 191, endPoint x: 610, endPoint y: 175, distance: 184.3
click at [610, 175] on body "**********" at bounding box center [611, 304] width 1223 height 608
type input "*"
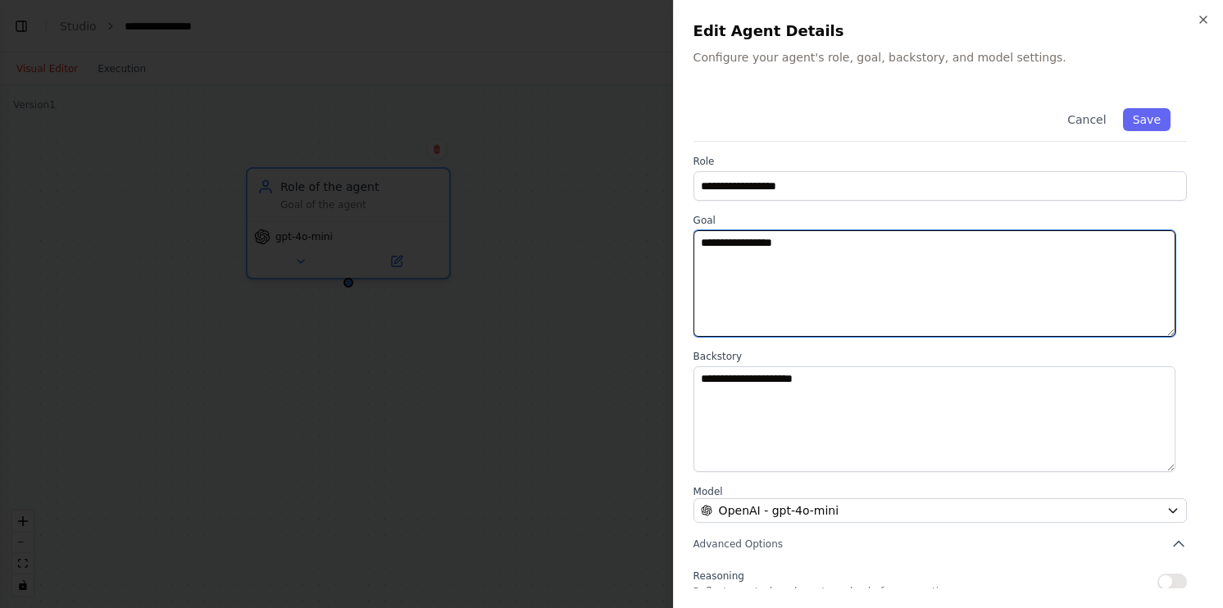
click at [824, 248] on textarea "**********" at bounding box center [935, 283] width 482 height 107
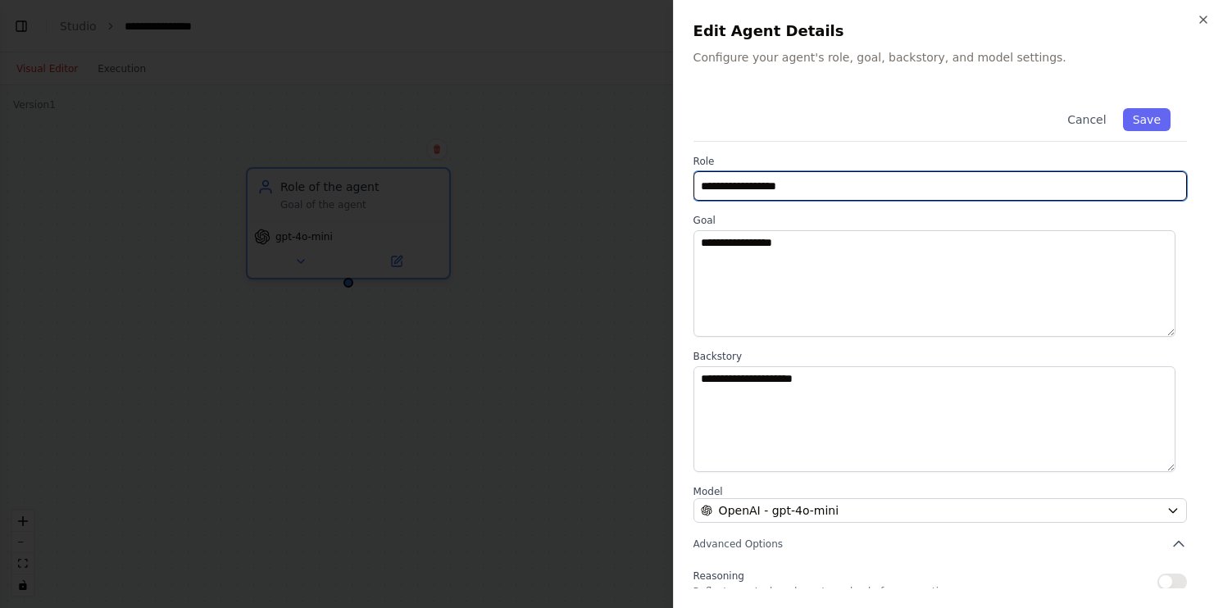
click at [838, 192] on input "**********" at bounding box center [941, 186] width 494 height 30
type input "**********"
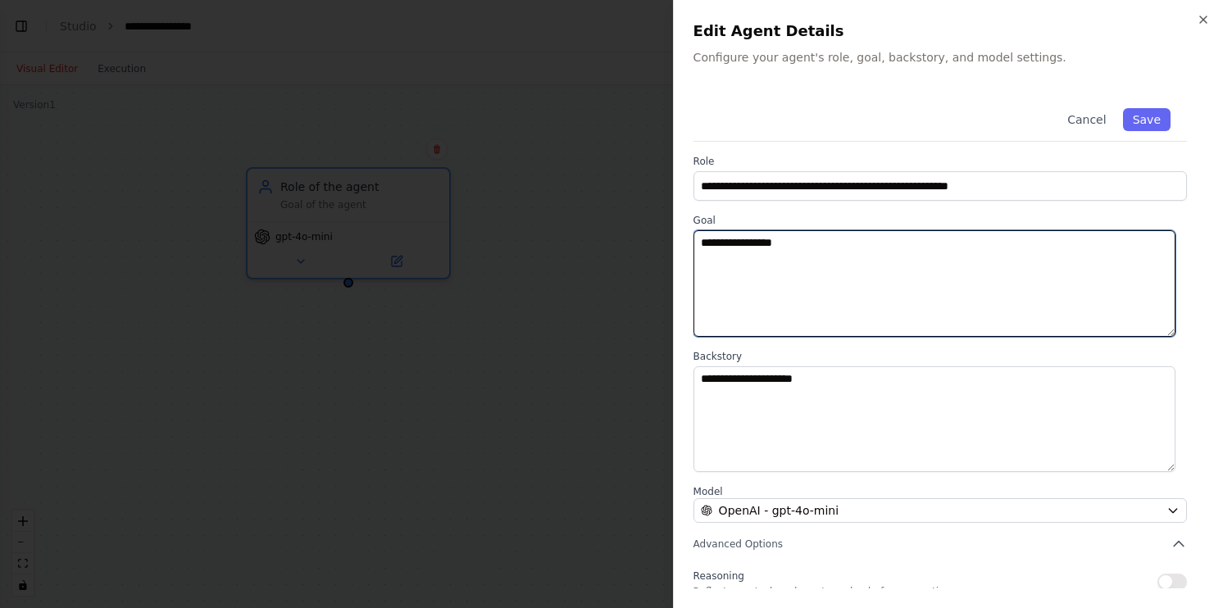
click at [864, 239] on textarea "**********" at bounding box center [935, 283] width 482 height 107
drag, startPoint x: 813, startPoint y: 251, endPoint x: 692, endPoint y: 251, distance: 121.3
click at [689, 251] on div "**********" at bounding box center [948, 304] width 550 height 608
click at [938, 274] on textarea "**********" at bounding box center [935, 283] width 482 height 107
click at [1116, 257] on textarea "**********" at bounding box center [935, 283] width 482 height 107
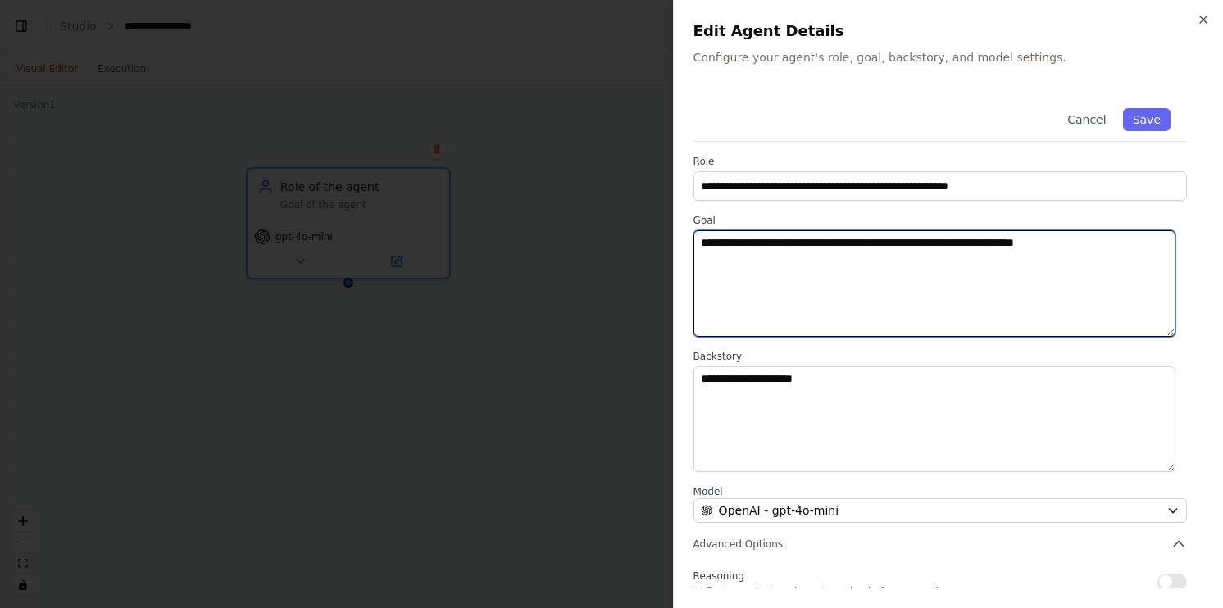
click at [1084, 232] on textarea "**********" at bounding box center [935, 283] width 482 height 107
drag, startPoint x: 1068, startPoint y: 254, endPoint x: 1049, endPoint y: 257, distance: 19.1
click at [1049, 257] on textarea "**********" at bounding box center [935, 283] width 482 height 107
click at [741, 263] on textarea "**********" at bounding box center [935, 283] width 482 height 107
click at [817, 265] on textarea "**********" at bounding box center [935, 283] width 482 height 107
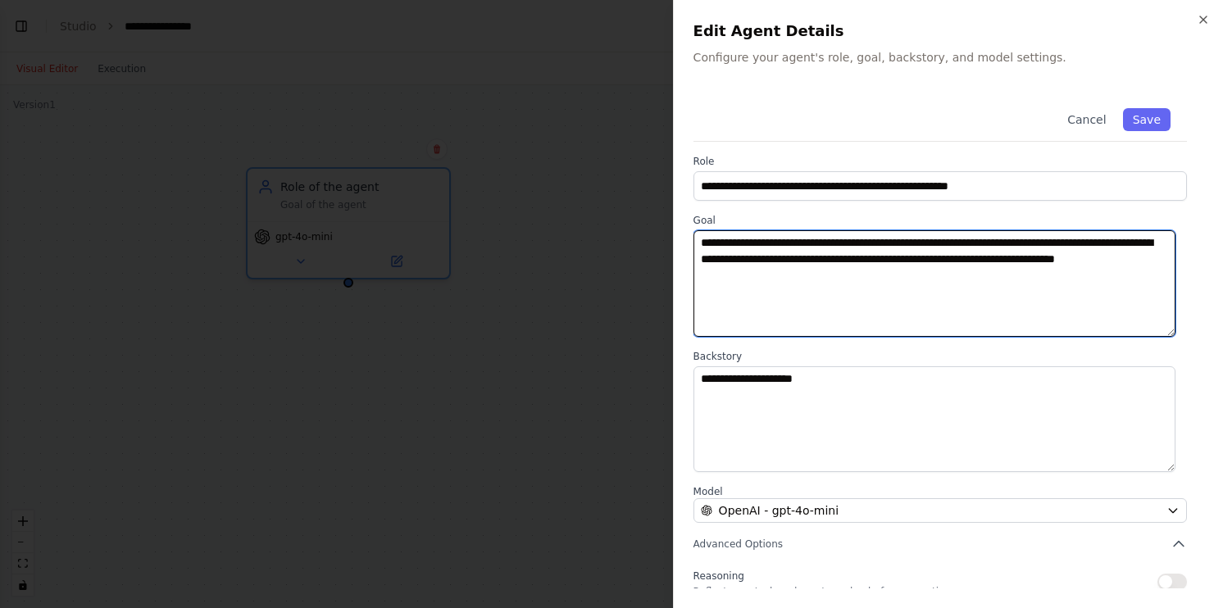
click at [700, 244] on textarea "**********" at bounding box center [935, 283] width 482 height 107
click at [813, 284] on textarea "**********" at bounding box center [935, 283] width 482 height 107
drag, startPoint x: 1171, startPoint y: 334, endPoint x: 1171, endPoint y: 343, distance: 9.0
click at [1171, 335] on textarea "**********" at bounding box center [935, 282] width 482 height 105
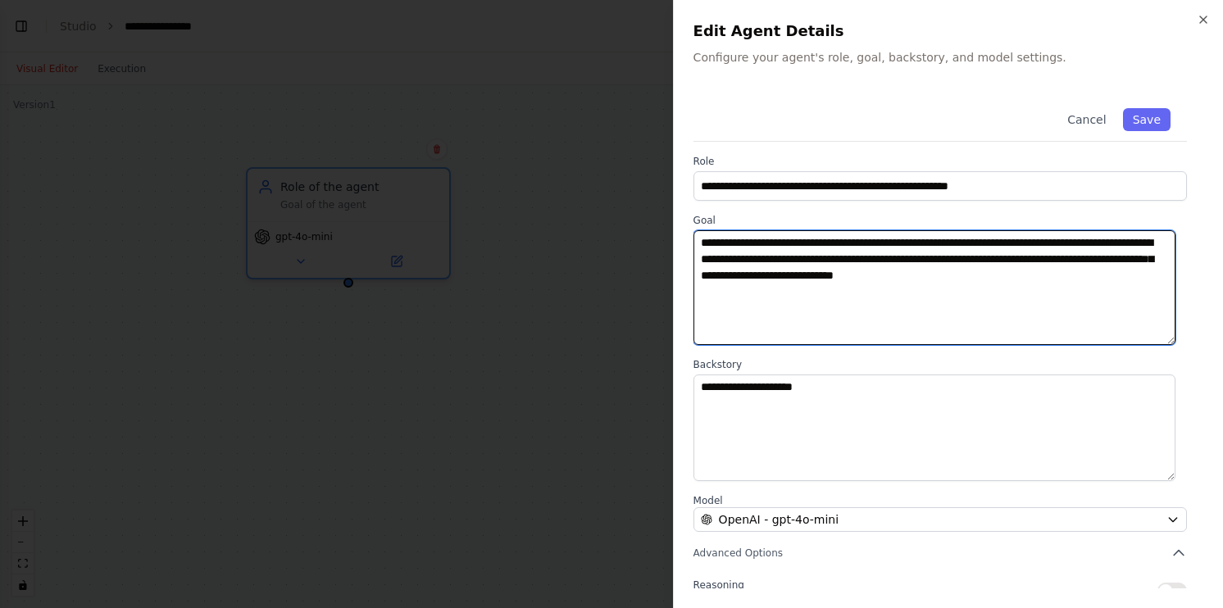
paste textarea "**********"
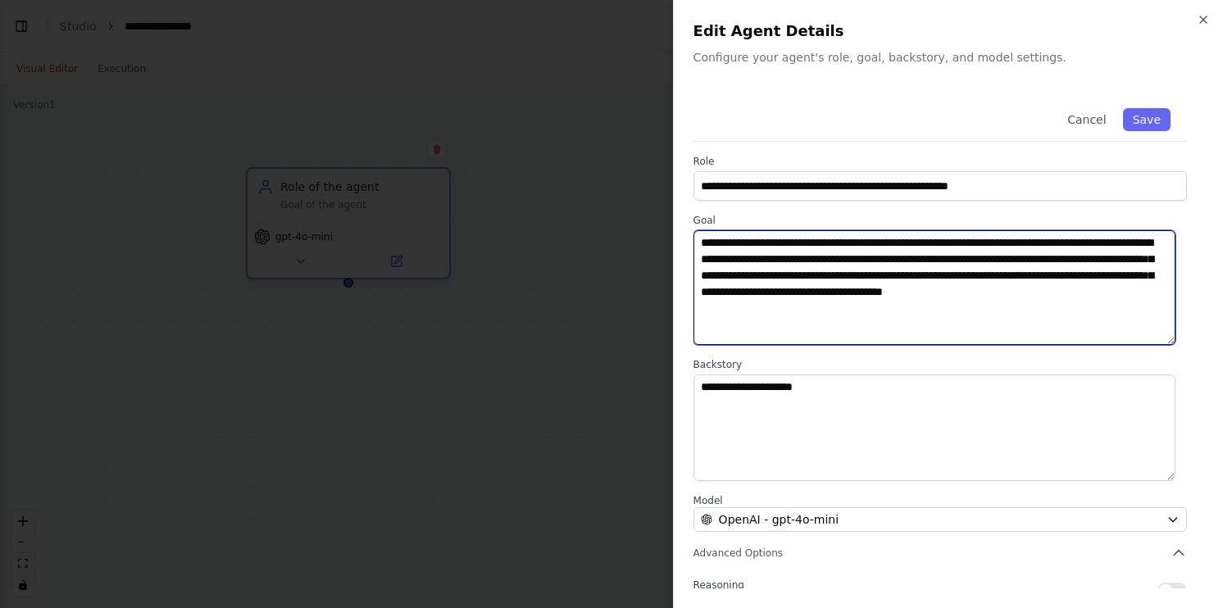
type textarea "**********"
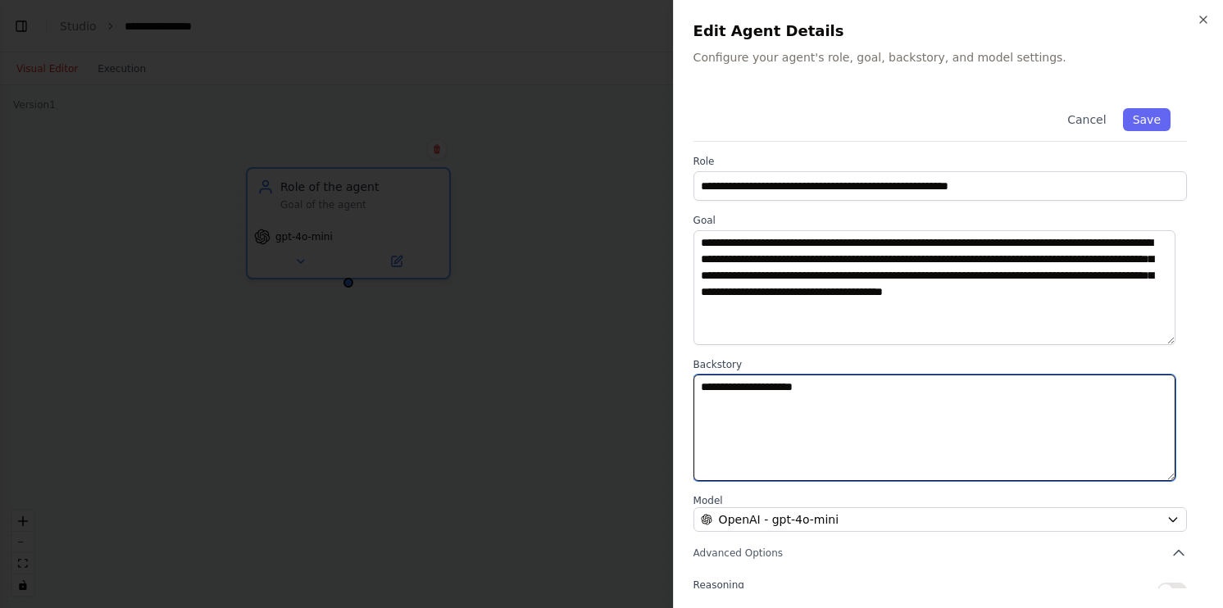
click at [846, 382] on textarea "**********" at bounding box center [935, 428] width 482 height 107
drag, startPoint x: 867, startPoint y: 385, endPoint x: 686, endPoint y: 394, distance: 181.4
click at [686, 394] on div "**********" at bounding box center [948, 304] width 550 height 608
click at [843, 392] on textarea "**********" at bounding box center [935, 428] width 482 height 107
drag, startPoint x: 767, startPoint y: 392, endPoint x: 652, endPoint y: 386, distance: 114.9
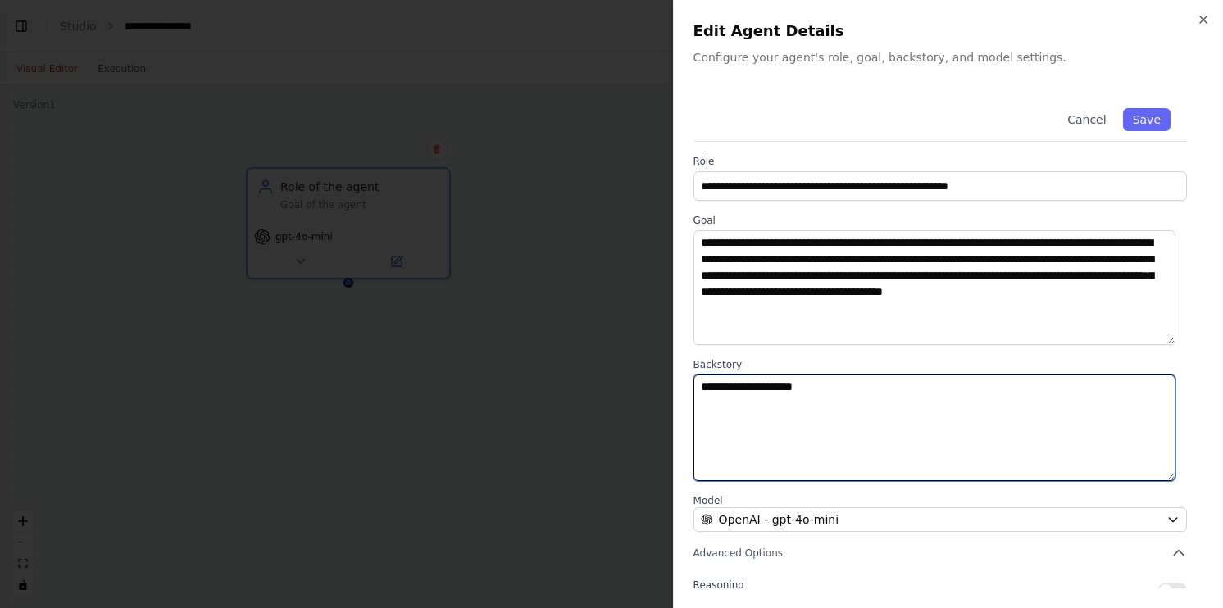
click at [649, 387] on body "**********" at bounding box center [611, 304] width 1223 height 608
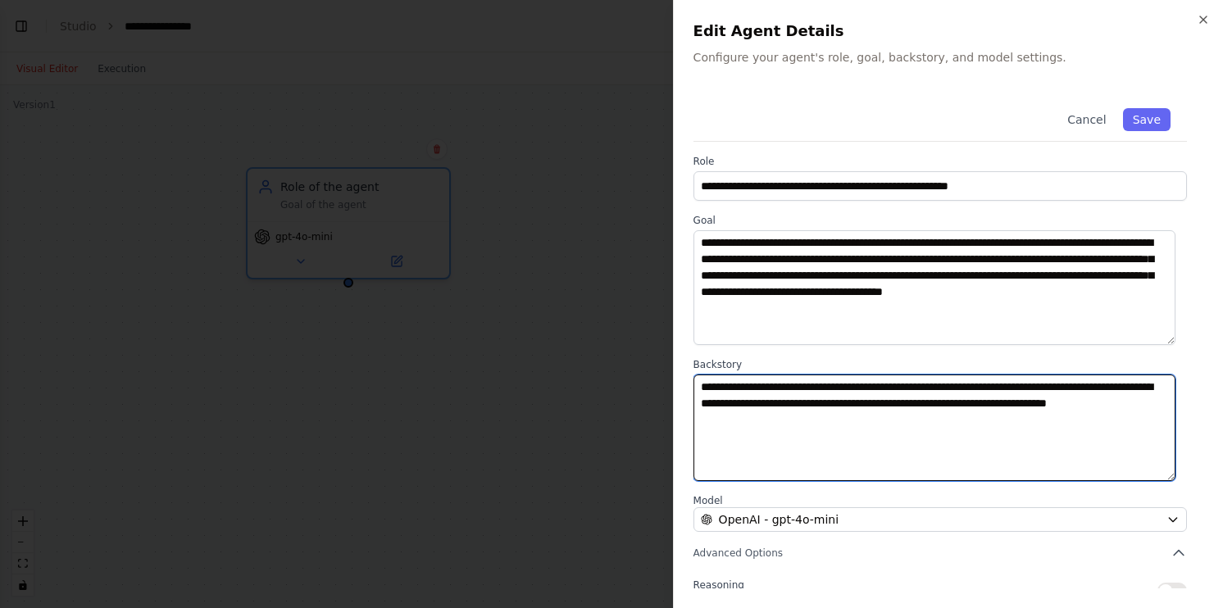
scroll to position [141, 0]
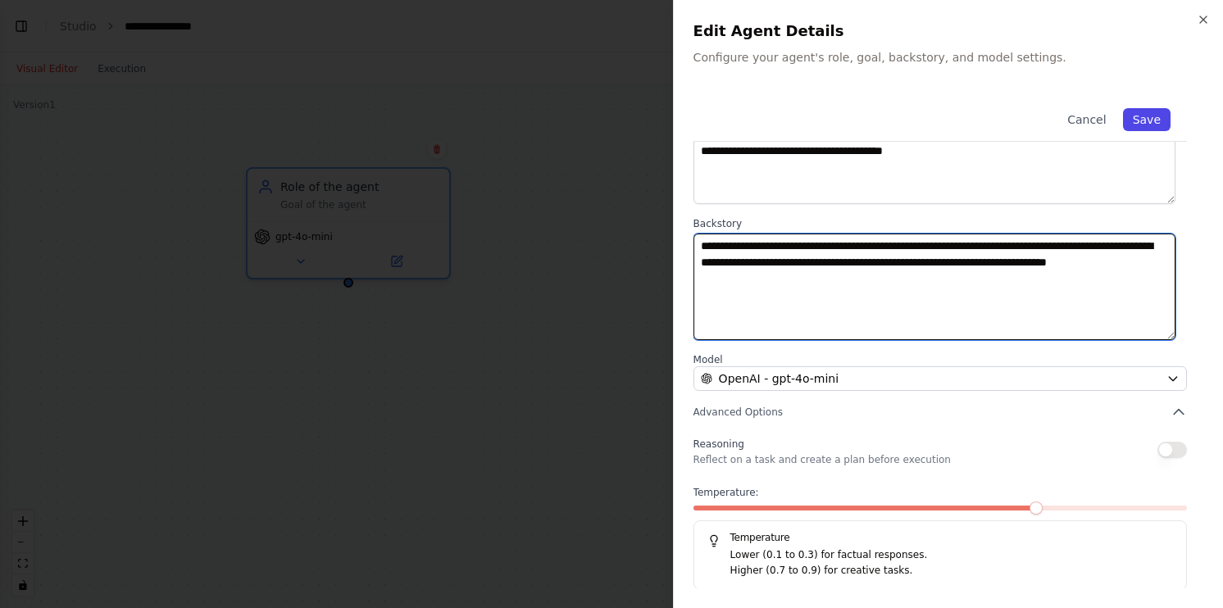
type textarea "**********"
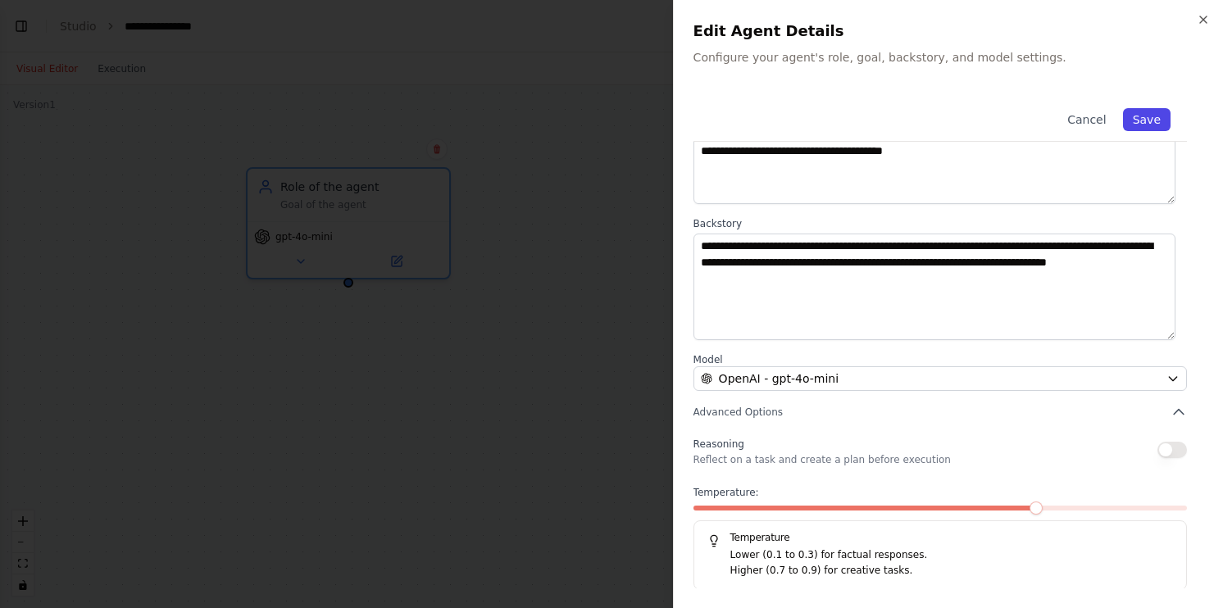
click at [1138, 123] on button "Save" at bounding box center [1147, 119] width 48 height 23
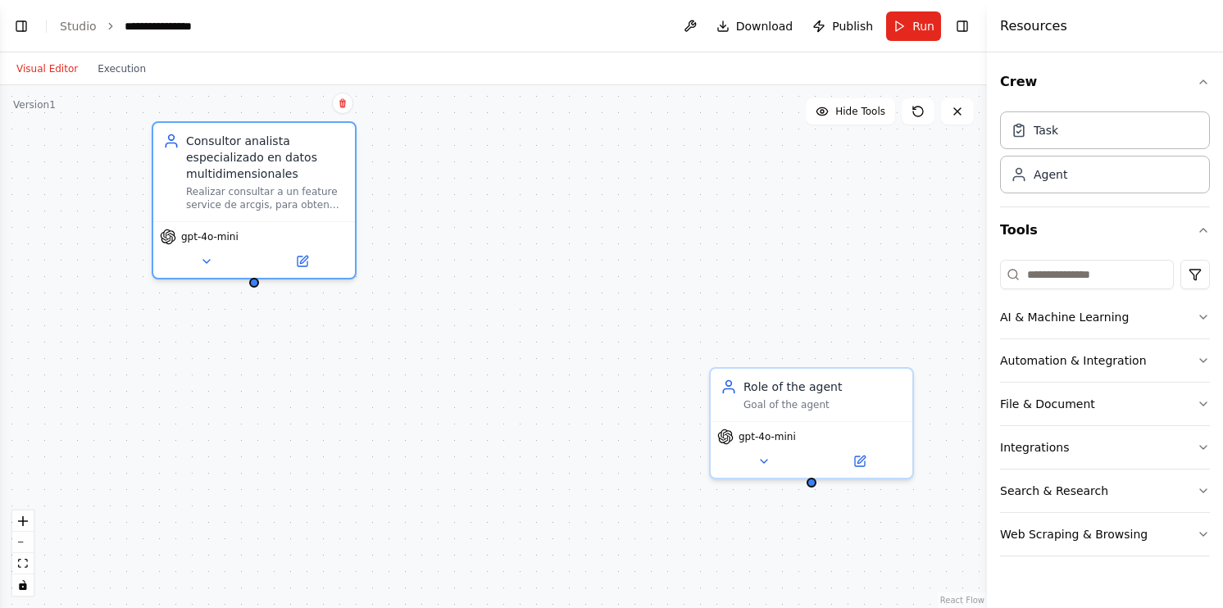
drag, startPoint x: 703, startPoint y: 313, endPoint x: 630, endPoint y: 273, distance: 83.3
click at [630, 273] on div "Consultor analista especializado en datos multidimensionales Realizar consultar…" at bounding box center [493, 346] width 987 height 523
click at [811, 414] on div "Role of the agent Goal of the agent" at bounding box center [815, 394] width 202 height 52
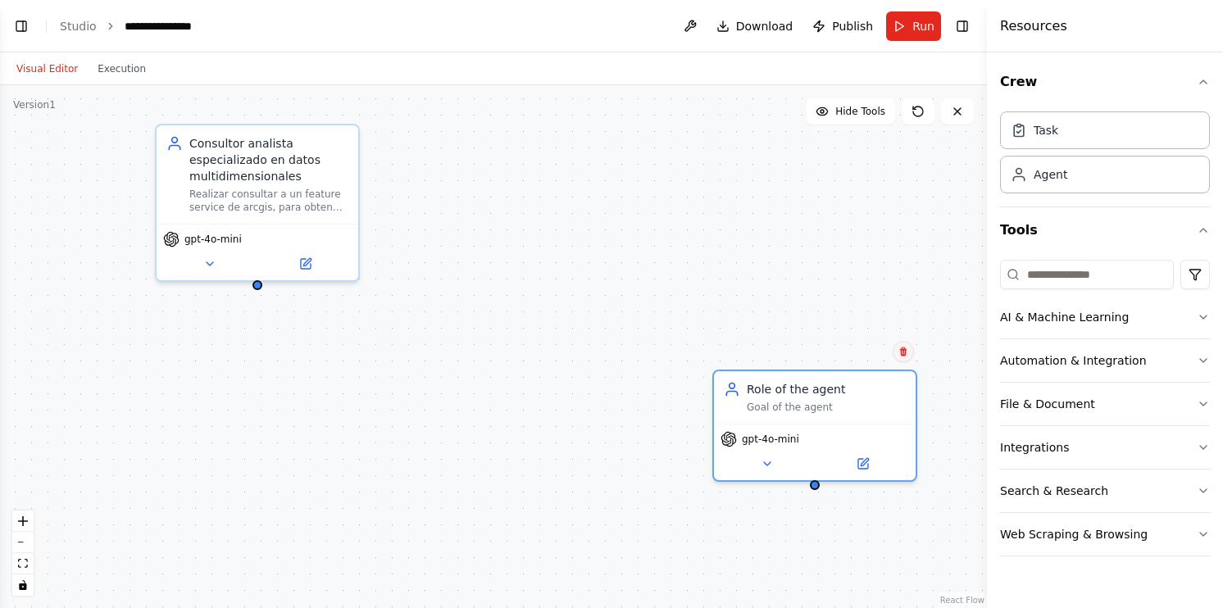
click at [895, 358] on button at bounding box center [903, 351] width 21 height 21
click at [863, 355] on button "Confirm" at bounding box center [857, 352] width 58 height 20
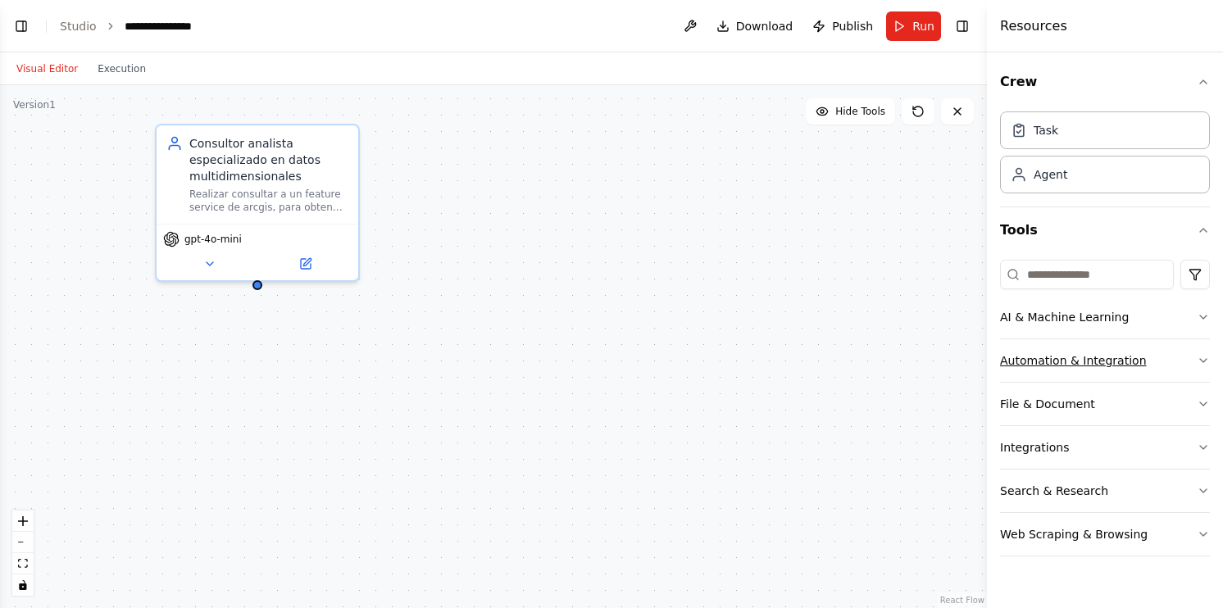
click at [1197, 351] on button "Automation & Integration" at bounding box center [1105, 360] width 210 height 43
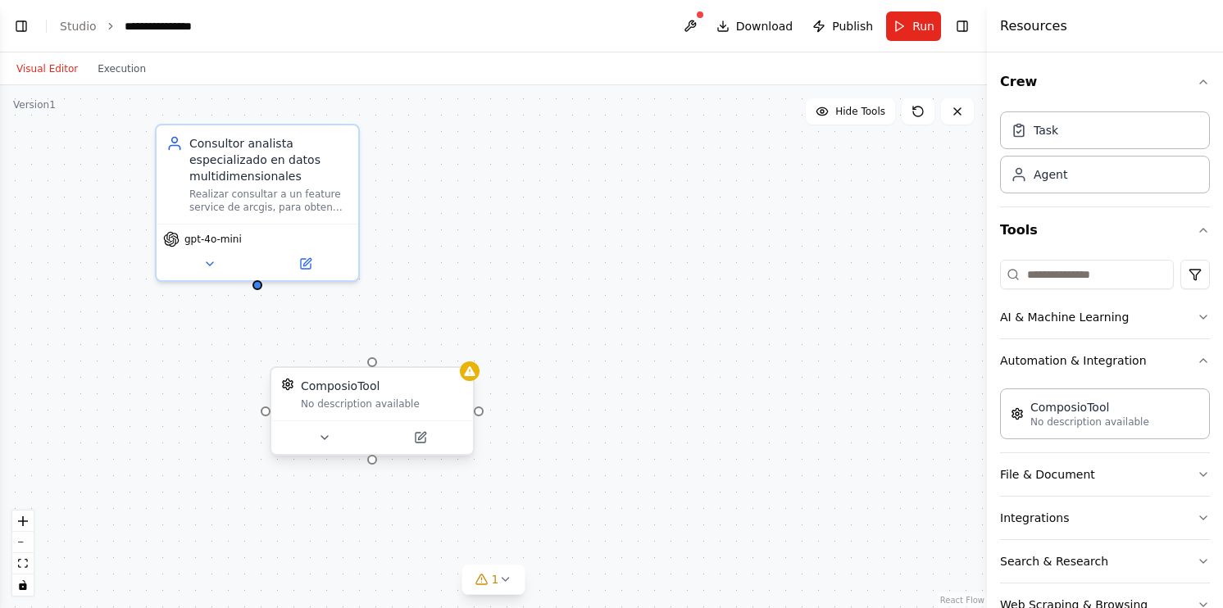
click at [292, 389] on img at bounding box center [287, 384] width 13 height 13
click at [444, 443] on button at bounding box center [420, 438] width 93 height 20
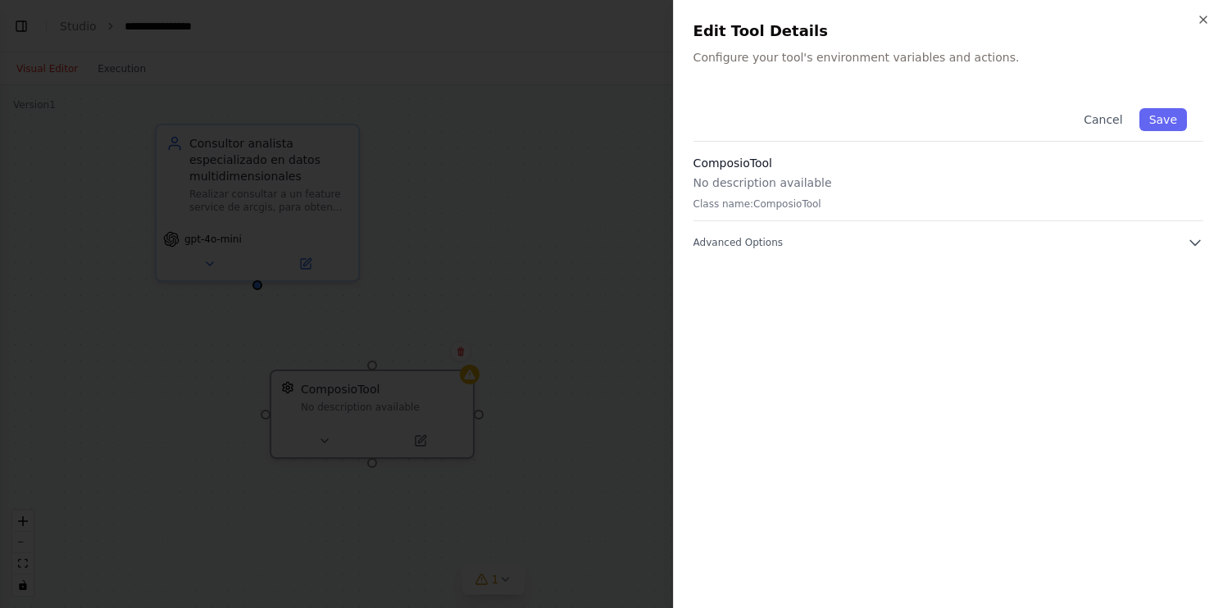
click at [986, 171] on h3 "ComposioTool" at bounding box center [949, 163] width 510 height 16
click at [1174, 237] on button "Advanced Options" at bounding box center [949, 242] width 510 height 16
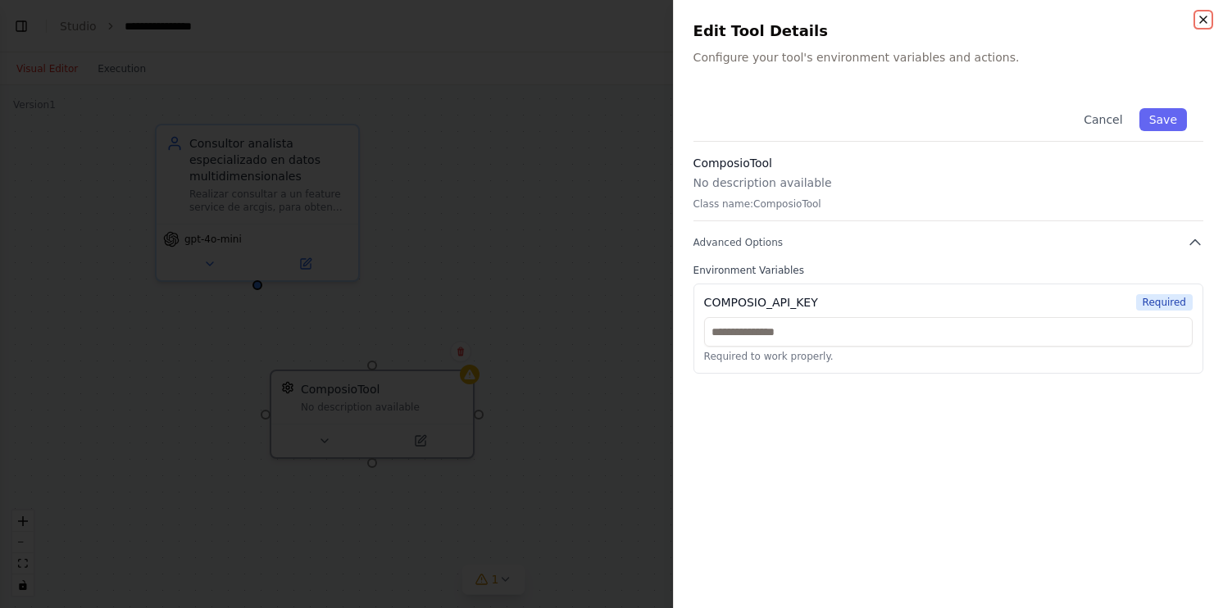
click at [1200, 24] on icon "button" at bounding box center [1203, 19] width 13 height 13
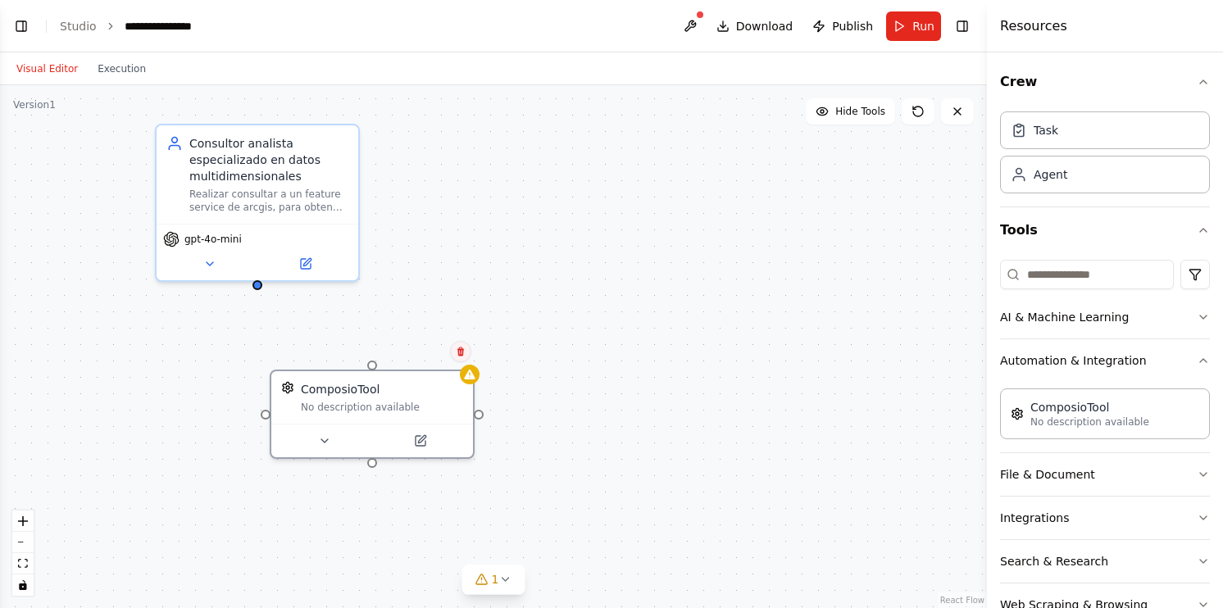
click at [462, 348] on icon at bounding box center [461, 352] width 10 height 10
click at [421, 359] on button "Confirm" at bounding box center [414, 352] width 58 height 20
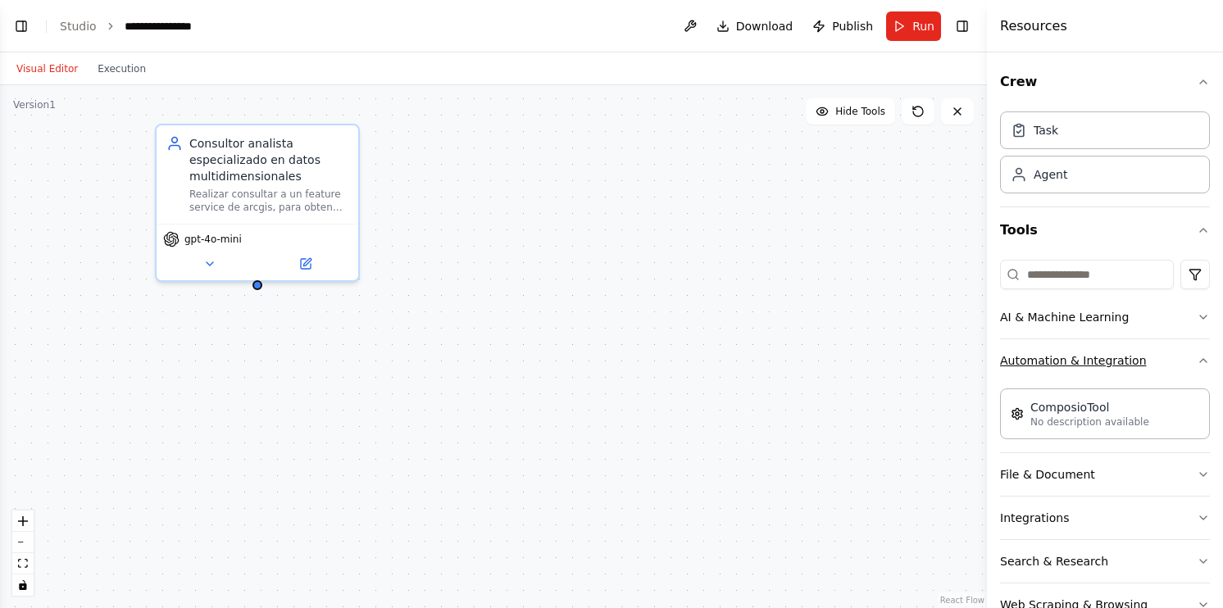
click at [1197, 362] on icon "button" at bounding box center [1203, 360] width 13 height 13
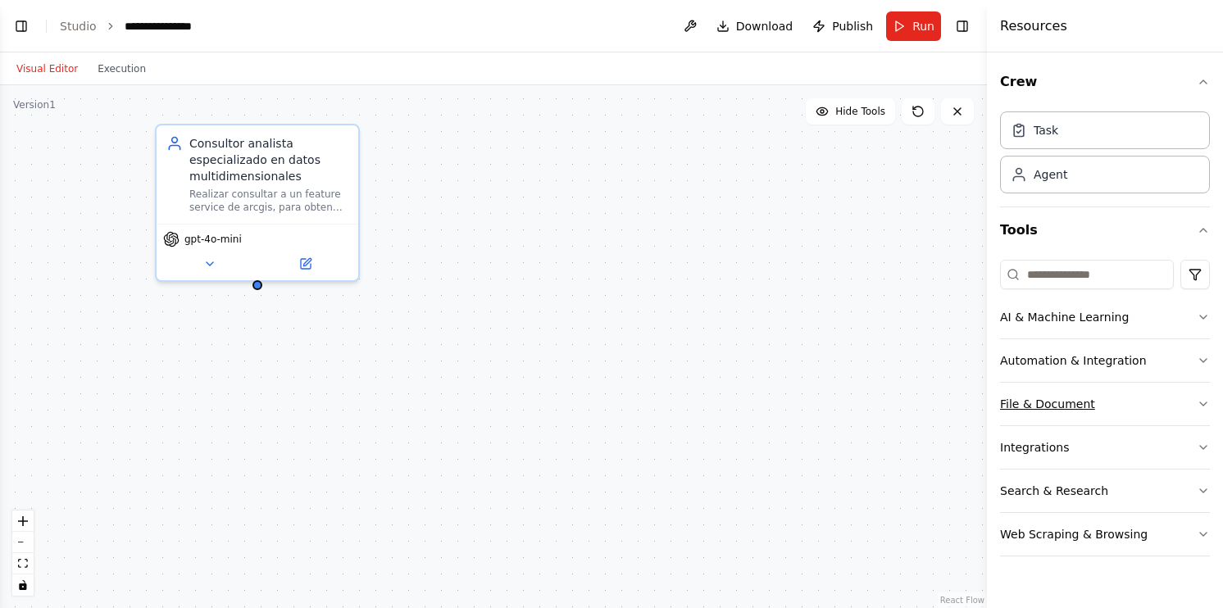
click at [1204, 401] on icon "button" at bounding box center [1203, 404] width 13 height 13
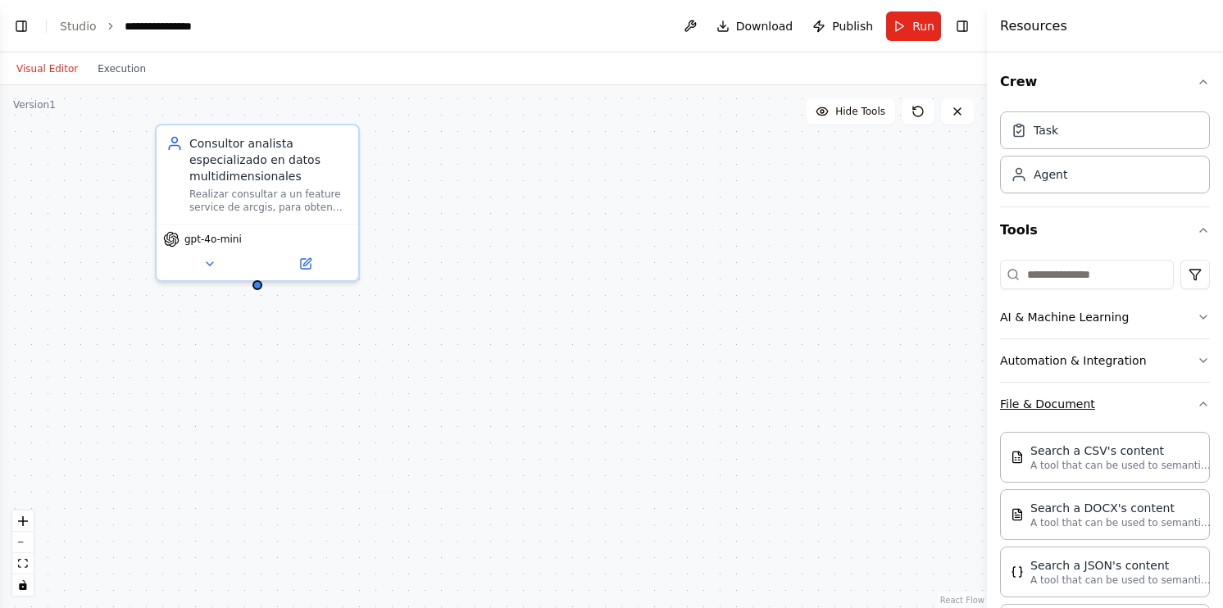
click at [1204, 401] on div "Crew Task Agent Tools AI & Machine Learning Automation & Integration File & Doc…" at bounding box center [1105, 330] width 236 height 556
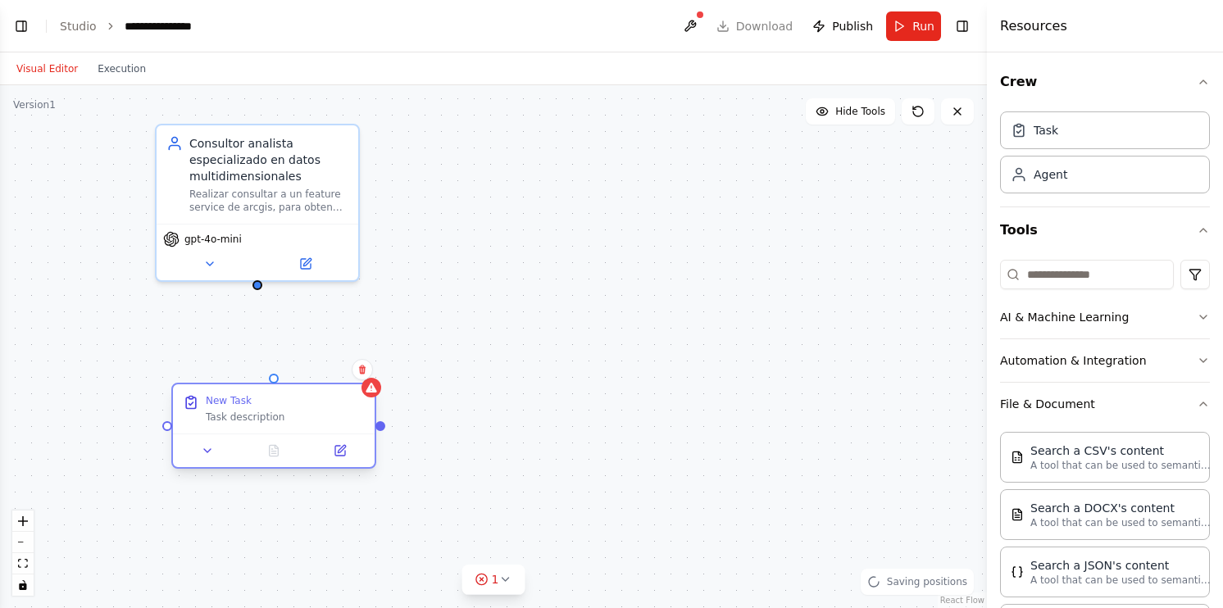
drag, startPoint x: 387, startPoint y: 422, endPoint x: 298, endPoint y: 417, distance: 88.7
click at [298, 417] on div "Task description" at bounding box center [285, 417] width 159 height 13
click at [341, 456] on icon at bounding box center [340, 450] width 13 height 13
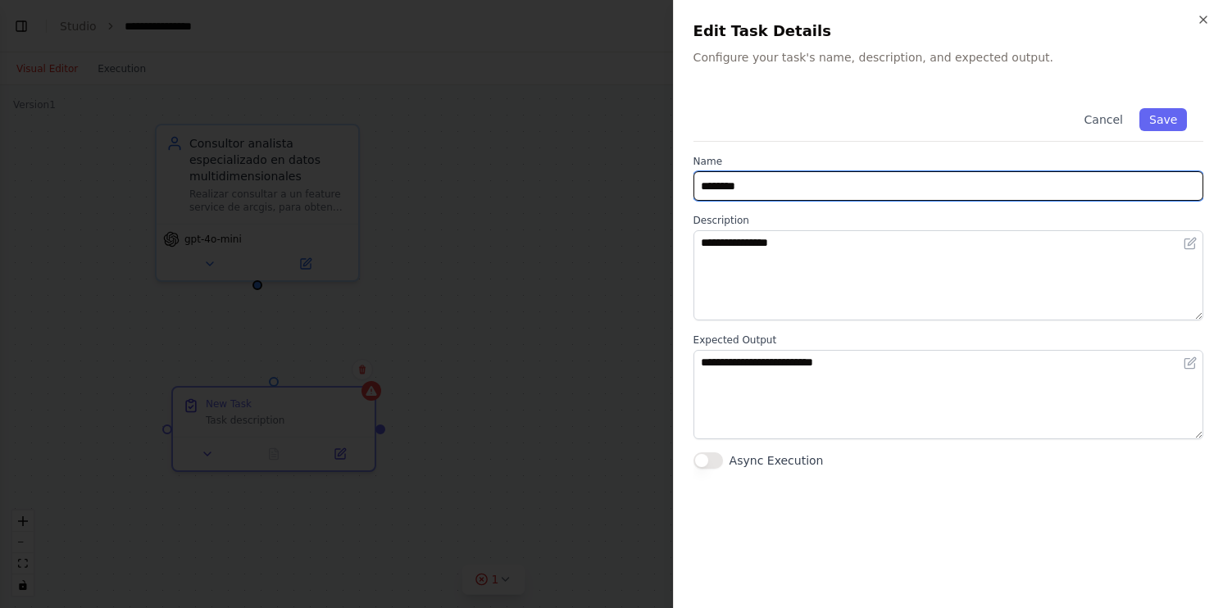
click at [1048, 185] on input "********" at bounding box center [949, 186] width 510 height 30
drag, startPoint x: 1048, startPoint y: 185, endPoint x: 551, endPoint y: 192, distance: 496.9
click at [551, 192] on body "**********" at bounding box center [611, 304] width 1223 height 608
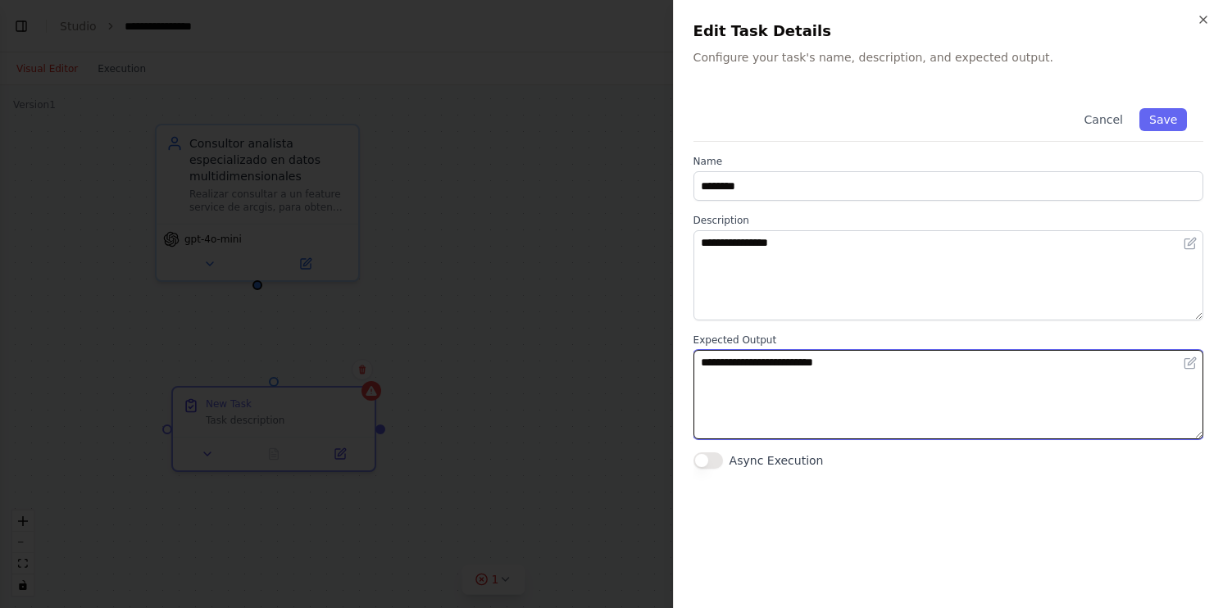
click at [1033, 390] on textarea "**********" at bounding box center [949, 395] width 511 height 90
drag, startPoint x: 907, startPoint y: 385, endPoint x: 617, endPoint y: 385, distance: 290.2
click at [617, 385] on body "**********" at bounding box center [611, 304] width 1223 height 608
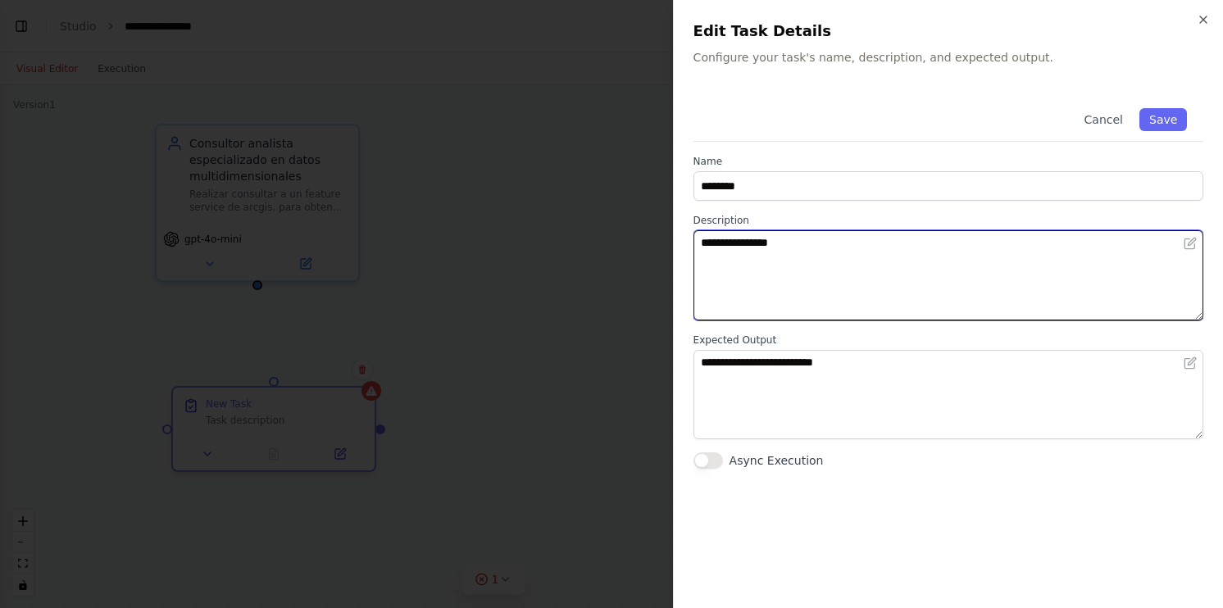
click at [894, 294] on textarea "**********" at bounding box center [949, 275] width 511 height 90
drag, startPoint x: 843, startPoint y: 253, endPoint x: 626, endPoint y: 250, distance: 217.3
click at [626, 250] on body "**********" at bounding box center [611, 304] width 1223 height 608
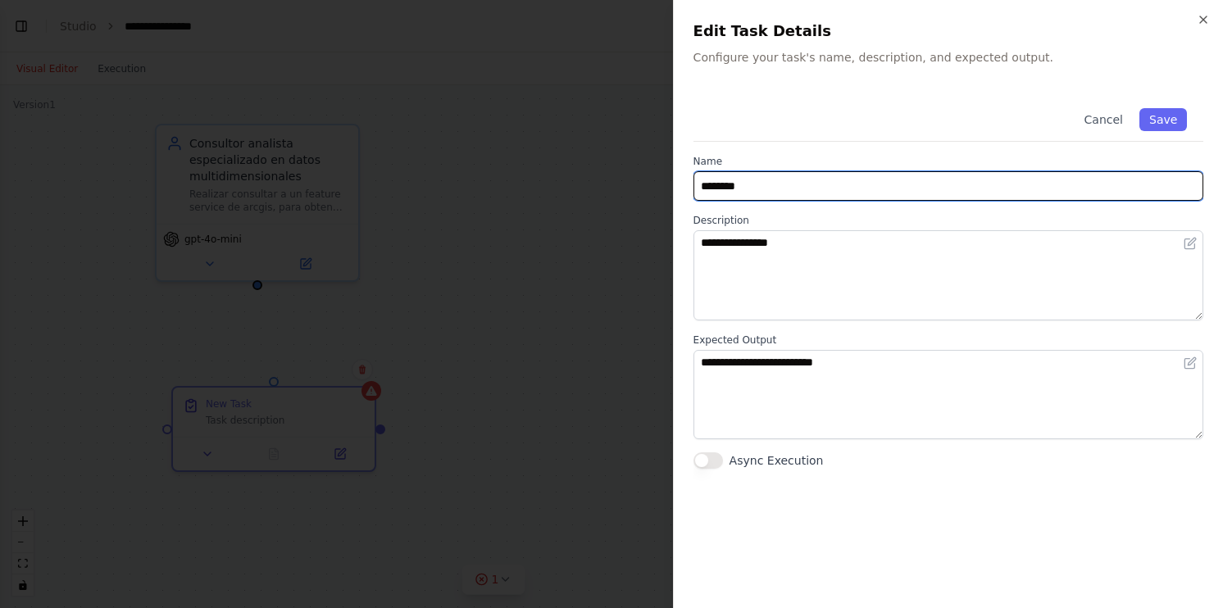
click at [765, 182] on input "********" at bounding box center [949, 186] width 510 height 30
drag, startPoint x: 765, startPoint y: 182, endPoint x: 696, endPoint y: 180, distance: 68.9
click at [696, 180] on input "********" at bounding box center [949, 186] width 510 height 30
click at [847, 185] on input "**********" at bounding box center [949, 186] width 510 height 30
type input "**********"
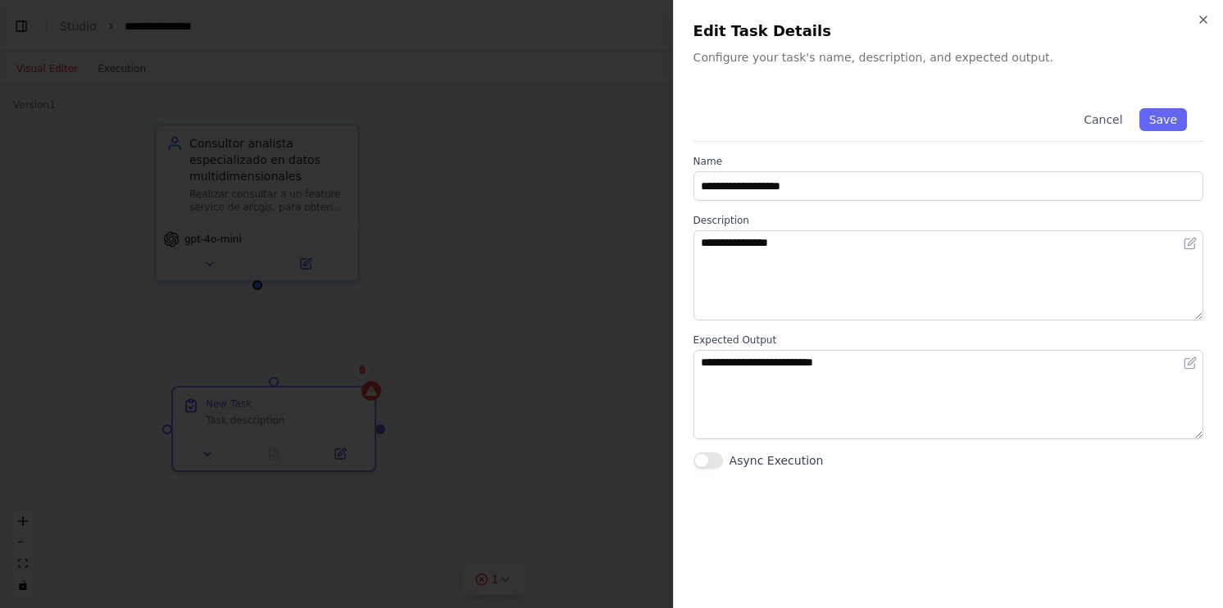
click at [778, 225] on label "Description" at bounding box center [949, 220] width 510 height 13
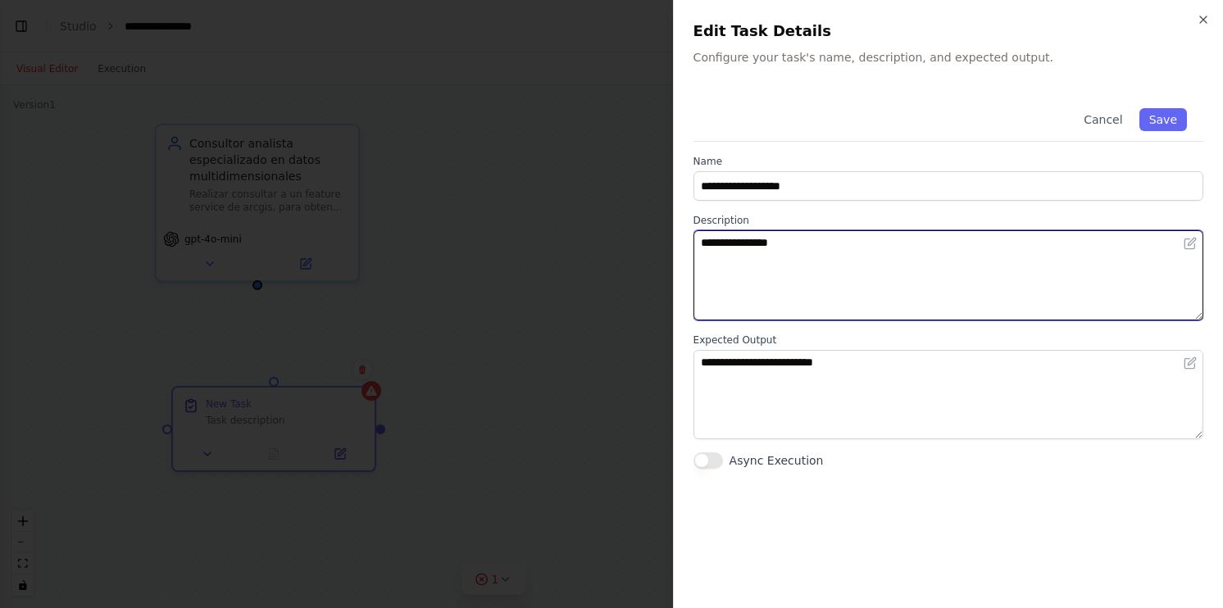
click at [813, 245] on textarea "**********" at bounding box center [949, 275] width 511 height 90
drag, startPoint x: 756, startPoint y: 251, endPoint x: 638, endPoint y: 241, distance: 118.5
click at [638, 241] on body "**********" at bounding box center [611, 304] width 1223 height 608
paste textarea "**********"
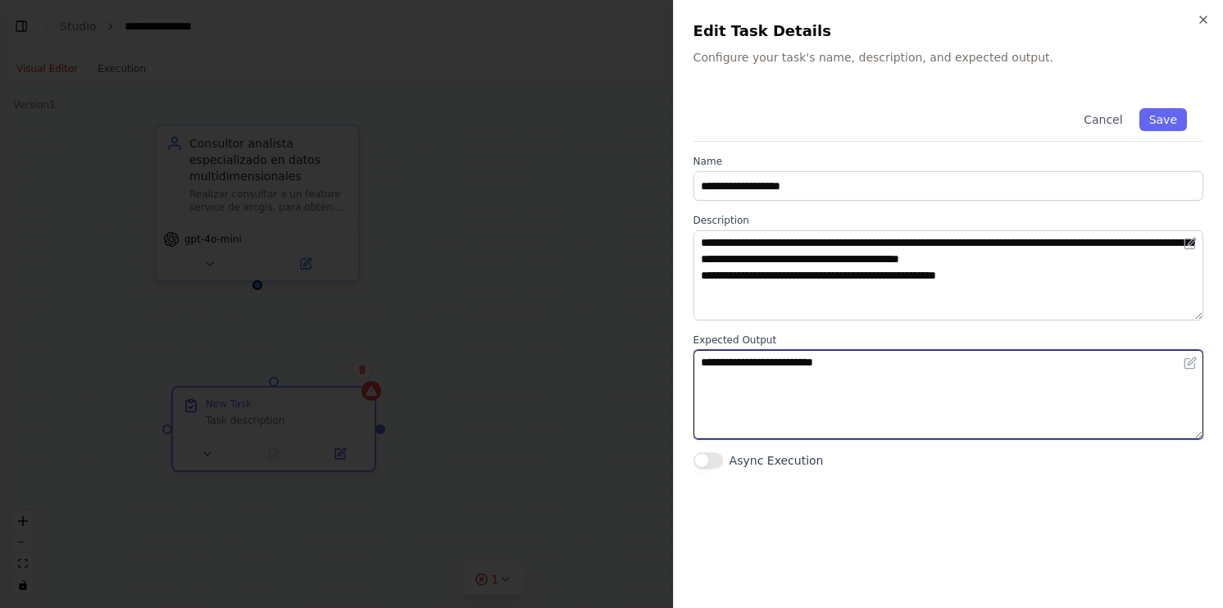
click at [928, 356] on textarea "**********" at bounding box center [949, 395] width 511 height 90
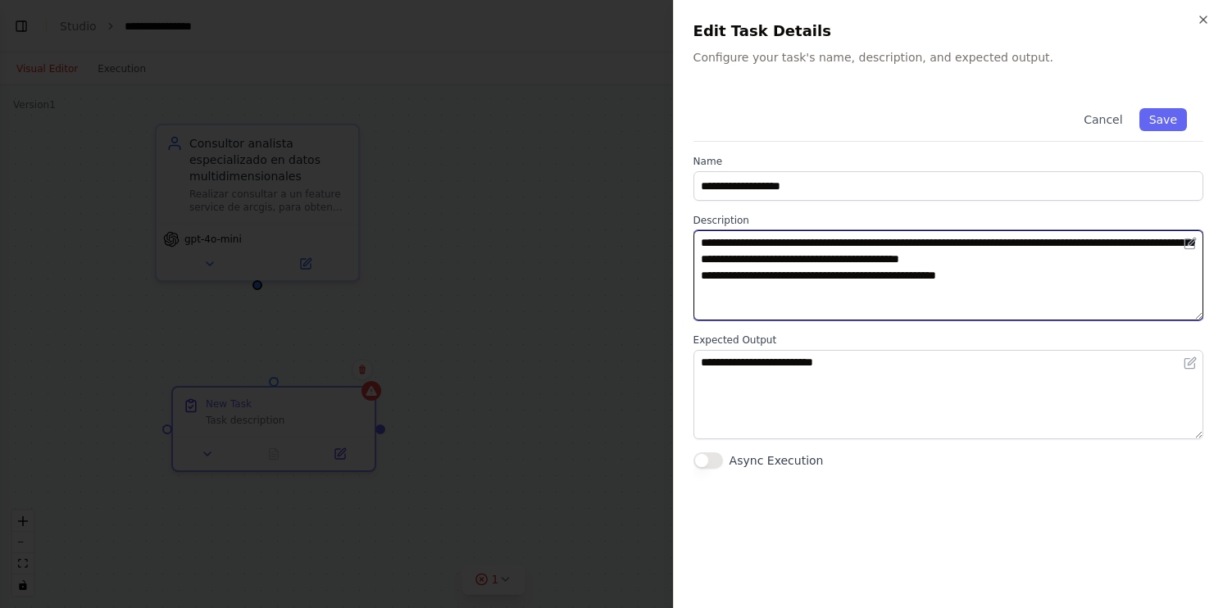
click at [995, 287] on textarea "**********" at bounding box center [949, 275] width 511 height 90
type textarea "**********"
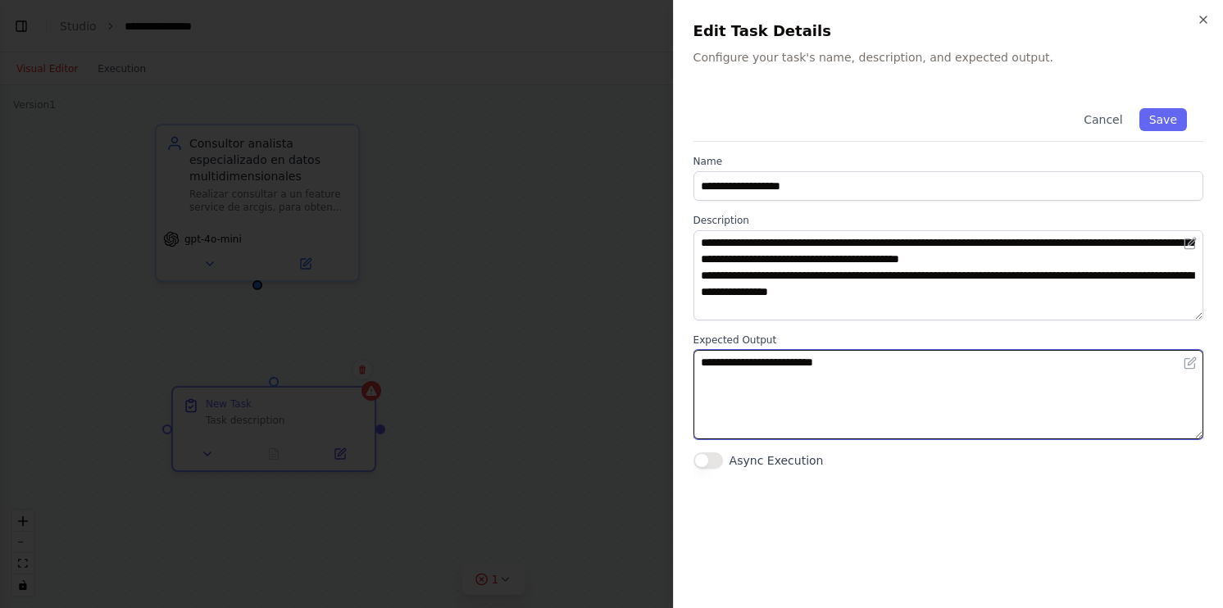
drag, startPoint x: 898, startPoint y: 380, endPoint x: 879, endPoint y: 361, distance: 27.3
click at [620, 371] on body "**********" at bounding box center [611, 304] width 1223 height 608
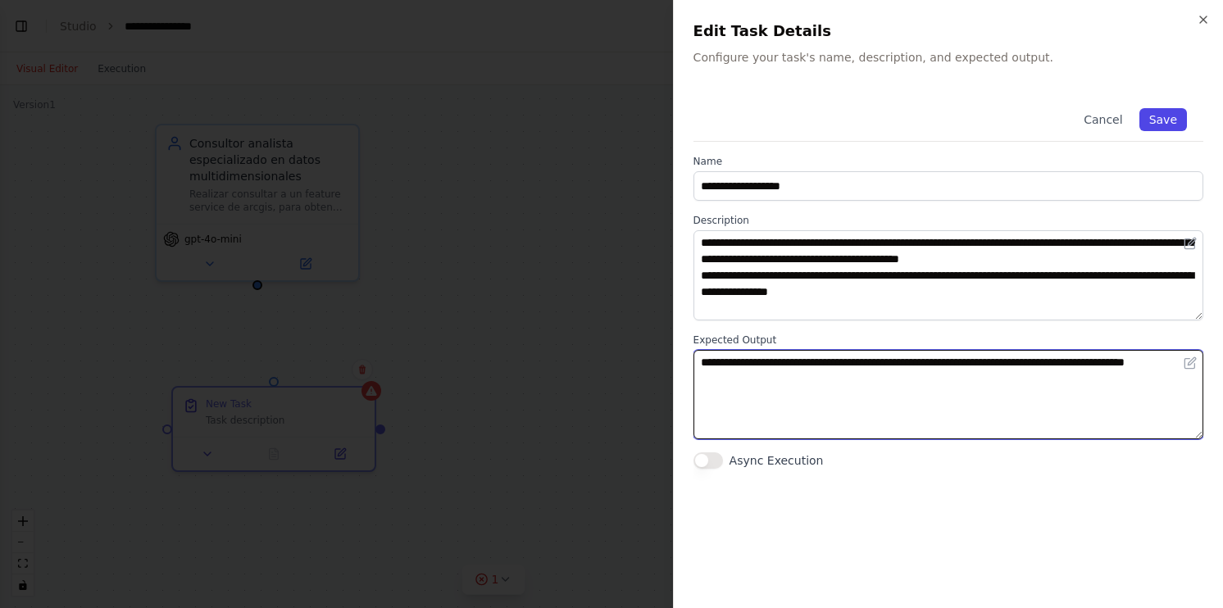
type textarea "**********"
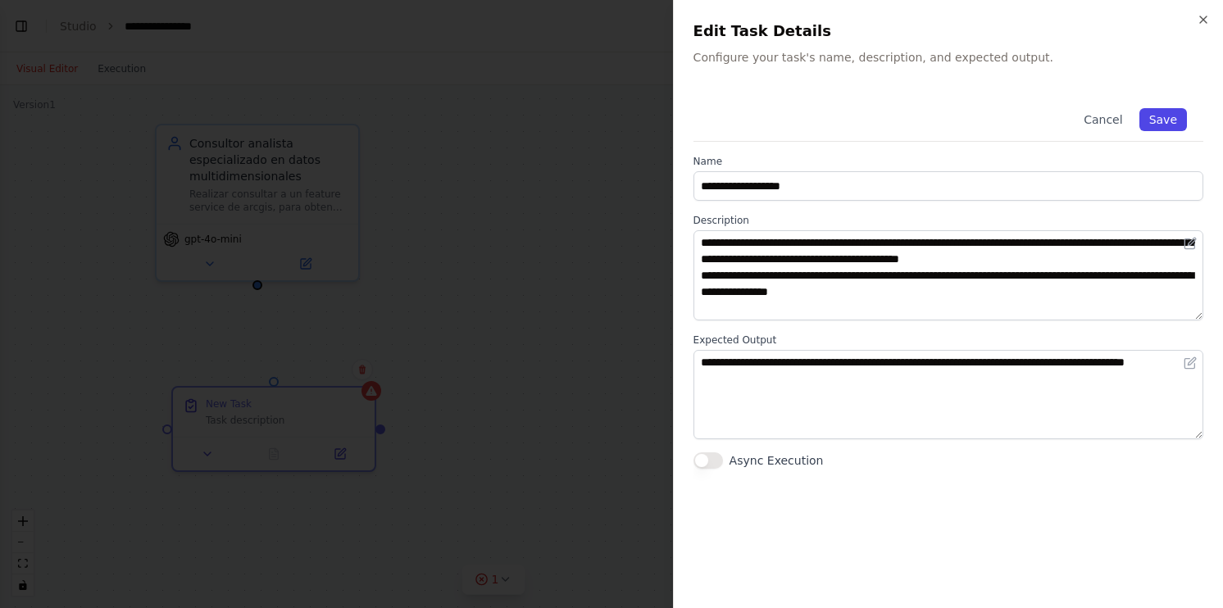
click at [1164, 124] on button "Save" at bounding box center [1164, 119] width 48 height 23
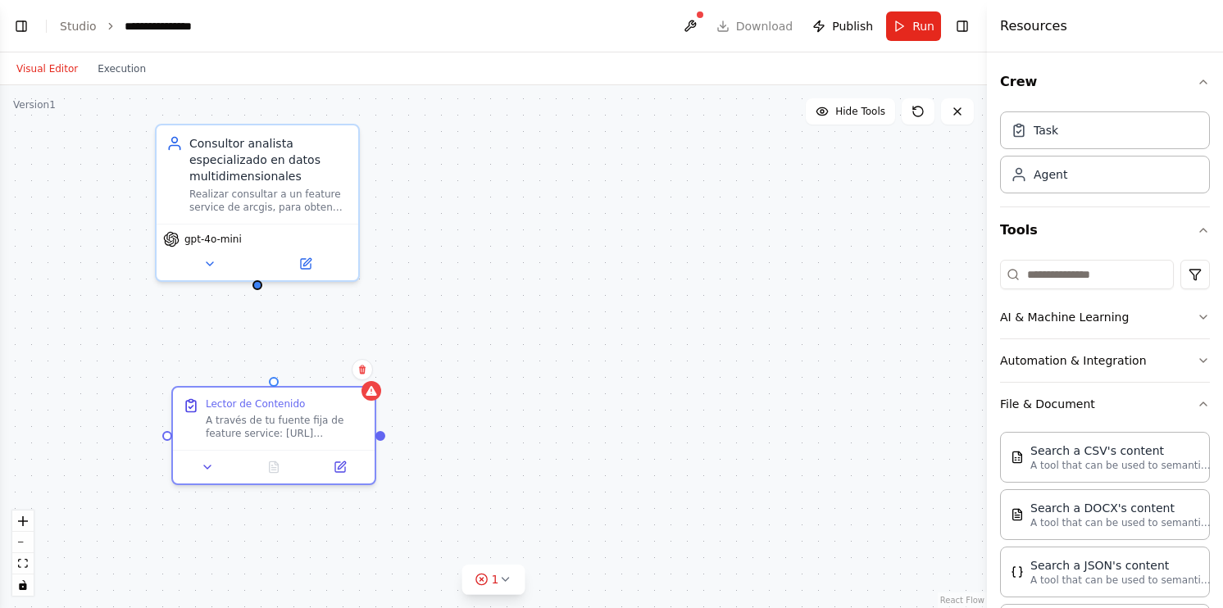
click at [531, 350] on div "Consultor analista especializado en datos multidimensionales Realizar consultar…" at bounding box center [493, 346] width 987 height 523
click at [344, 471] on button at bounding box center [340, 464] width 57 height 20
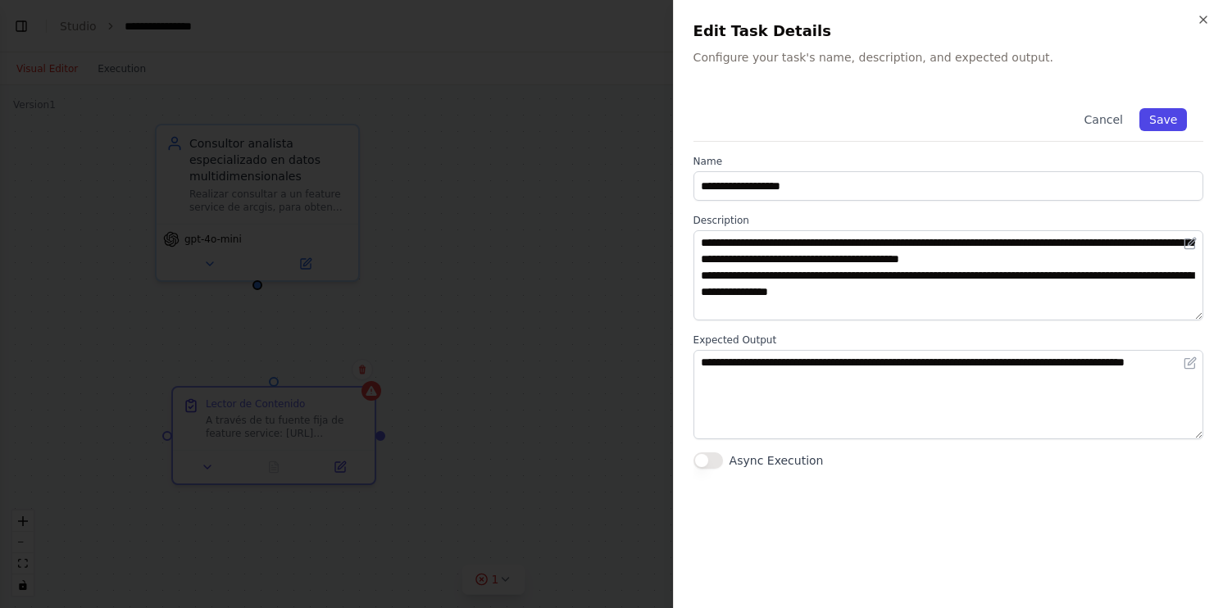
click at [1170, 117] on button "Save" at bounding box center [1164, 119] width 48 height 23
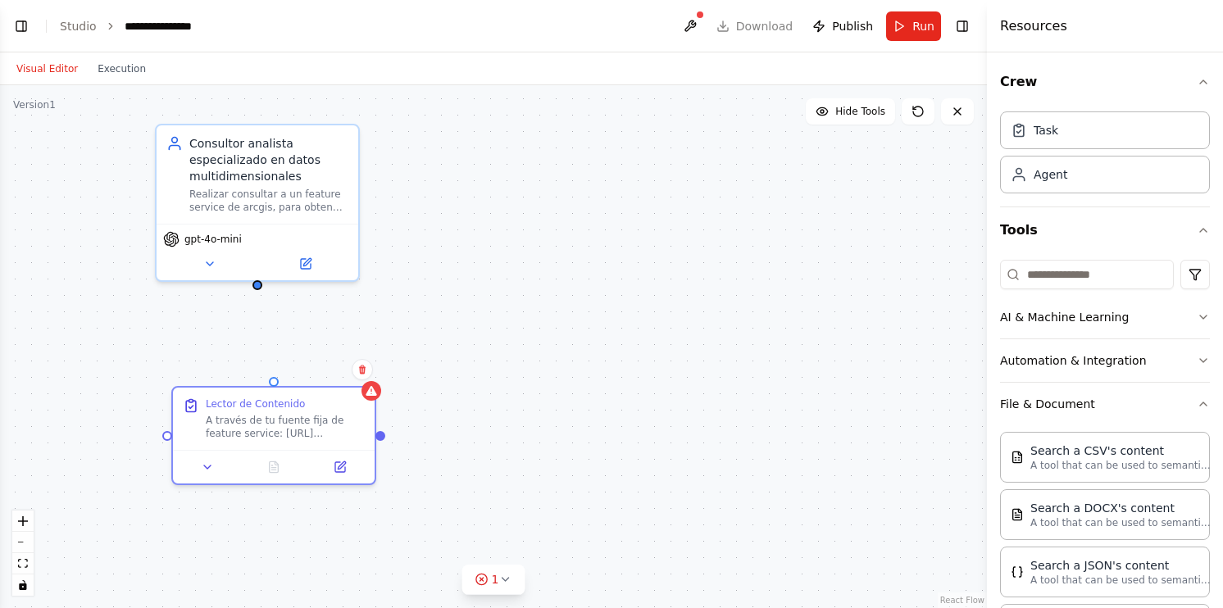
click at [477, 277] on div "Consultor analista especializado en datos multidimensionales Realizar consultar…" at bounding box center [493, 346] width 987 height 523
drag, startPoint x: 256, startPoint y: 287, endPoint x: 269, endPoint y: 382, distance: 96.0
click at [269, 382] on div "Consultor analista especializado en datos multidimensionales Realizar consultar…" at bounding box center [493, 346] width 987 height 523
click at [564, 335] on div ".deletable-edge-delete-btn { width: 20px; height: 20px; border: 0px solid #ffff…" at bounding box center [493, 346] width 987 height 523
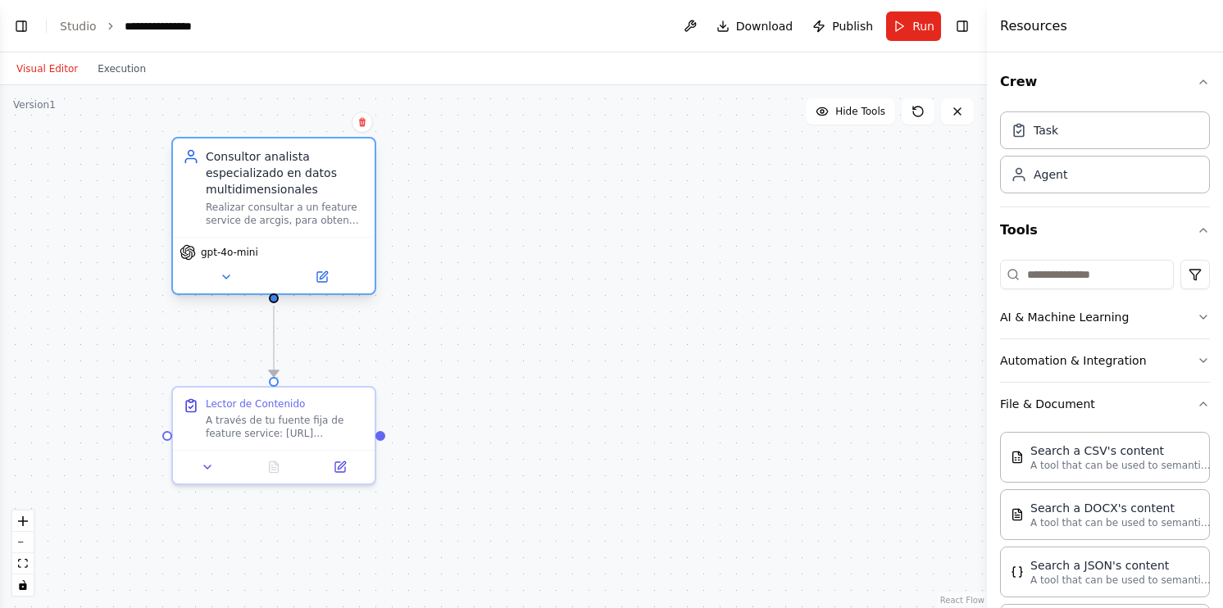
drag, startPoint x: 308, startPoint y: 187, endPoint x: 328, endPoint y: 200, distance: 23.6
click at [328, 201] on div "Realizar consultar a un feature service de arcgis, para obtener los datos de es…" at bounding box center [285, 214] width 159 height 26
click at [580, 230] on div ".deletable-edge-delete-btn { width: 20px; height: 20px; border: 0px solid #ffff…" at bounding box center [493, 346] width 987 height 523
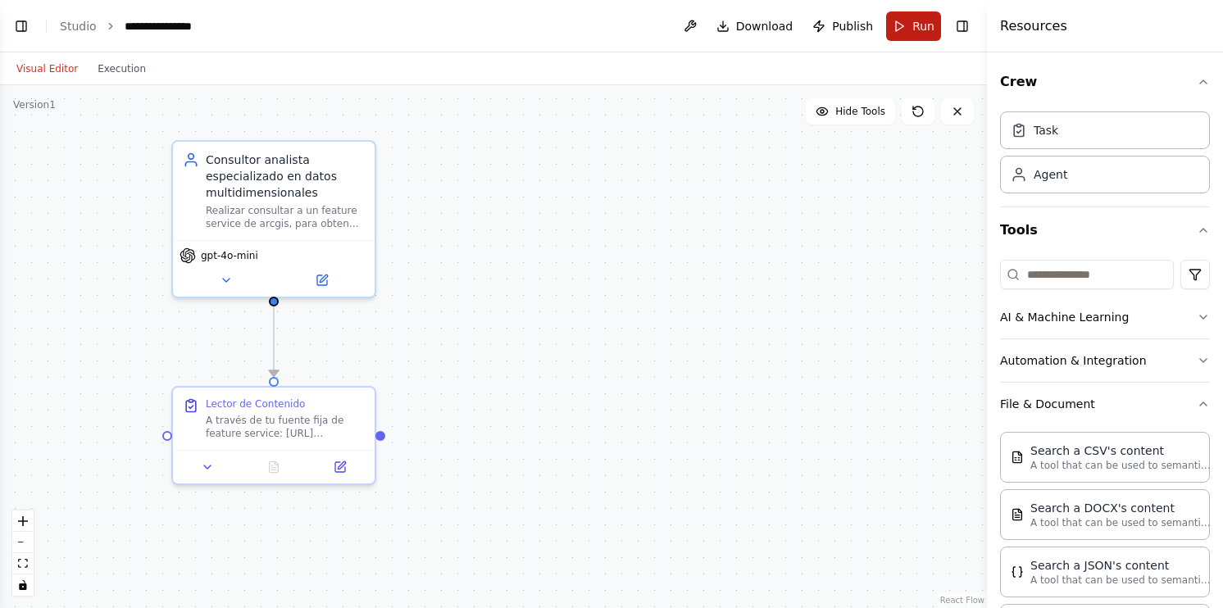
click at [919, 31] on span "Run" at bounding box center [924, 26] width 22 height 16
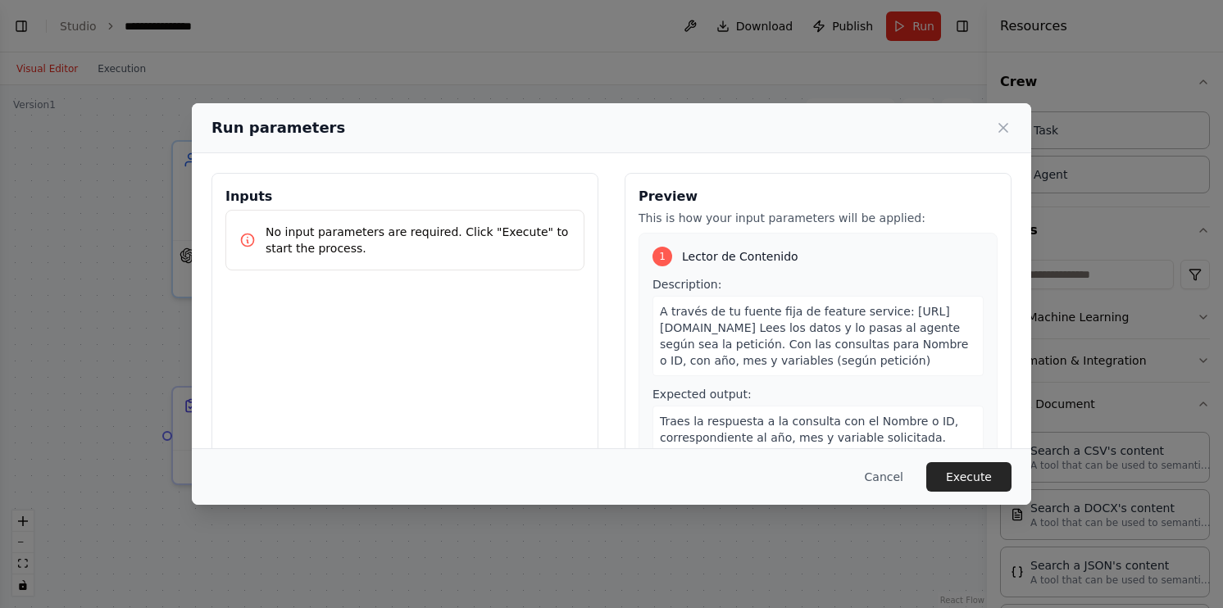
scroll to position [79, 0]
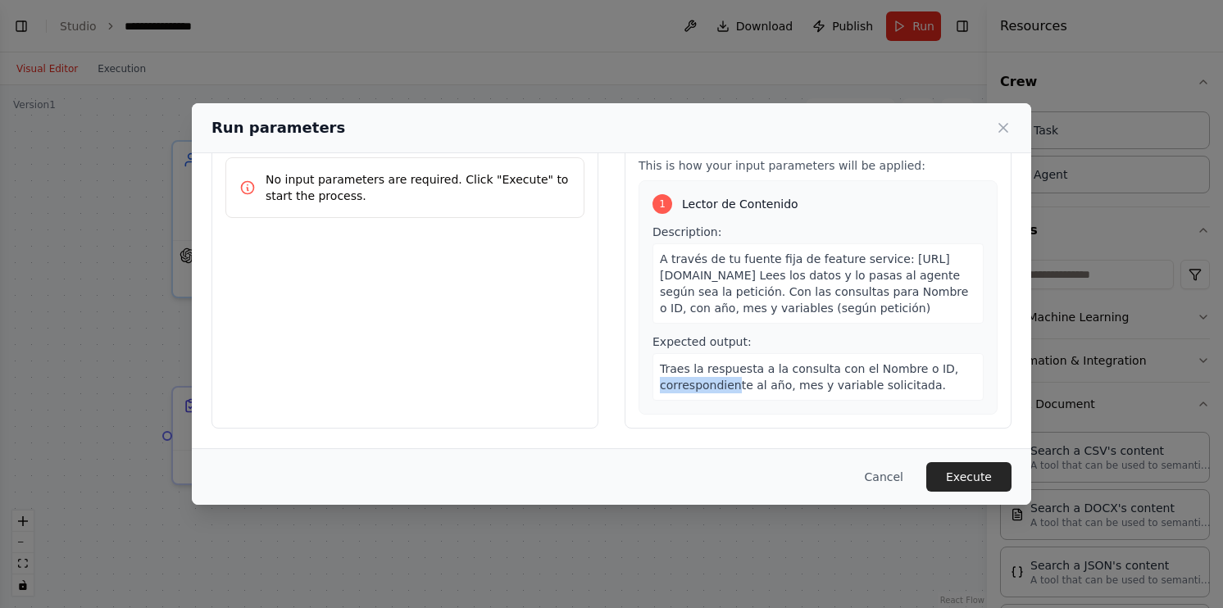
drag, startPoint x: 727, startPoint y: 402, endPoint x: 654, endPoint y: 399, distance: 73.0
click at [654, 399] on div "1 Lector de Contenido Description: A través de tu fuente fija de feature servic…" at bounding box center [818, 297] width 359 height 234
click at [740, 398] on div "1 Lector de Contenido Description: A través de tu fuente fija de feature servic…" at bounding box center [818, 297] width 359 height 234
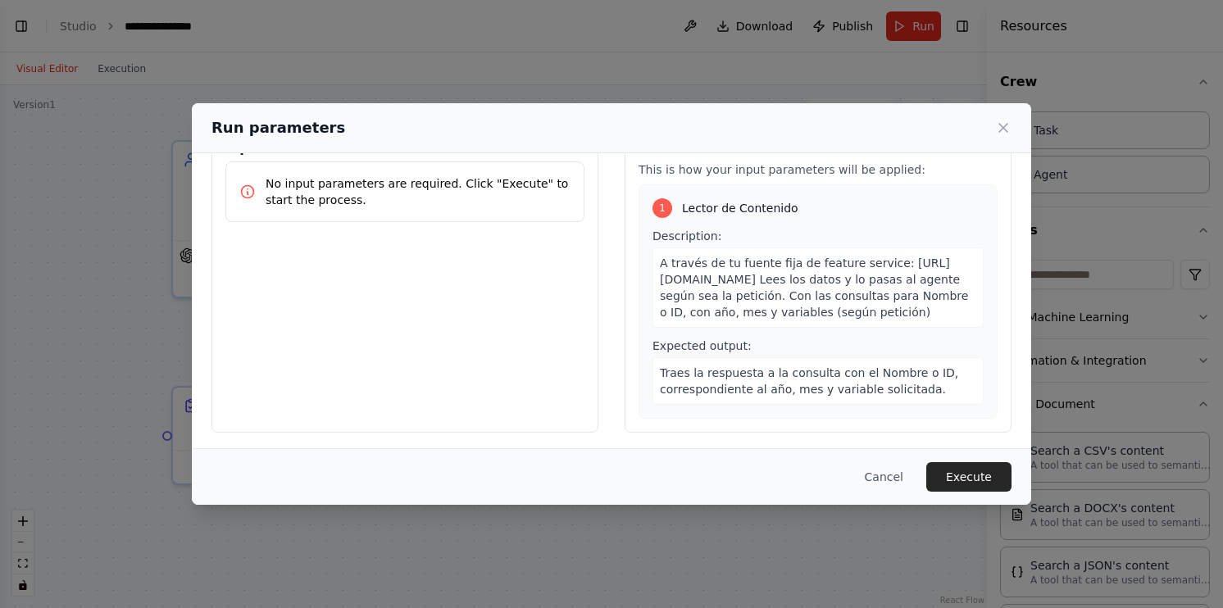
scroll to position [0, 0]
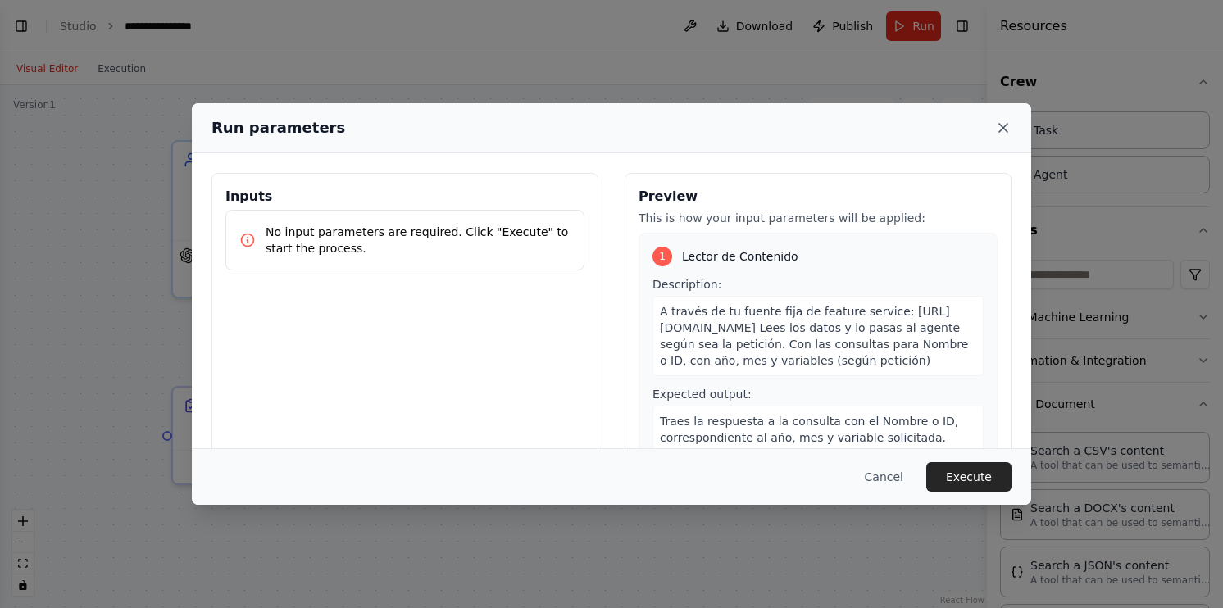
click at [995, 125] on icon at bounding box center [1003, 128] width 16 height 16
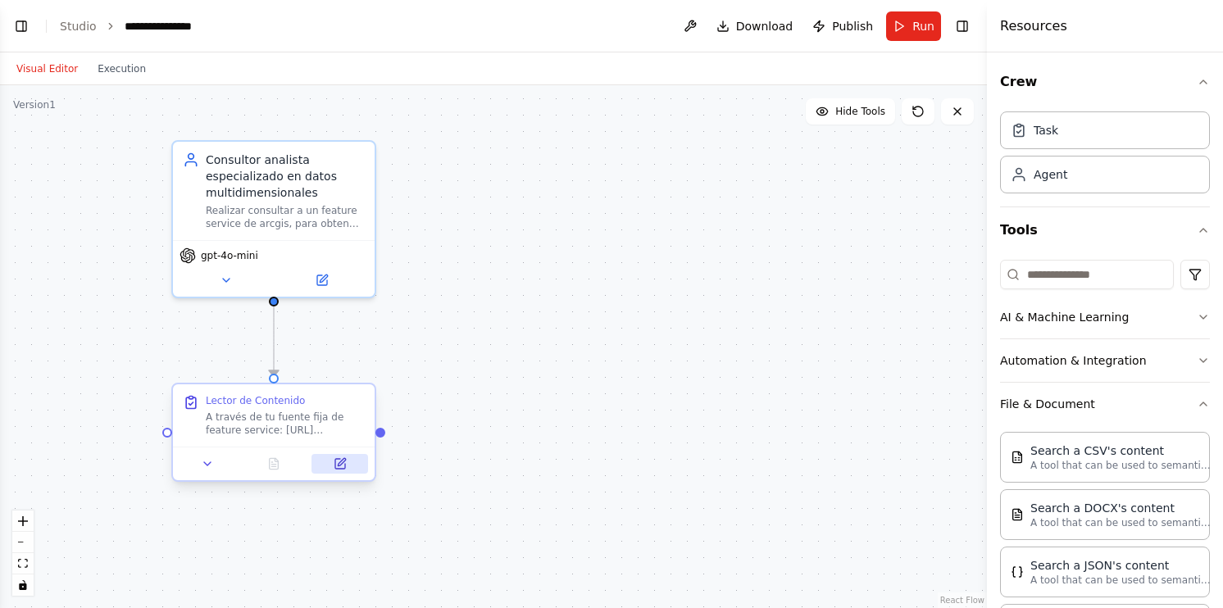
click at [339, 459] on icon at bounding box center [340, 464] width 10 height 10
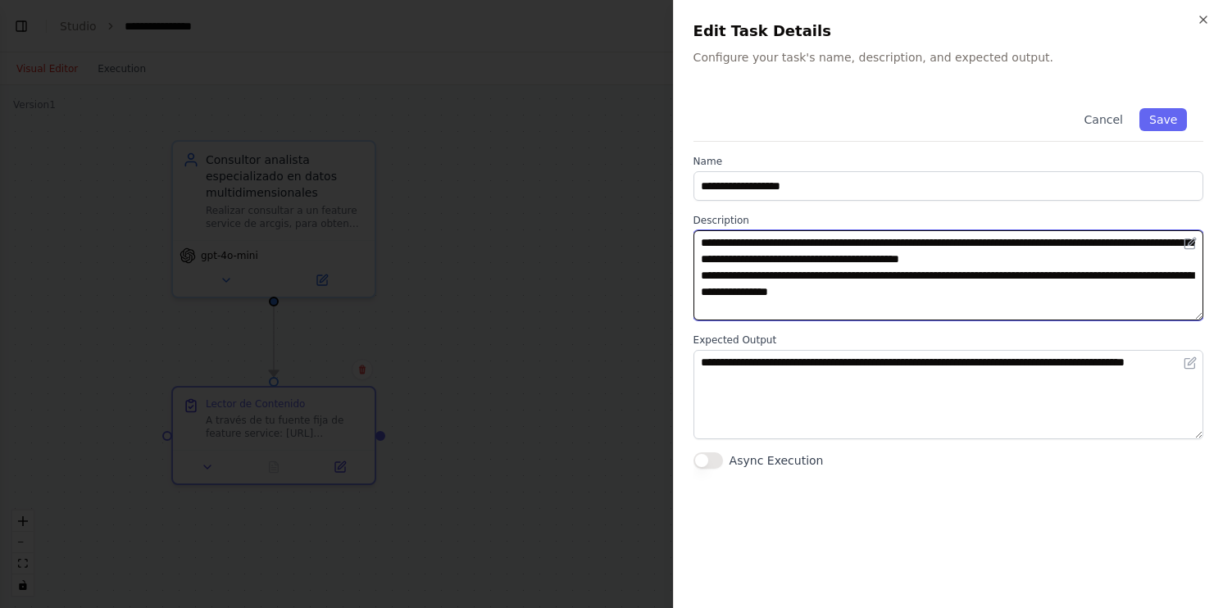
click at [907, 312] on textarea "**********" at bounding box center [949, 275] width 511 height 90
click at [982, 295] on textarea "**********" at bounding box center [949, 275] width 511 height 90
type textarea "**********"
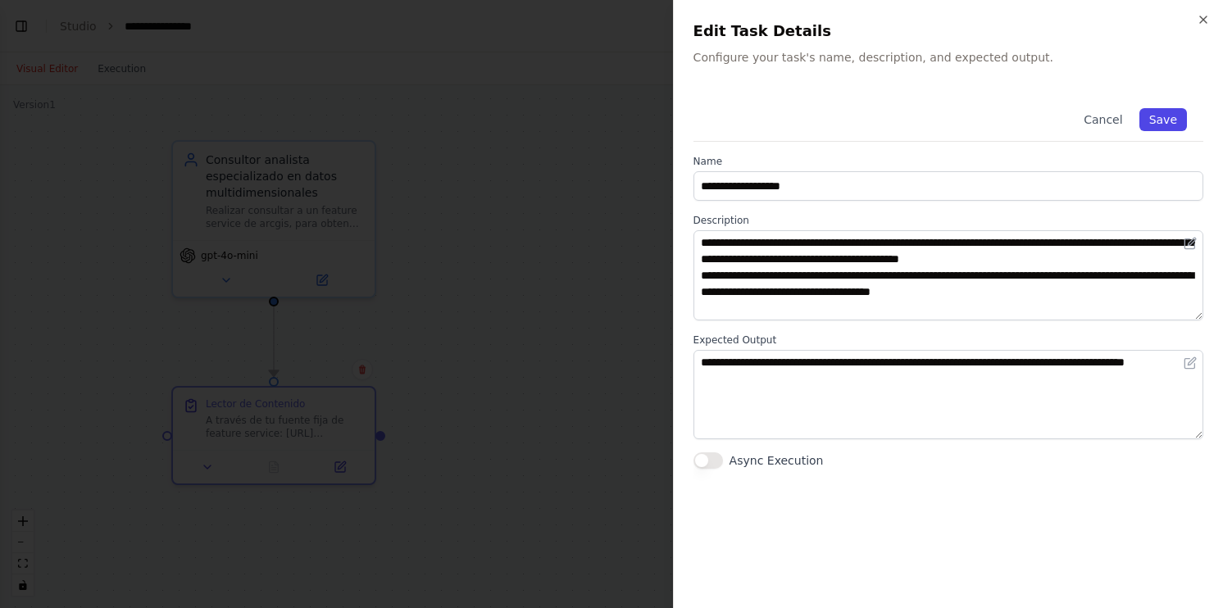
click at [1147, 110] on button "Save" at bounding box center [1164, 119] width 48 height 23
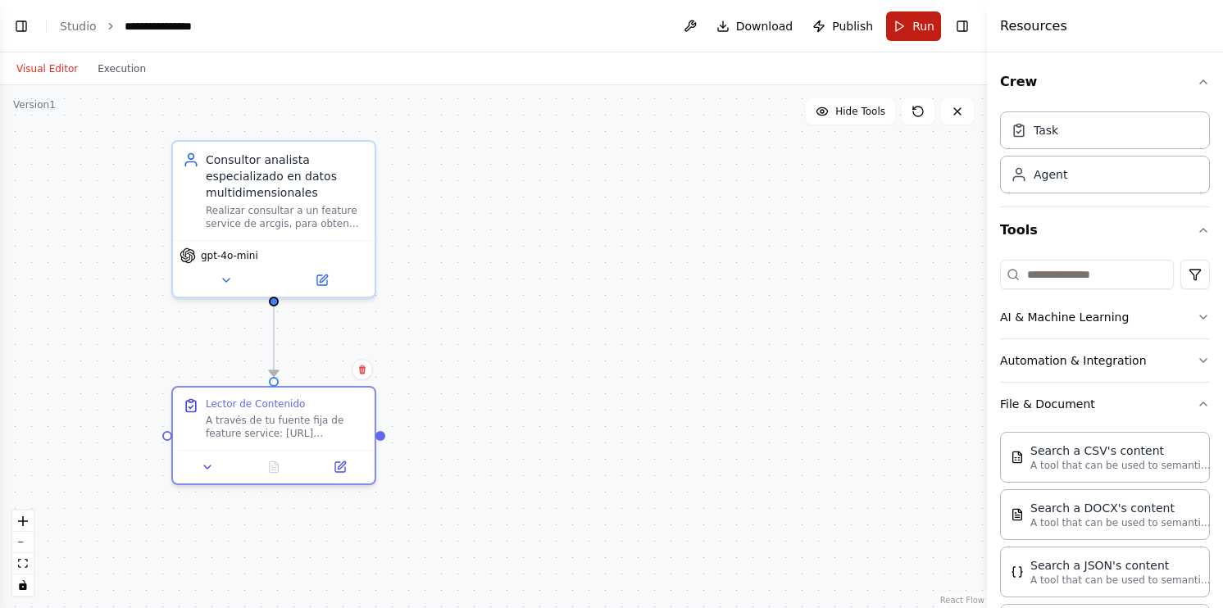
click at [925, 32] on span "Run" at bounding box center [924, 26] width 22 height 16
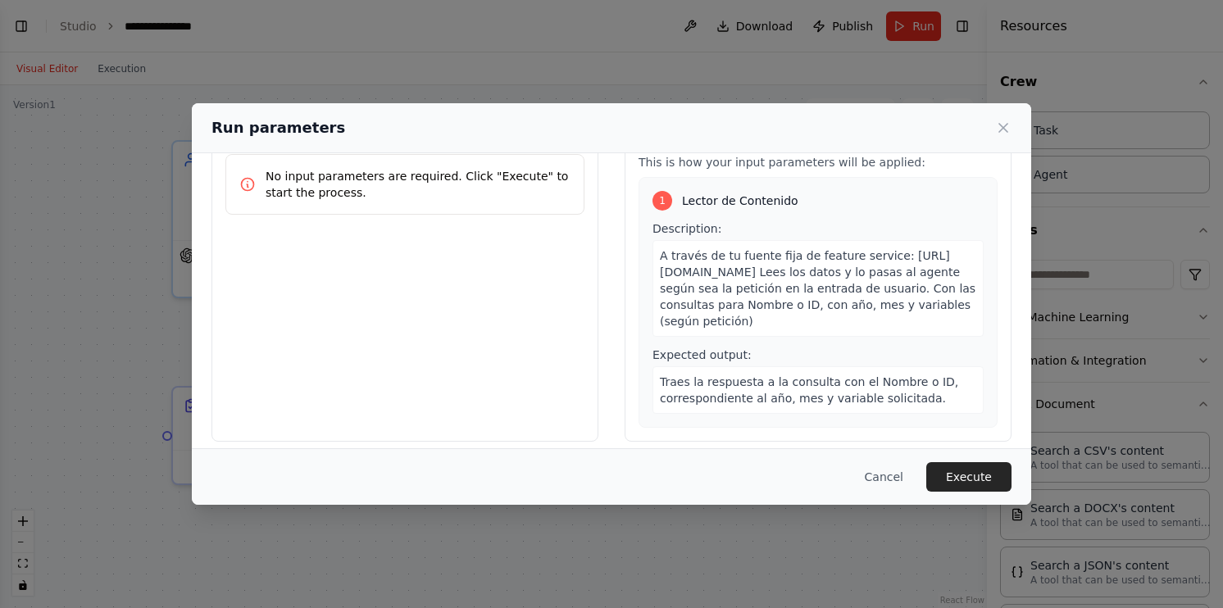
scroll to position [79, 0]
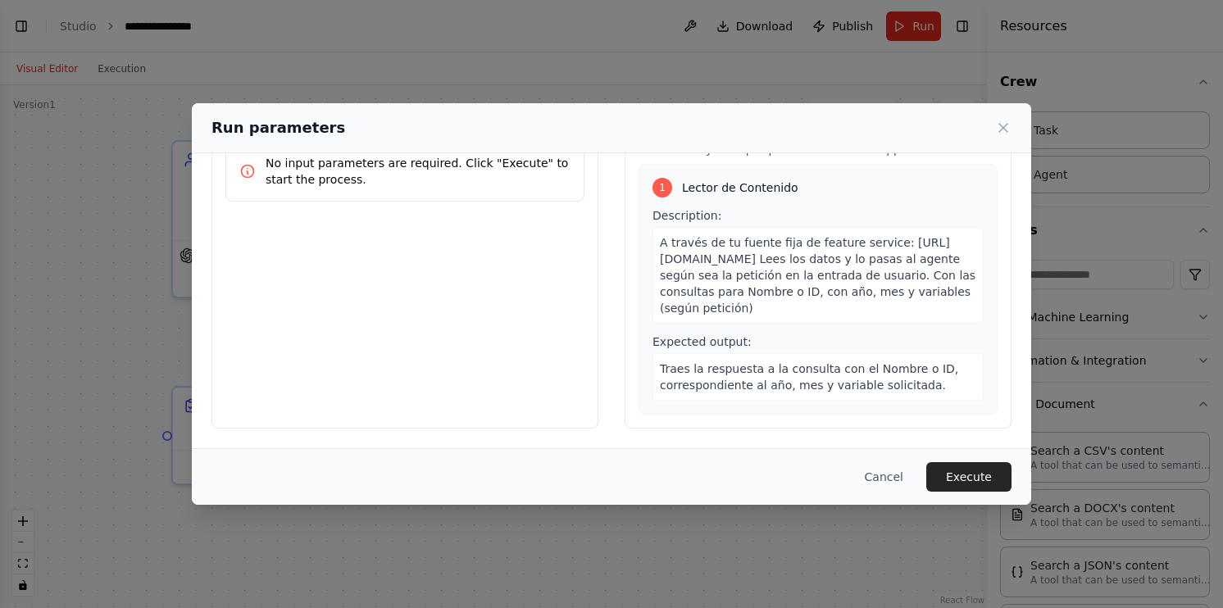
click at [839, 291] on span "A través de tu fuente fija de feature service: https://services3.arcgis.com/iGc…" at bounding box center [818, 275] width 316 height 79
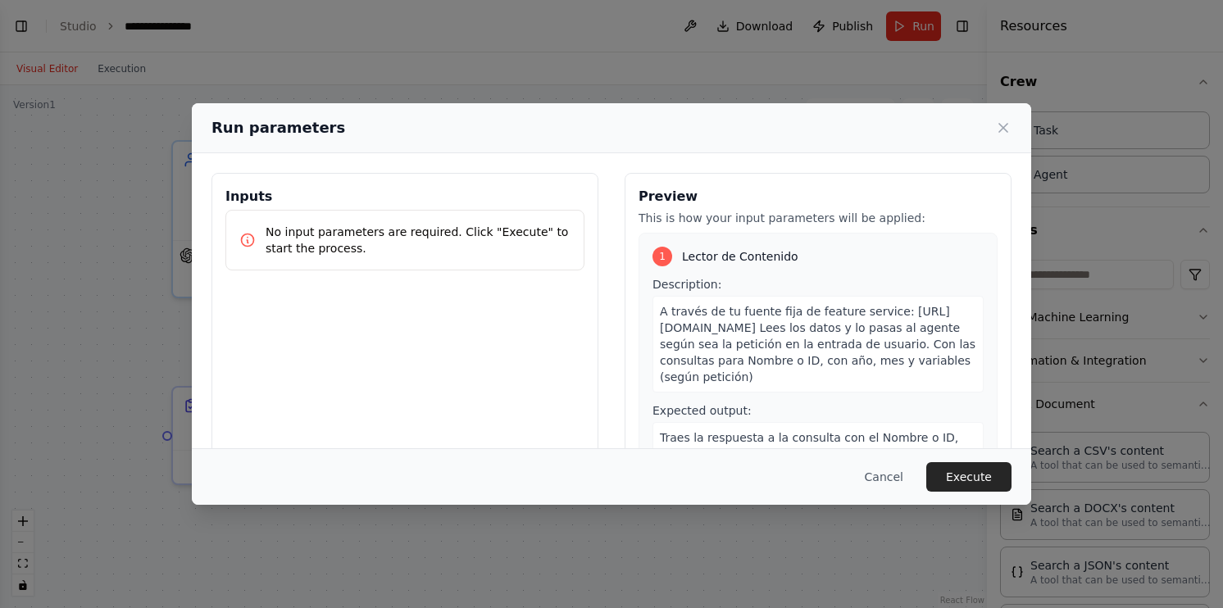
scroll to position [0, 312]
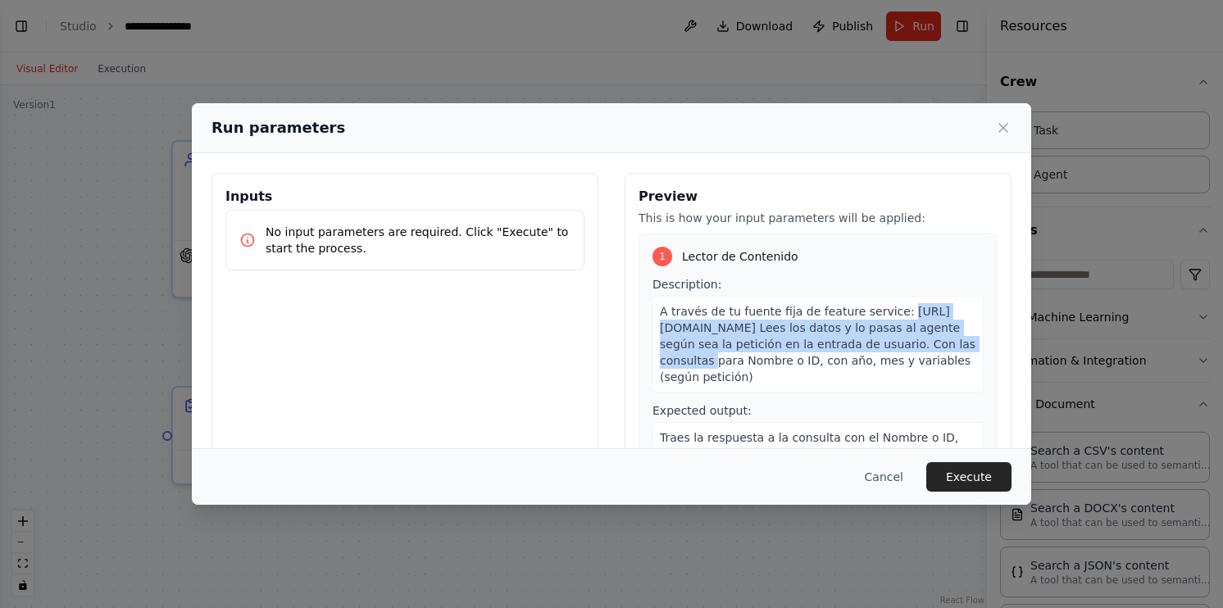
drag, startPoint x: 650, startPoint y: 329, endPoint x: 986, endPoint y: 323, distance: 336.2
click at [986, 323] on div "Preview This is how your input parameters will be applied: 1 Lector de Contenid…" at bounding box center [818, 335] width 387 height 325
copy span "https://services3.arcgis.com/iGcVXVucLLXNGfod/ArcGIS/rest/services/Meteorologic…"
click at [1000, 121] on icon at bounding box center [1003, 128] width 16 height 16
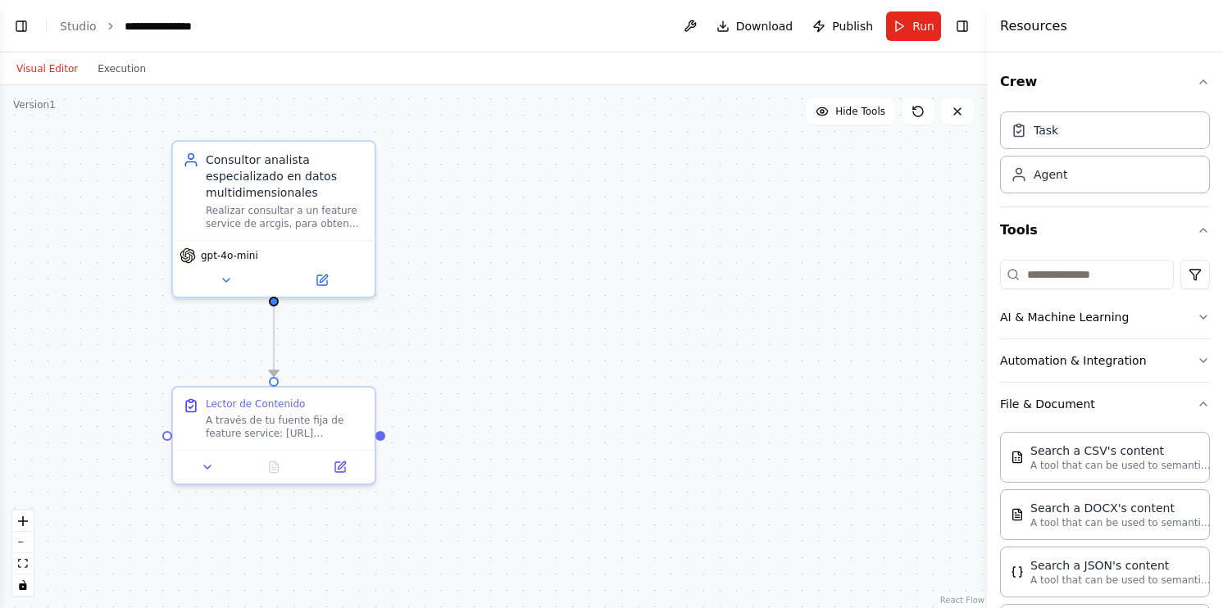
click at [43, 71] on button "Visual Editor" at bounding box center [47, 69] width 81 height 20
click at [56, 67] on button "Visual Editor" at bounding box center [47, 69] width 81 height 20
click at [54, 86] on div ".deletable-edge-delete-btn { width: 20px; height: 20px; border: 0px solid #ffff…" at bounding box center [493, 346] width 987 height 523
click at [54, 69] on button "Visual Editor" at bounding box center [47, 69] width 81 height 20
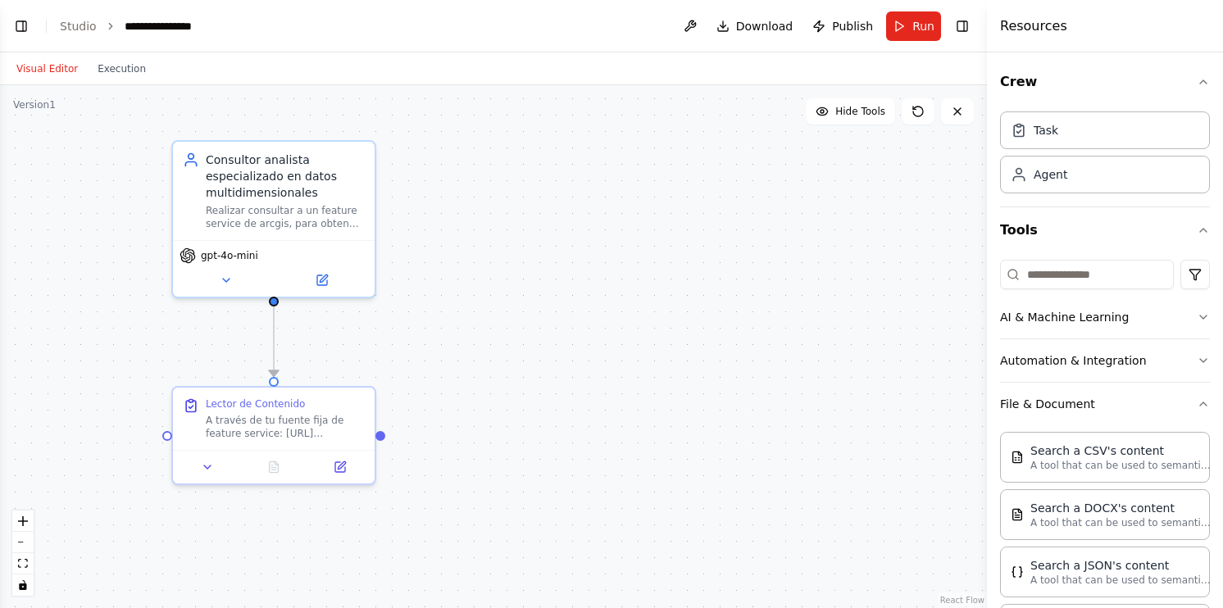
click at [57, 71] on button "Visual Editor" at bounding box center [47, 69] width 81 height 20
click at [56, 71] on button "Visual Editor" at bounding box center [47, 69] width 81 height 20
click at [958, 116] on icon at bounding box center [957, 111] width 13 height 13
click at [856, 110] on span "Hide Tools" at bounding box center [860, 111] width 50 height 13
click at [856, 110] on span "Show Tools" at bounding box center [858, 111] width 54 height 13
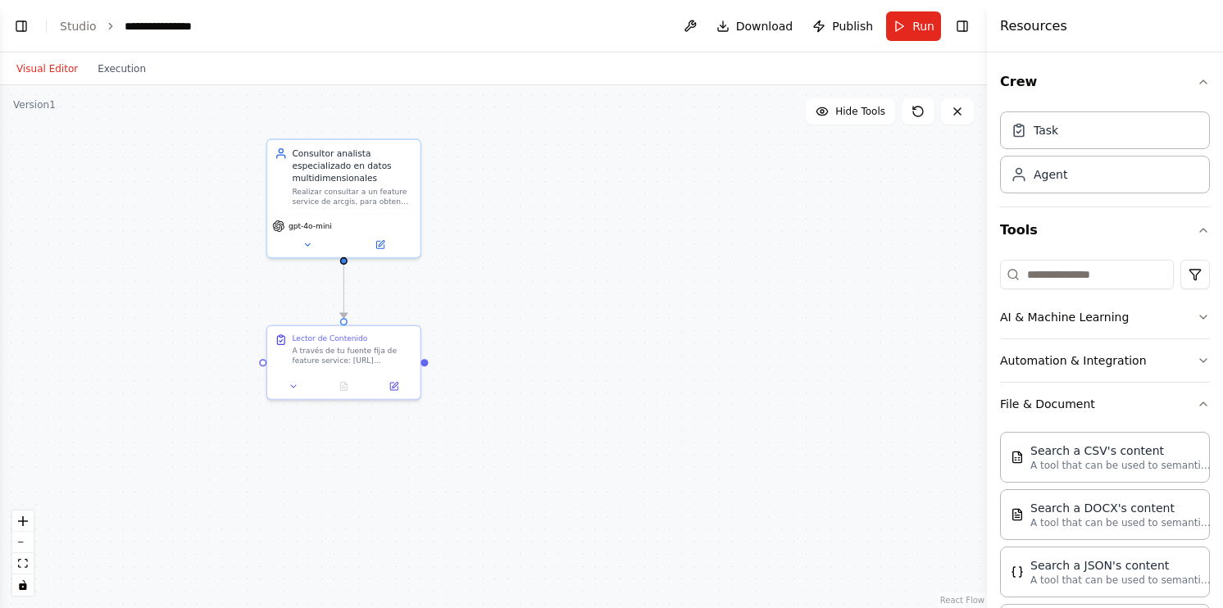
click at [60, 76] on button "Visual Editor" at bounding box center [47, 69] width 81 height 20
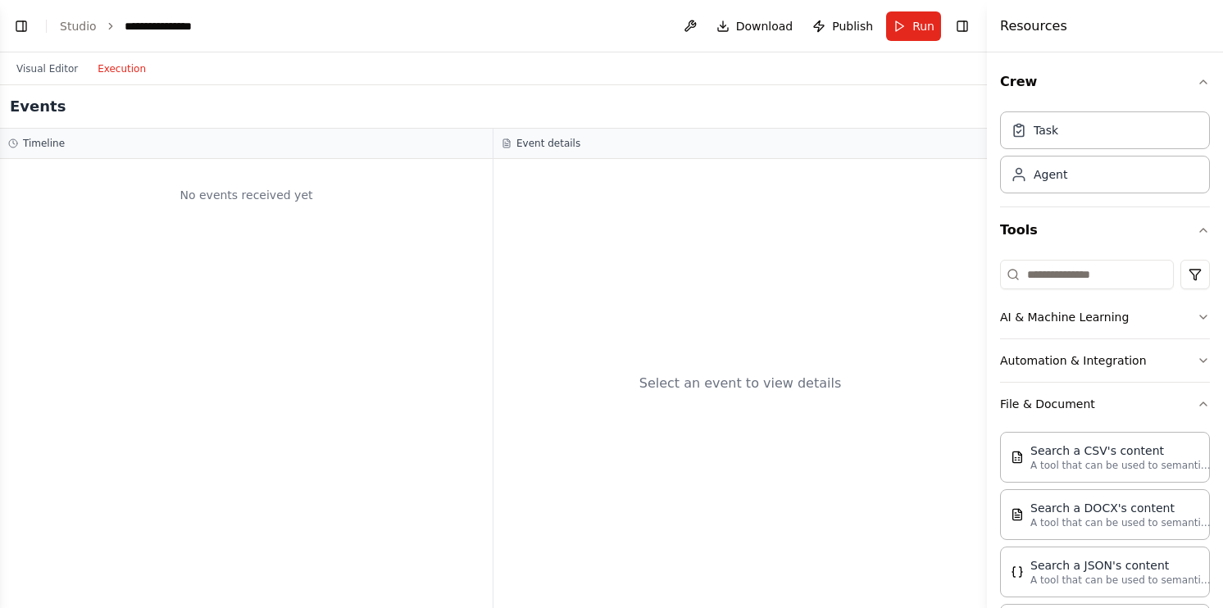
click at [128, 75] on button "Execution" at bounding box center [122, 69] width 68 height 20
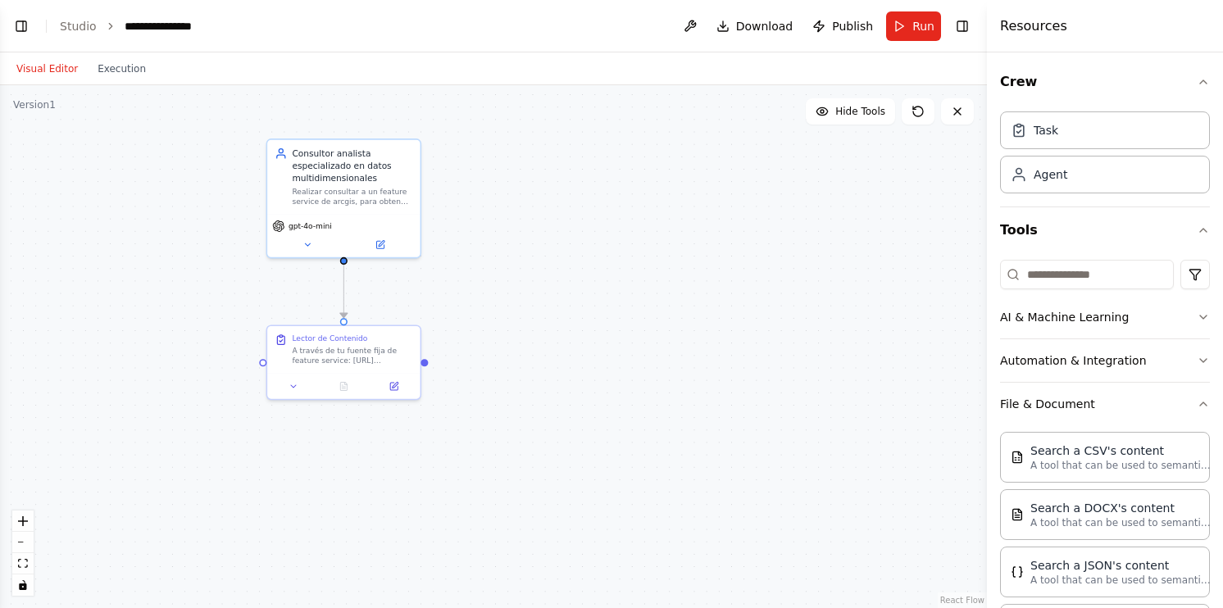
click at [61, 75] on button "Visual Editor" at bounding box center [47, 69] width 81 height 20
click at [29, 38] on header "**********" at bounding box center [493, 26] width 987 height 52
click at [27, 32] on button "Toggle Left Sidebar" at bounding box center [21, 26] width 23 height 23
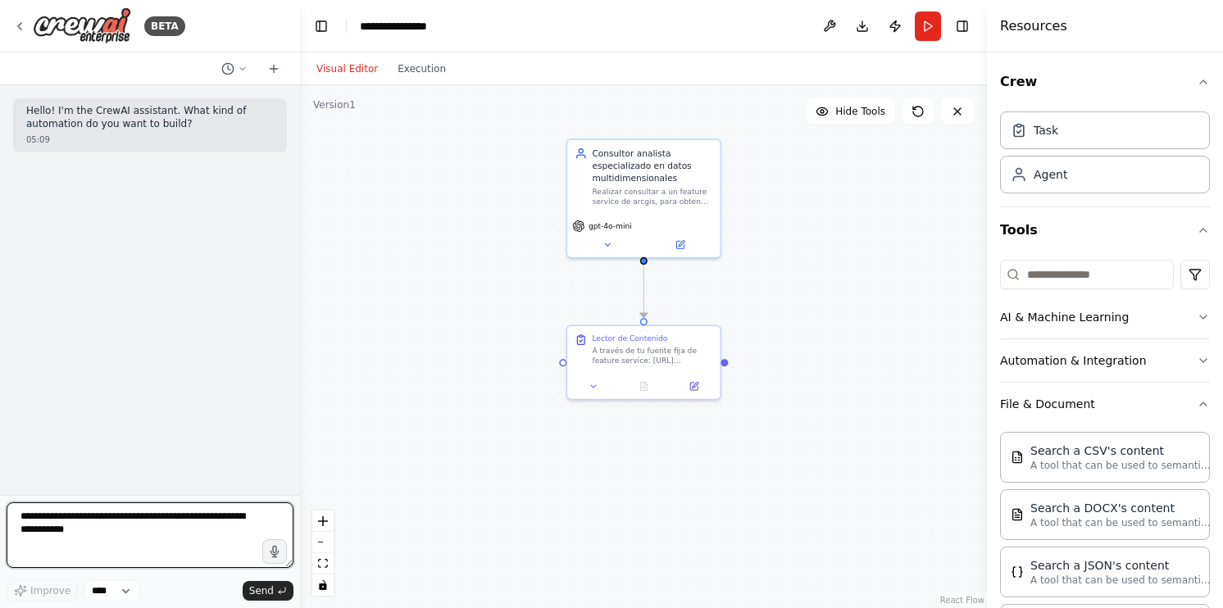
click at [160, 513] on textarea at bounding box center [150, 536] width 287 height 66
type textarea "*"
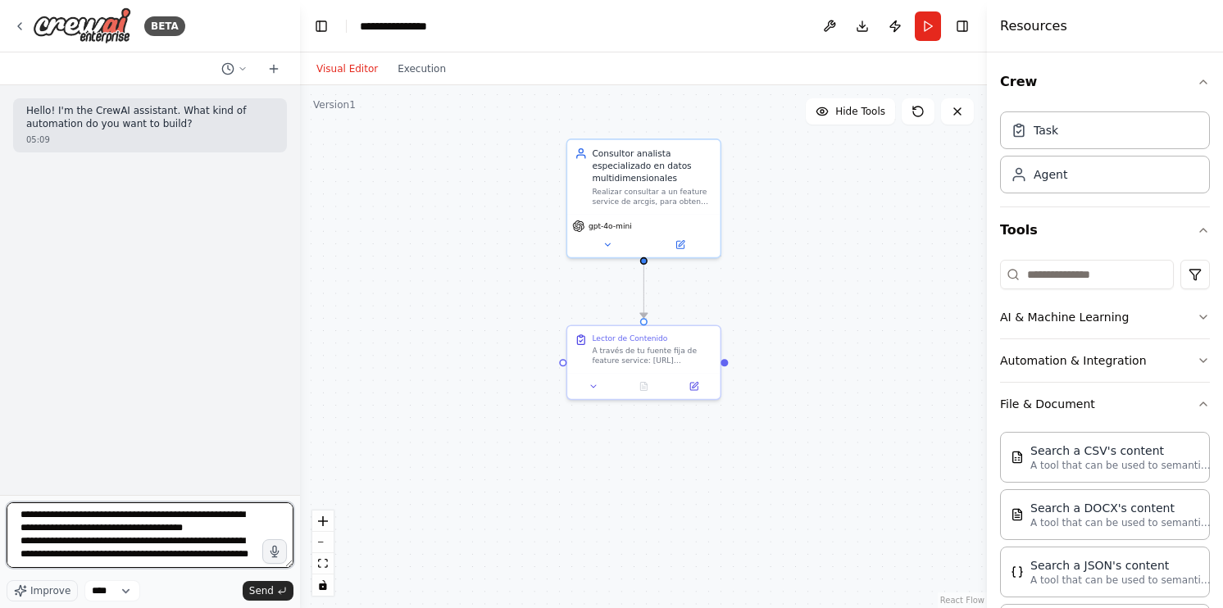
paste textarea "**********"
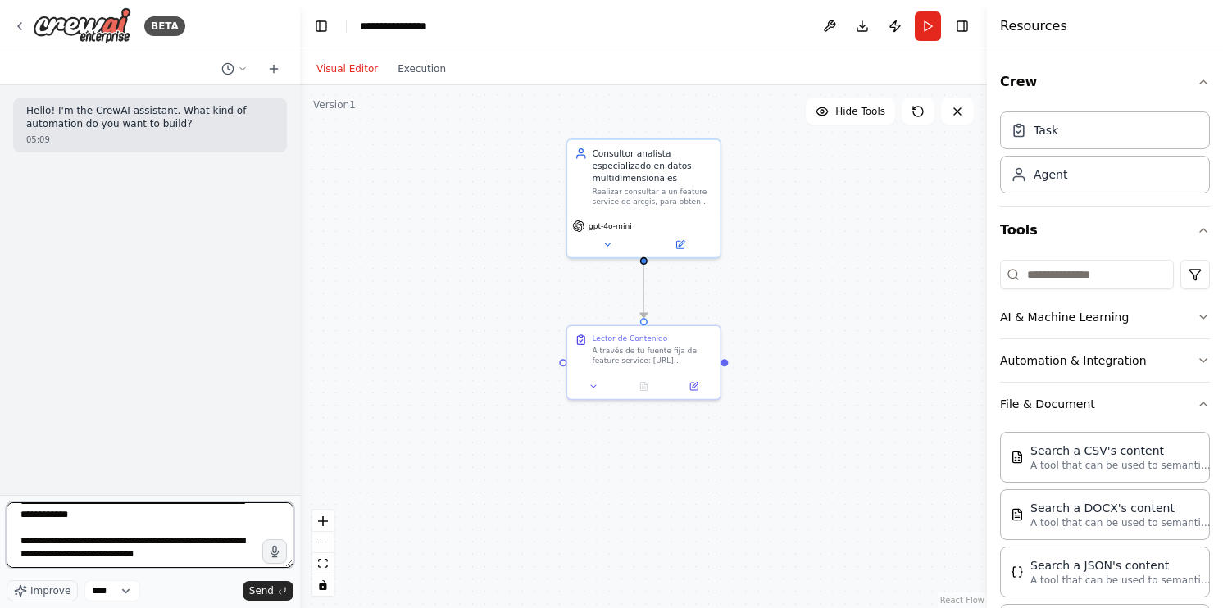
type textarea "**********"
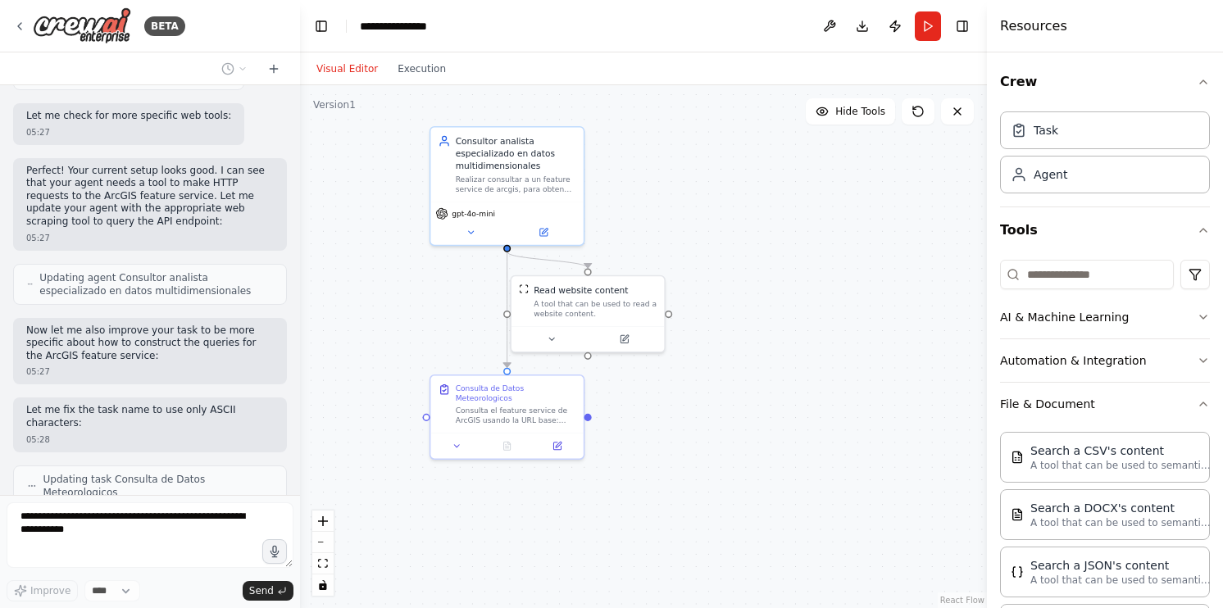
scroll to position [481, 0]
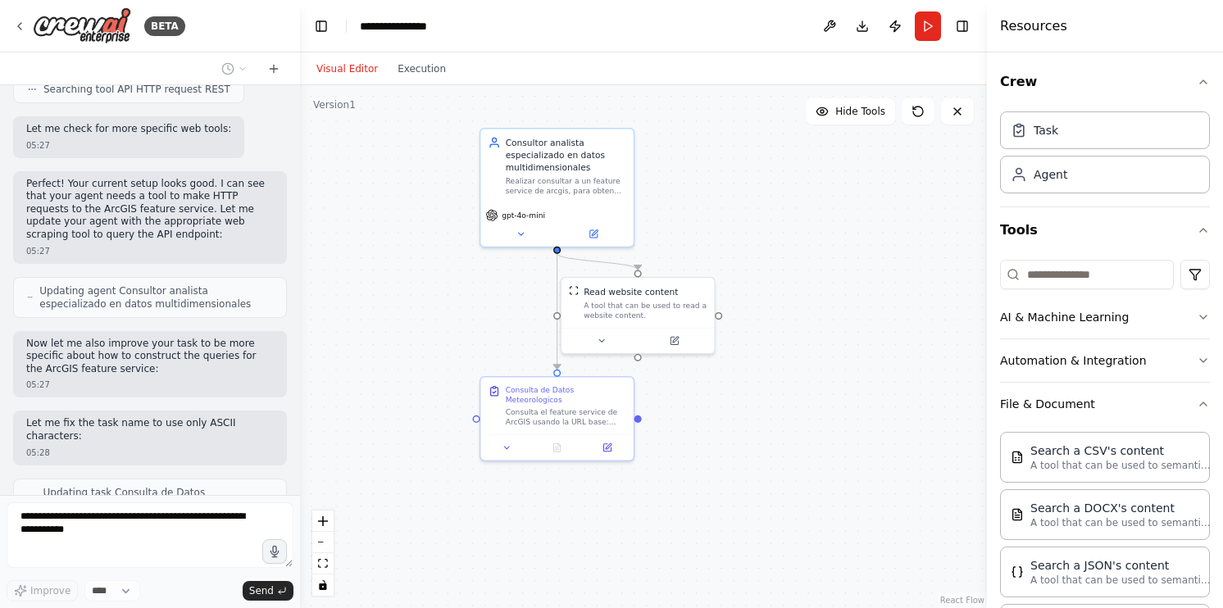
drag, startPoint x: 747, startPoint y: 255, endPoint x: 797, endPoint y: 257, distance: 50.0
click at [797, 257] on div ".deletable-edge-delete-btn { width: 20px; height: 20px; border: 0px solid #ffff…" at bounding box center [643, 346] width 687 height 523
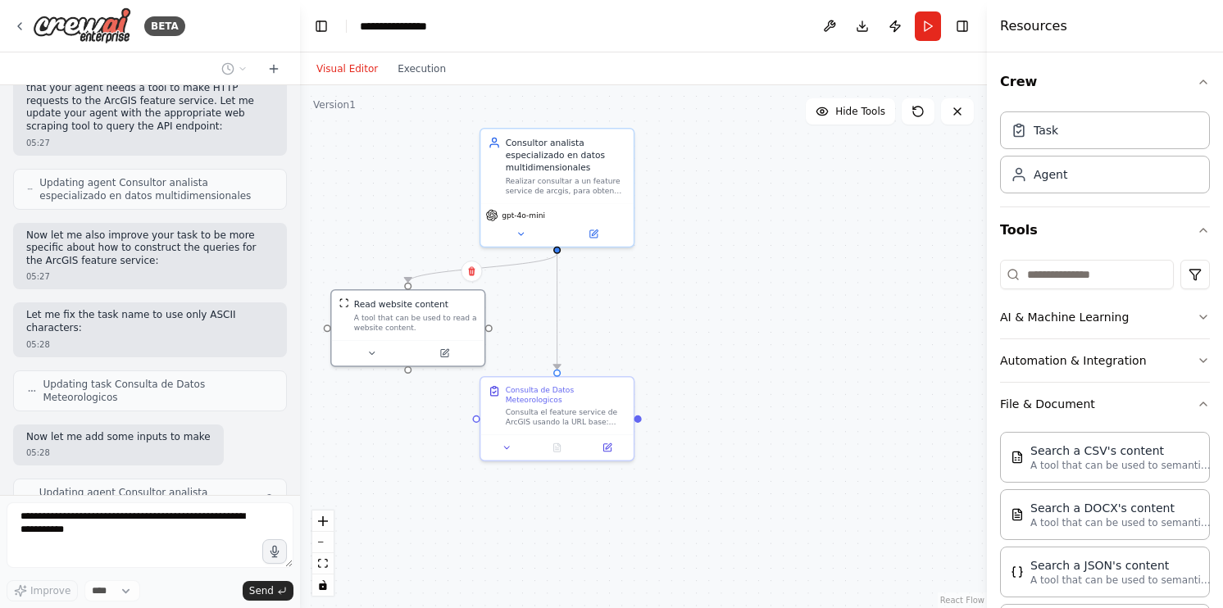
scroll to position [602, 0]
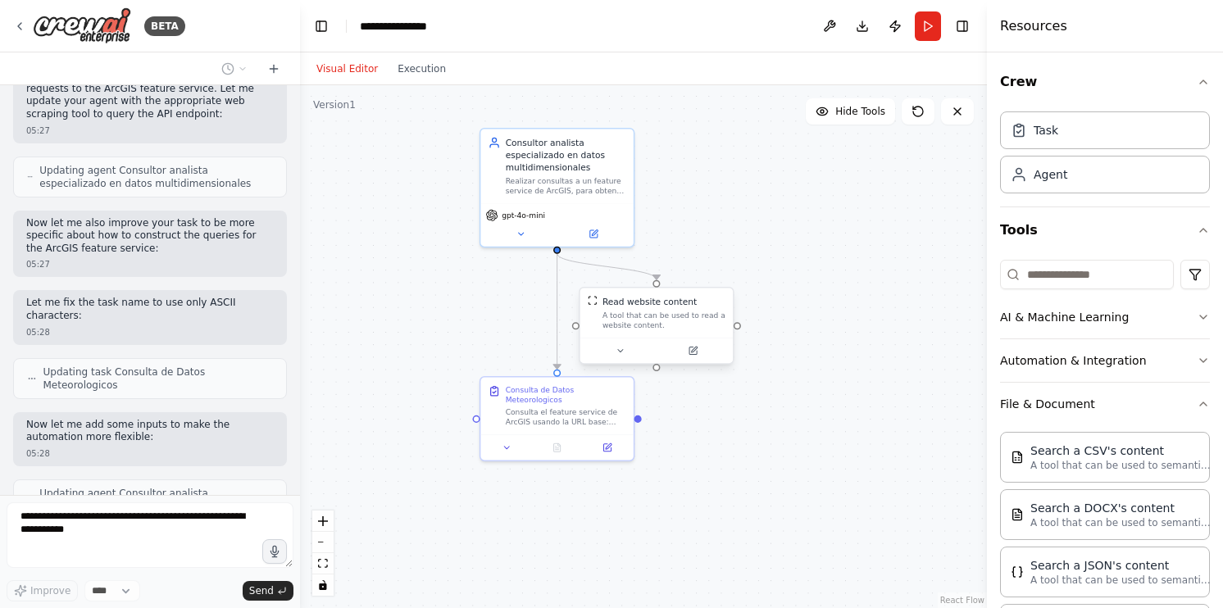
drag, startPoint x: 673, startPoint y: 320, endPoint x: 685, endPoint y: 328, distance: 14.1
click at [685, 328] on div "Read website content A tool that can be used to read a website content." at bounding box center [656, 313] width 152 height 50
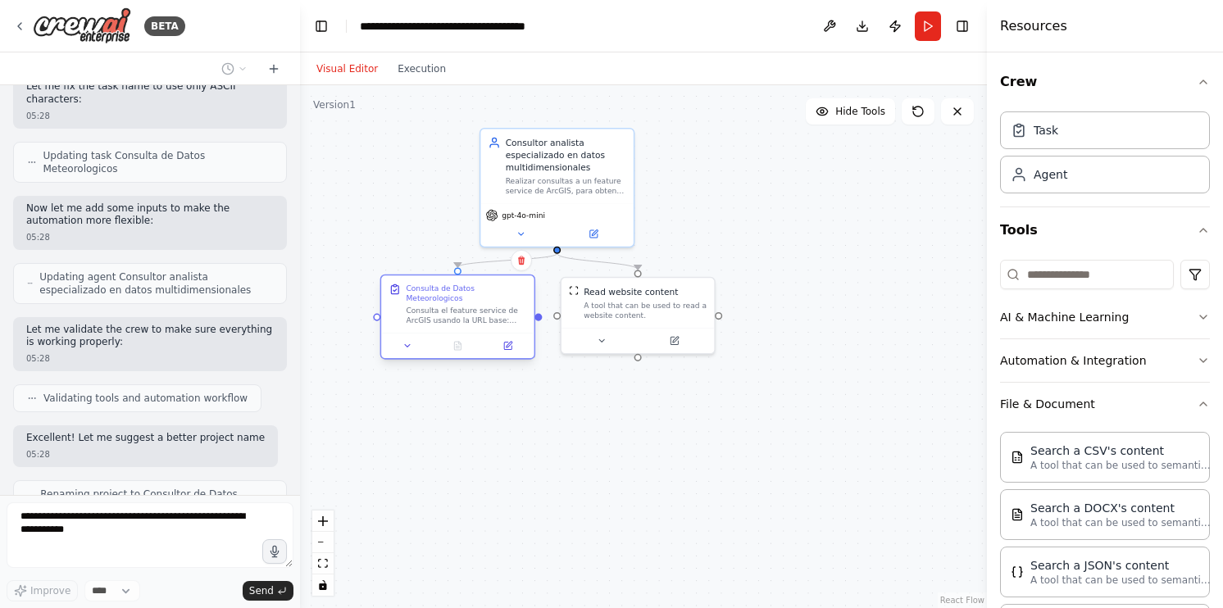
scroll to position [831, 0]
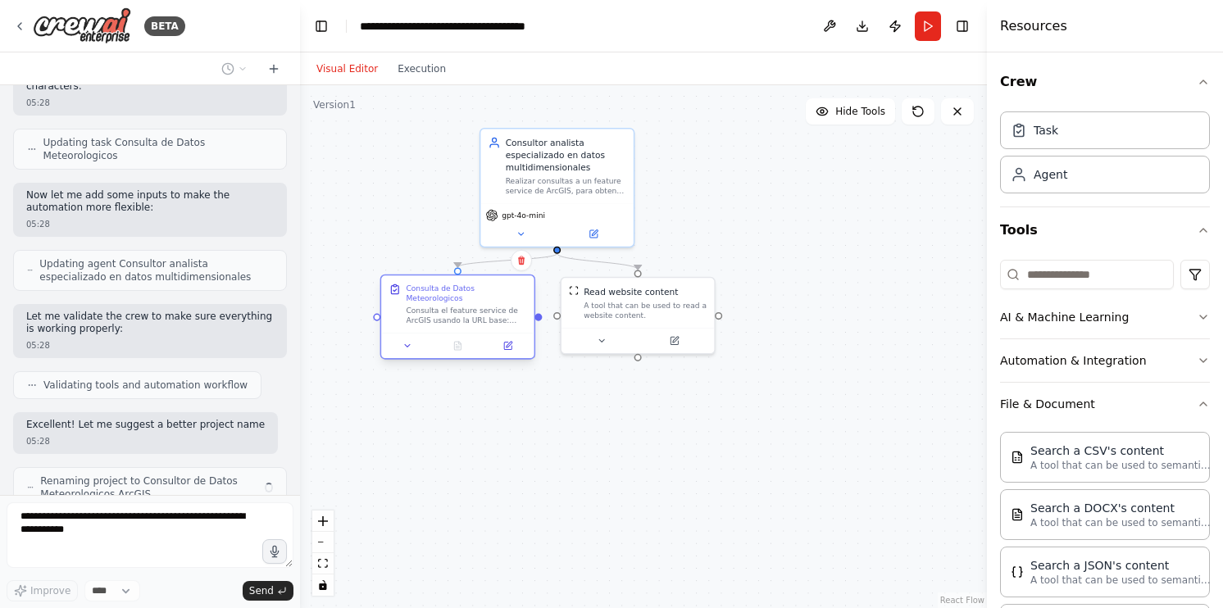
drag, startPoint x: 580, startPoint y: 404, endPoint x: 482, endPoint y: 308, distance: 137.4
click at [482, 308] on div ".deletable-edge-delete-btn { width: 20px; height: 20px; border: 0px solid #ffff…" at bounding box center [643, 346] width 687 height 523
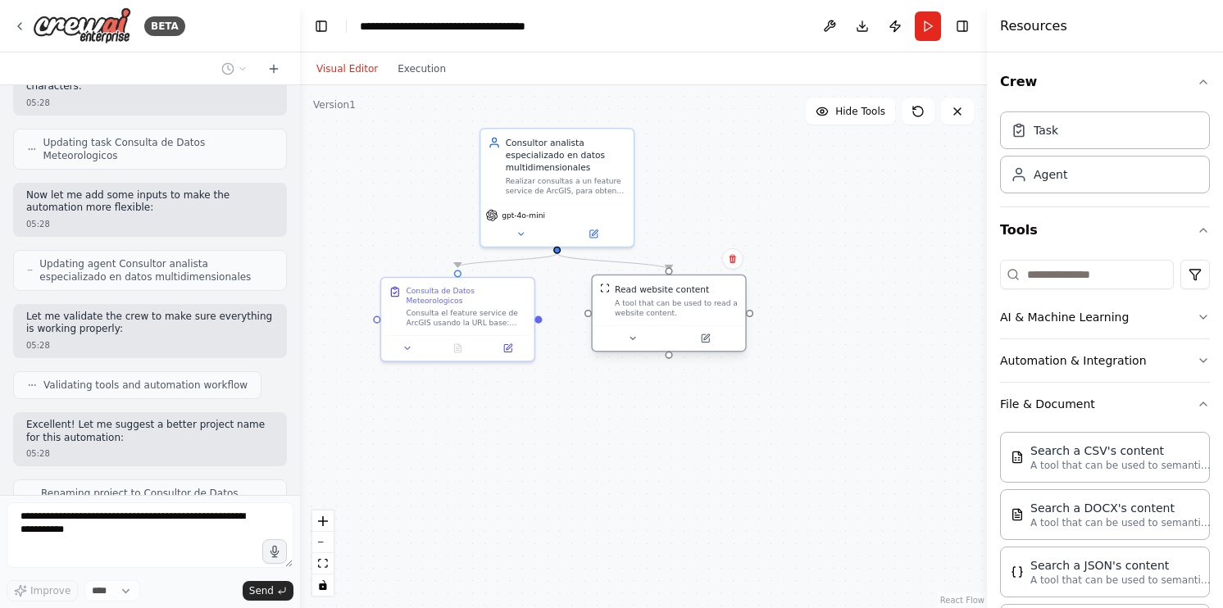
drag, startPoint x: 643, startPoint y: 320, endPoint x: 652, endPoint y: 307, distance: 15.9
click at [652, 307] on div "A tool that can be used to read a website content." at bounding box center [676, 308] width 123 height 20
click at [692, 432] on div ".deletable-edge-delete-btn { width: 20px; height: 20px; border: 0px solid #ffff…" at bounding box center [643, 346] width 687 height 523
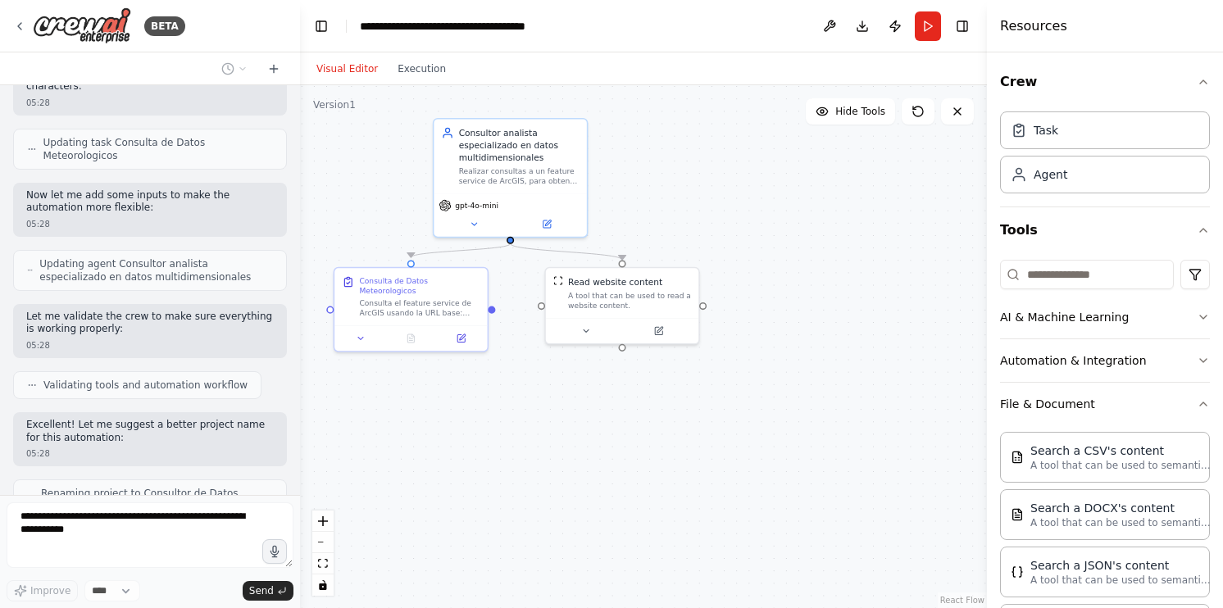
drag, startPoint x: 791, startPoint y: 421, endPoint x: 744, endPoint y: 411, distance: 47.8
click at [744, 411] on div ".deletable-edge-delete-btn { width: 20px; height: 20px; border: 0px solid #ffff…" at bounding box center [643, 346] width 687 height 523
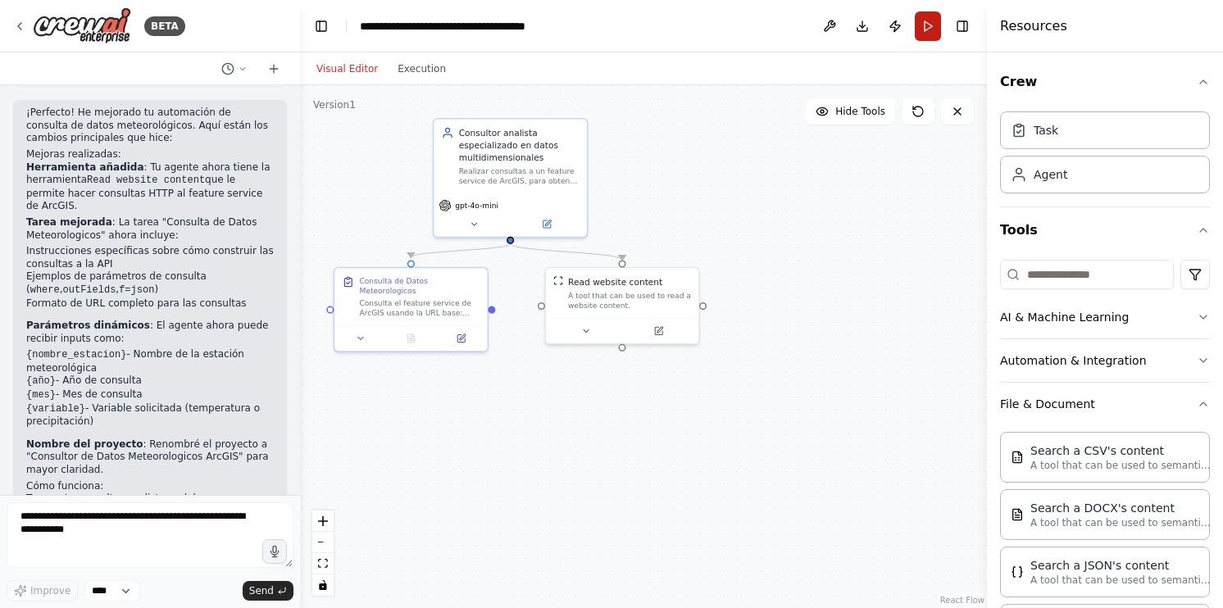
click at [919, 32] on button "Run" at bounding box center [928, 26] width 26 height 30
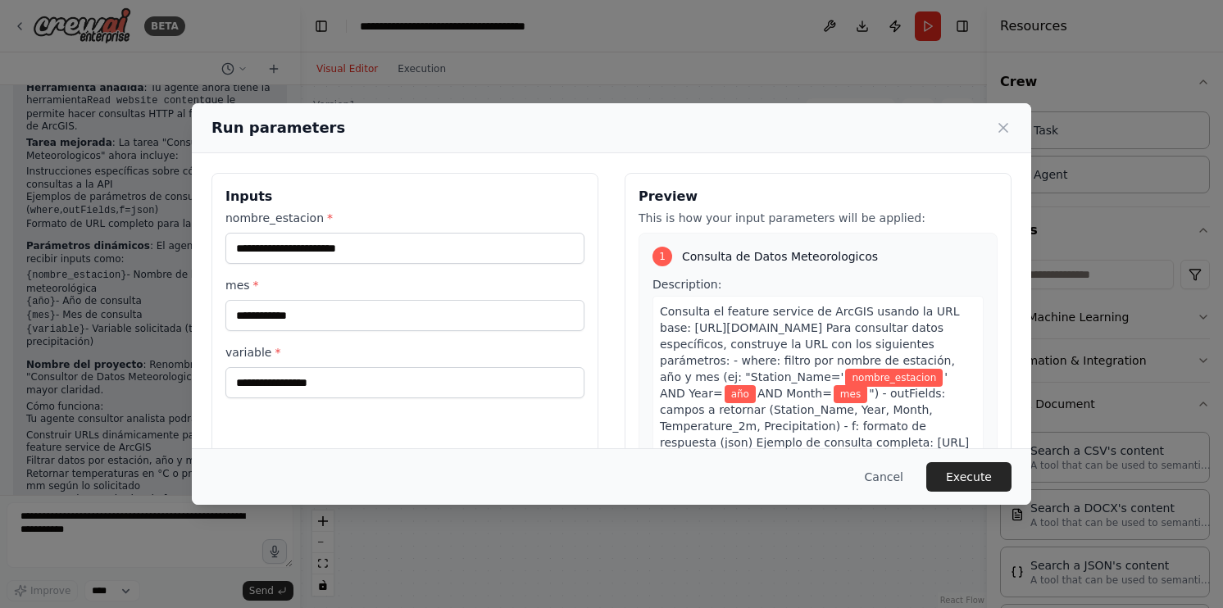
scroll to position [1358, 0]
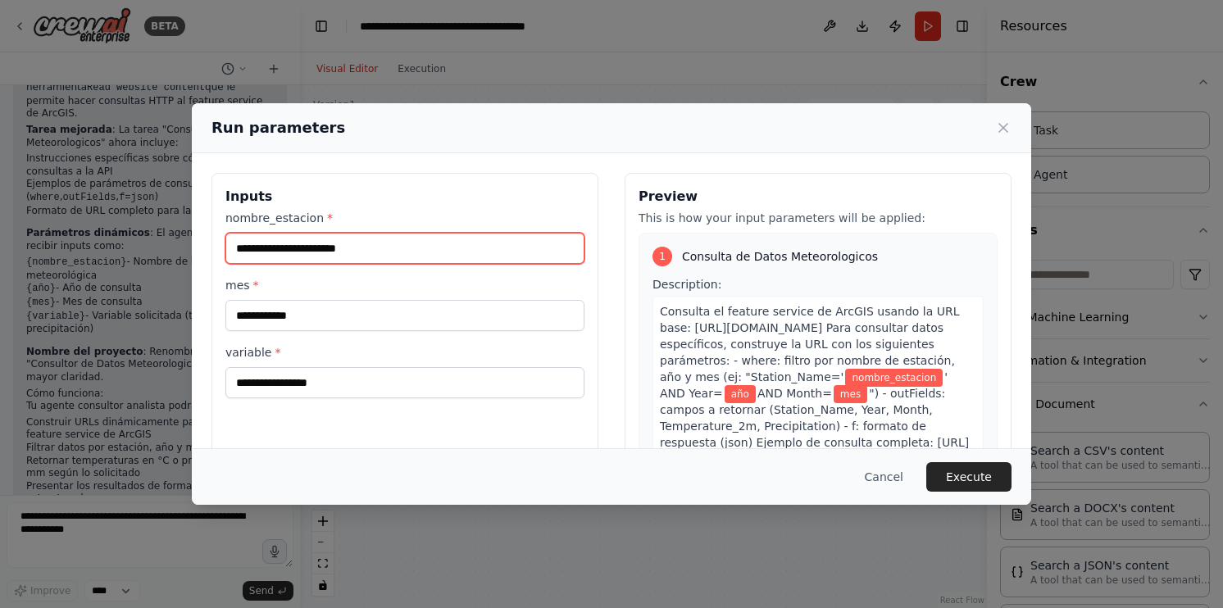
click at [455, 248] on input "nombre_estacion *" at bounding box center [404, 248] width 359 height 31
type input "**********"
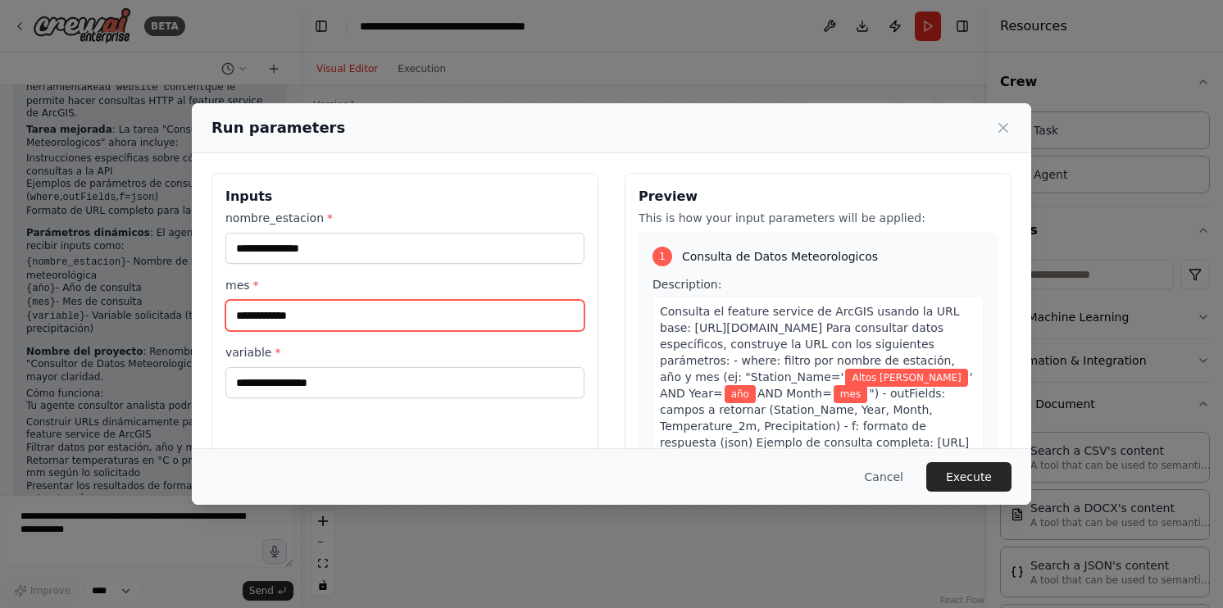
click at [327, 307] on input "mes *" at bounding box center [404, 315] width 359 height 31
type input "*"
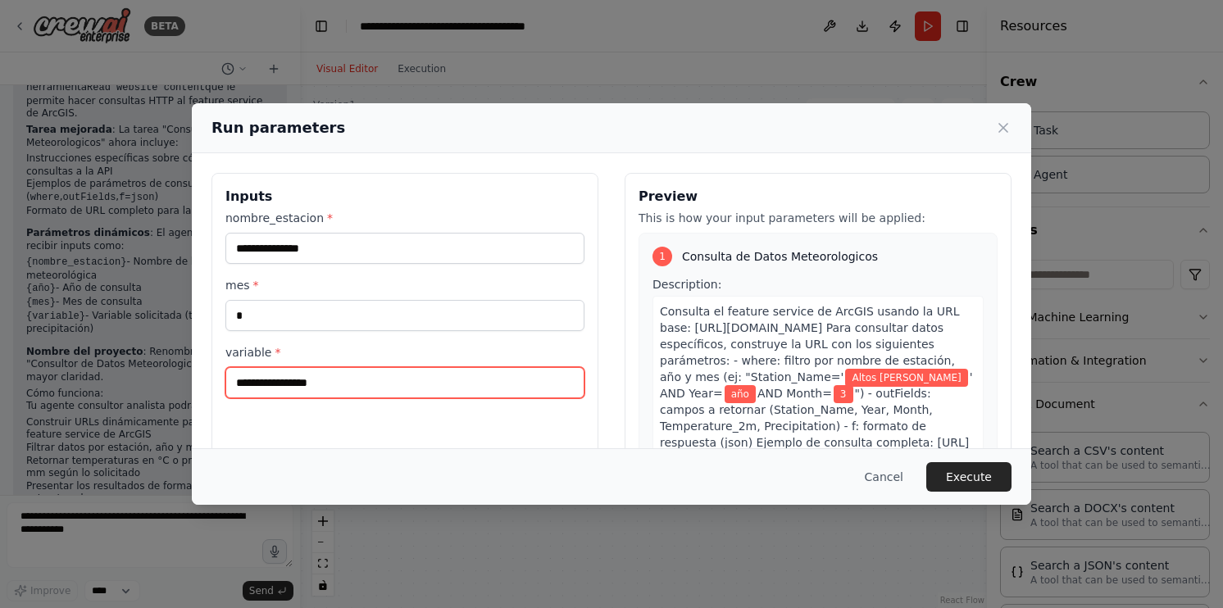
click at [302, 376] on input "variable *" at bounding box center [404, 382] width 359 height 31
type input "**********"
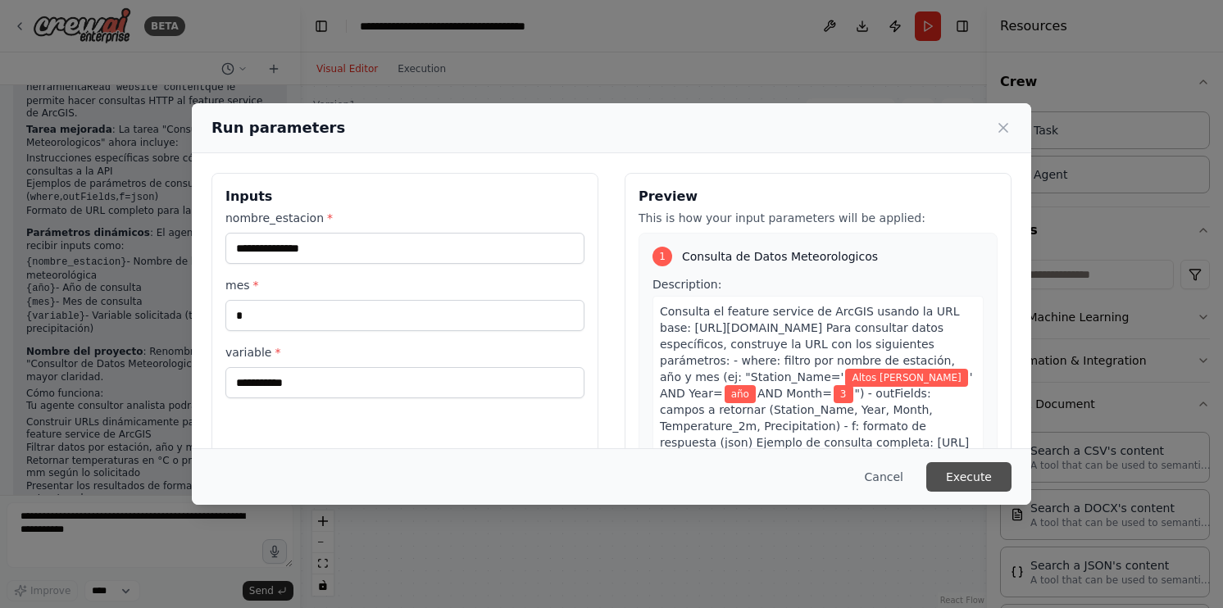
click at [957, 478] on button "Execute" at bounding box center [968, 477] width 85 height 30
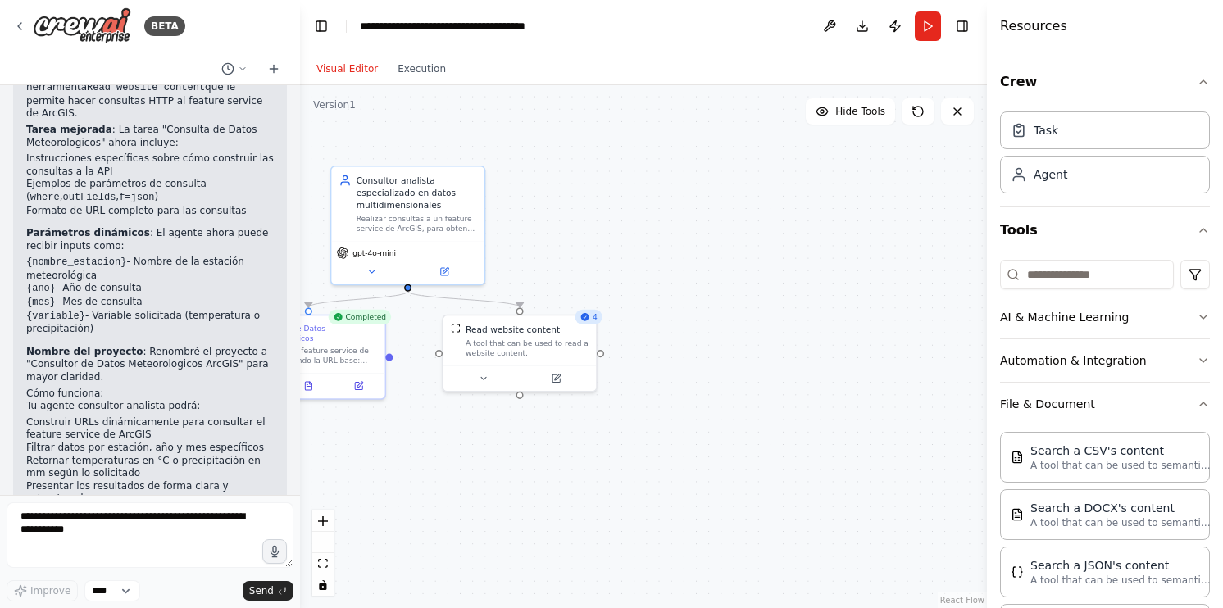
drag, startPoint x: 831, startPoint y: 295, endPoint x: 721, endPoint y: 271, distance: 112.6
click at [721, 271] on div ".deletable-edge-delete-btn { width: 20px; height: 20px; border: 0px solid #ffff…" at bounding box center [643, 346] width 687 height 523
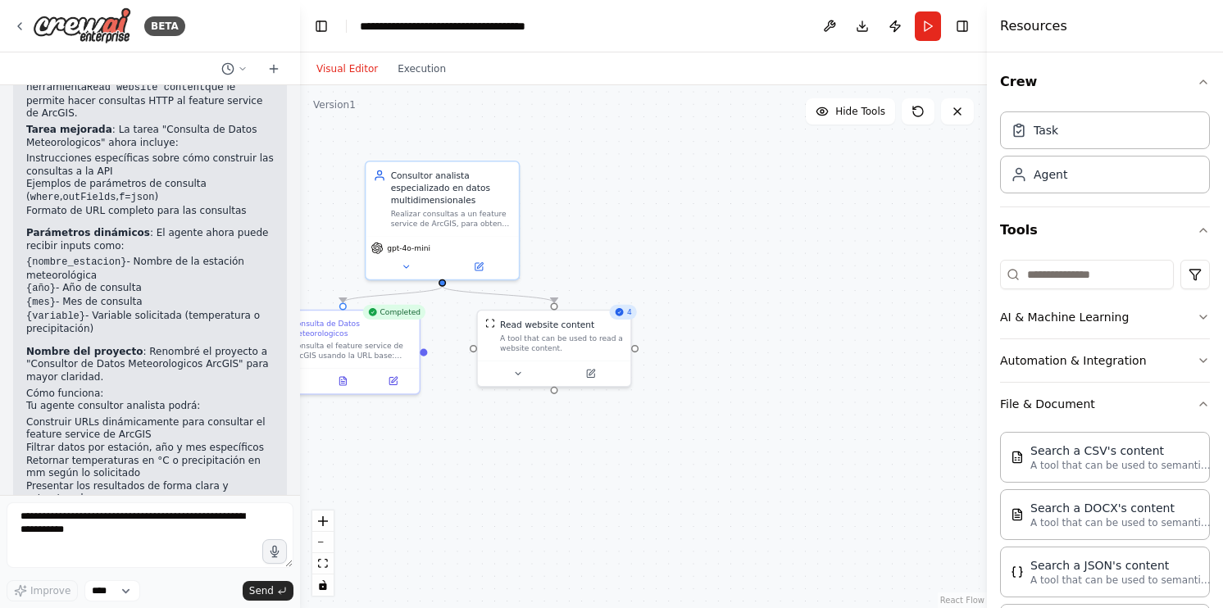
drag, startPoint x: 833, startPoint y: 211, endPoint x: 867, endPoint y: 206, distance: 34.8
click at [867, 206] on div ".deletable-edge-delete-btn { width: 20px; height: 20px; border: 0px solid #ffff…" at bounding box center [643, 346] width 687 height 523
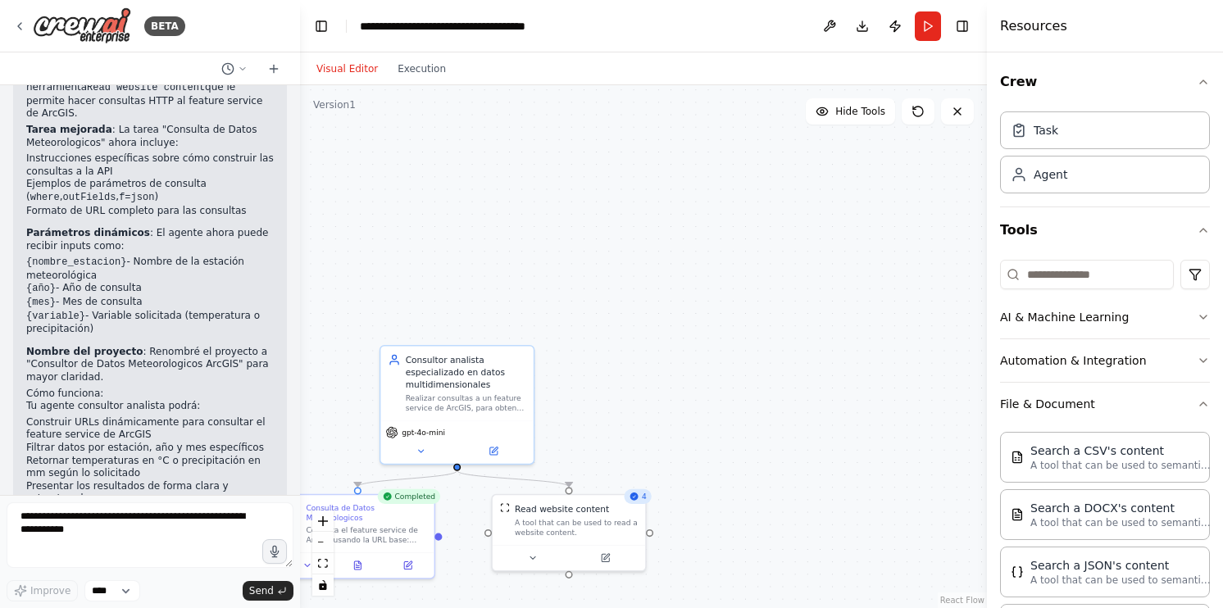
drag, startPoint x: 698, startPoint y: 172, endPoint x: 712, endPoint y: 357, distance: 185.1
click at [712, 357] on div ".deletable-edge-delete-btn { width: 20px; height: 20px; border: 0px solid #ffff…" at bounding box center [643, 346] width 687 height 523
drag, startPoint x: 797, startPoint y: 213, endPoint x: 702, endPoint y: 203, distance: 95.6
click at [702, 203] on div "Role of the agent Goal of the agent" at bounding box center [706, 190] width 152 height 40
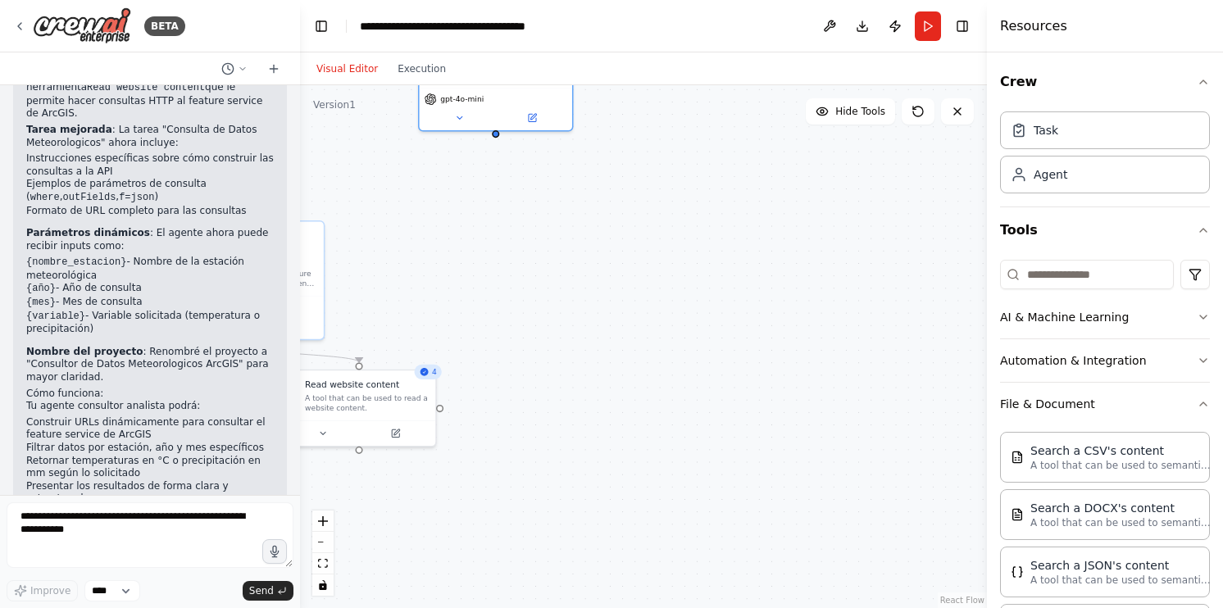
drag, startPoint x: 790, startPoint y: 385, endPoint x: 544, endPoint y: 249, distance: 280.4
click at [544, 249] on div ".deletable-edge-delete-btn { width: 20px; height: 20px; border: 0px solid #ffff…" at bounding box center [643, 346] width 687 height 523
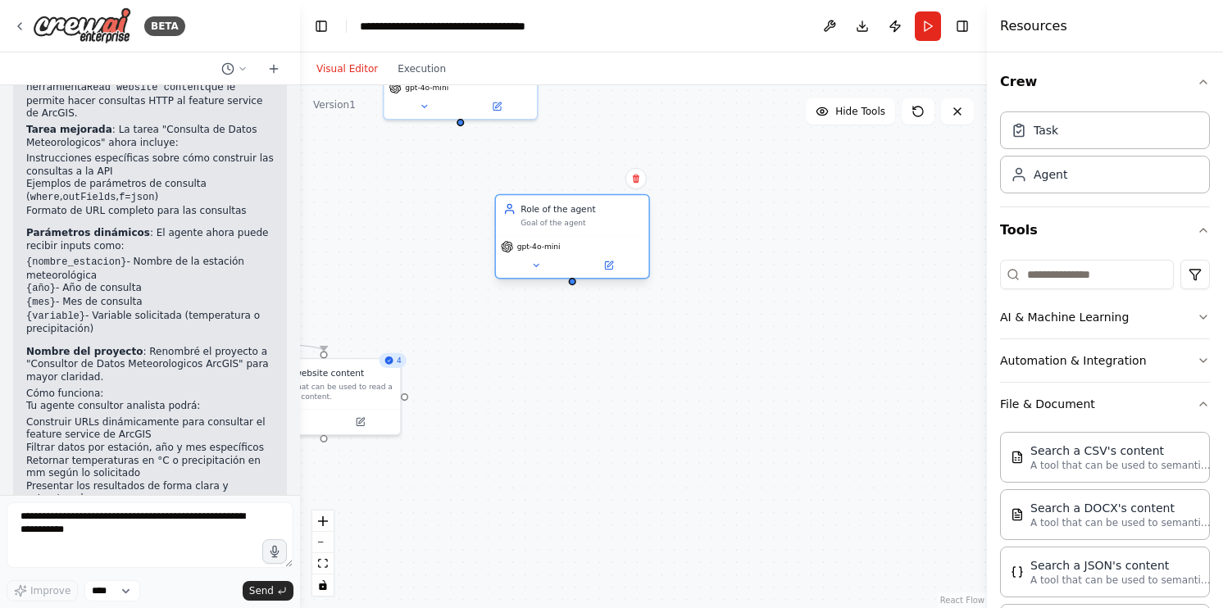
drag, startPoint x: 658, startPoint y: 262, endPoint x: 562, endPoint y: 224, distance: 102.3
click at [562, 224] on div "Goal of the agent" at bounding box center [581, 223] width 121 height 10
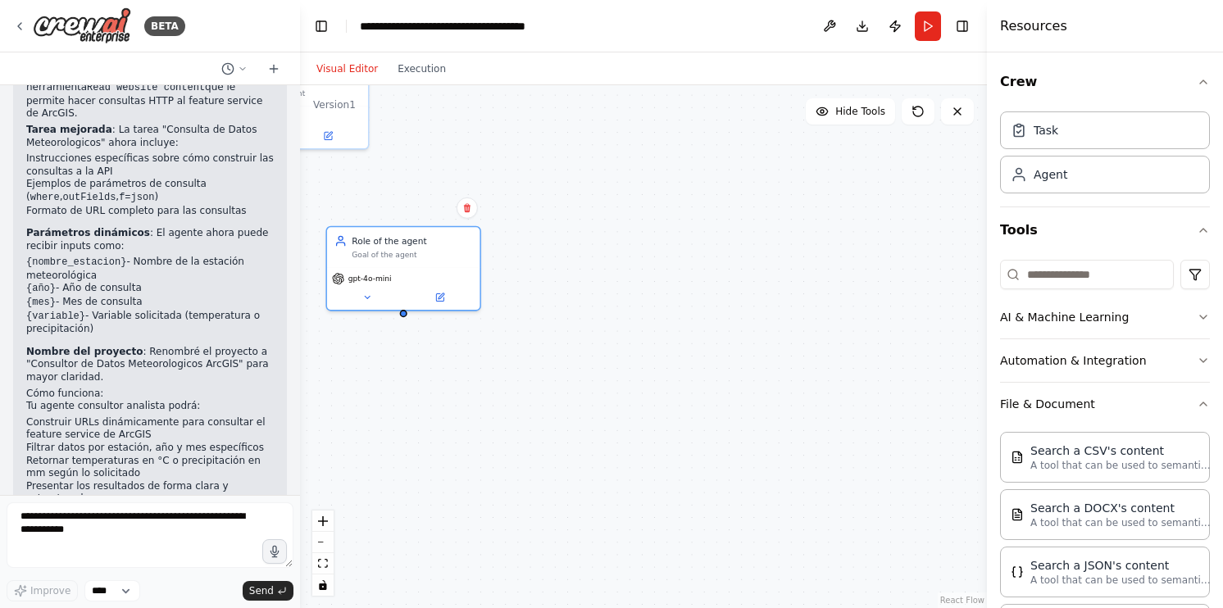
drag, startPoint x: 790, startPoint y: 209, endPoint x: 603, endPoint y: 228, distance: 187.9
click at [603, 228] on div ".deletable-edge-delete-btn { width: 20px; height: 20px; border: 0px solid #ffff…" at bounding box center [643, 346] width 687 height 523
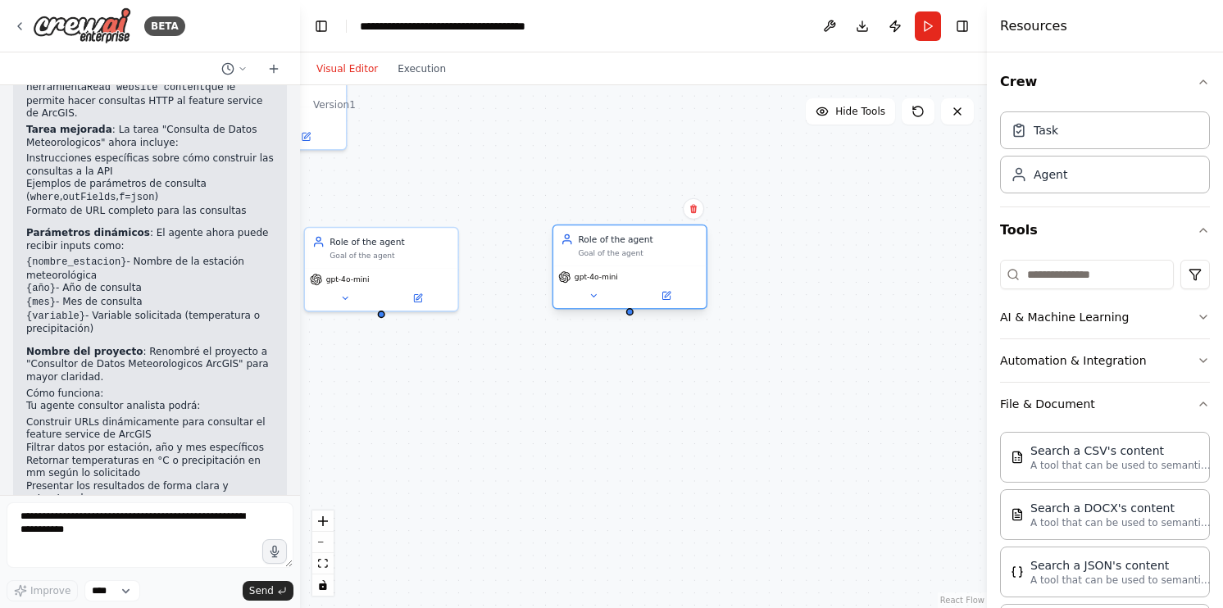
drag, startPoint x: 777, startPoint y: 293, endPoint x: 610, endPoint y: 258, distance: 170.8
click at [610, 258] on div "Role of the agent Goal of the agent" at bounding box center [629, 245] width 152 height 40
click at [846, 270] on div ".deletable-edge-delete-btn { width: 20px; height: 20px; border: 0px solid #ffff…" at bounding box center [643, 346] width 687 height 523
click at [638, 275] on div "gpt-4o-mini" at bounding box center [629, 277] width 143 height 12
click at [640, 271] on div "gpt-4o-mini" at bounding box center [629, 277] width 143 height 12
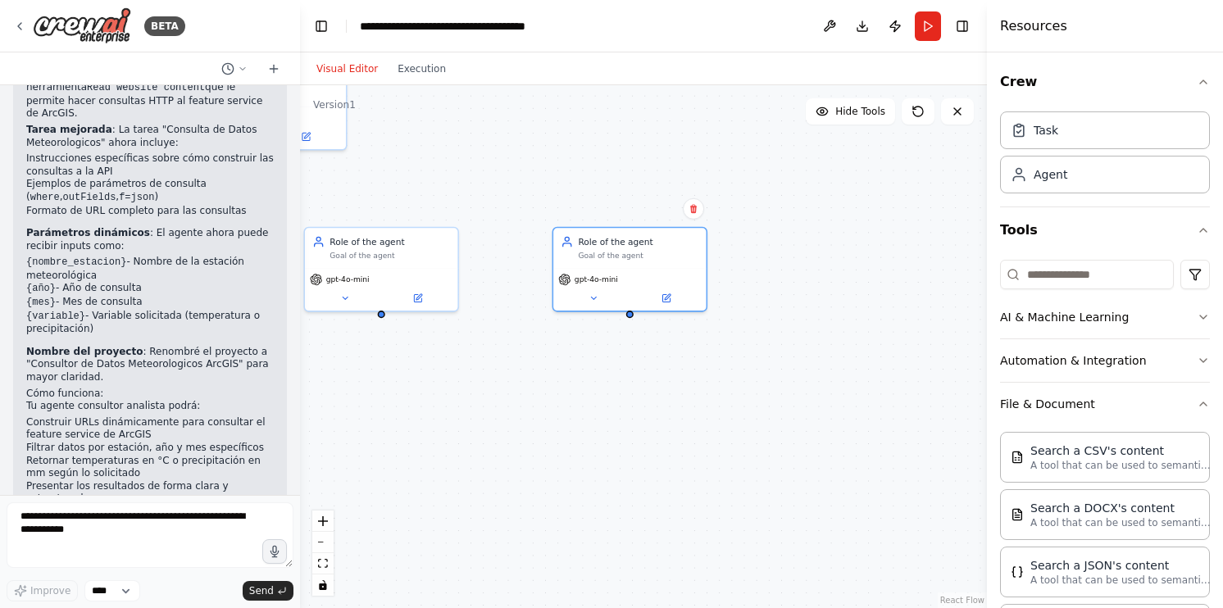
click at [582, 153] on div ".deletable-edge-delete-btn { width: 20px; height: 20px; border: 0px solid #ffff…" at bounding box center [643, 346] width 687 height 523
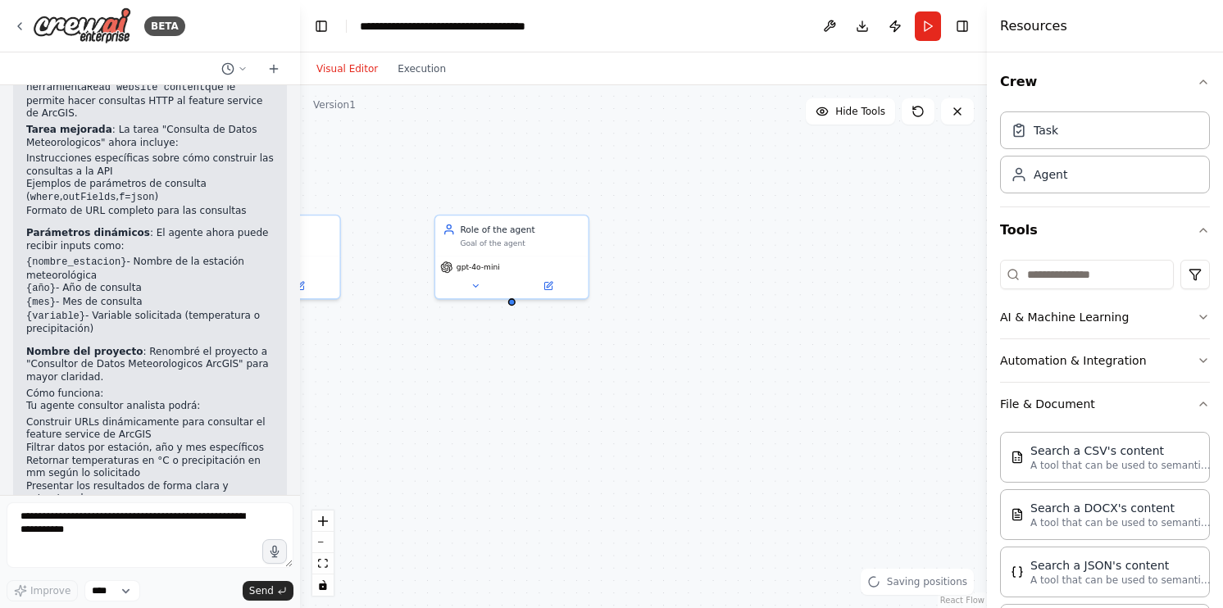
drag, startPoint x: 823, startPoint y: 280, endPoint x: 705, endPoint y: 268, distance: 118.7
click at [705, 268] on div ".deletable-edge-delete-btn { width: 20px; height: 20px; border: 0px solid #ffff…" at bounding box center [643, 346] width 687 height 523
drag, startPoint x: 859, startPoint y: 287, endPoint x: 777, endPoint y: 251, distance: 89.6
click at [777, 251] on div "Role of the agent Goal of the agent" at bounding box center [785, 233] width 152 height 40
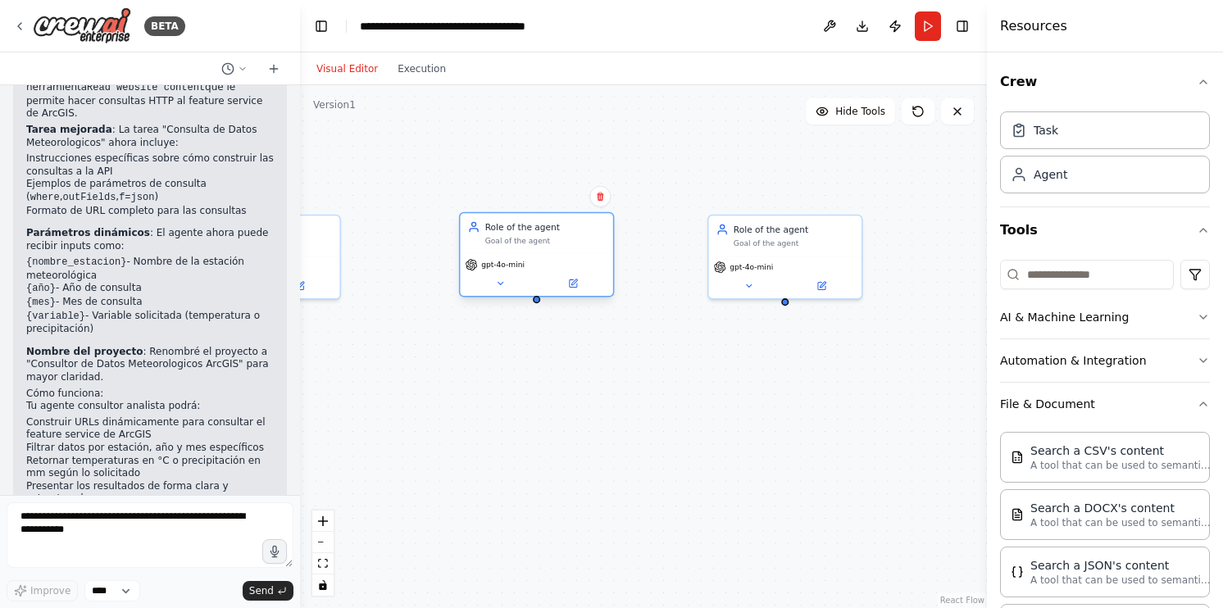
drag, startPoint x: 507, startPoint y: 232, endPoint x: 541, endPoint y: 239, distance: 35.1
click at [541, 239] on div "Role of the agent Goal of the agent" at bounding box center [545, 233] width 121 height 25
click at [525, 243] on div "Goal of the agent" at bounding box center [545, 241] width 121 height 10
click at [700, 189] on div ".deletable-edge-delete-btn { width: 20px; height: 20px; border: 0px solid #ffff…" at bounding box center [643, 346] width 687 height 523
click at [804, 246] on div "Role of the agent Goal of the agent" at bounding box center [772, 233] width 152 height 40
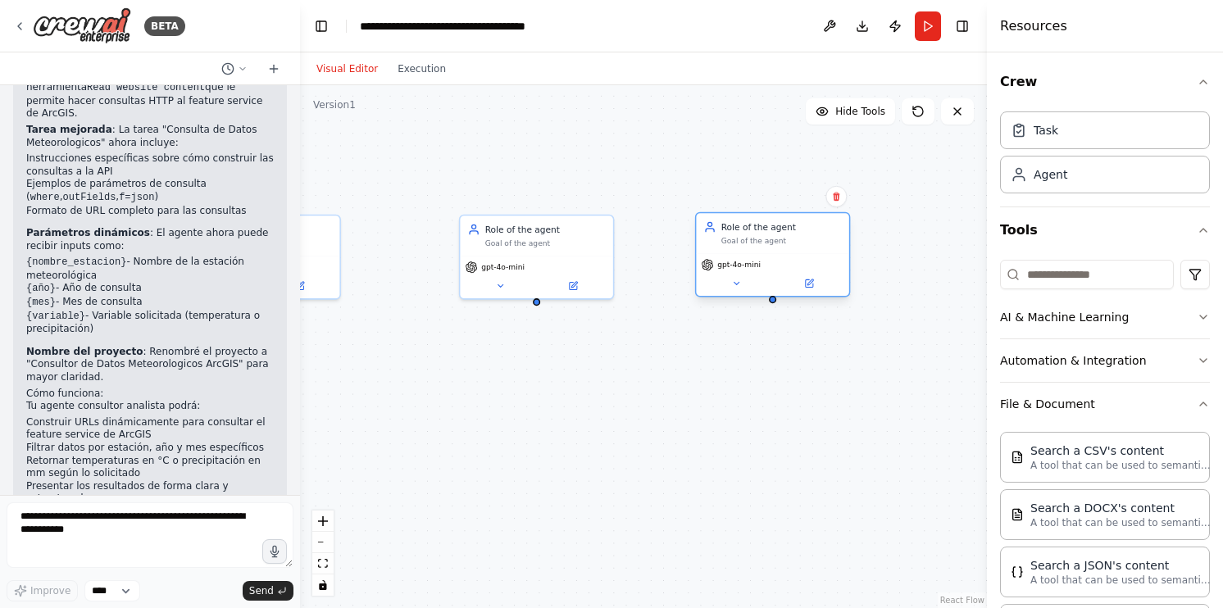
drag, startPoint x: 808, startPoint y: 246, endPoint x: 817, endPoint y: 246, distance: 9.0
click at [817, 246] on div "Role of the agent Goal of the agent" at bounding box center [772, 233] width 152 height 40
click at [954, 262] on div ".deletable-edge-delete-btn { width: 20px; height: 20px; border: 0px solid #ffff…" at bounding box center [643, 346] width 687 height 523
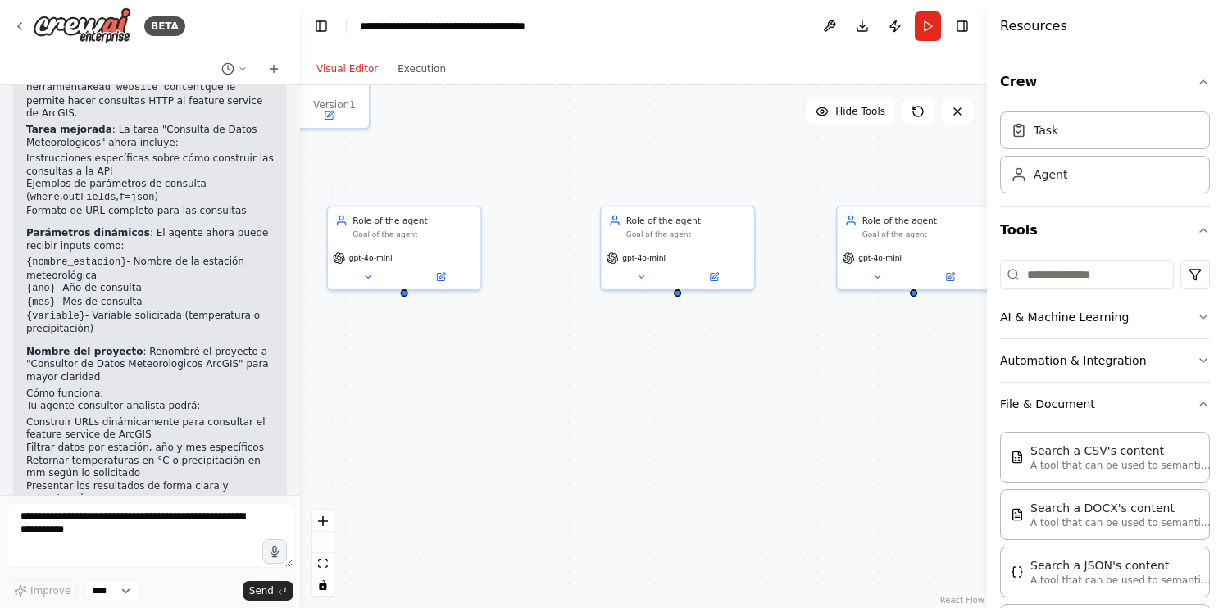
drag, startPoint x: 603, startPoint y: 431, endPoint x: 744, endPoint y: 422, distance: 141.3
click at [744, 422] on div ".deletable-edge-delete-btn { width: 20px; height: 20px; border: 0px solid #ffff…" at bounding box center [643, 346] width 687 height 523
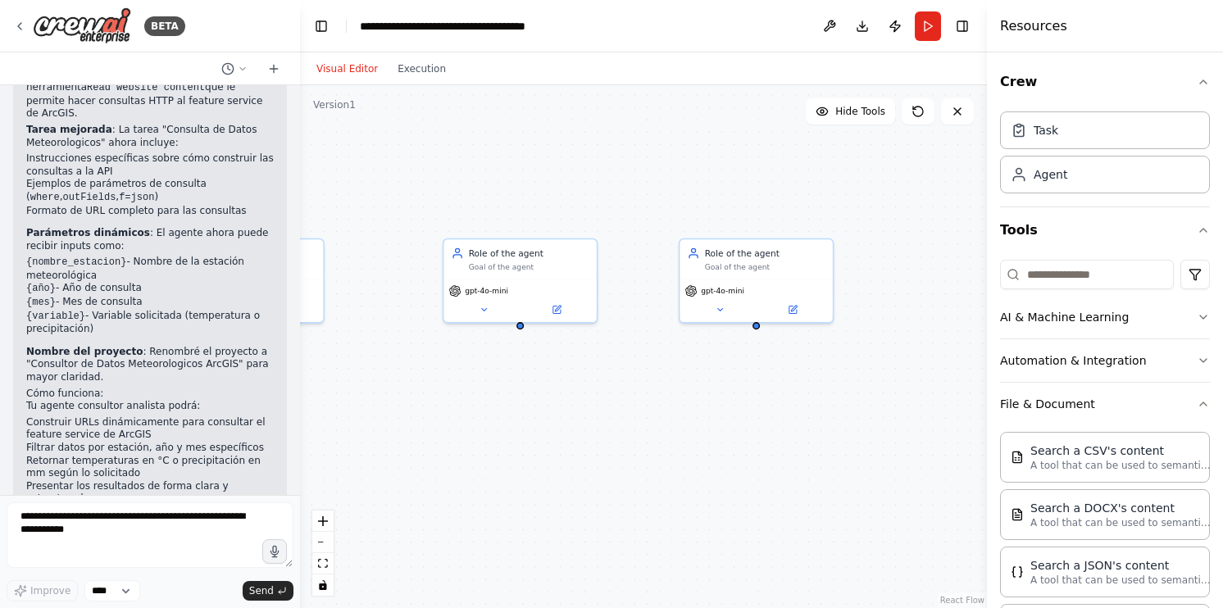
drag, startPoint x: 782, startPoint y: 346, endPoint x: 626, endPoint y: 378, distance: 159.0
click at [626, 378] on div ".deletable-edge-delete-btn { width: 20px; height: 20px; border: 0px solid #ffff…" at bounding box center [643, 346] width 687 height 523
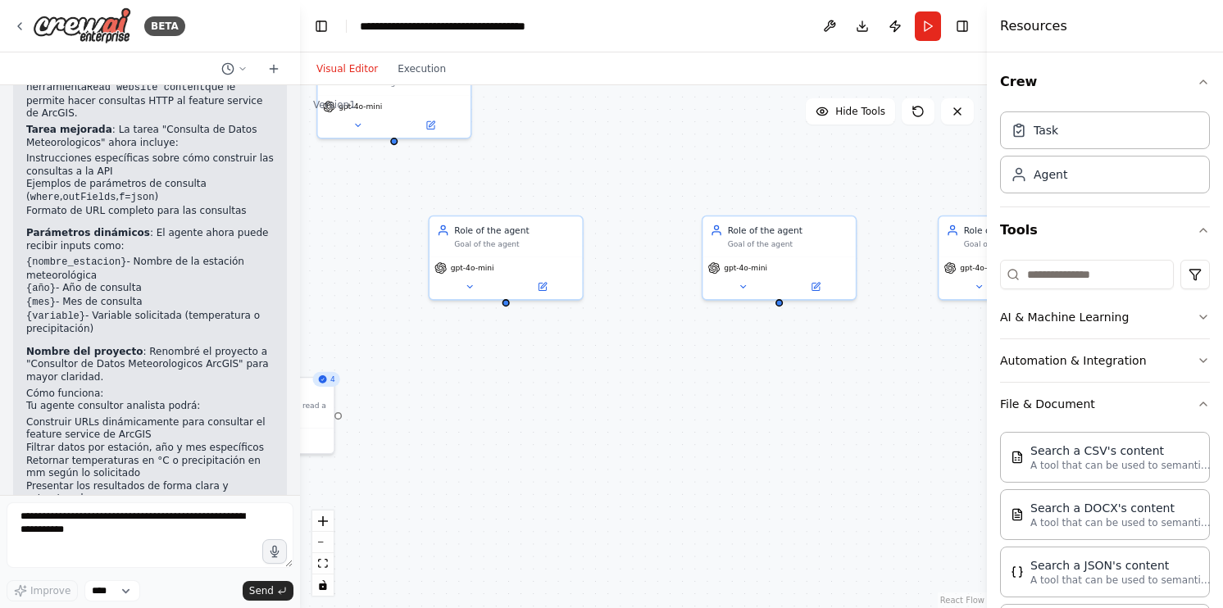
drag, startPoint x: 612, startPoint y: 379, endPoint x: 921, endPoint y: 339, distance: 311.6
click at [921, 339] on div ".deletable-edge-delete-btn { width: 20px; height: 20px; border: 0px solid #ffff…" at bounding box center [643, 346] width 687 height 523
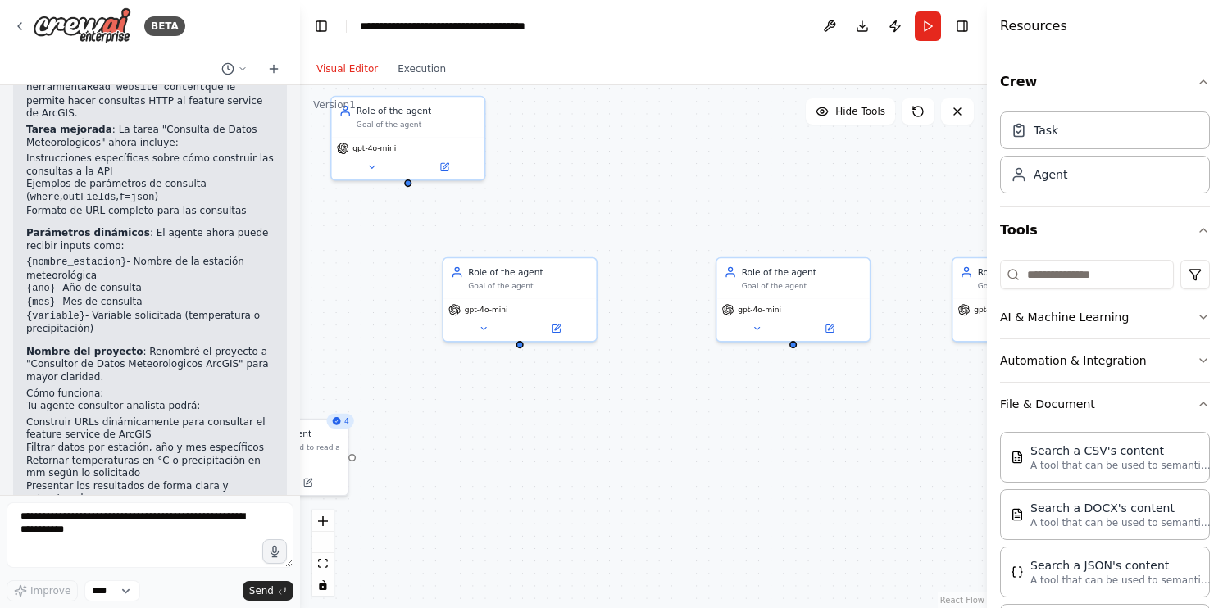
drag, startPoint x: 503, startPoint y: 382, endPoint x: 538, endPoint y: 447, distance: 73.4
click at [457, 442] on div ".deletable-edge-delete-btn { width: 20px; height: 20px; border: 0px solid #ffff…" at bounding box center [643, 346] width 687 height 523
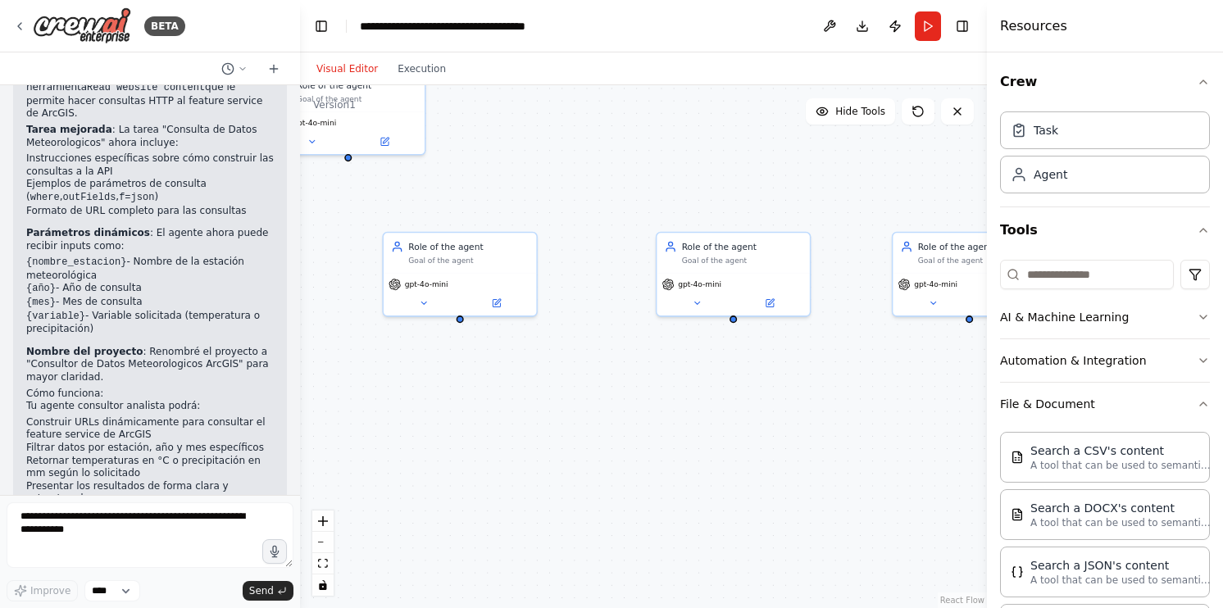
drag, startPoint x: 849, startPoint y: 442, endPoint x: 812, endPoint y: 412, distance: 48.4
click at [812, 412] on div ".deletable-edge-delete-btn { width: 20px; height: 20px; border: 0px solid #ffff…" at bounding box center [643, 346] width 687 height 523
click at [437, 257] on div "Goal of the agent" at bounding box center [471, 259] width 121 height 10
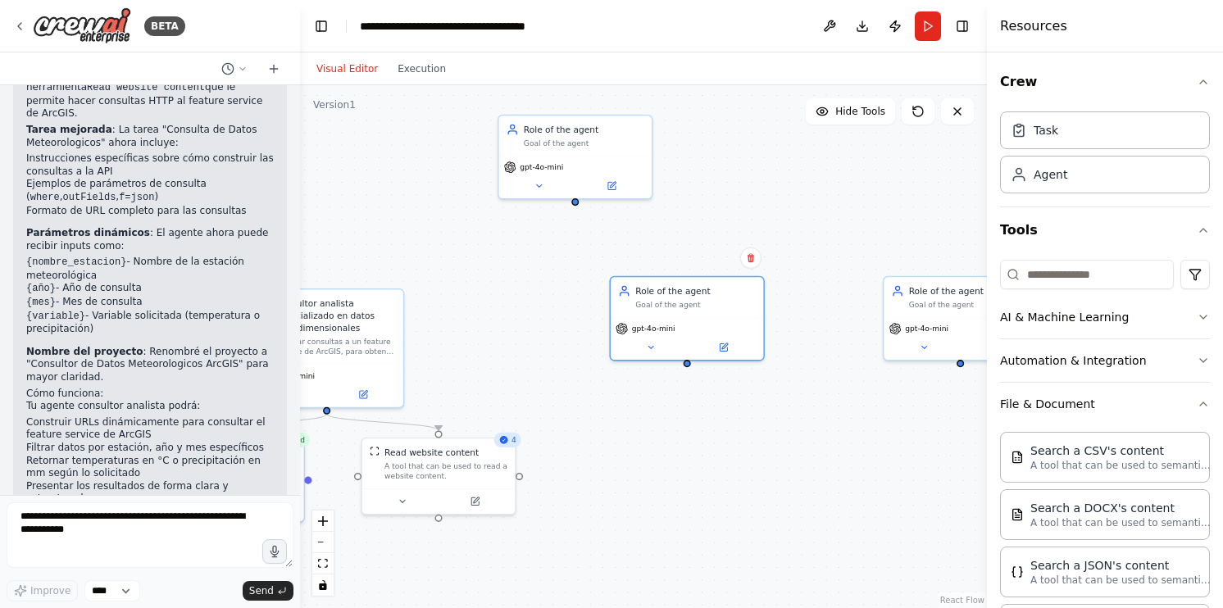
drag, startPoint x: 551, startPoint y: 391, endPoint x: 776, endPoint y: 435, distance: 228.8
click at [776, 435] on div ".deletable-edge-delete-btn { width: 20px; height: 20px; border: 0px solid #ffff…" at bounding box center [643, 346] width 687 height 523
click at [607, 194] on div "gpt-4o-mini" at bounding box center [575, 174] width 152 height 43
click at [610, 189] on button at bounding box center [611, 183] width 71 height 15
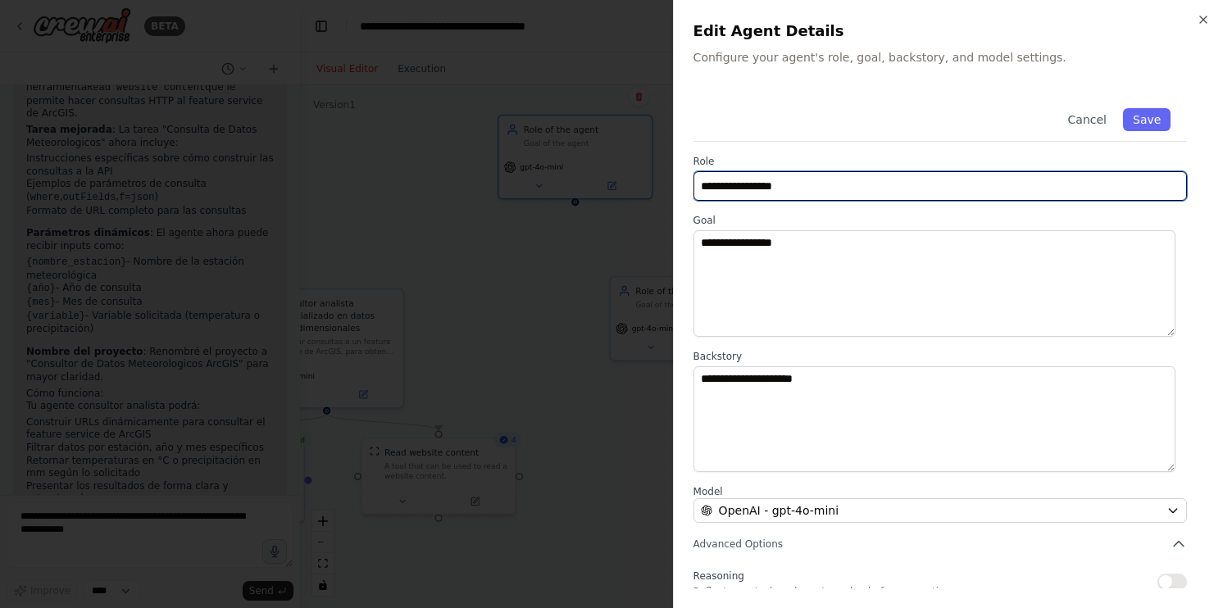
drag, startPoint x: 849, startPoint y: 185, endPoint x: 623, endPoint y: 192, distance: 226.4
click at [623, 192] on body "BETA Hello! I'm the CrewAI assistant. What kind of automation do you want to bu…" at bounding box center [611, 304] width 1223 height 608
type input "**********"
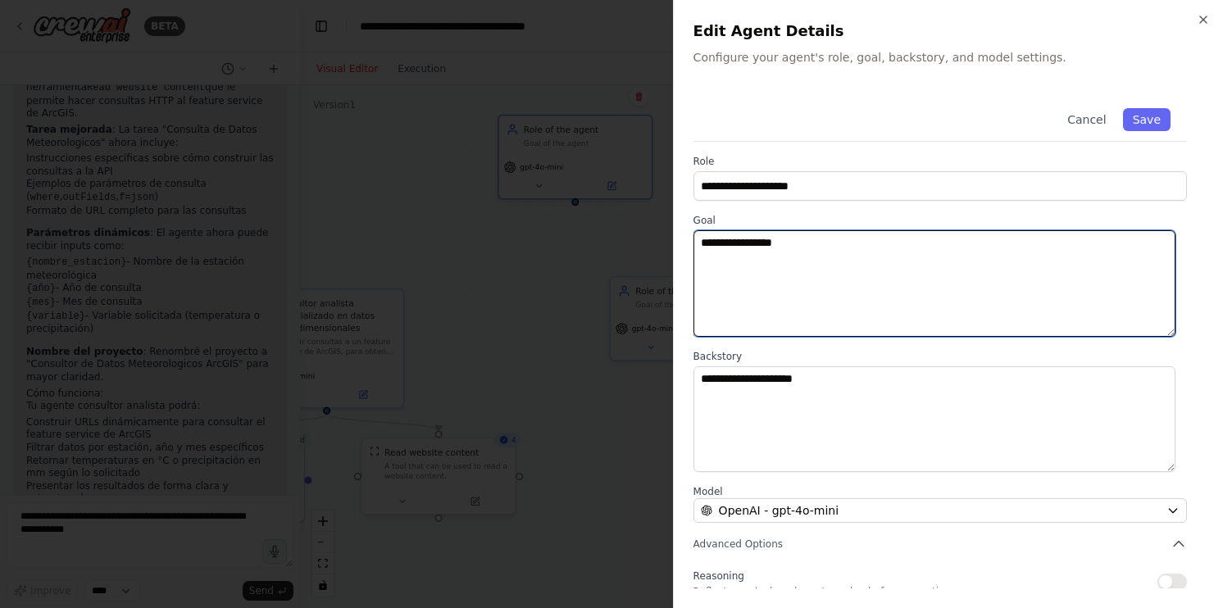
drag, startPoint x: 851, startPoint y: 235, endPoint x: 640, endPoint y: 238, distance: 211.5
click at [636, 238] on body "BETA Hello! I'm the CrewAI assistant. What kind of automation do you want to bu…" at bounding box center [611, 304] width 1223 height 608
type textarea "*"
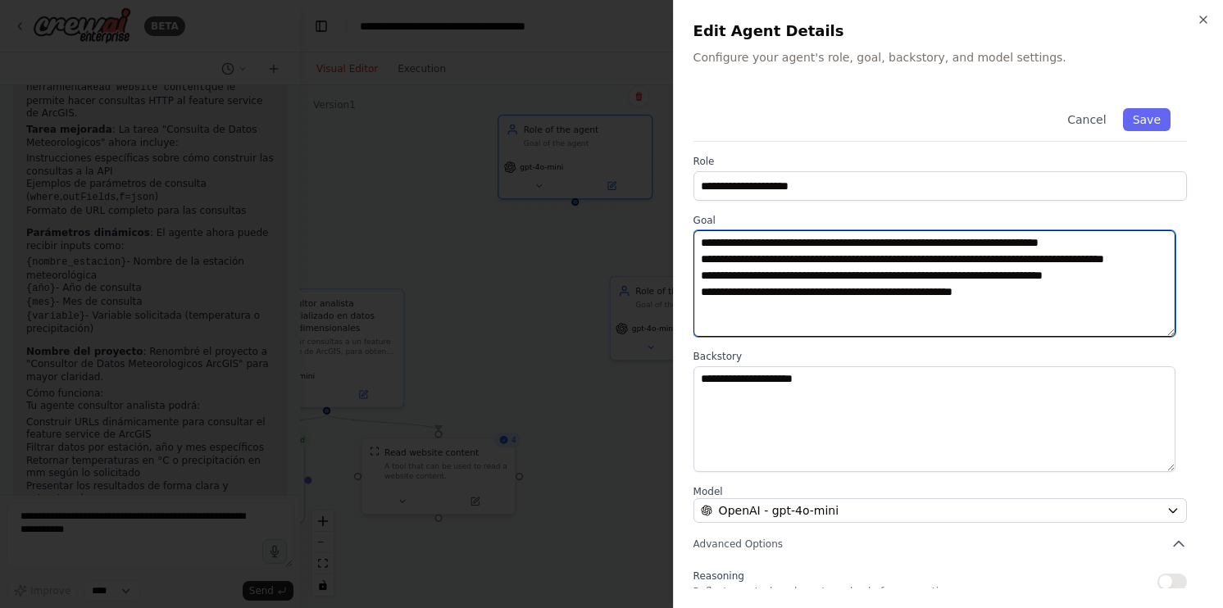
click at [932, 265] on textarea "**********" at bounding box center [935, 283] width 482 height 107
click at [731, 329] on textarea "**********" at bounding box center [935, 283] width 482 height 107
type textarea "**********"
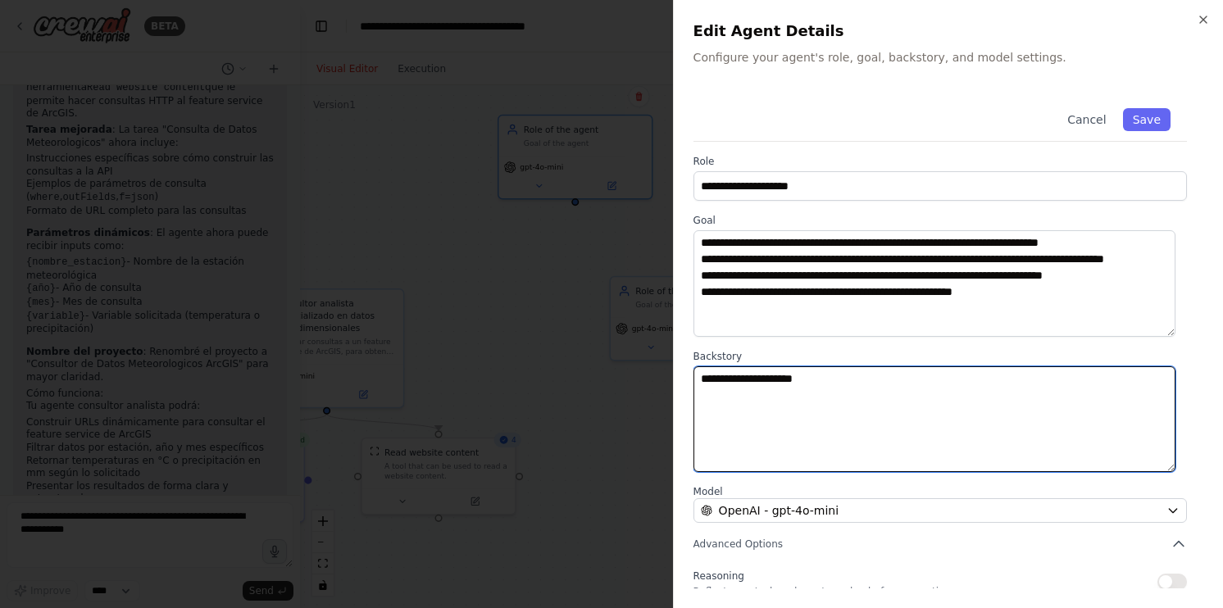
click at [745, 405] on textarea "**********" at bounding box center [935, 419] width 482 height 107
drag, startPoint x: 850, startPoint y: 395, endPoint x: 669, endPoint y: 389, distance: 181.3
click at [669, 389] on body "BETA Hello! I'm the CrewAI assistant. What kind of automation do you want to bu…" at bounding box center [611, 304] width 1223 height 608
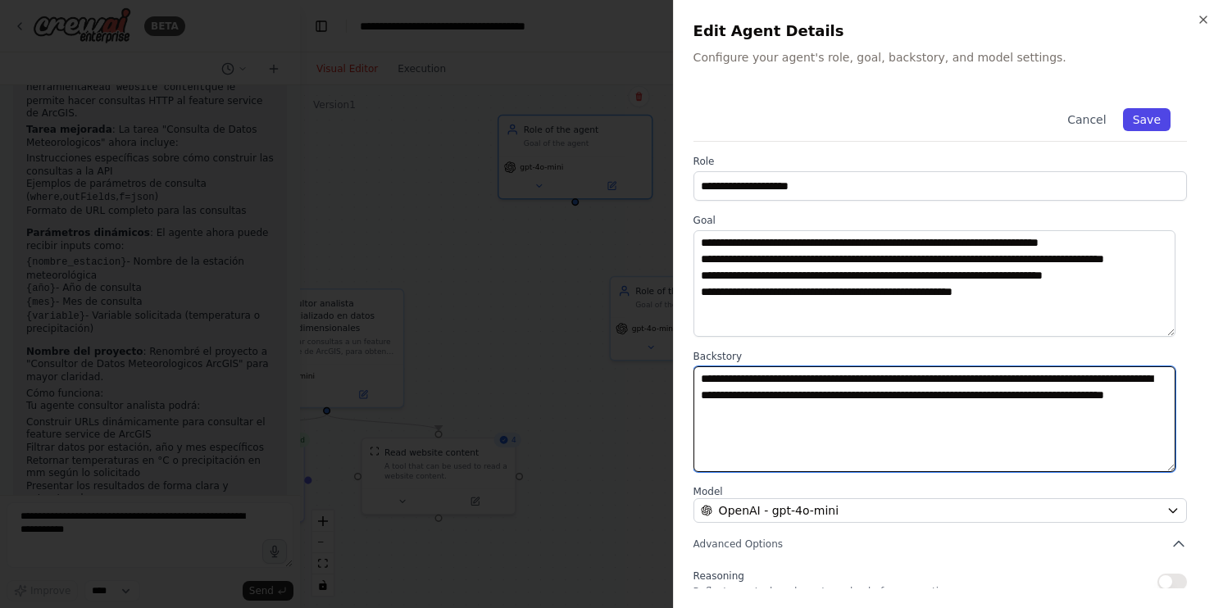
type textarea "**********"
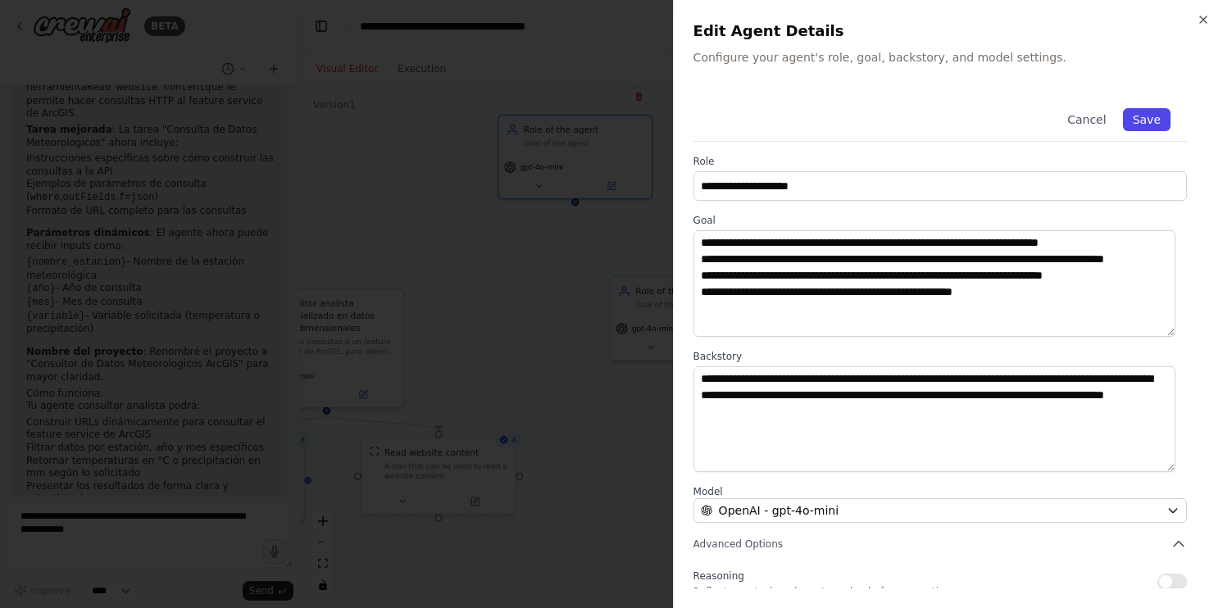
click at [1131, 130] on button "Save" at bounding box center [1147, 119] width 48 height 23
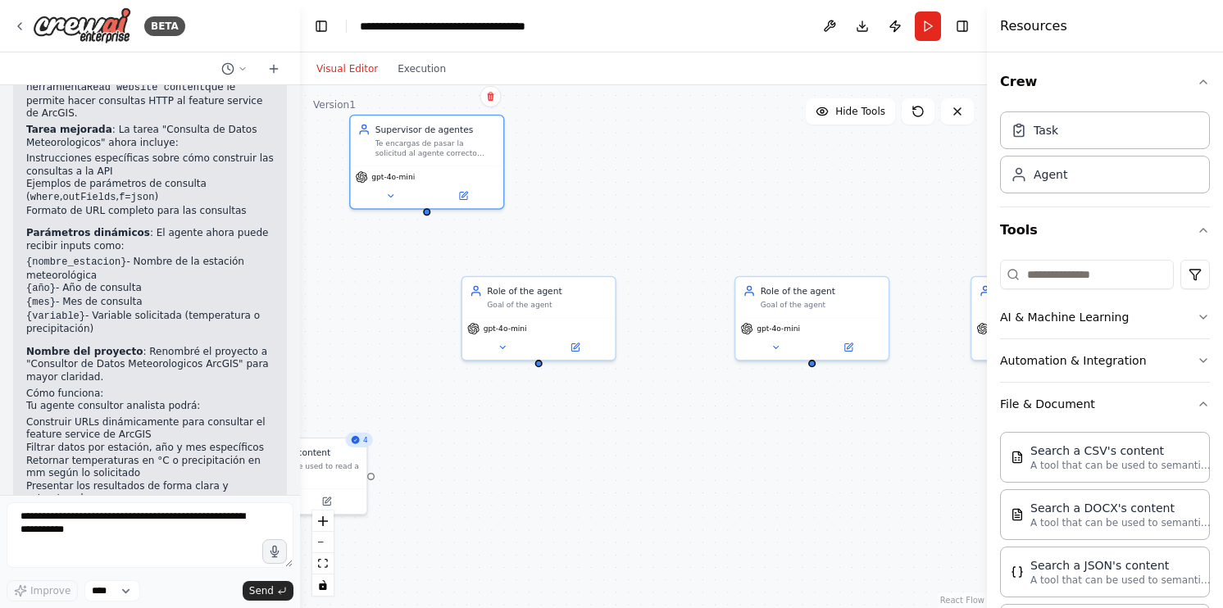
drag, startPoint x: 804, startPoint y: 453, endPoint x: 649, endPoint y: 410, distance: 160.7
click at [682, 444] on div ".deletable-edge-delete-btn { width: 20px; height: 20px; border: 0px solid #ffff…" at bounding box center [643, 346] width 687 height 523
click at [472, 136] on div "Te encargas de pasar la solicitud al agente correcto según la petición de usuar…" at bounding box center [434, 144] width 121 height 20
click at [463, 190] on icon at bounding box center [463, 191] width 6 height 6
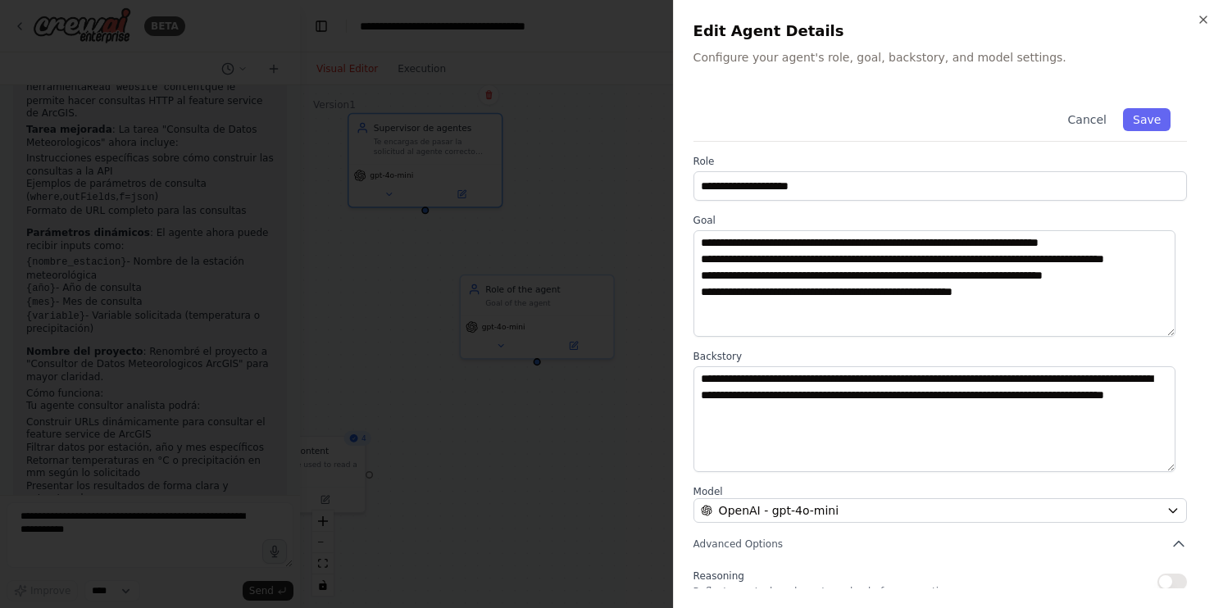
click at [1204, 28] on div "**********" at bounding box center [948, 304] width 550 height 608
click at [1195, 16] on div "**********" at bounding box center [948, 304] width 550 height 608
click at [1200, 17] on icon "button" at bounding box center [1203, 19] width 7 height 7
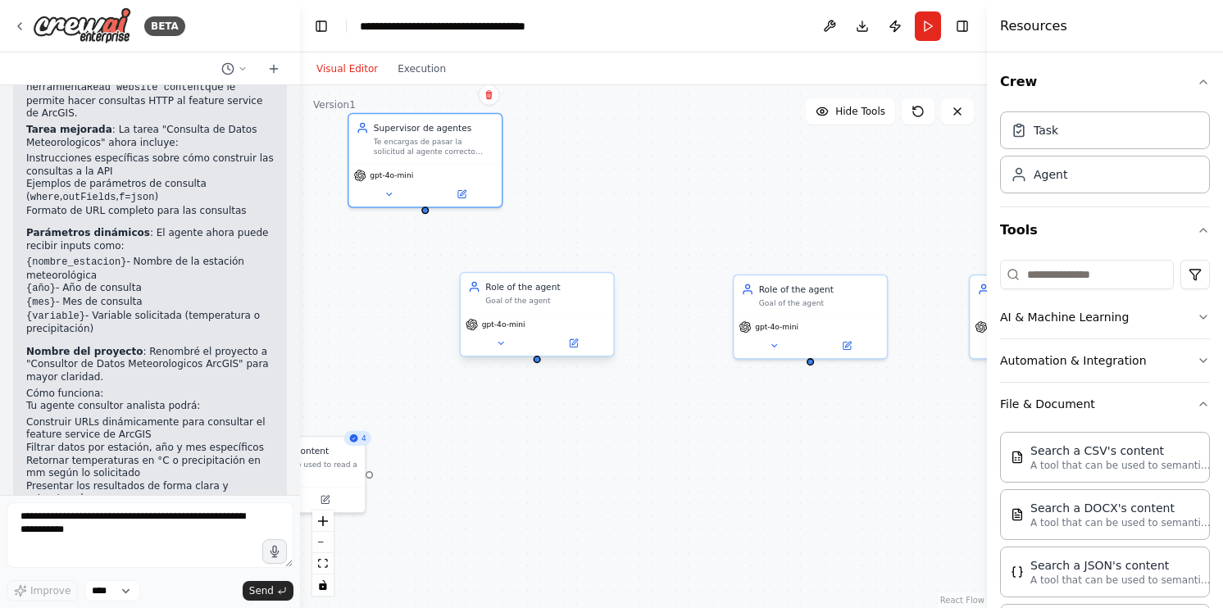
click at [589, 353] on div "gpt-4o-mini" at bounding box center [537, 334] width 152 height 43
click at [588, 344] on button at bounding box center [574, 343] width 71 height 15
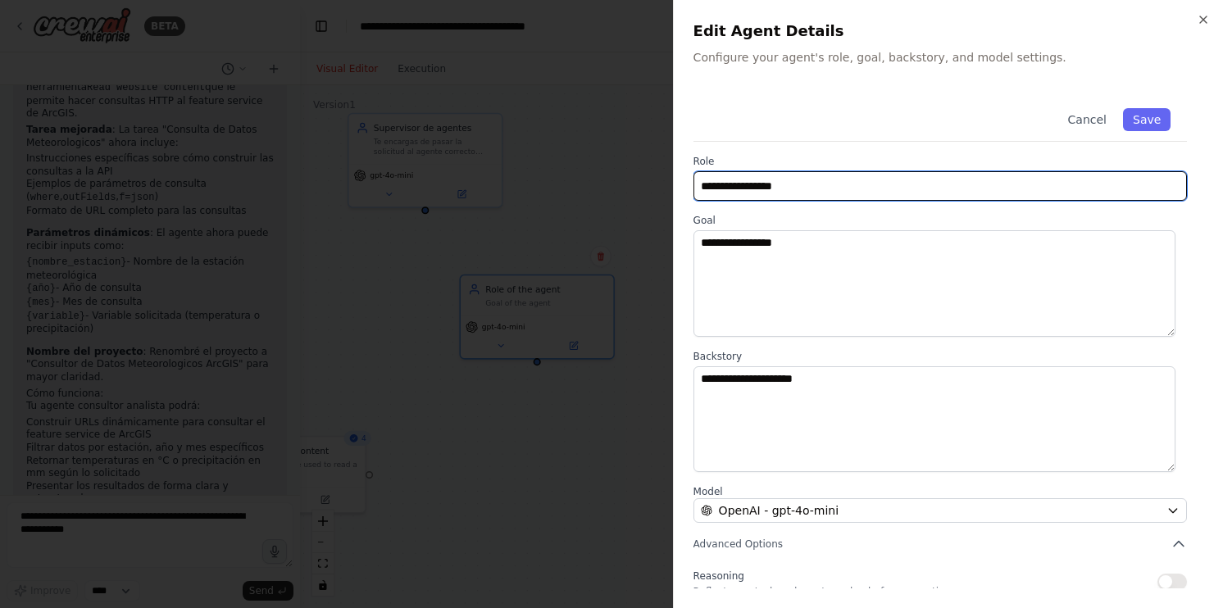
drag, startPoint x: 931, startPoint y: 190, endPoint x: 610, endPoint y: 202, distance: 321.6
click at [600, 202] on body "BETA Hello! I'm the CrewAI assistant. What kind of automation do you want to bu…" at bounding box center [611, 304] width 1223 height 608
type input "**********"
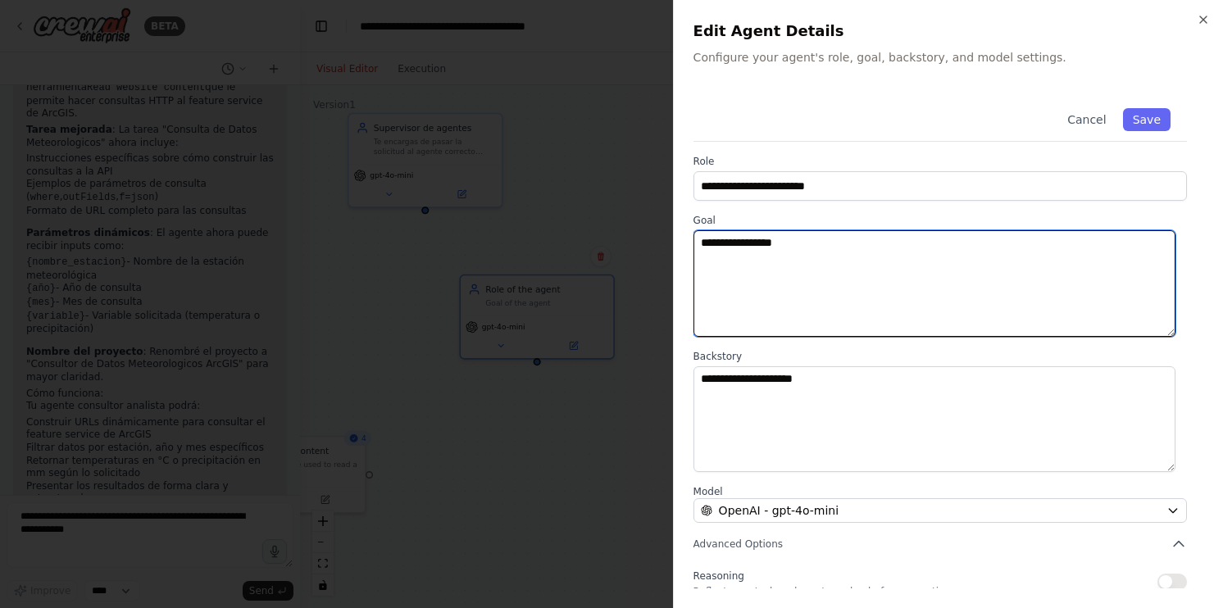
click at [813, 255] on textarea "**********" at bounding box center [935, 283] width 482 height 107
drag, startPoint x: 813, startPoint y: 255, endPoint x: 621, endPoint y: 257, distance: 192.7
click at [621, 257] on body "BETA Hello! I'm the CrewAI assistant. What kind of automation do you want to bu…" at bounding box center [611, 304] width 1223 height 608
click at [813, 253] on textarea "**********" at bounding box center [935, 283] width 482 height 107
drag, startPoint x: 813, startPoint y: 253, endPoint x: 675, endPoint y: 249, distance: 138.6
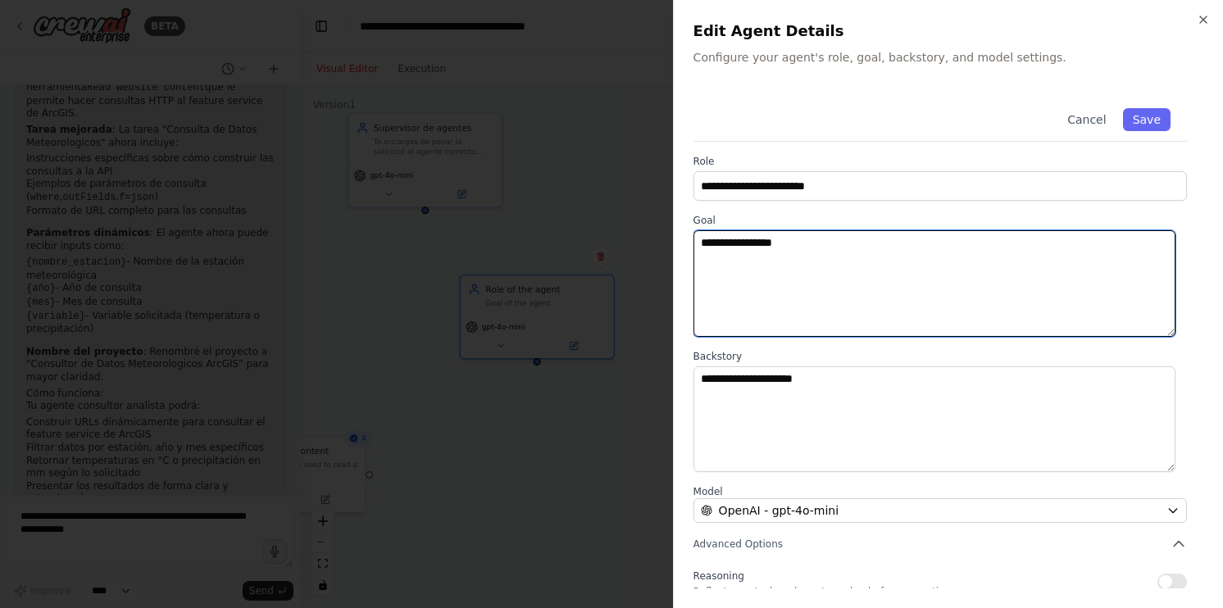
click at [675, 249] on div "**********" at bounding box center [948, 304] width 550 height 608
type textarea "*"
click at [899, 244] on textarea "**********" at bounding box center [935, 283] width 482 height 107
click at [833, 258] on textarea "**********" at bounding box center [935, 283] width 482 height 107
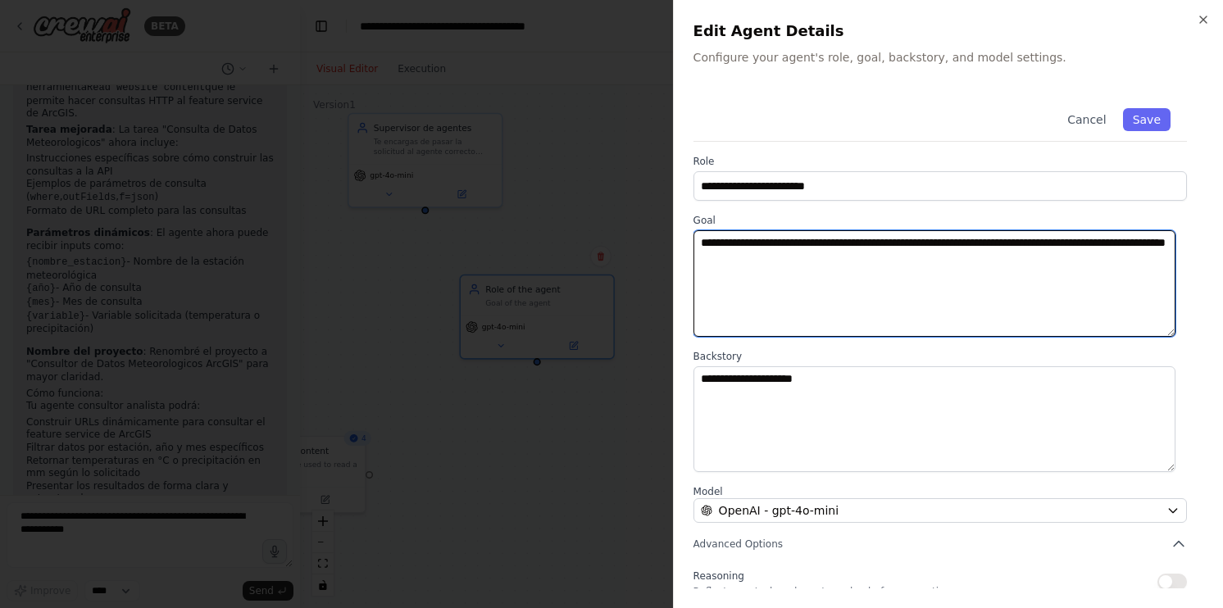
click at [931, 242] on textarea "**********" at bounding box center [935, 283] width 482 height 107
click at [1059, 267] on textarea "**********" at bounding box center [935, 283] width 482 height 107
paste textarea "**********"
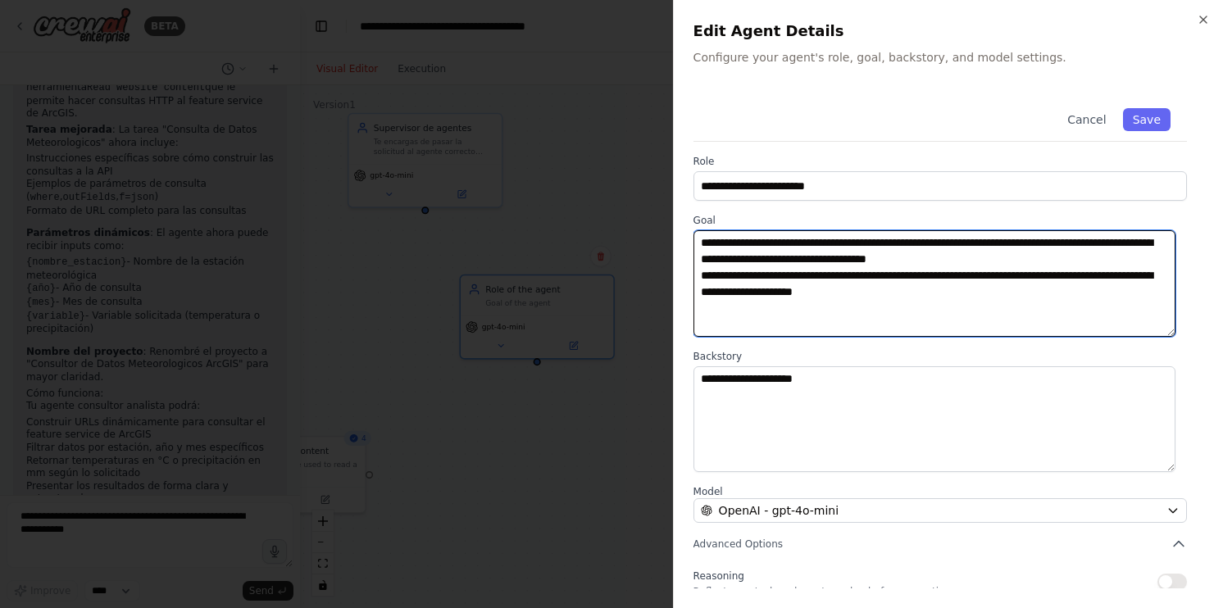
type textarea "**********"
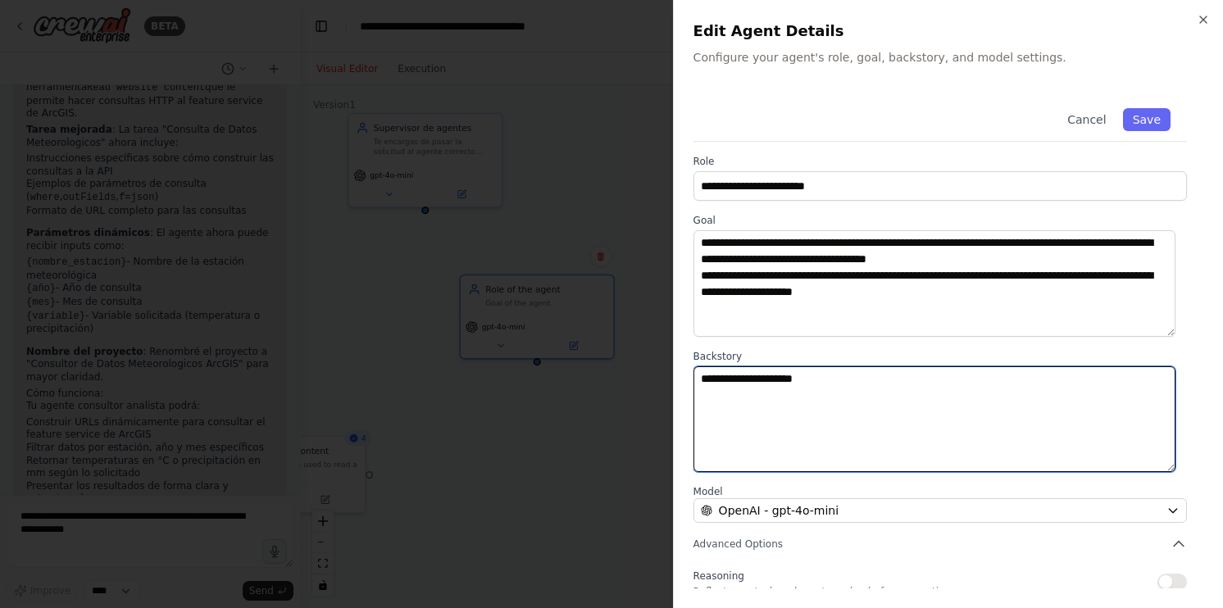
click at [963, 385] on textarea "**********" at bounding box center [935, 419] width 482 height 107
drag, startPoint x: 963, startPoint y: 385, endPoint x: 613, endPoint y: 325, distance: 355.2
click at [613, 325] on body "BETA Hello! I'm the CrewAI assistant. What kind of automation do you want to bu…" at bounding box center [611, 304] width 1223 height 608
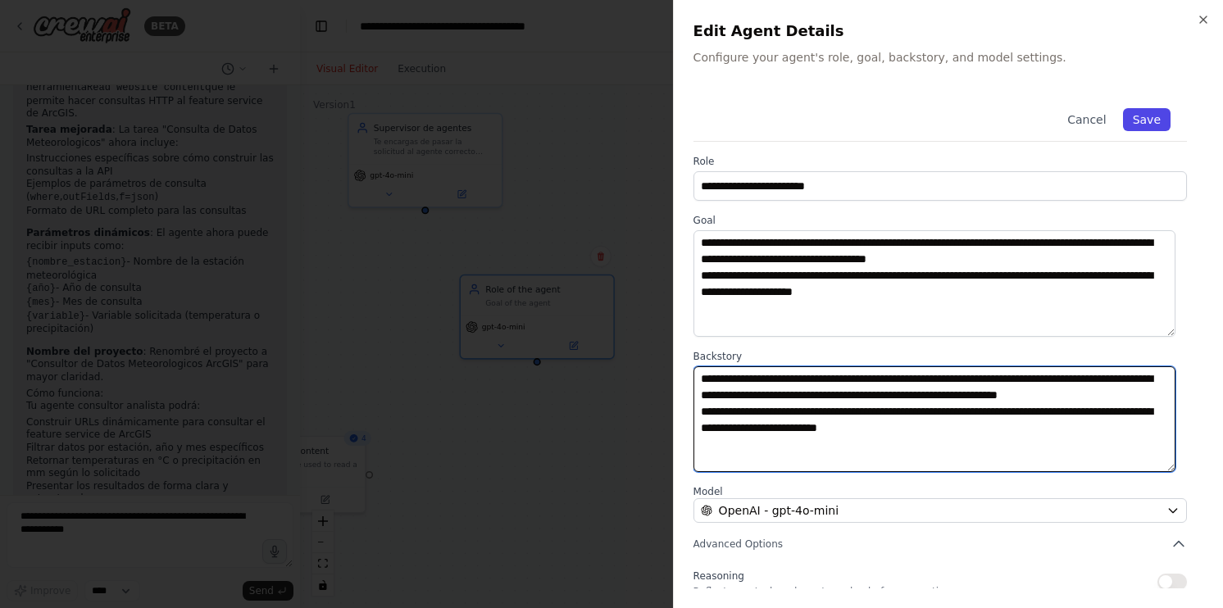
type textarea "**********"
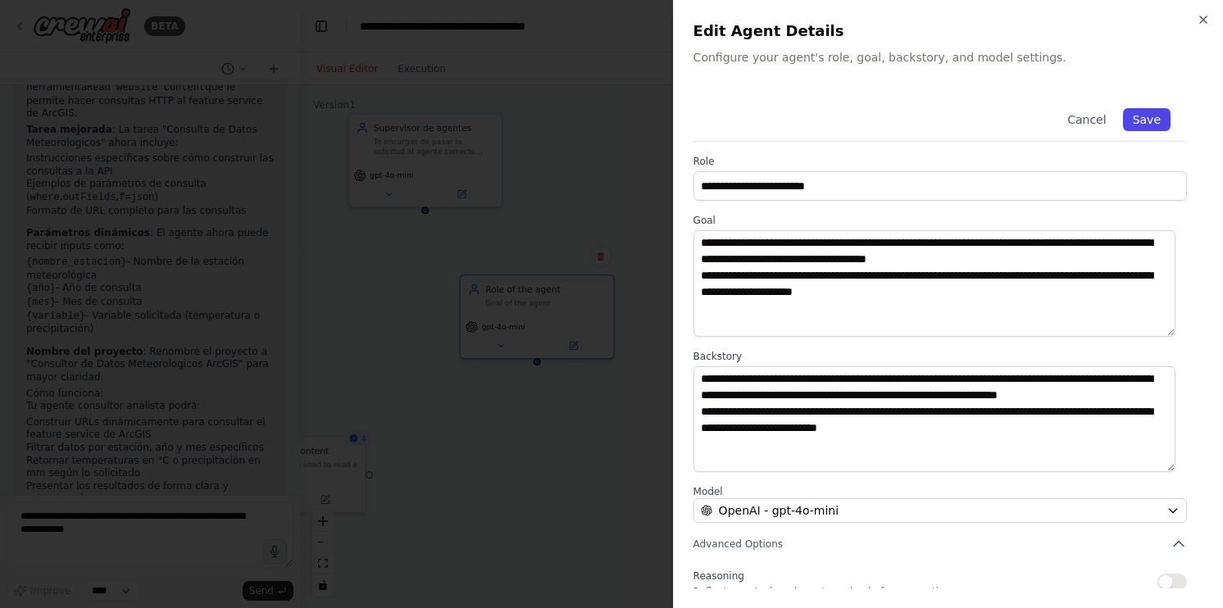
click at [1135, 113] on button "Save" at bounding box center [1147, 119] width 48 height 23
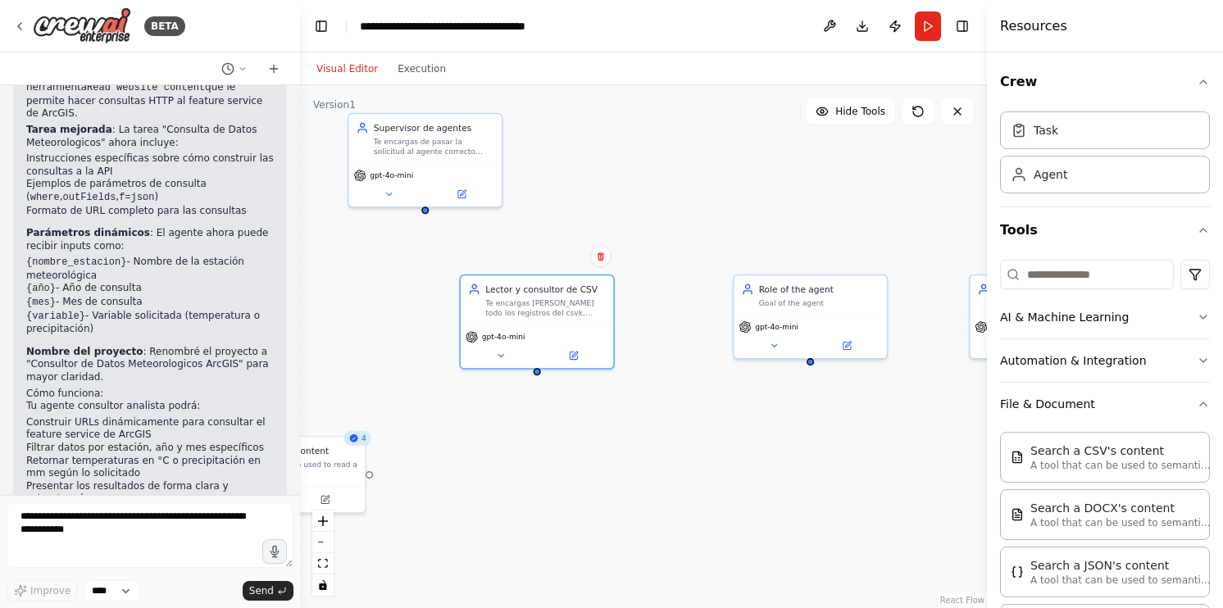
click at [694, 454] on div ".deletable-edge-delete-btn { width: 20px; height: 20px; border: 0px solid #ffff…" at bounding box center [643, 346] width 687 height 523
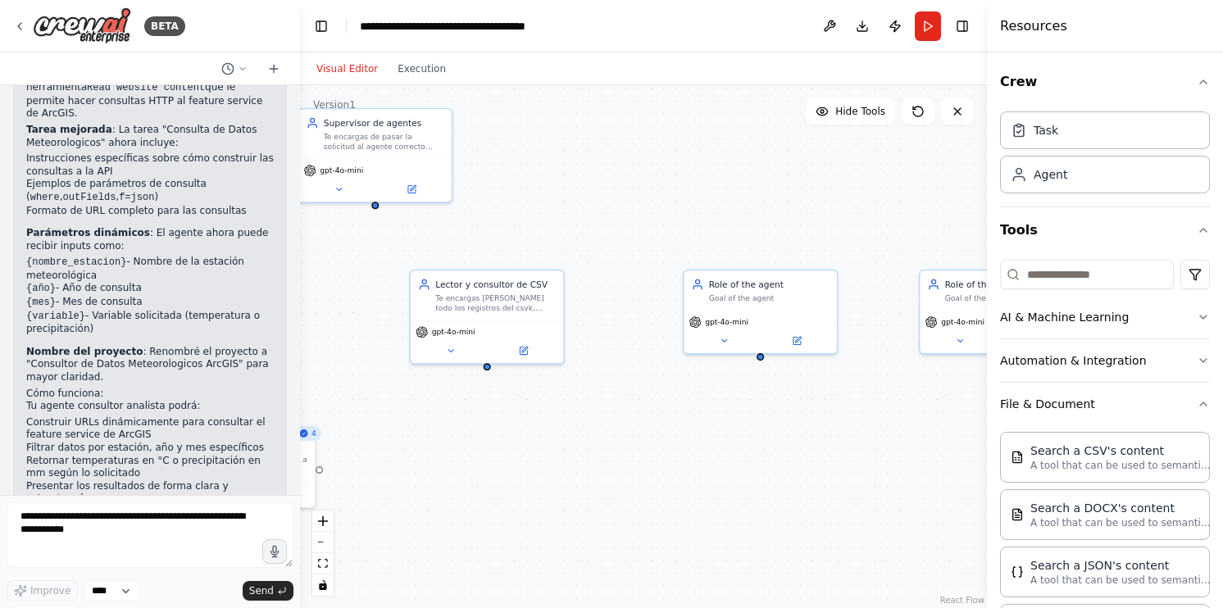
drag, startPoint x: 698, startPoint y: 442, endPoint x: 738, endPoint y: 448, distance: 40.6
click at [738, 448] on div ".deletable-edge-delete-btn { width: 20px; height: 20px; border: 0px solid #ffff…" at bounding box center [643, 346] width 687 height 523
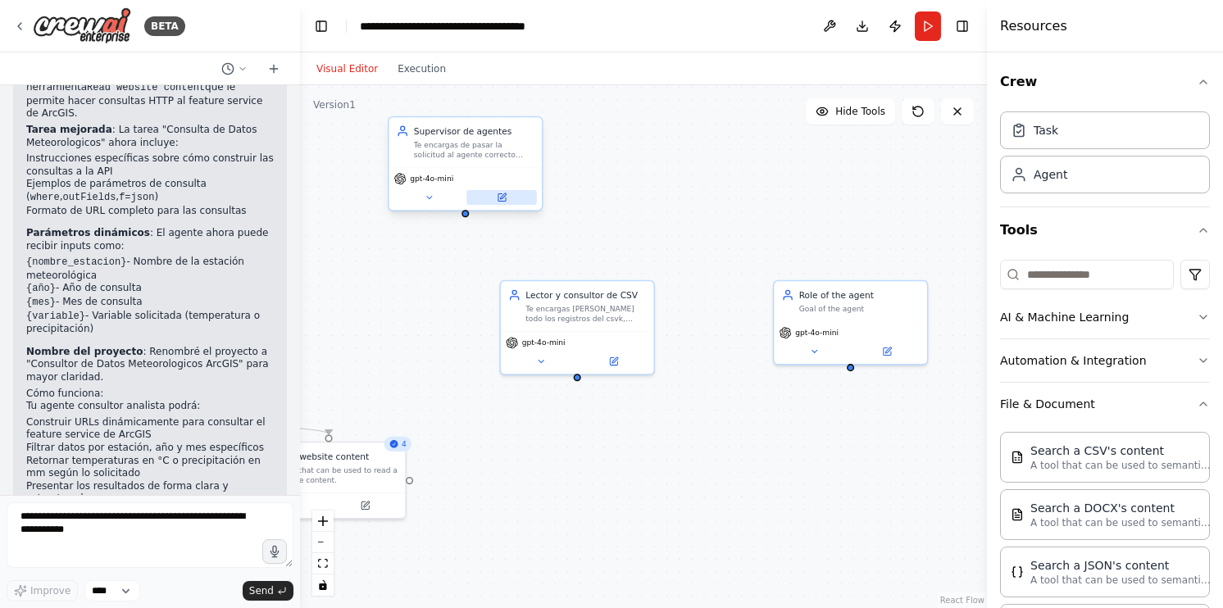
click at [508, 207] on div "gpt-4o-mini" at bounding box center [465, 188] width 152 height 43
click at [508, 202] on button at bounding box center [502, 197] width 71 height 15
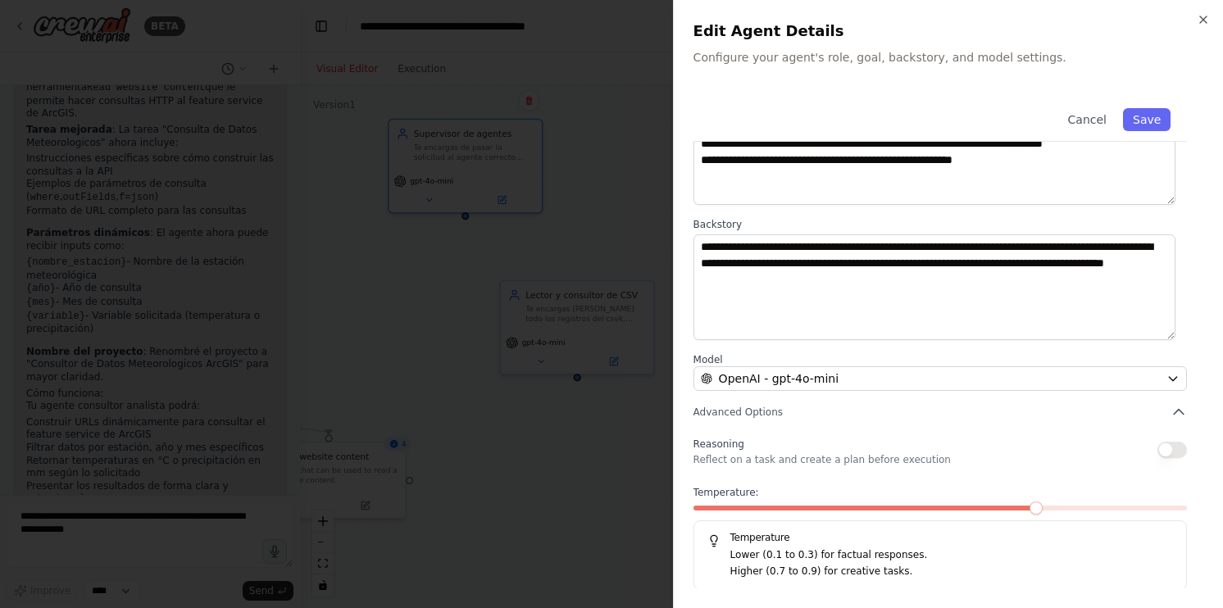
scroll to position [0, 0]
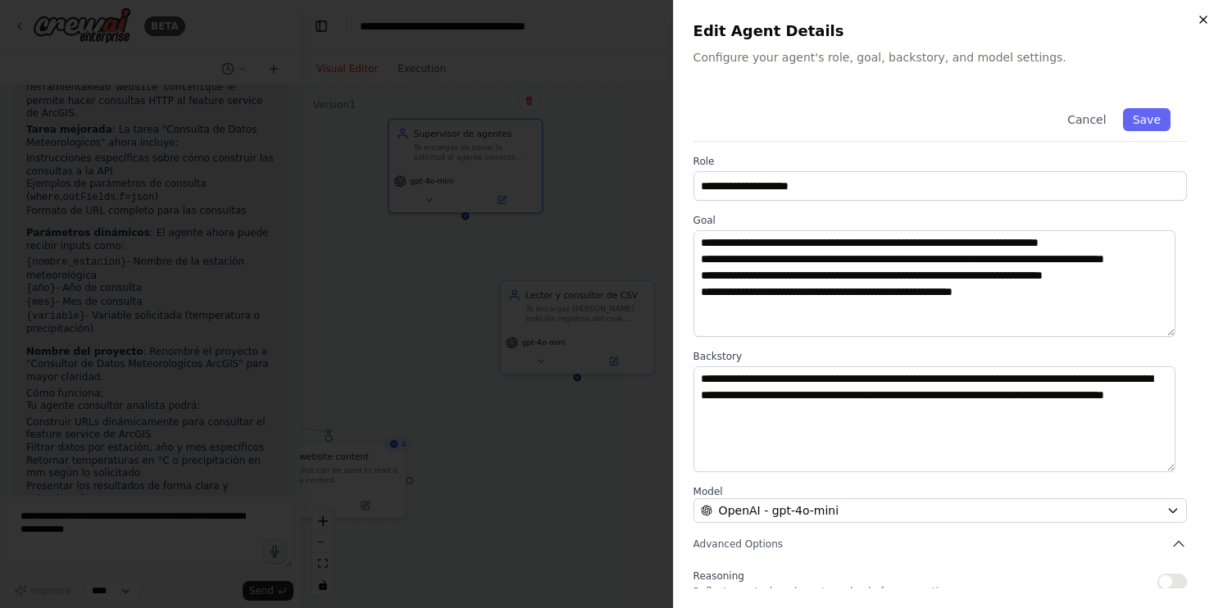
click at [1198, 24] on icon "button" at bounding box center [1203, 19] width 13 height 13
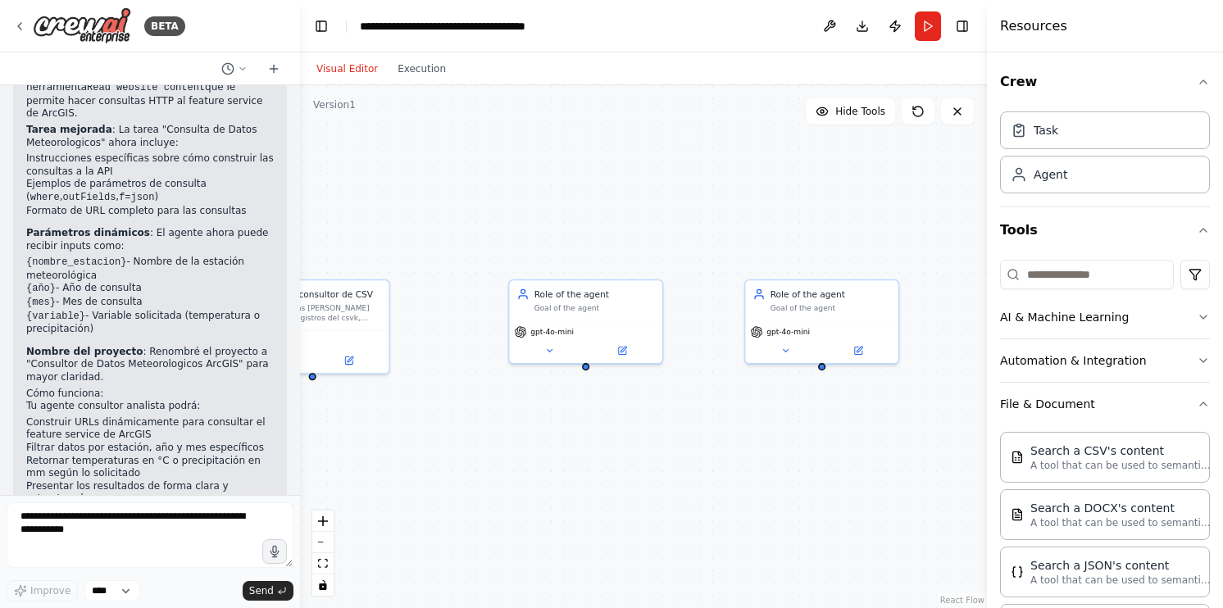
drag, startPoint x: 771, startPoint y: 150, endPoint x: 506, endPoint y: 149, distance: 264.8
click at [506, 149] on div ".deletable-edge-delete-btn { width: 20px; height: 20px; border: 0px solid #ffff…" at bounding box center [643, 346] width 687 height 523
click at [613, 344] on button at bounding box center [622, 348] width 71 height 15
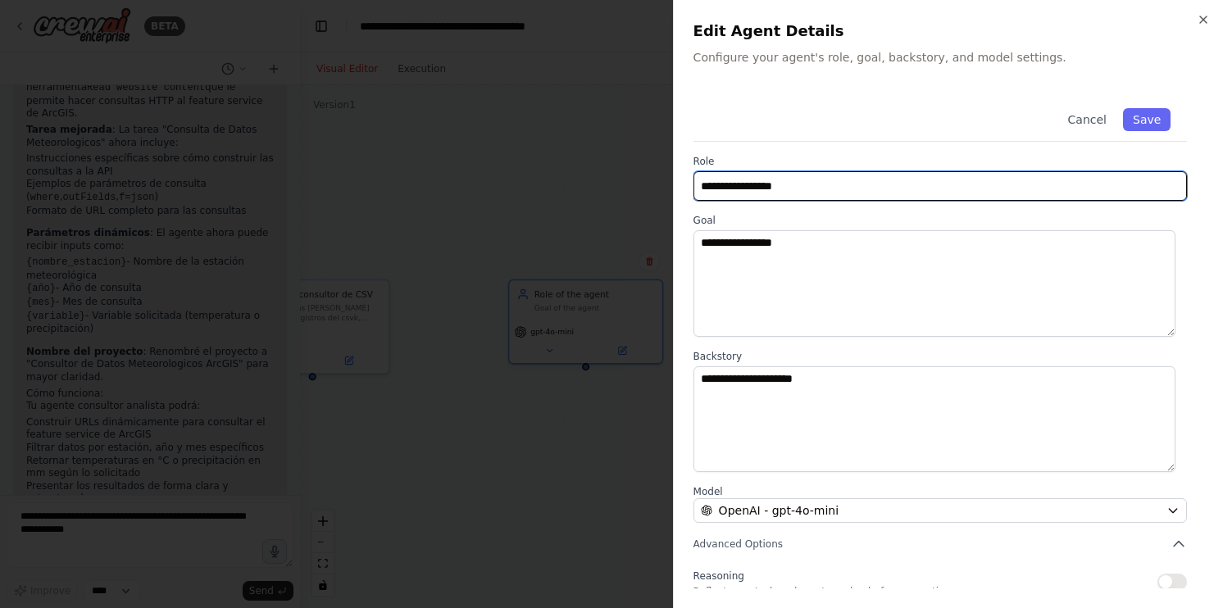
drag, startPoint x: 724, startPoint y: 191, endPoint x: 628, endPoint y: 184, distance: 96.2
click at [628, 184] on body "BETA Hello! I'm the CrewAI assistant. What kind of automation do you want to bu…" at bounding box center [611, 304] width 1223 height 608
drag, startPoint x: 904, startPoint y: 183, endPoint x: 669, endPoint y: 179, distance: 235.3
click at [669, 179] on body "BETA Hello! I'm the CrewAI assistant. What kind of automation do you want to bu…" at bounding box center [611, 304] width 1223 height 608
type input "**********"
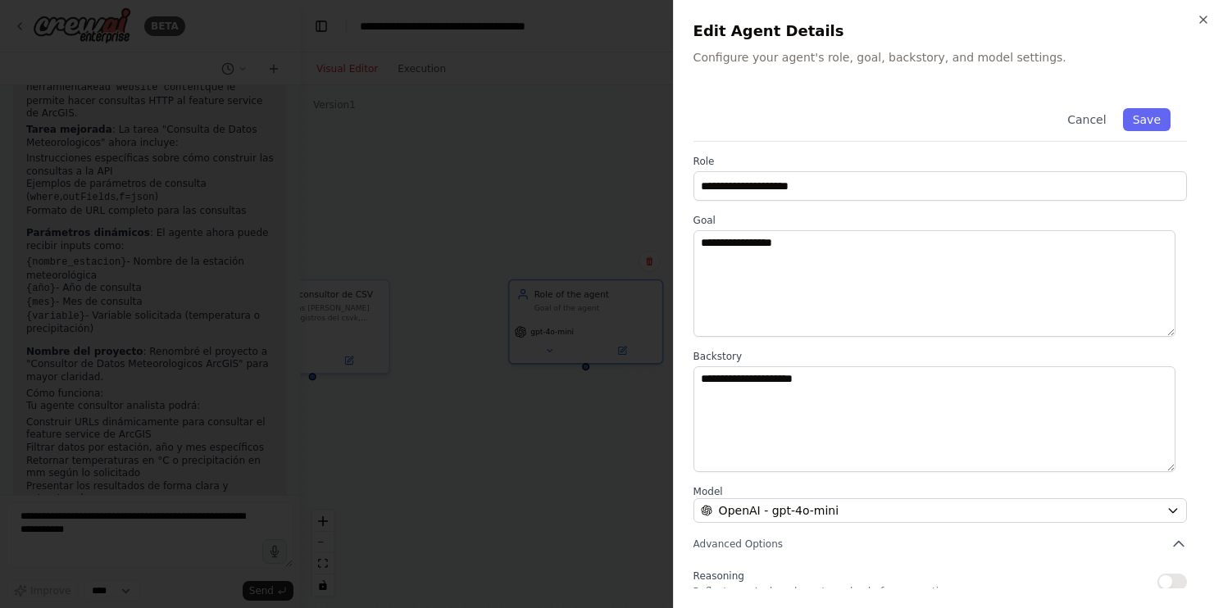
drag, startPoint x: 875, startPoint y: 230, endPoint x: 856, endPoint y: 229, distance: 18.9
click at [872, 230] on div "**********" at bounding box center [941, 275] width 494 height 123
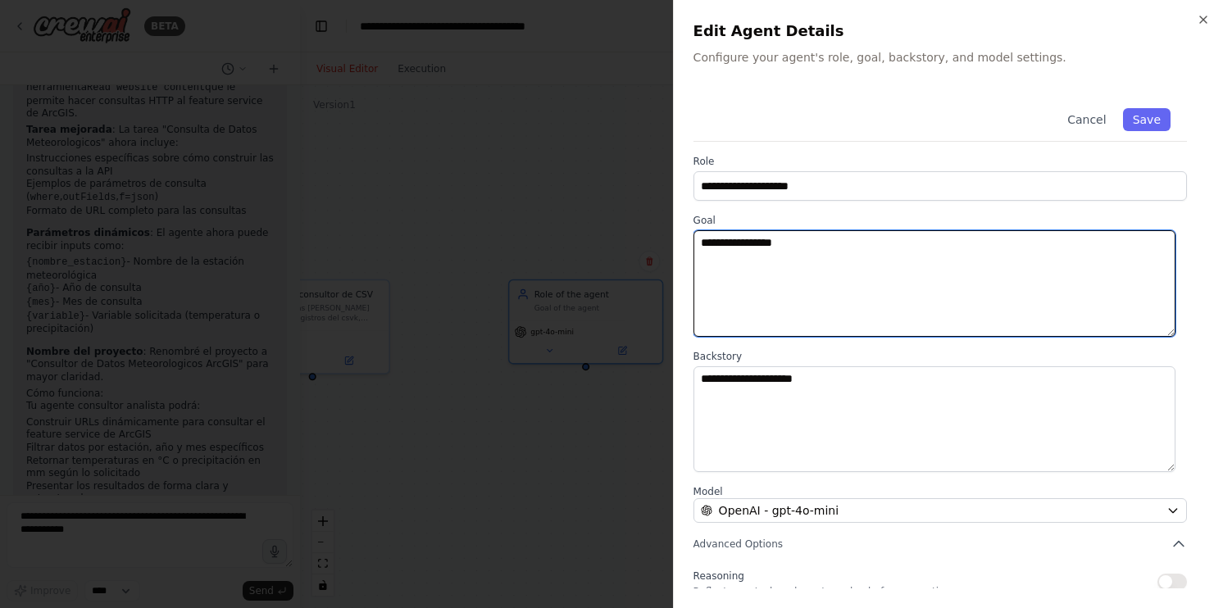
drag, startPoint x: 810, startPoint y: 238, endPoint x: 669, endPoint y: 227, distance: 141.4
click at [667, 227] on body "BETA Hello! I'm the CrewAI assistant. What kind of automation do you want to bu…" at bounding box center [611, 304] width 1223 height 608
type textarea "*"
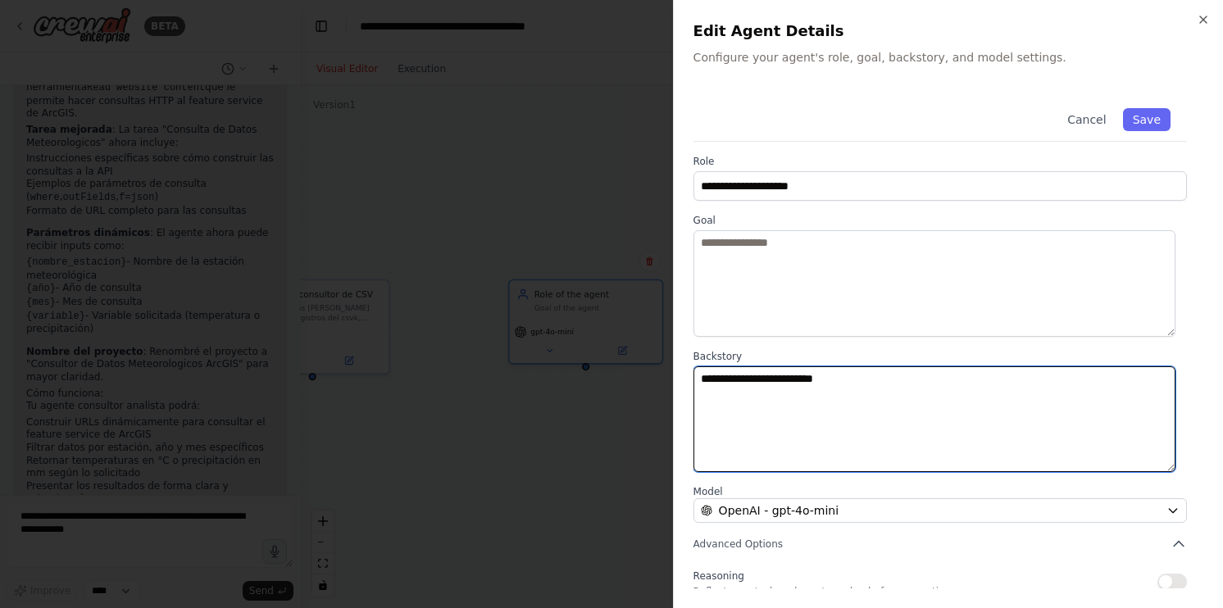
type textarea "**********"
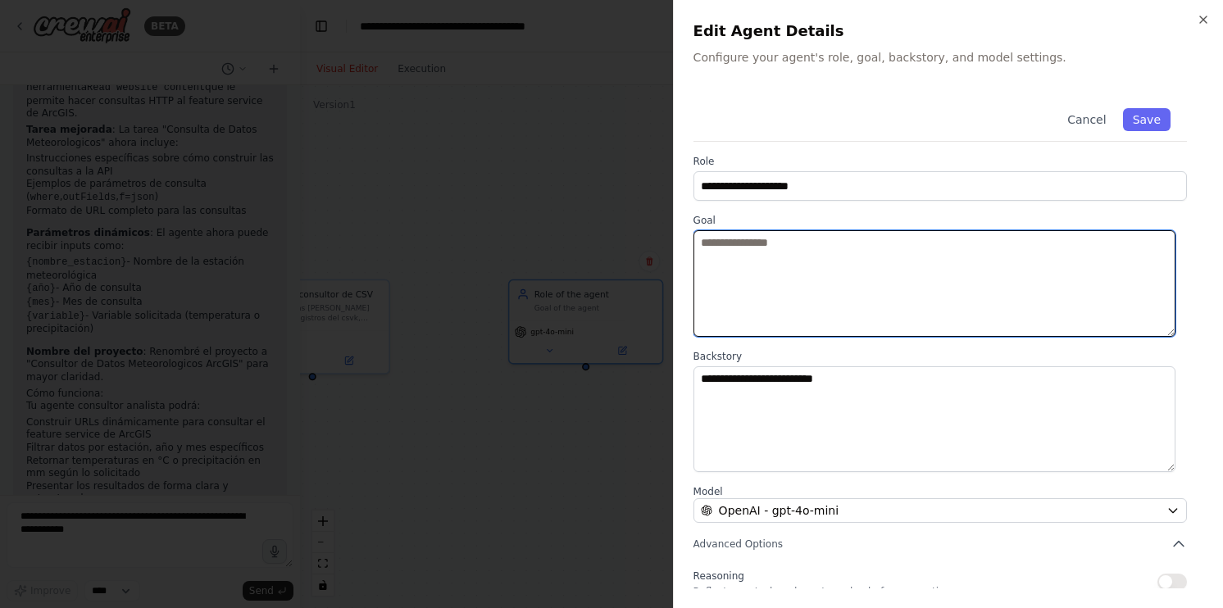
click at [877, 234] on textarea at bounding box center [935, 283] width 482 height 107
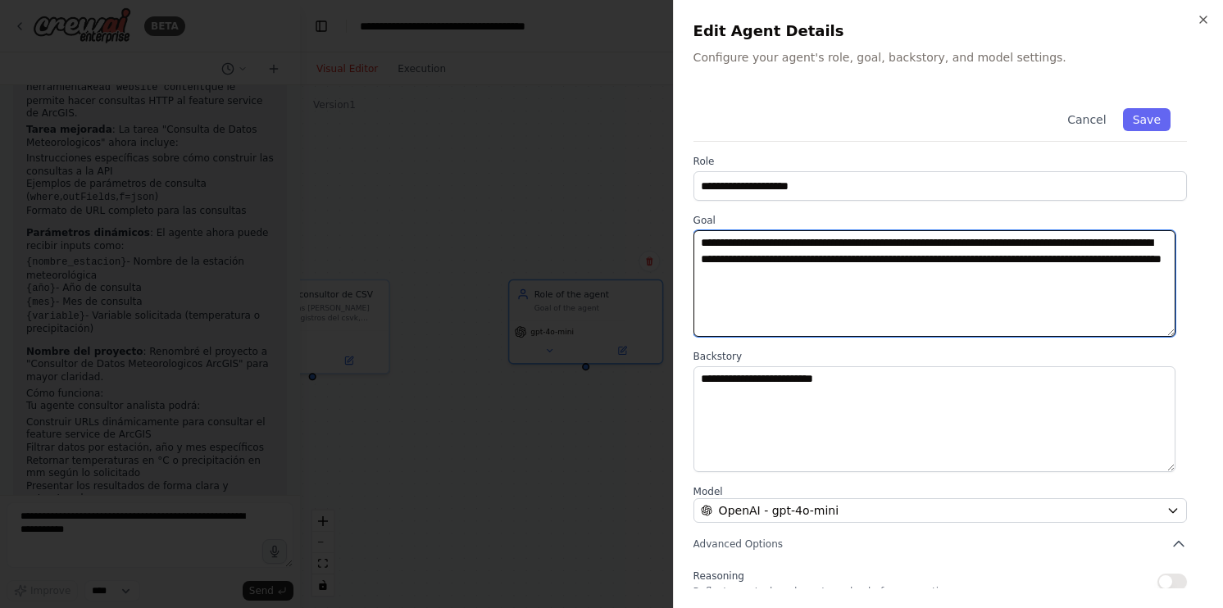
type textarea "**********"
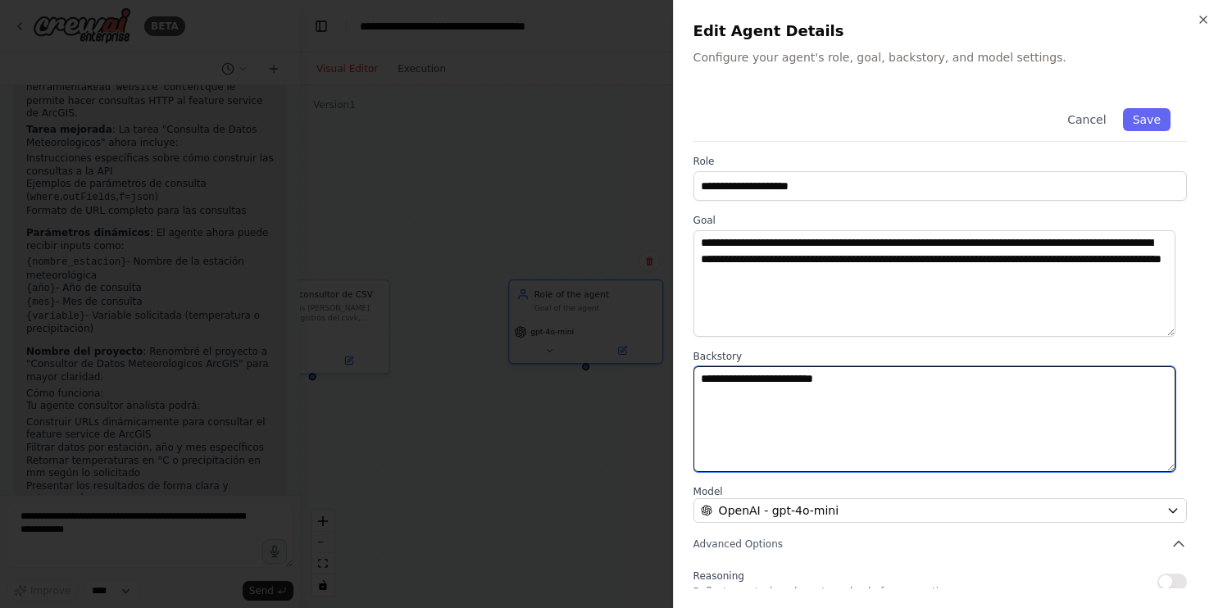
drag, startPoint x: 890, startPoint y: 380, endPoint x: 653, endPoint y: 361, distance: 238.5
click at [653, 361] on body "BETA Hello! I'm the CrewAI assistant. What kind of automation do you want to bu…" at bounding box center [611, 304] width 1223 height 608
type textarea "**********"
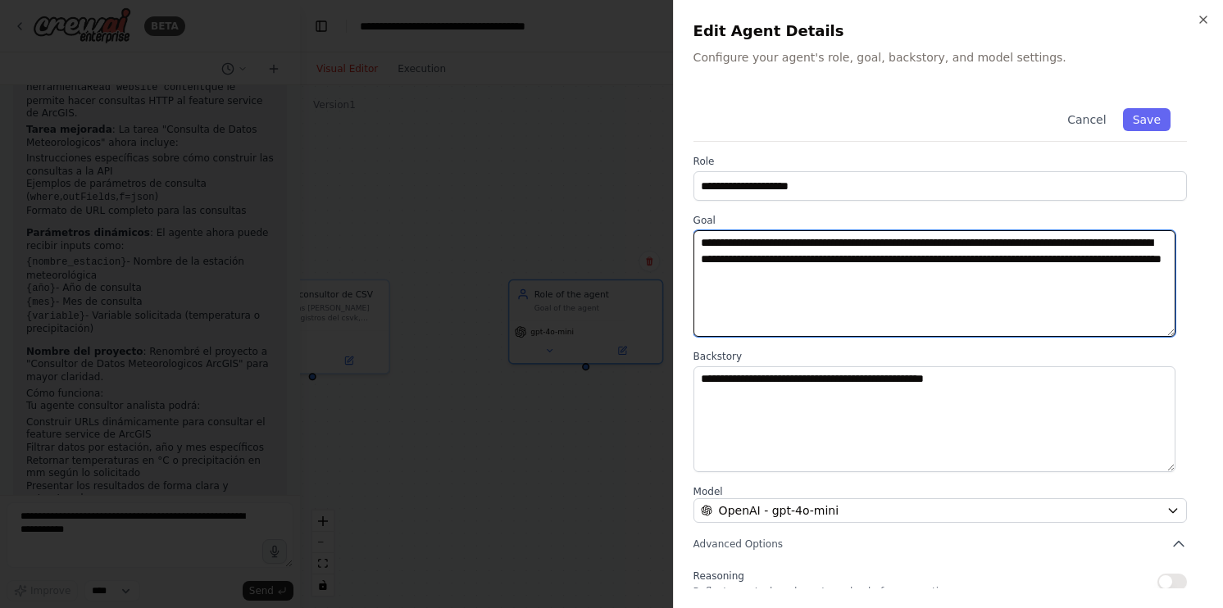
click at [1083, 244] on textarea "**********" at bounding box center [935, 283] width 482 height 107
click at [1082, 239] on textarea "**********" at bounding box center [935, 283] width 482 height 107
type textarea "**********"
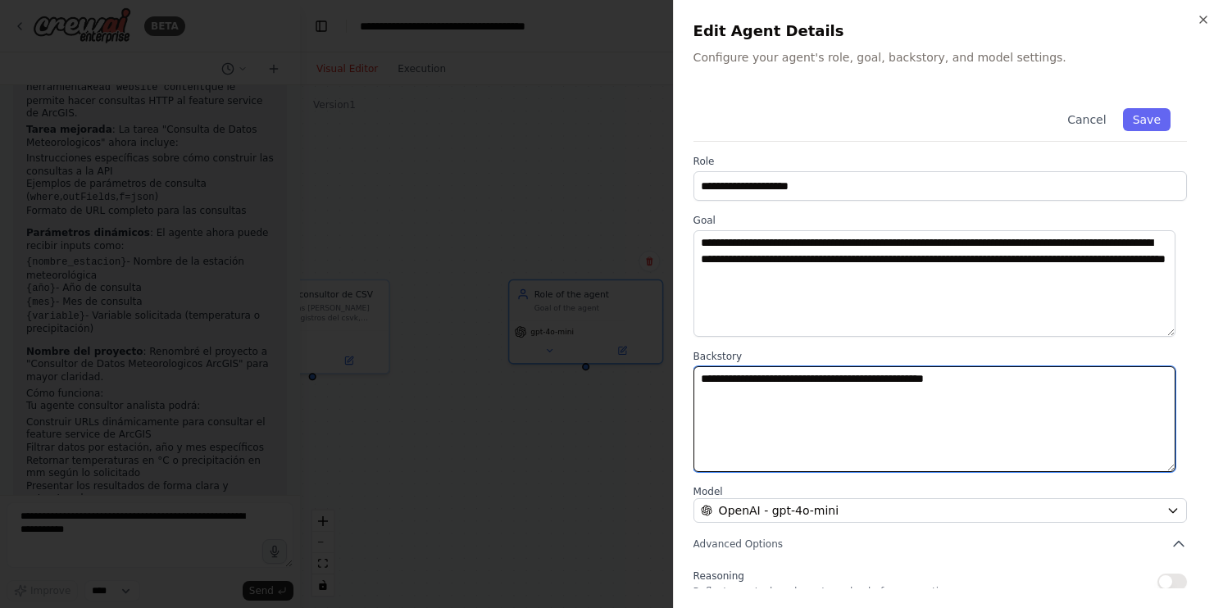
click at [995, 392] on textarea "**********" at bounding box center [935, 419] width 482 height 107
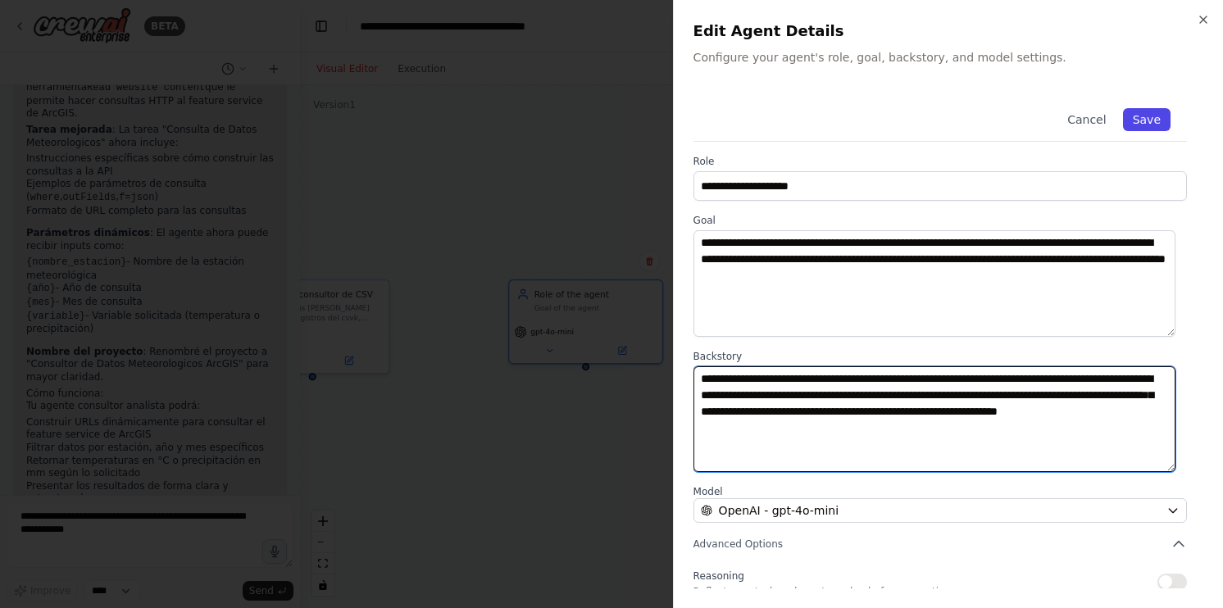
type textarea "**********"
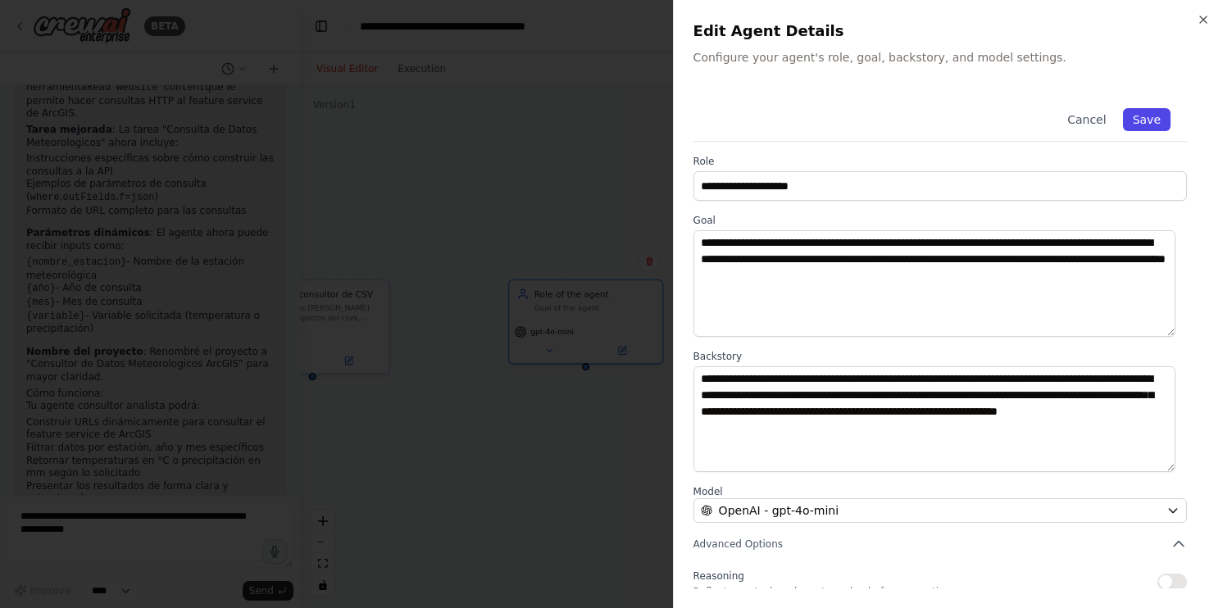
click at [1148, 120] on button "Save" at bounding box center [1147, 119] width 48 height 23
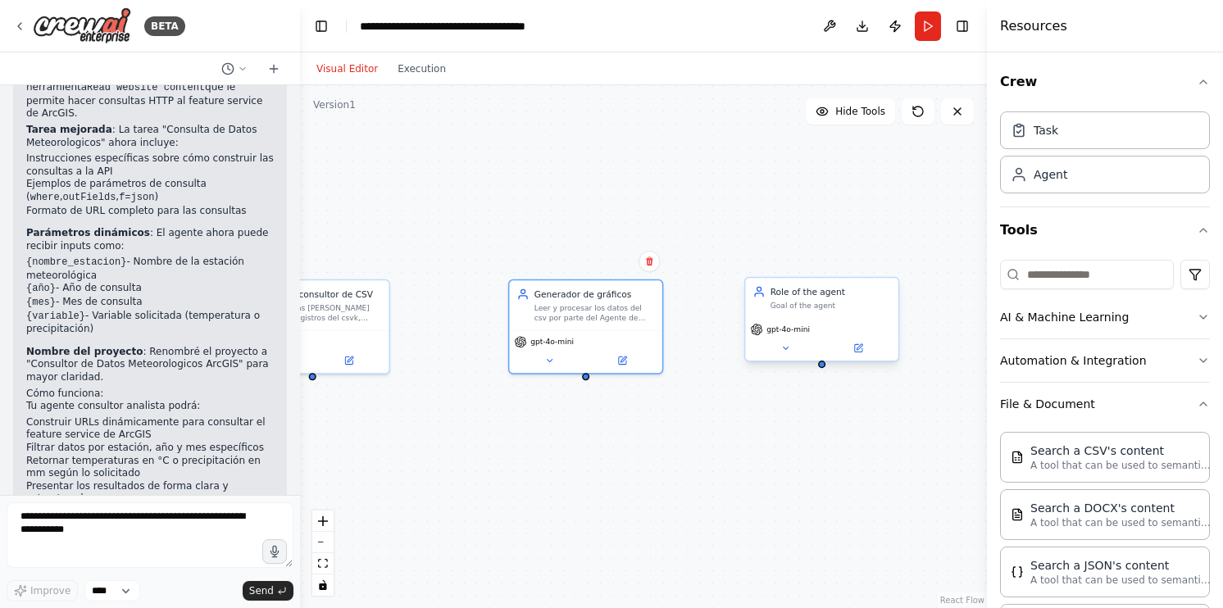
click at [841, 304] on div "Goal of the agent" at bounding box center [831, 306] width 121 height 10
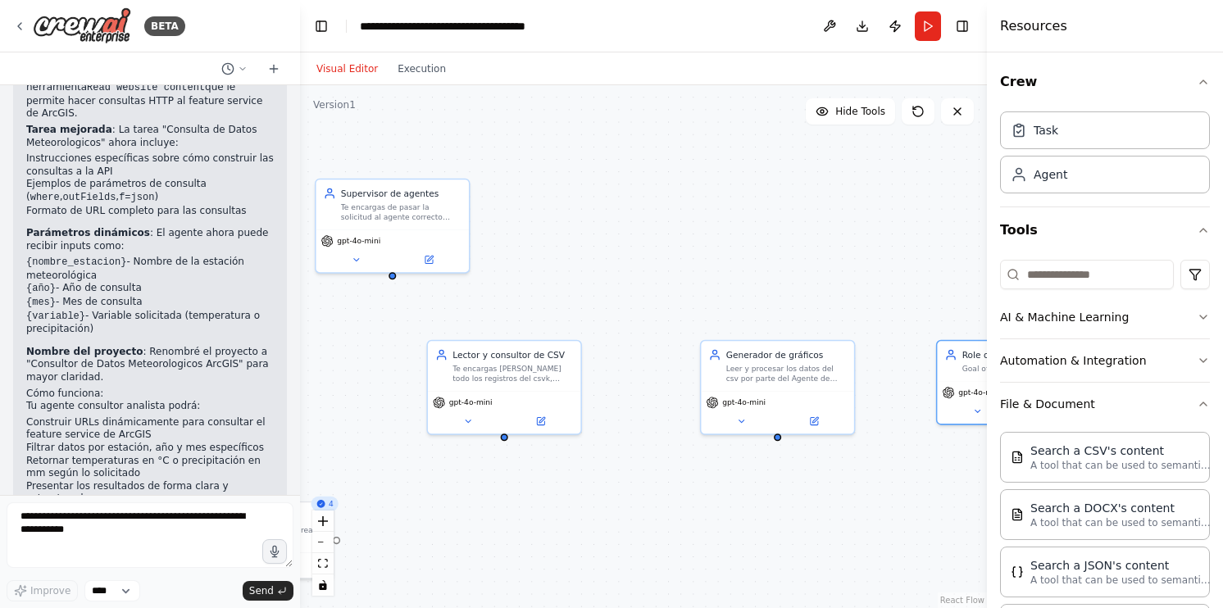
drag, startPoint x: 577, startPoint y: 134, endPoint x: 763, endPoint y: 189, distance: 194.1
click at [763, 189] on div ".deletable-edge-delete-btn { width: 20px; height: 20px; border: 0px solid #ffff…" at bounding box center [643, 346] width 687 height 523
click at [417, 251] on button at bounding box center [429, 257] width 71 height 15
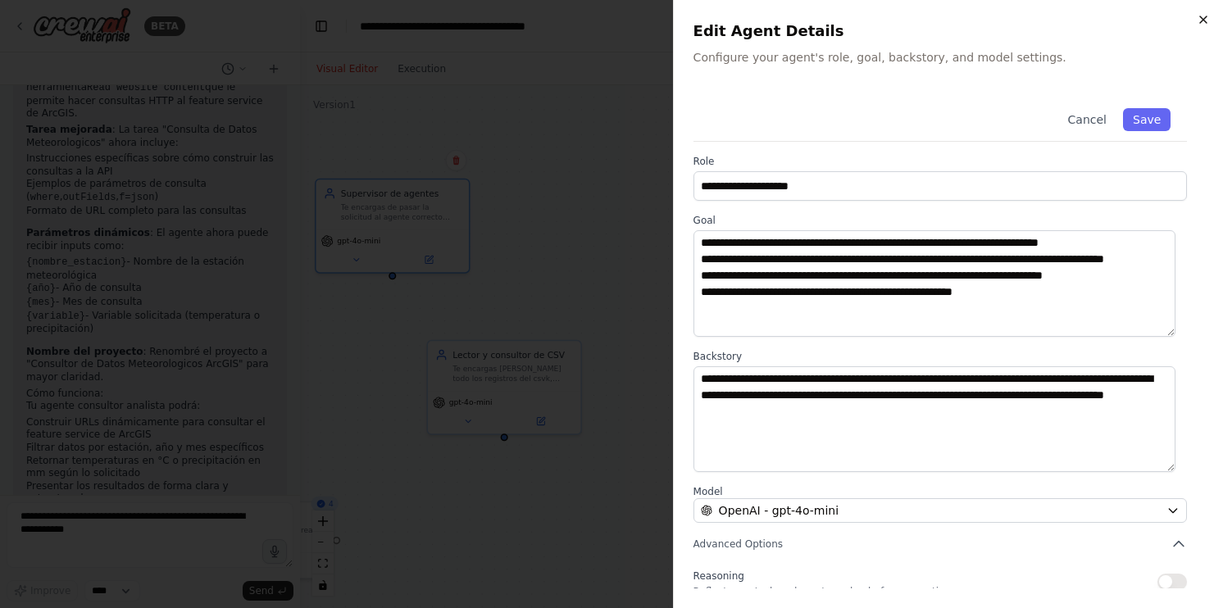
click at [1199, 20] on icon "button" at bounding box center [1203, 19] width 13 height 13
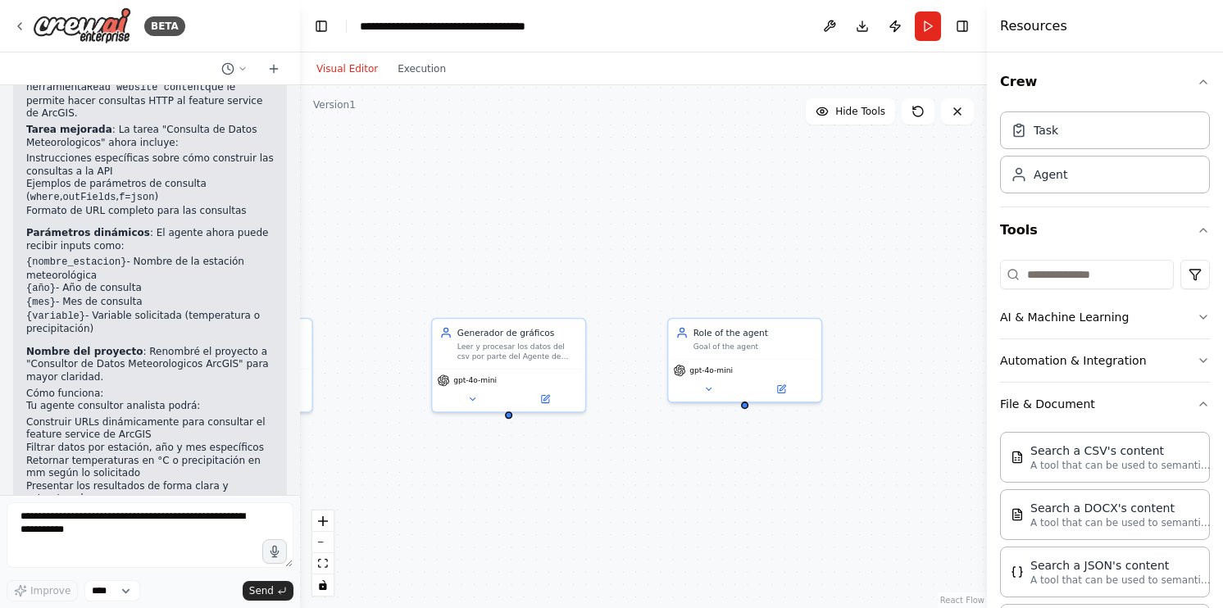
drag, startPoint x: 817, startPoint y: 275, endPoint x: 531, endPoint y: 230, distance: 289.7
click at [531, 230] on div ".deletable-edge-delete-btn { width: 20px; height: 20px; border: 0px solid #ffff…" at bounding box center [643, 346] width 687 height 523
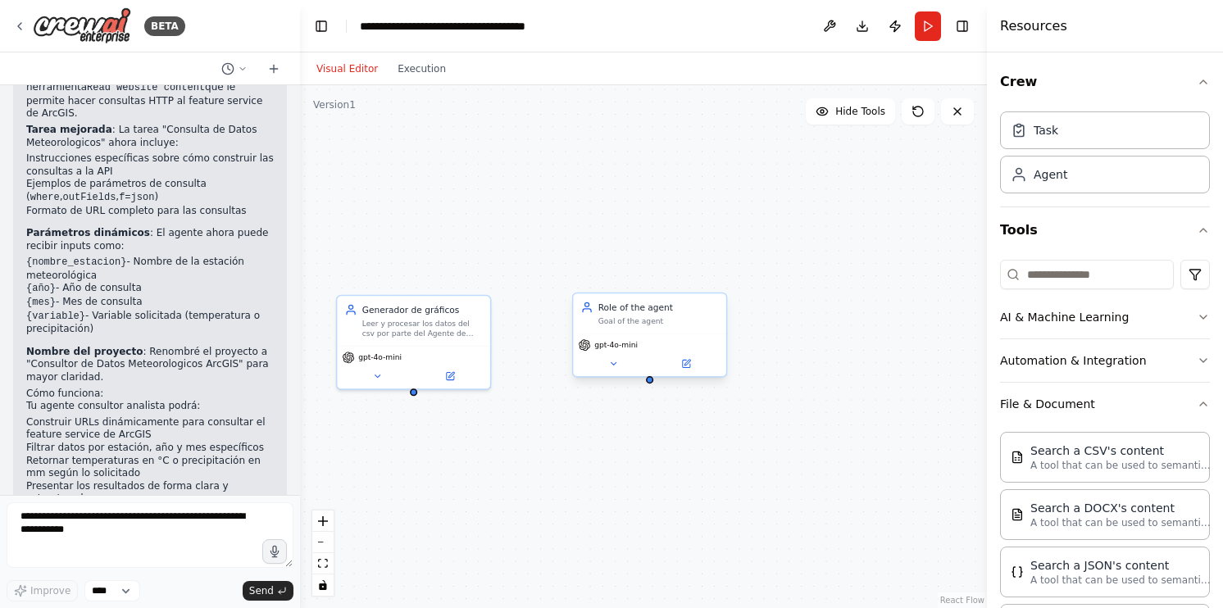
click at [695, 371] on div "gpt-4o-mini" at bounding box center [649, 355] width 152 height 43
click at [686, 364] on icon at bounding box center [688, 363] width 6 height 6
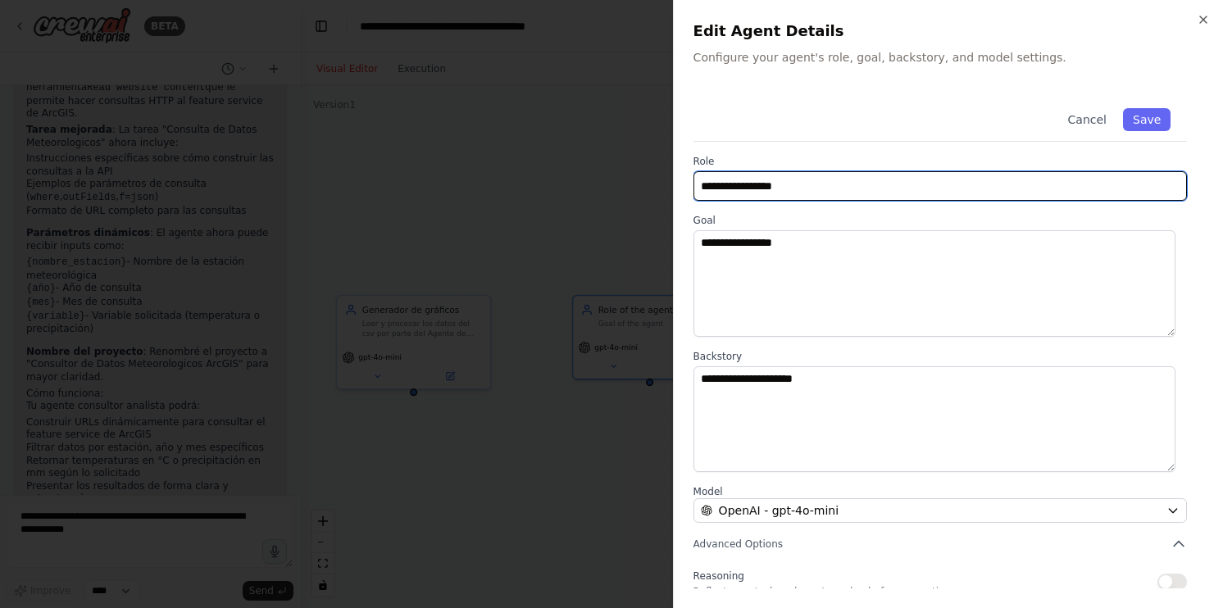
drag, startPoint x: 767, startPoint y: 184, endPoint x: 649, endPoint y: 182, distance: 117.3
click at [649, 182] on body "BETA Hello! I'm the CrewAI assistant. What kind of automation do you want to bu…" at bounding box center [611, 304] width 1223 height 608
type input "**********"
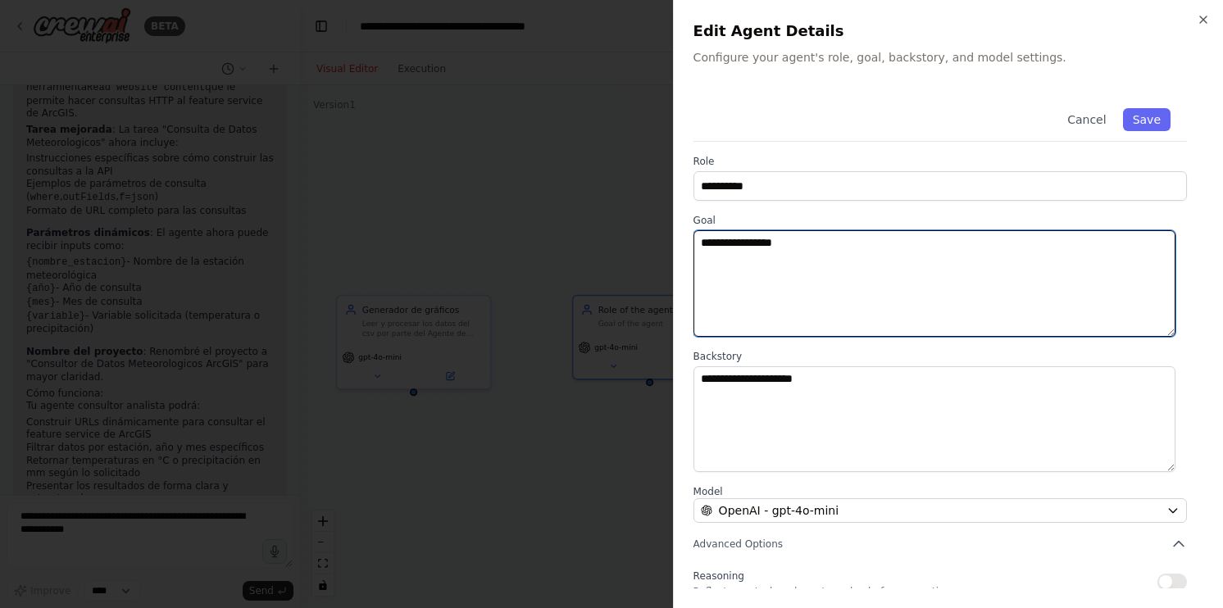
click at [777, 244] on textarea "**********" at bounding box center [935, 283] width 482 height 107
click at [643, 243] on body "BETA Hello! I'm the CrewAI assistant. What kind of automation do you want to bu…" at bounding box center [611, 304] width 1223 height 608
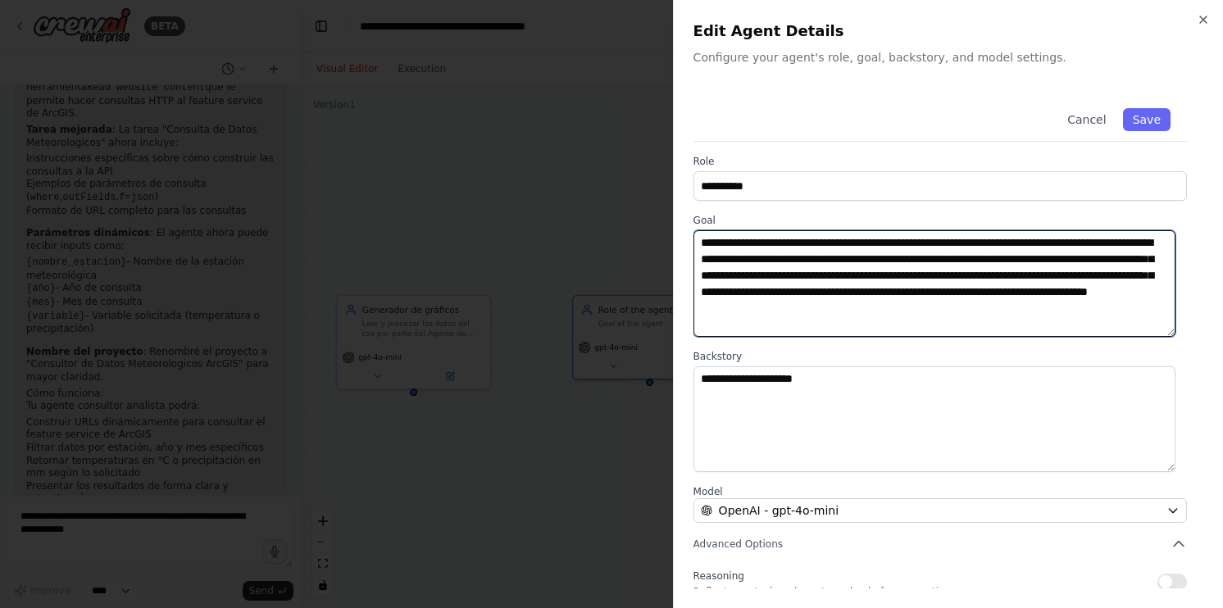
type textarea "**********"
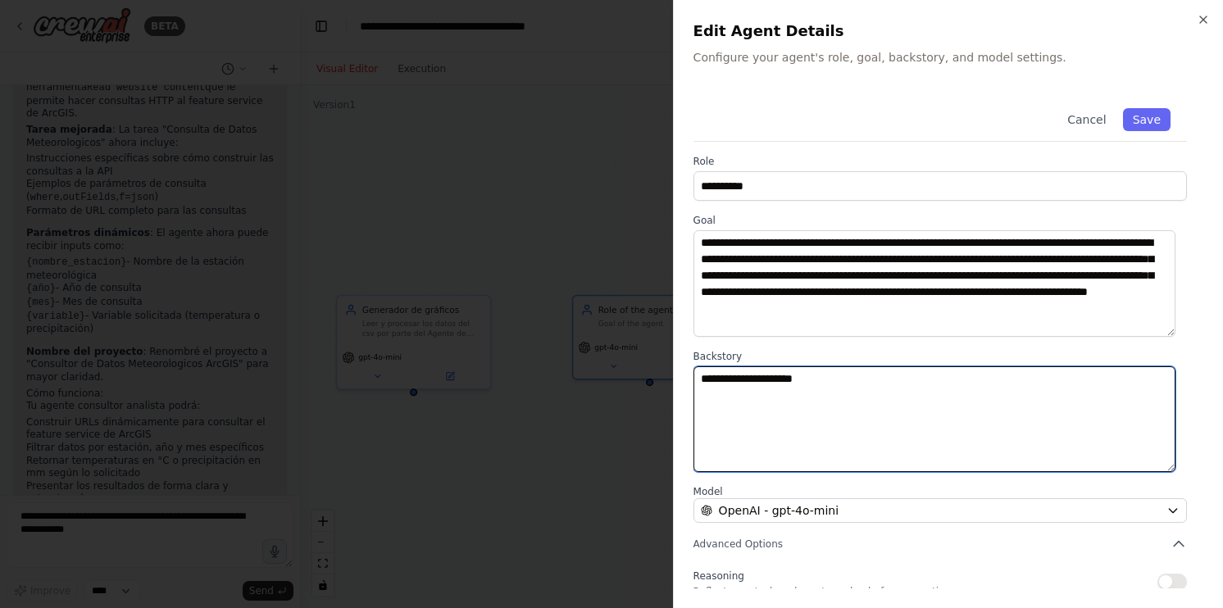
click at [892, 370] on textarea "**********" at bounding box center [935, 419] width 482 height 107
drag, startPoint x: 879, startPoint y: 383, endPoint x: 676, endPoint y: 383, distance: 203.3
click at [676, 383] on div "**********" at bounding box center [948, 304] width 550 height 608
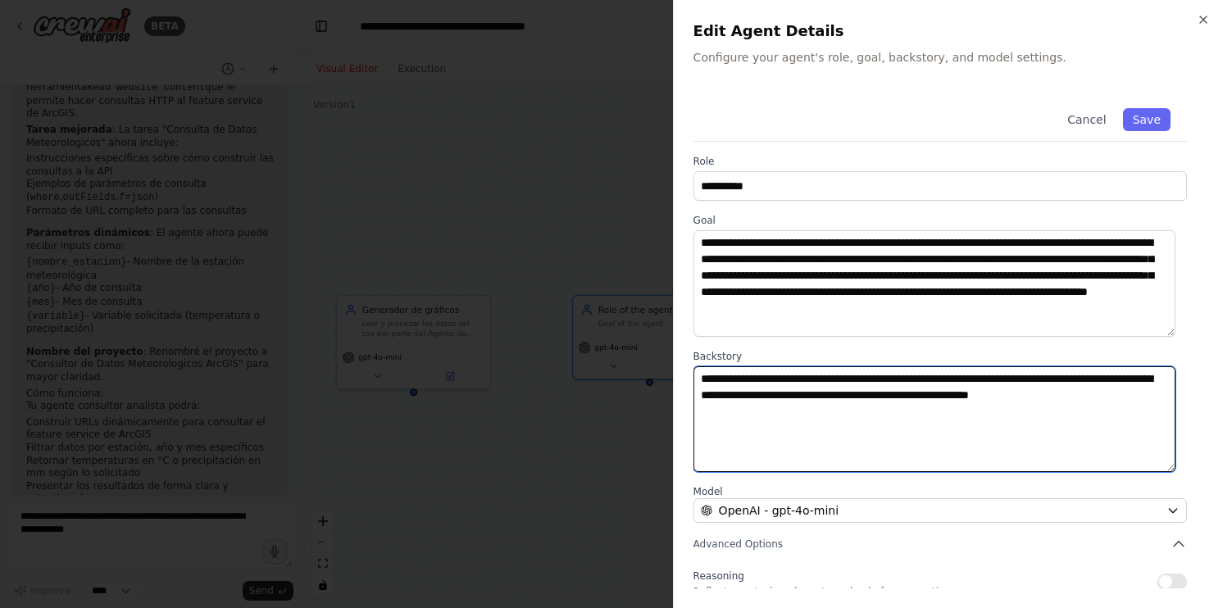
type textarea "**********"
click at [1138, 399] on textarea "**********" at bounding box center [935, 419] width 482 height 107
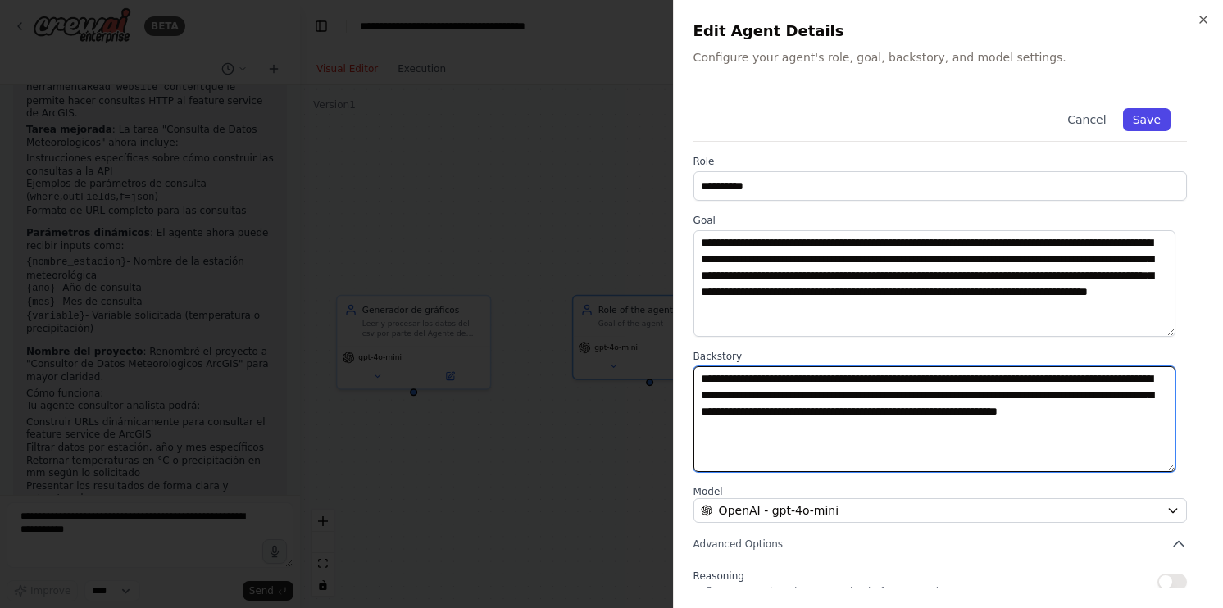
type textarea "**********"
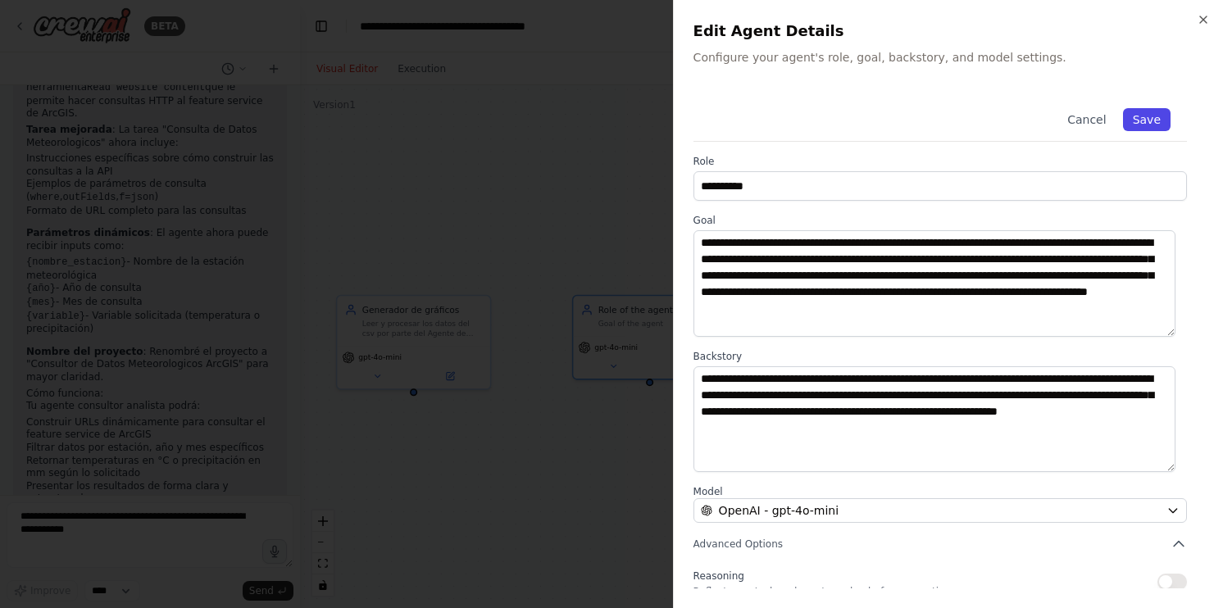
click at [1149, 128] on button "Save" at bounding box center [1147, 119] width 48 height 23
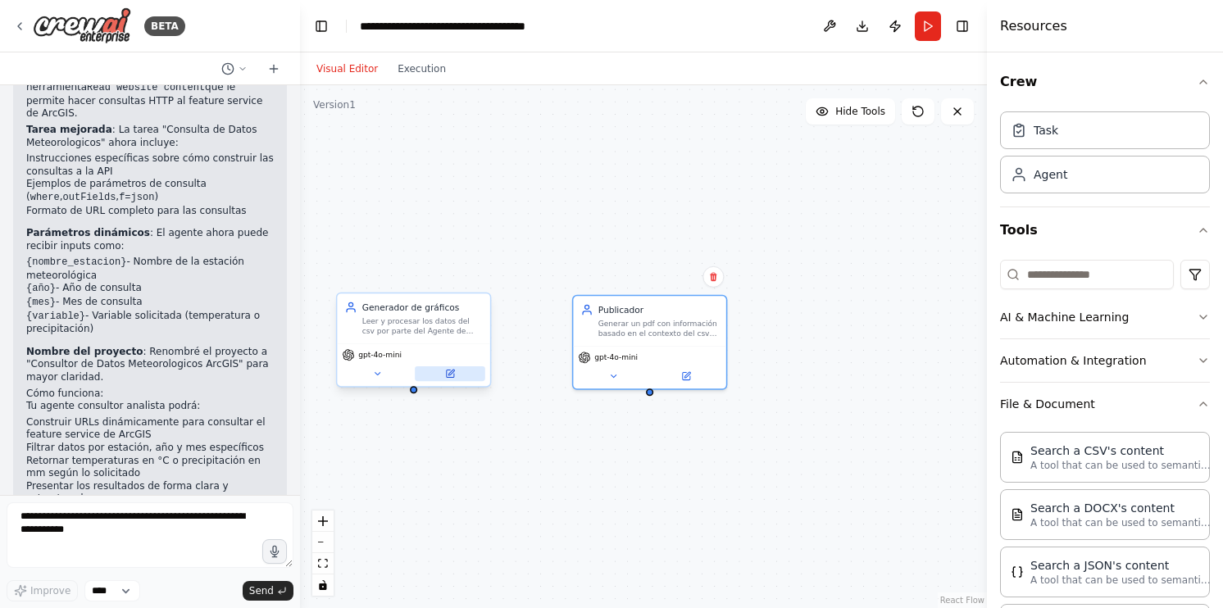
click at [456, 380] on button at bounding box center [450, 373] width 71 height 15
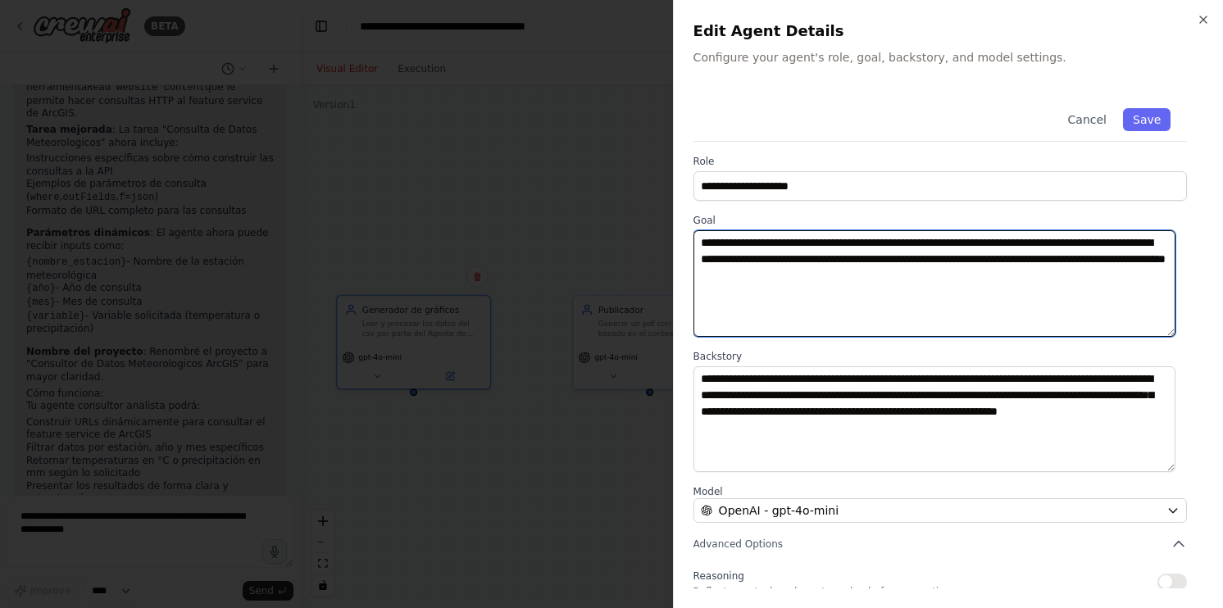
click at [945, 278] on textarea "**********" at bounding box center [935, 283] width 482 height 107
type textarea "**********"
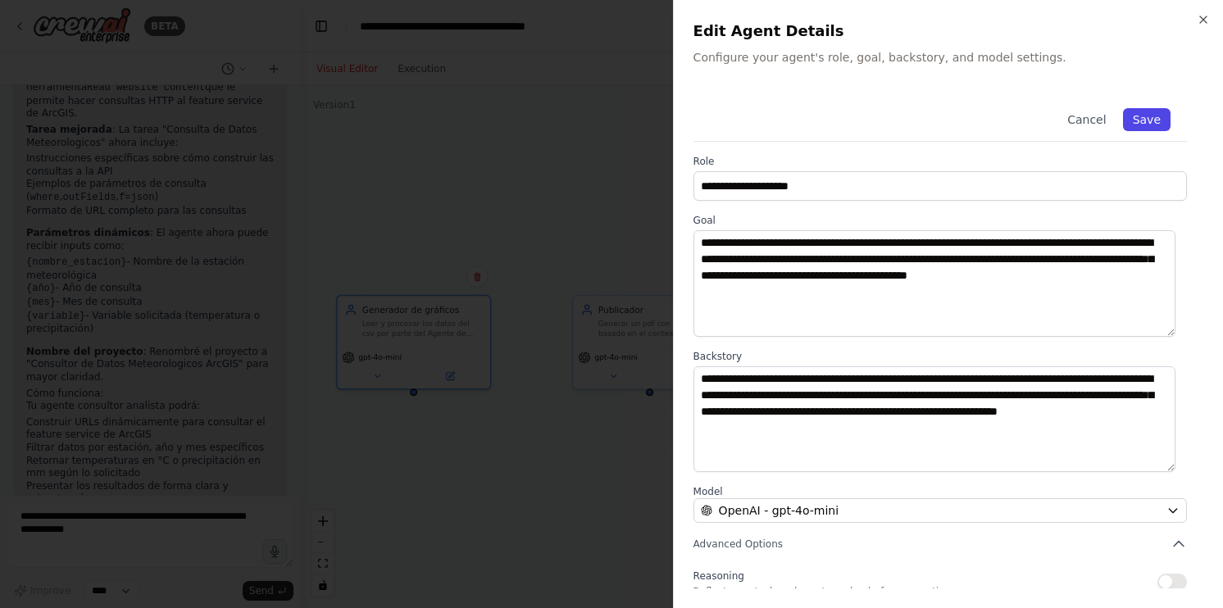
click at [1141, 129] on button "Save" at bounding box center [1147, 119] width 48 height 23
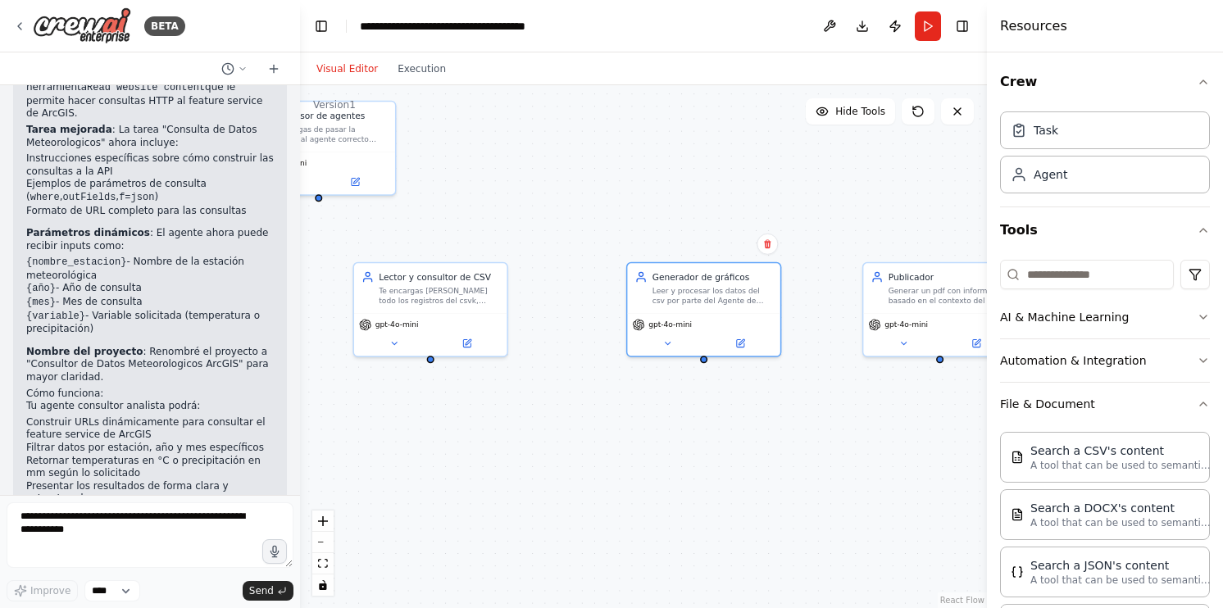
drag, startPoint x: 580, startPoint y: 530, endPoint x: 813, endPoint y: 513, distance: 233.4
click at [813, 513] on div ".deletable-edge-delete-btn { width: 20px; height: 20px; border: 0px solid #ffff…" at bounding box center [643, 346] width 687 height 523
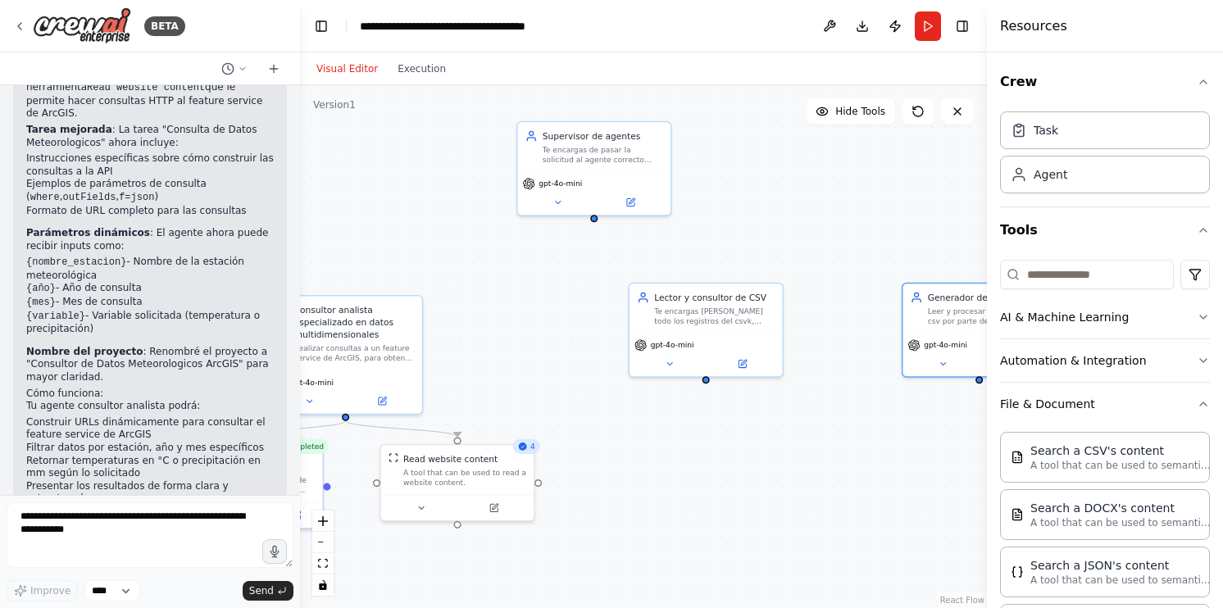
drag, startPoint x: 925, startPoint y: 502, endPoint x: 961, endPoint y: 489, distance: 38.1
click at [961, 489] on div ".deletable-edge-delete-btn { width: 20px; height: 20px; border: 0px solid #ffff…" at bounding box center [643, 346] width 687 height 523
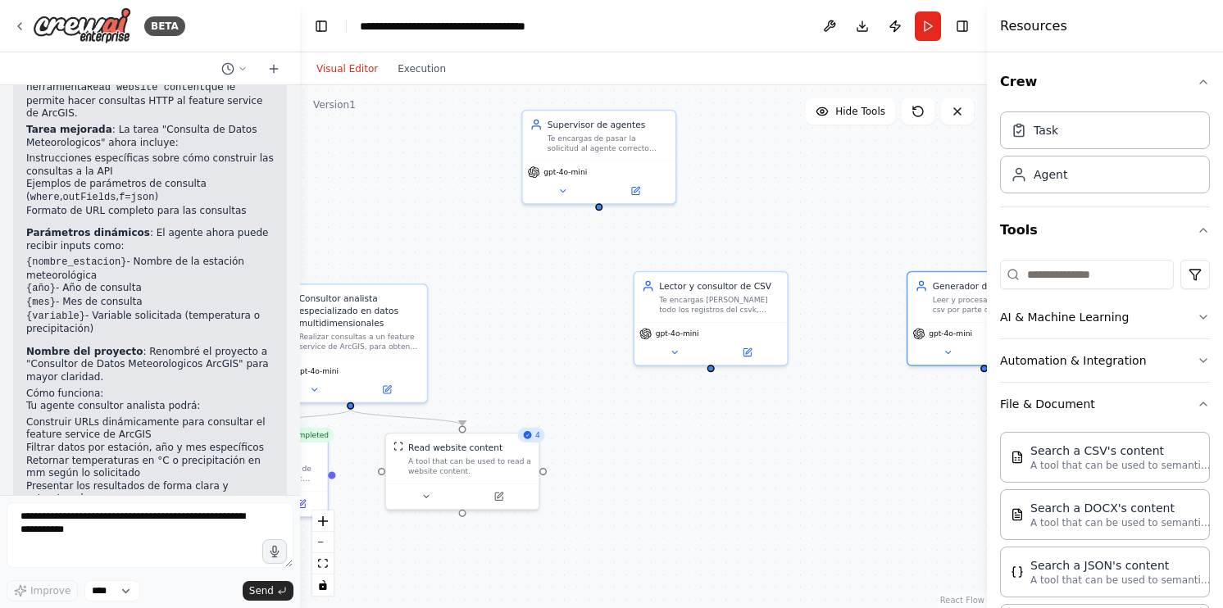
drag, startPoint x: 633, startPoint y: 212, endPoint x: 685, endPoint y: 212, distance: 51.7
click at [685, 212] on div ".deletable-edge-delete-btn { width: 20px; height: 20px; border: 0px solid #ffff…" at bounding box center [643, 346] width 687 height 523
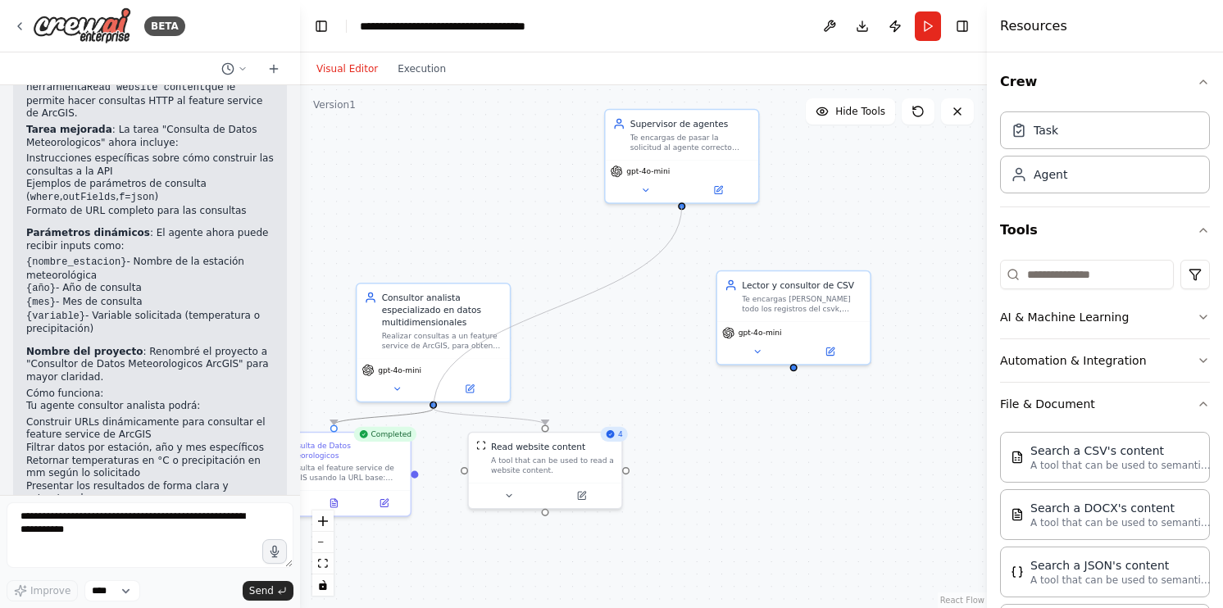
drag, startPoint x: 684, startPoint y: 208, endPoint x: 434, endPoint y: 408, distance: 320.2
click at [434, 408] on div ".deletable-edge-delete-btn { width: 20px; height: 20px; border: 0px solid #ffff…" at bounding box center [554, 419] width 521 height 397
drag, startPoint x: 681, startPoint y: 207, endPoint x: 455, endPoint y: 365, distance: 275.7
click at [455, 365] on div "Consultor analista especializado en datos multidimensionales Realizar consultas…" at bounding box center [554, 419] width 521 height 397
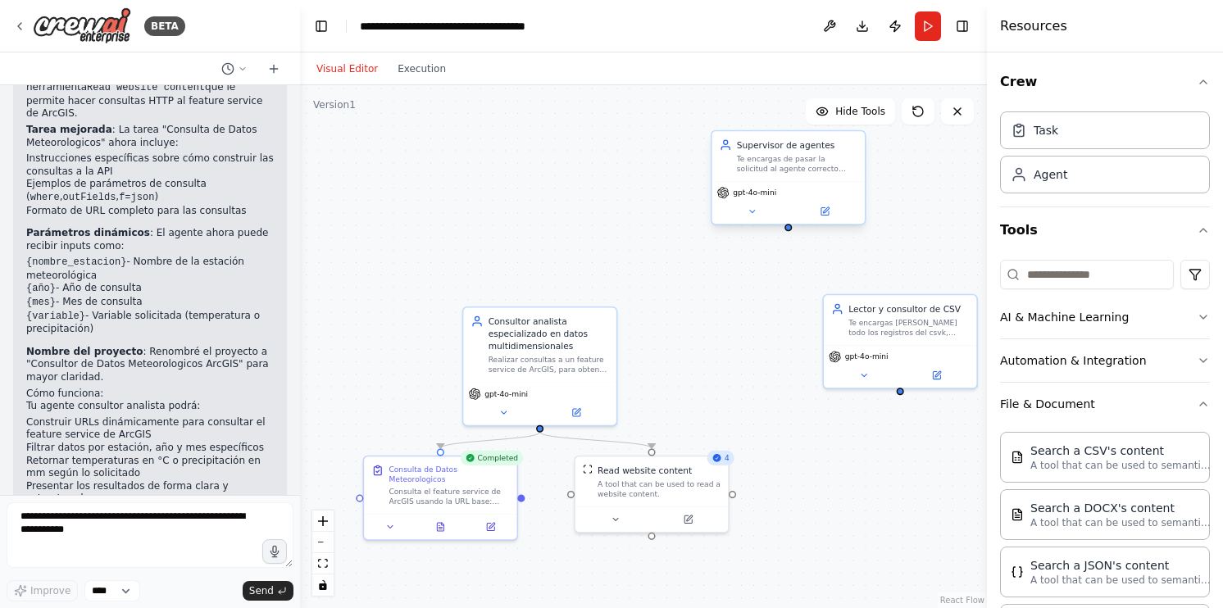
drag, startPoint x: 684, startPoint y: 211, endPoint x: 812, endPoint y: 189, distance: 129.7
click at [812, 195] on div ".deletable-edge-delete-btn { width: 20px; height: 20px; border: 0px solid #ffff…" at bounding box center [643, 346] width 687 height 523
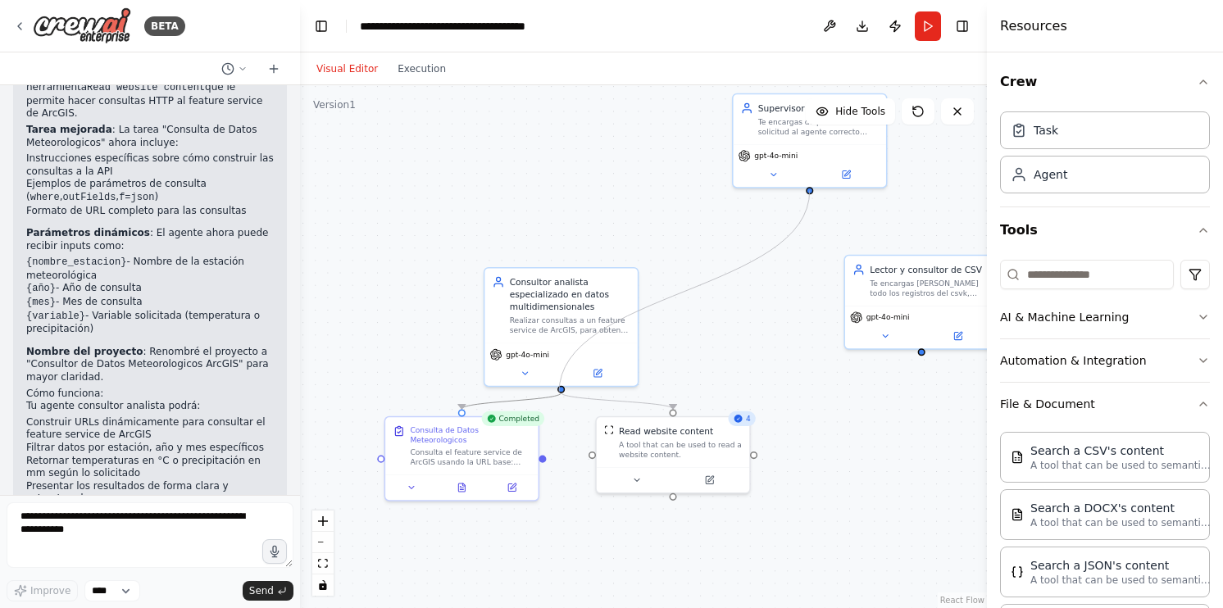
drag, startPoint x: 807, startPoint y: 189, endPoint x: 559, endPoint y: 393, distance: 320.4
click at [559, 393] on div ".deletable-edge-delete-btn { width: 20px; height: 20px; border: 0px solid #ffff…" at bounding box center [681, 403] width 521 height 397
drag, startPoint x: 740, startPoint y: 291, endPoint x: 659, endPoint y: 251, distance: 90.6
click at [659, 254] on div ".deletable-edge-delete-btn { width: 20px; height: 20px; border: 0px solid #ffff…" at bounding box center [643, 346] width 687 height 523
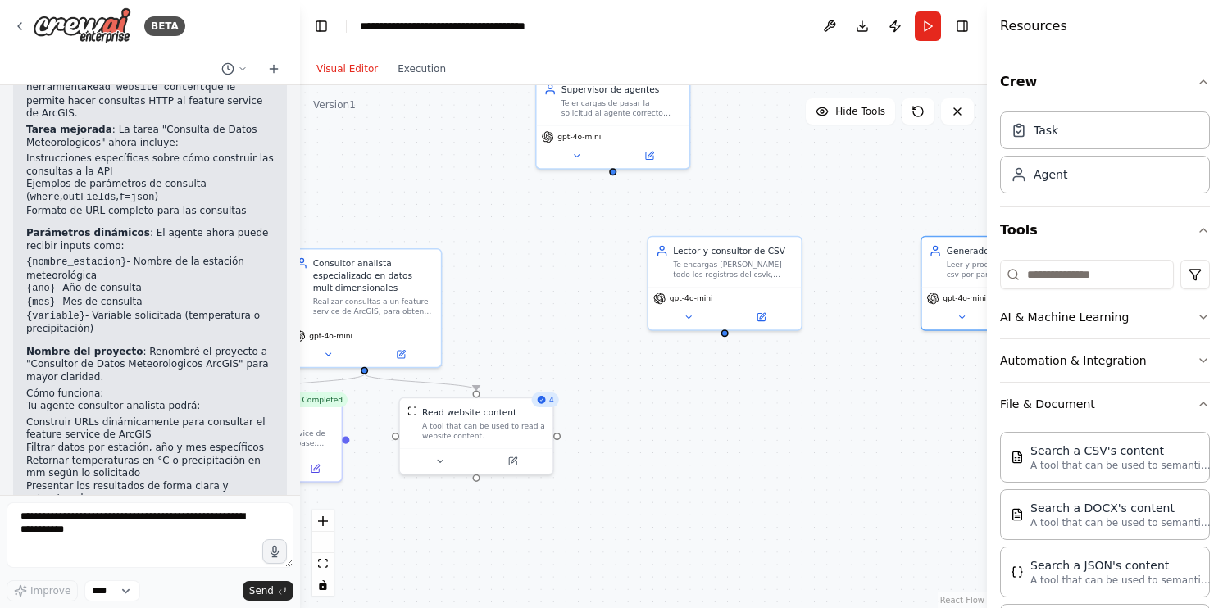
drag, startPoint x: 571, startPoint y: 232, endPoint x: 521, endPoint y: 244, distance: 52.3
click at [521, 244] on div ".deletable-edge-delete-btn { width: 20px; height: 20px; border: 0px solid #ffff…" at bounding box center [643, 346] width 687 height 523
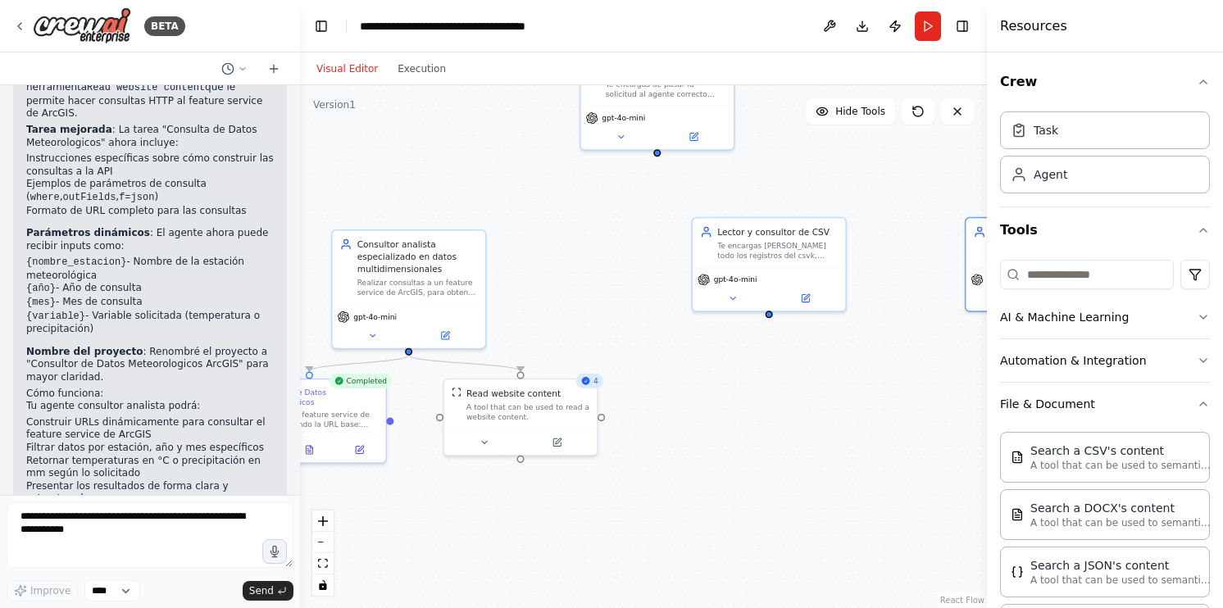
drag, startPoint x: 626, startPoint y: 236, endPoint x: 516, endPoint y: 257, distance: 112.6
click at [516, 257] on div ".deletable-edge-delete-btn { width: 20px; height: 20px; border: 0px solid #ffff…" at bounding box center [643, 346] width 687 height 523
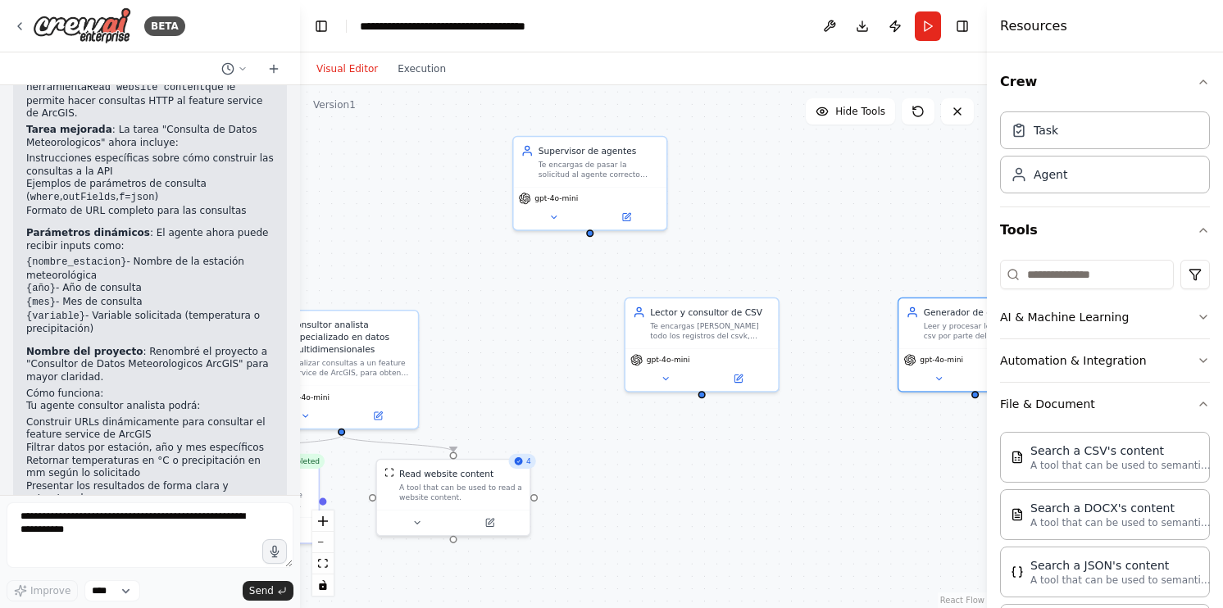
drag, startPoint x: 571, startPoint y: 173, endPoint x: 547, endPoint y: 178, distance: 24.3
click at [547, 178] on div ".deletable-edge-delete-btn { width: 20px; height: 20px; border: 0px solid #ffff…" at bounding box center [643, 346] width 687 height 523
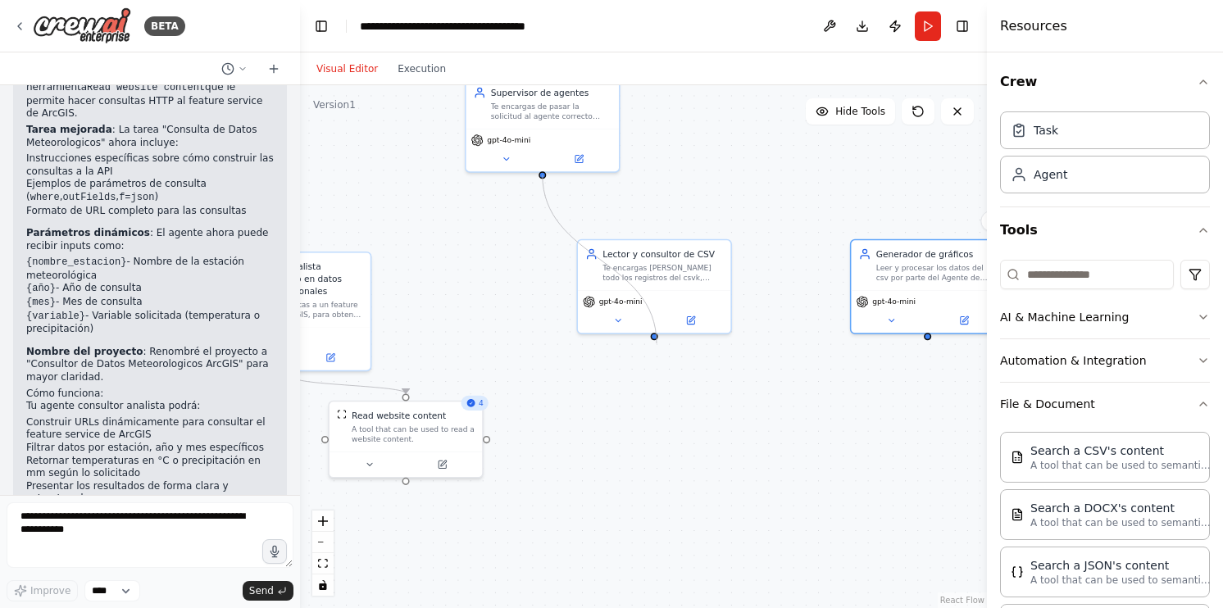
drag, startPoint x: 540, startPoint y: 174, endPoint x: 657, endPoint y: 344, distance: 205.8
click at [657, 344] on div ".deletable-edge-delete-btn { width: 20px; height: 20px; border: 0px solid #ffff…" at bounding box center [643, 346] width 687 height 523
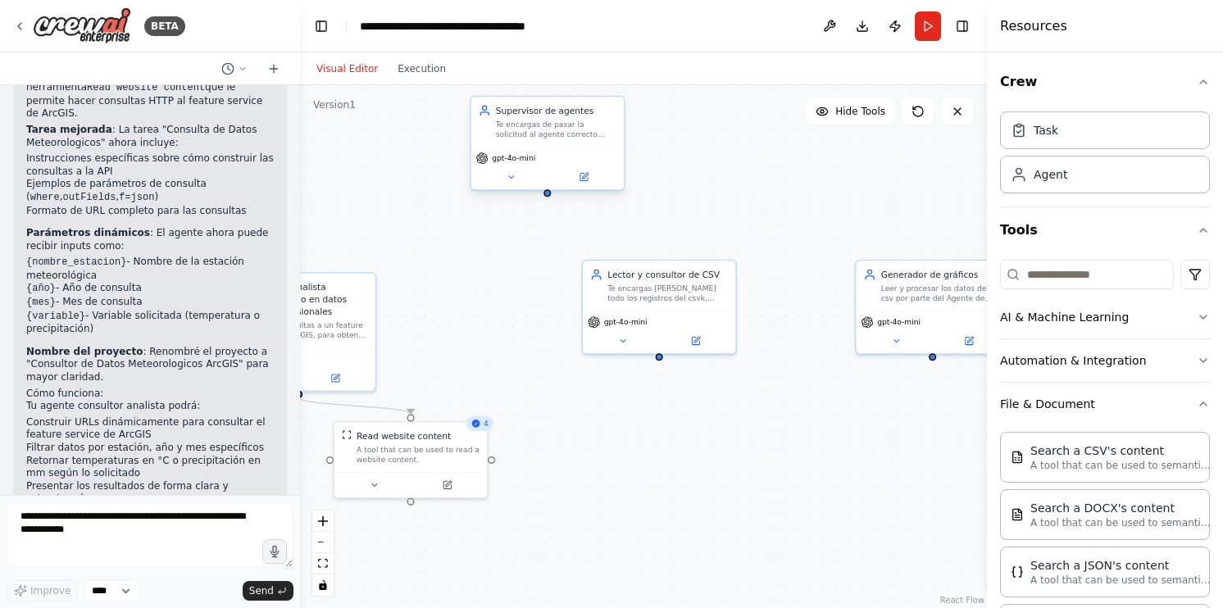
drag, startPoint x: 541, startPoint y: 176, endPoint x: 546, endPoint y: 197, distance: 21.1
click at [546, 197] on div ".deletable-edge-delete-btn { width: 20px; height: 20px; border: 0px solid #ffff…" at bounding box center [643, 346] width 687 height 523
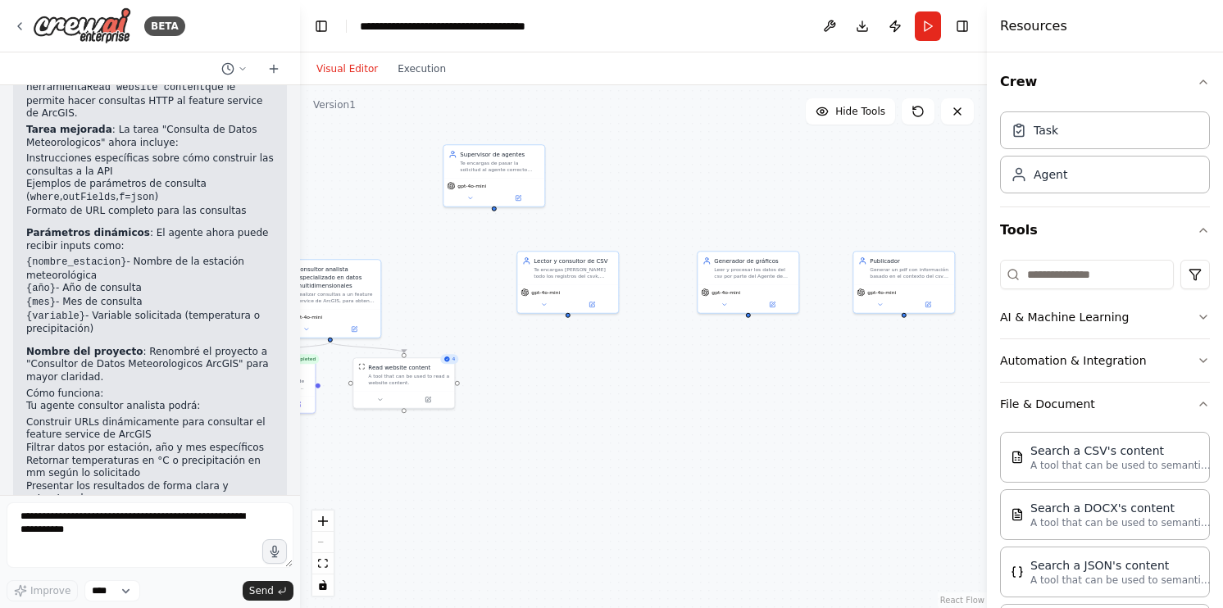
drag, startPoint x: 692, startPoint y: 395, endPoint x: 711, endPoint y: 369, distance: 32.3
click at [674, 376] on div ".deletable-edge-delete-btn { width: 20px; height: 20px; border: 0px solid #ffff…" at bounding box center [643, 346] width 687 height 523
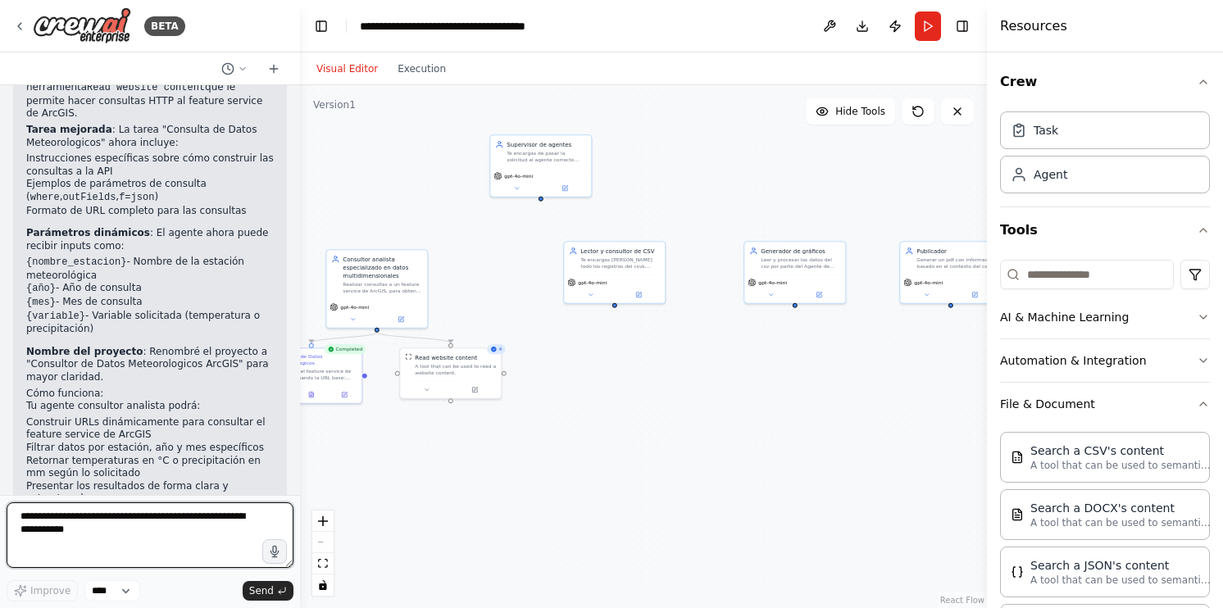
click at [194, 517] on textarea at bounding box center [150, 536] width 287 height 66
type textarea "**********"
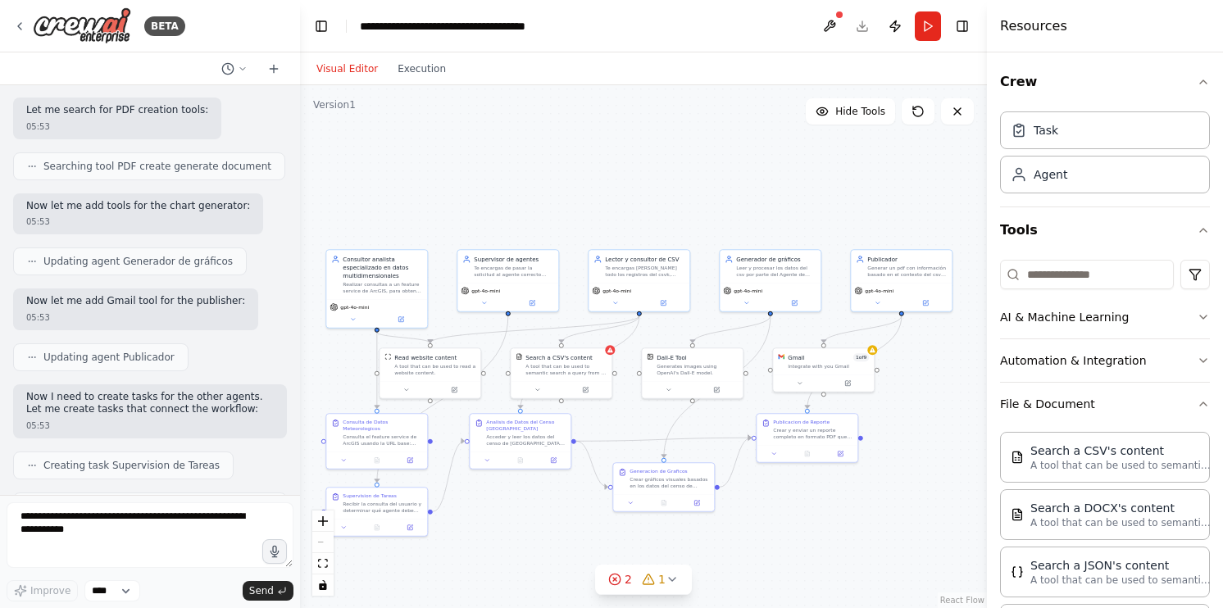
scroll to position [2633, 0]
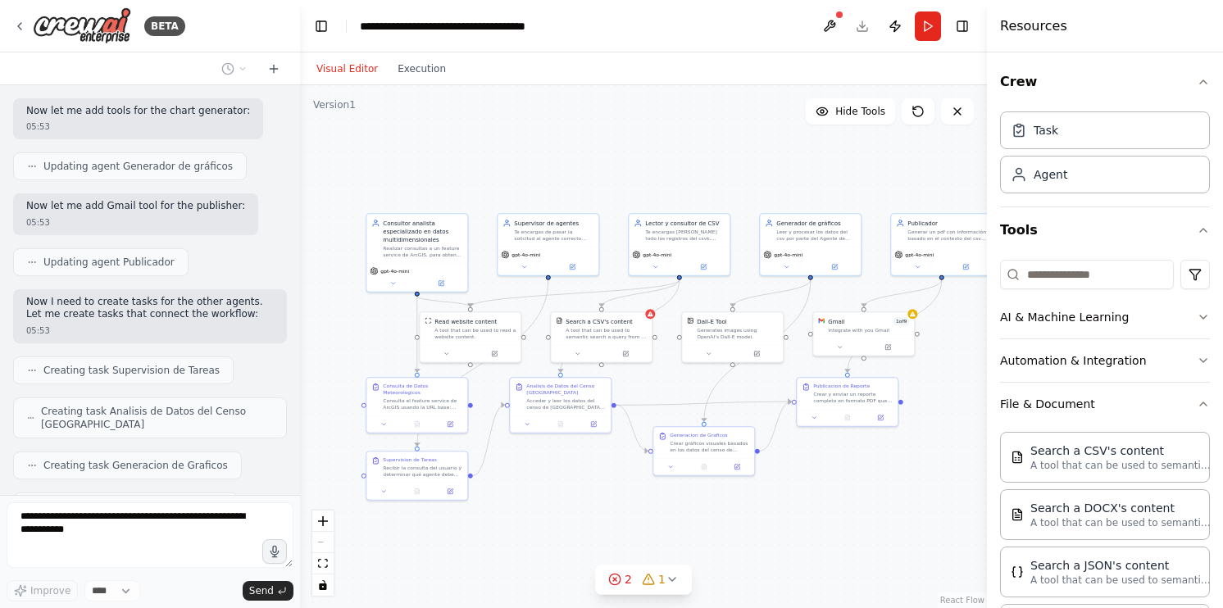
drag, startPoint x: 503, startPoint y: 529, endPoint x: 617, endPoint y: 353, distance: 209.5
click at [617, 353] on div ".deletable-edge-delete-btn { width: 20px; height: 20px; border: 0px solid #ffff…" at bounding box center [643, 346] width 687 height 523
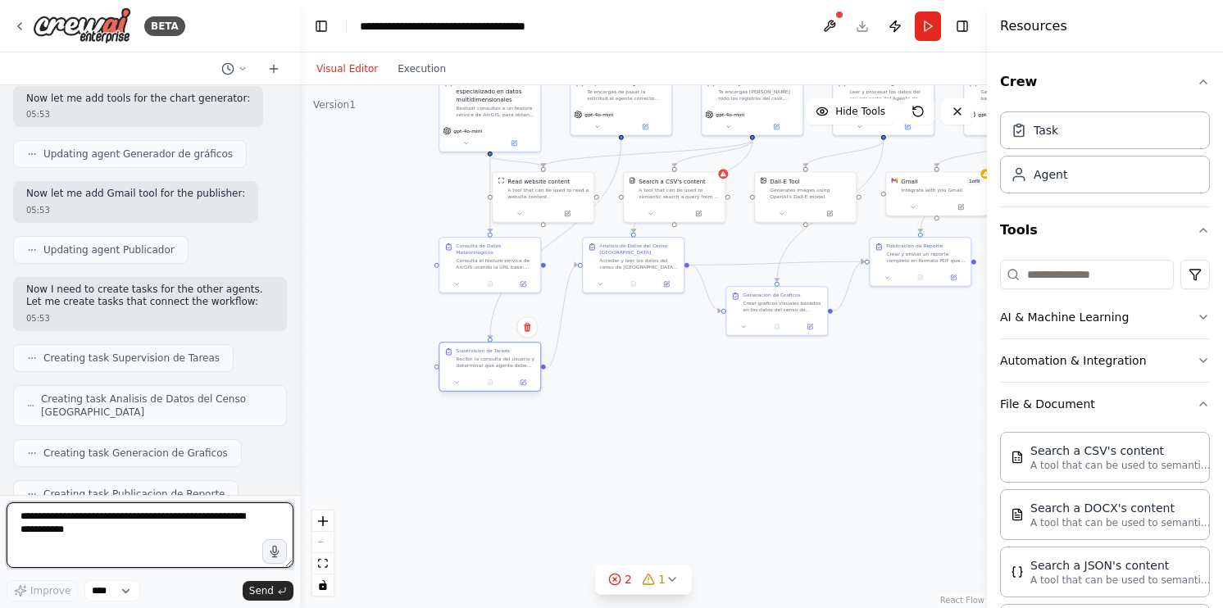
drag, startPoint x: 498, startPoint y: 341, endPoint x: 494, endPoint y: 371, distance: 30.6
click at [494, 371] on div "Supervision de Tareas Recibir la consulta del usuario y determinar qué agente d…" at bounding box center [490, 367] width 102 height 50
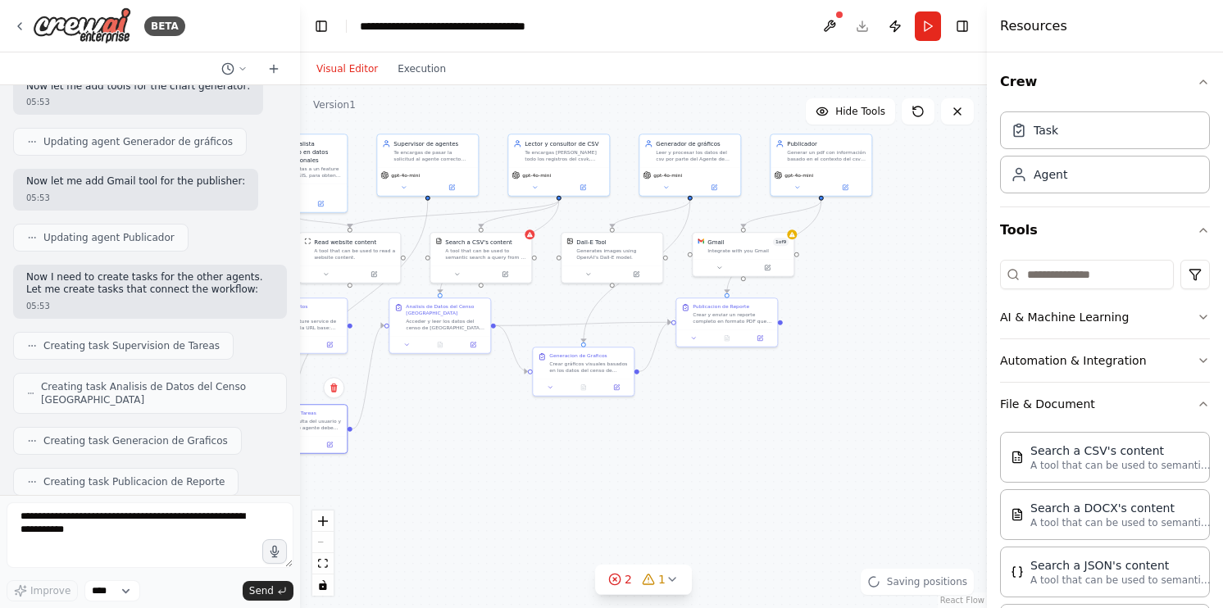
drag, startPoint x: 764, startPoint y: 405, endPoint x: 571, endPoint y: 466, distance: 202.8
click at [571, 466] on div ".deletable-edge-delete-btn { width: 20px; height: 20px; border: 0px solid #ffff…" at bounding box center [643, 346] width 687 height 523
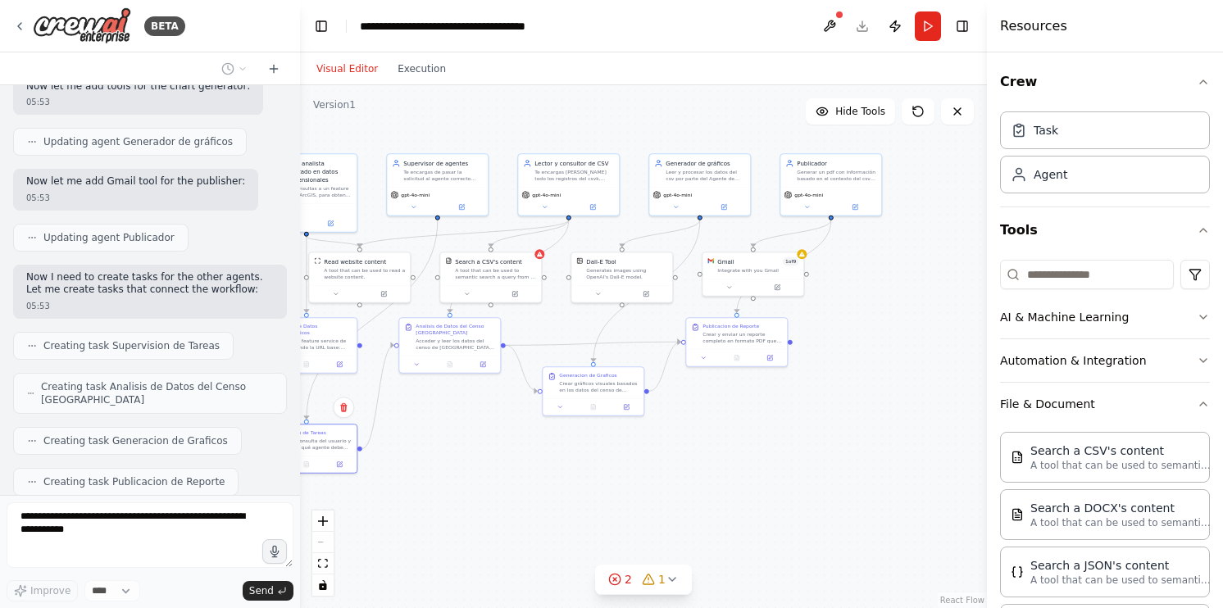
scroll to position [2742, 0]
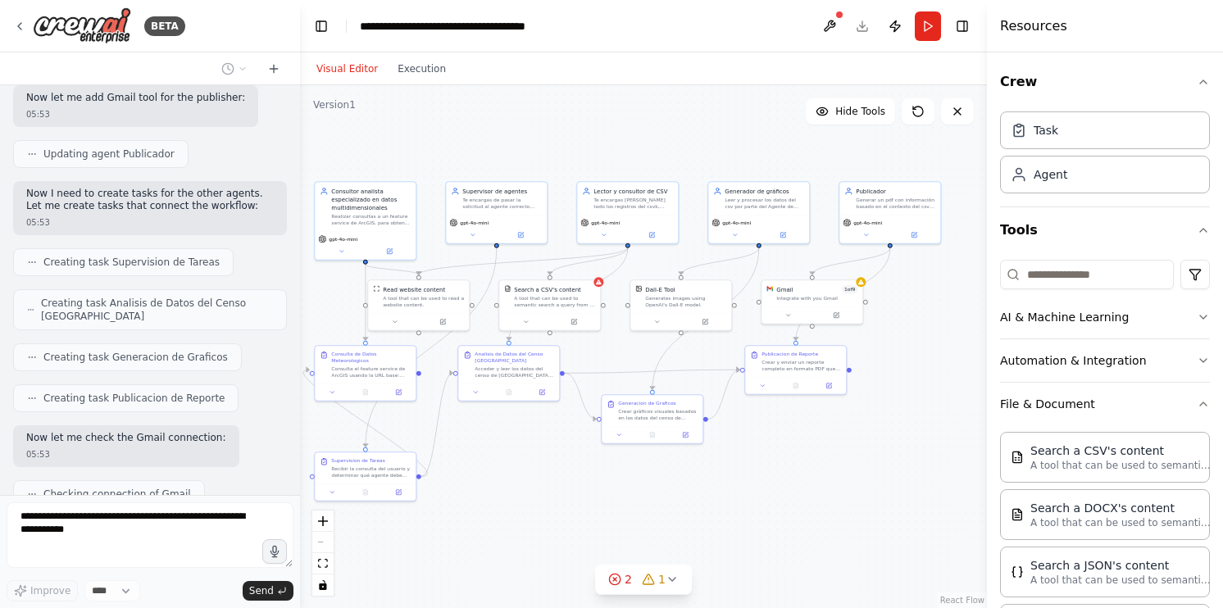
drag, startPoint x: 744, startPoint y: 411, endPoint x: 820, endPoint y: 456, distance: 87.9
click at [820, 457] on div ".deletable-edge-delete-btn { width: 20px; height: 20px; border: 0px solid #ffff…" at bounding box center [643, 346] width 687 height 523
drag, startPoint x: 502, startPoint y: 382, endPoint x: 511, endPoint y: 392, distance: 13.3
click at [511, 392] on div "Acceder y leer los datos del censo de Panamá desde el CSV ubicado en: https://d…" at bounding box center [509, 393] width 80 height 13
click at [822, 497] on div ".deletable-edge-delete-btn { width: 20px; height: 20px; border: 0px solid #ffff…" at bounding box center [643, 346] width 687 height 523
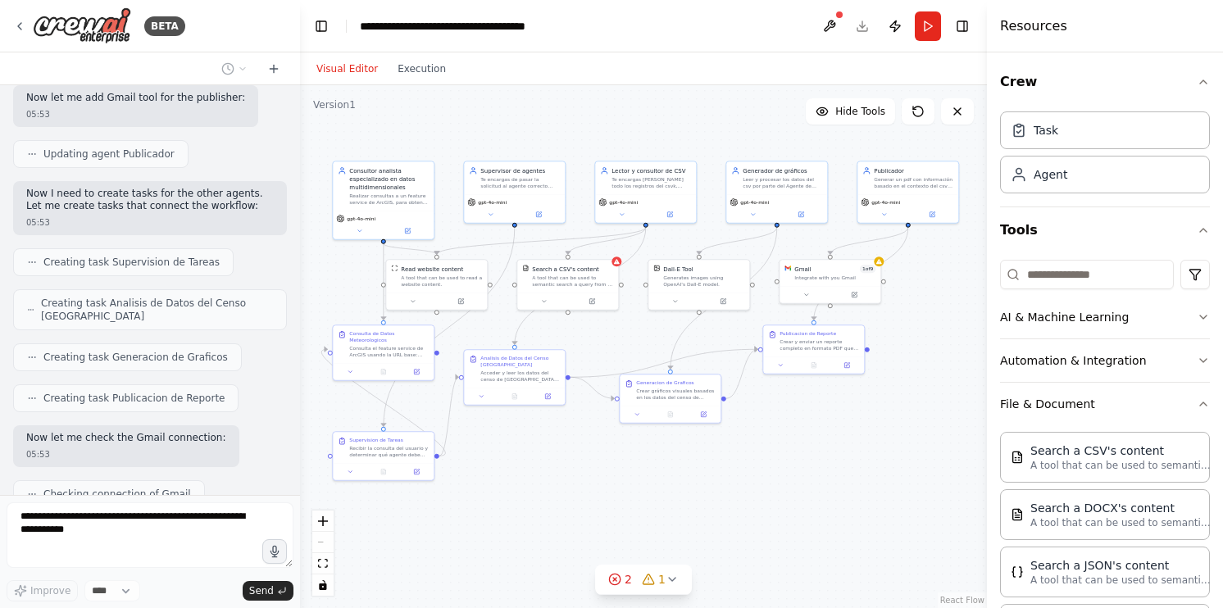
drag, startPoint x: 914, startPoint y: 480, endPoint x: 926, endPoint y: 462, distance: 22.1
click at [926, 462] on div ".deletable-edge-delete-btn { width: 20px; height: 20px; border: 0px solid #ffff…" at bounding box center [643, 346] width 687 height 523
drag, startPoint x: 200, startPoint y: 448, endPoint x: 210, endPoint y: 407, distance: 42.2
click at [209, 411] on div "Hello! I'm the CrewAI assistant. What kind of automation do you want to build? …" at bounding box center [150, 290] width 300 height 410
click at [186, 589] on div "Updating task" at bounding box center [150, 603] width 274 height 28
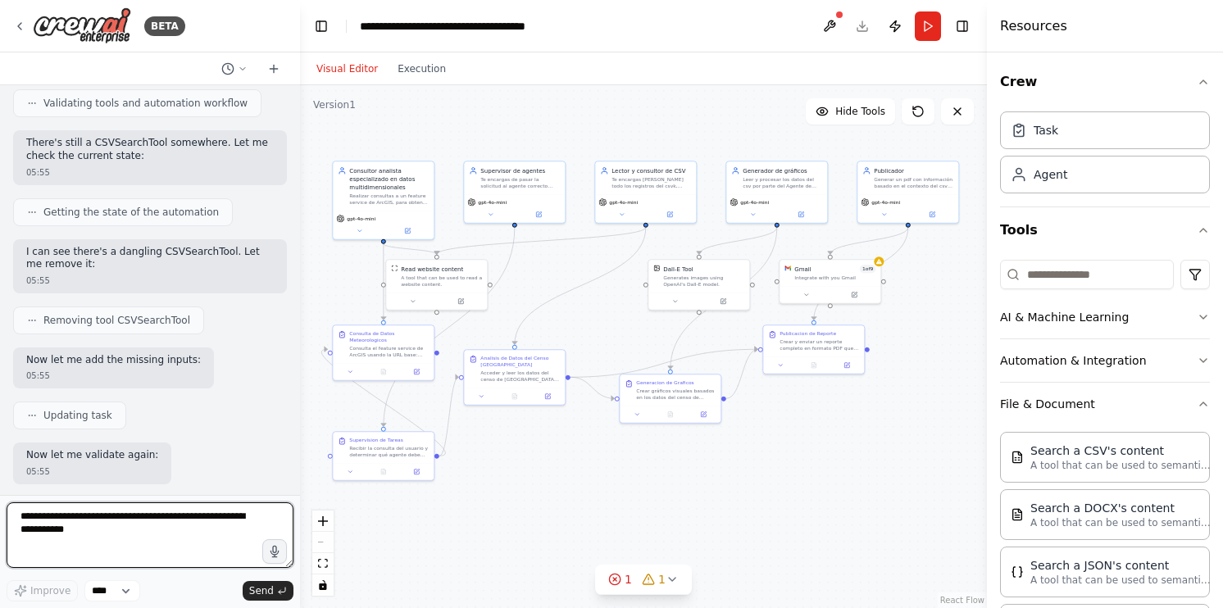
scroll to position [3739, 0]
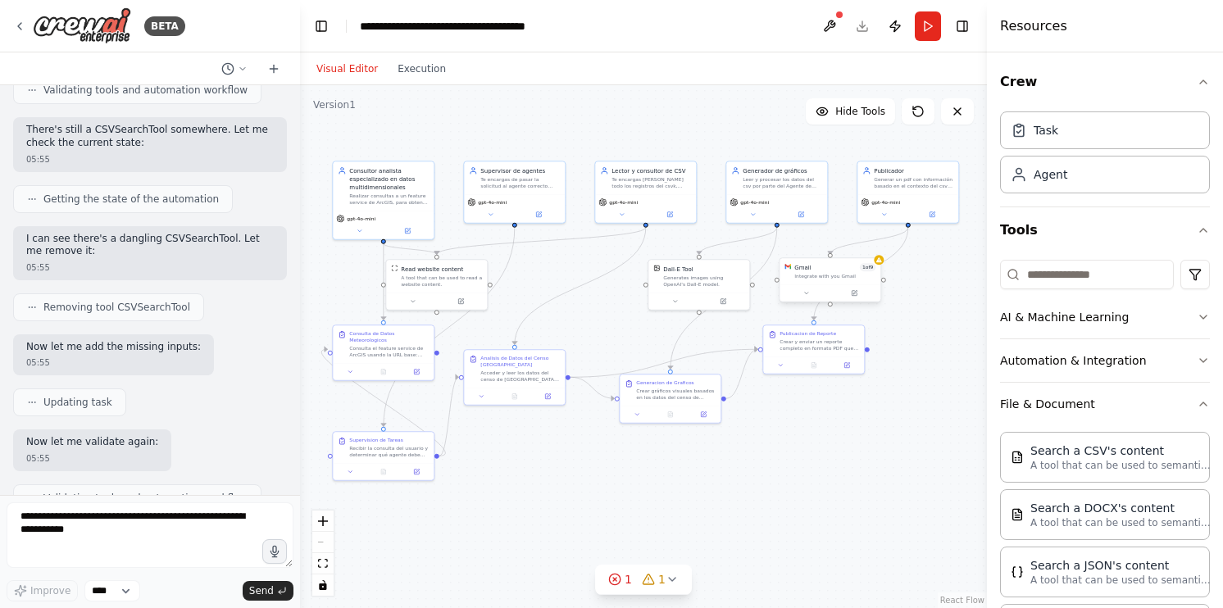
click at [854, 303] on div "Gmail 1 of 9 Integrate with you Gmail" at bounding box center [830, 281] width 102 height 45
click at [859, 297] on button at bounding box center [854, 294] width 46 height 10
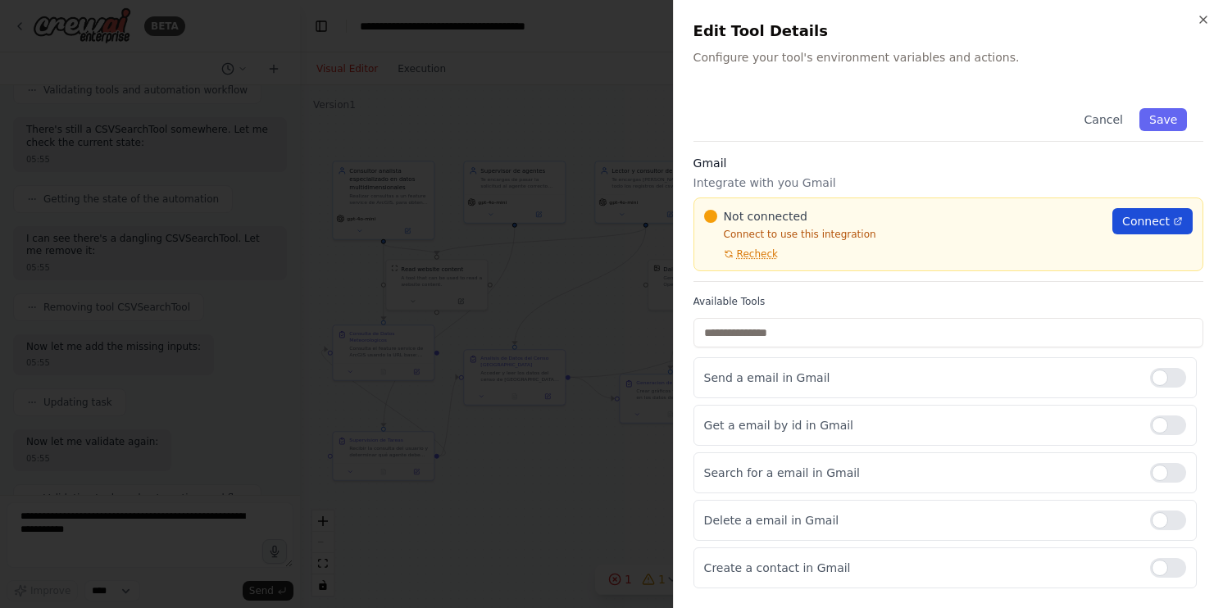
click at [1158, 220] on link "Connect" at bounding box center [1153, 221] width 80 height 26
click at [559, 51] on div at bounding box center [611, 304] width 1223 height 608
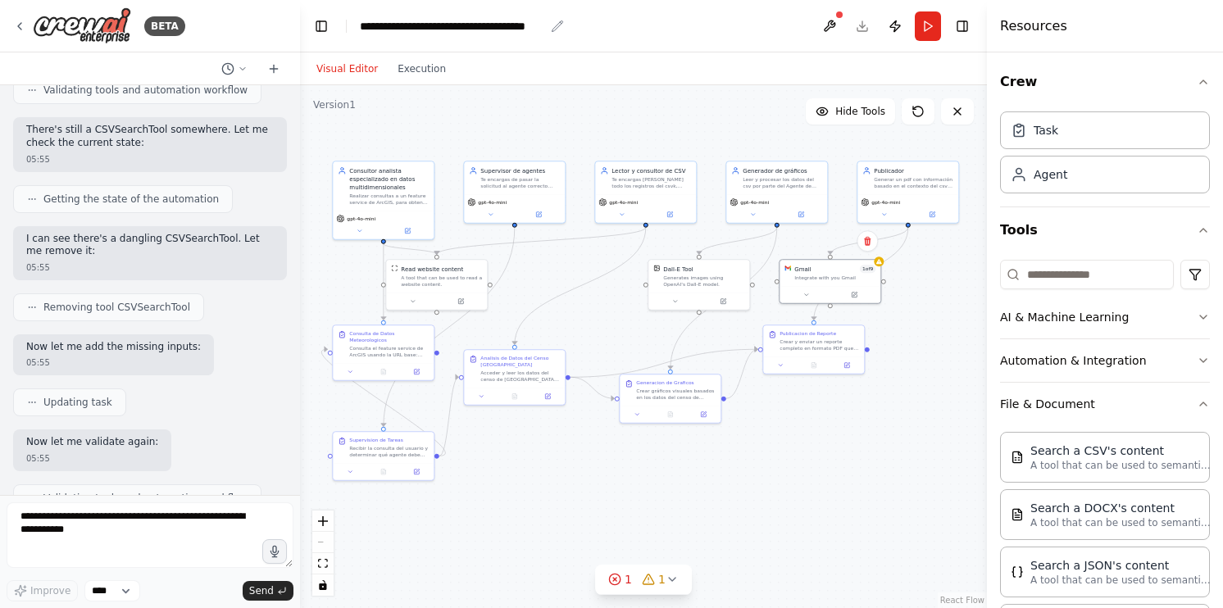
click at [525, 32] on div "**********" at bounding box center [452, 26] width 184 height 16
drag, startPoint x: 539, startPoint y: 25, endPoint x: 463, endPoint y: 31, distance: 76.5
click at [463, 31] on div "**********" at bounding box center [471, 26] width 223 height 16
click at [610, 25] on header "**********" at bounding box center [643, 26] width 687 height 52
click at [539, 29] on div "**********" at bounding box center [452, 26] width 184 height 16
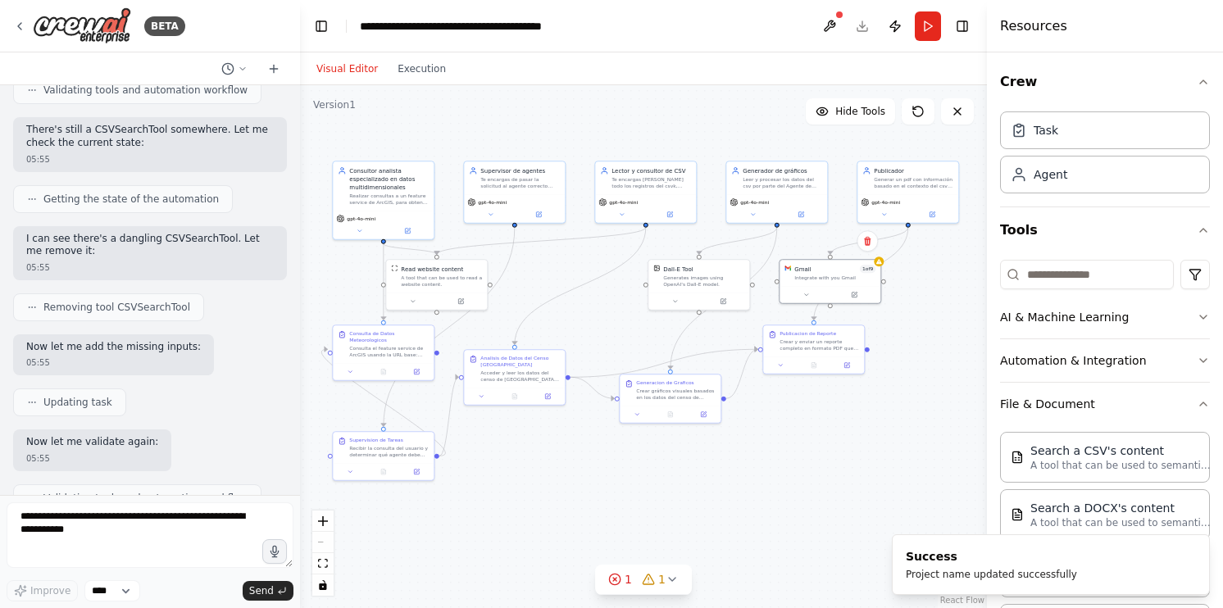
click at [602, 28] on div "**********" at bounding box center [481, 26] width 243 height 16
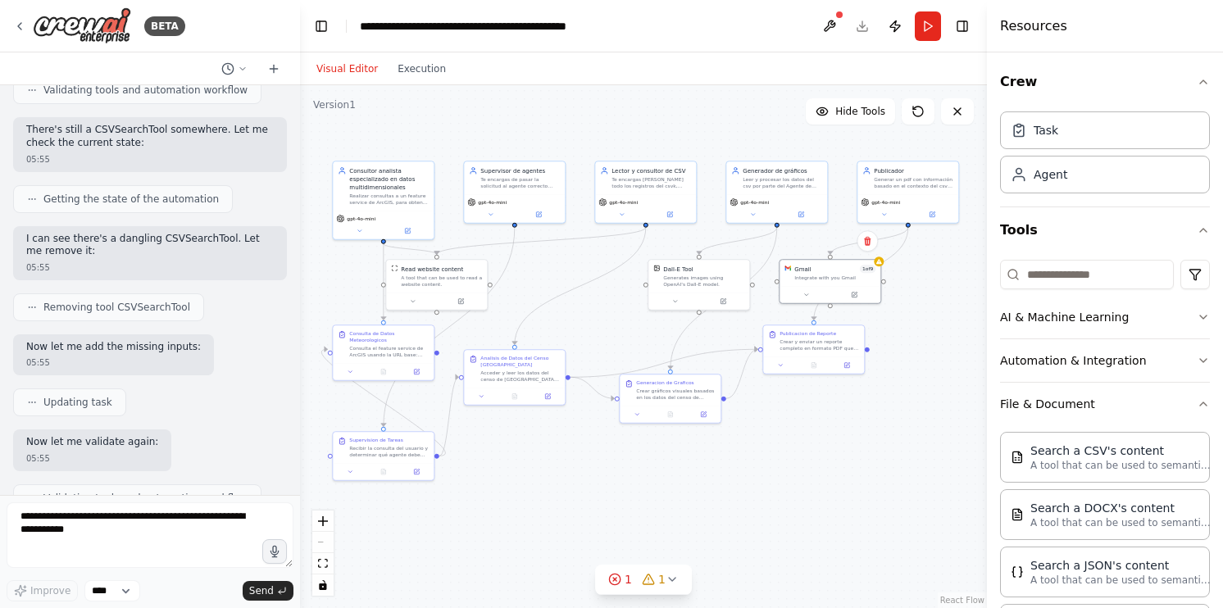
click at [703, 57] on div "Visual Editor Execution" at bounding box center [643, 68] width 687 height 33
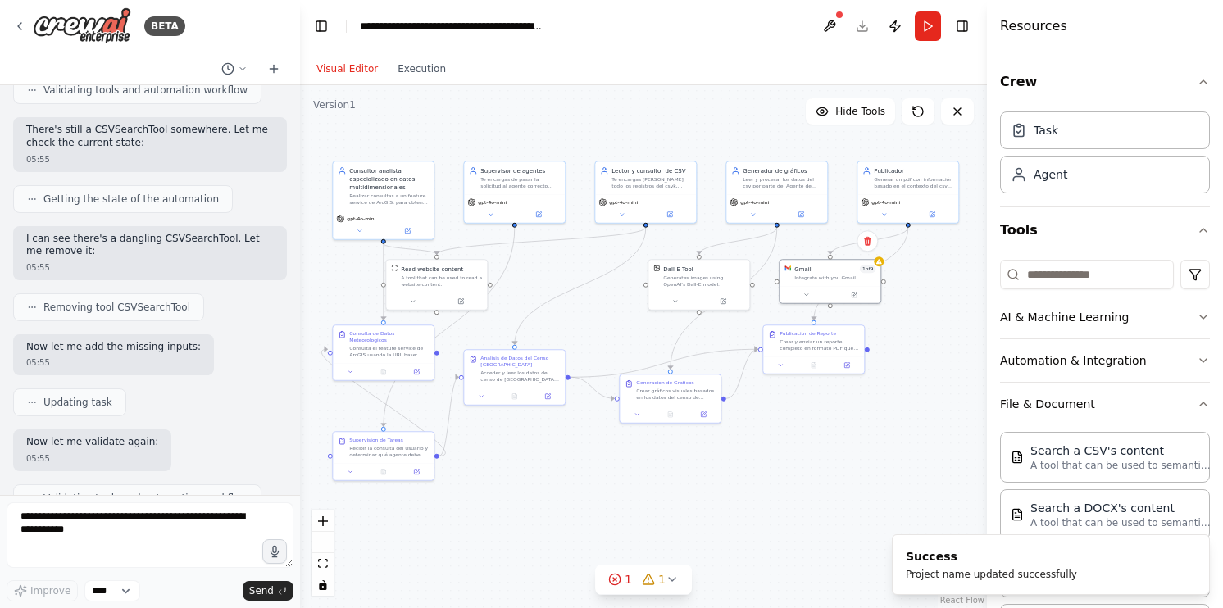
click at [671, 93] on div ".deletable-edge-delete-btn { width: 20px; height: 20px; border: 0px solid #ffff…" at bounding box center [643, 346] width 687 height 523
click at [908, 376] on div ".deletable-edge-delete-btn { width: 20px; height: 20px; border: 0px solid #ffff…" at bounding box center [643, 346] width 687 height 523
click at [856, 294] on icon at bounding box center [854, 293] width 5 height 5
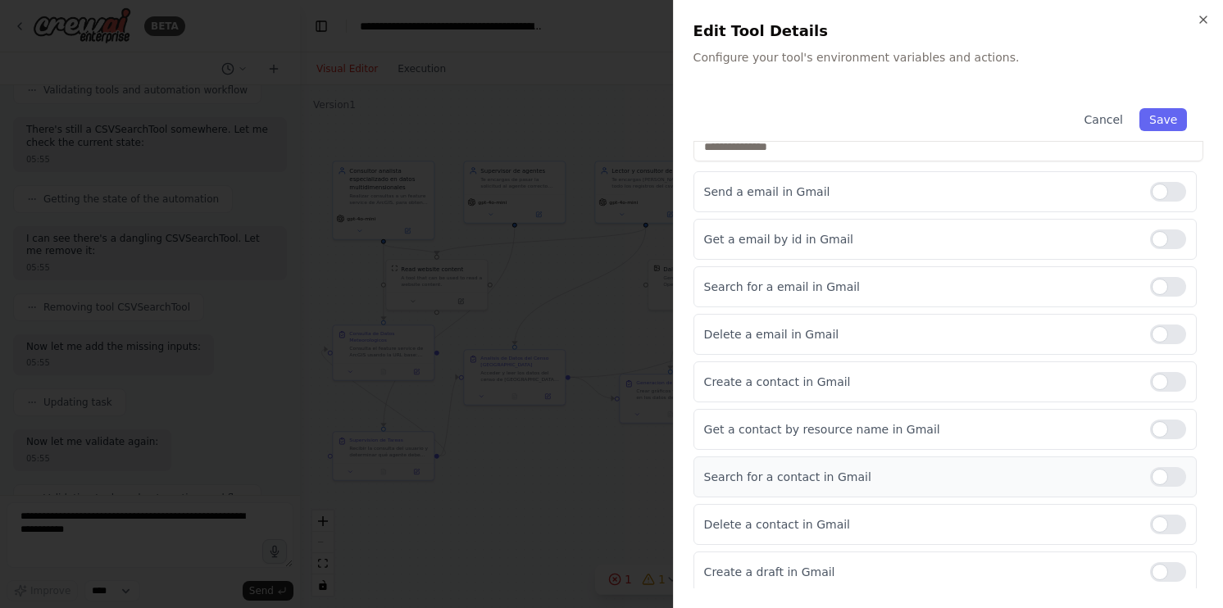
scroll to position [0, 0]
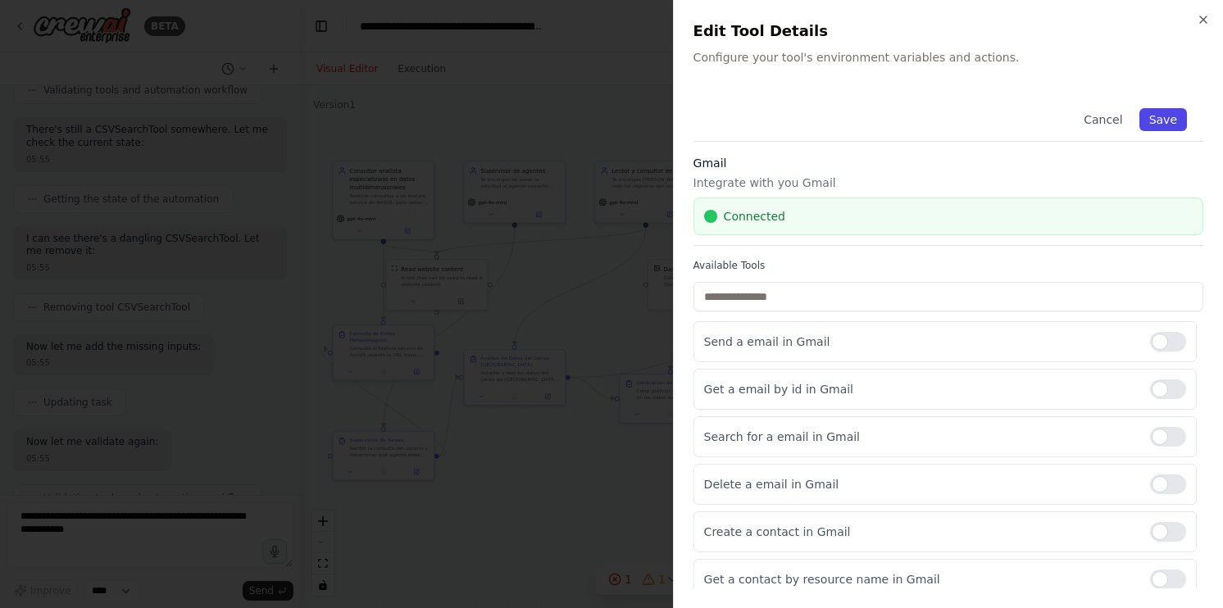
click at [1156, 120] on button "Save" at bounding box center [1164, 119] width 48 height 23
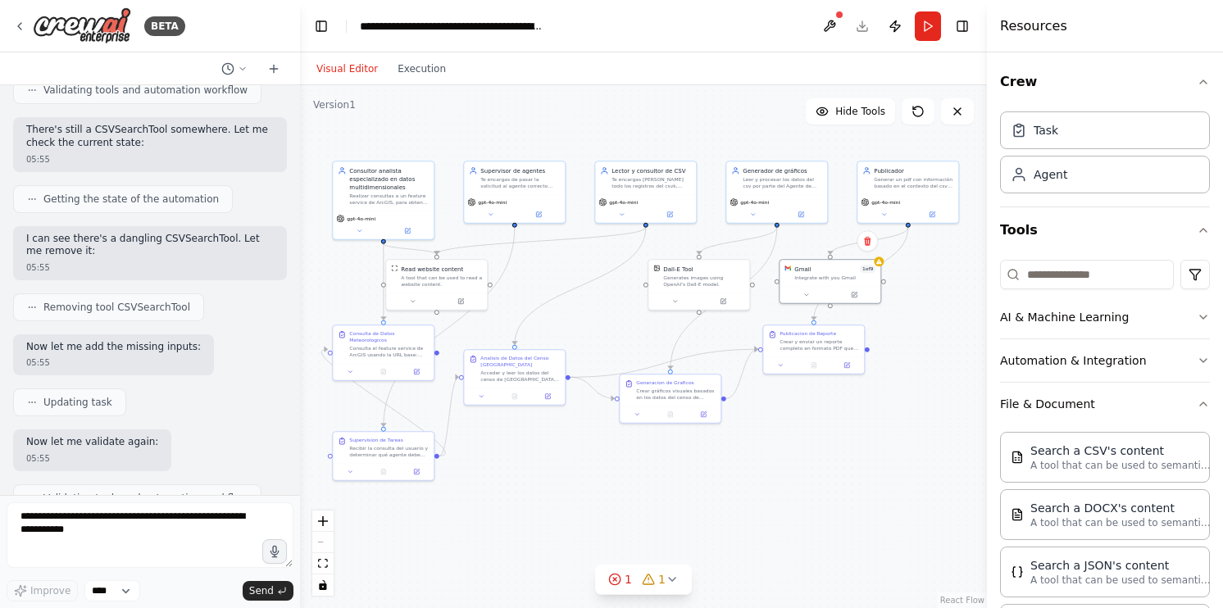
click at [946, 321] on div ".deletable-edge-delete-btn { width: 20px; height: 20px; border: 0px solid #ffff…" at bounding box center [643, 346] width 687 height 523
click at [855, 297] on button at bounding box center [854, 294] width 46 height 10
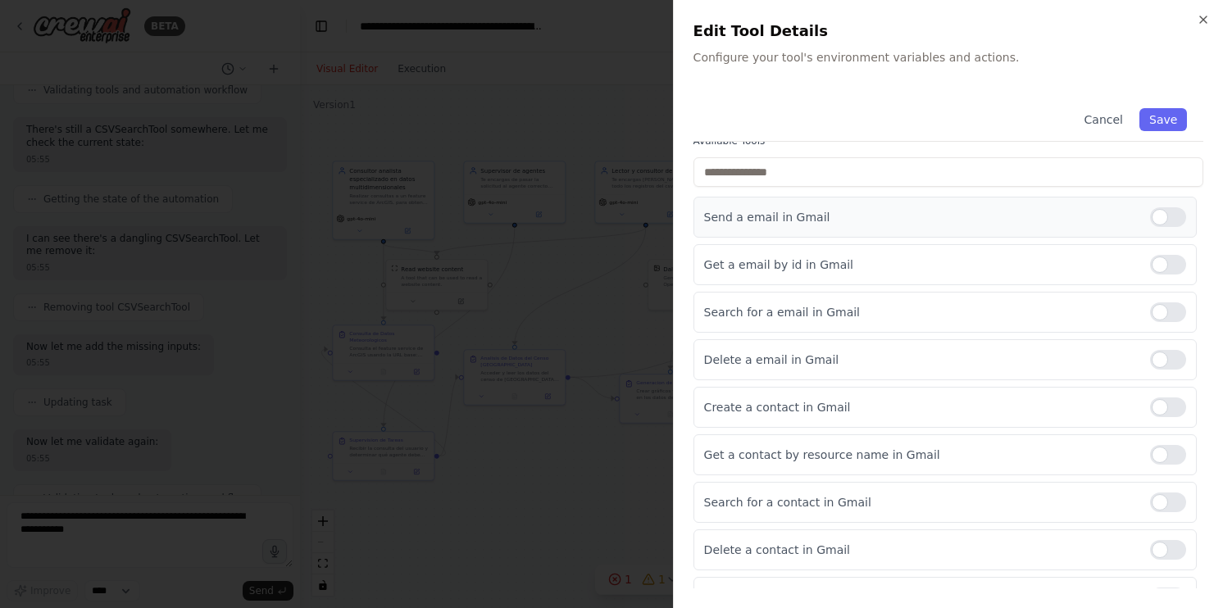
scroll to position [150, 0]
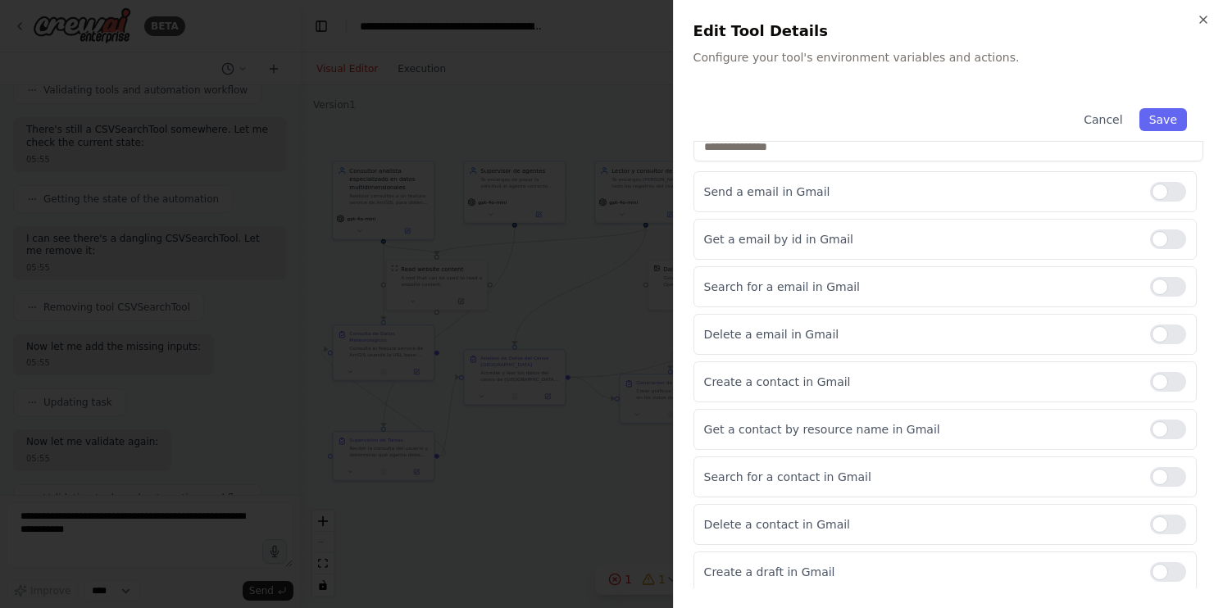
click at [1200, 27] on h2 "Edit Tool Details" at bounding box center [949, 31] width 510 height 23
click at [1209, 20] on icon "button" at bounding box center [1203, 19] width 13 height 13
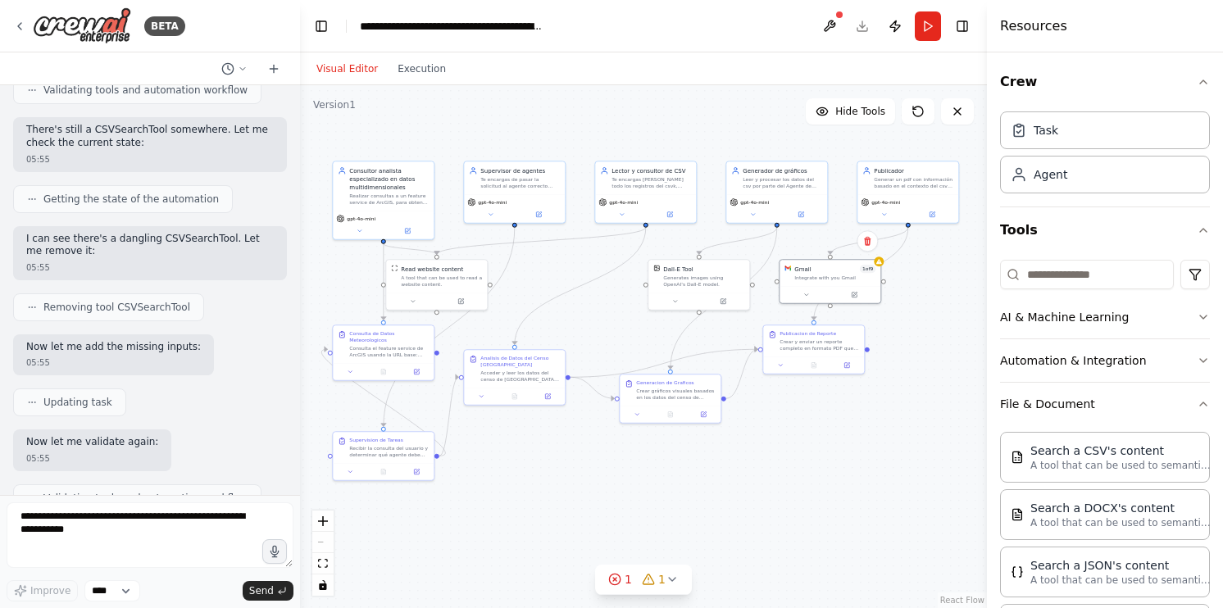
click at [684, 109] on div ".deletable-edge-delete-btn { width: 20px; height: 20px; border: 0px solid #ffff…" at bounding box center [643, 346] width 687 height 523
click at [922, 31] on button "Run" at bounding box center [928, 26] width 26 height 30
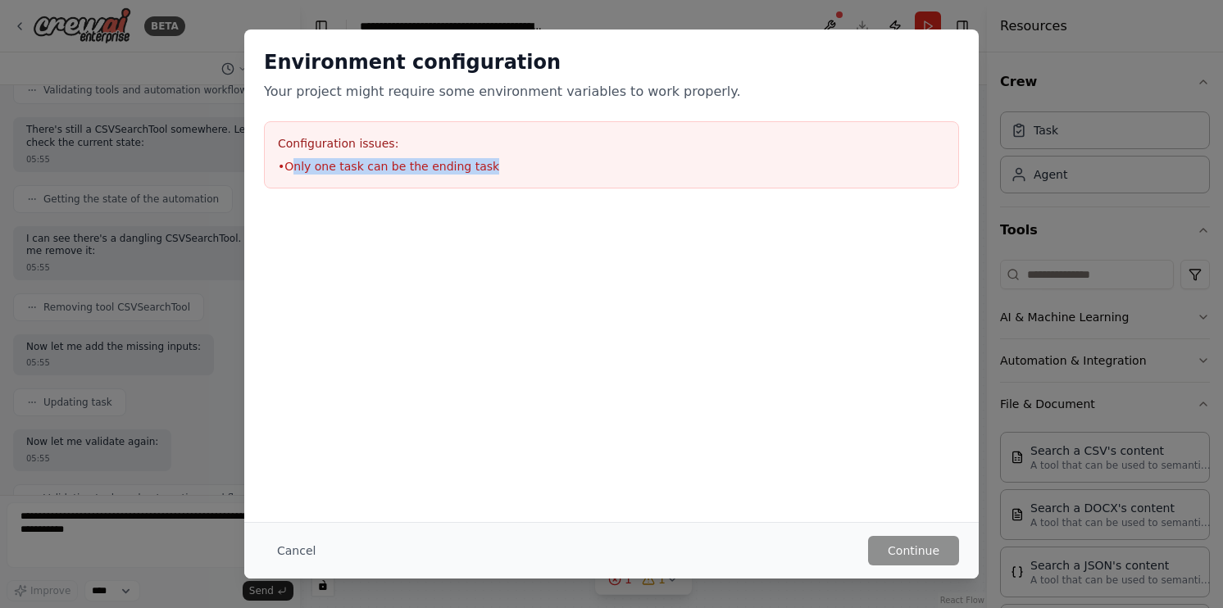
drag, startPoint x: 292, startPoint y: 172, endPoint x: 487, endPoint y: 172, distance: 195.1
click at [487, 172] on li "• Only one task can be the ending task" at bounding box center [611, 166] width 667 height 16
click at [476, 223] on div at bounding box center [611, 218] width 735 height 20
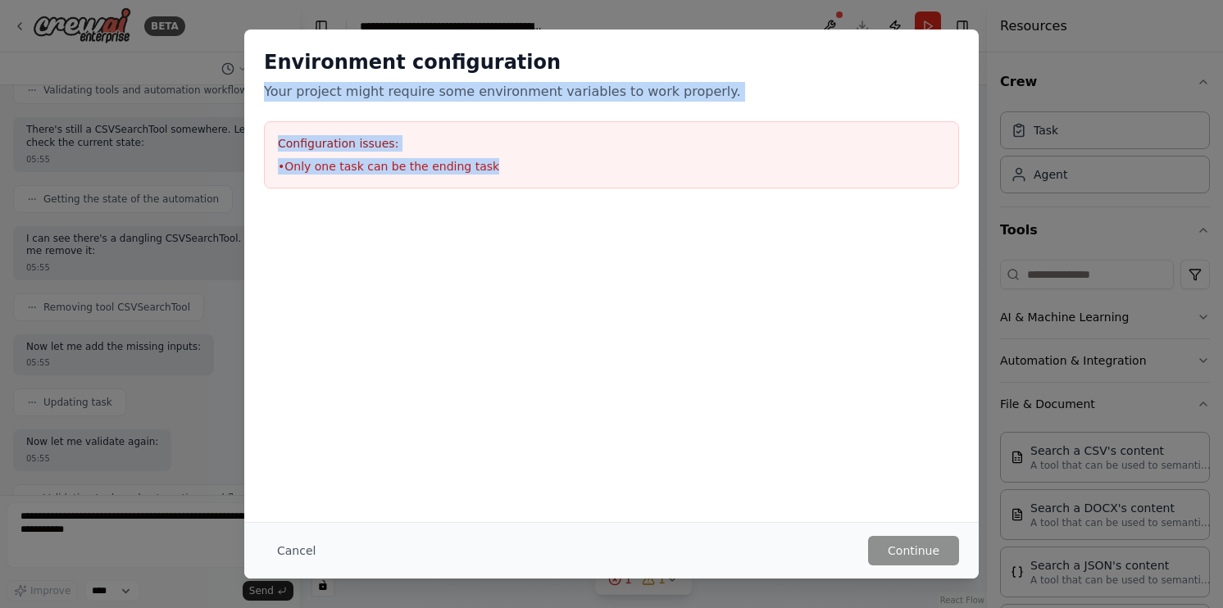
drag, startPoint x: 262, startPoint y: 91, endPoint x: 549, endPoint y: 177, distance: 298.8
click at [549, 177] on div "Environment configuration Your project might require some environment variables…" at bounding box center [611, 119] width 735 height 179
click at [485, 172] on li "• Only one task can be the ending task" at bounding box center [611, 166] width 667 height 16
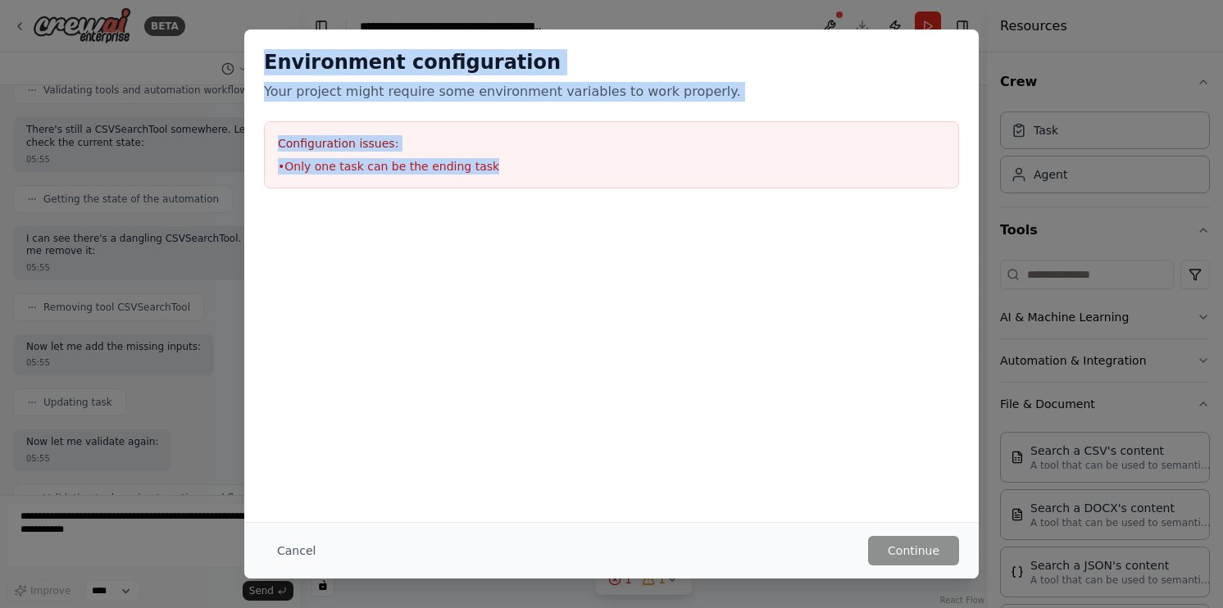
drag, startPoint x: 517, startPoint y: 167, endPoint x: 251, endPoint y: 65, distance: 284.7
click at [251, 65] on div "Environment configuration Your project might require some environment variables…" at bounding box center [611, 119] width 735 height 179
copy div "Environment configuration Your project might require some environment variables…"
click at [306, 553] on button "Cancel" at bounding box center [296, 551] width 65 height 30
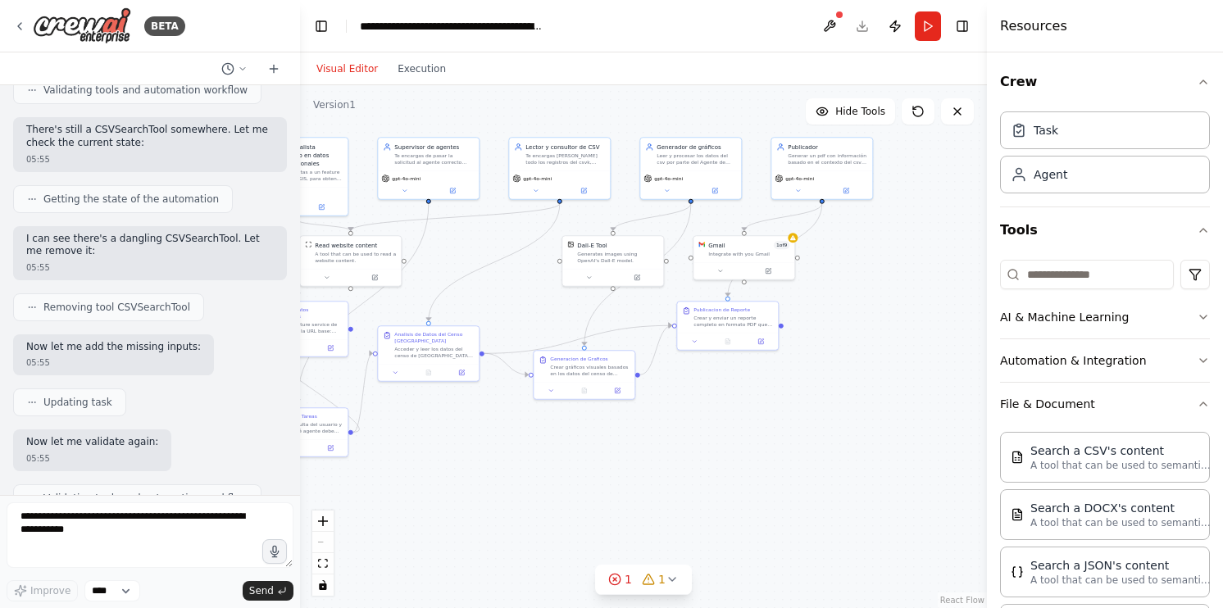
drag, startPoint x: 919, startPoint y: 382, endPoint x: 833, endPoint y: 358, distance: 89.3
click at [833, 358] on div ".deletable-edge-delete-btn { width: 20px; height: 20px; border: 0px solid #ffff…" at bounding box center [643, 346] width 687 height 523
click at [771, 270] on icon at bounding box center [768, 269] width 5 height 5
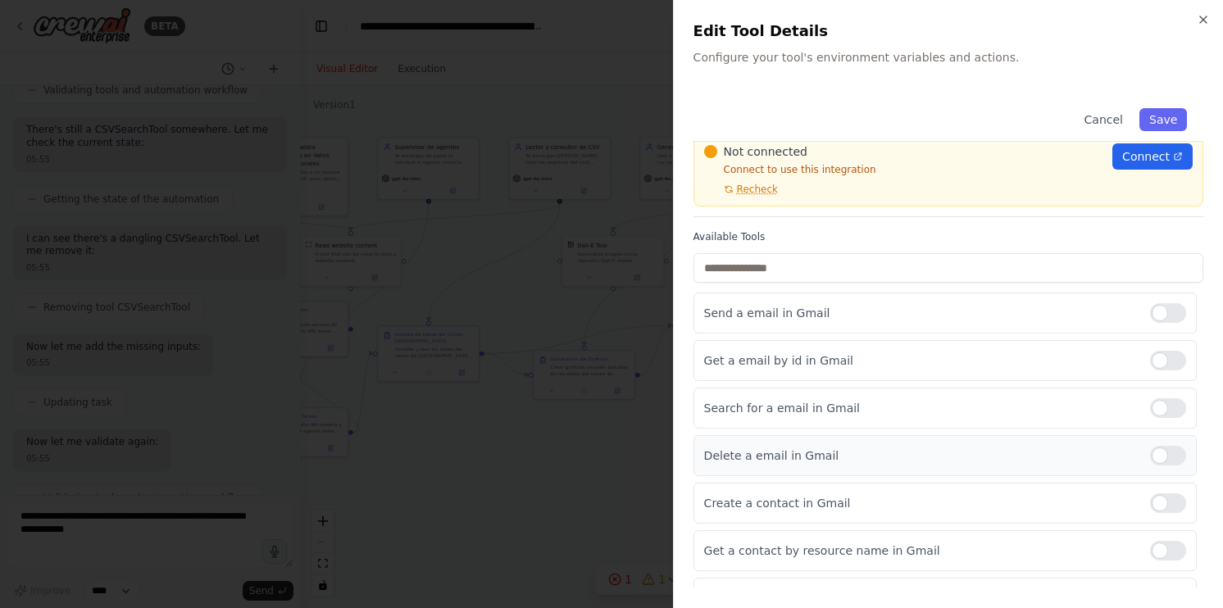
scroll to position [0, 0]
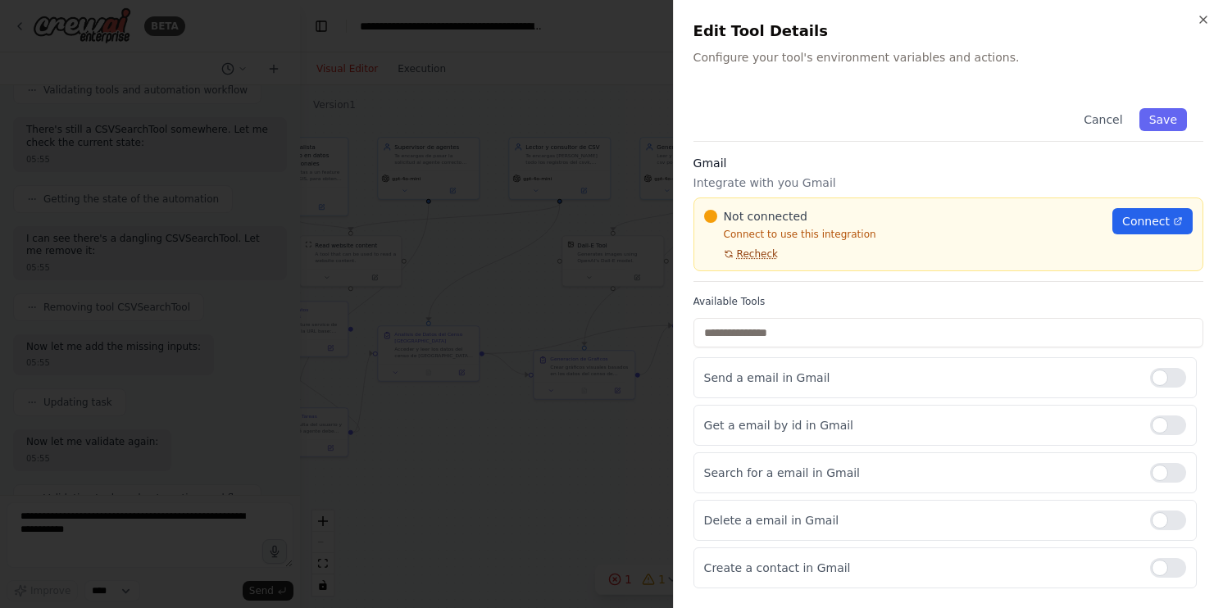
click at [767, 257] on span "Recheck" at bounding box center [757, 254] width 41 height 13
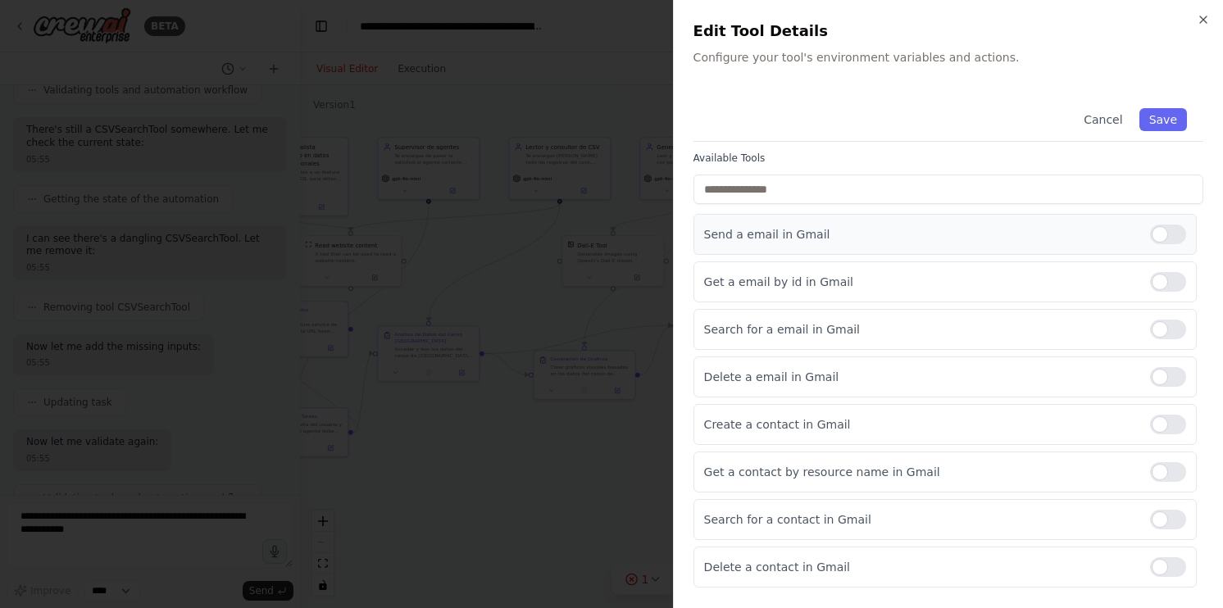
scroll to position [150, 0]
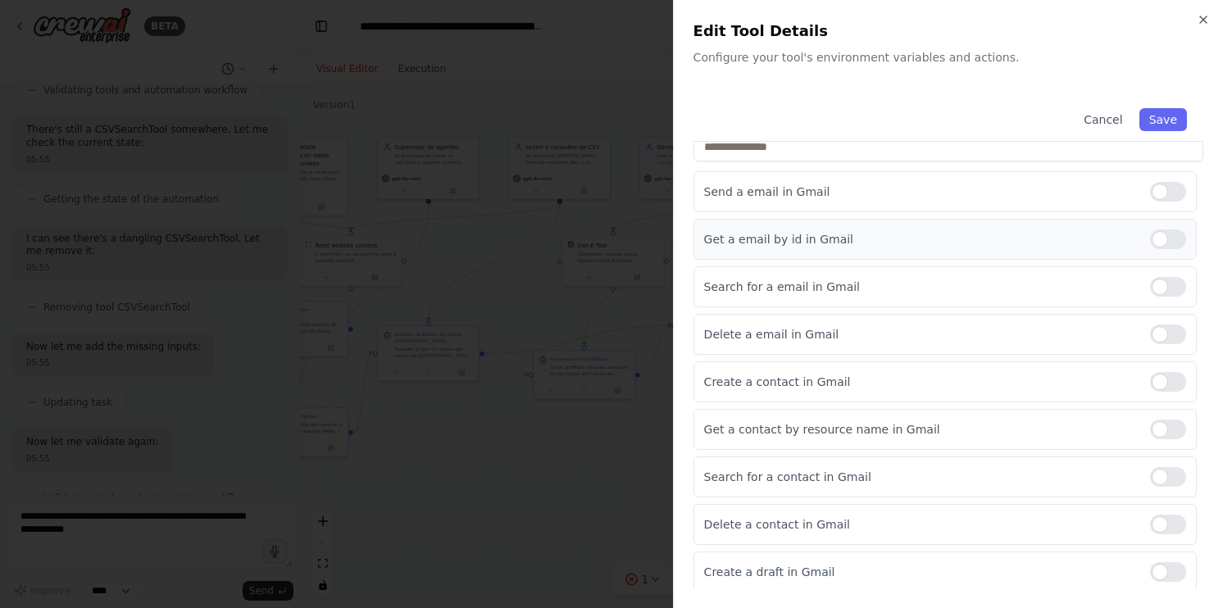
click at [1164, 232] on div at bounding box center [1168, 240] width 36 height 20
click at [1158, 284] on div at bounding box center [1168, 287] width 36 height 20
click at [1159, 328] on div at bounding box center [1168, 335] width 36 height 20
click at [1154, 380] on div at bounding box center [1168, 382] width 36 height 20
click at [1159, 421] on div at bounding box center [1168, 430] width 36 height 20
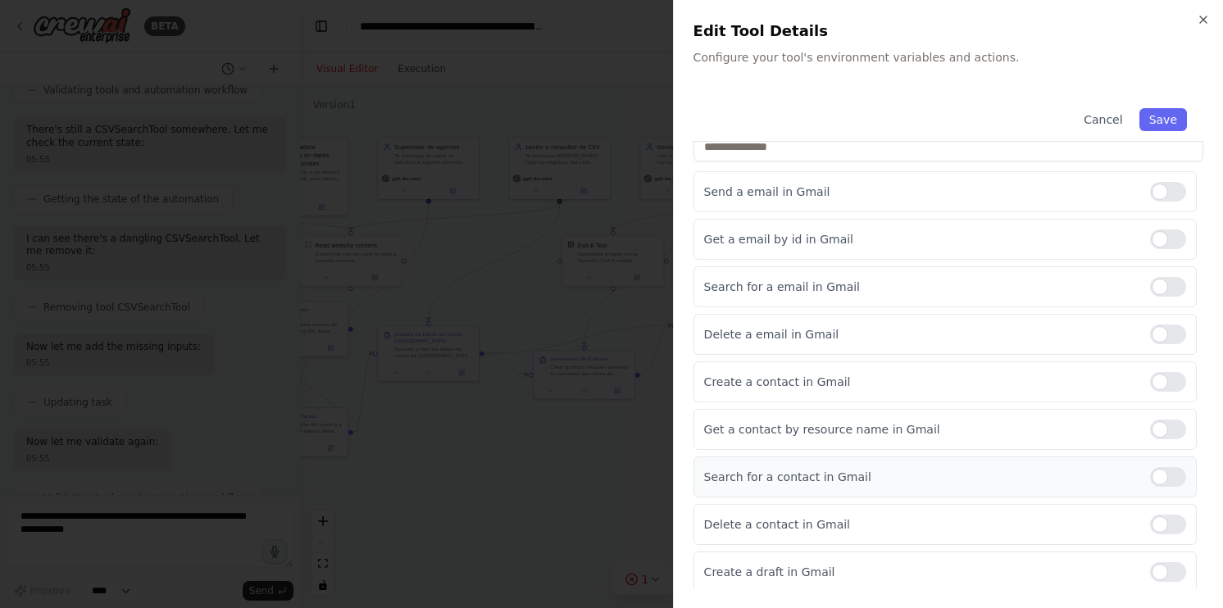
click at [1163, 467] on div at bounding box center [1168, 477] width 36 height 20
click at [1158, 515] on div at bounding box center [1168, 525] width 36 height 20
click at [1155, 564] on div at bounding box center [1168, 572] width 36 height 20
click at [1145, 119] on button "Save" at bounding box center [1164, 119] width 48 height 23
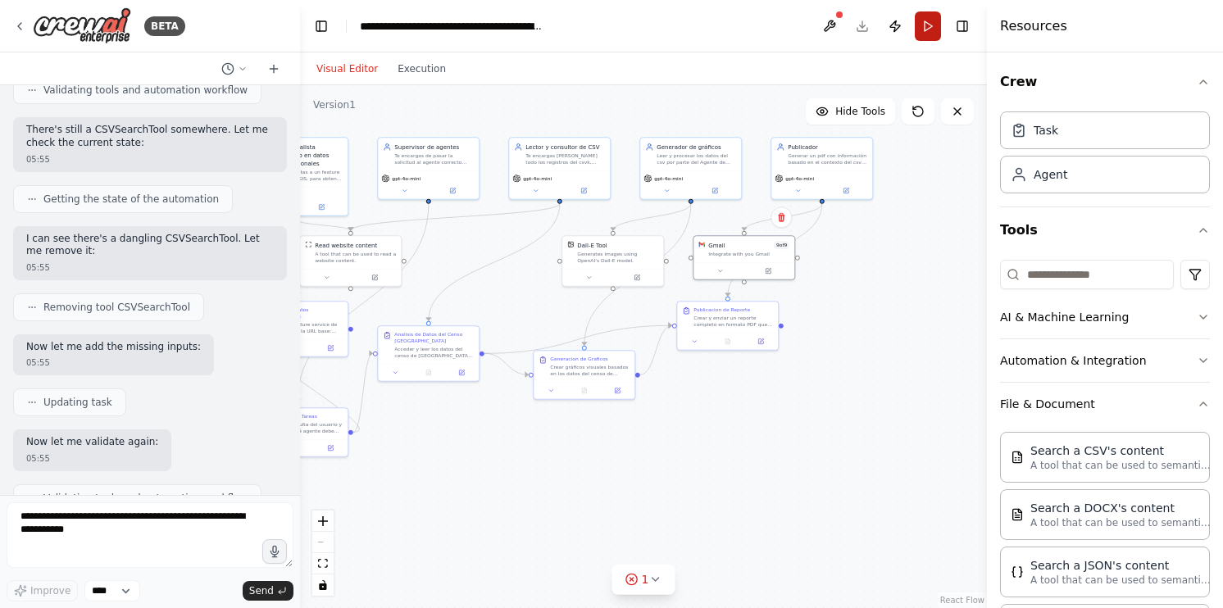
click at [931, 25] on button "Run" at bounding box center [928, 26] width 26 height 30
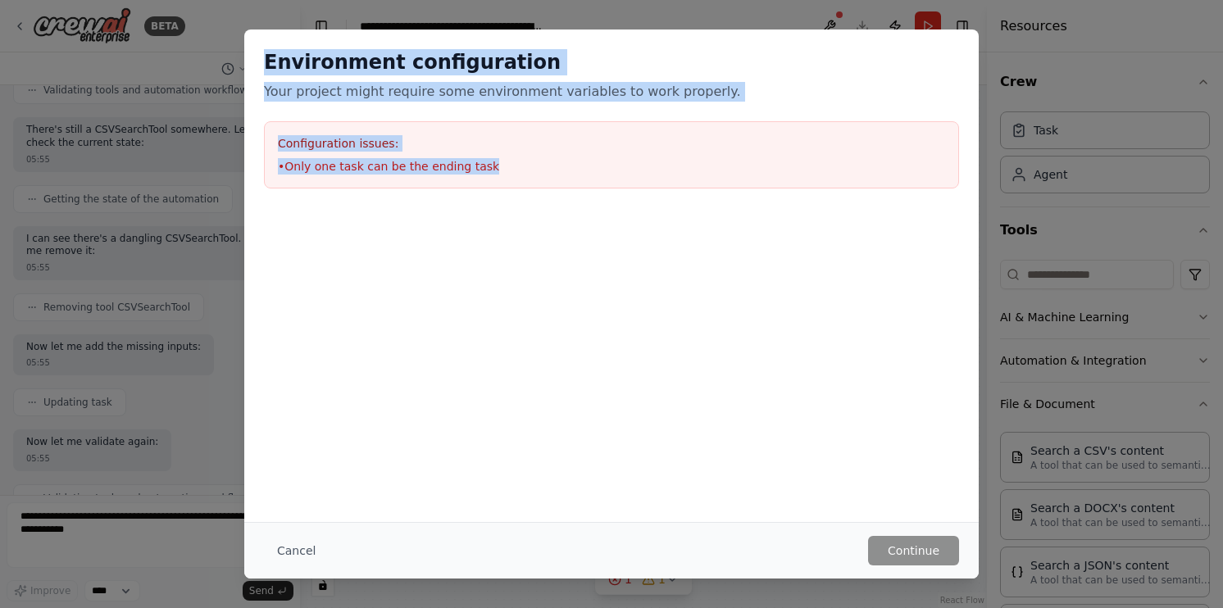
drag, startPoint x: 489, startPoint y: 166, endPoint x: 208, endPoint y: 65, distance: 298.3
click at [208, 65] on div "Environment configuration Your project might require some environment variables…" at bounding box center [611, 304] width 1223 height 608
copy div "Environment configuration Your project might require some environment variables…"
click at [295, 545] on button "Cancel" at bounding box center [296, 551] width 65 height 30
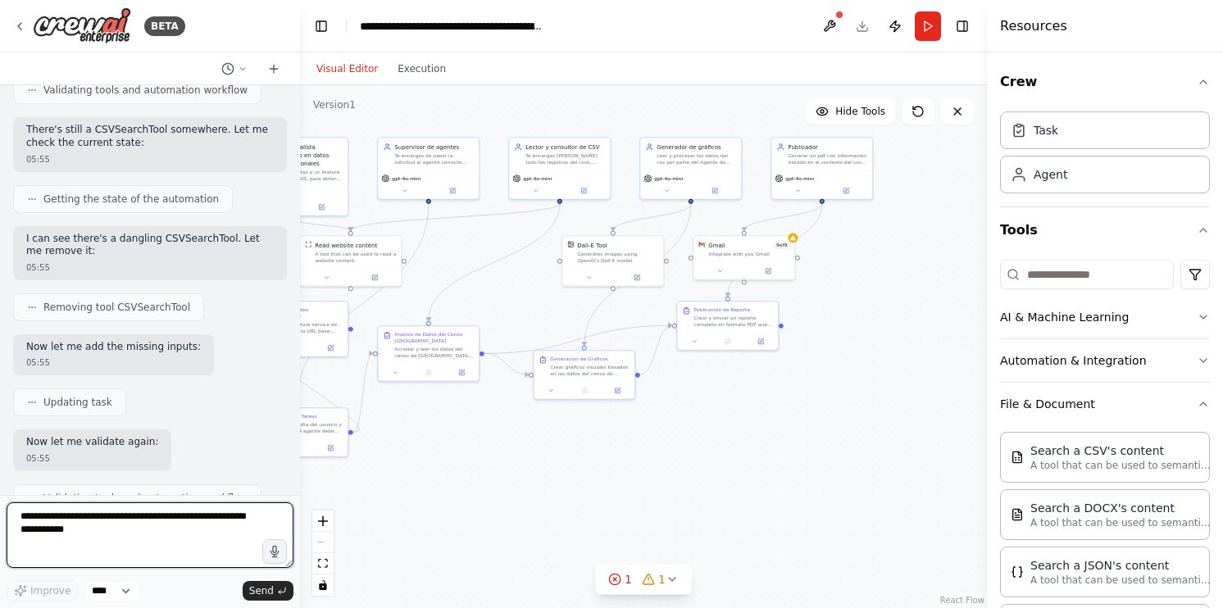
click at [155, 550] on textarea at bounding box center [150, 536] width 287 height 66
paste textarea "**********"
type textarea "**********"
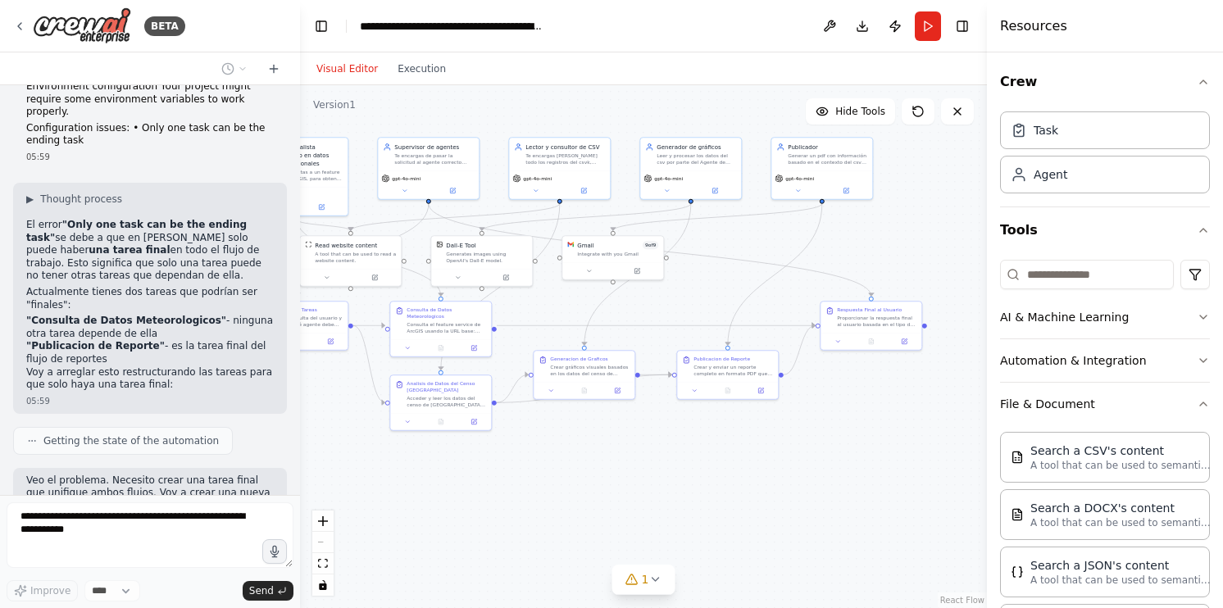
scroll to position [4421, 0]
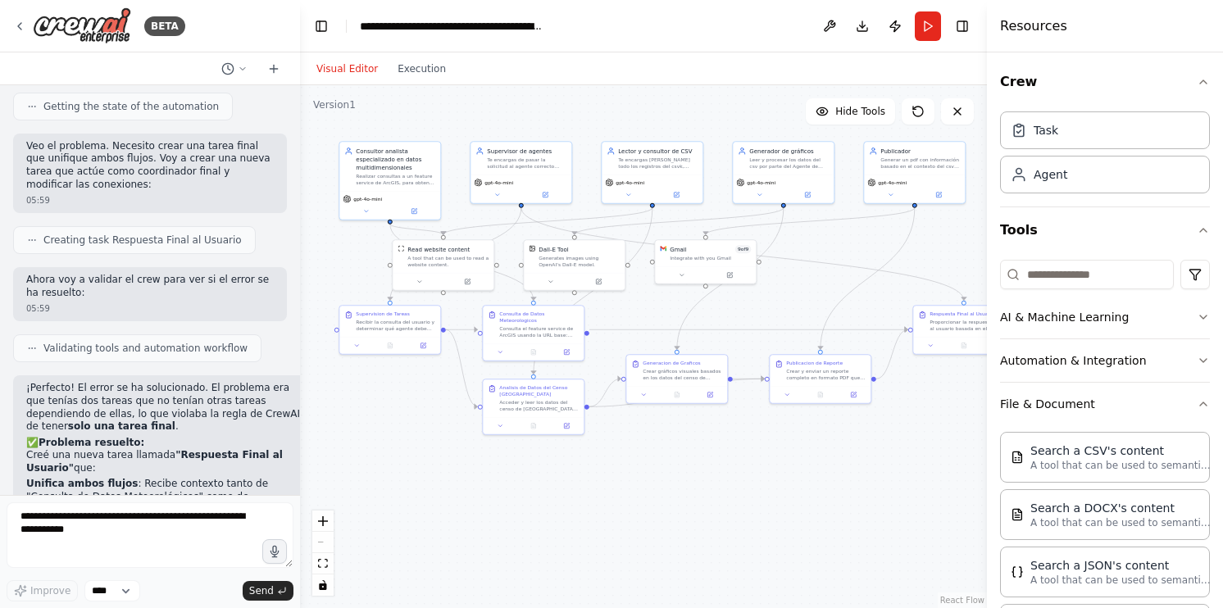
drag, startPoint x: 680, startPoint y: 477, endPoint x: 772, endPoint y: 481, distance: 92.7
click at [772, 481] on div ".deletable-edge-delete-btn { width: 20px; height: 20px; border: 0px solid #ffff…" at bounding box center [643, 346] width 687 height 523
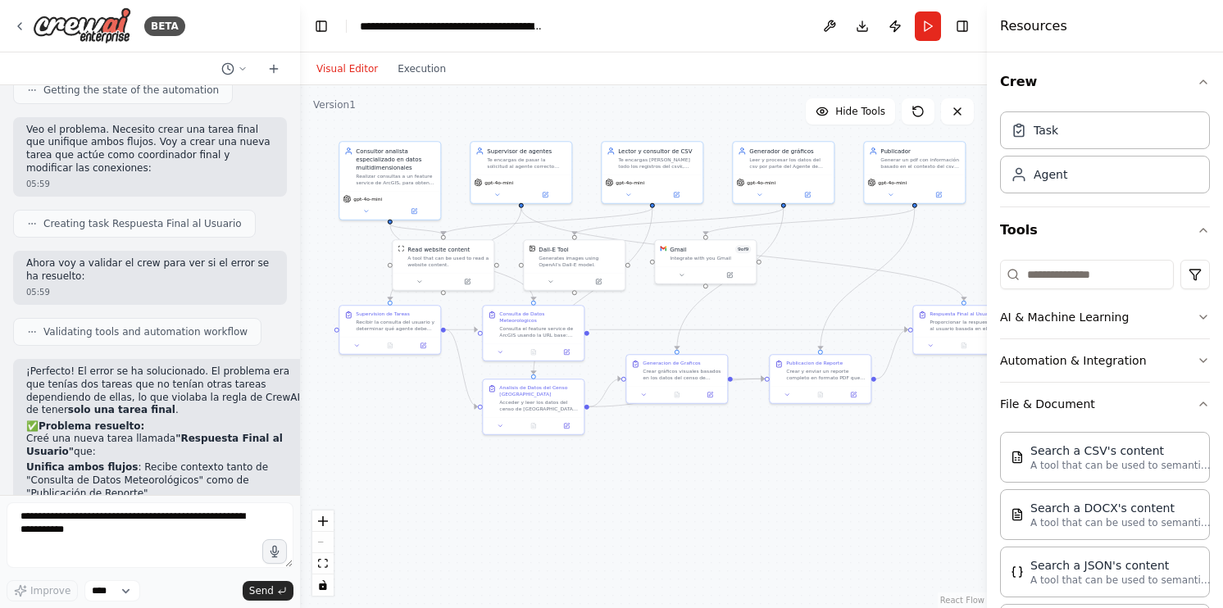
scroll to position [4772, 0]
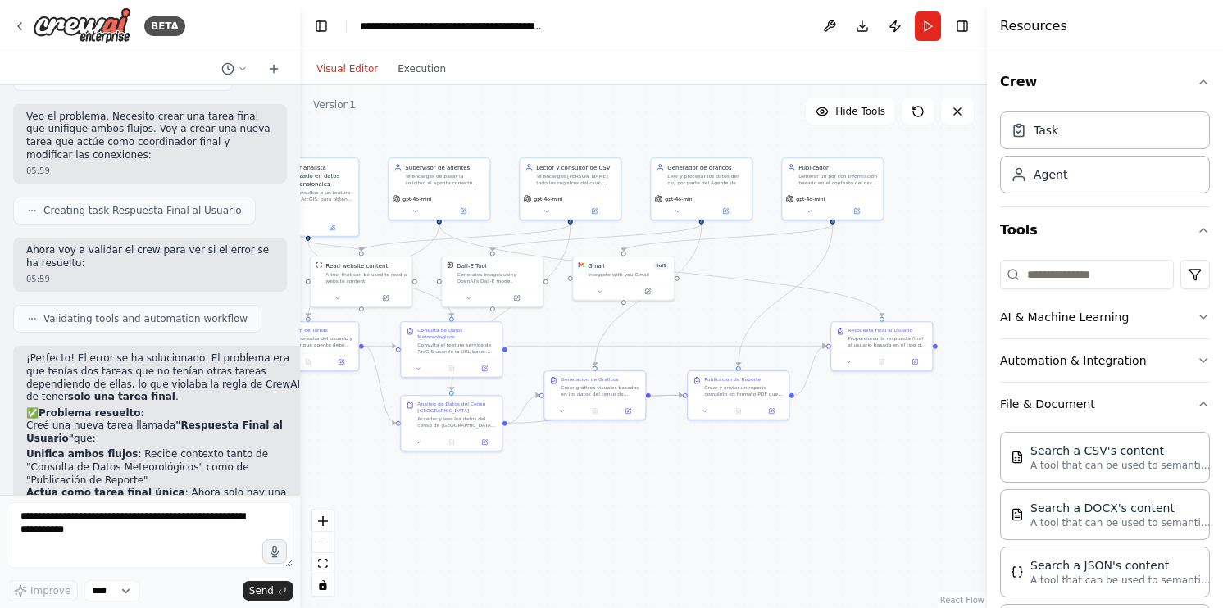
drag, startPoint x: 849, startPoint y: 458, endPoint x: 767, endPoint y: 475, distance: 83.6
click at [767, 475] on div ".deletable-edge-delete-btn { width: 20px; height: 20px; border: 0px solid #ffff…" at bounding box center [643, 346] width 687 height 523
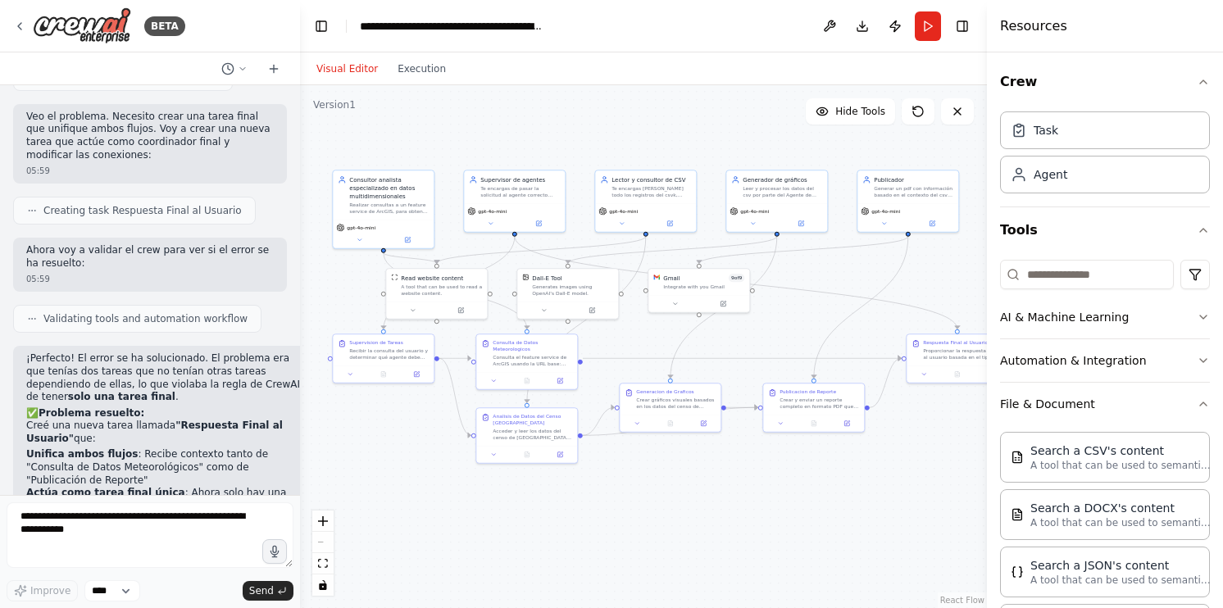
drag, startPoint x: 683, startPoint y: 477, endPoint x: 758, endPoint y: 489, distance: 76.4
click at [758, 489] on div ".deletable-edge-delete-btn { width: 20px; height: 20px; border: 0px solid #ffff…" at bounding box center [643, 346] width 687 height 523
click at [933, 34] on button "Run" at bounding box center [928, 26] width 26 height 30
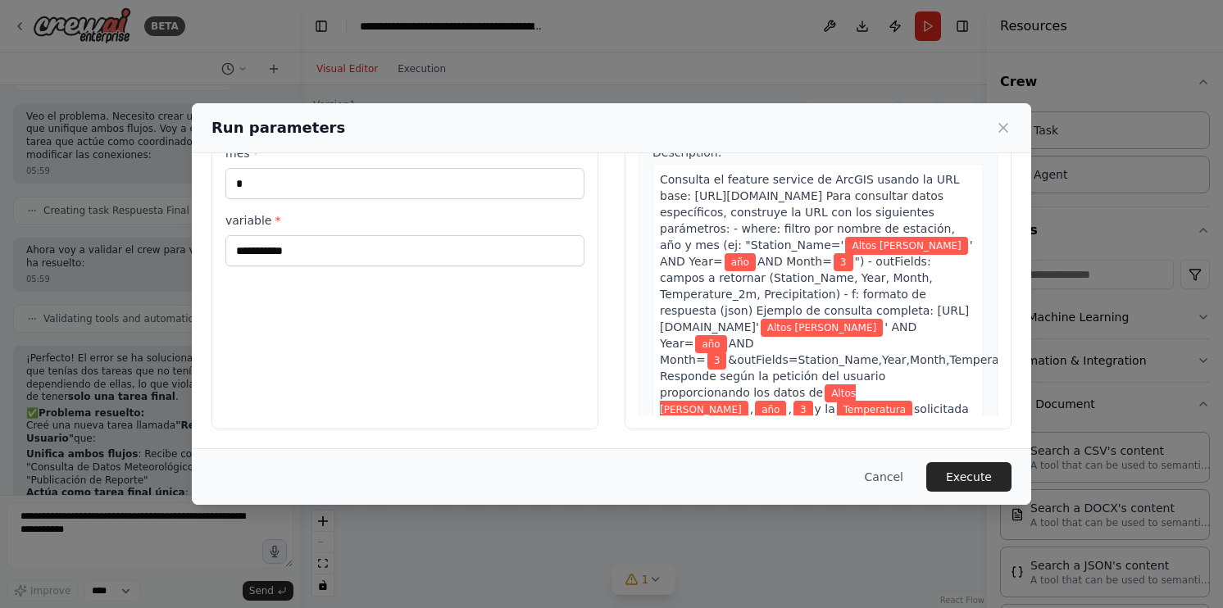
scroll to position [0, 0]
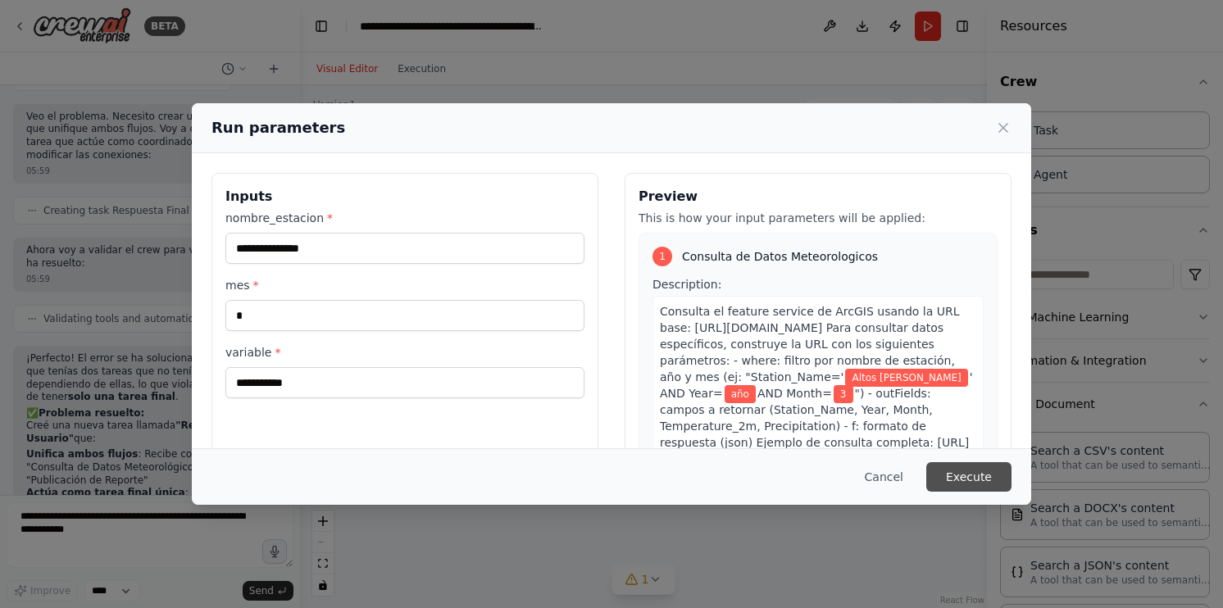
click at [960, 468] on button "Execute" at bounding box center [968, 477] width 85 height 30
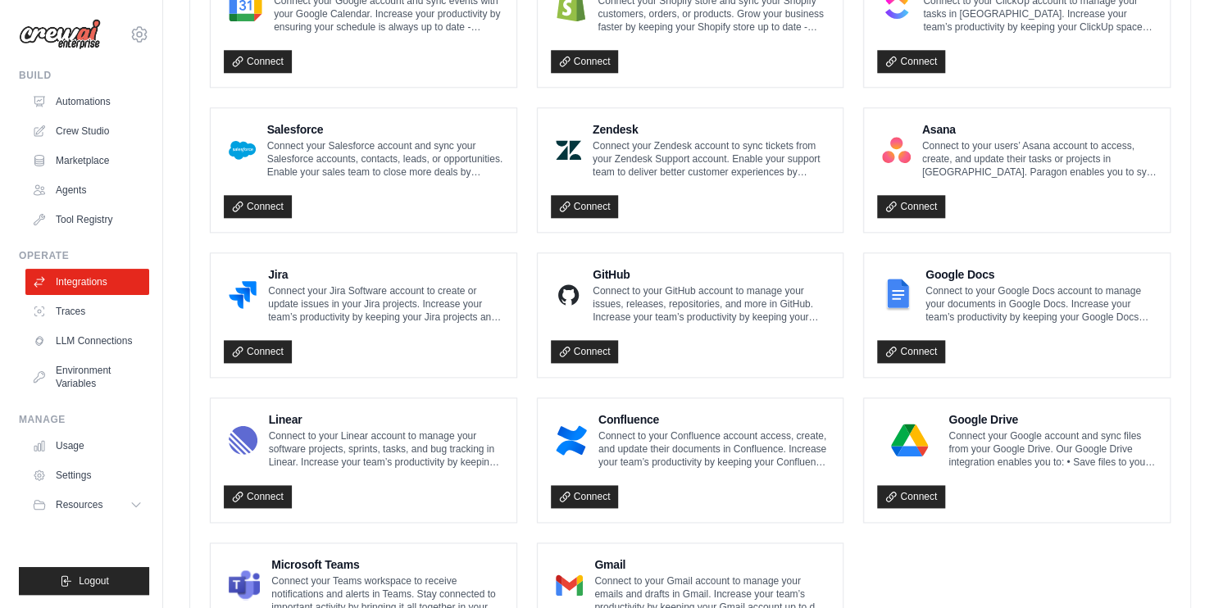
scroll to position [924, 0]
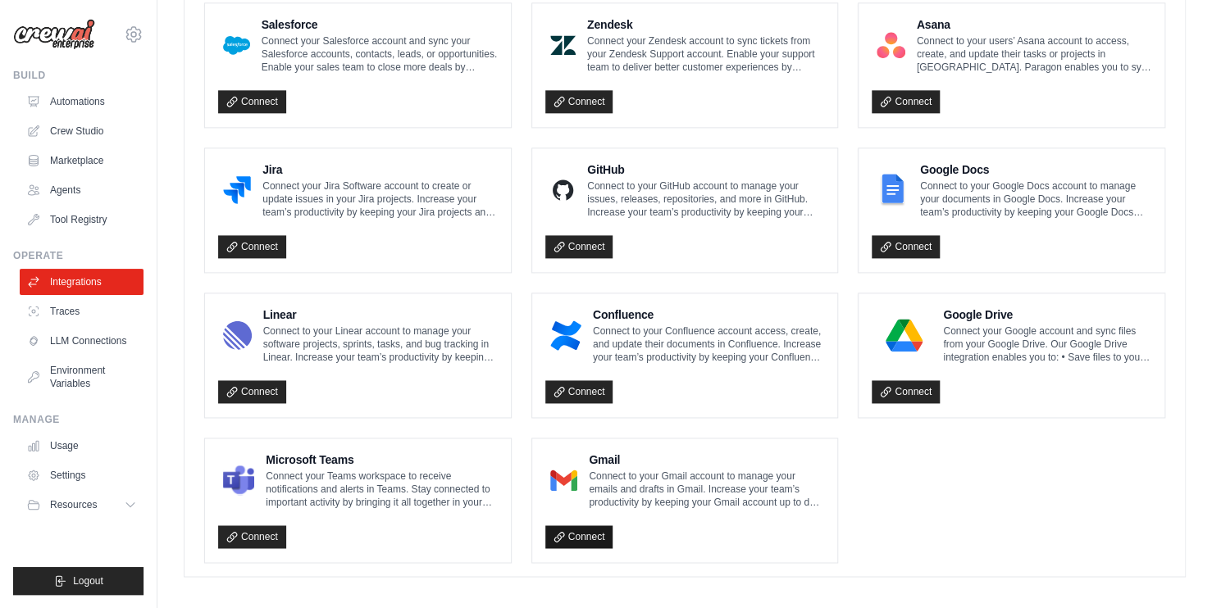
click at [580, 526] on link "Connect" at bounding box center [579, 537] width 68 height 23
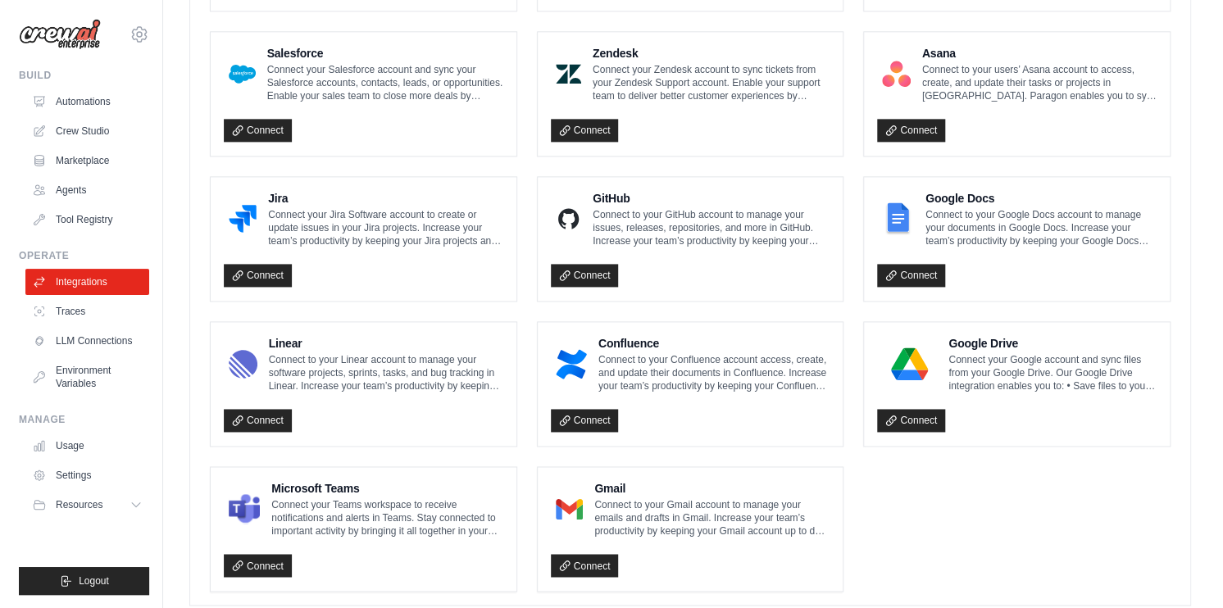
scroll to position [980, 0]
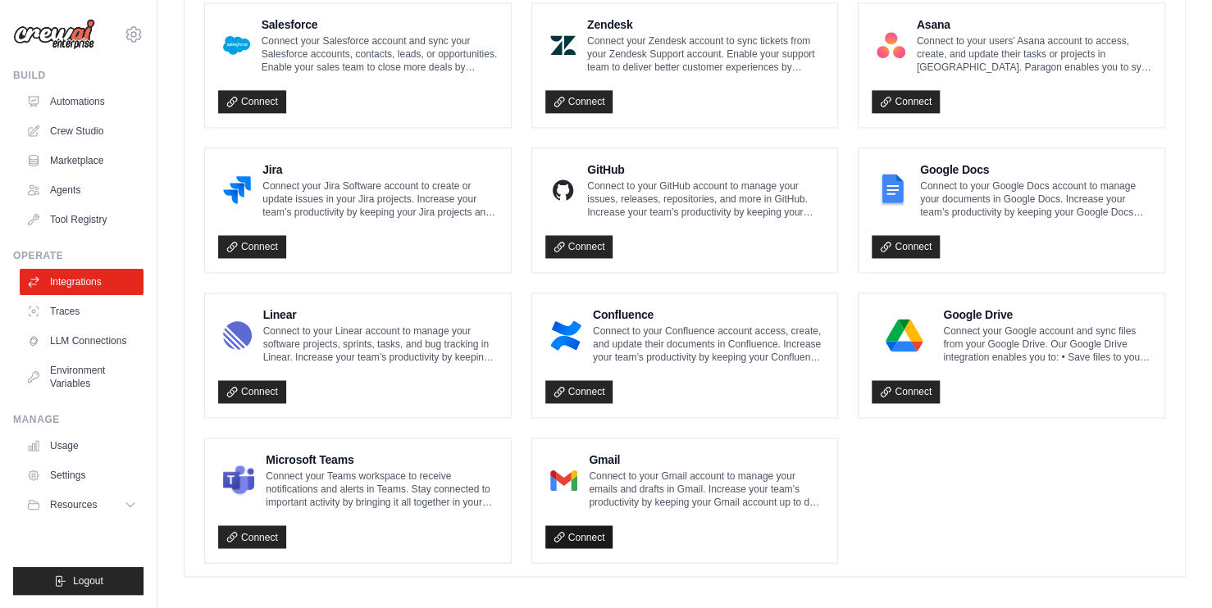
click at [570, 530] on link "Connect" at bounding box center [579, 537] width 68 height 23
